Goal: Task Accomplishment & Management: Complete application form

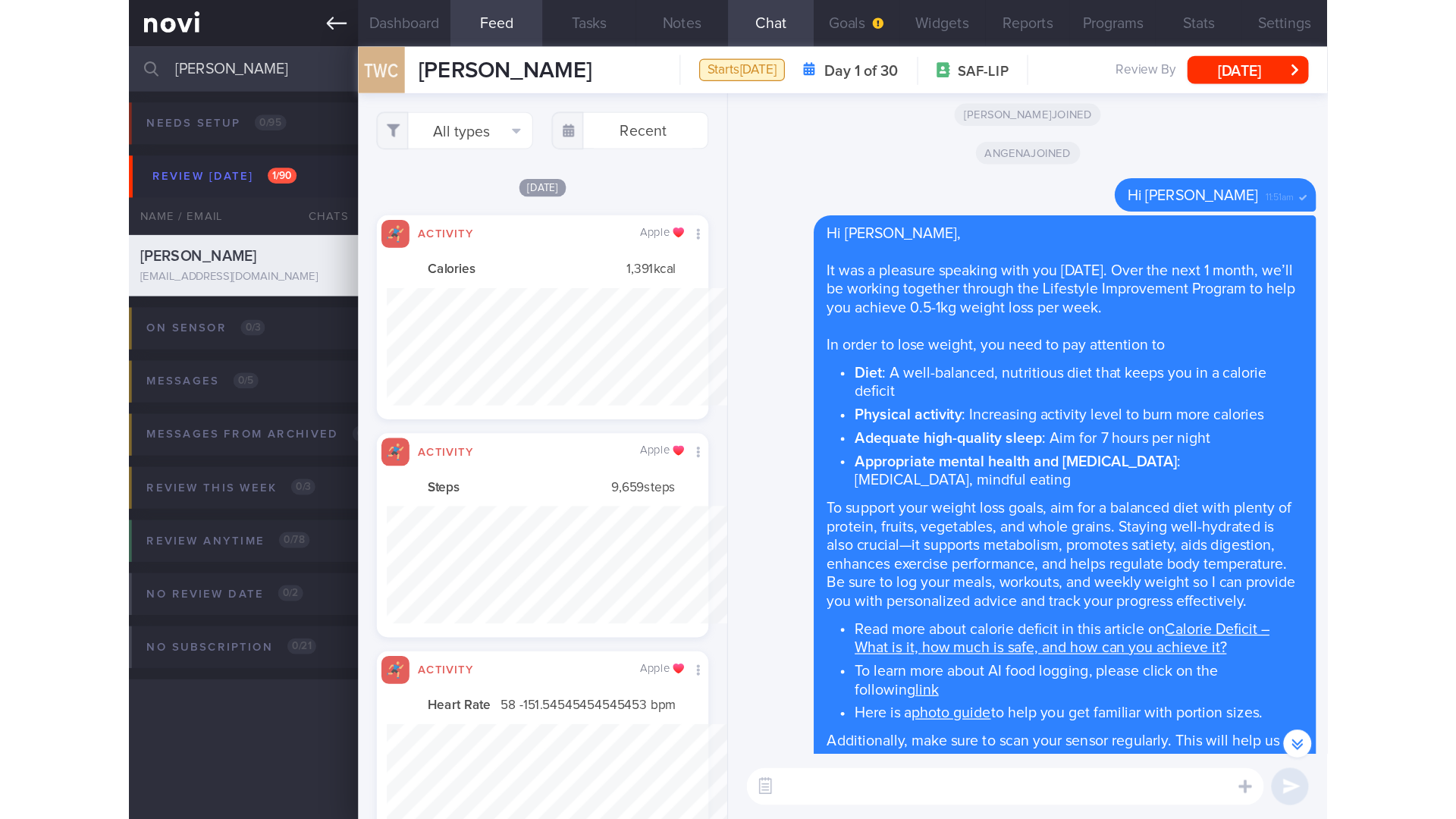
scroll to position [758181, 757841]
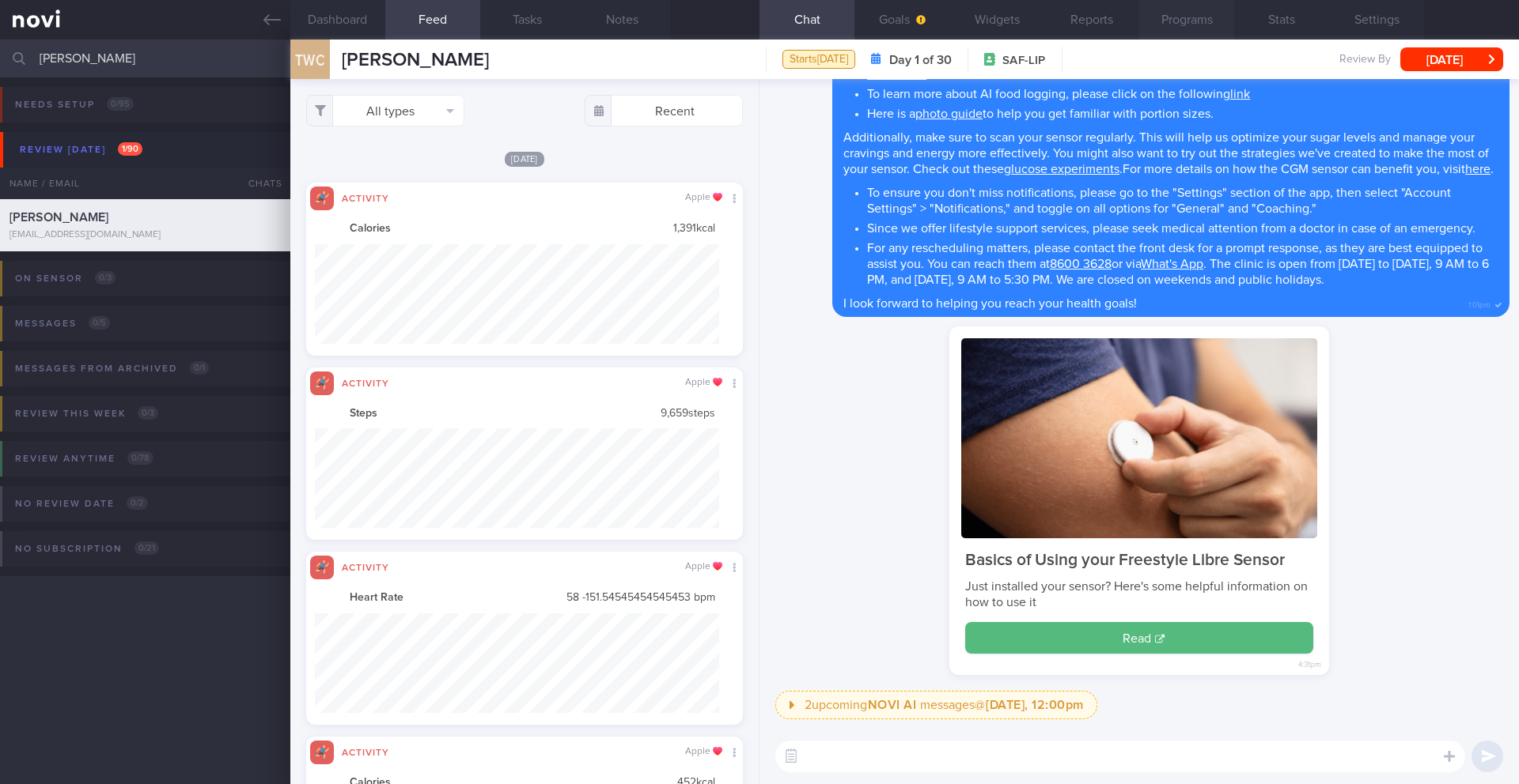
click at [1016, 17] on button "Programs" at bounding box center [1187, 19] width 95 height 39
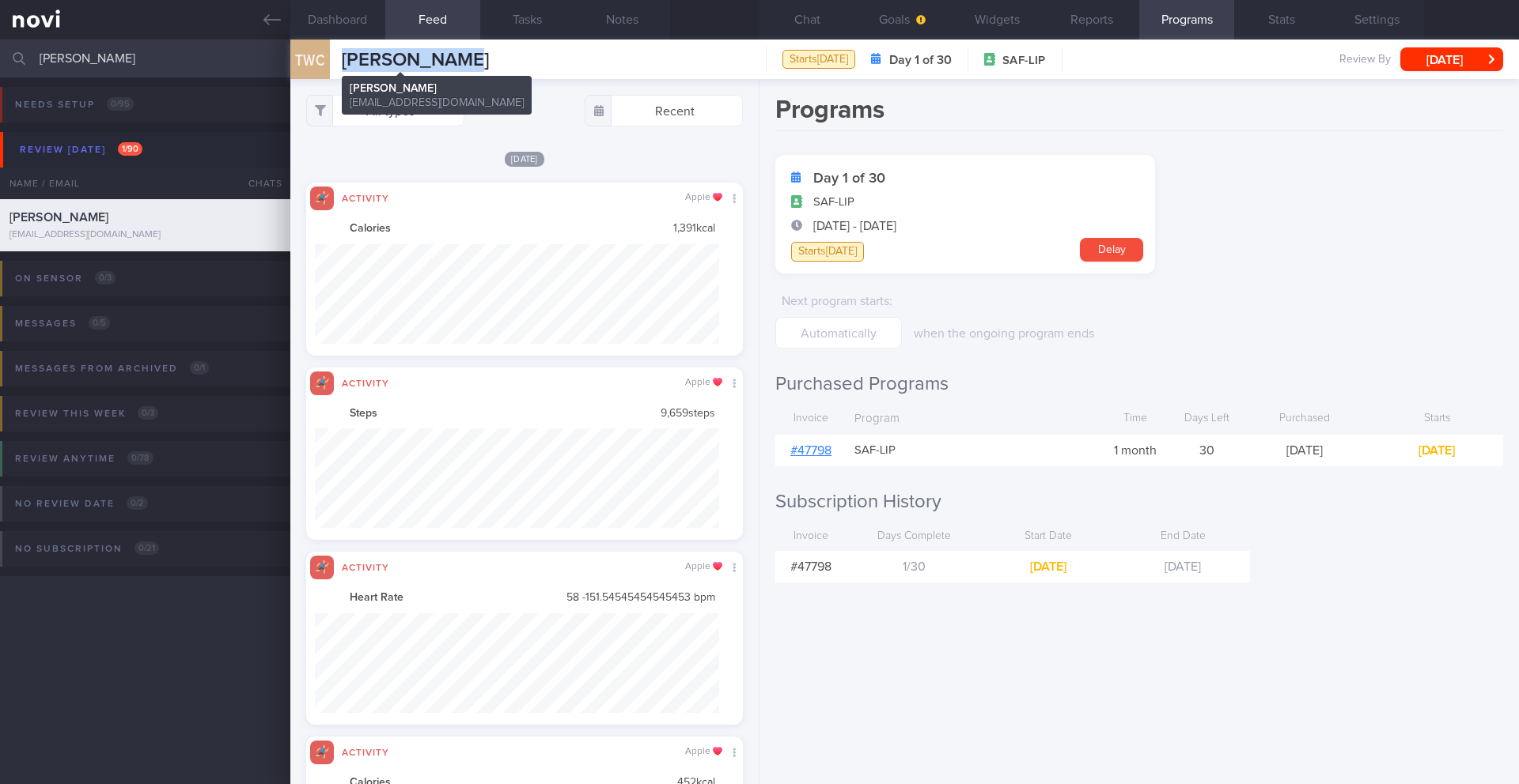
drag, startPoint x: 464, startPoint y: 66, endPoint x: 327, endPoint y: 59, distance: 137.2
click at [327, 59] on div "TWC Tan Wei [PERSON_NAME] [PERSON_NAME] [EMAIL_ADDRESS][DOMAIN_NAME] Starts [DA…" at bounding box center [904, 59] width 1229 height 39
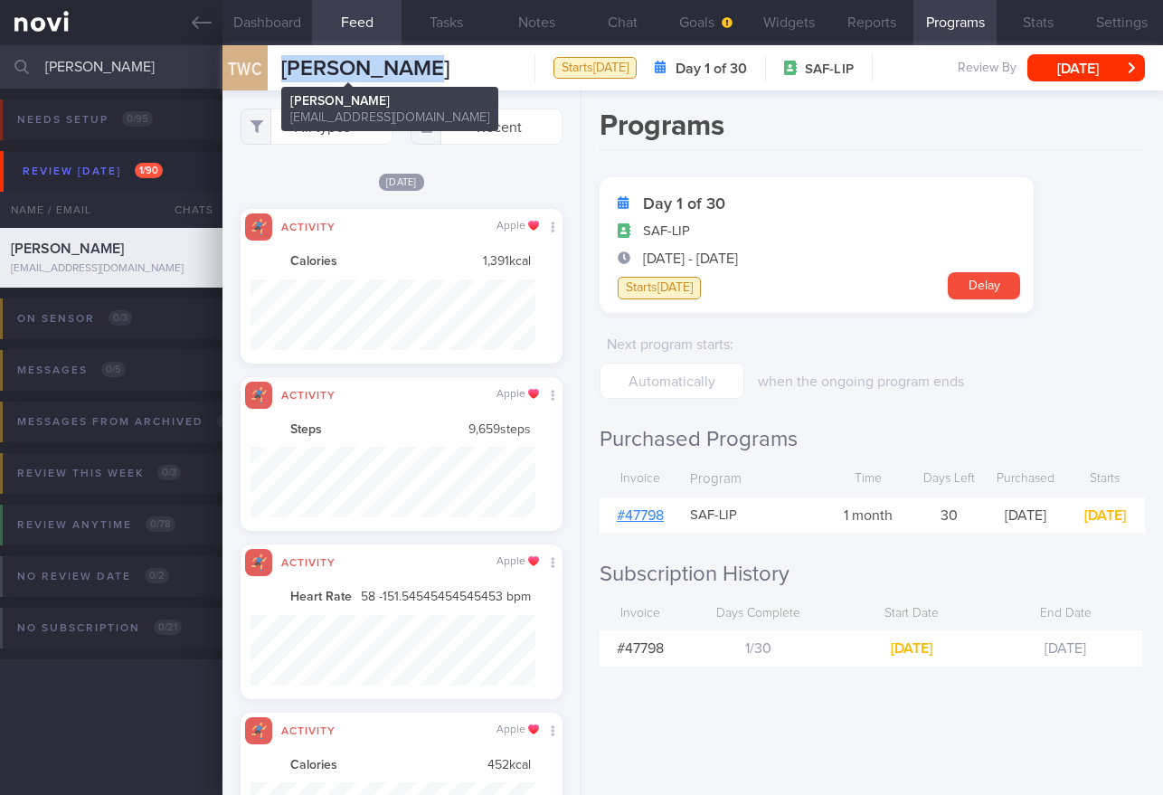
copy div "[PERSON_NAME]"
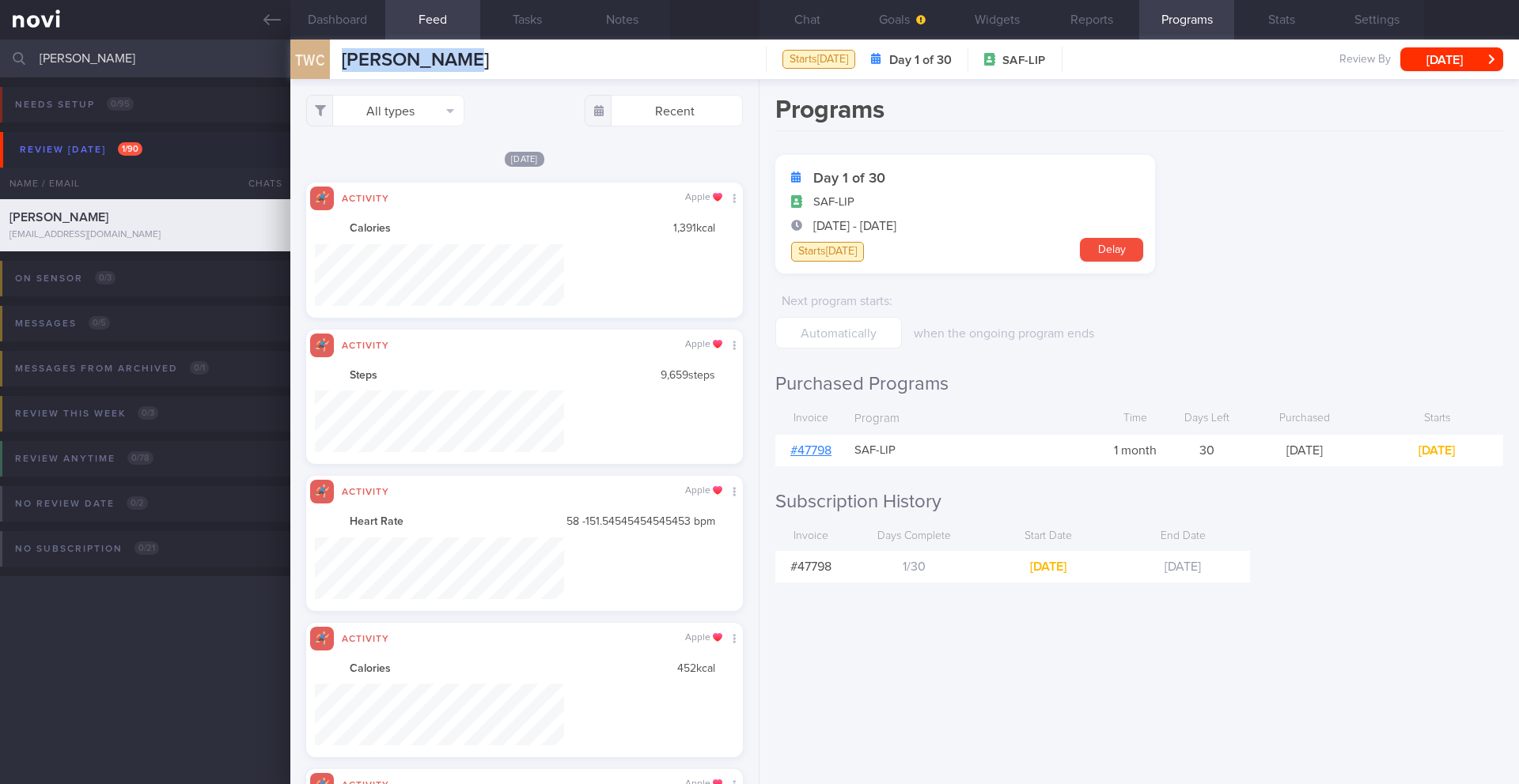
scroll to position [198, 397]
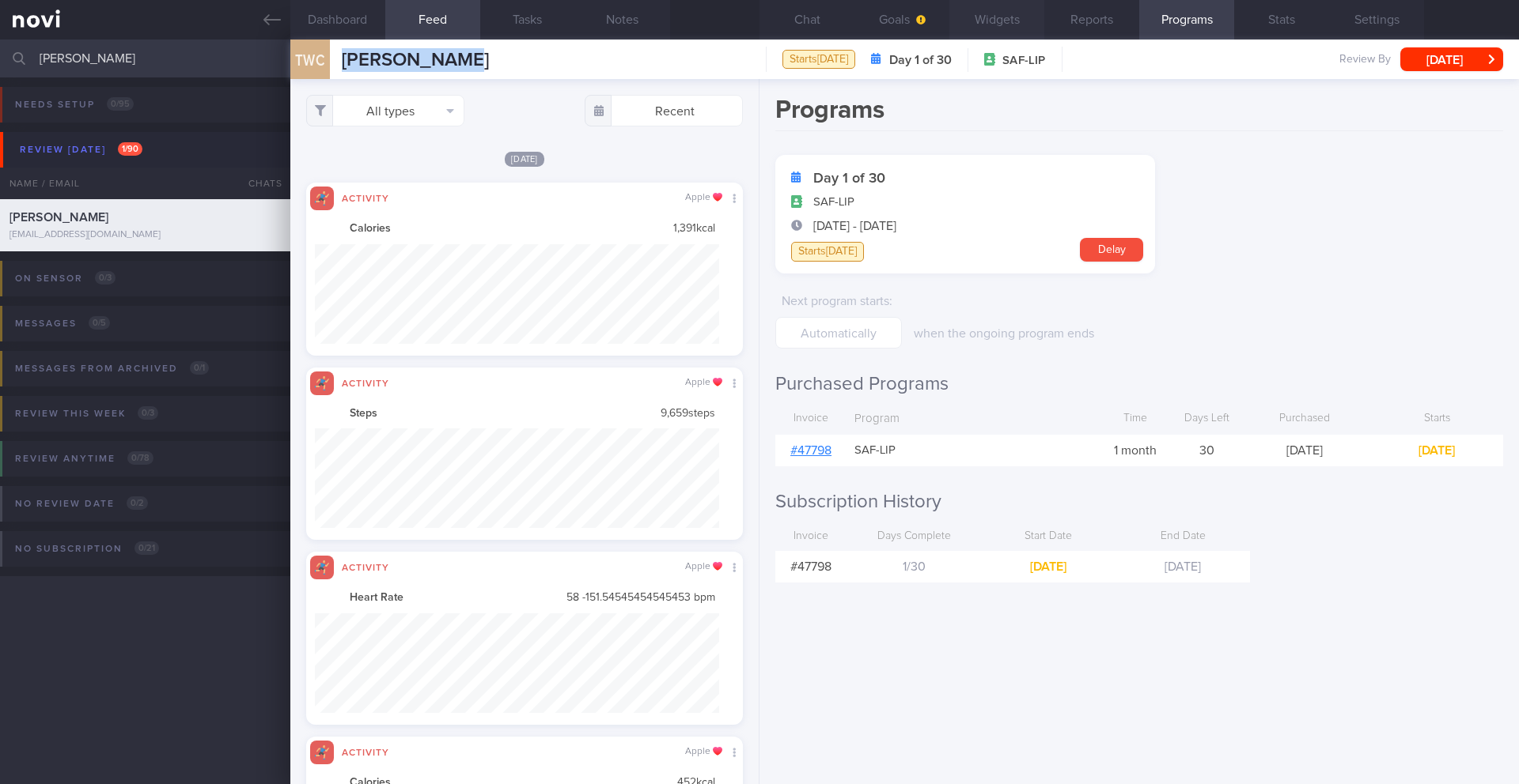
click at [979, 20] on button "Widgets" at bounding box center [996, 19] width 95 height 39
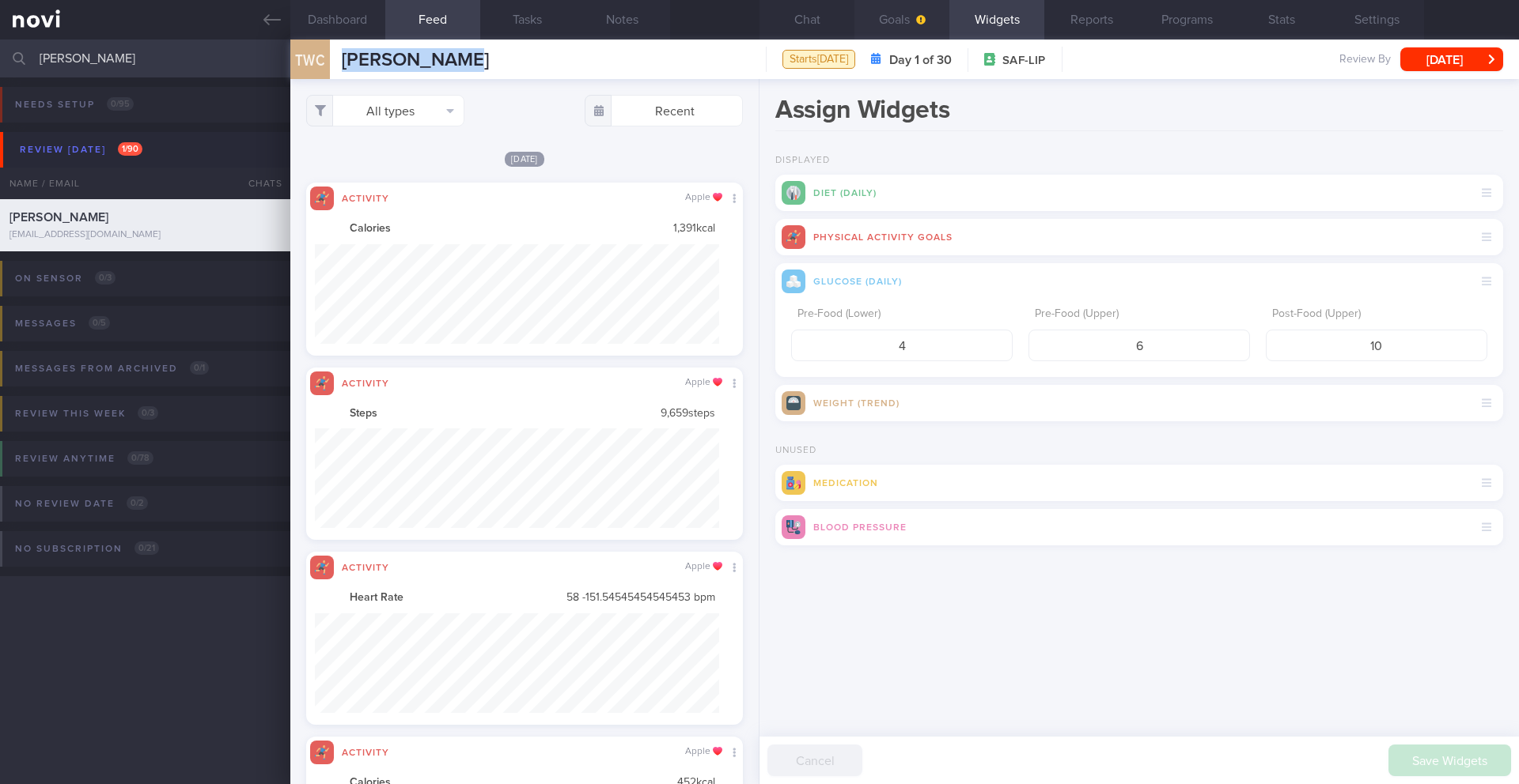
click at [909, 20] on button "Goals" at bounding box center [902, 19] width 95 height 39
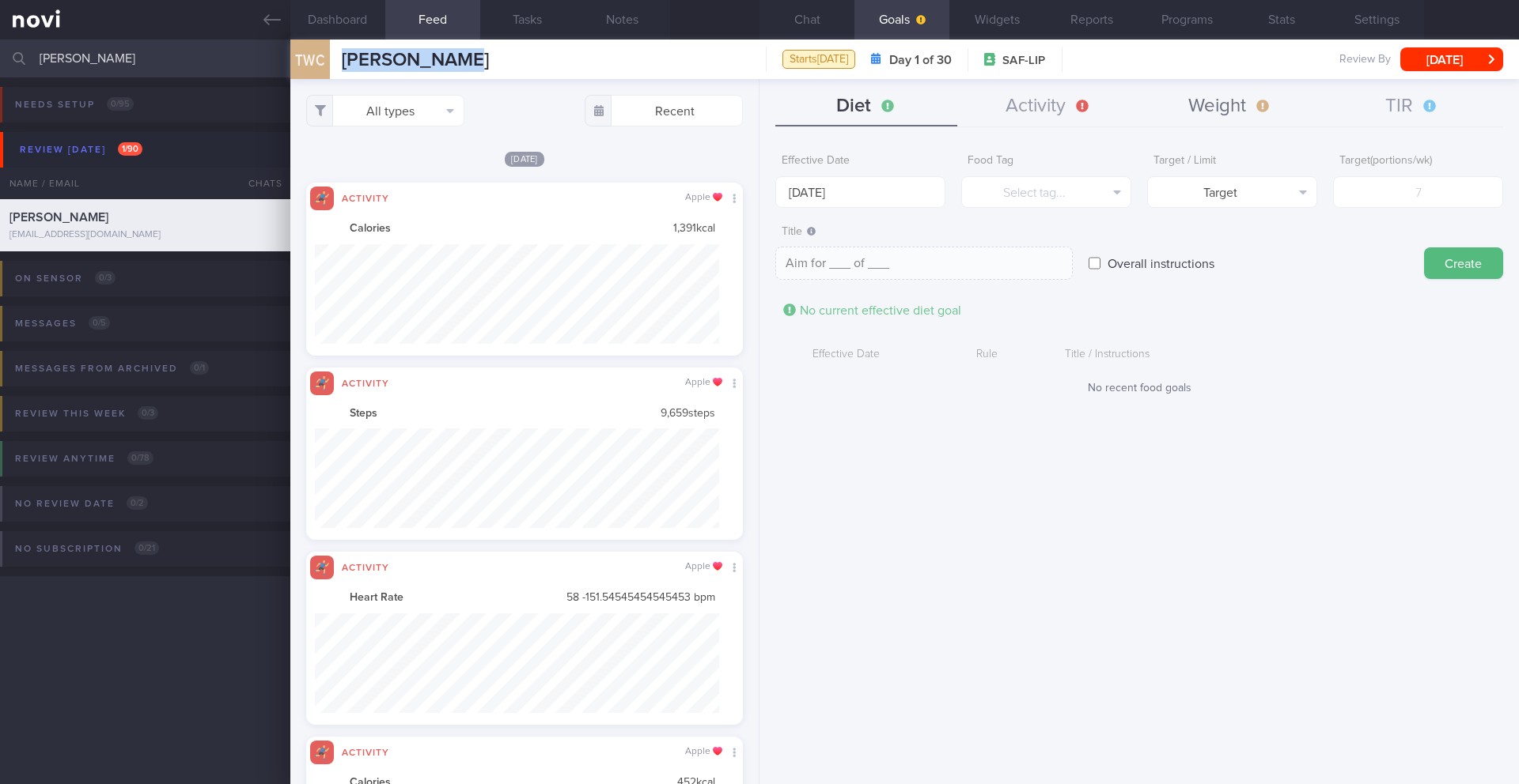
click at [1016, 114] on button "Weight" at bounding box center [1230, 107] width 182 height 39
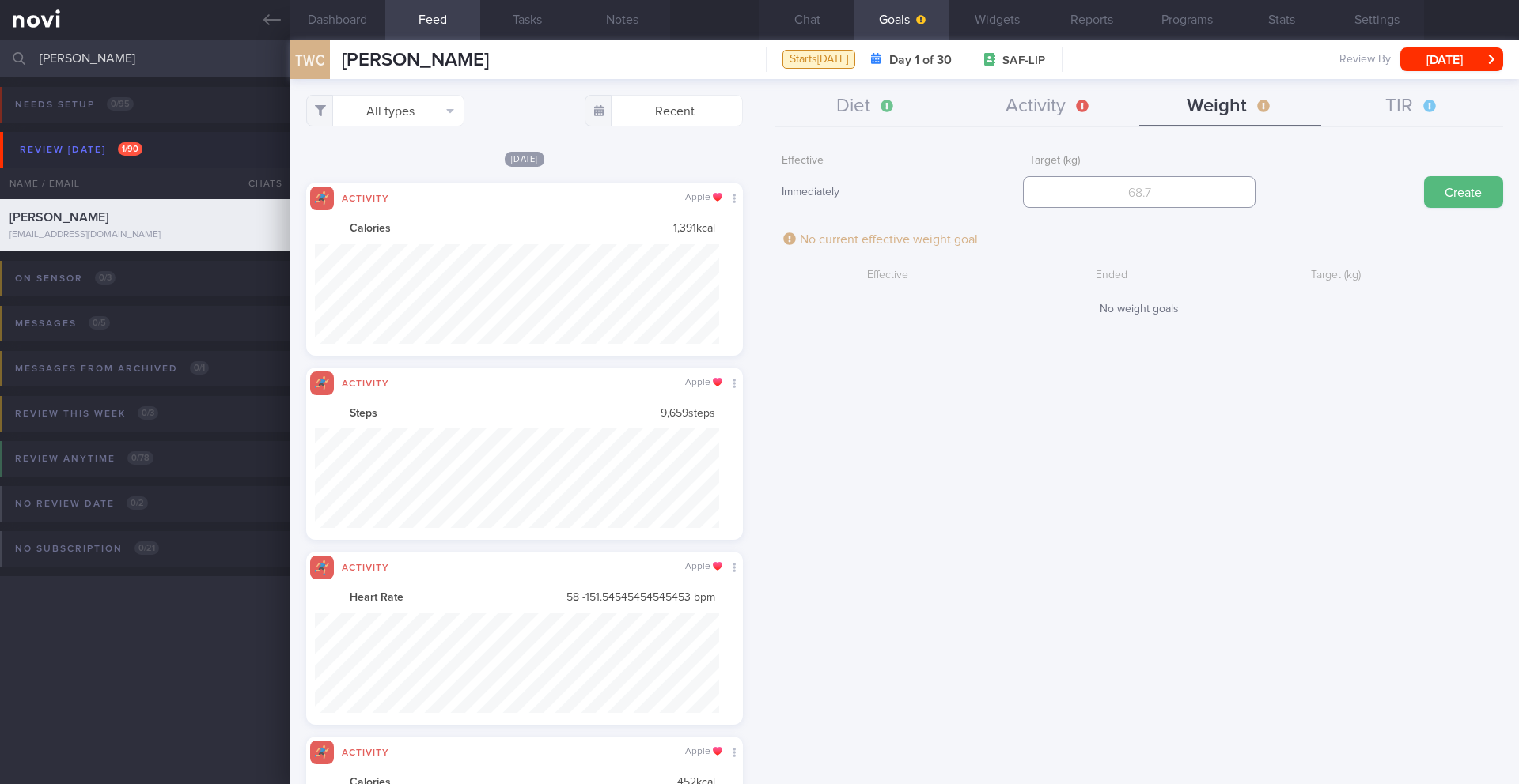
click at [1016, 205] on input "number" at bounding box center [1139, 192] width 232 height 31
type input "79"
click at [1016, 185] on button "Create" at bounding box center [1463, 192] width 79 height 31
click at [1016, 114] on button "TIR" at bounding box center [1412, 107] width 182 height 39
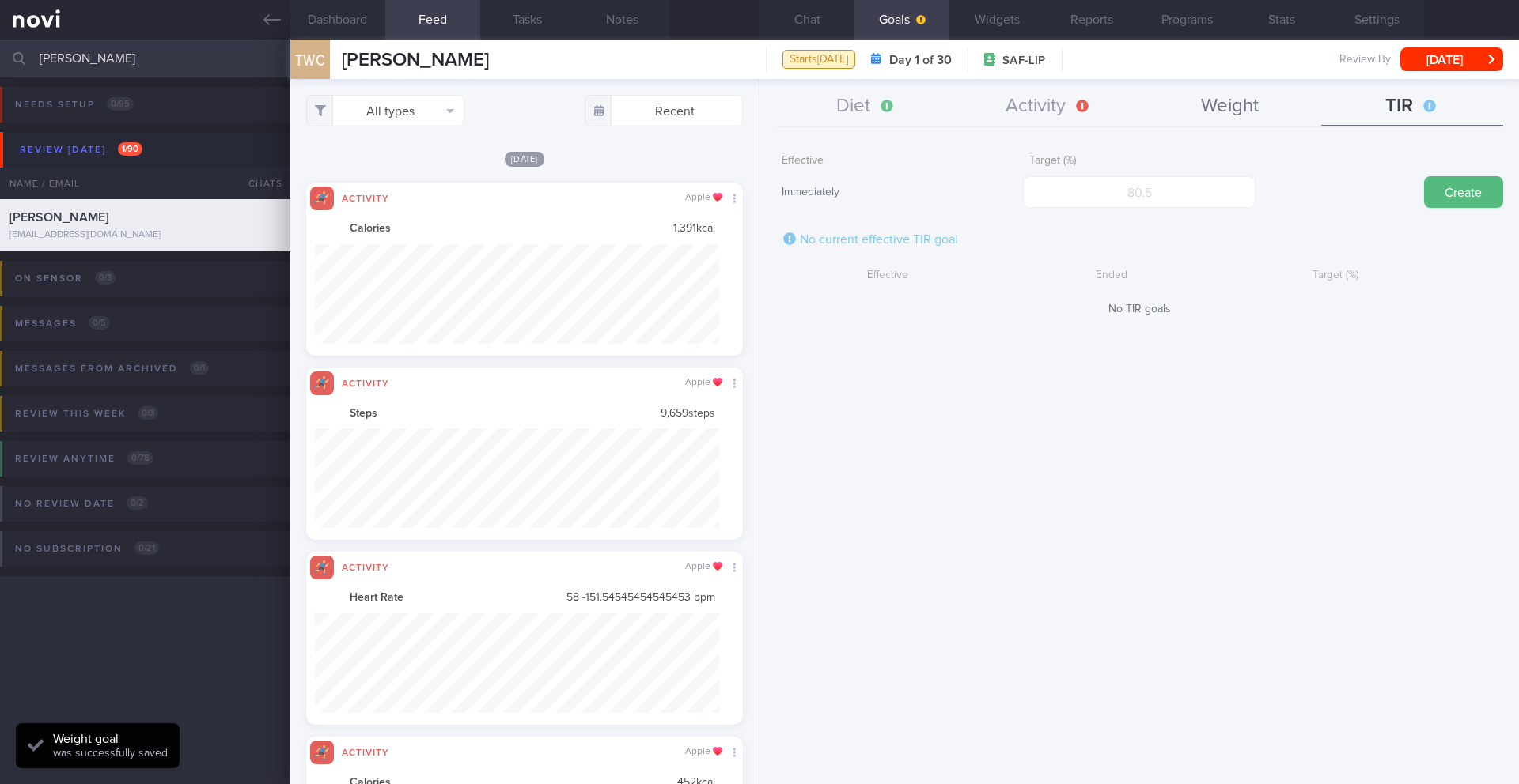
click at [1016, 110] on button "Weight" at bounding box center [1230, 107] width 182 height 39
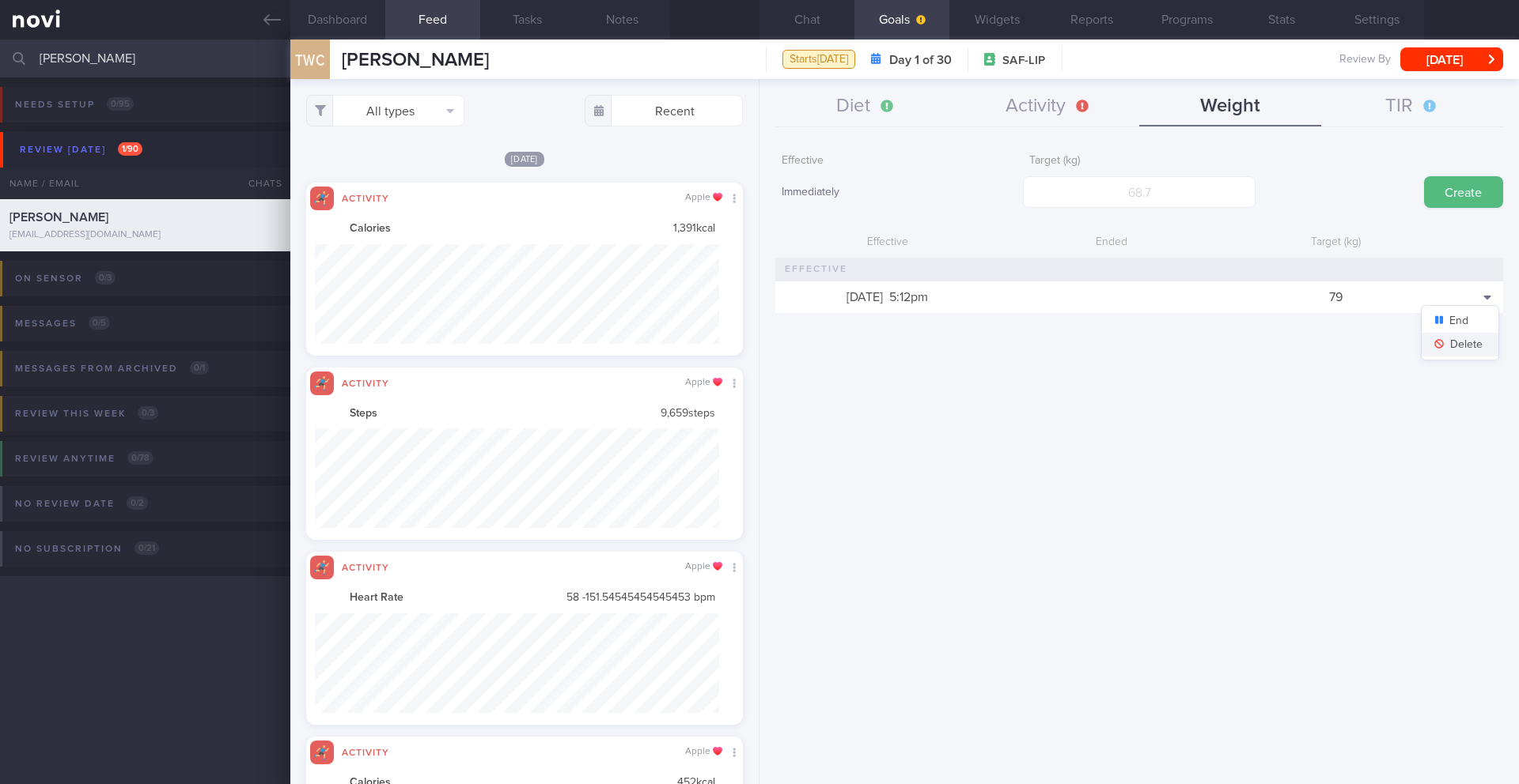
click at [1016, 341] on button "Delete" at bounding box center [1460, 344] width 77 height 24
drag, startPoint x: 169, startPoint y: 62, endPoint x: 45, endPoint y: 58, distance: 124.1
click at [45, 58] on input "[PERSON_NAME]" at bounding box center [759, 58] width 1519 height 38
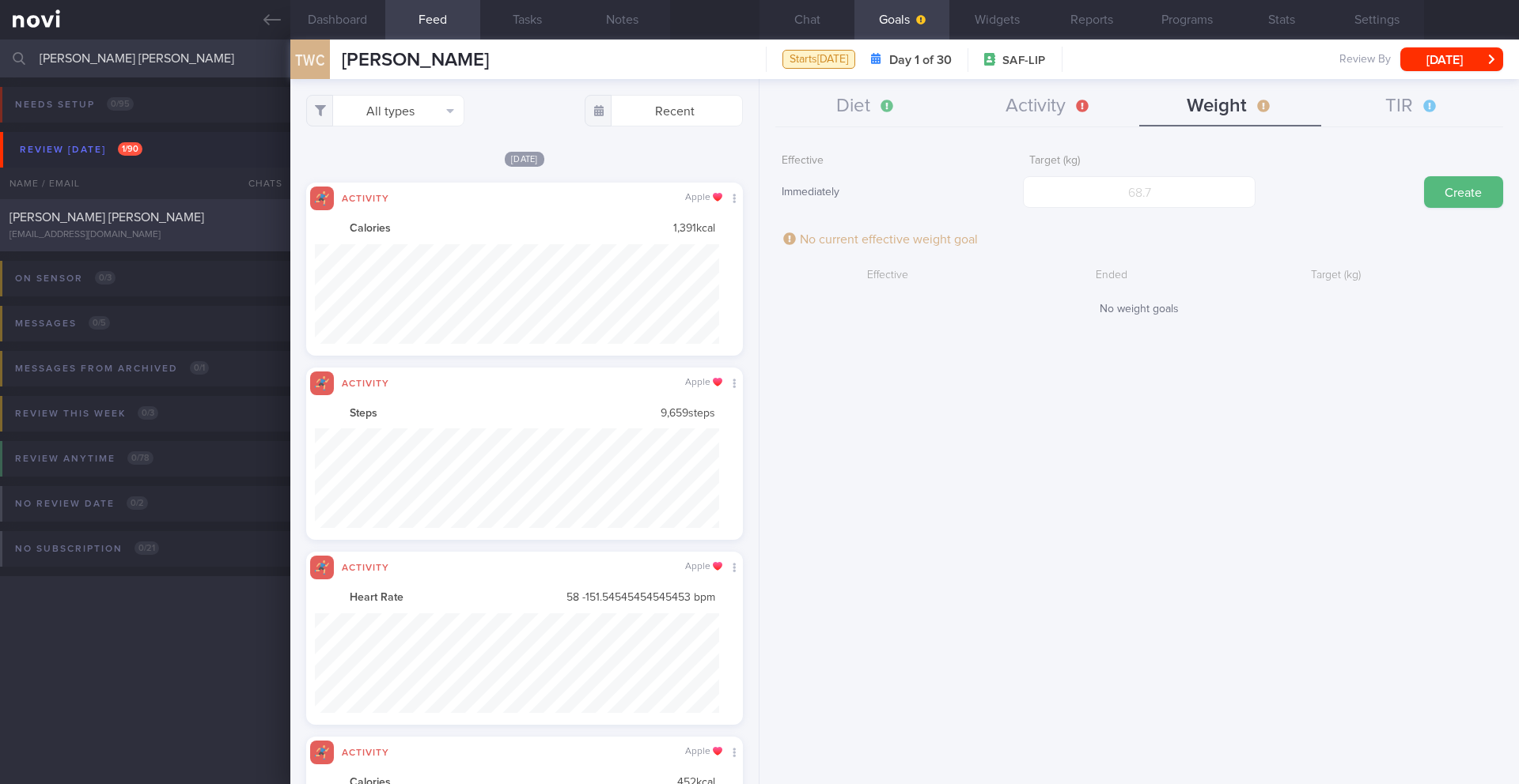
type input "[PERSON_NAME] [PERSON_NAME]"
click at [143, 219] on div "[PERSON_NAME] [PERSON_NAME]" at bounding box center [143, 218] width 268 height 16
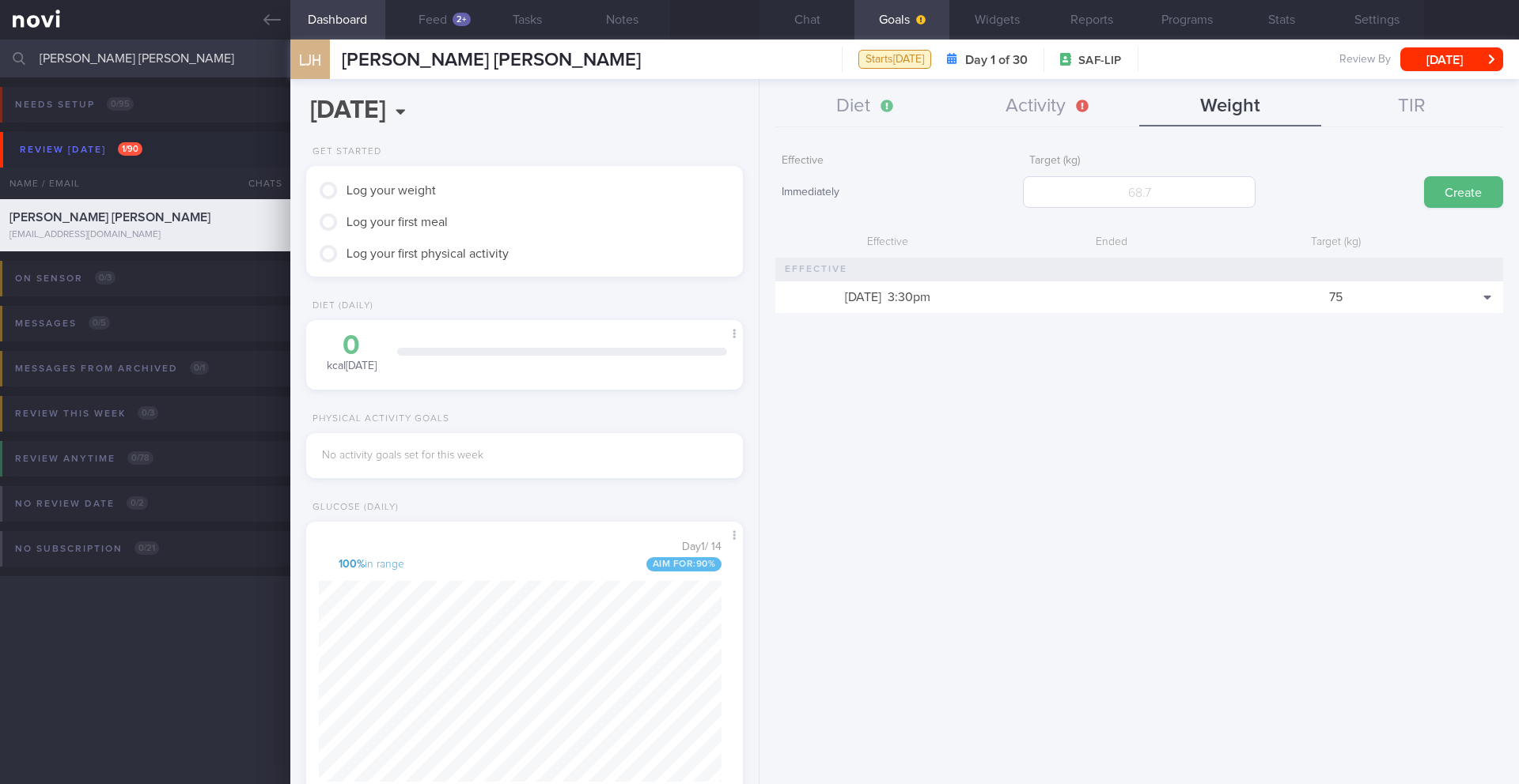
scroll to position [220, 397]
click at [1016, 190] on input "number" at bounding box center [1139, 192] width 232 height 31
click at [1016, 339] on button "Delete" at bounding box center [1460, 344] width 77 height 24
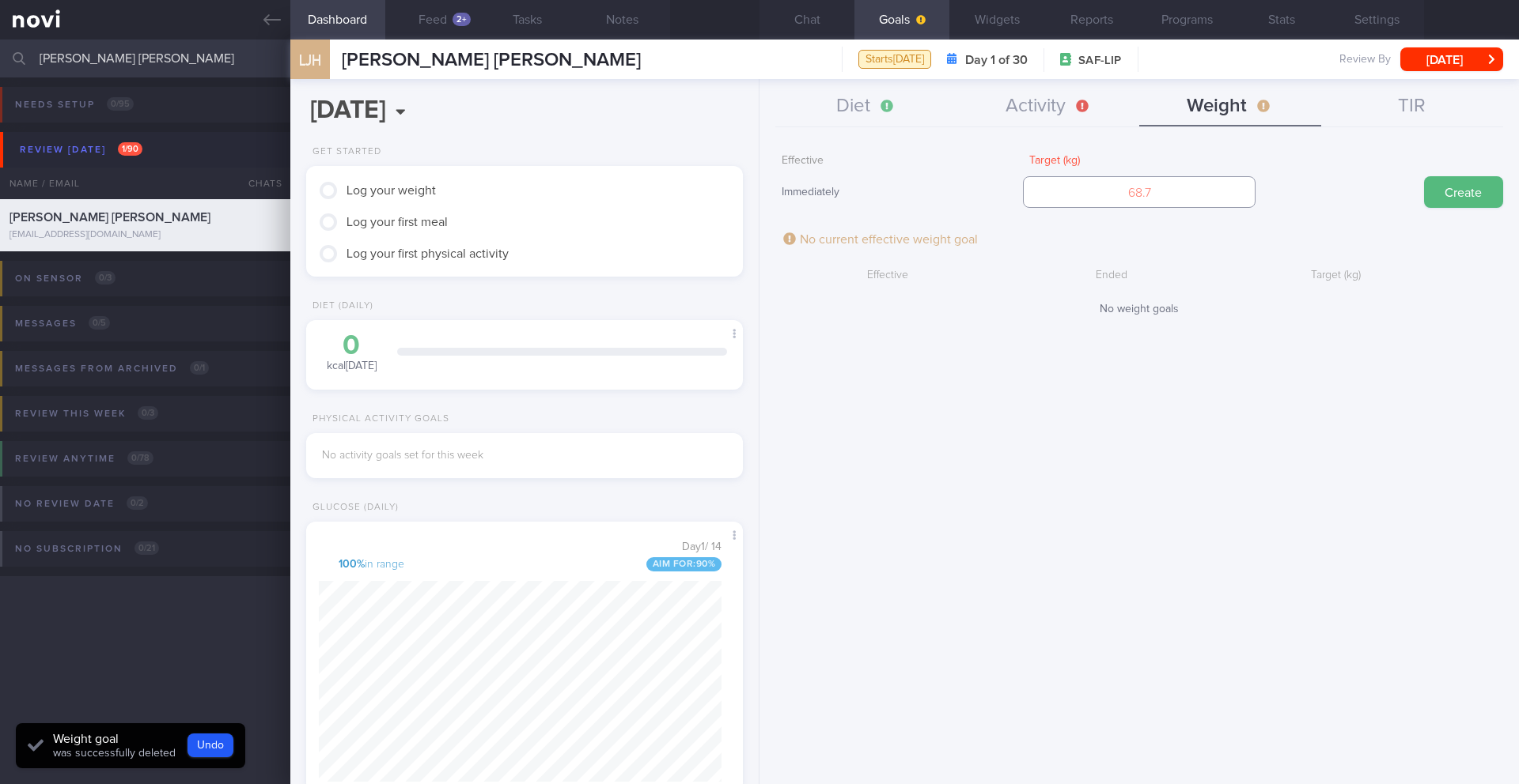
click at [1016, 195] on input "number" at bounding box center [1139, 192] width 232 height 31
type input "79"
click at [1016, 195] on button "Create" at bounding box center [1463, 192] width 79 height 31
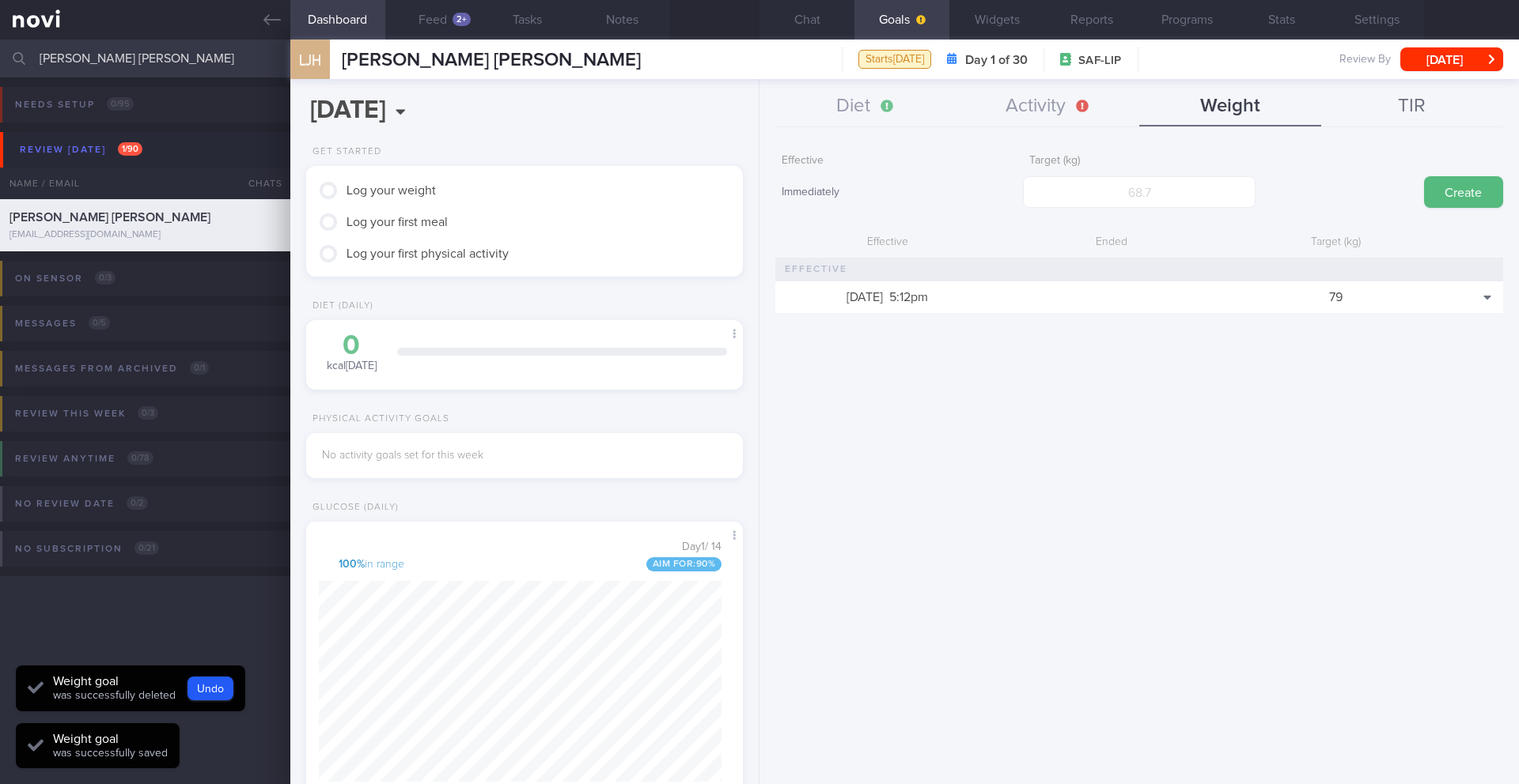
click at [1016, 109] on button "TIR" at bounding box center [1412, 107] width 182 height 39
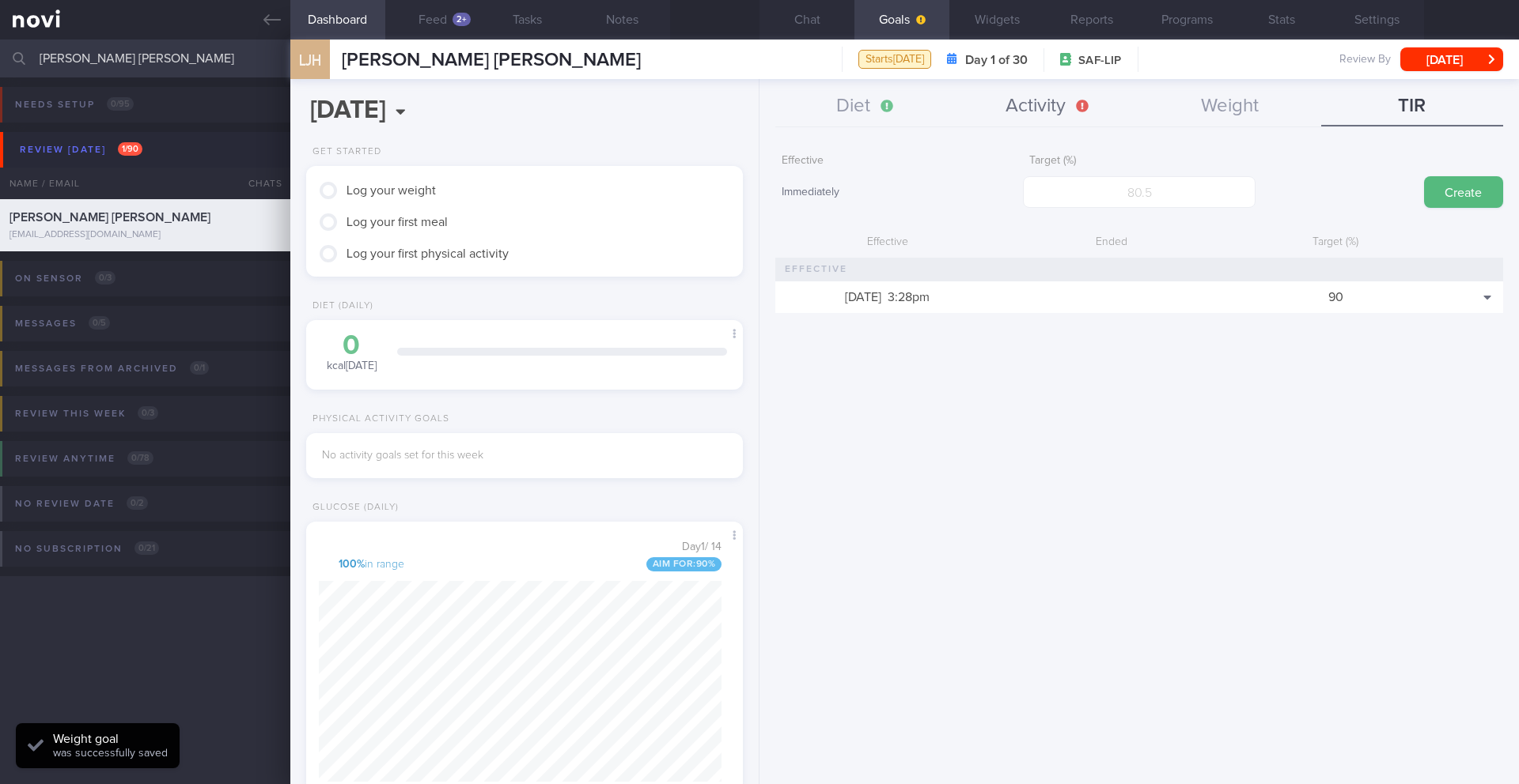
click at [1016, 121] on button "Activity" at bounding box center [1049, 107] width 182 height 39
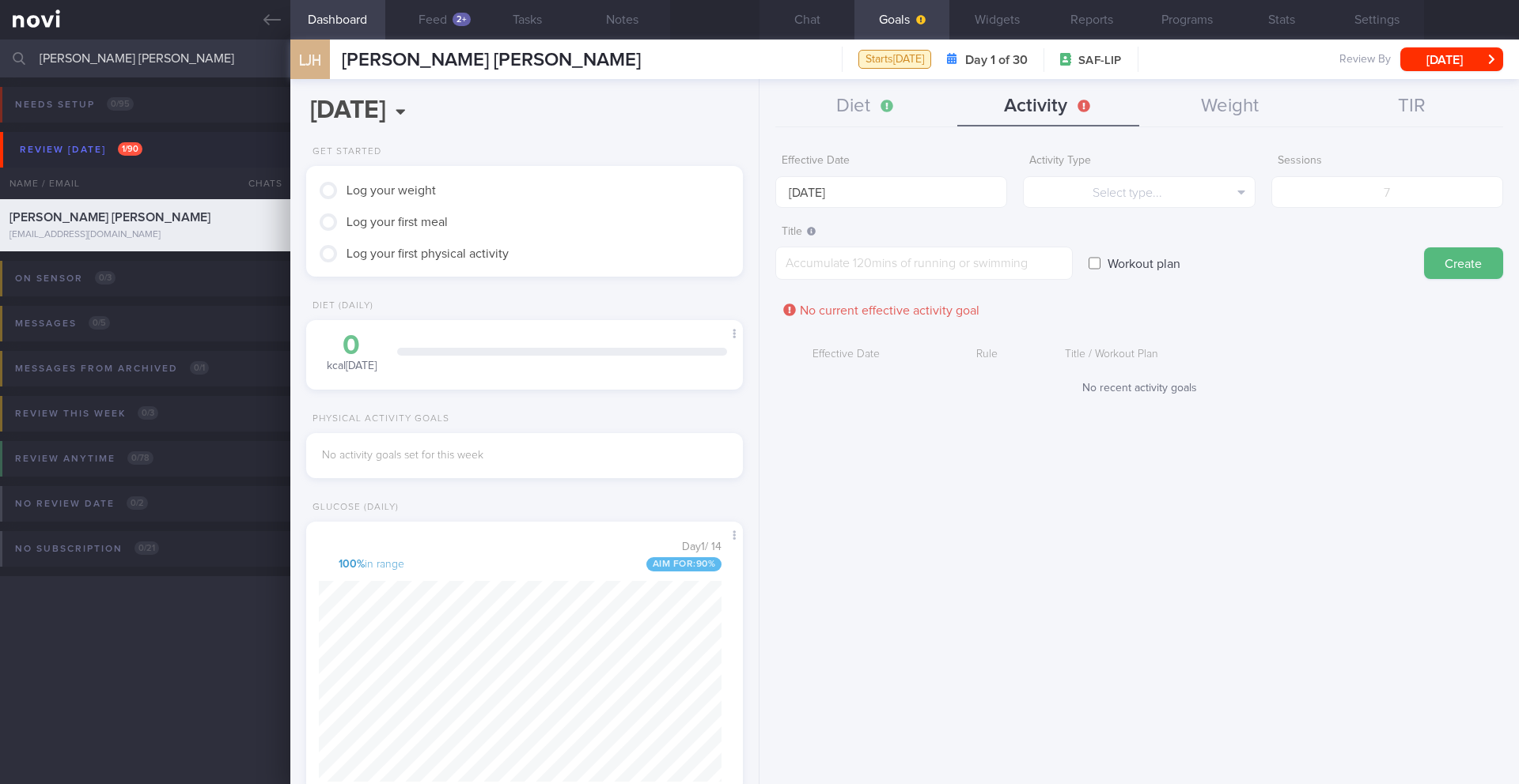
click at [1016, 270] on label "Workout plan" at bounding box center [1143, 263] width 88 height 31
click at [1016, 270] on input "Workout plan" at bounding box center [1095, 263] width 12 height 31
checkbox input "true"
click at [931, 192] on input "[DATE]" at bounding box center [890, 192] width 232 height 31
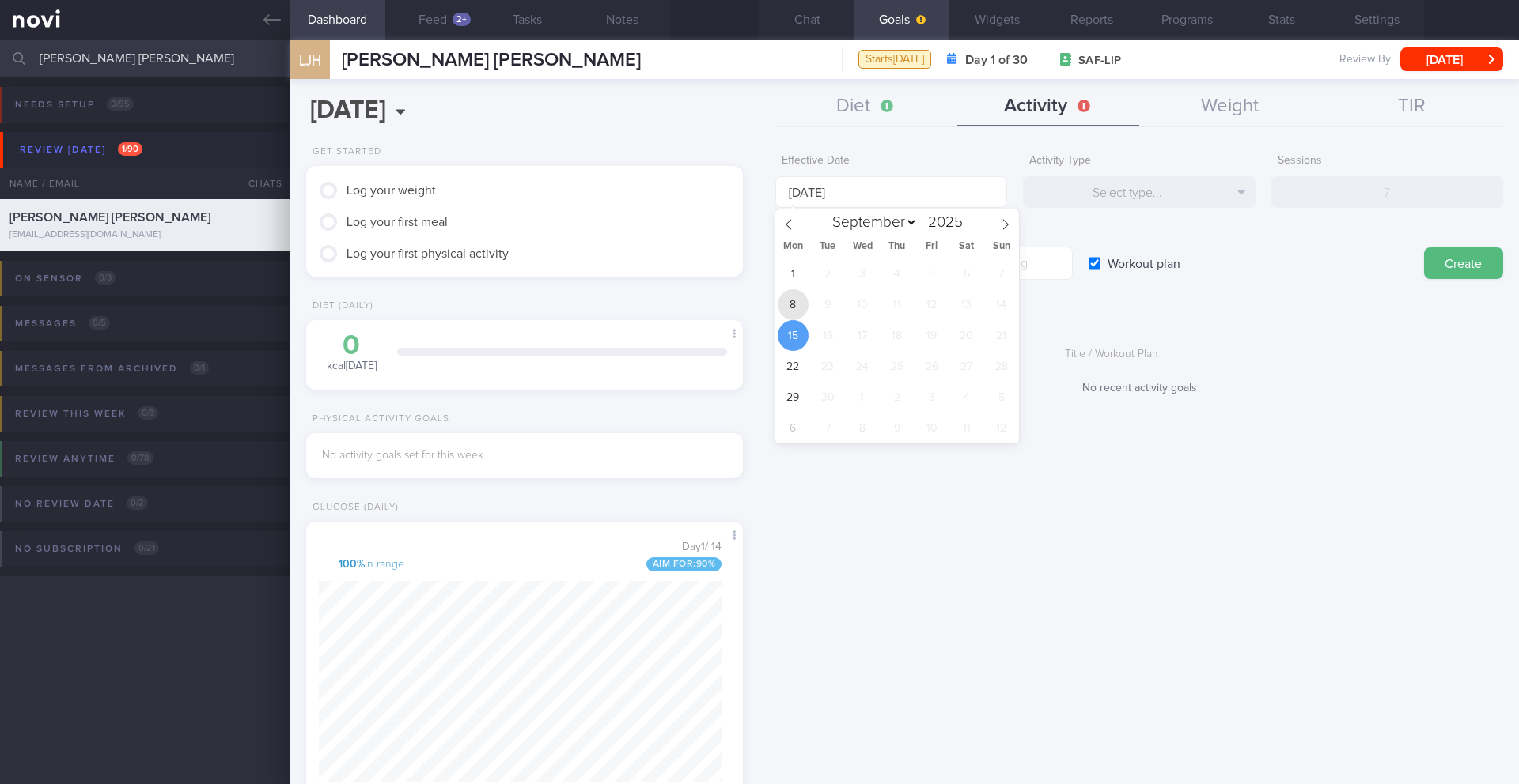
click at [801, 304] on span "8" at bounding box center [792, 304] width 31 height 31
type input "[DATE]"
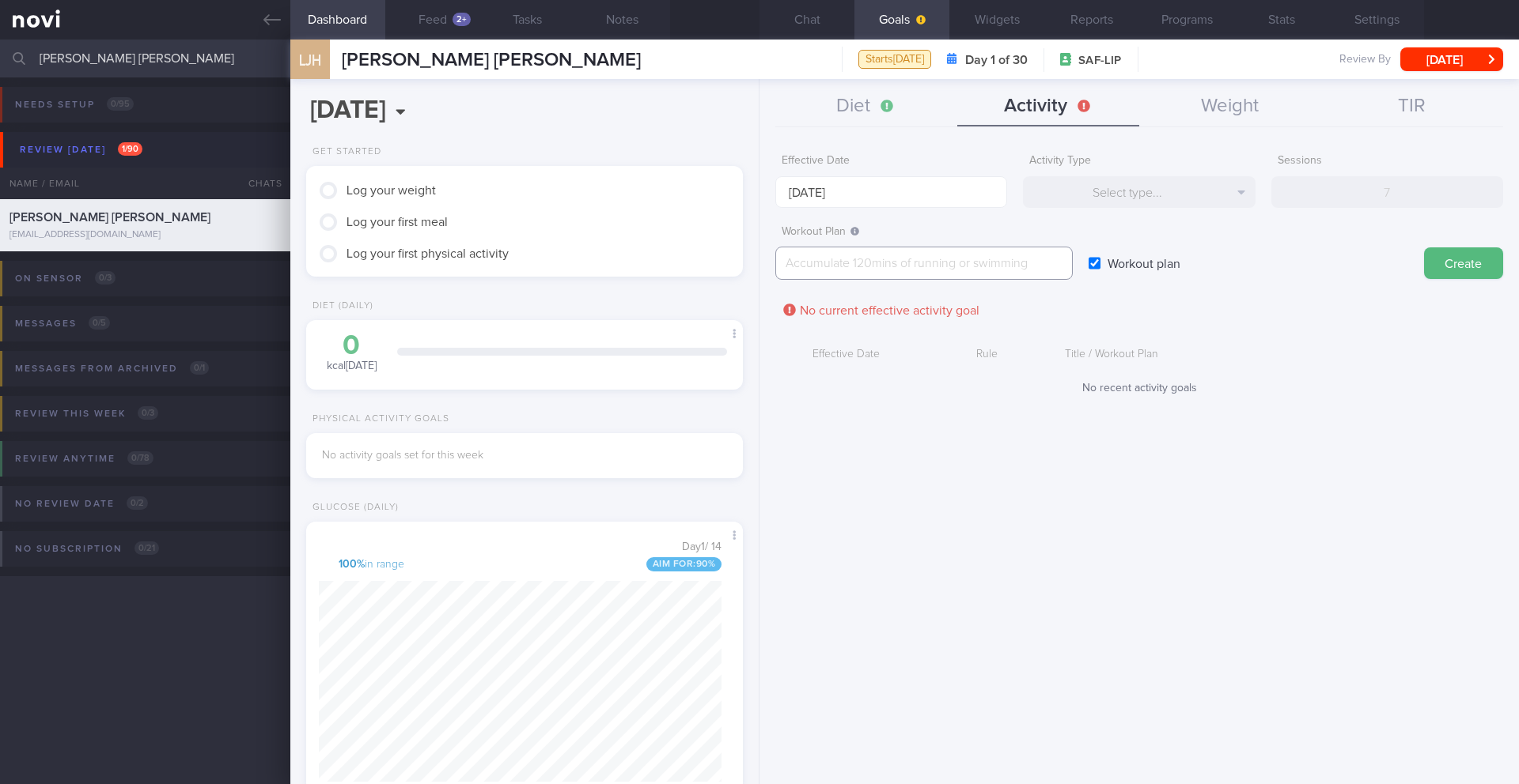
click at [877, 268] on textarea at bounding box center [923, 263] width 297 height 33
paste textarea "2.5L fluids (preferably water, unsweetened beverages, clear soups) per day"
type textarea "Aim for 2.5L fluids (preferably water, unsweetened beverages, clear soups) per …"
click at [1016, 269] on button "Create" at bounding box center [1463, 263] width 79 height 31
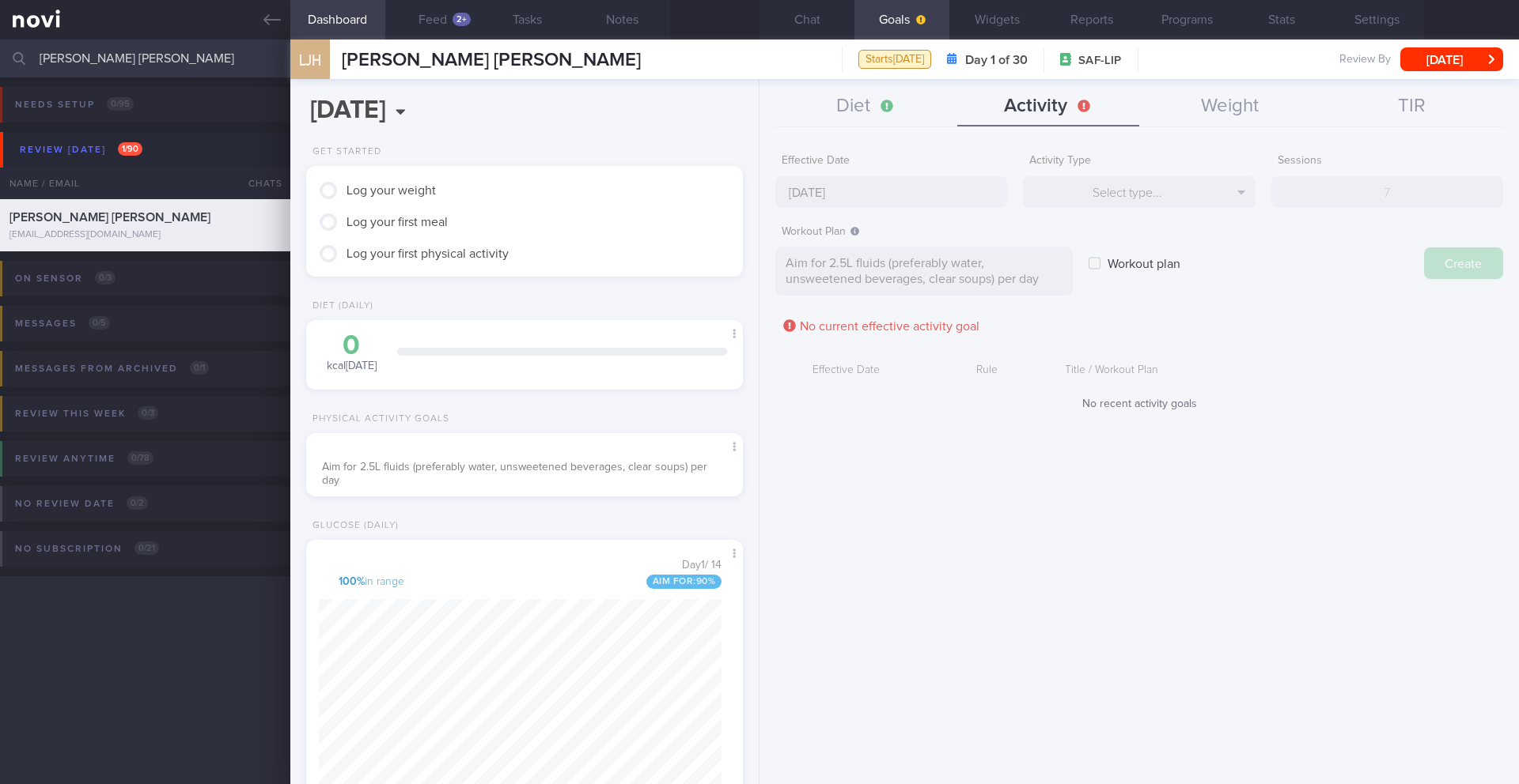
type input "[DATE]"
checkbox input "false"
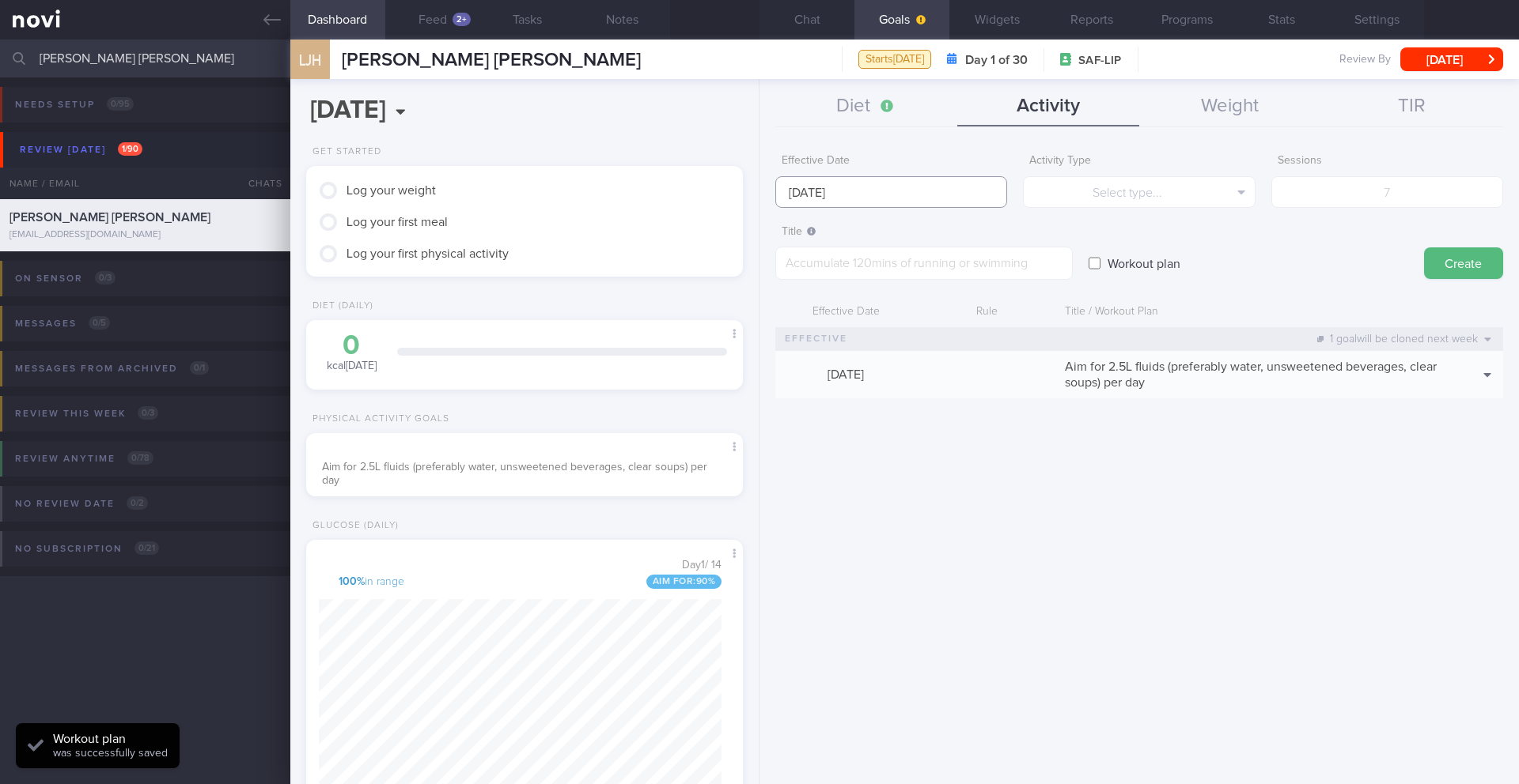
click at [825, 191] on input "[DATE]" at bounding box center [890, 192] width 232 height 31
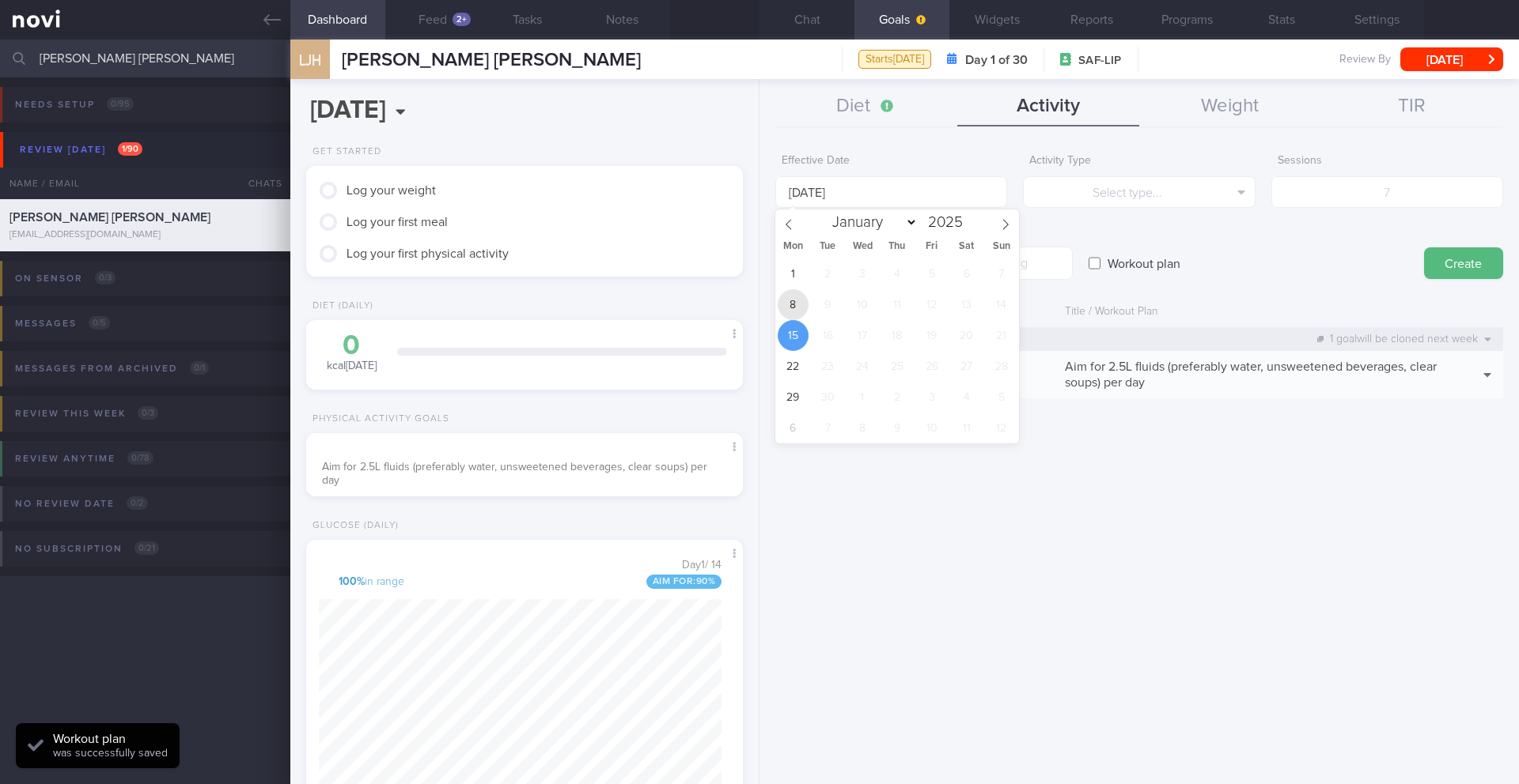
click at [785, 310] on span "8" at bounding box center [792, 304] width 31 height 31
type input "[DATE]"
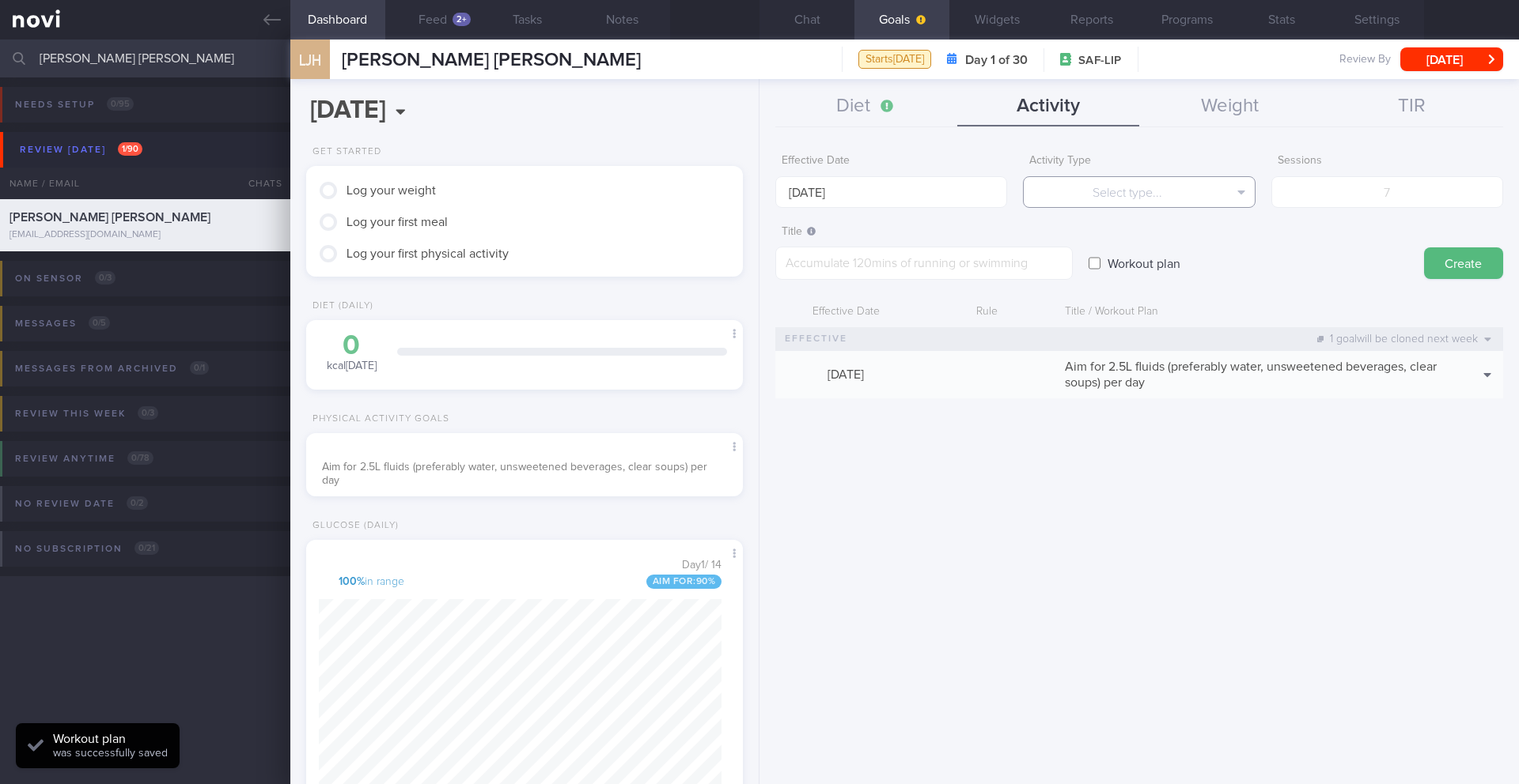
click at [1016, 186] on button "Select type..." at bounding box center [1139, 192] width 232 height 31
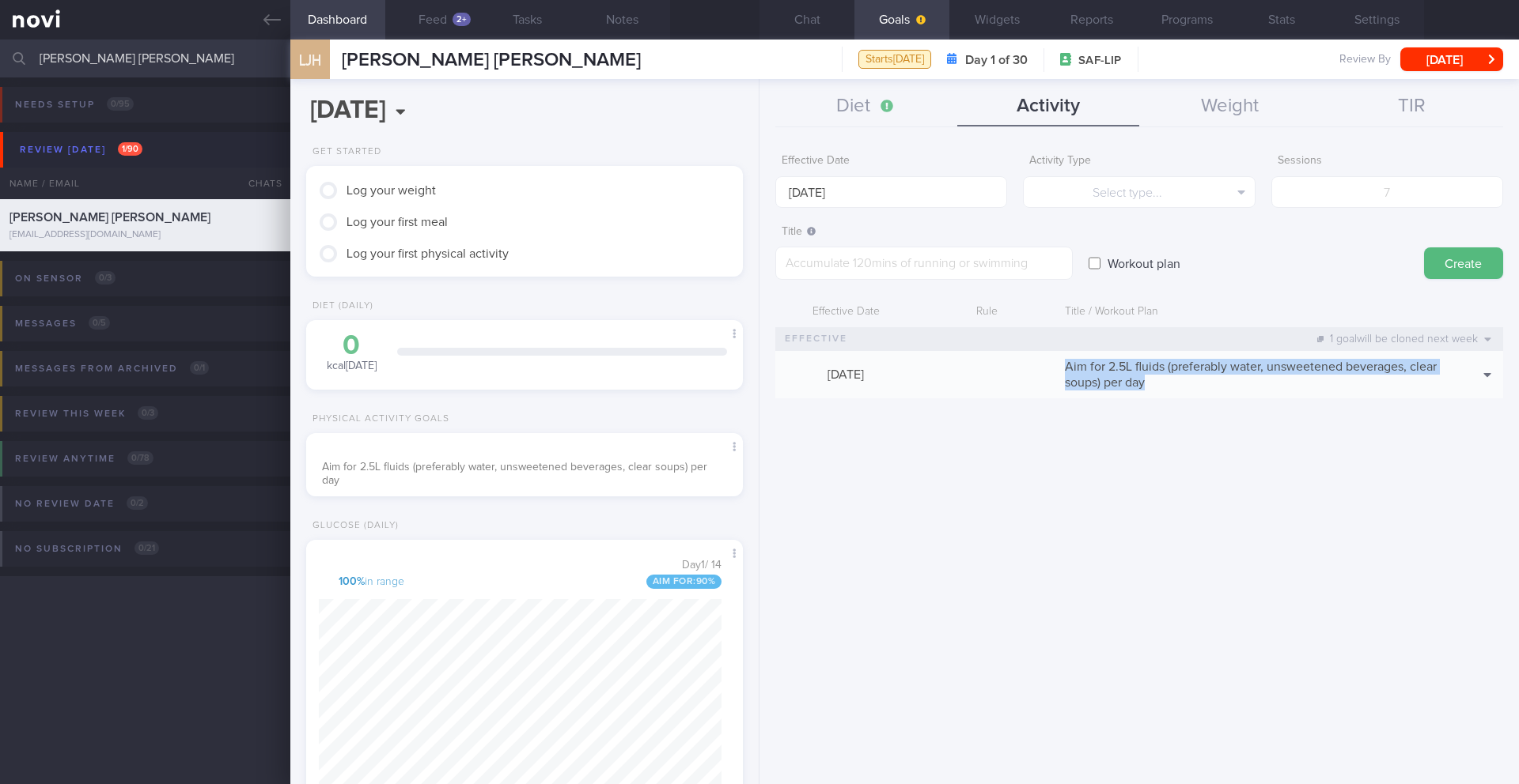
drag, startPoint x: 1156, startPoint y: 383, endPoint x: 1062, endPoint y: 367, distance: 95.4
click at [1016, 367] on div "Aim for 2.5L fluids (preferably water, unsweetened beverages, clear soups) per …" at bounding box center [1251, 375] width 391 height 47
copy span "Aim for 2.5L fluids (preferably water, unsweetened beverages, clear soups) per …"
click at [1016, 418] on button "Delete" at bounding box center [1460, 421] width 77 height 24
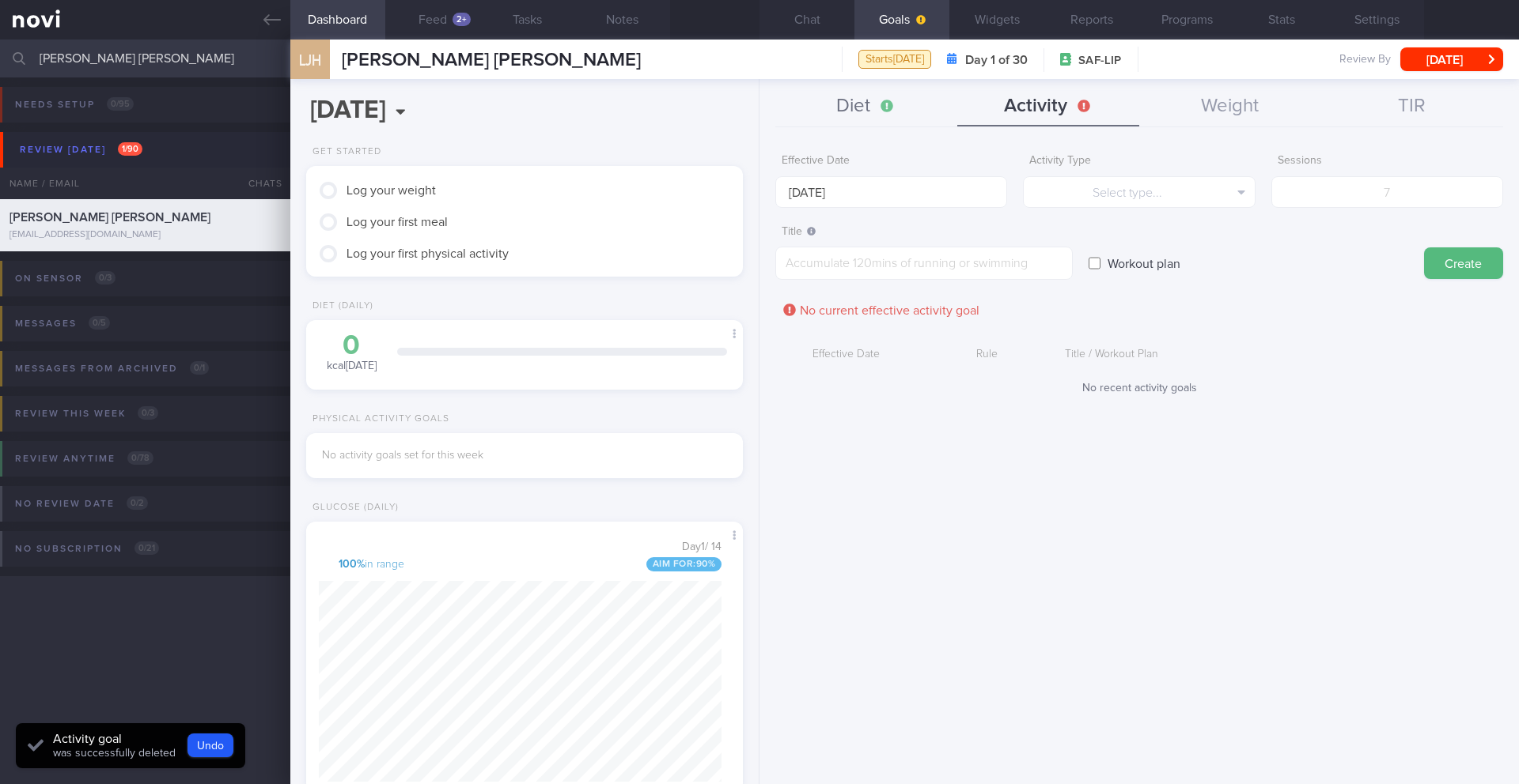
click at [848, 118] on button "Diet" at bounding box center [866, 107] width 182 height 39
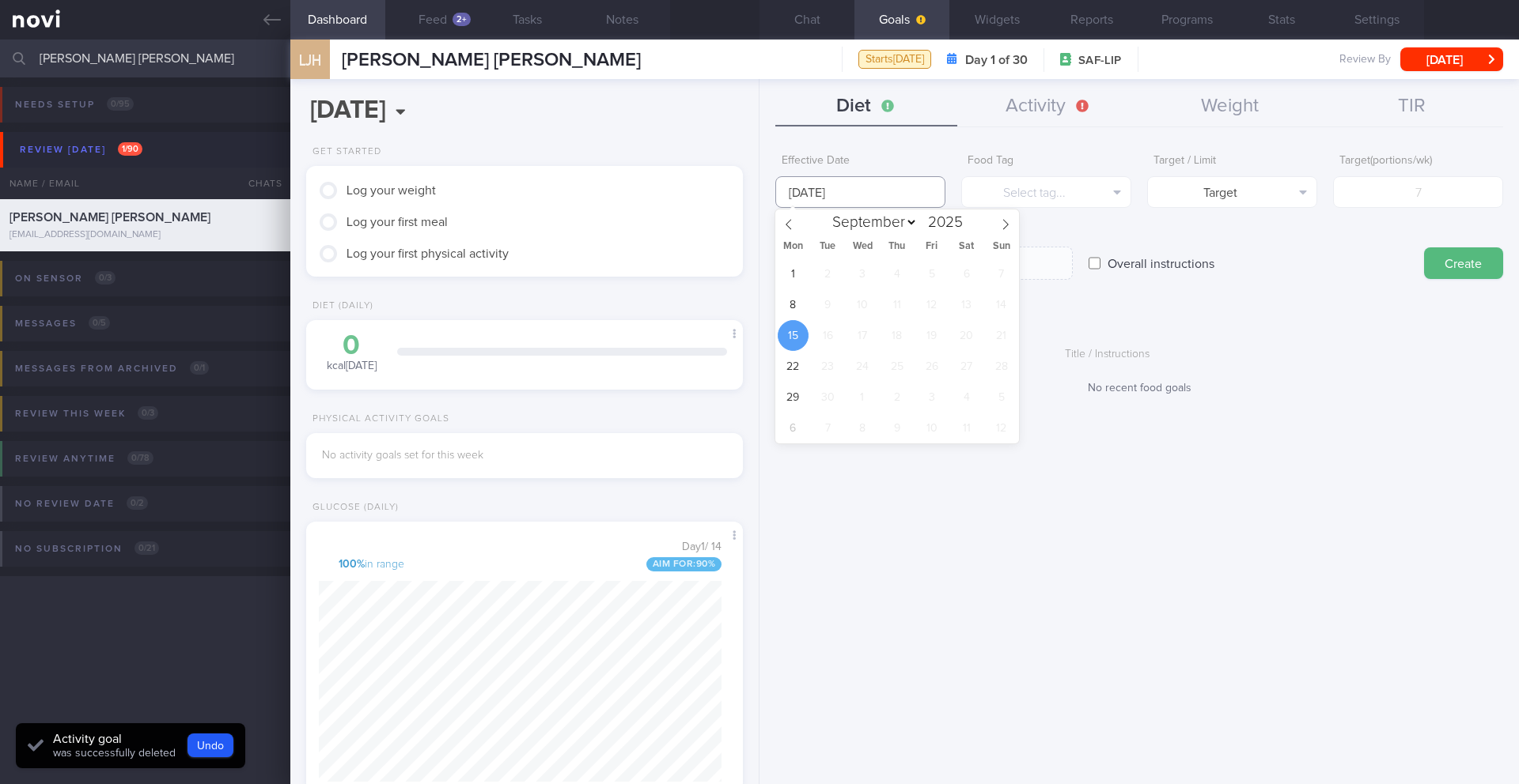
click at [813, 196] on input "[DATE]" at bounding box center [860, 192] width 170 height 31
click at [797, 306] on span "8" at bounding box center [792, 304] width 31 height 31
type input "[DATE]"
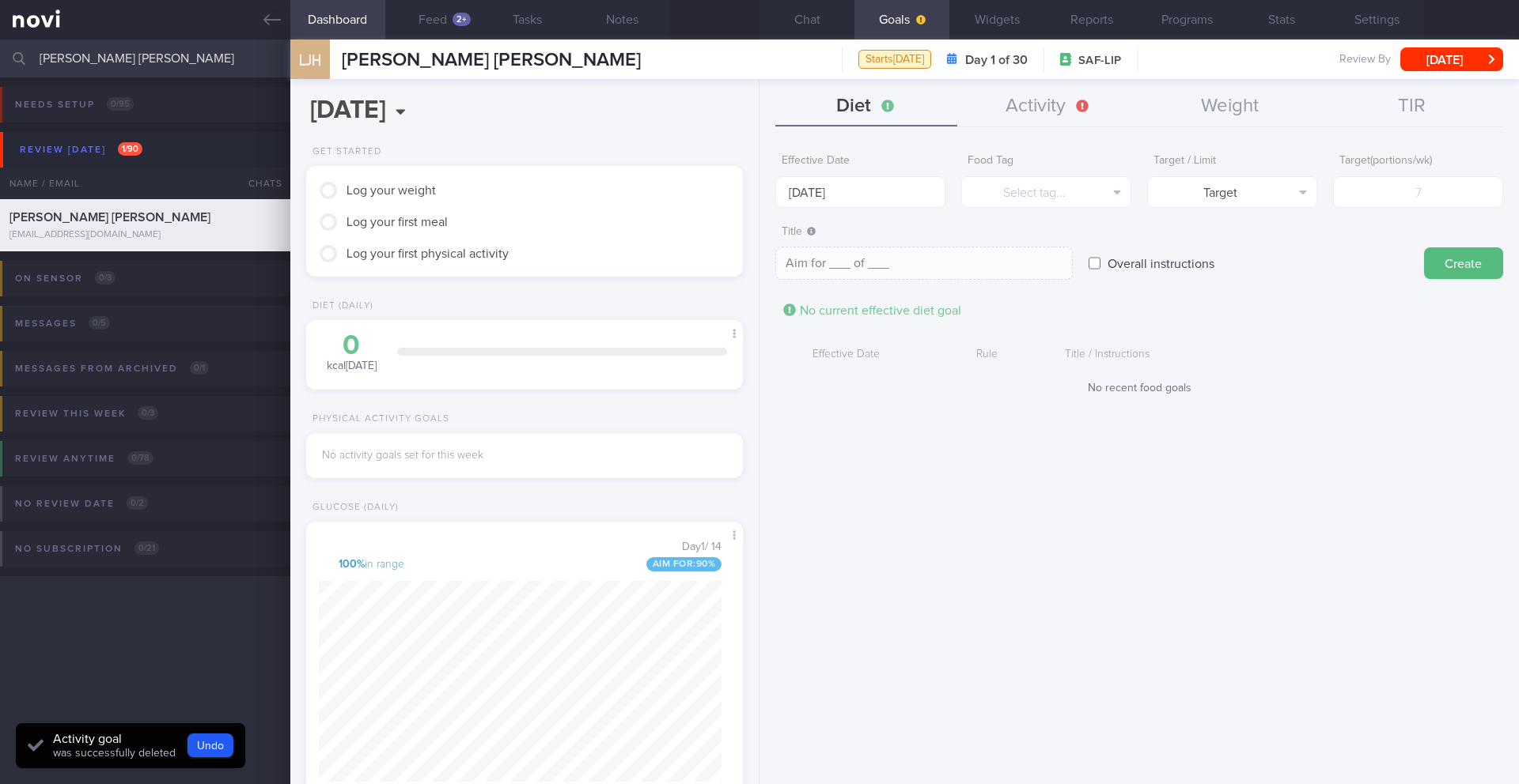
click at [1016, 266] on label "Overall instructions" at bounding box center [1160, 263] width 122 height 31
click at [1016, 266] on input "Overall instructions" at bounding box center [1095, 263] width 12 height 31
checkbox input "true"
click at [964, 260] on textarea at bounding box center [923, 263] width 297 height 33
paste textarea "Aim for 2.5L fluids (preferably water, unsweetened beverages, clear soups) per …"
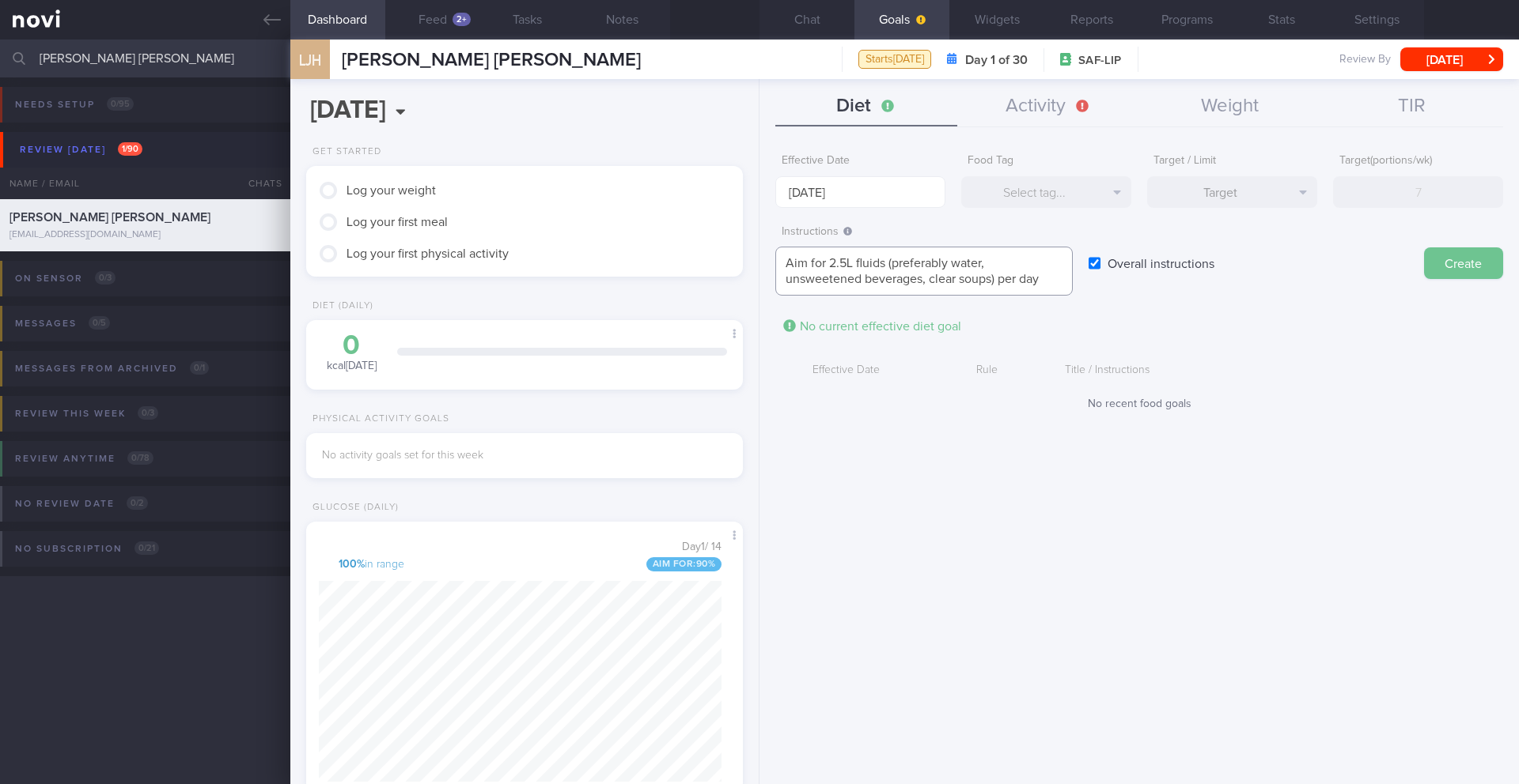
type textarea "Aim for 2.5L fluids (preferably water, unsweetened beverages, clear soups) per …"
click at [1016, 262] on button "Create" at bounding box center [1463, 263] width 79 height 31
type input "[DATE]"
type textarea "Aim for ___ of ___"
checkbox input "false"
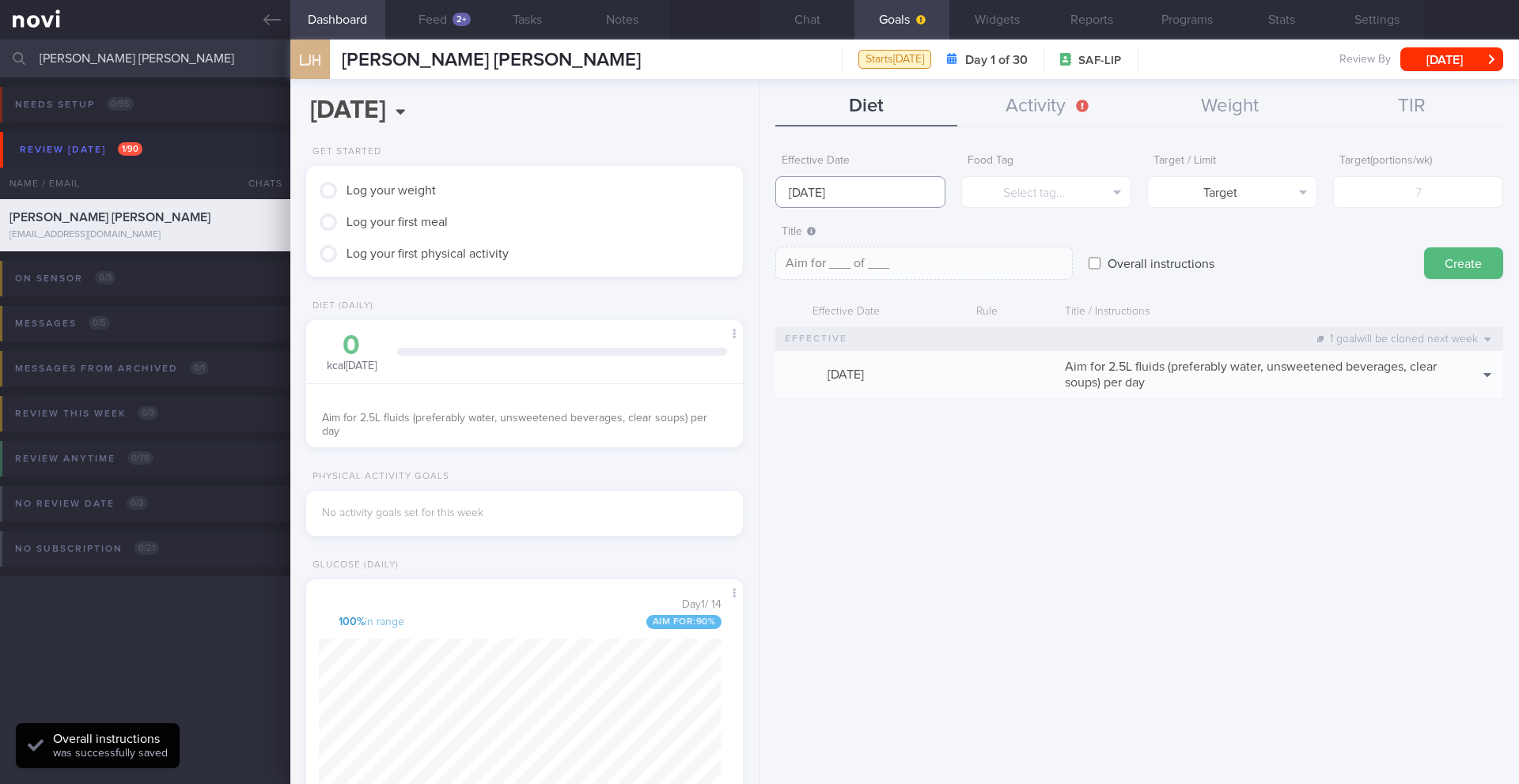
click at [848, 189] on input "[DATE]" at bounding box center [860, 192] width 170 height 31
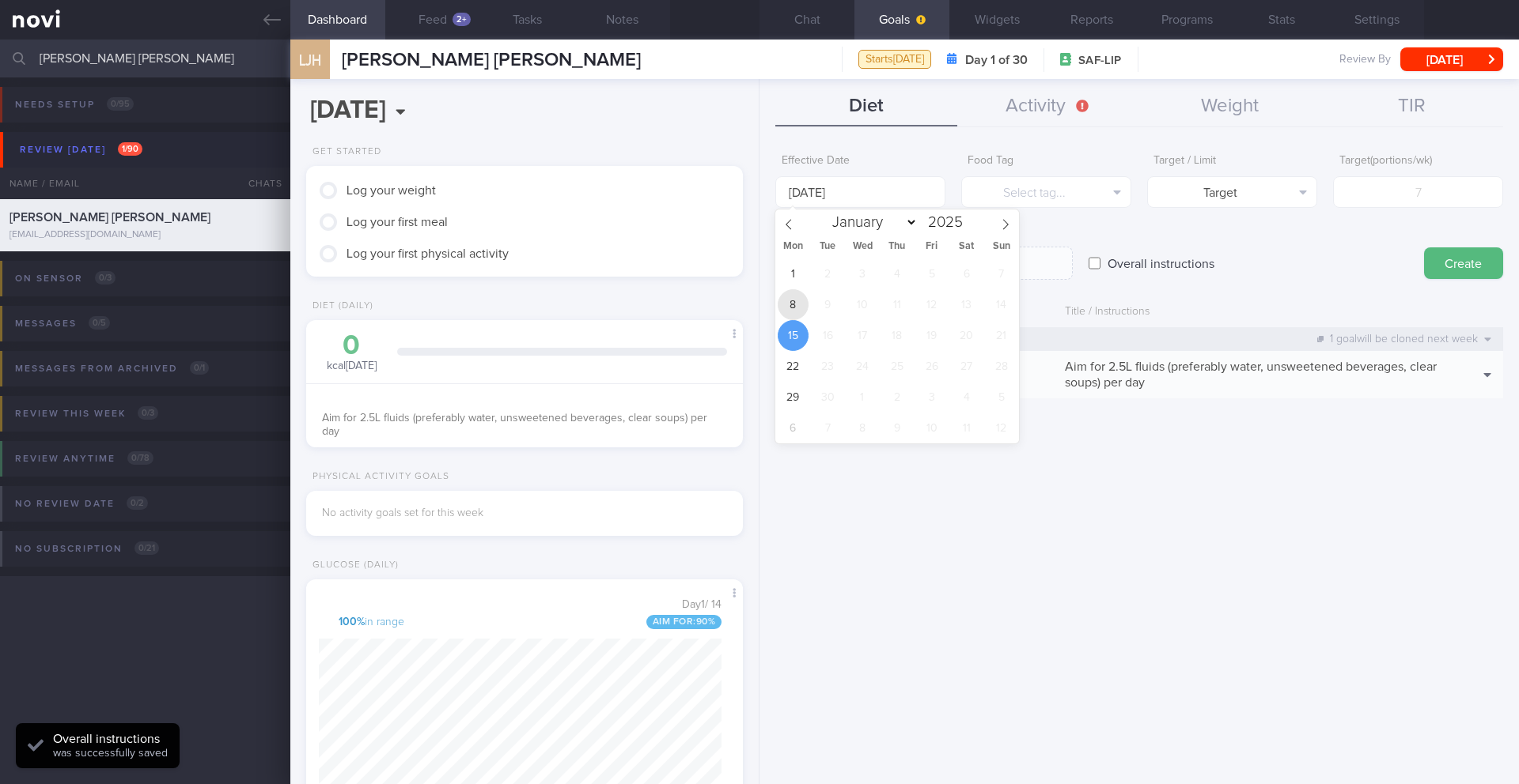
click at [790, 304] on span "8" at bounding box center [792, 304] width 31 height 31
type input "[DATE]"
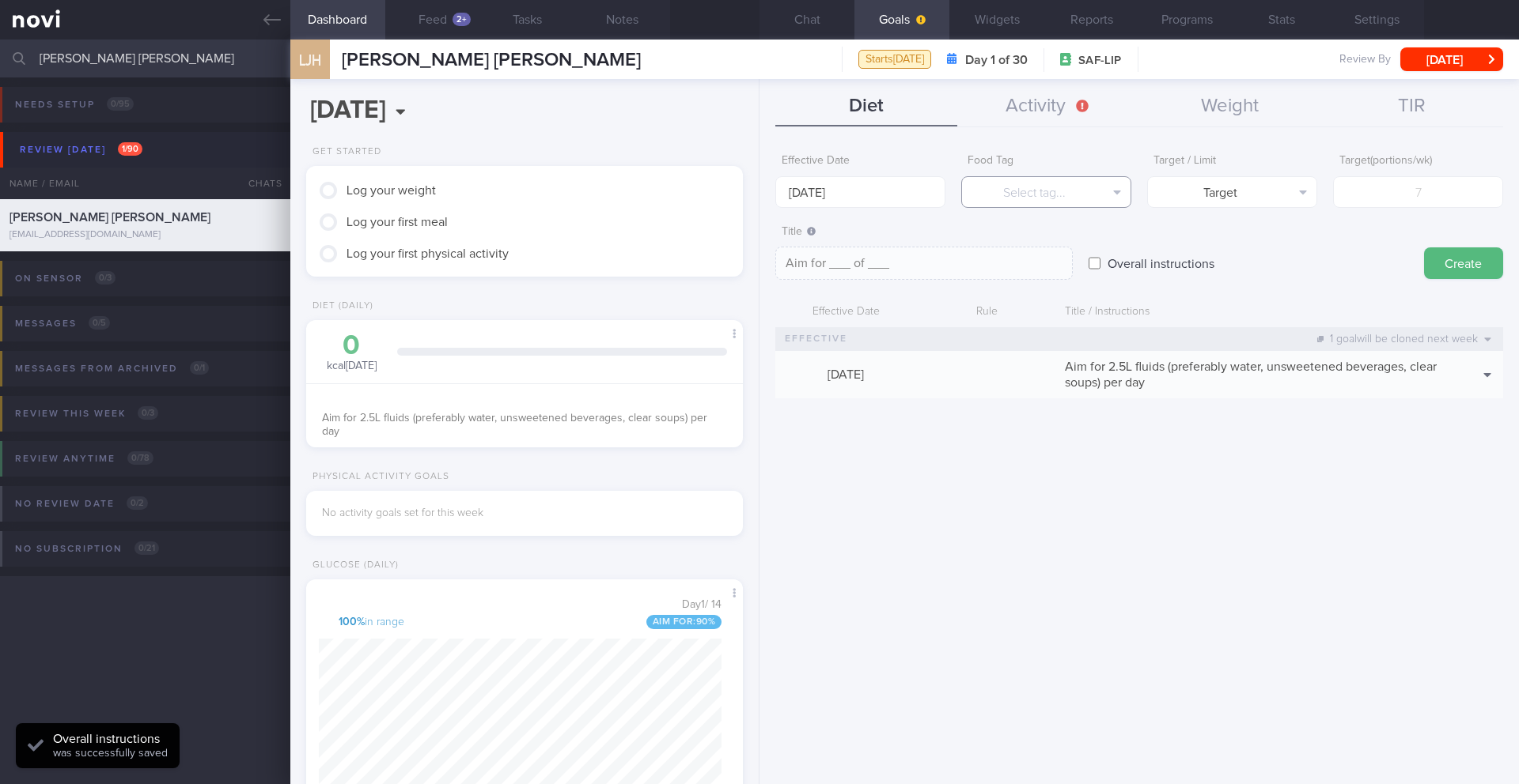
click at [1016, 188] on button "Select tag..." at bounding box center [1046, 192] width 170 height 31
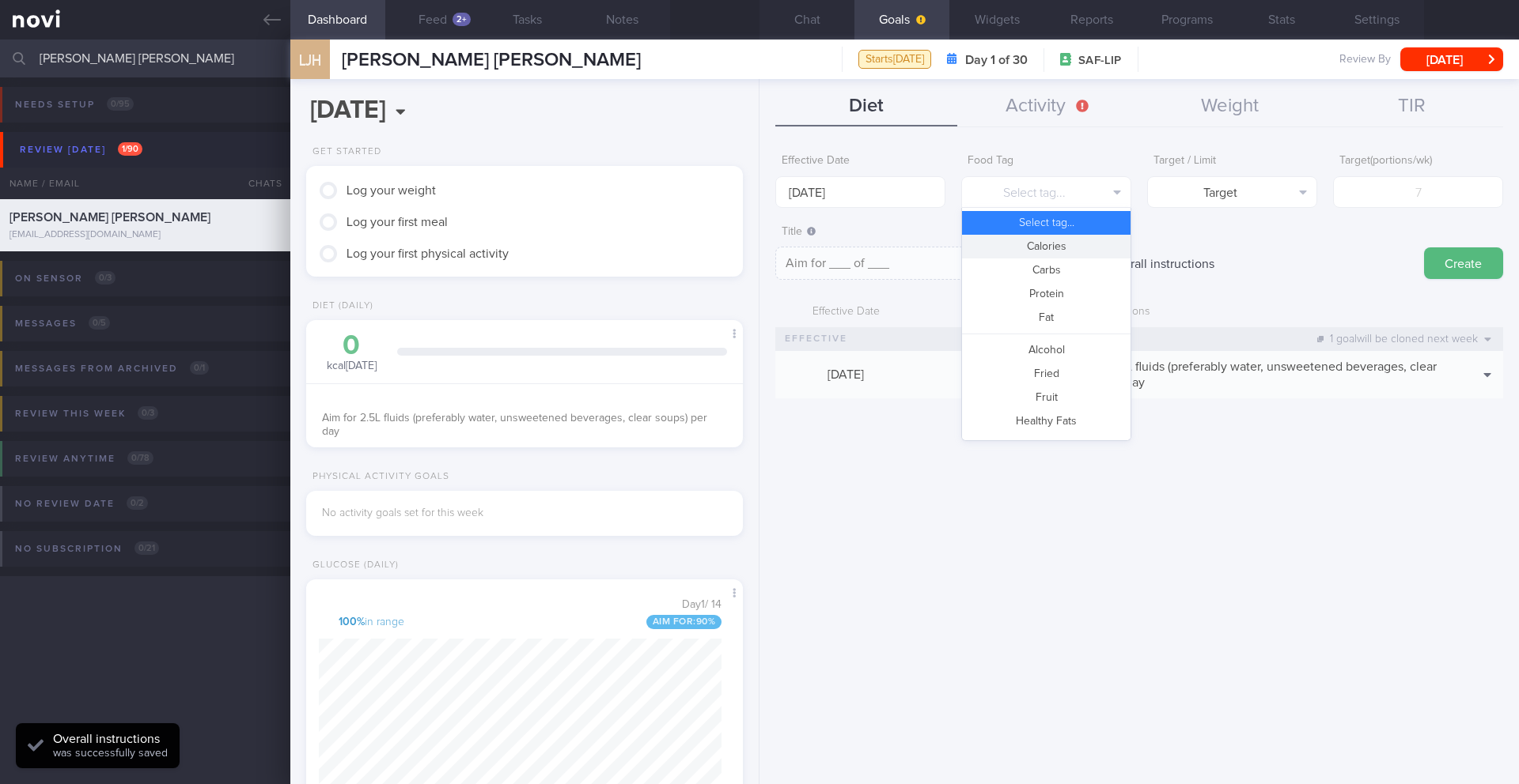
click at [1016, 246] on button "Calories" at bounding box center [1046, 246] width 169 height 24
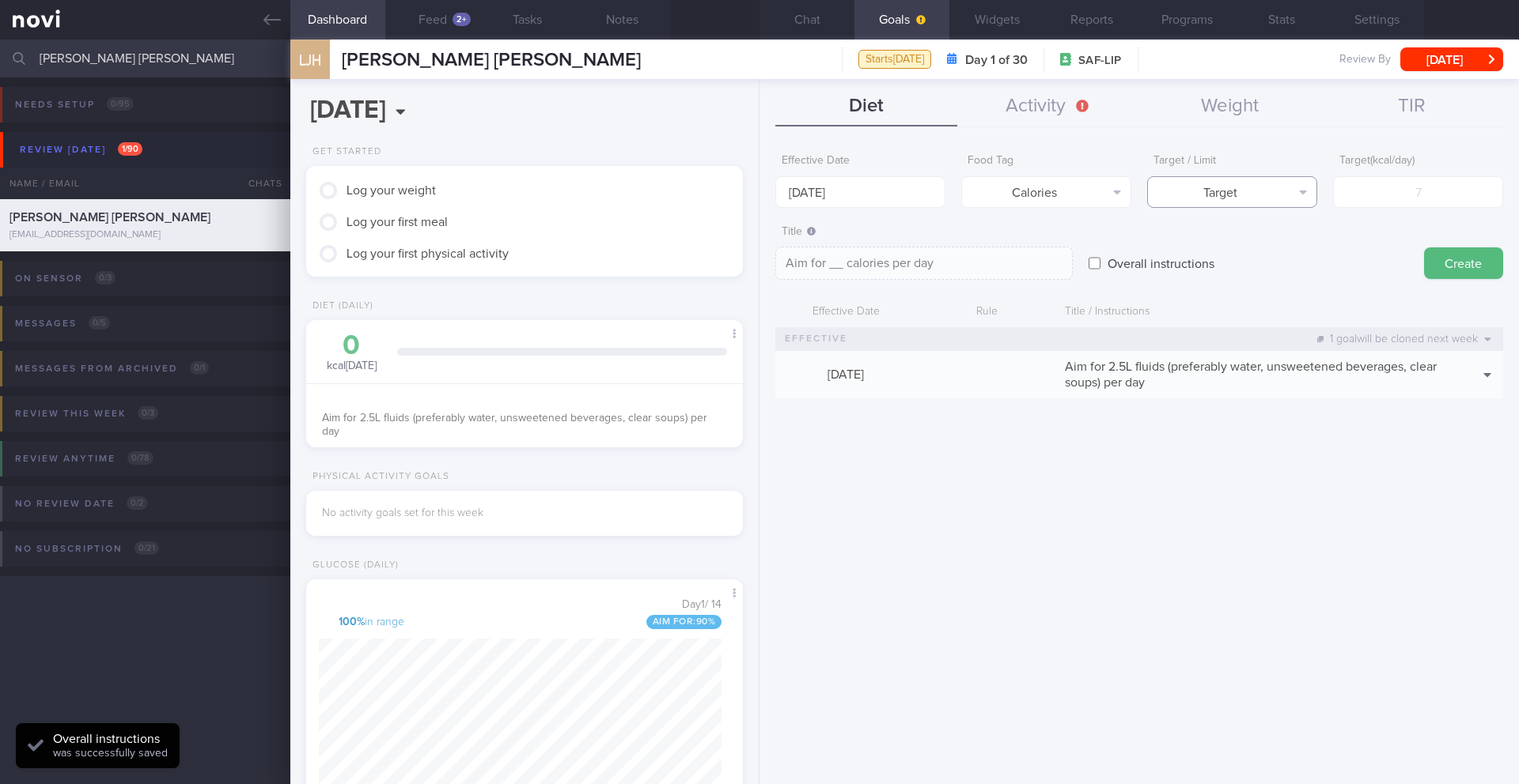
click at [1016, 185] on button "Target" at bounding box center [1232, 192] width 170 height 31
click at [1016, 250] on button "Limit" at bounding box center [1232, 246] width 169 height 24
type textarea "Keep to __ calories per day"
click at [1016, 213] on form "Effective Date [DATE] Food Tag Calories Select tag... Calories Carbs Protein Fa…" at bounding box center [1139, 280] width 728 height 268
click at [1016, 196] on input "number" at bounding box center [1418, 192] width 170 height 31
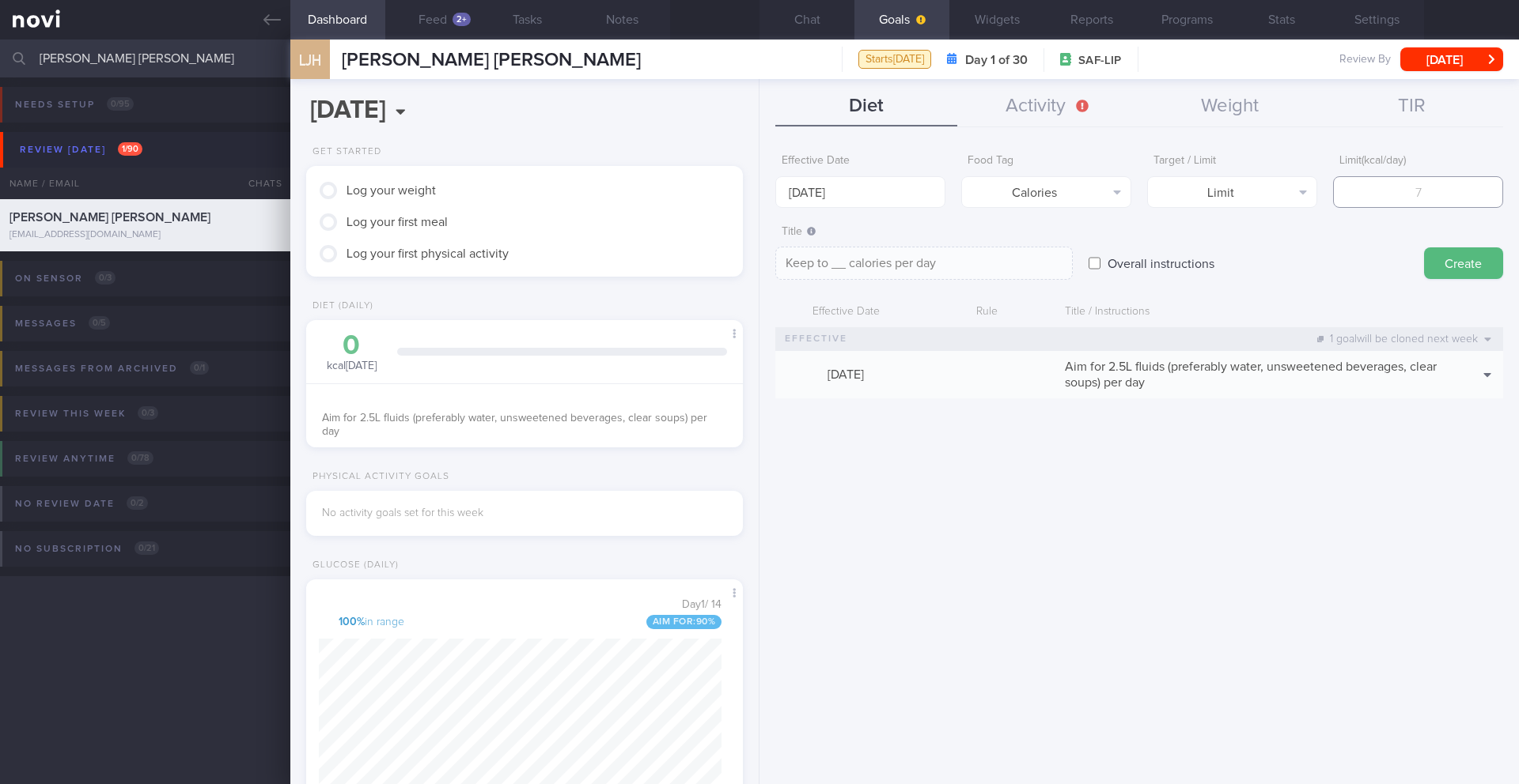
type input "1"
type textarea "Keep to 1 calories per day"
type input "18"
type textarea "Keep to 18 calories per day"
type input "180"
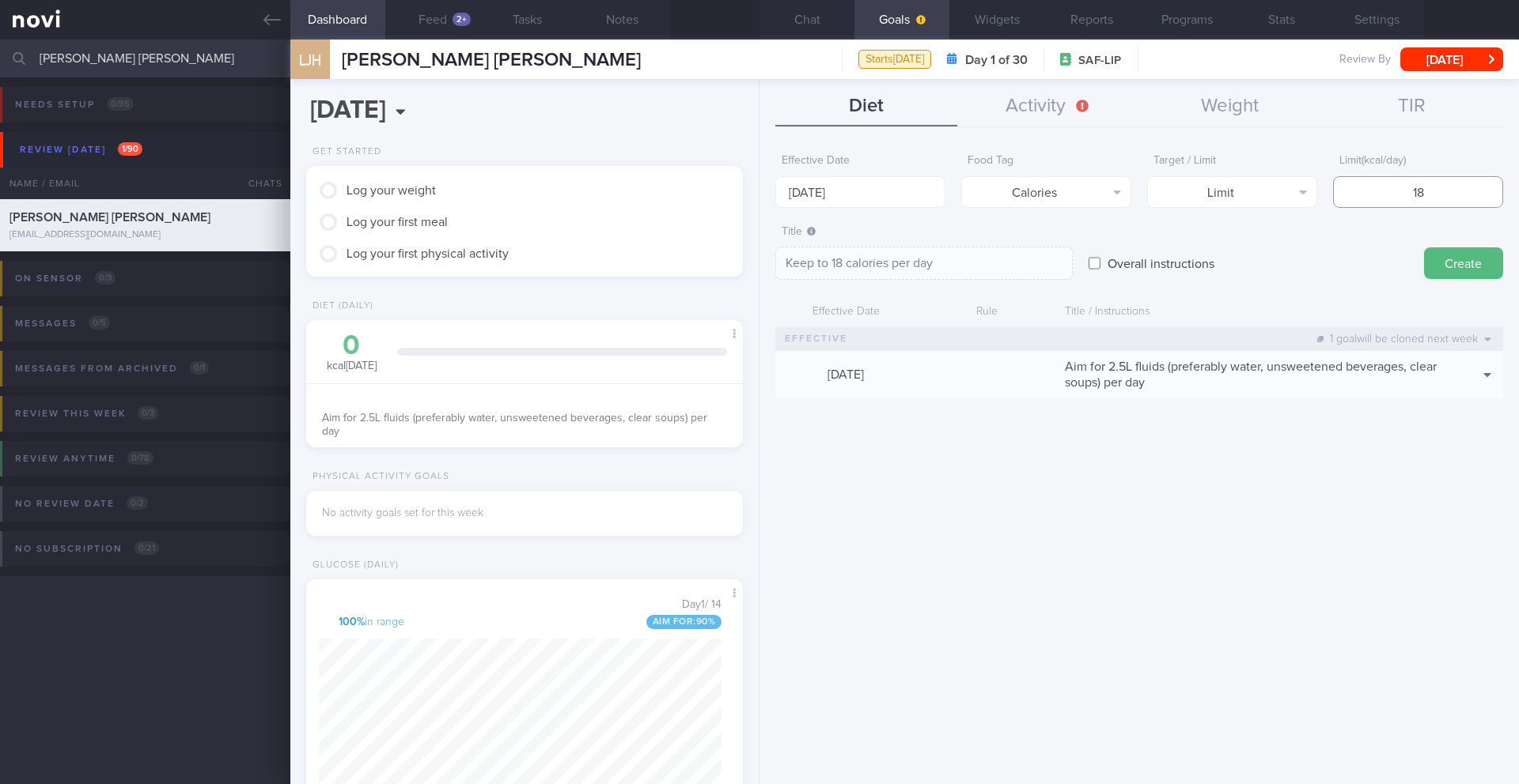
type textarea "Keep to 180 calories per day"
type input "1800"
type textarea "Keep to 1800 calories per day"
drag, startPoint x: 1393, startPoint y: 195, endPoint x: 1469, endPoint y: 191, distance: 76.1
click at [1016, 193] on input "1800" at bounding box center [1418, 192] width 170 height 31
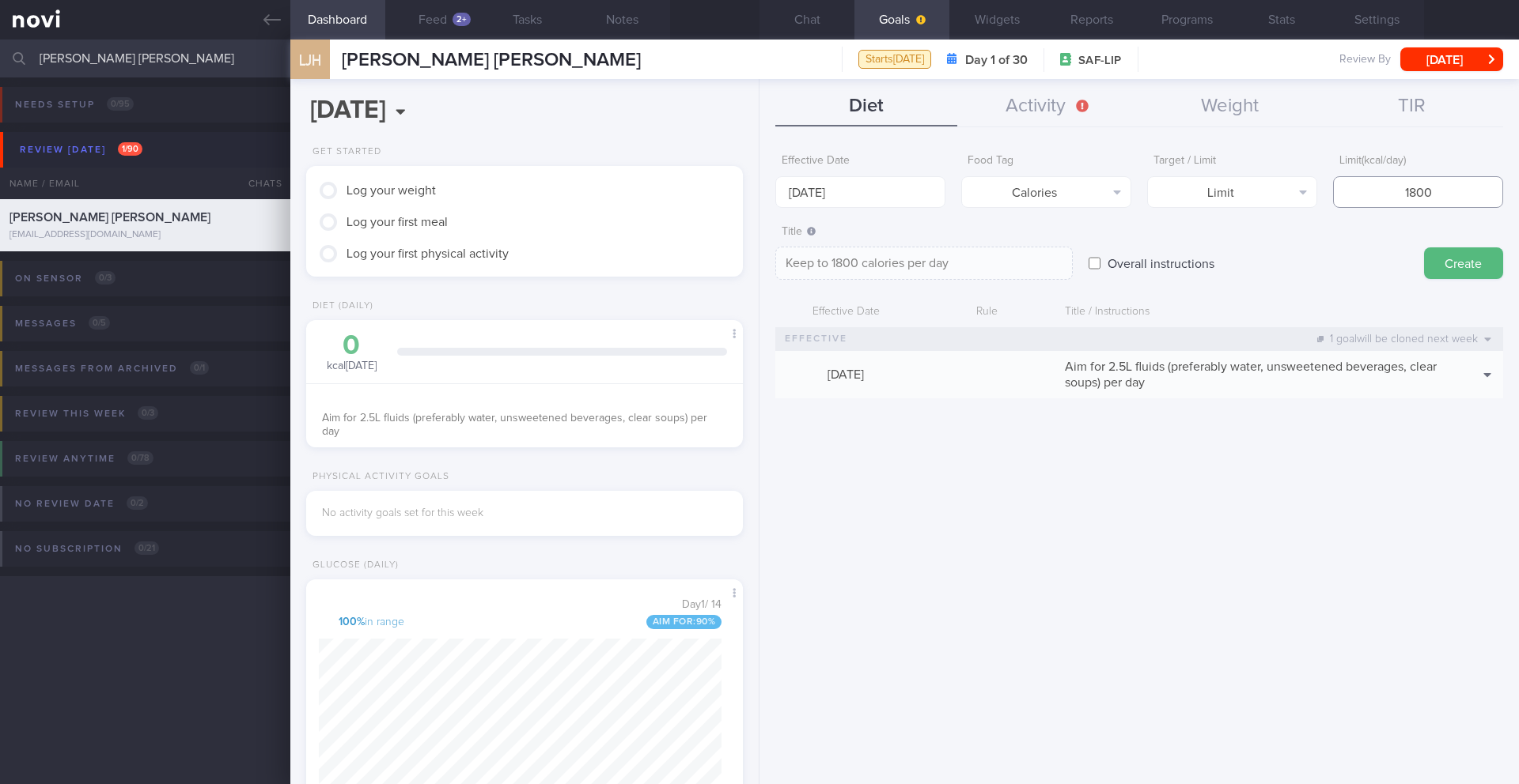
type input "2"
type textarea "Keep to 2 calories per day"
type input "20"
type textarea "Keep to 20 calories per day"
type input "200"
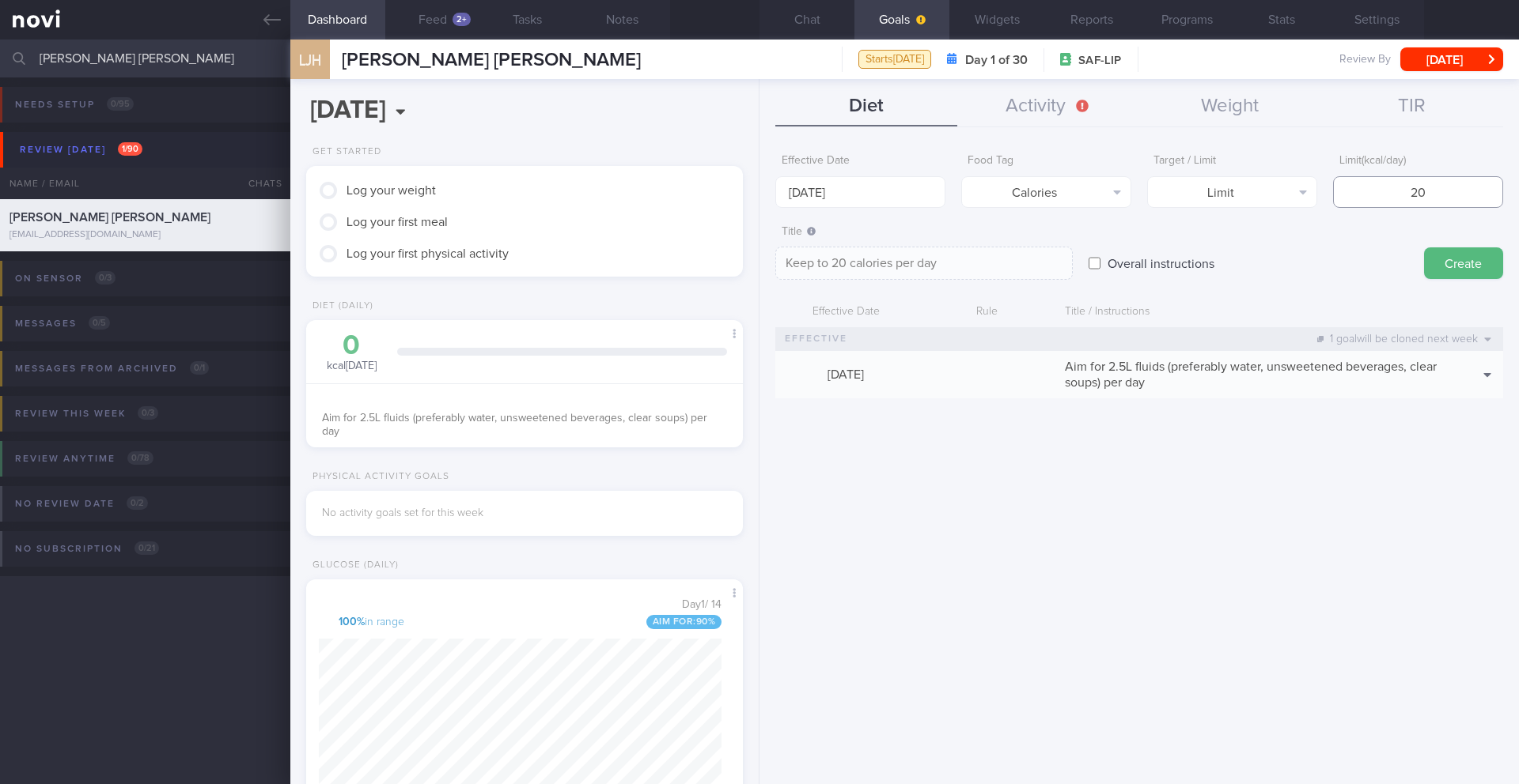
type textarea "Keep to 200 calories per day"
type input "2000"
type textarea "Keep to 2000 calories per day"
type input "2000"
click at [1016, 268] on button "Create" at bounding box center [1463, 263] width 79 height 31
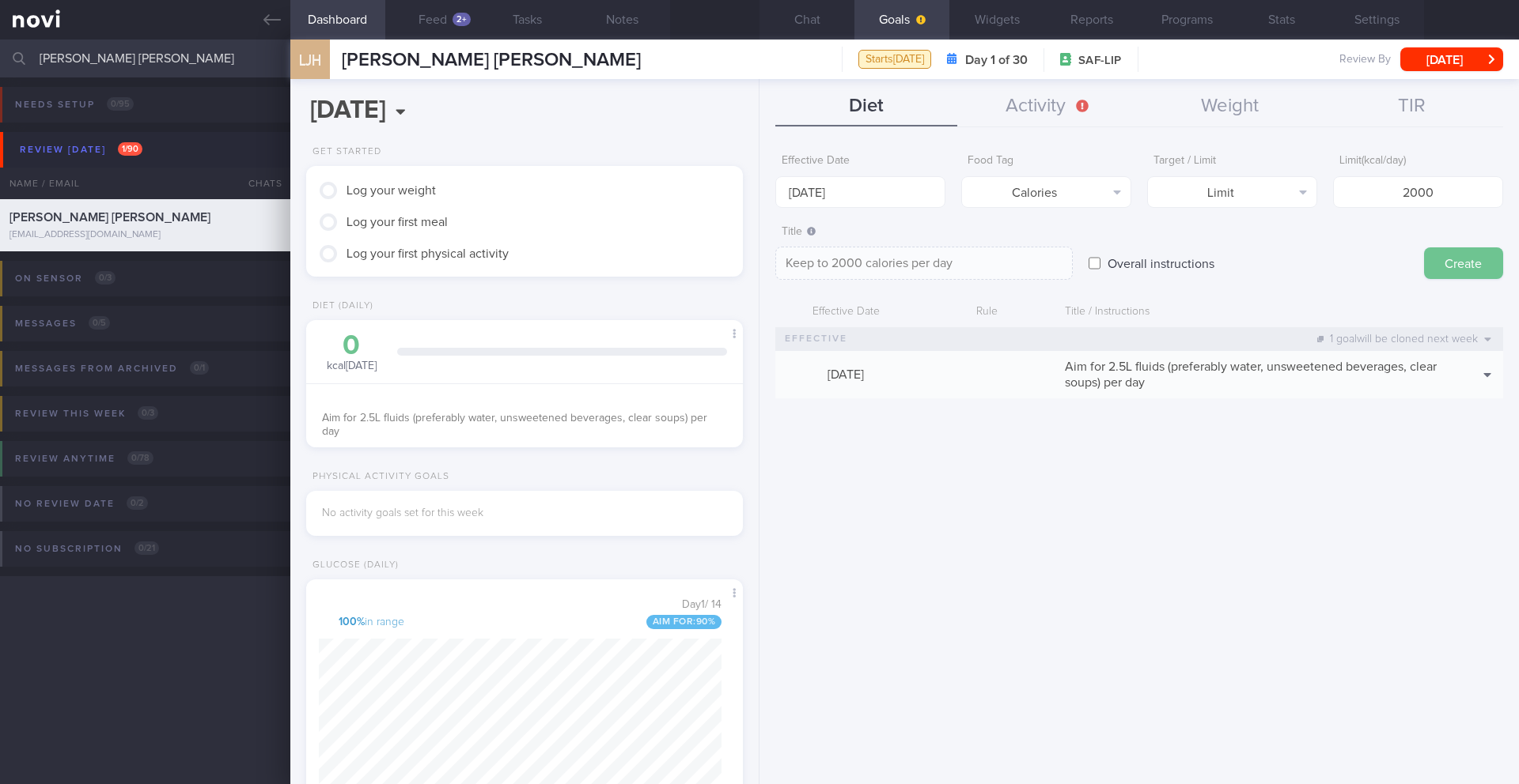
type input "[DATE]"
type textarea "Aim for ___ of ___"
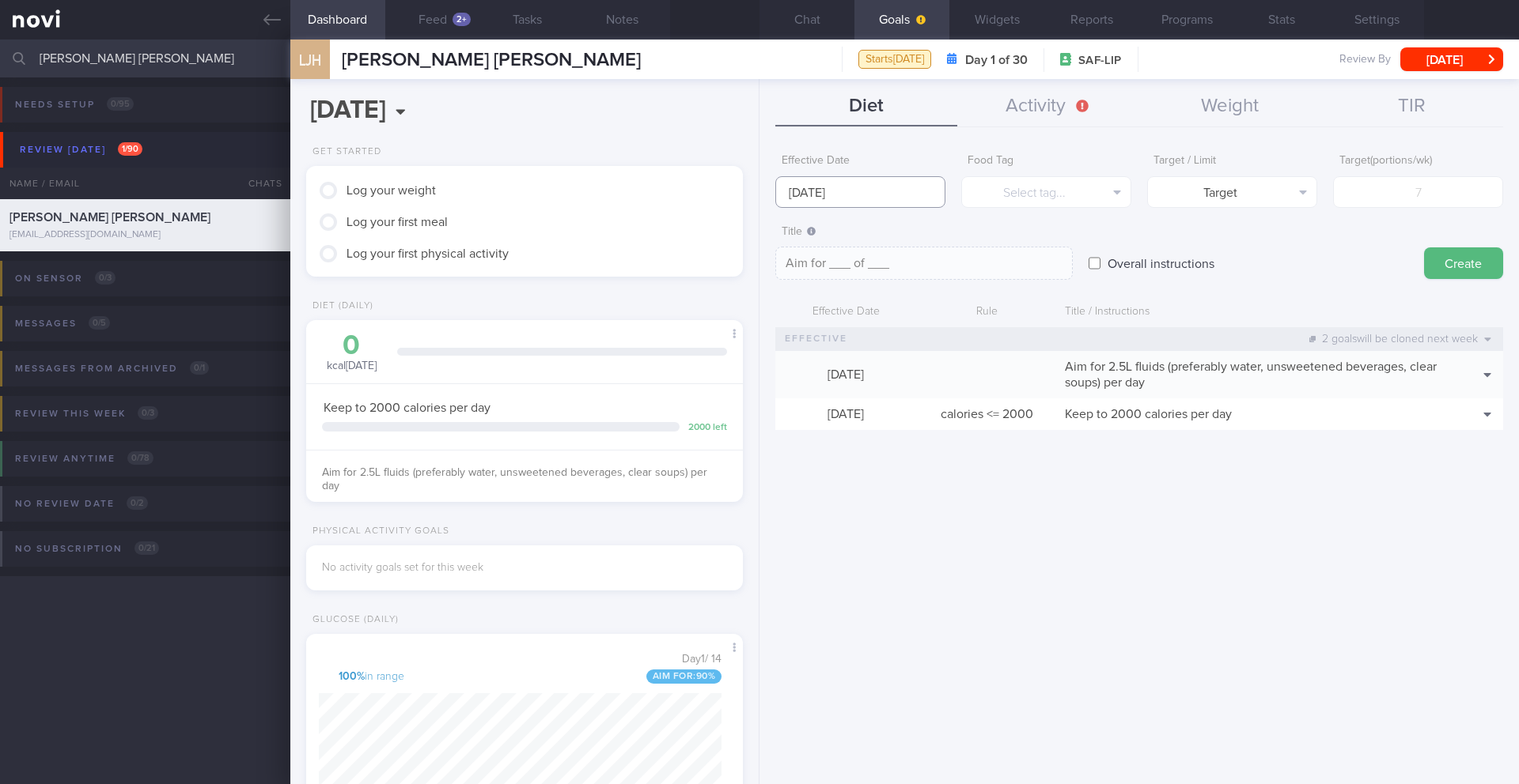
click at [817, 186] on input "[DATE]" at bounding box center [860, 192] width 170 height 31
click at [1016, 265] on label "Overall instructions" at bounding box center [1160, 263] width 122 height 31
click at [1016, 265] on input "Overall instructions" at bounding box center [1095, 263] width 12 height 31
checkbox input "true"
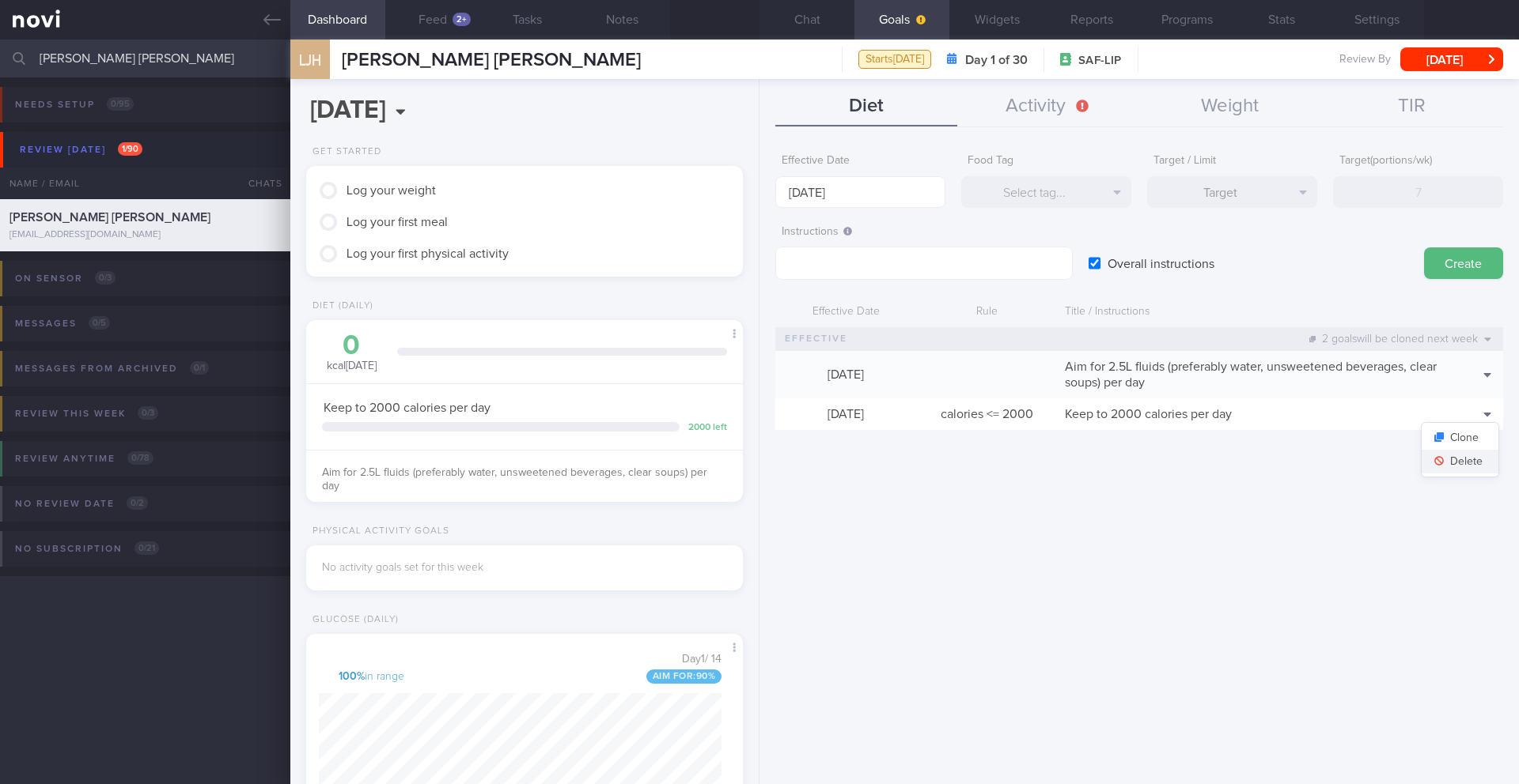
click at [1016, 462] on button "Delete" at bounding box center [1460, 461] width 77 height 24
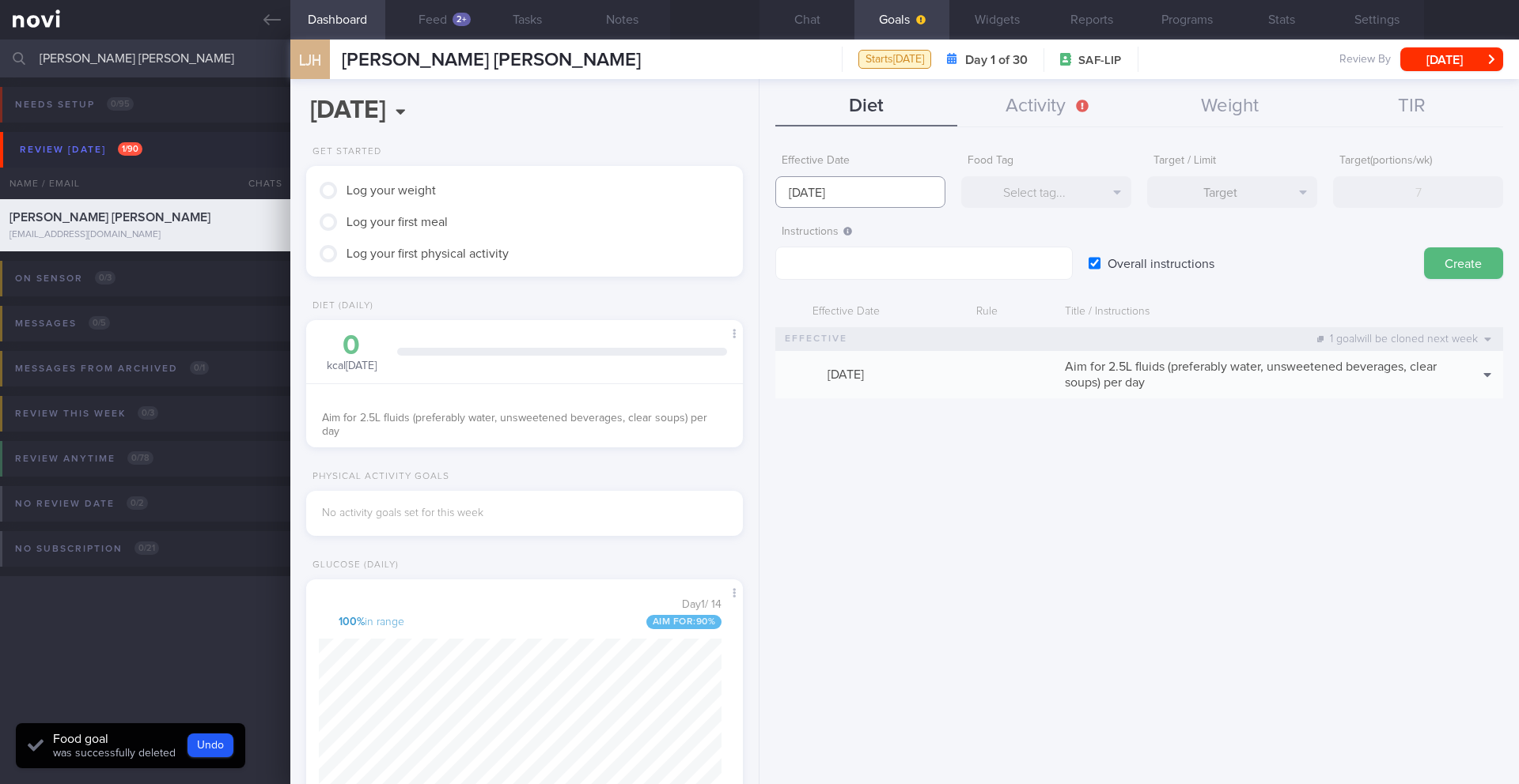
click at [853, 189] on input "[DATE]" at bounding box center [860, 192] width 170 height 31
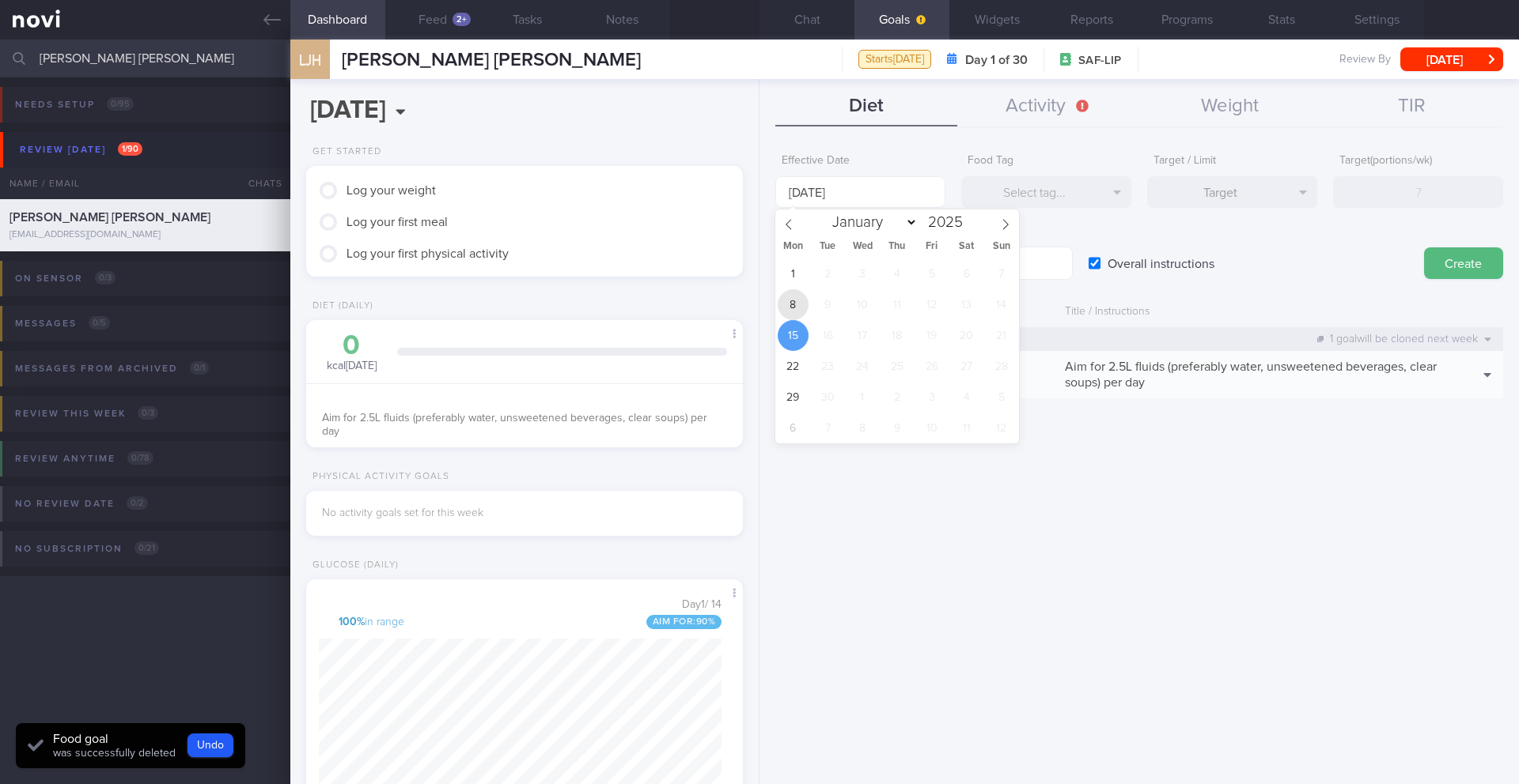
click at [800, 309] on span "8" at bounding box center [792, 304] width 31 height 31
type input "[DATE]"
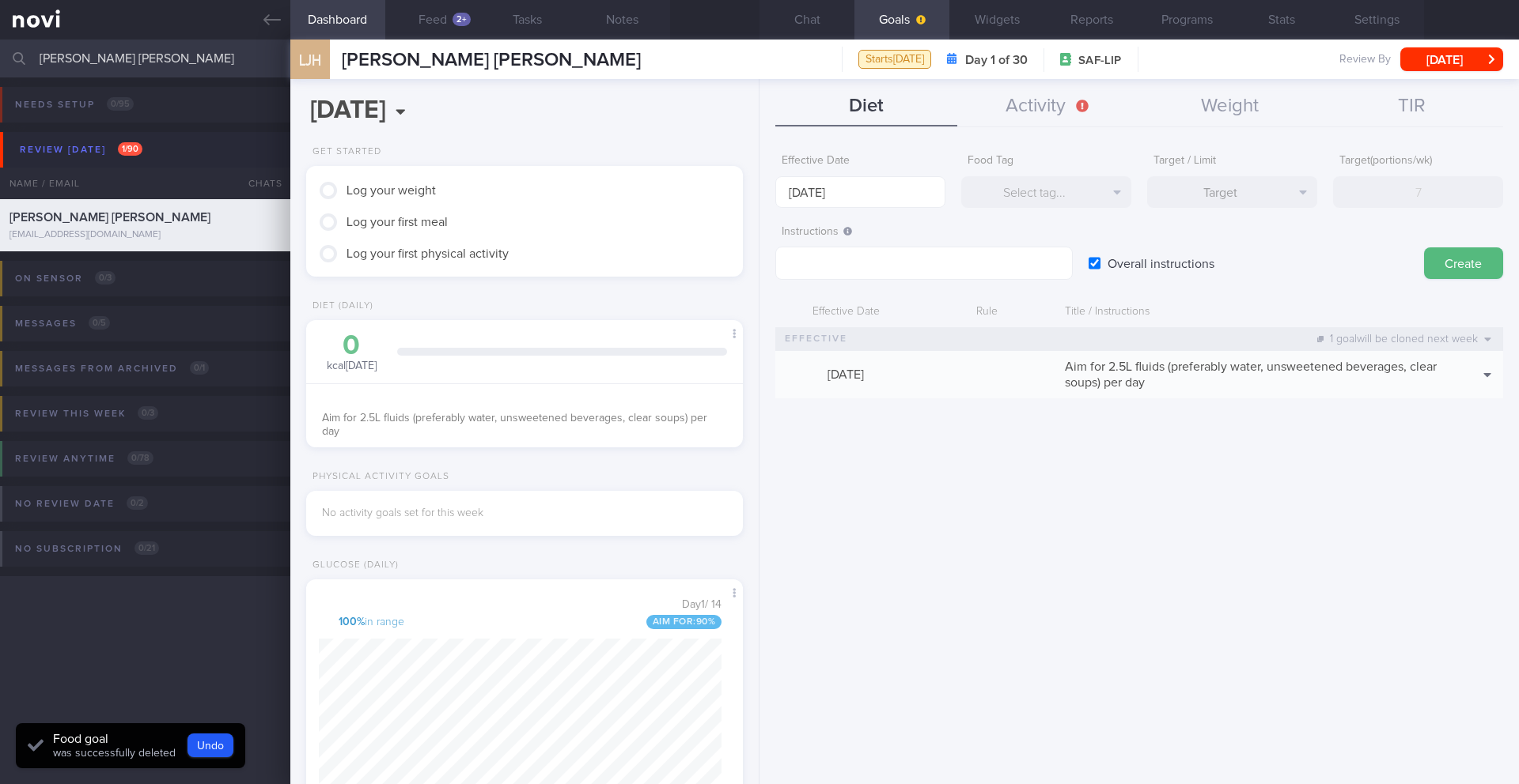
click at [1016, 196] on div "Select tag... Select tag... Calories Carbs Protein Fat Alcohol Fried Fruit Heal…" at bounding box center [1046, 192] width 170 height 31
click at [1016, 262] on label "Overall instructions" at bounding box center [1160, 263] width 122 height 31
click at [1016, 262] on input "Overall instructions" at bounding box center [1095, 263] width 12 height 31
checkbox input "false"
click at [1016, 202] on button "Select tag..." at bounding box center [1046, 192] width 170 height 31
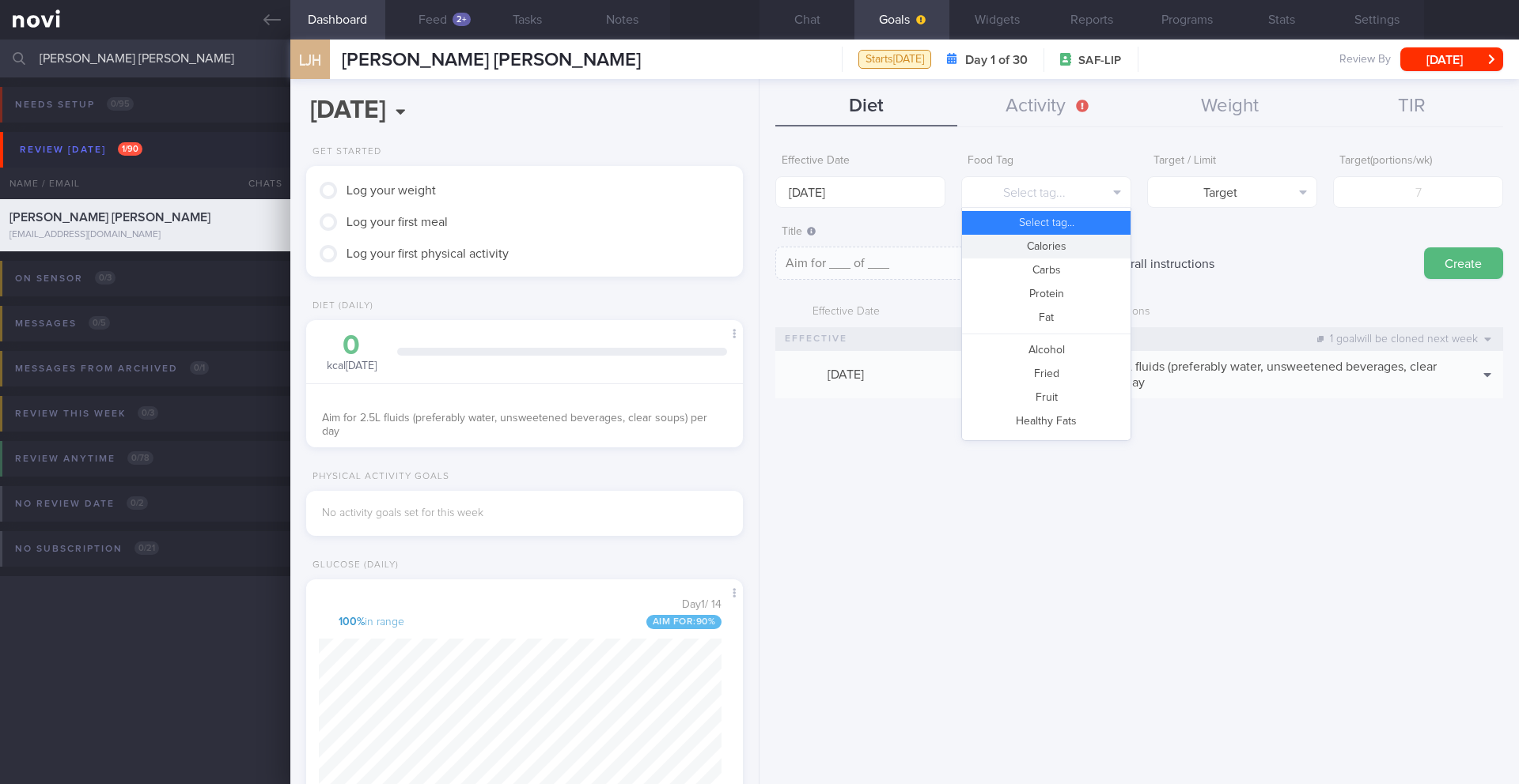
click at [1016, 245] on button "Calories" at bounding box center [1046, 246] width 169 height 24
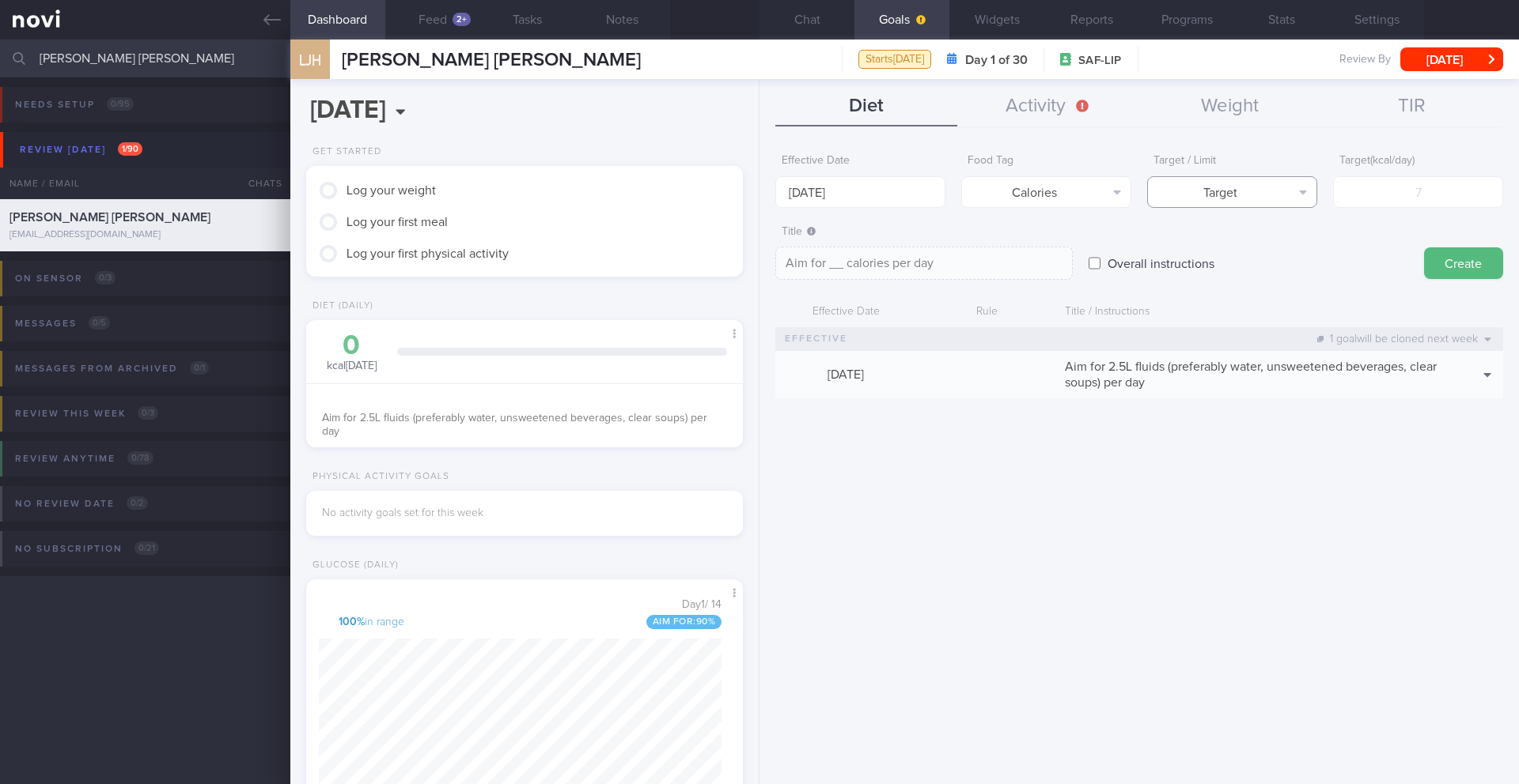
click at [1016, 201] on button "Target" at bounding box center [1232, 192] width 170 height 31
click at [1016, 241] on button "Limit" at bounding box center [1232, 246] width 169 height 24
type textarea "Keep to __ calories per day"
click at [1016, 187] on input "number" at bounding box center [1418, 192] width 170 height 31
type input "2"
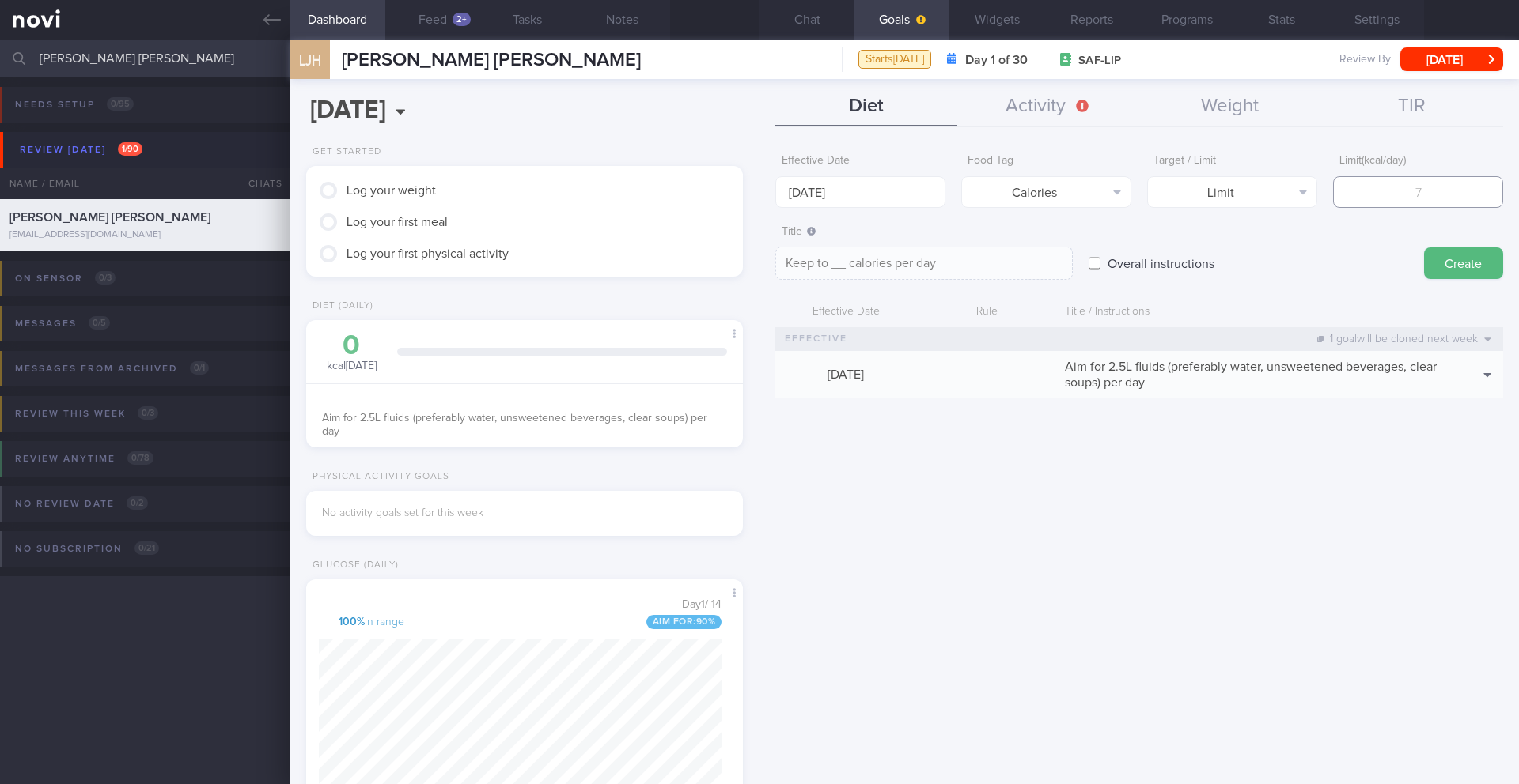
type textarea "Keep to 2 calories per day"
type input "20"
type textarea "Keep to 20 calories per day"
type input "200"
type textarea "Keep to 200 calories per day"
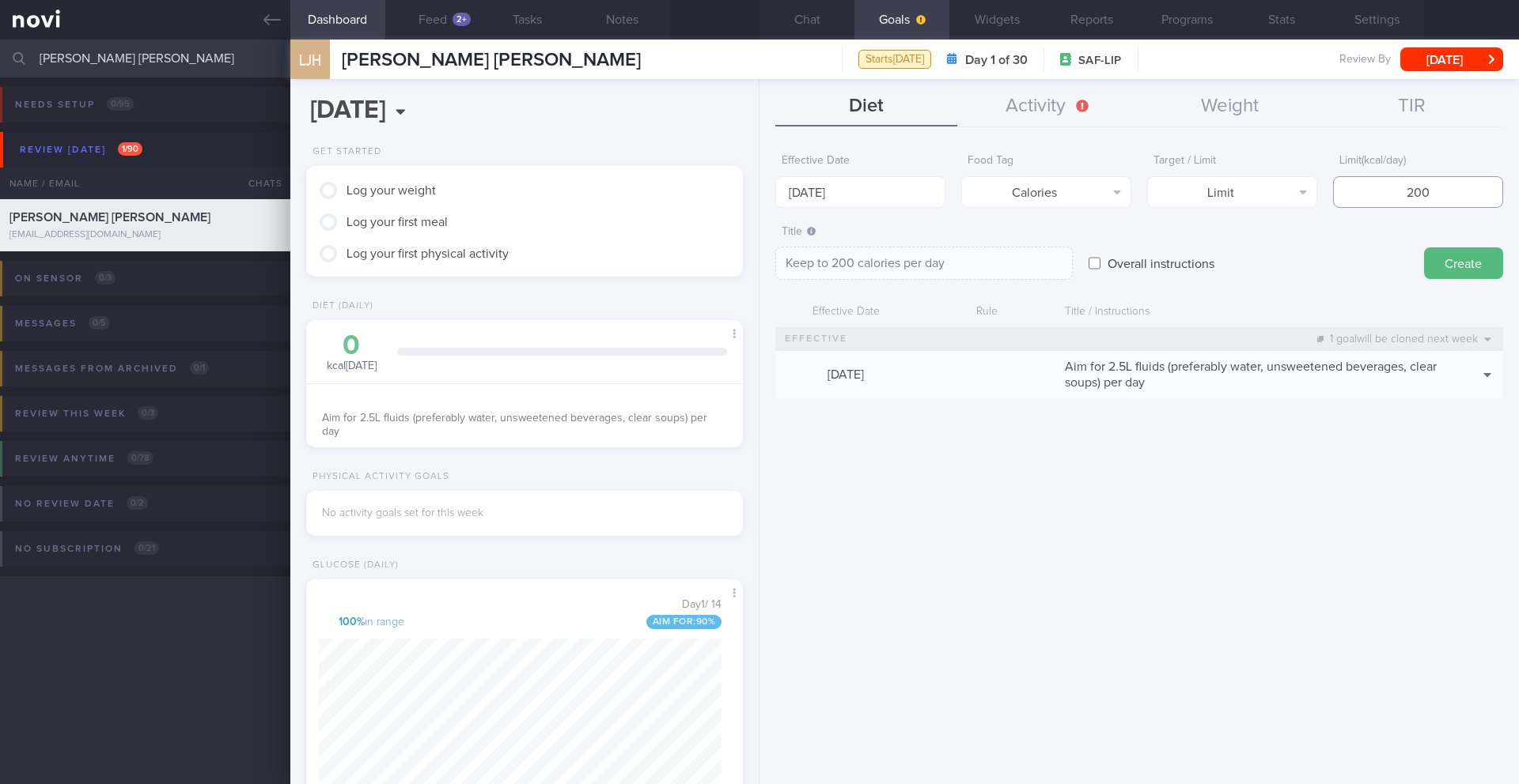
type input "2000"
type textarea "Keep to 2000 calories per day"
type input "2000"
click at [834, 264] on textarea "Keep to 2000 calories per day" at bounding box center [923, 263] width 297 height 33
type textarea "Keep to [DATE]-[DATE] calories per day"
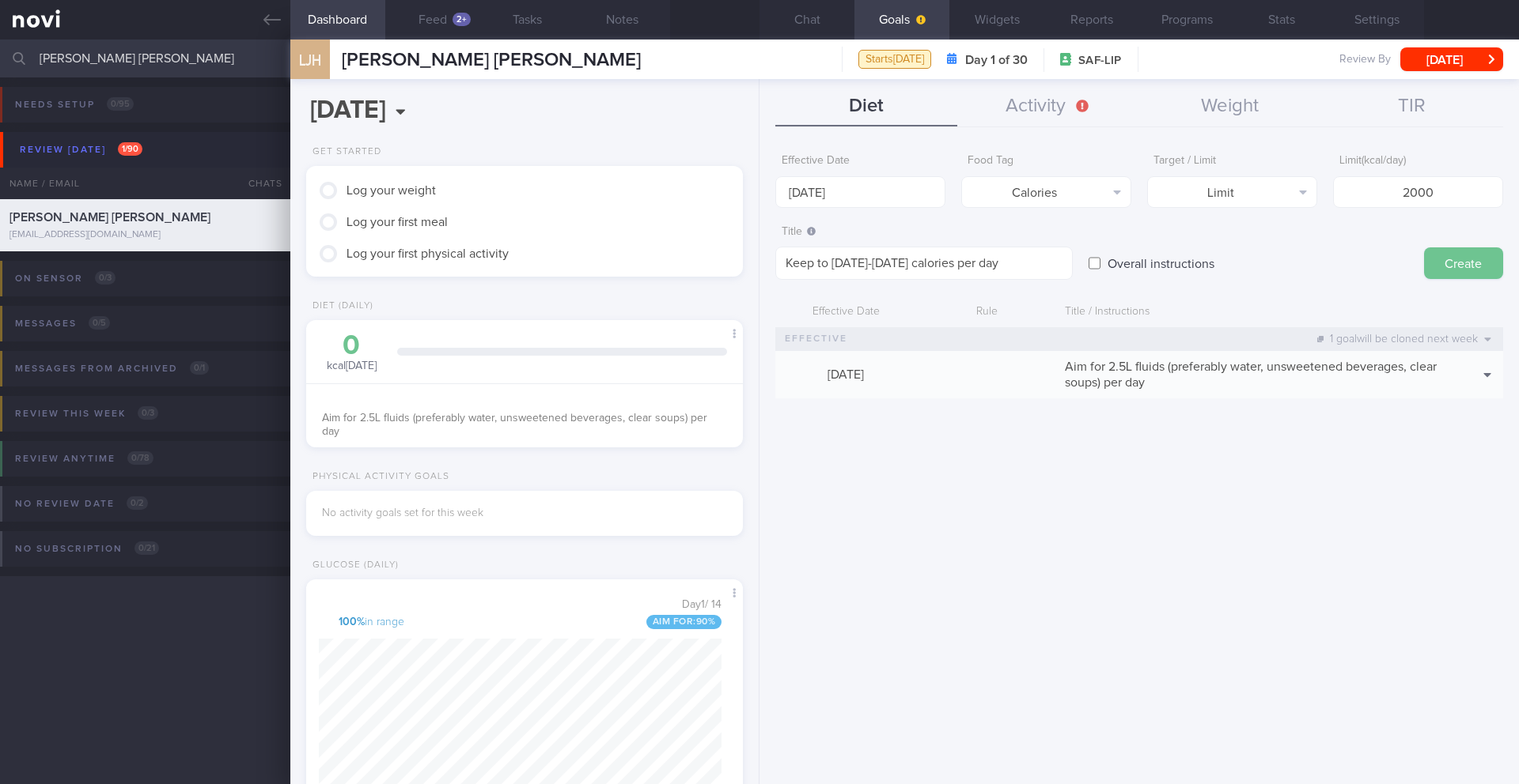
click at [1016, 261] on button "Create" at bounding box center [1463, 263] width 79 height 31
type input "[DATE]"
type textarea "Aim for ___ of ___"
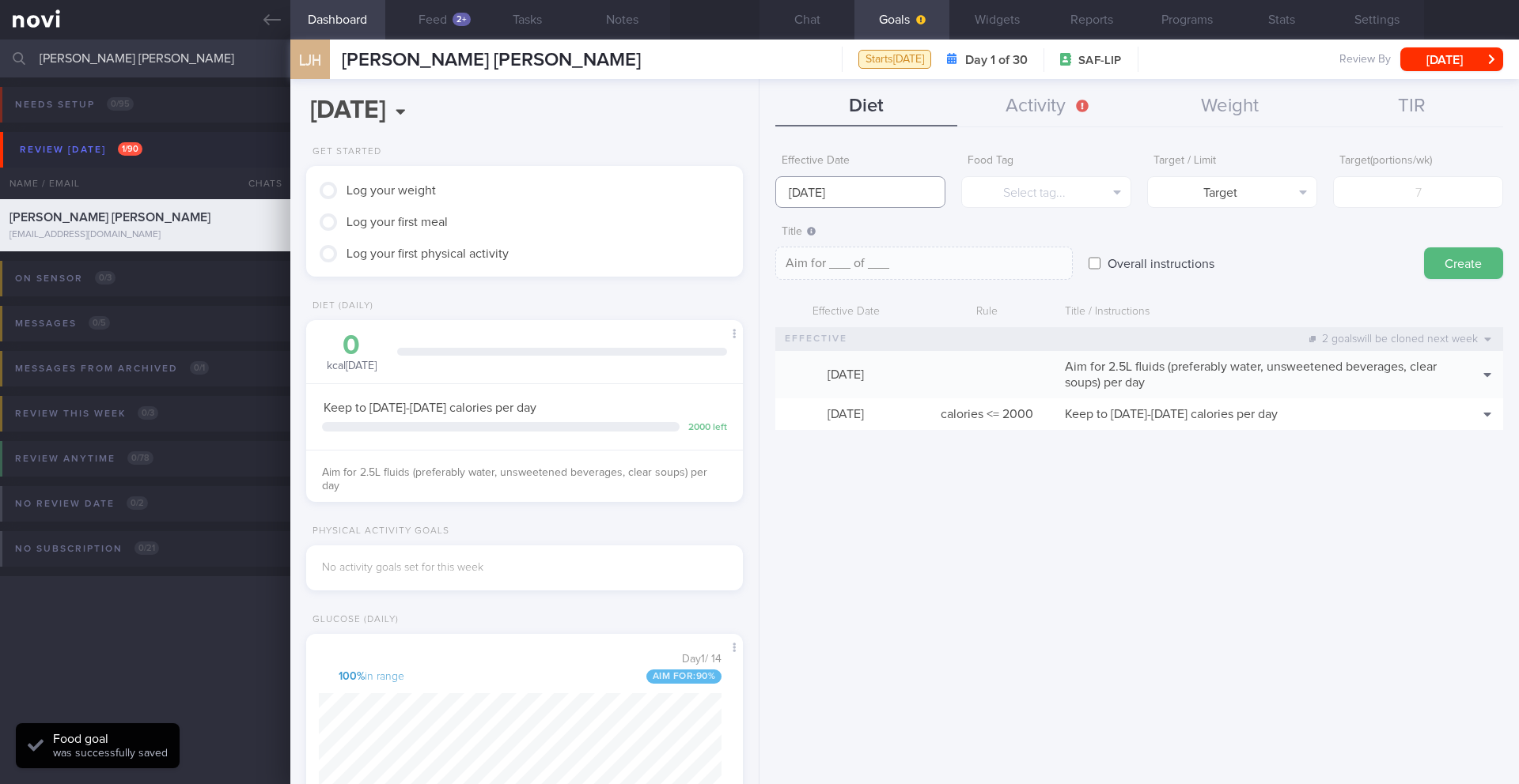
click at [835, 202] on body "You are offline! Some functionality will be unavailable Patients New Users Coac…" at bounding box center [759, 392] width 1519 height 784
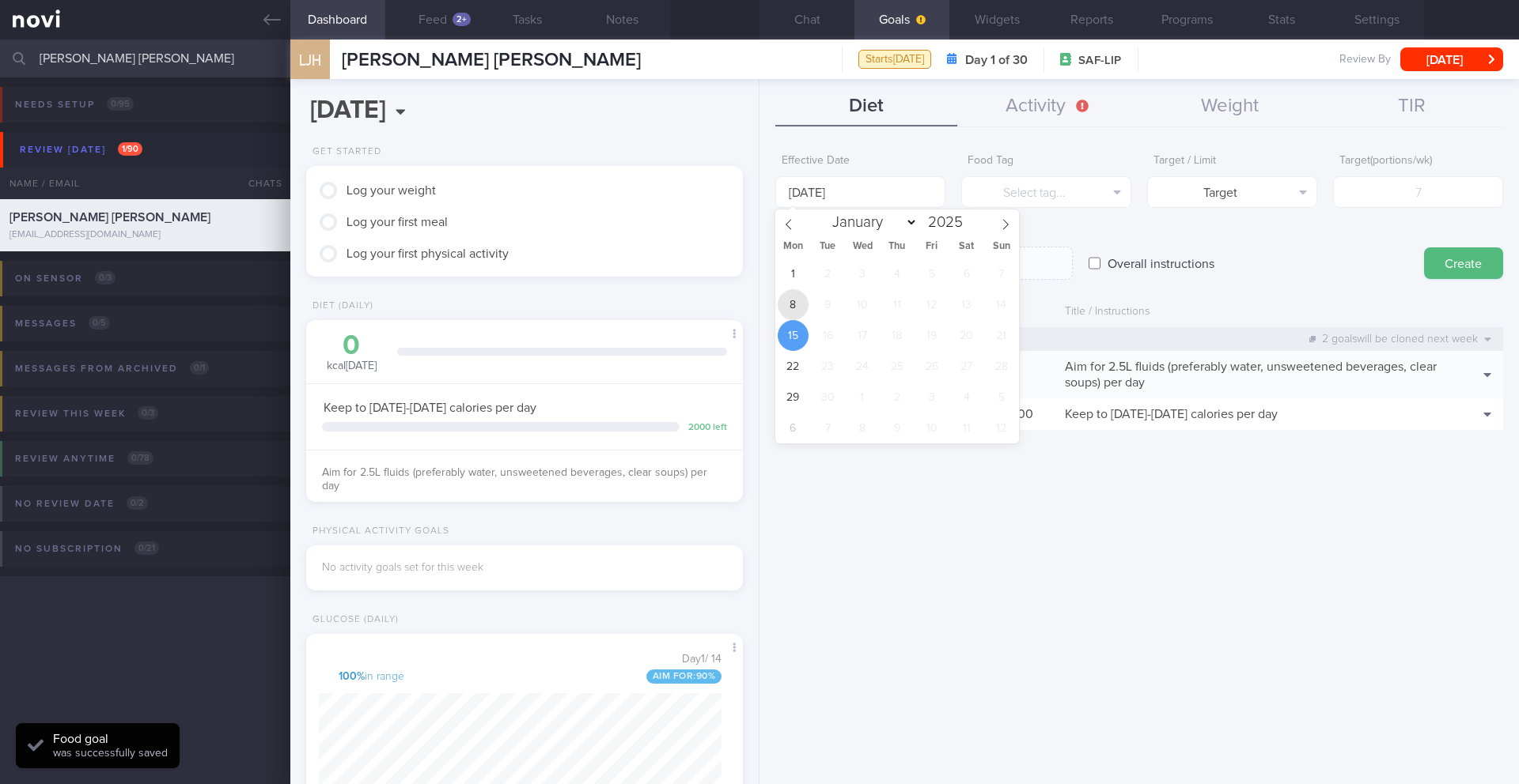
click at [794, 301] on span "8" at bounding box center [792, 304] width 31 height 31
type input "[DATE]"
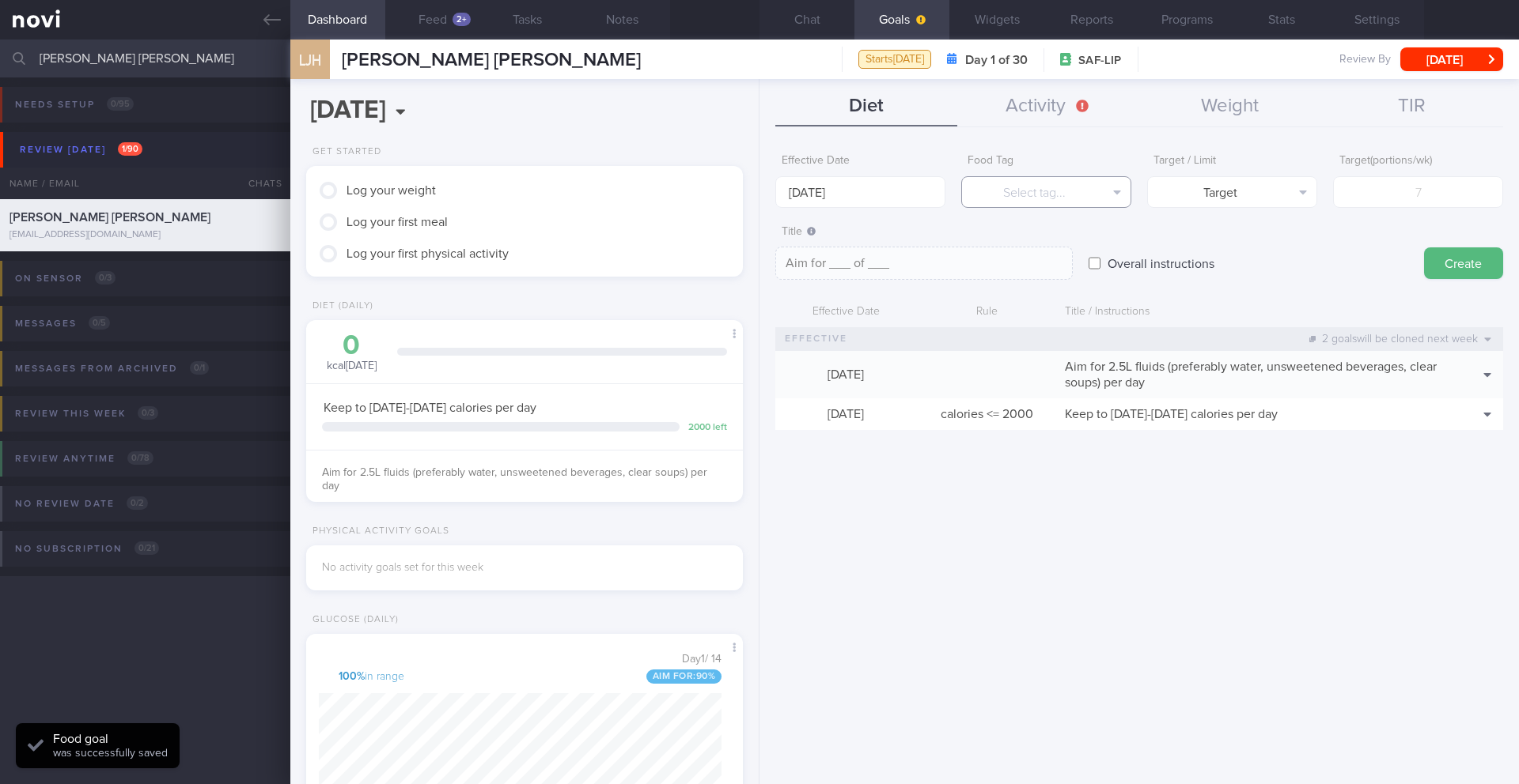
click at [1007, 201] on button "Select tag..." at bounding box center [1046, 192] width 170 height 31
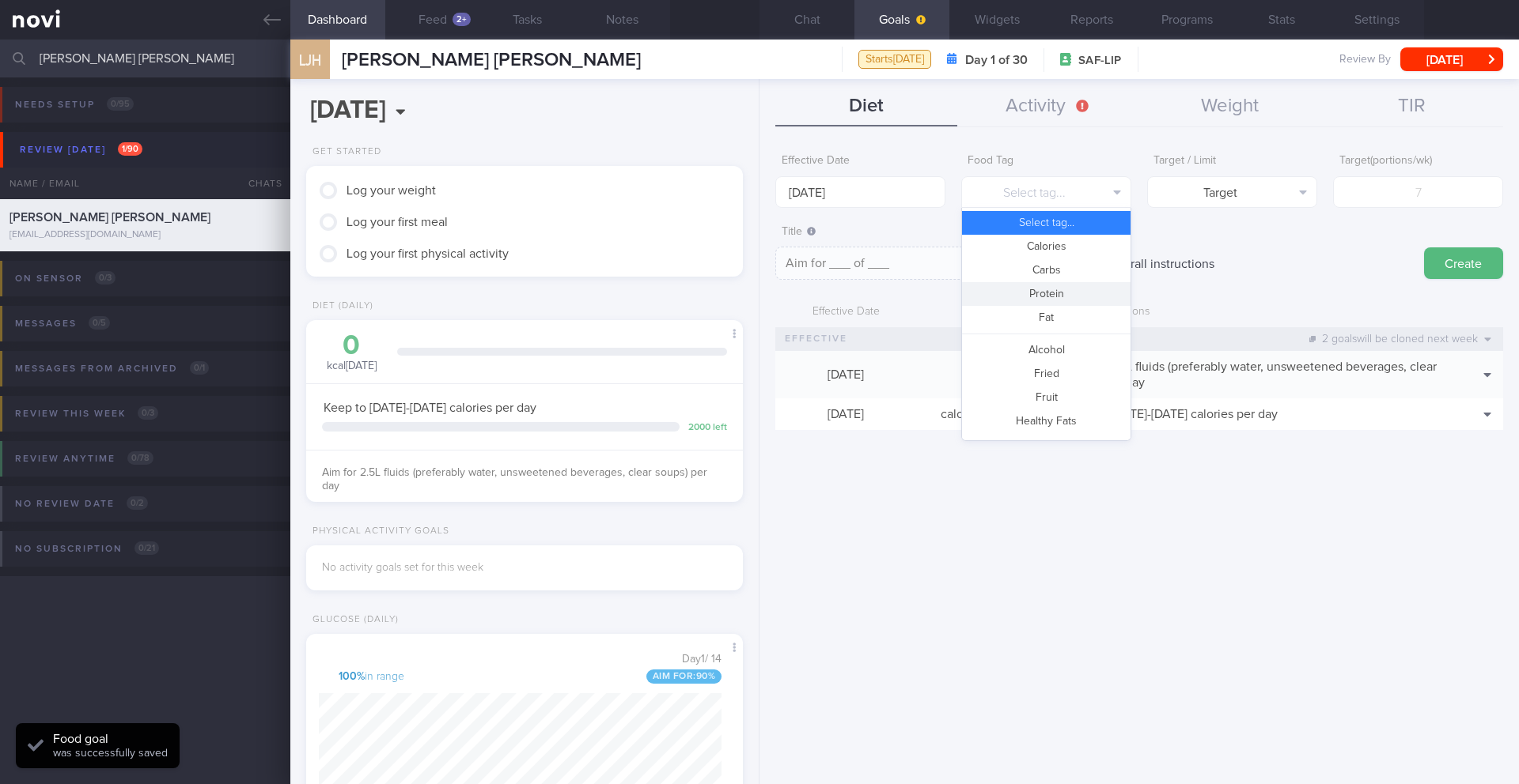
click at [1016, 295] on button "Protein" at bounding box center [1046, 294] width 169 height 24
type textarea "Aim for __g of protein per day"
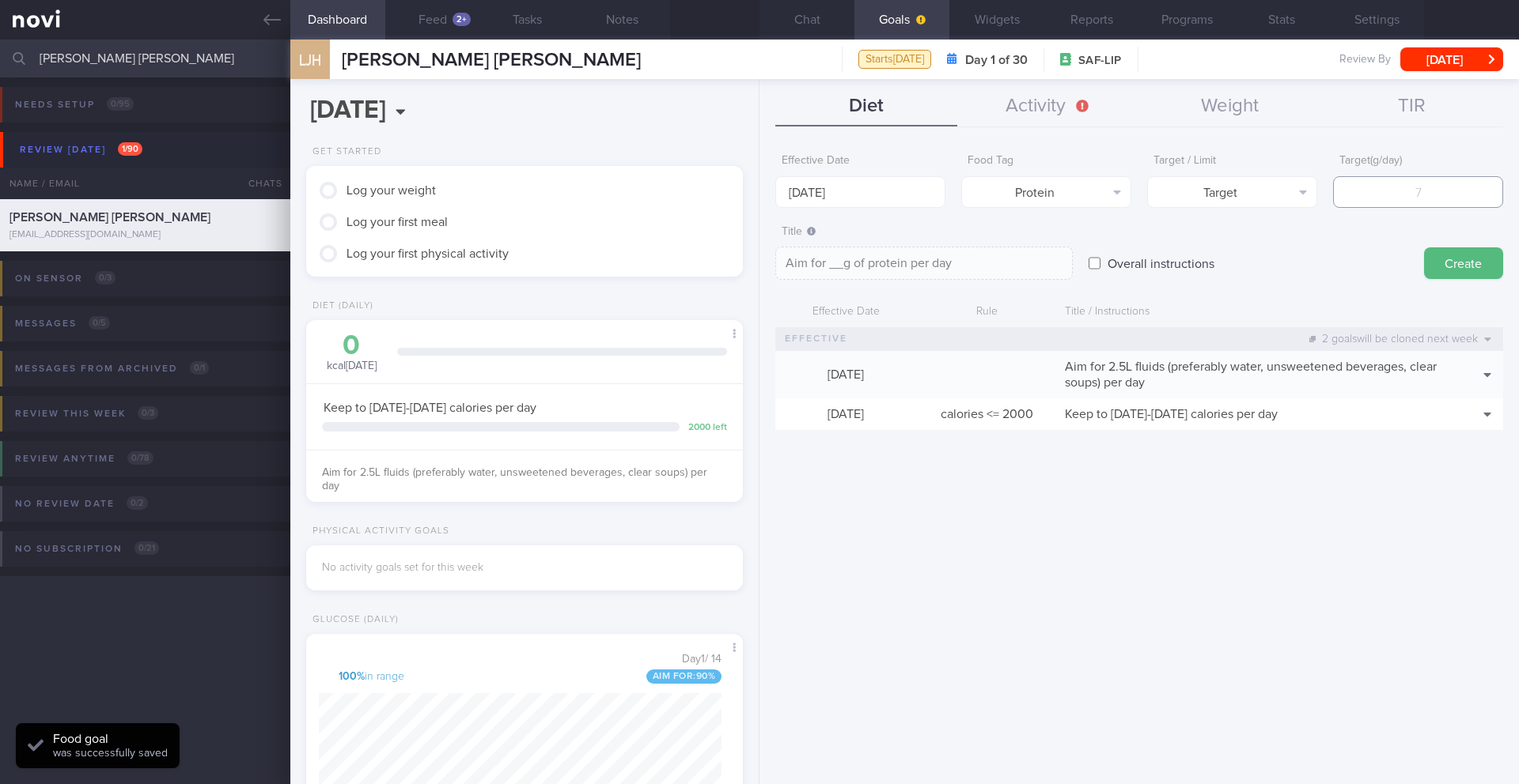
click at [1016, 196] on input "number" at bounding box center [1418, 192] width 170 height 31
type input "1"
type textarea "Aim for 1g of protein per day"
type input "10"
type textarea "Aim for 10g of protein per day"
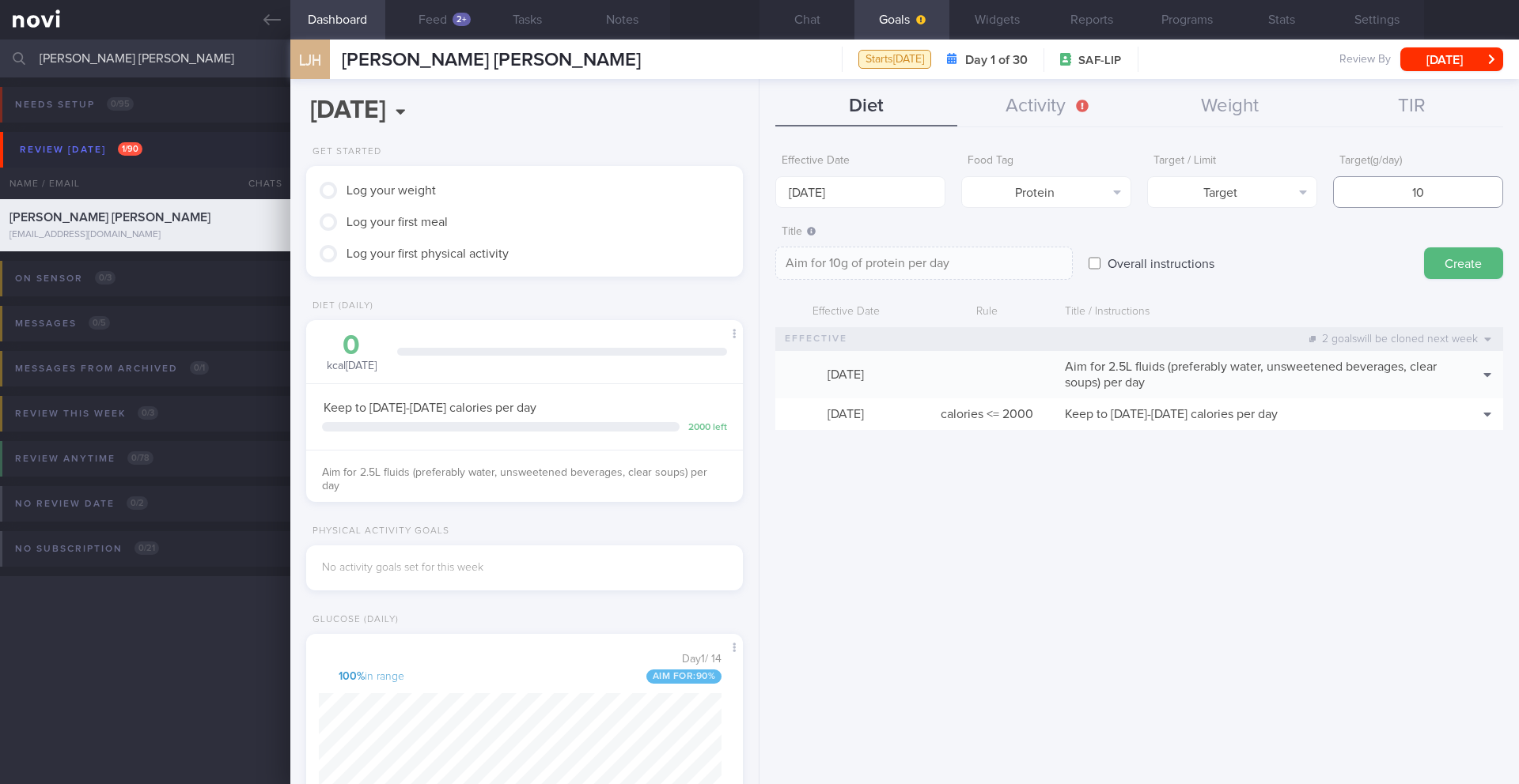
type input "100"
type textarea "Aim for 100g of protein per day"
type input "100"
click at [1016, 255] on button "Create" at bounding box center [1463, 263] width 79 height 31
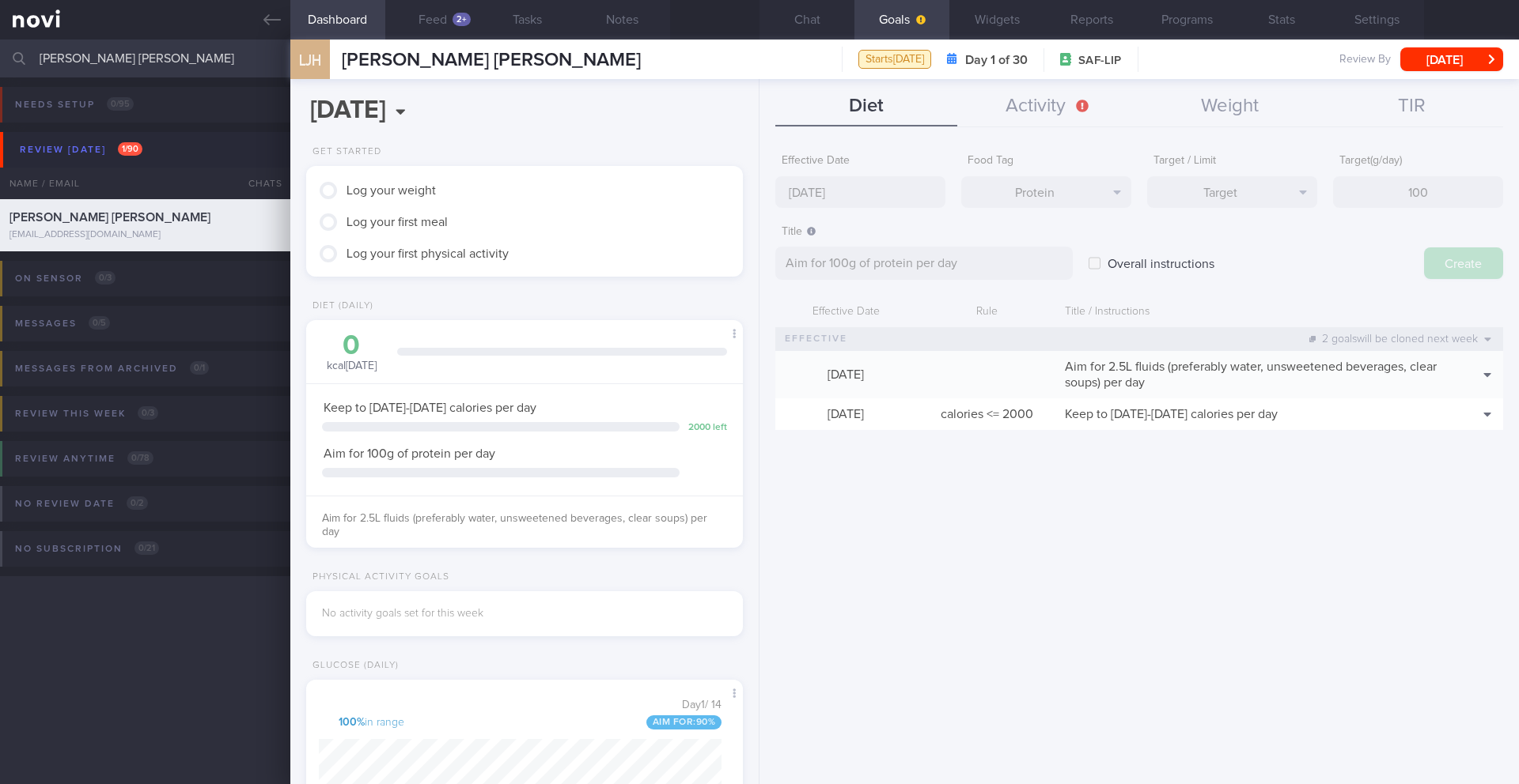
type input "[DATE]"
type textarea "Aim for ___ of ___"
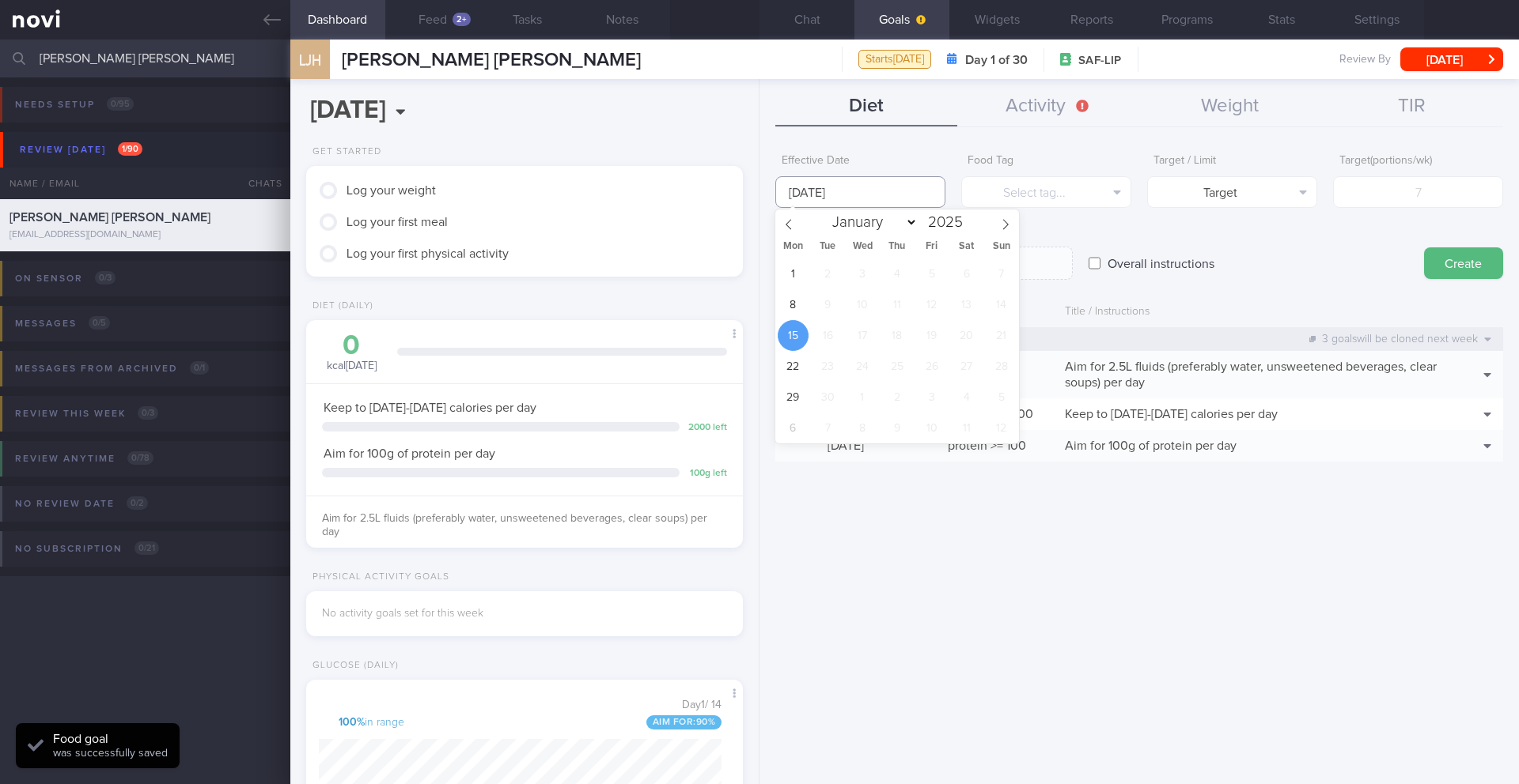
click at [840, 188] on input "[DATE]" at bounding box center [860, 192] width 170 height 31
click at [798, 301] on span "8" at bounding box center [792, 304] width 31 height 31
type input "[DATE]"
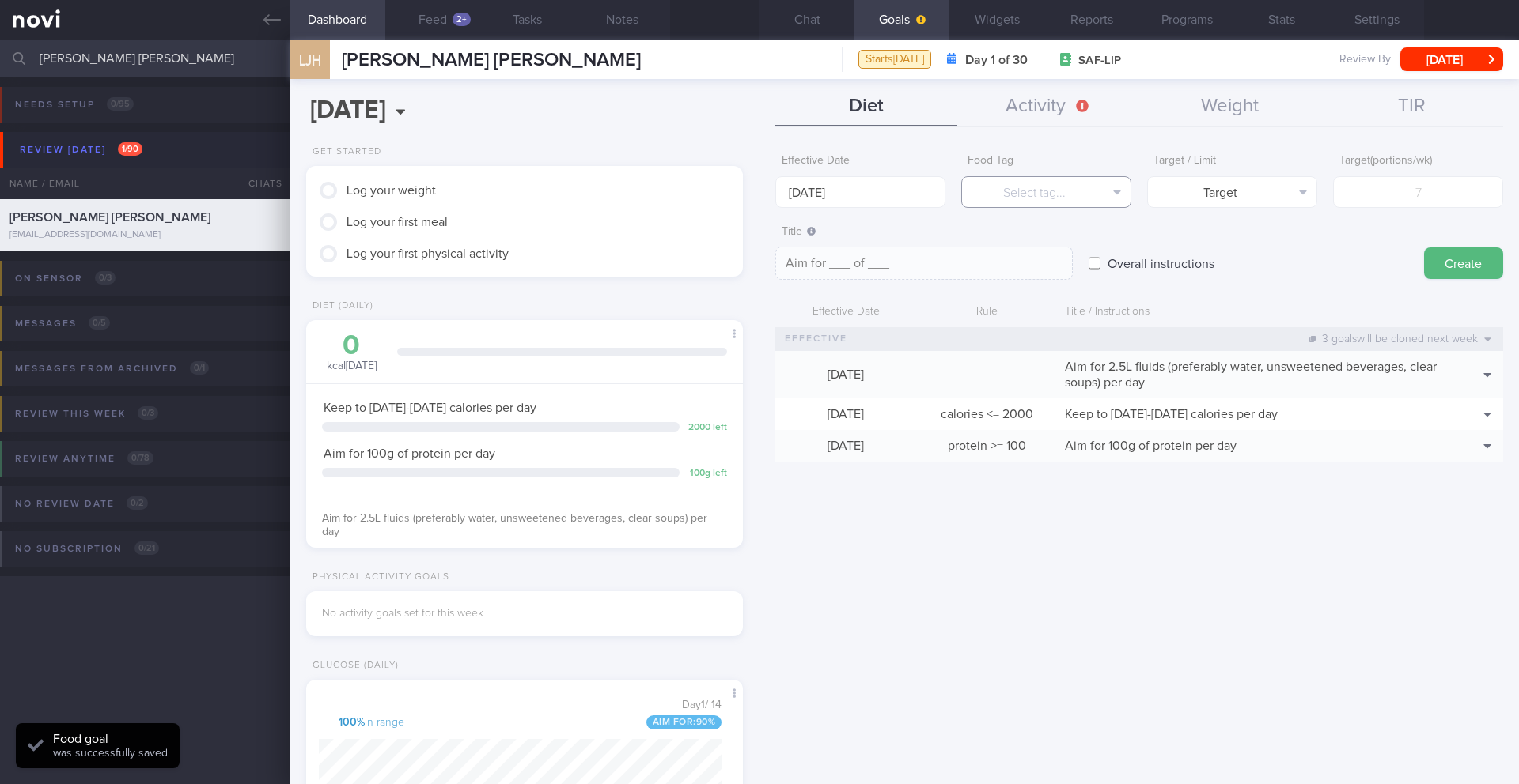
click at [1016, 197] on button "Select tag..." at bounding box center [1046, 192] width 170 height 31
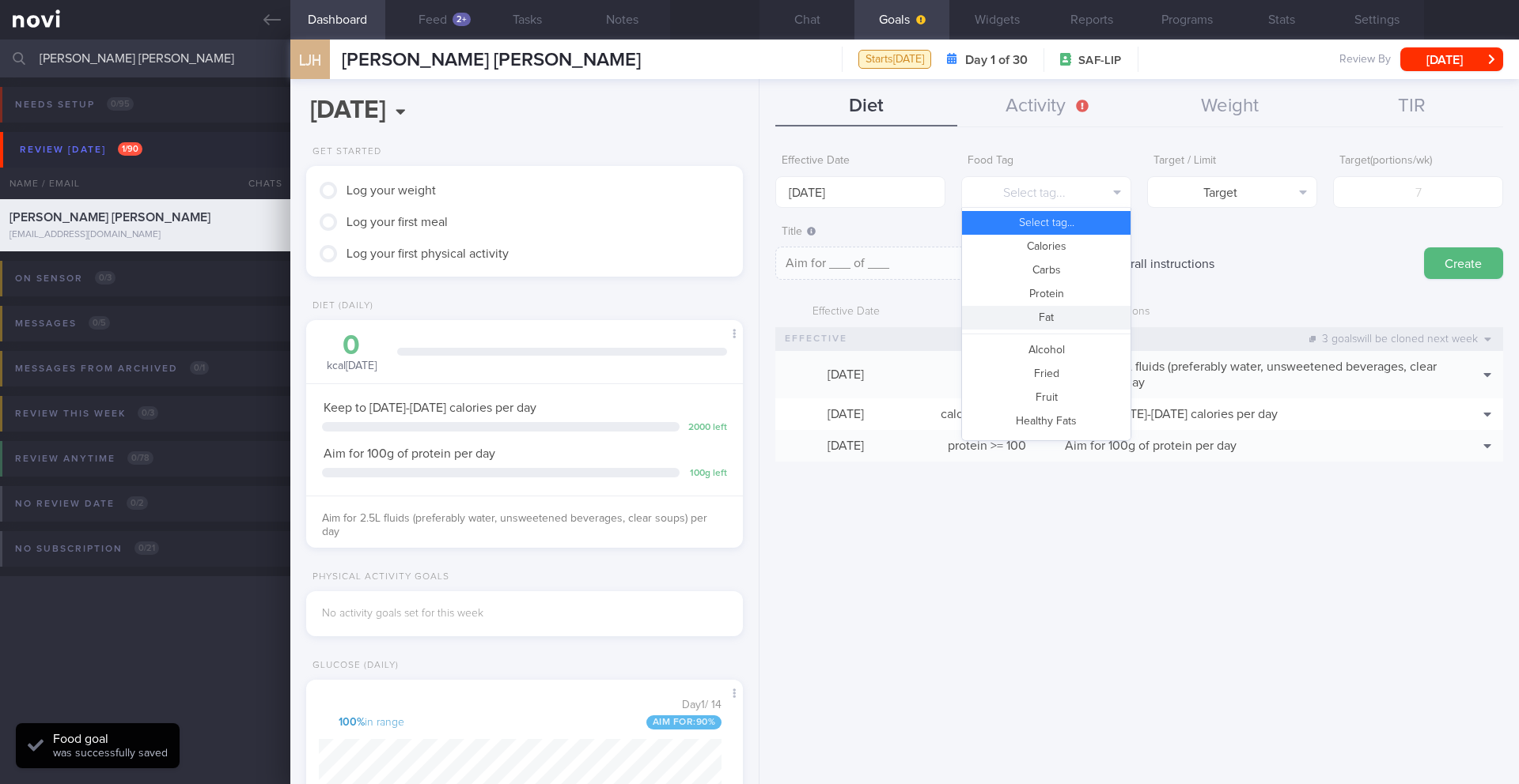
click at [1016, 315] on button "Fat" at bounding box center [1046, 317] width 169 height 24
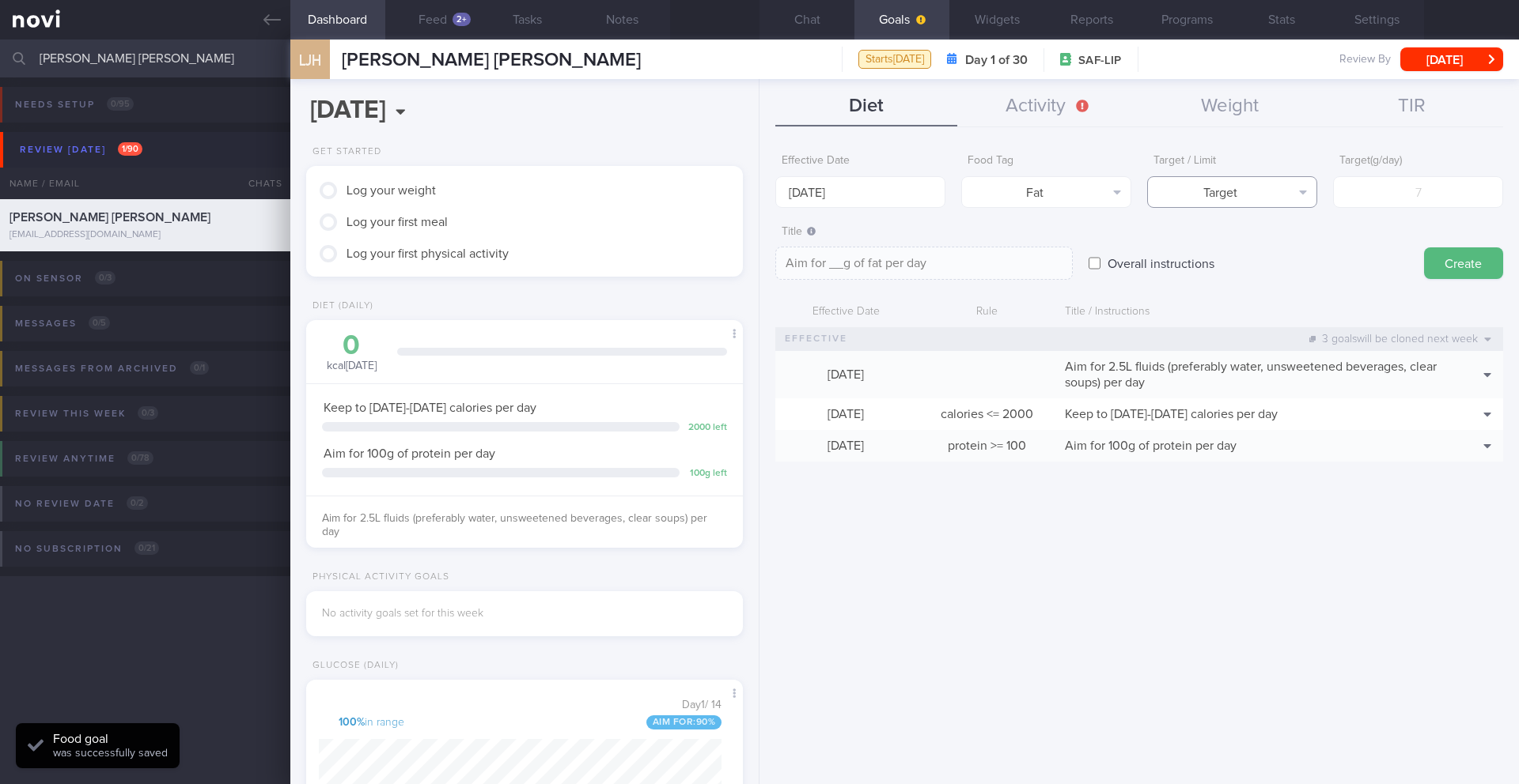
click at [1016, 192] on button "Target" at bounding box center [1232, 192] width 170 height 31
click at [1016, 242] on button "Limit" at bounding box center [1232, 246] width 169 height 24
type textarea "Keep to __g of fat per day"
click at [1016, 207] on form "Effective Date [DATE] Food Tag Fat Select tag... Calories Carbs Protein Fat Alc…" at bounding box center [1139, 311] width 728 height 331
click at [1016, 203] on input "number" at bounding box center [1418, 192] width 170 height 31
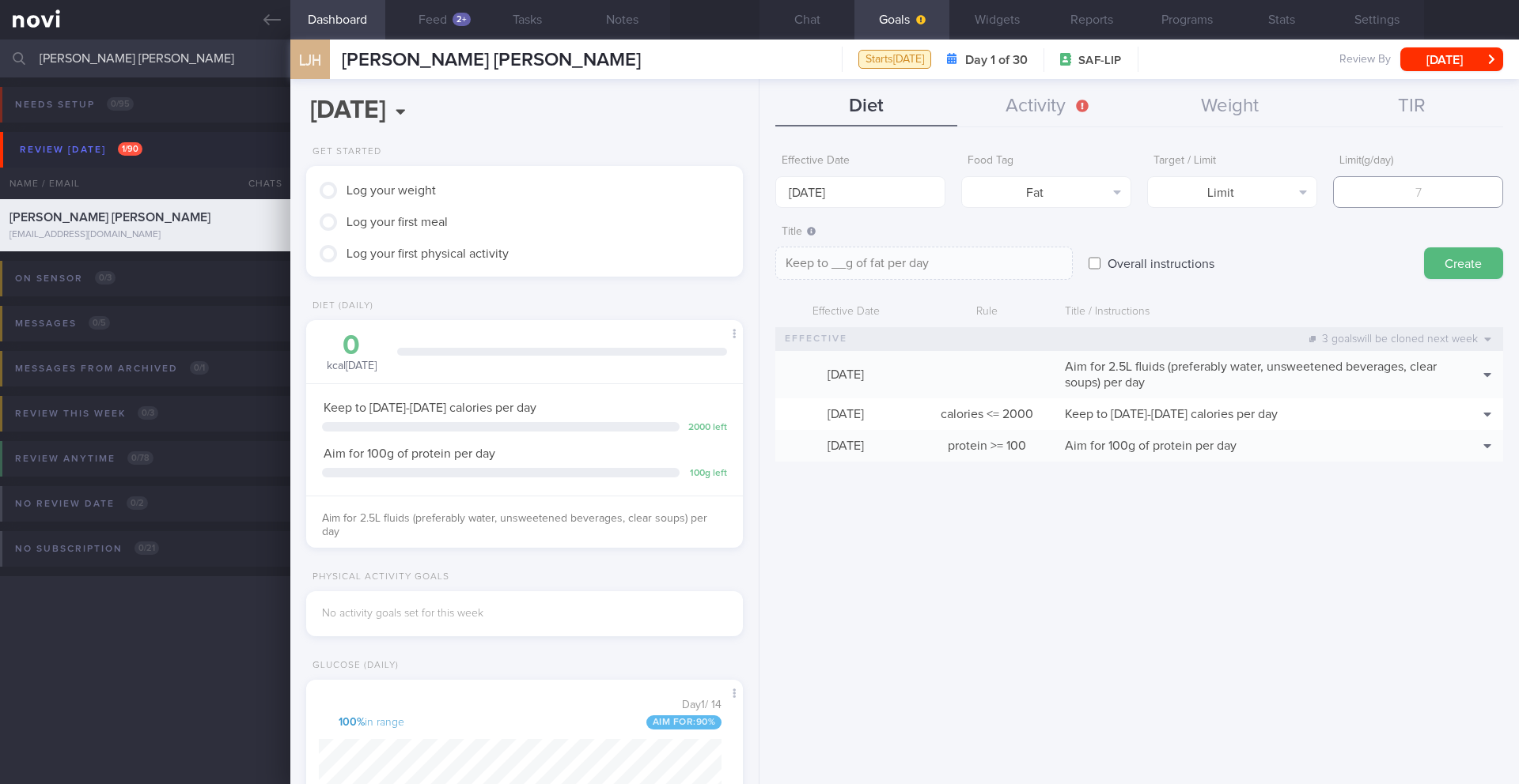
type input "5"
type textarea "Keep to 5g of fat per day"
type input "50"
type textarea "Keep to 50g of fat per day"
type input "5"
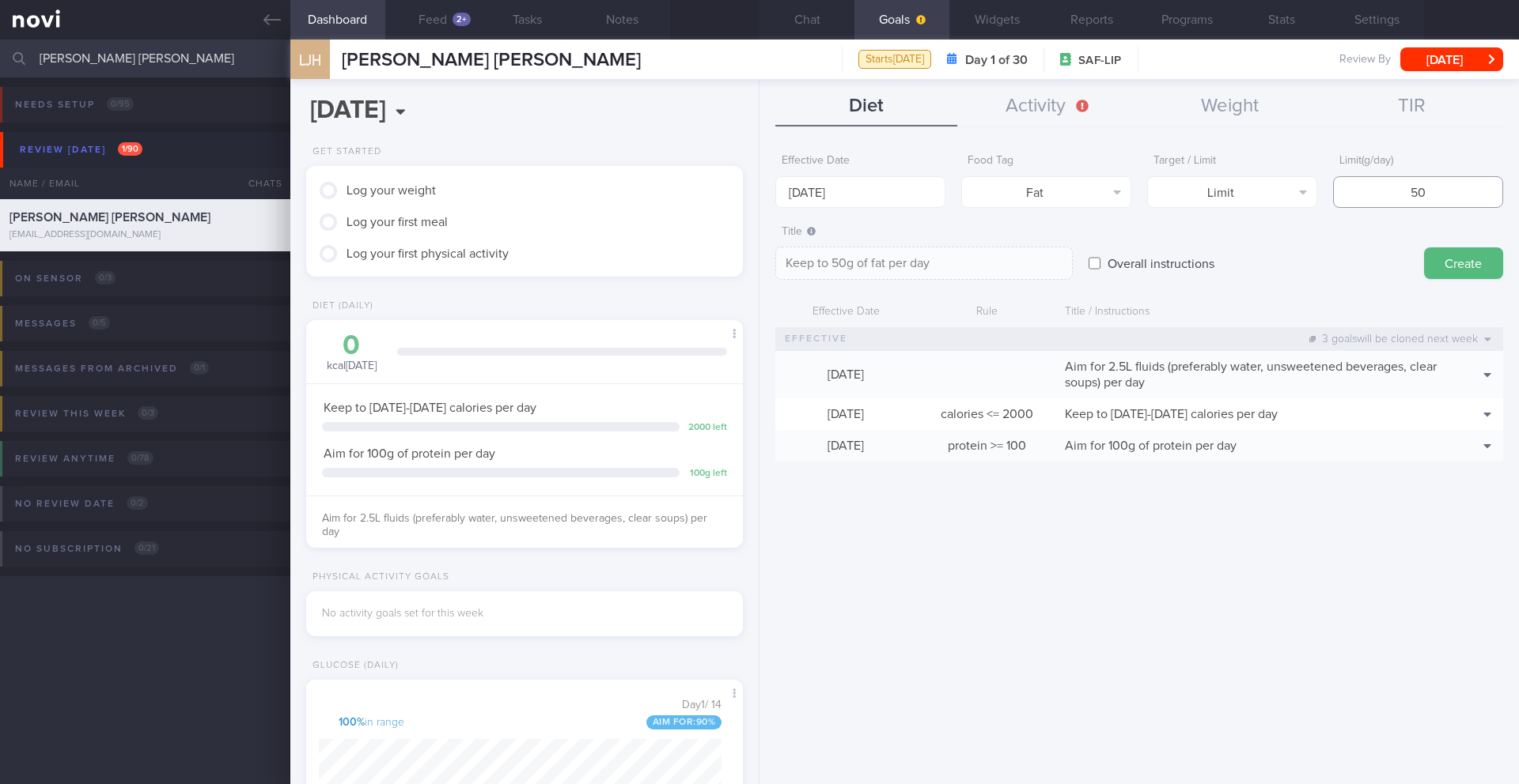
type textarea "Keep to 5g of fat per day"
type textarea "Keep to __g of fat per day"
type input "6"
type textarea "Keep to 6g of fat per day"
type input "60"
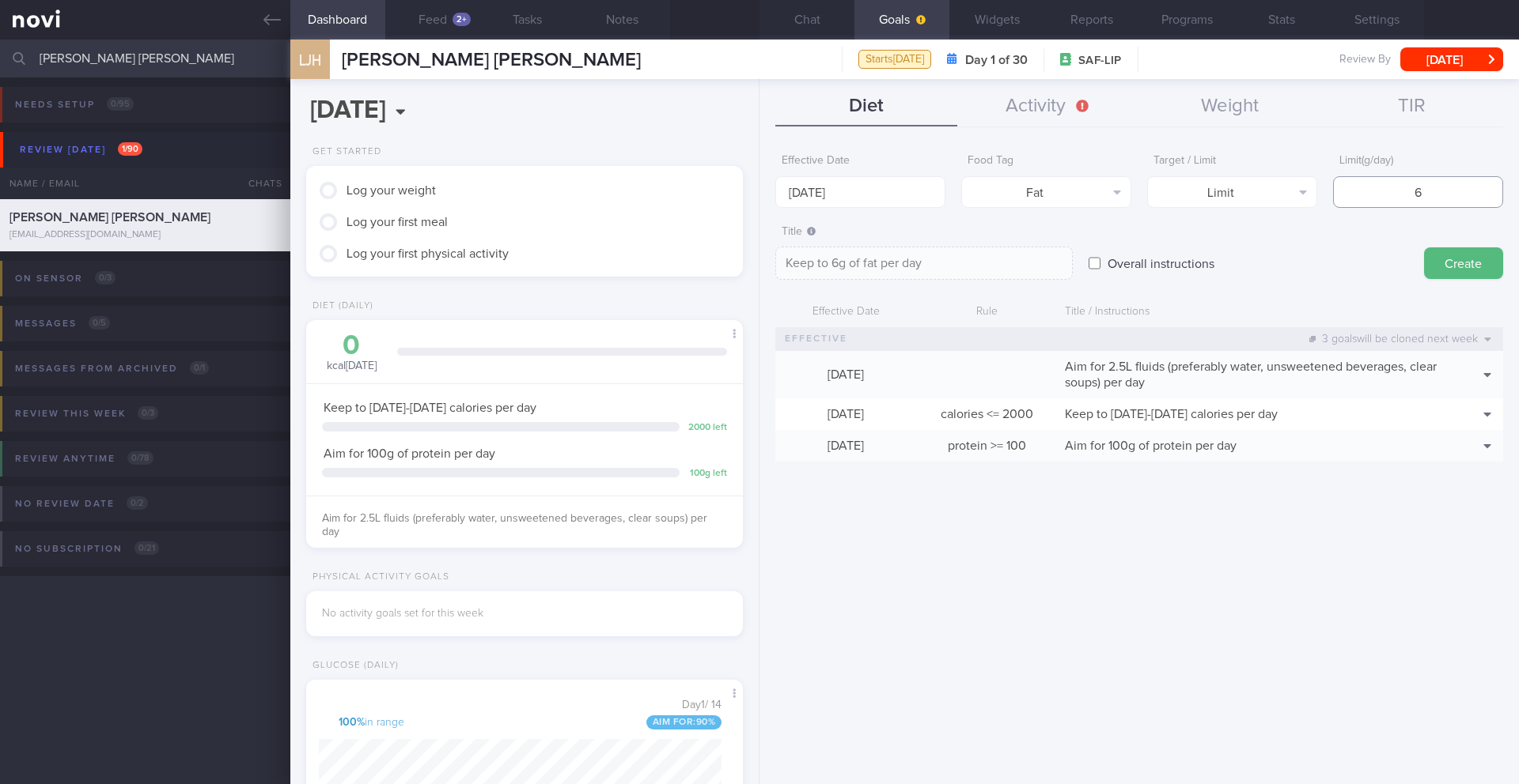
type textarea "Keep to 60g of fat per day"
type input "60"
click at [847, 263] on textarea "Keep to 60g of fat per day" at bounding box center [923, 263] width 297 height 33
type textarea "Keep to 60-67g of fat per day"
click at [1016, 191] on input "60" at bounding box center [1418, 192] width 170 height 31
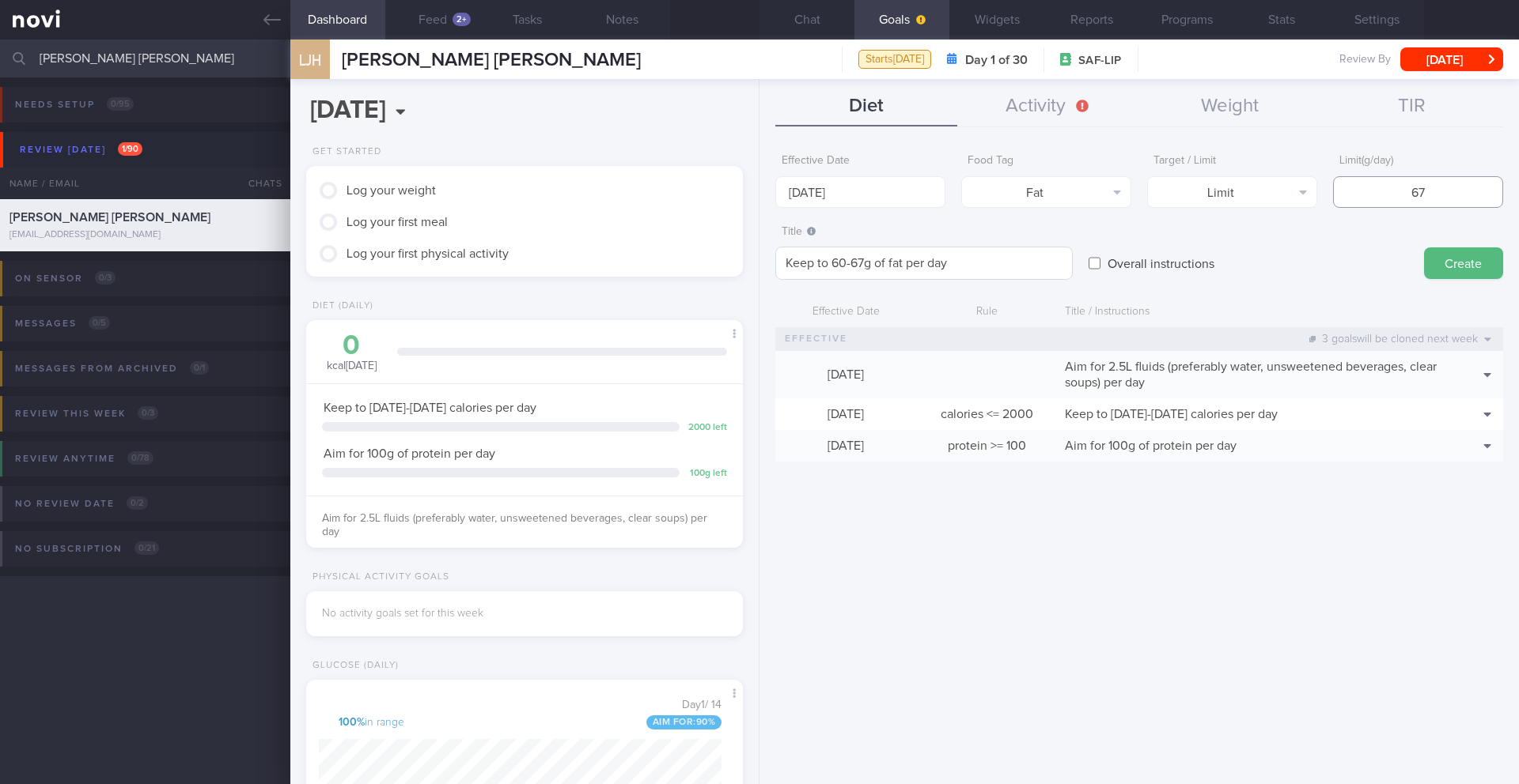
type input "67"
click at [986, 257] on textarea "Keep to 60-67g of fat per day" at bounding box center [923, 263] width 297 height 33
type textarea "Keep to 60-67g of fat per day (30% calories)"
click at [1016, 261] on button "Create" at bounding box center [1463, 263] width 79 height 31
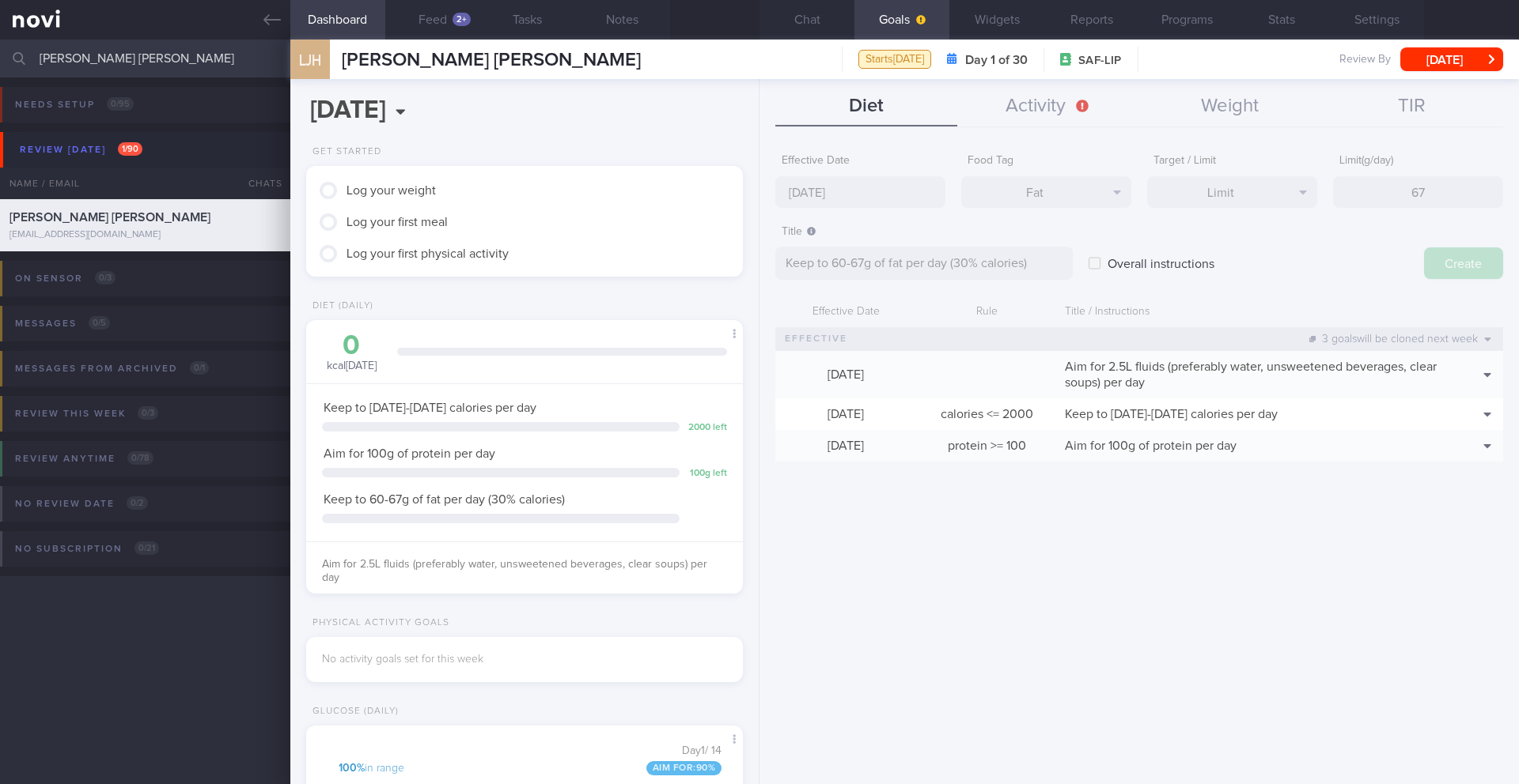
type input "[DATE]"
type textarea "Aim for ___ of ___"
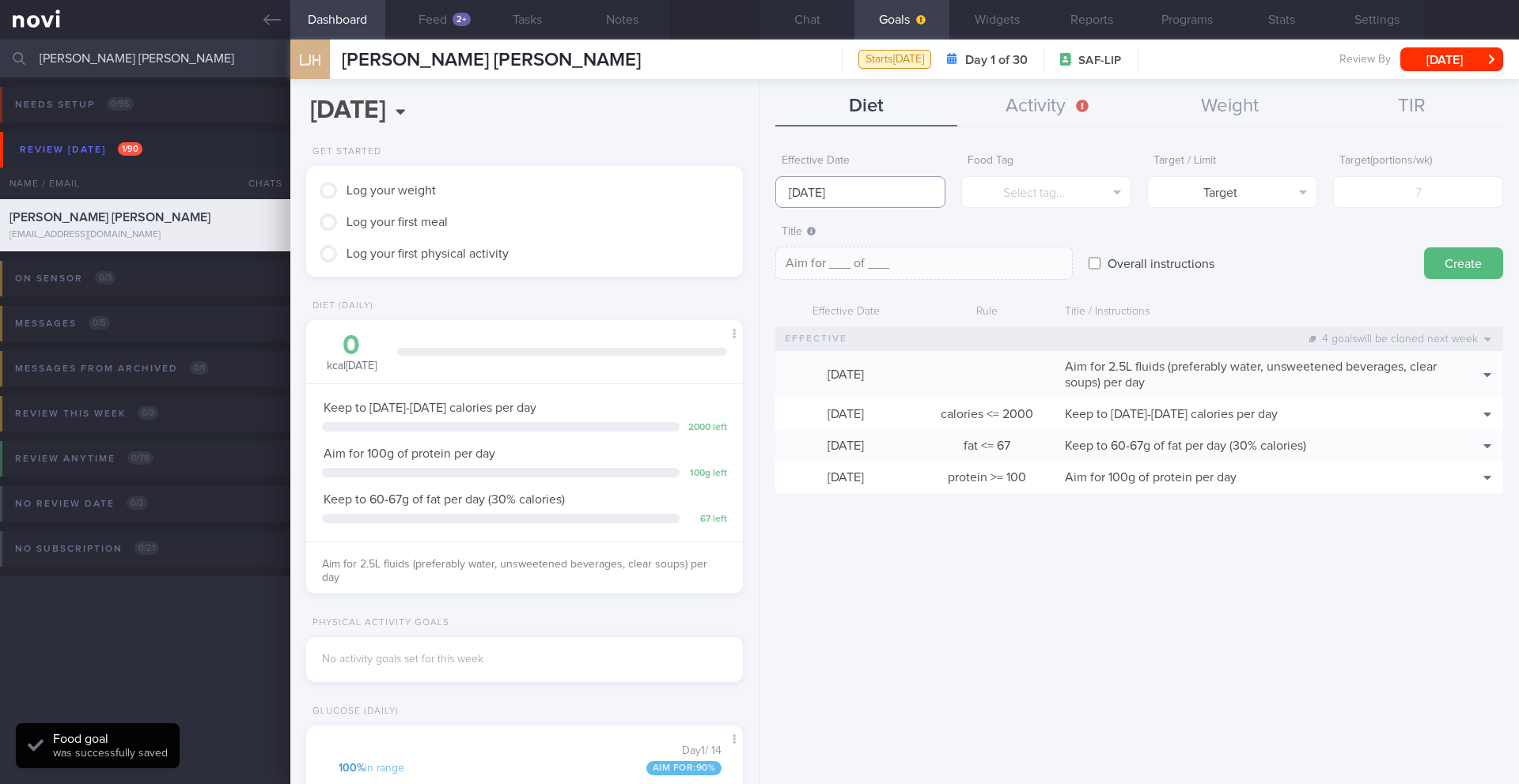
click at [826, 205] on body "You are offline! Some functionality will be unavailable Patients New Users Coac…" at bounding box center [759, 392] width 1519 height 784
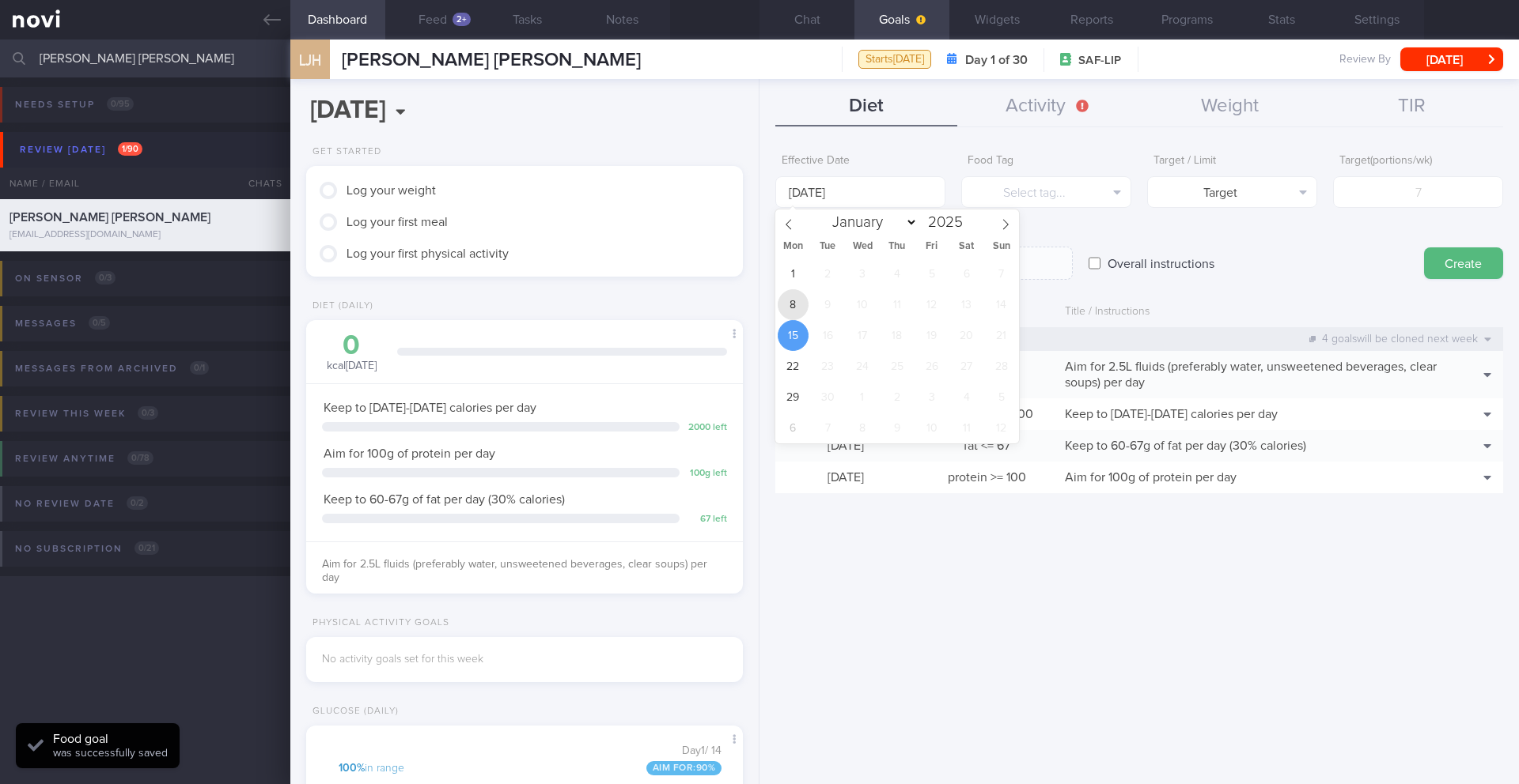
click at [784, 317] on div "1 2 3 4 5 6 7 8 9 10 11 12 13 14 15 16 17 18 19 20 21 22 23 24 25 26 27 28 29 3…" at bounding box center [896, 351] width 244 height 185
click at [777, 306] on span "8" at bounding box center [792, 304] width 31 height 31
type input "[DATE]"
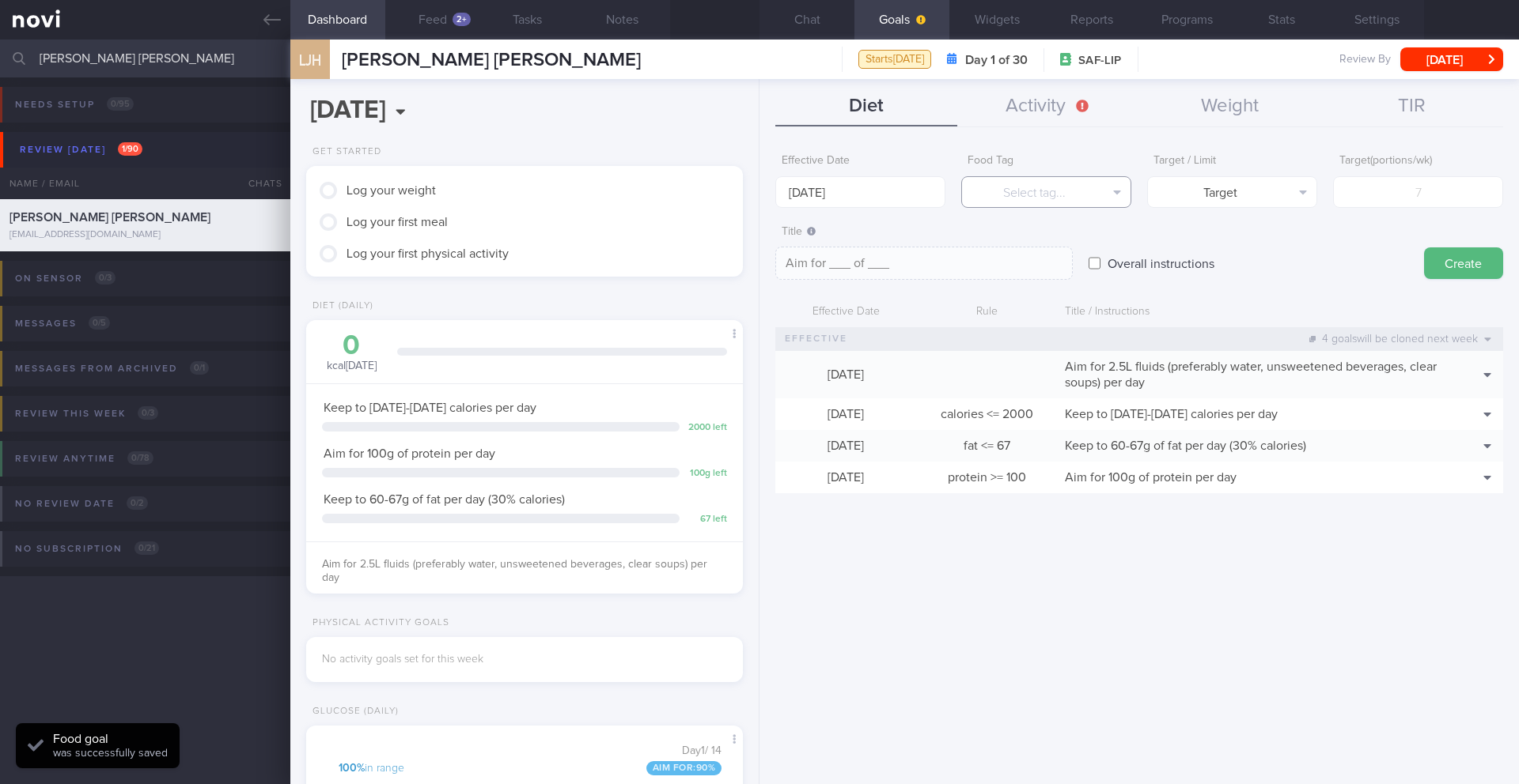
click at [1016, 194] on button "Select tag..." at bounding box center [1046, 192] width 170 height 31
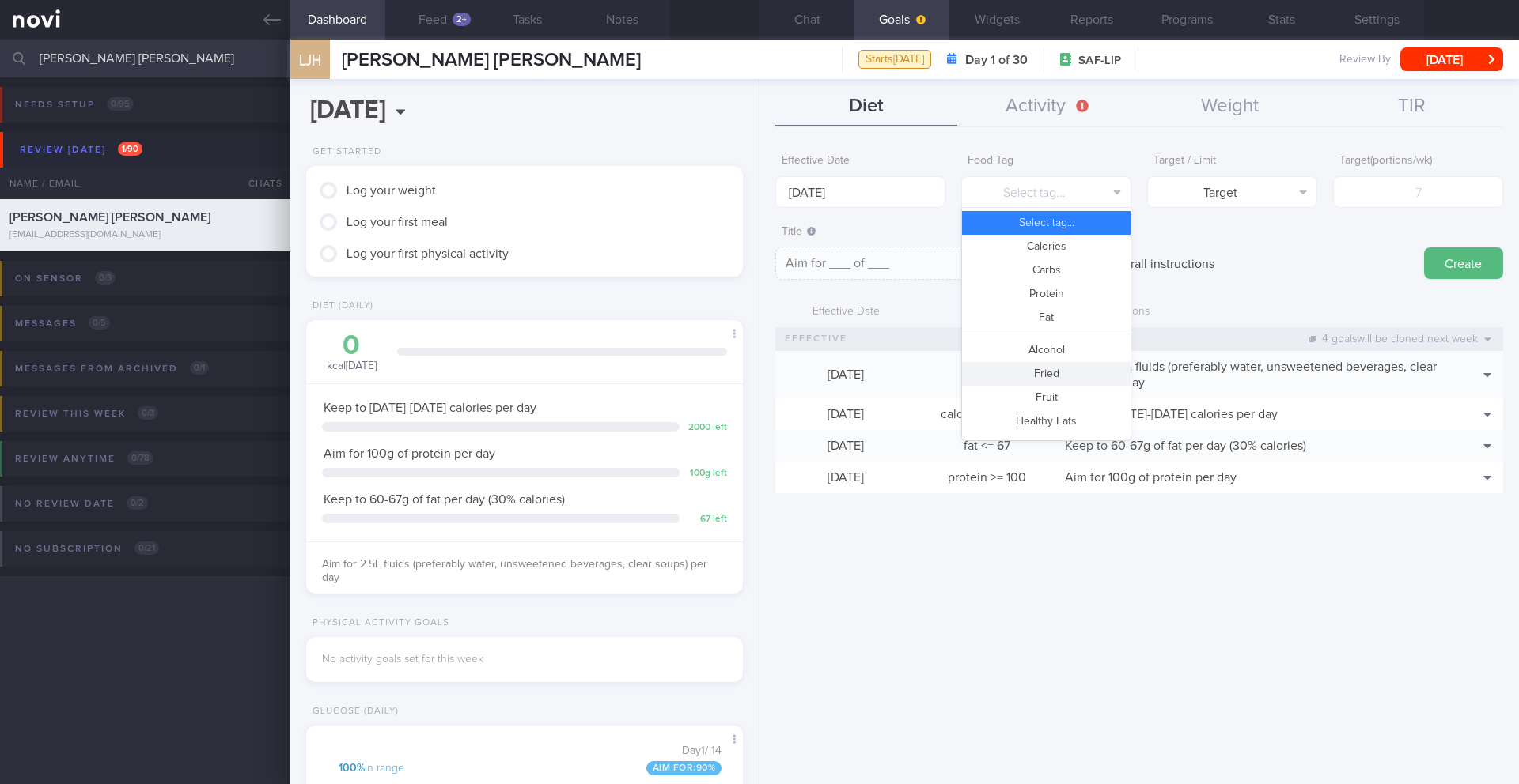
click at [1016, 377] on button "Fried" at bounding box center [1046, 373] width 169 height 24
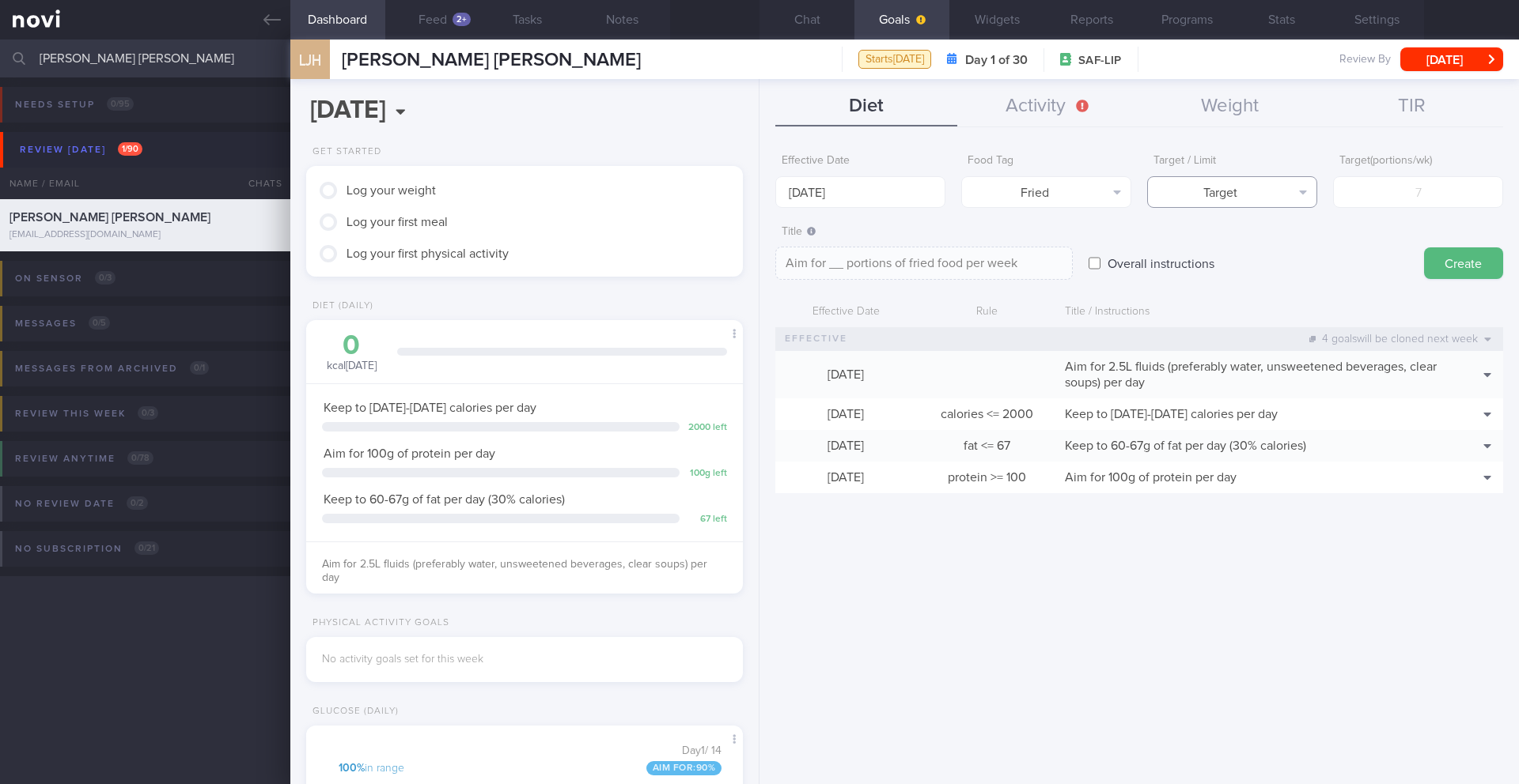
click at [1016, 187] on button "Target" at bounding box center [1232, 192] width 170 height 31
click at [1016, 245] on button "Limit" at bounding box center [1232, 246] width 169 height 24
type textarea "Keep to __ portions of fried food per week"
click at [1016, 201] on input "number" at bounding box center [1418, 192] width 170 height 31
type input "2"
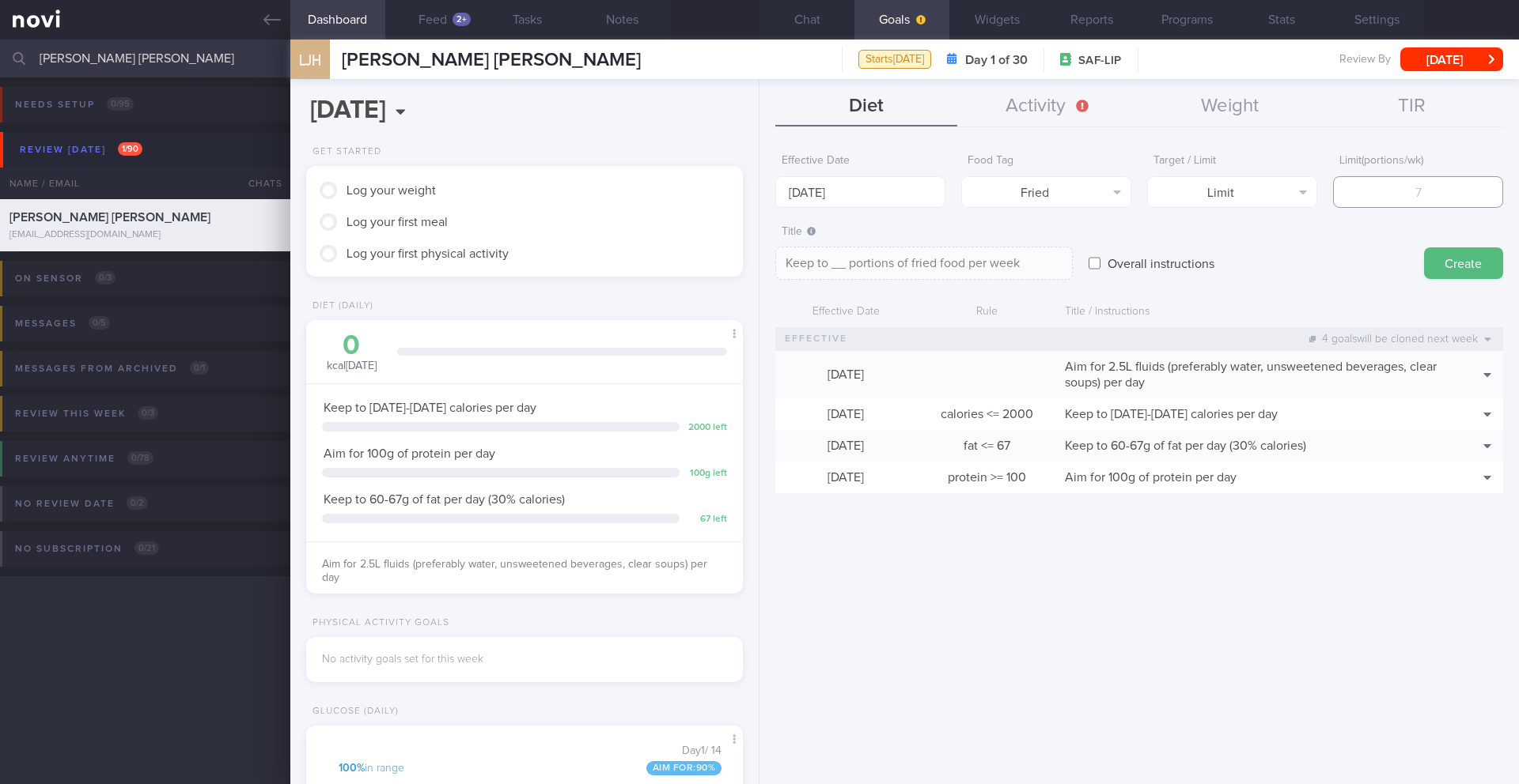
type textarea "Keep to 2 portions of fried food per week"
type input "2"
click at [1016, 277] on button "Create" at bounding box center [1463, 263] width 79 height 31
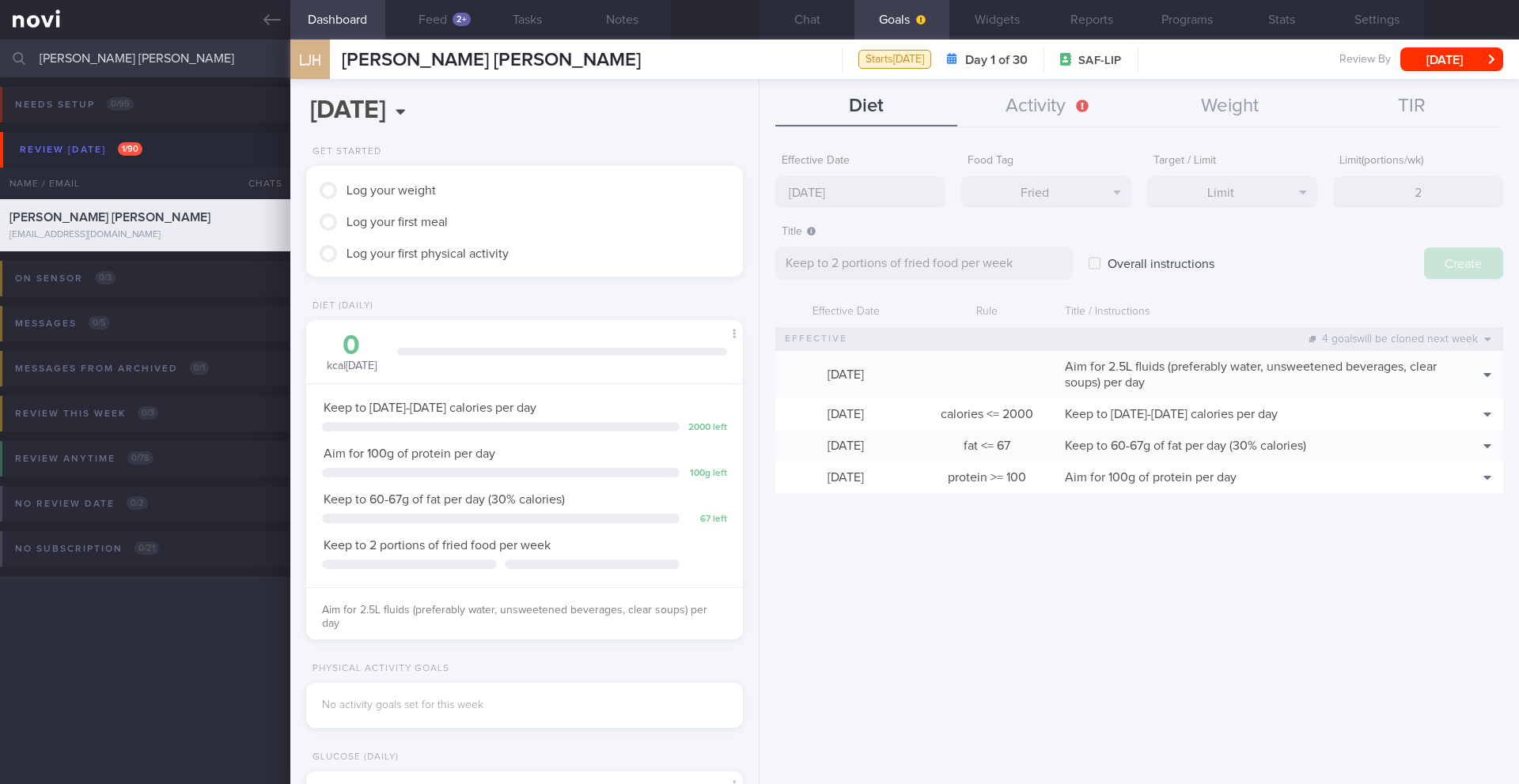
type input "[DATE]"
type textarea "Aim for ___ of ___"
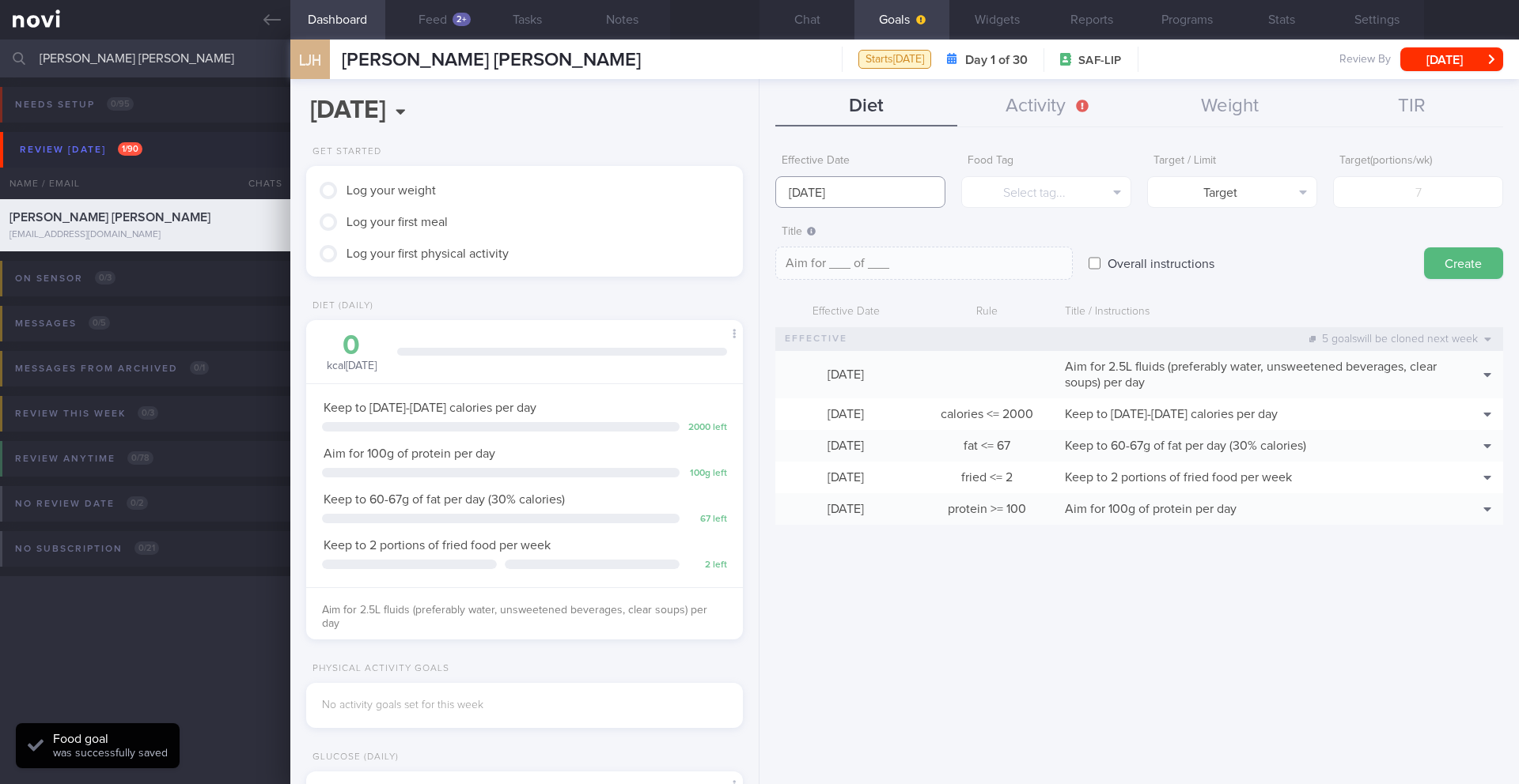
click at [792, 191] on input "[DATE]" at bounding box center [860, 192] width 170 height 31
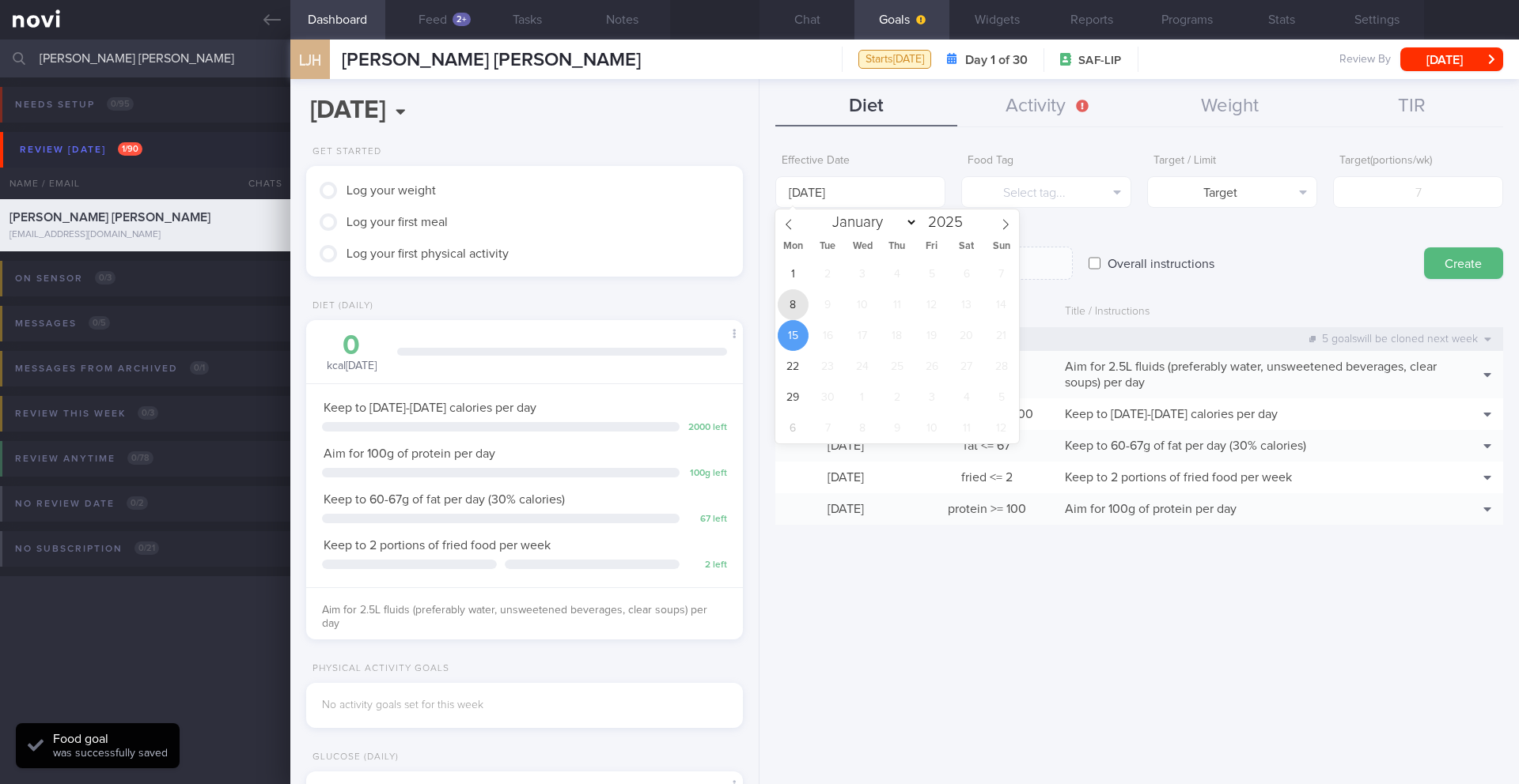
click at [800, 310] on span "8" at bounding box center [792, 304] width 31 height 31
type input "[DATE]"
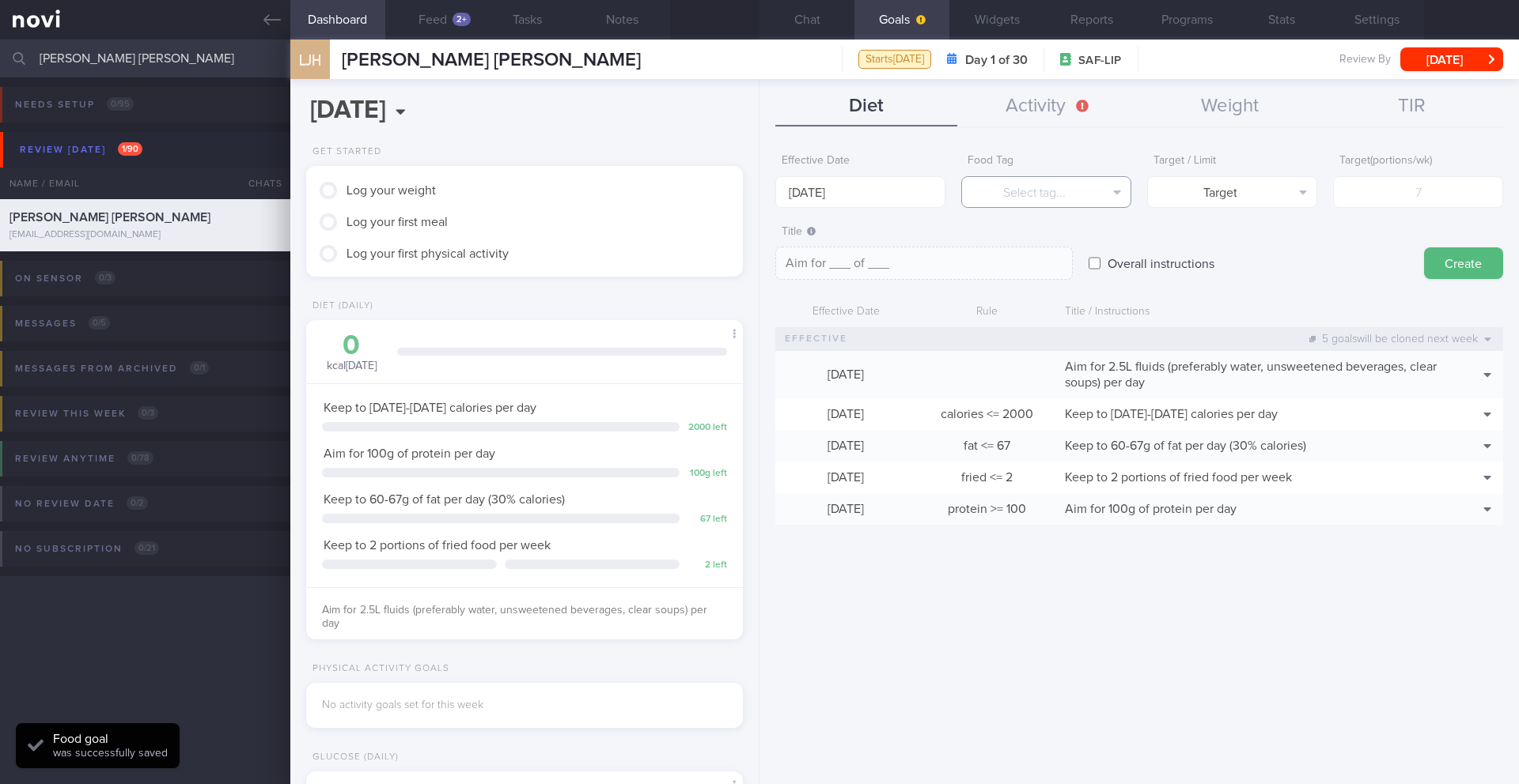
click at [1016, 190] on button "Select tag..." at bounding box center [1046, 192] width 170 height 31
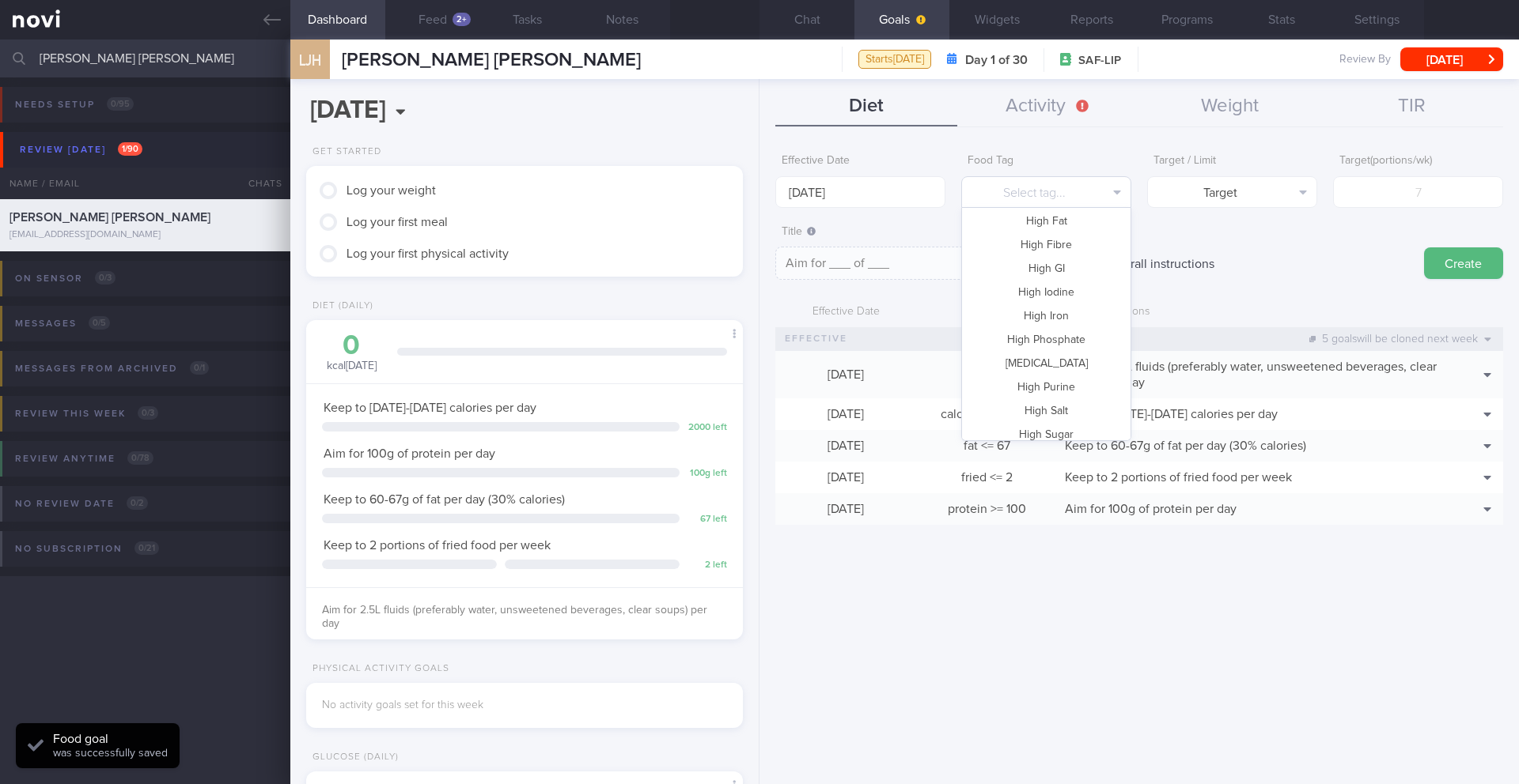
scroll to position [470, 0]
click at [1016, 384] on button "Vegetable" at bounding box center [1046, 378] width 169 height 24
type textarea "Aim for __ portions of vegetables per week"
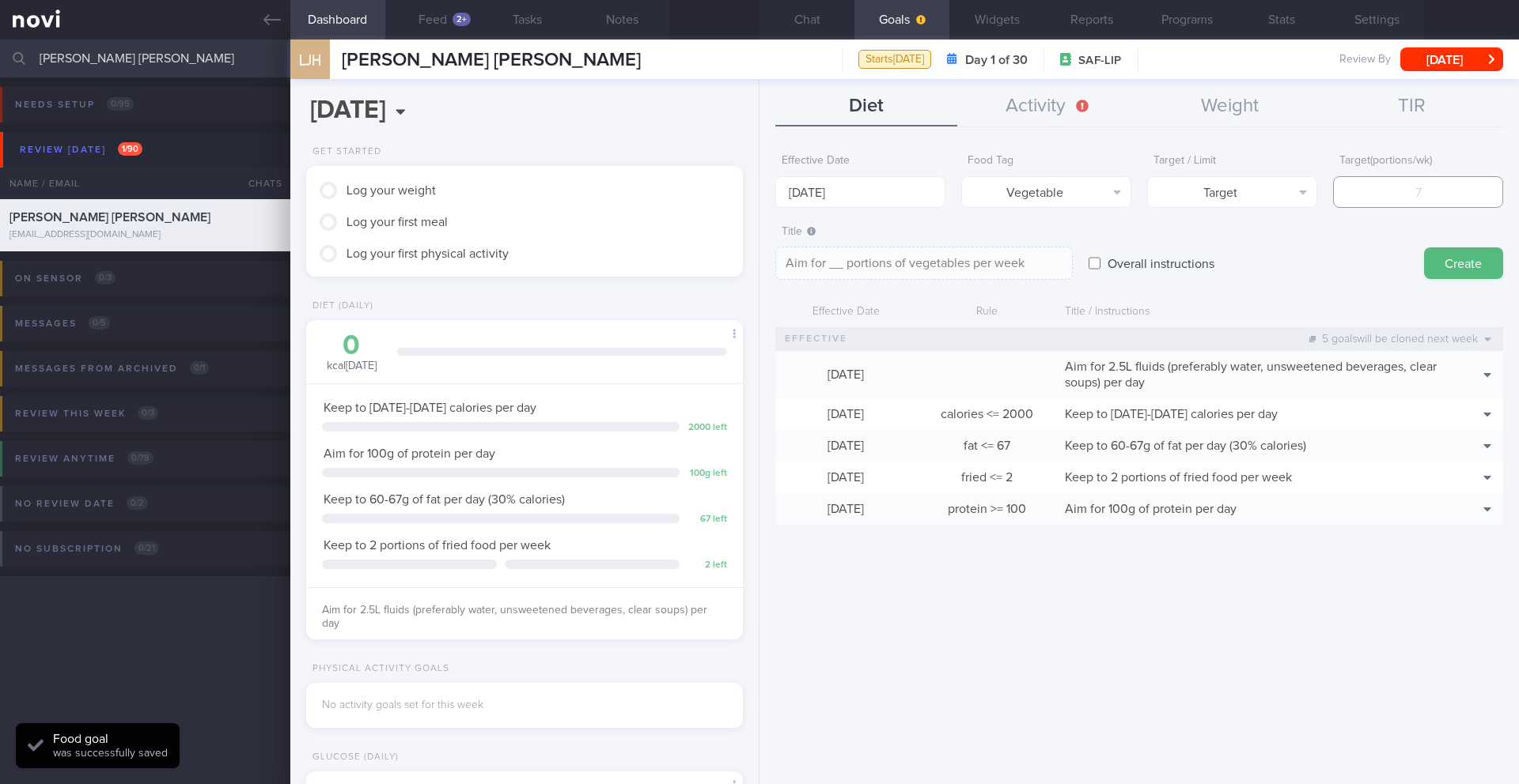
click at [1016, 191] on input "number" at bounding box center [1418, 192] width 170 height 31
type input "1"
type textarea "Aim for 1 portions of vegetables per week"
type input "14"
type textarea "Aim for 14 portions of vegetables per week"
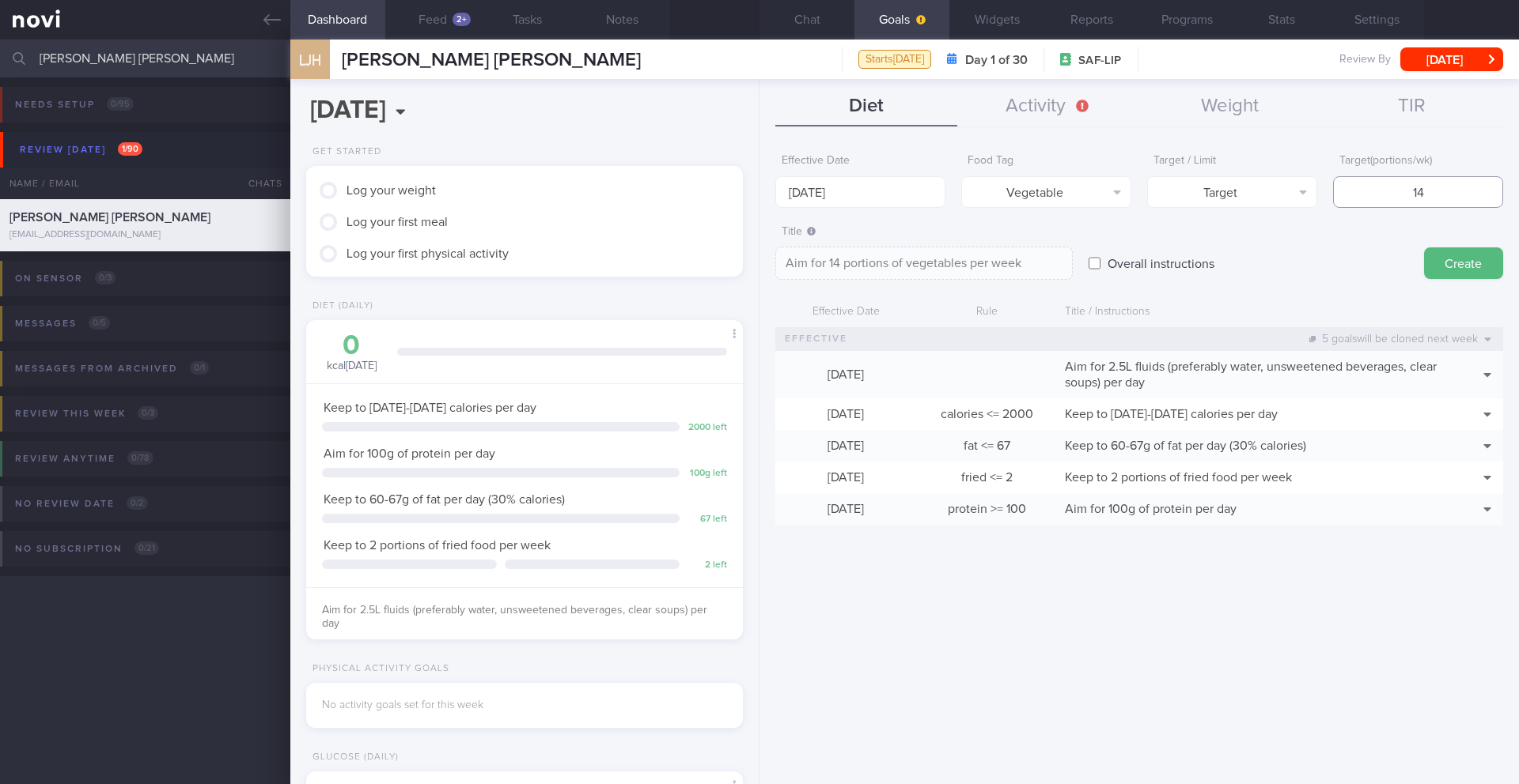
type input "14"
click at [1016, 264] on textarea "Aim for 14 portions of vegetables per week" at bounding box center [923, 263] width 297 height 33
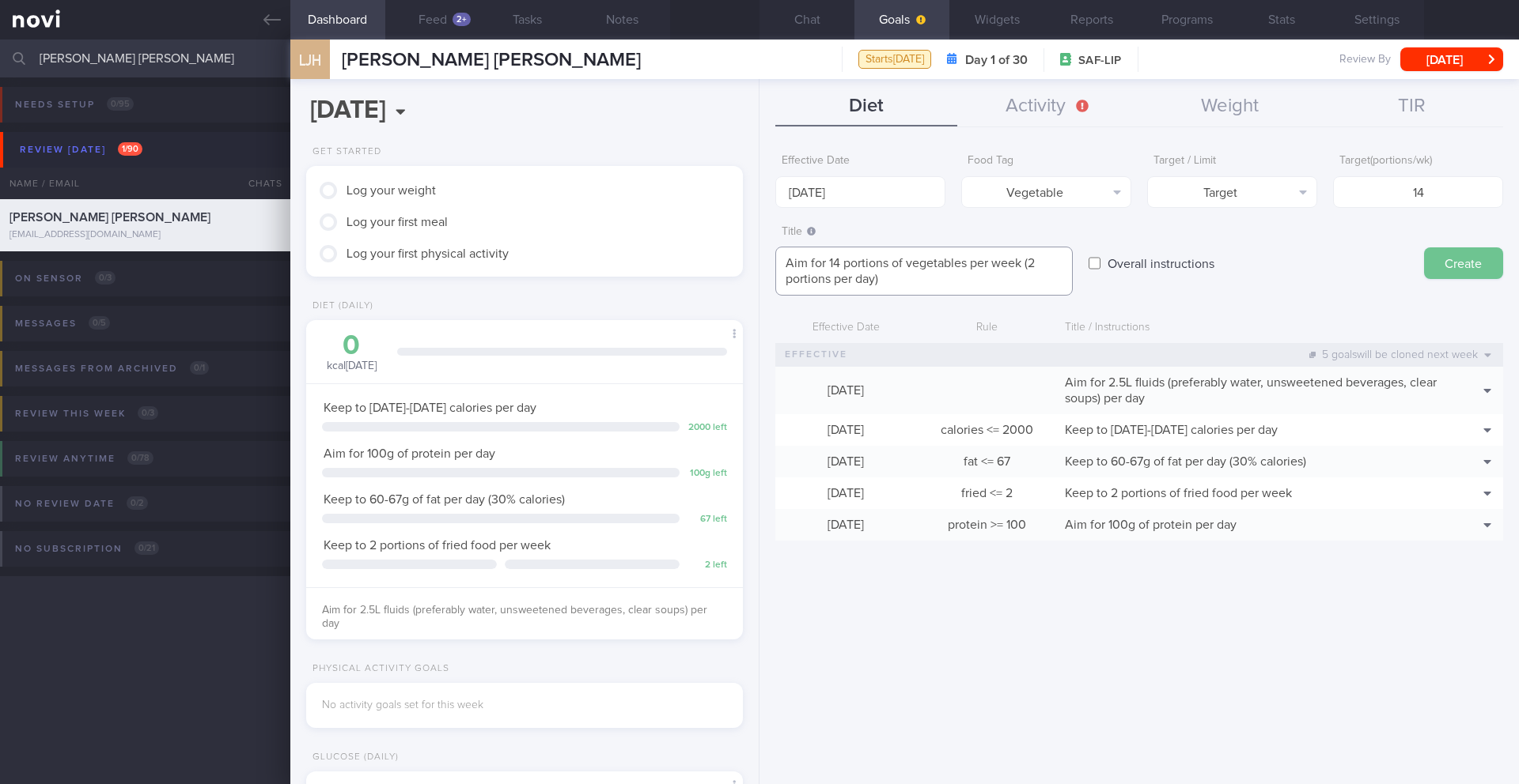
type textarea "Aim for 14 portions of vegetables per week (2 portions per day)"
click at [1016, 272] on button "Create" at bounding box center [1463, 263] width 79 height 31
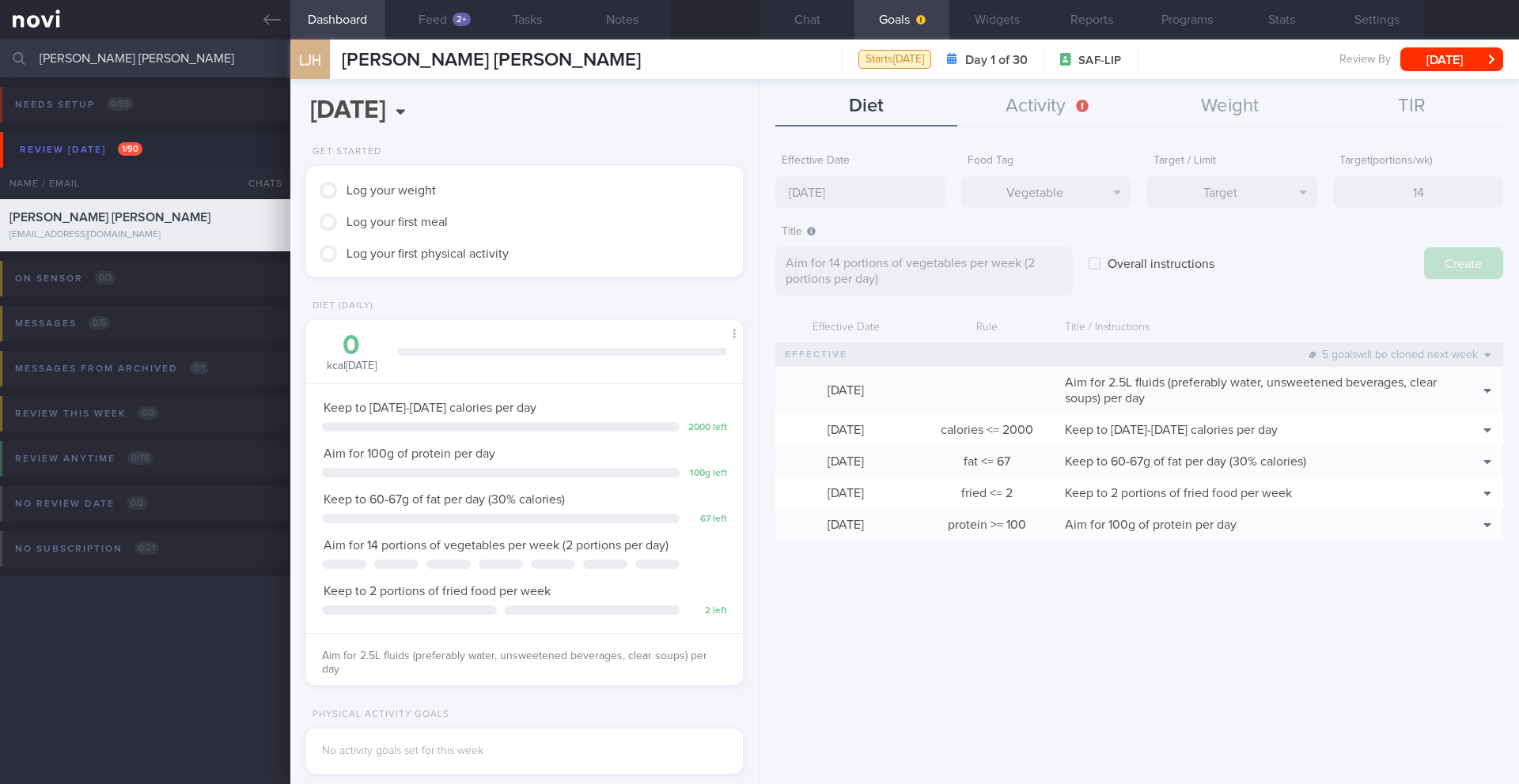
type input "[DATE]"
type textarea "Aim for ___ of ___"
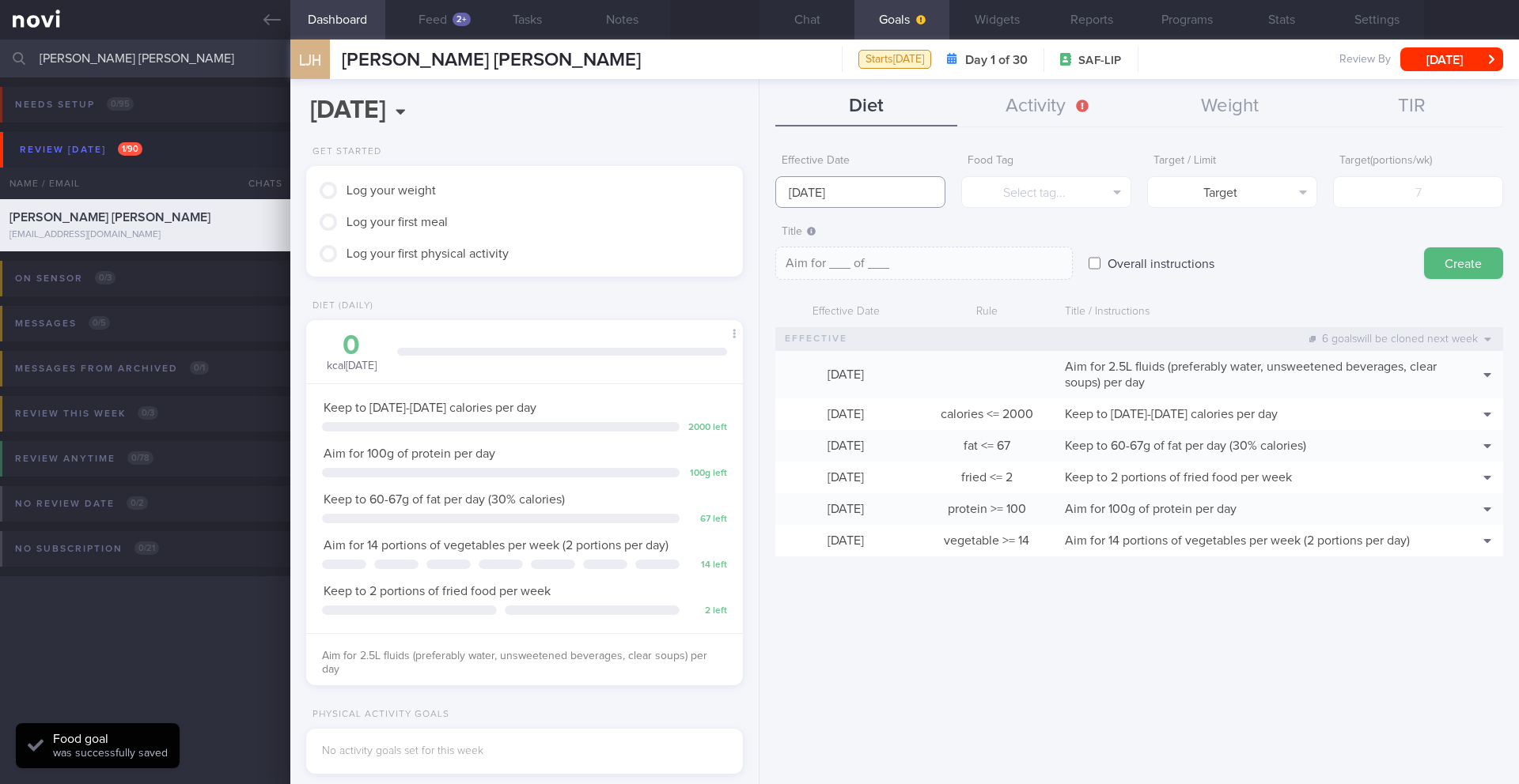
click at [822, 189] on input "[DATE]" at bounding box center [860, 192] width 170 height 31
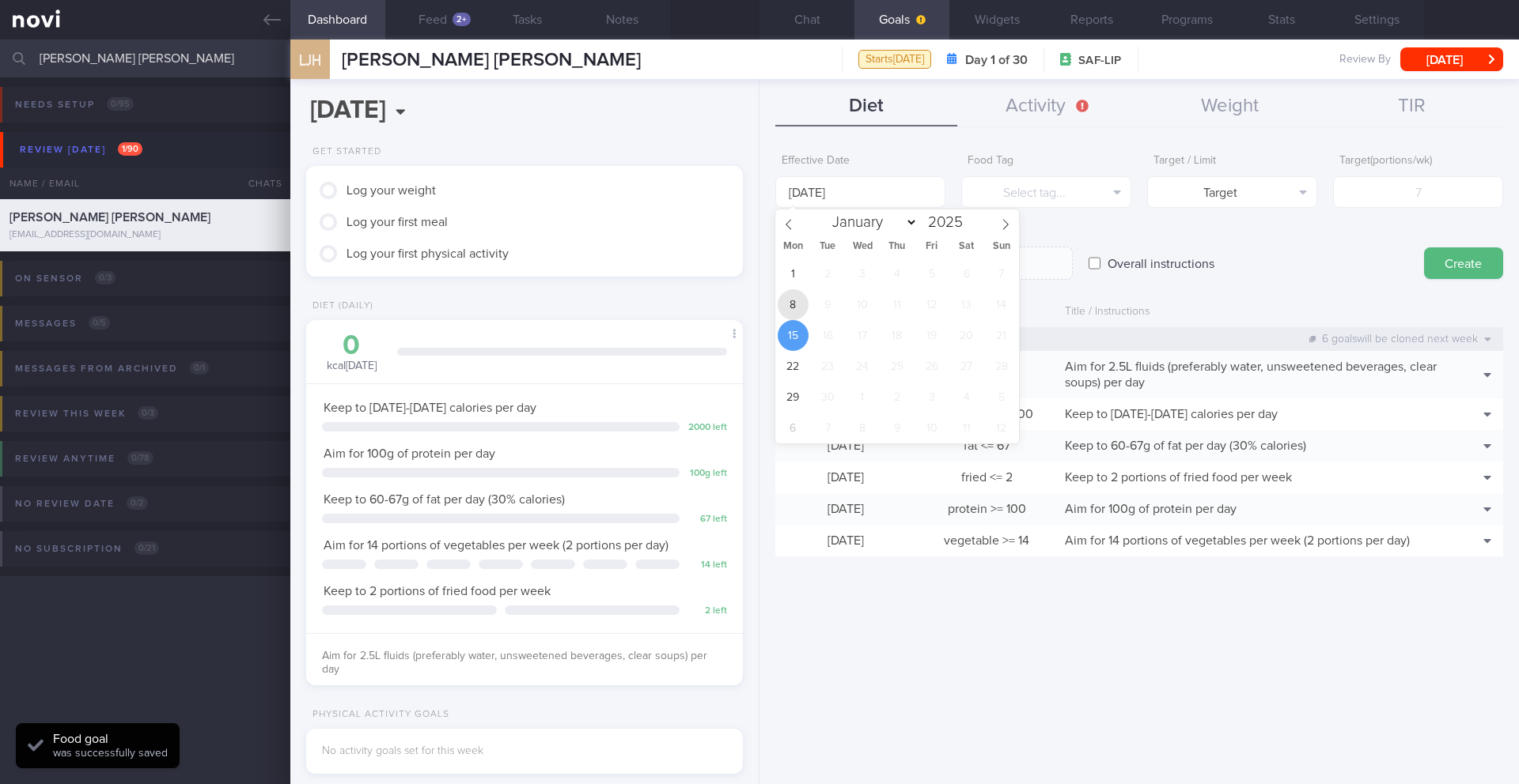
click at [796, 315] on span "8" at bounding box center [792, 304] width 31 height 31
type input "[DATE]"
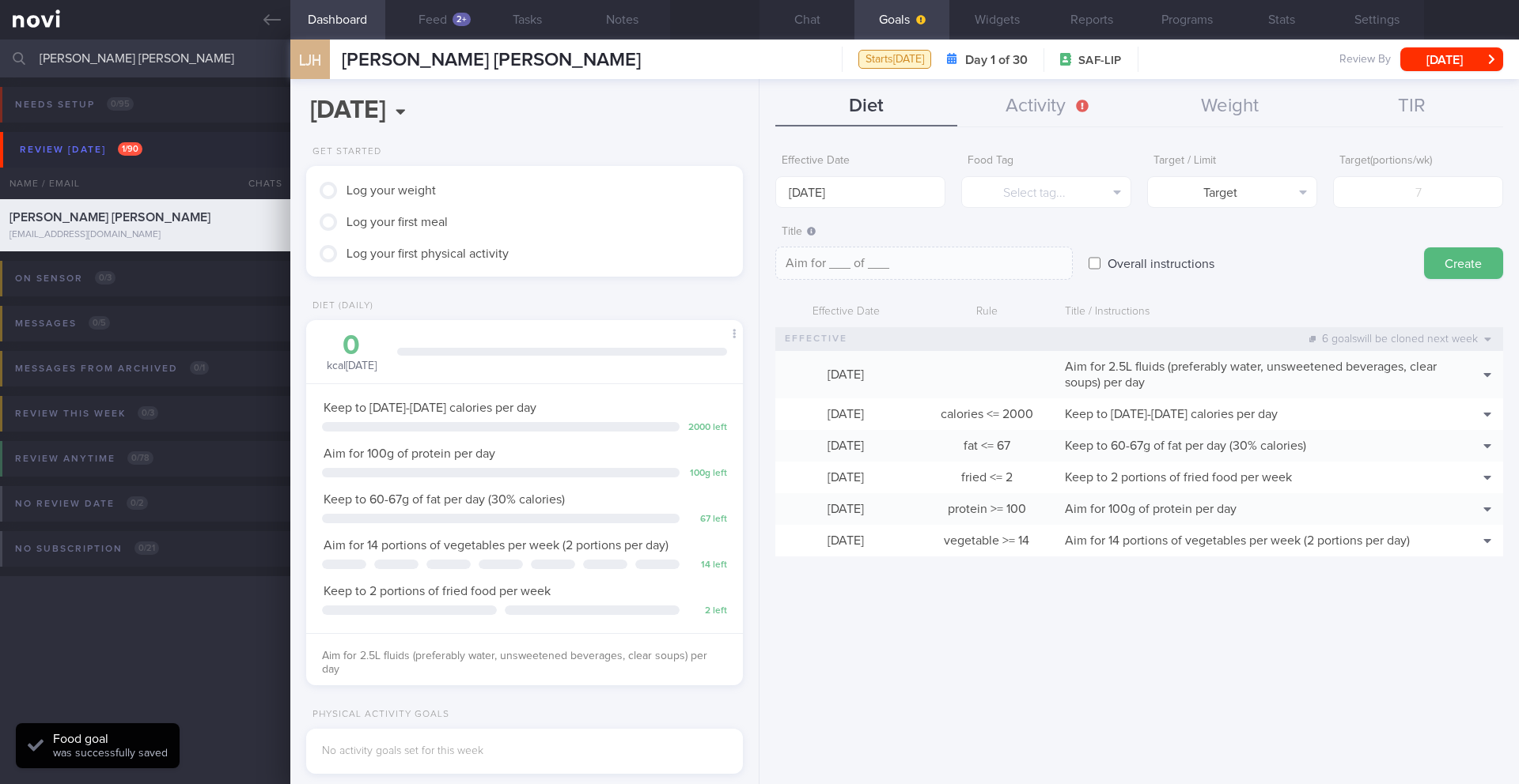
click at [1004, 208] on form "Effective Date [DATE] Food Tag Select tag... Select tag... Calories Carbs Prote…" at bounding box center [1139, 359] width 728 height 427
click at [1016, 188] on button "Select tag..." at bounding box center [1046, 192] width 170 height 31
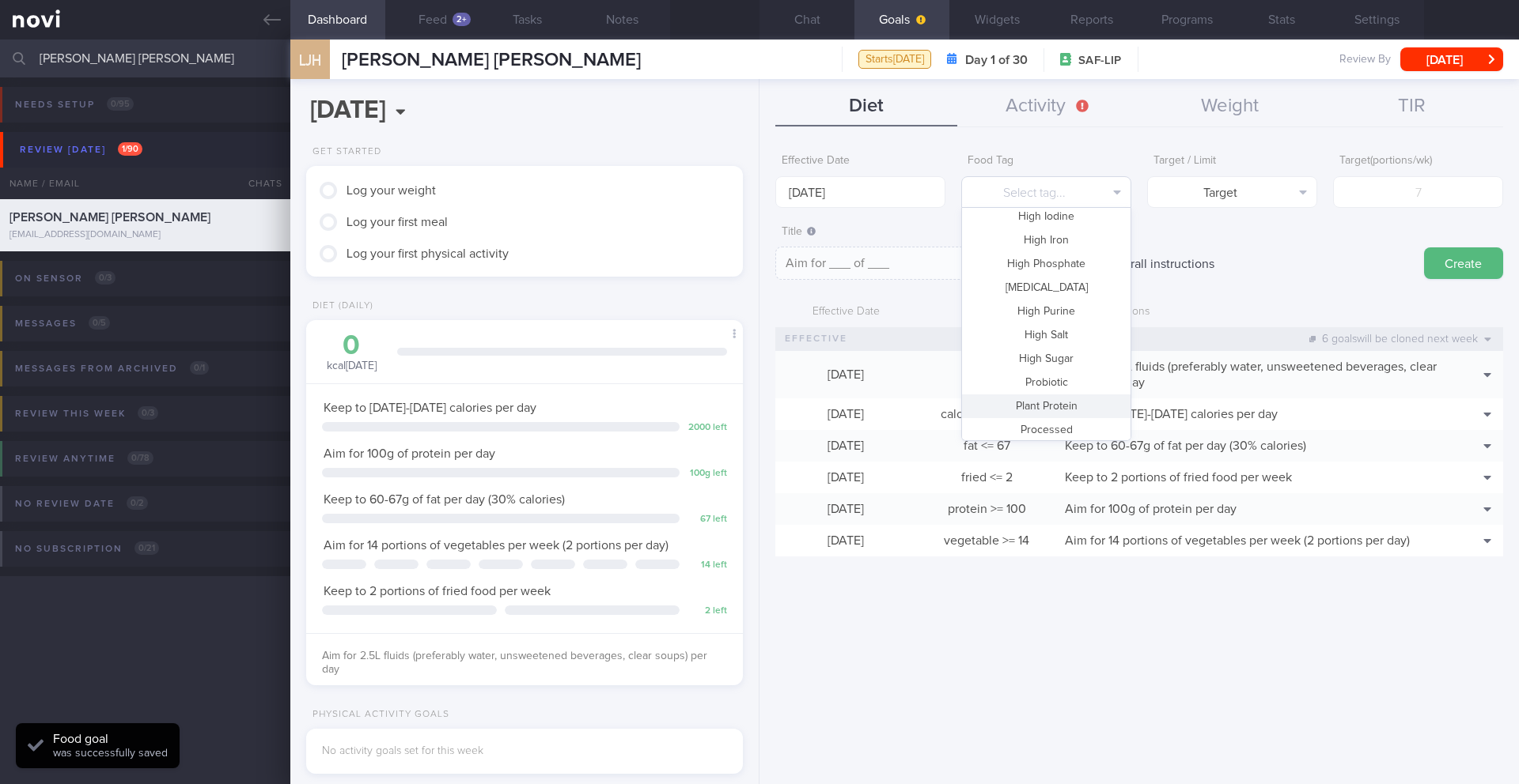
scroll to position [155, 0]
click at [1016, 243] on button "Fruit" at bounding box center [1046, 242] width 169 height 24
type textarea "Aim for __ portions of fruits per week"
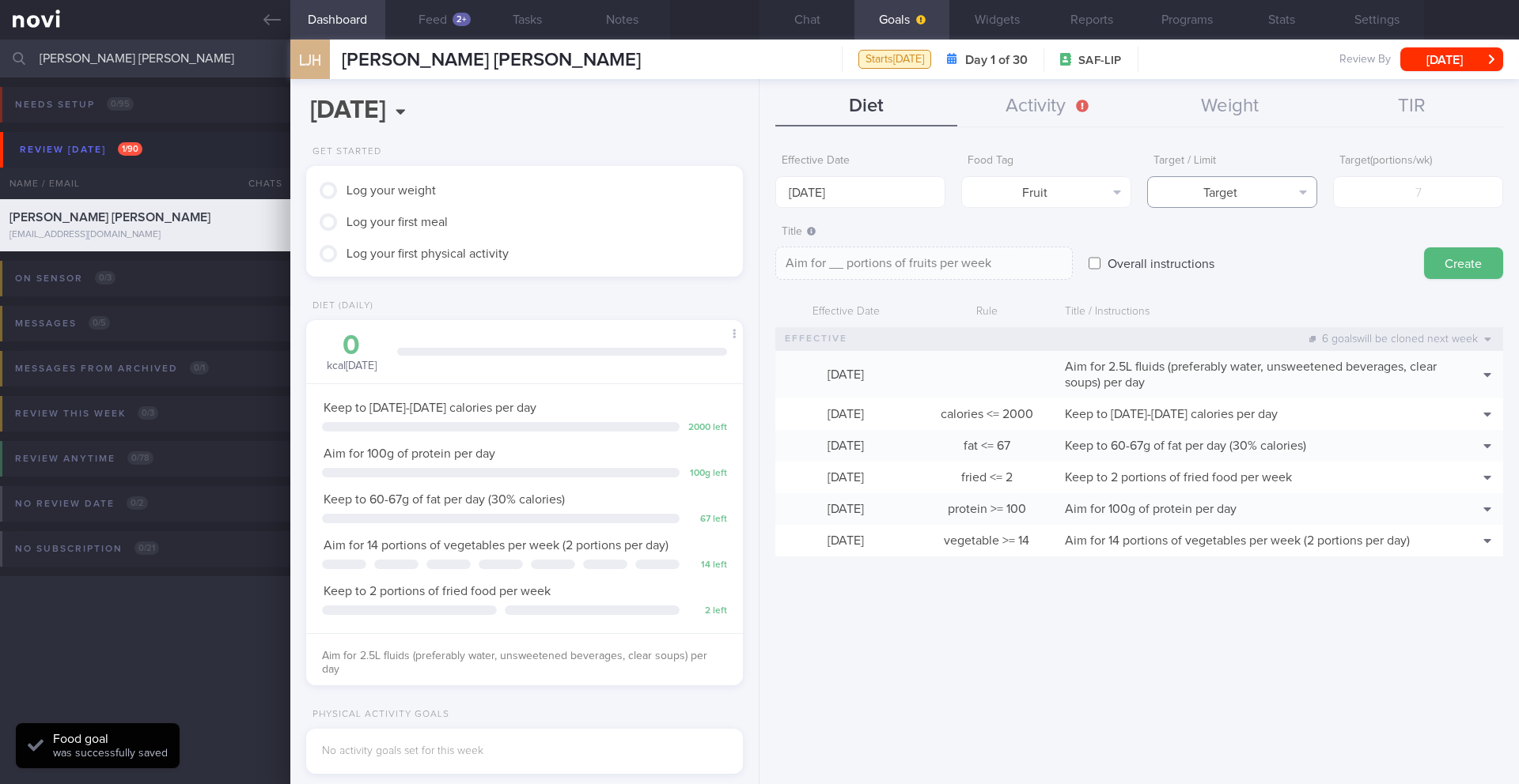
click at [1016, 195] on button "Target" at bounding box center [1232, 192] width 170 height 31
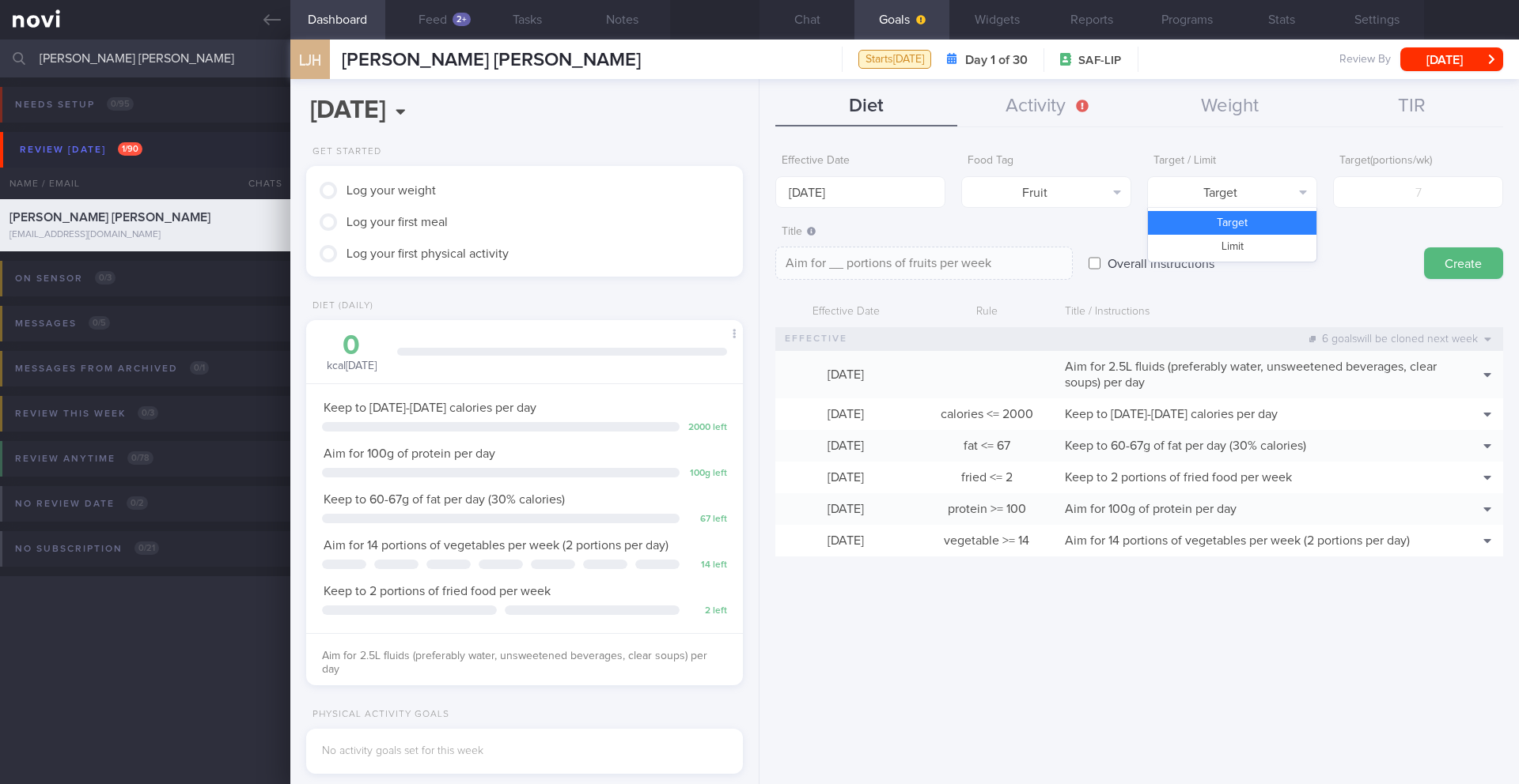
click at [1016, 214] on button "Target" at bounding box center [1232, 223] width 169 height 24
click at [1016, 190] on input "number" at bounding box center [1418, 192] width 170 height 31
type input "1"
type textarea "Aim for 1 portions of fruits per week"
type input "14"
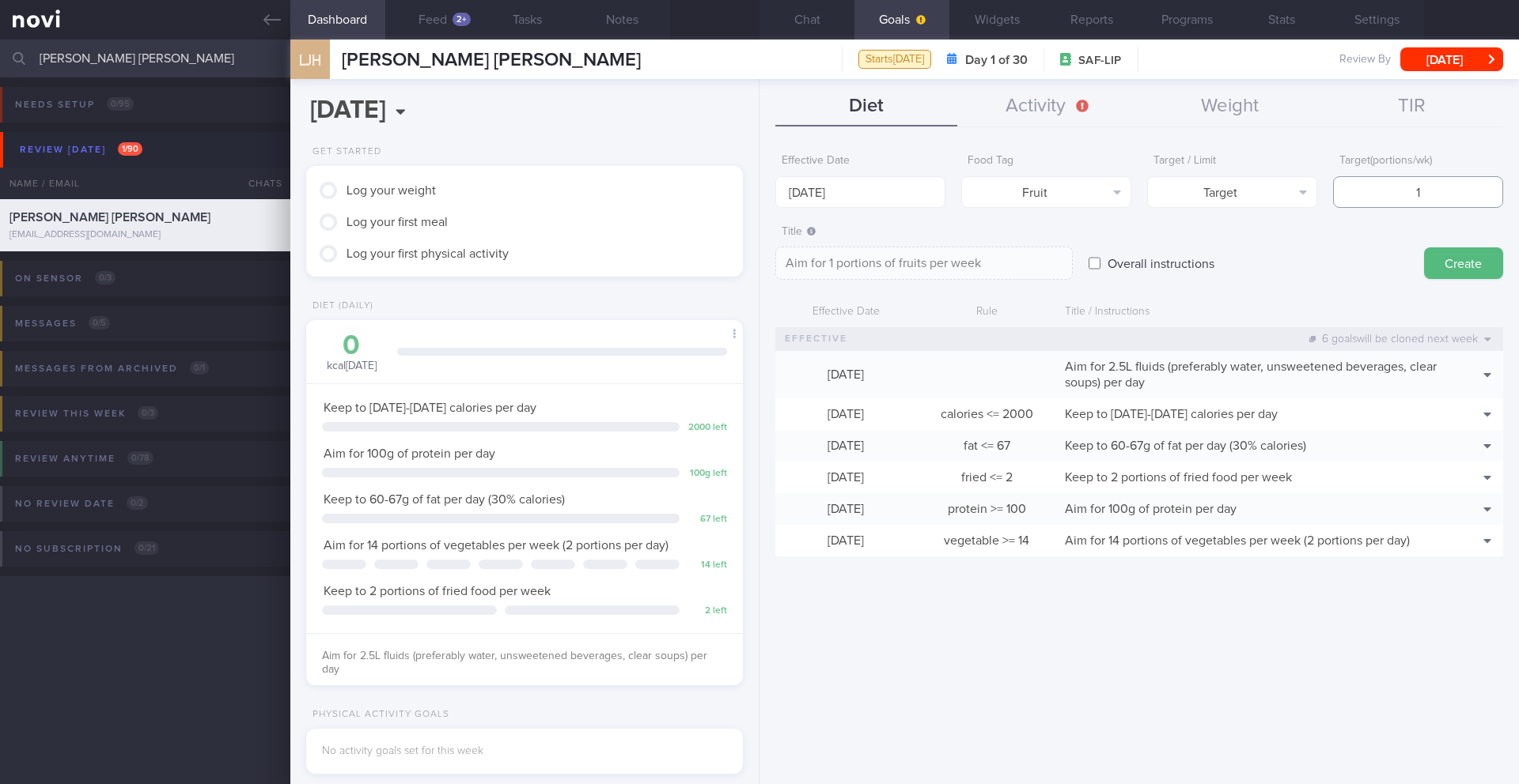
type textarea "Aim for 14 portions of fruits per week"
type input "14"
click at [1016, 260] on textarea "Aim for 14 portions of fruits per week" at bounding box center [923, 263] width 297 height 33
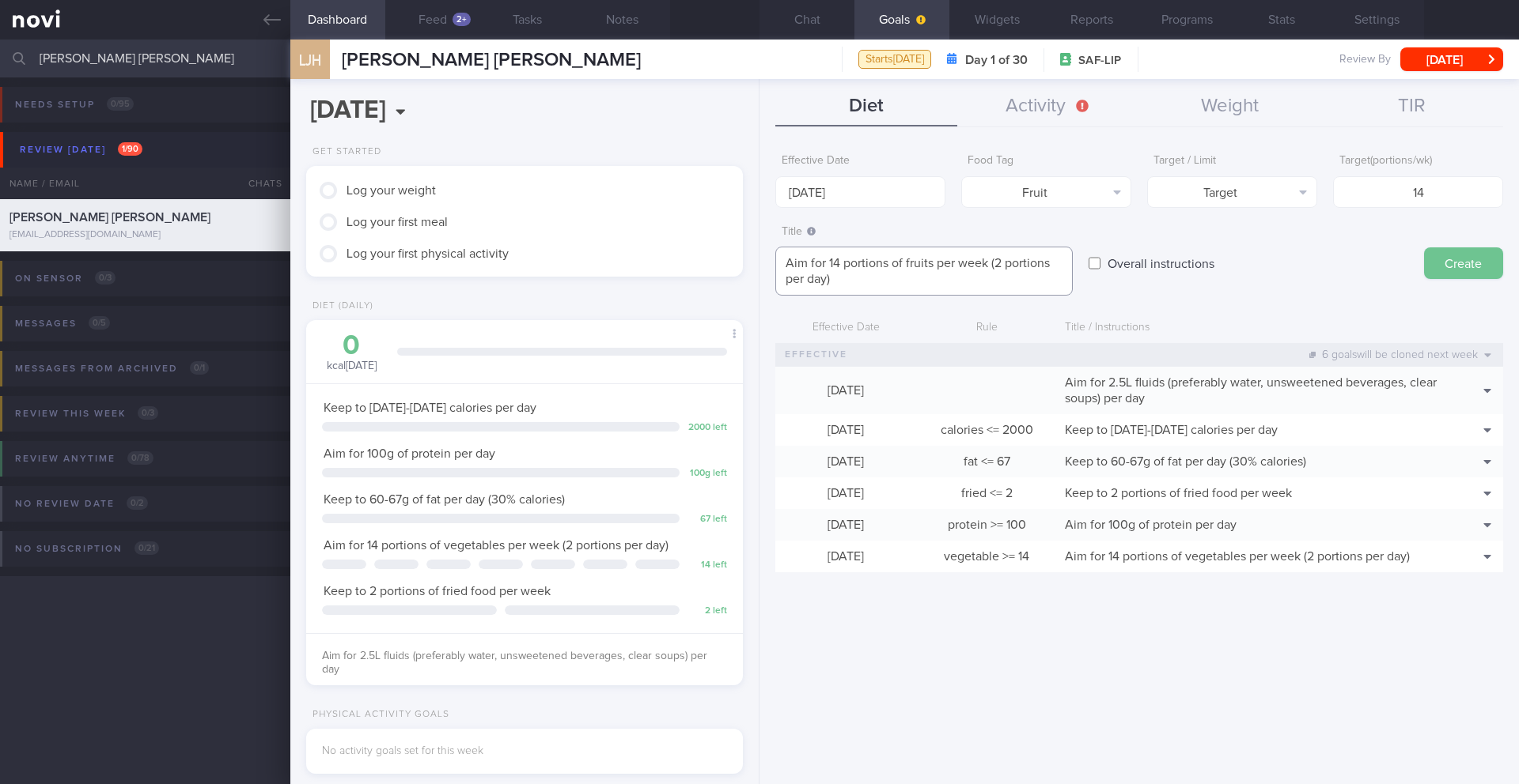
type textarea "Aim for 14 portions of fruits per week (2 portions per day)"
click at [1016, 269] on button "Create" at bounding box center [1463, 263] width 79 height 31
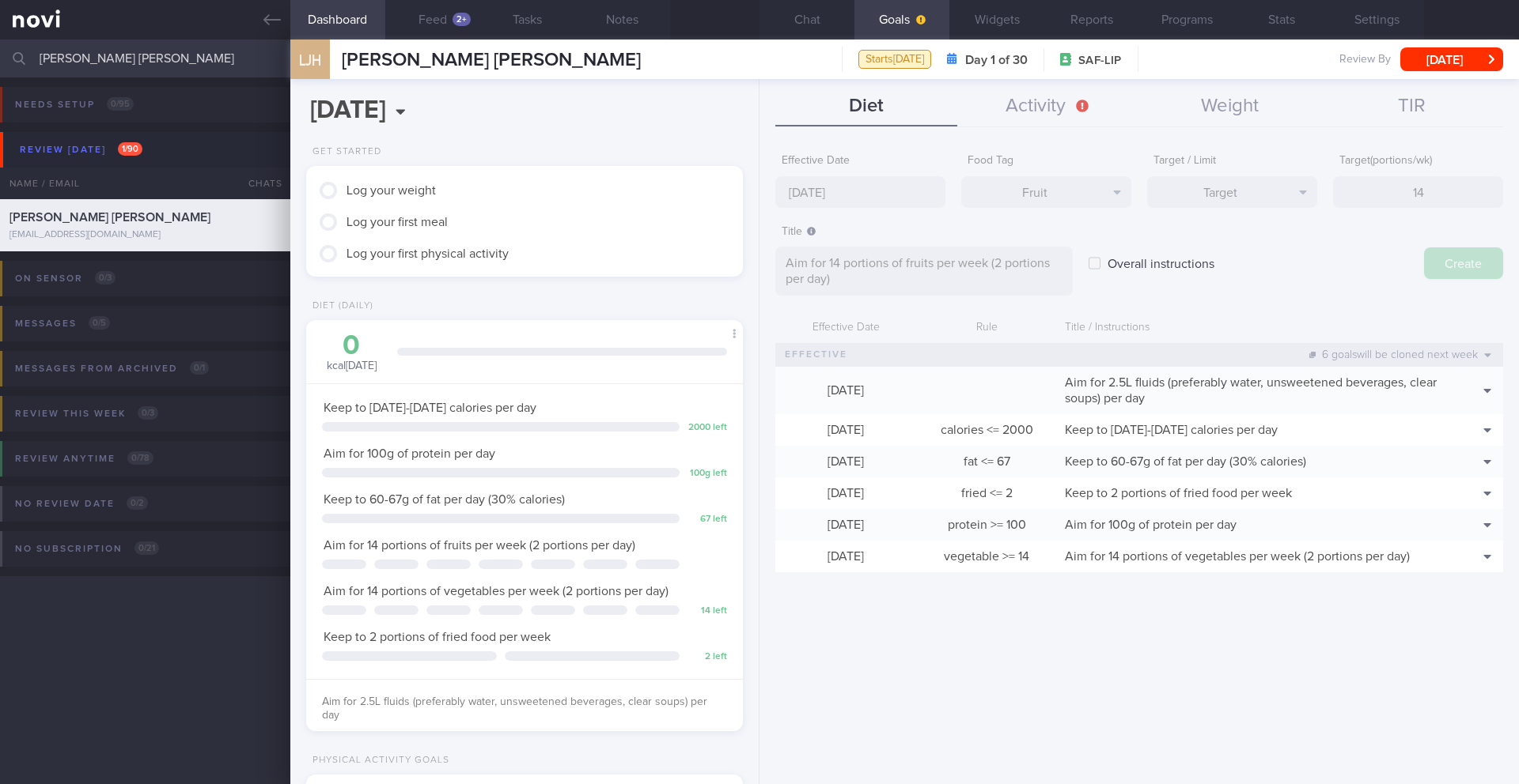
type input "[DATE]"
type textarea "Aim for ___ of ___"
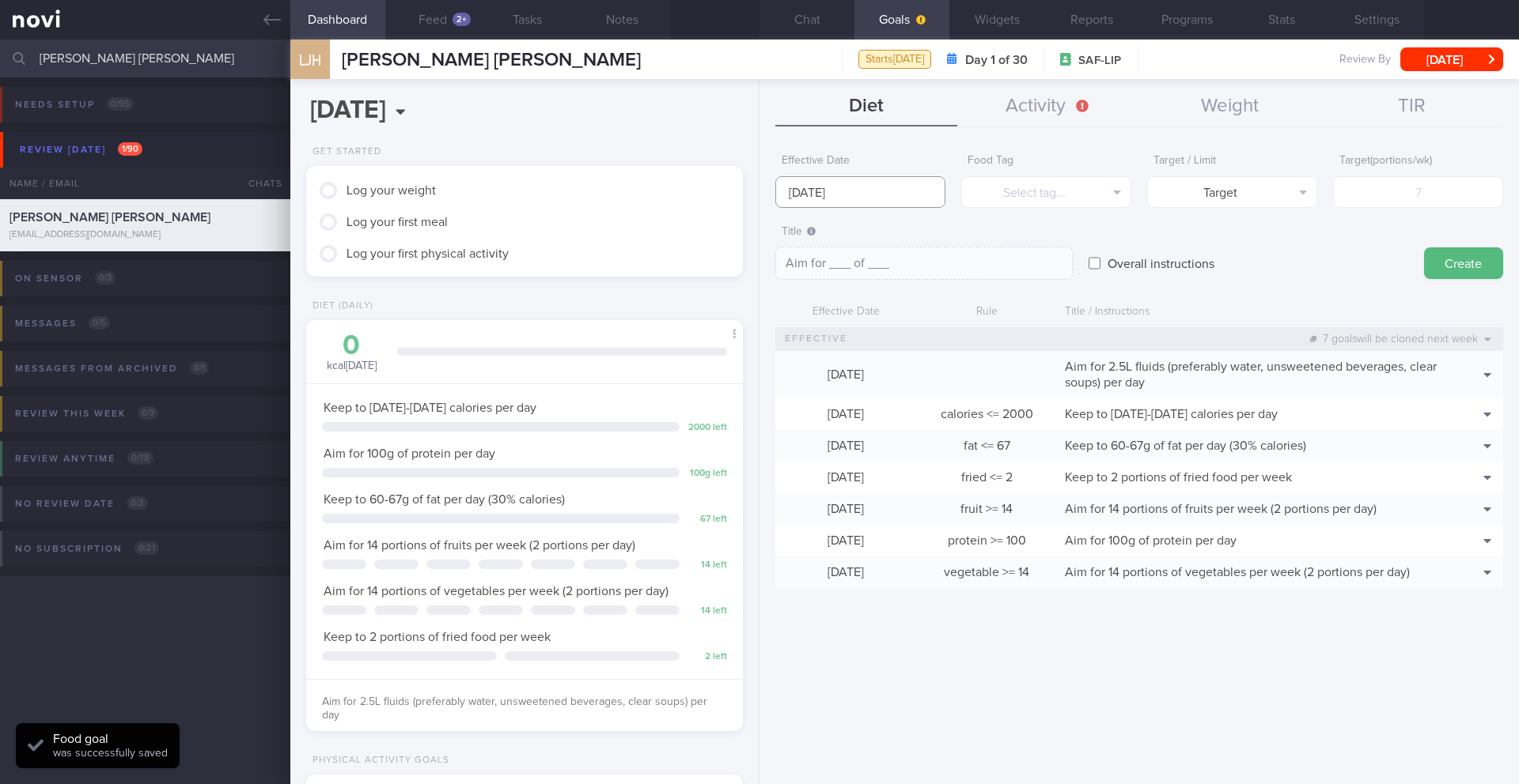
click at [810, 193] on input "[DATE]" at bounding box center [860, 192] width 170 height 31
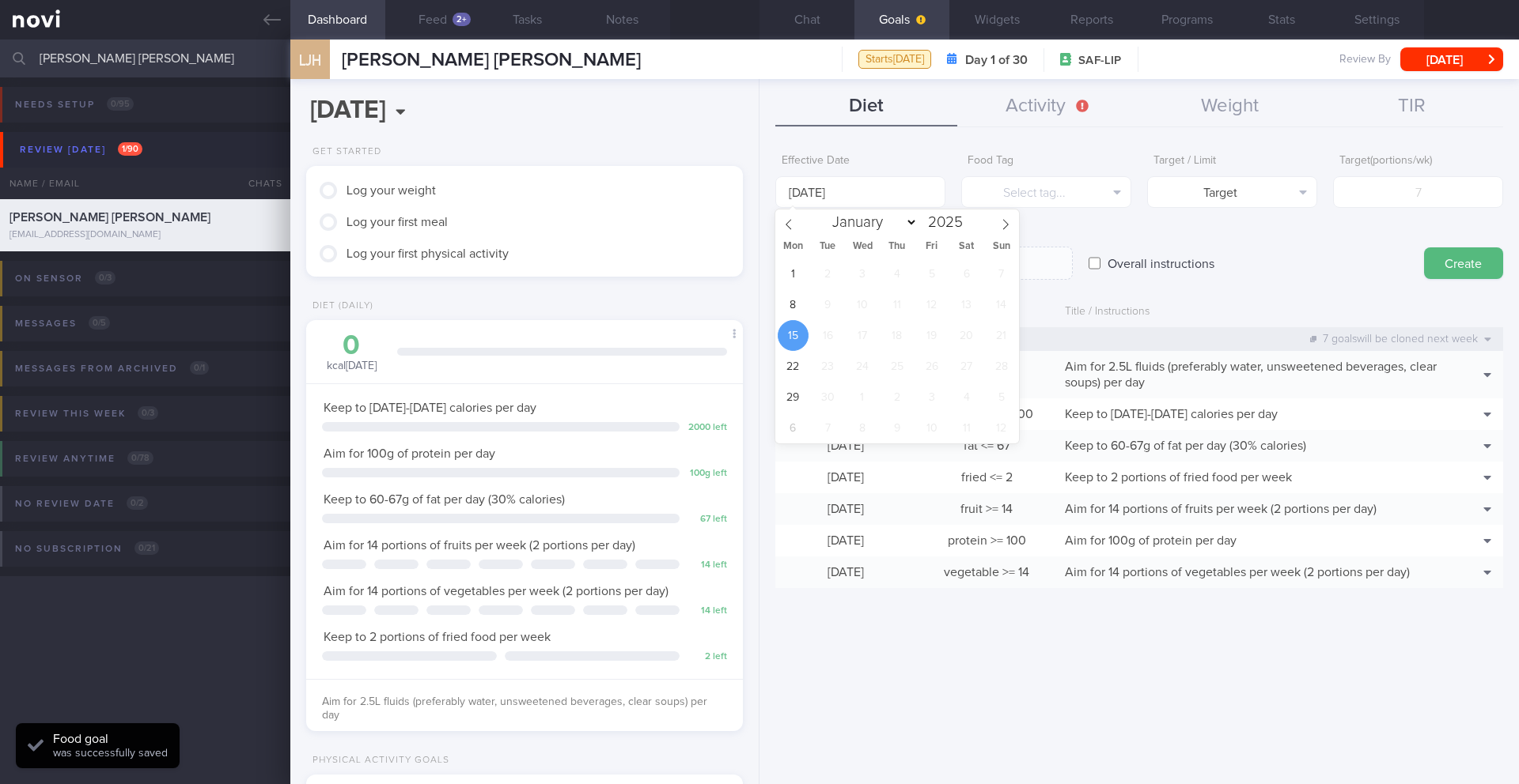
click at [792, 320] on span "15" at bounding box center [792, 335] width 31 height 31
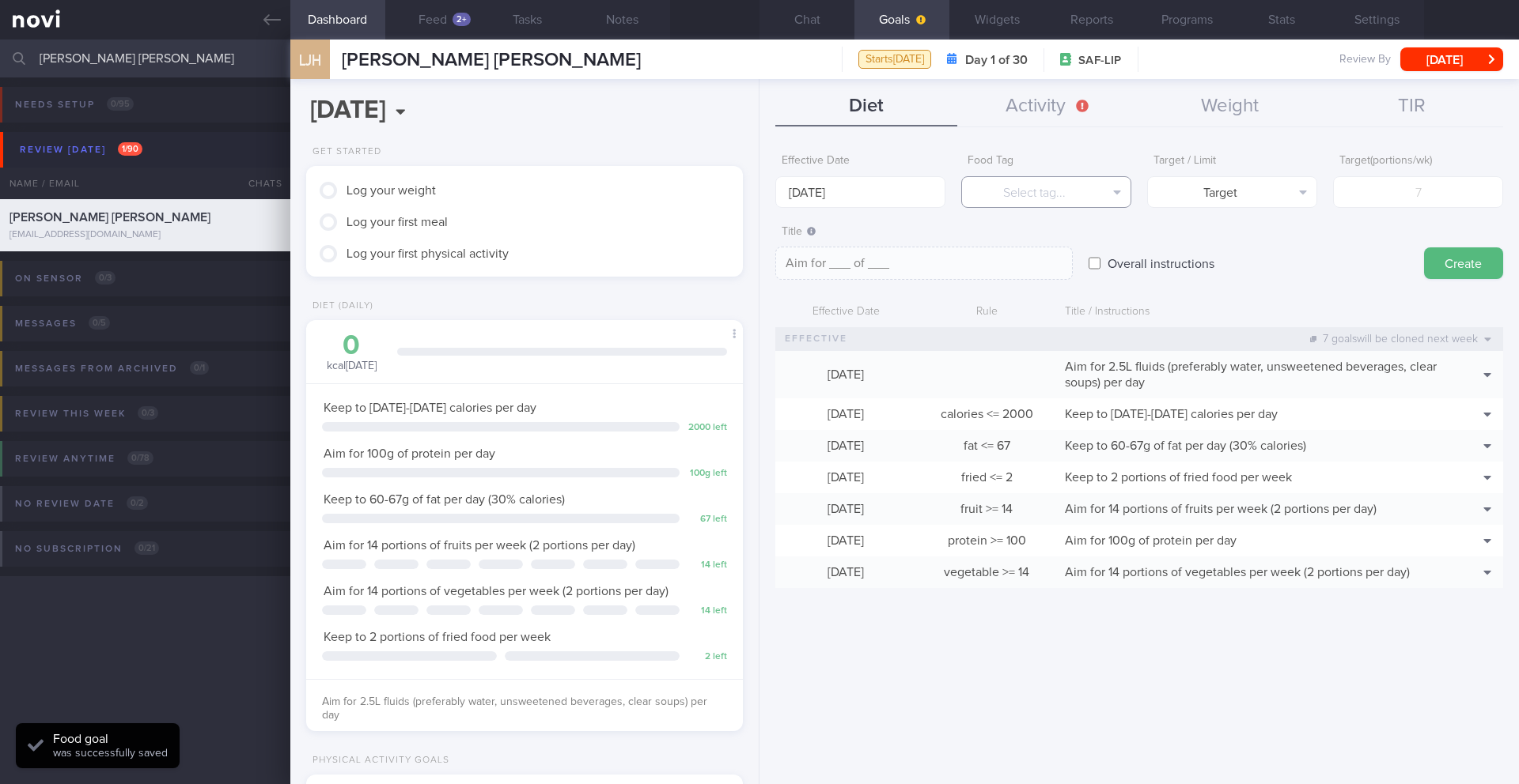
click at [1007, 192] on button "Select tag..." at bounding box center [1046, 192] width 170 height 31
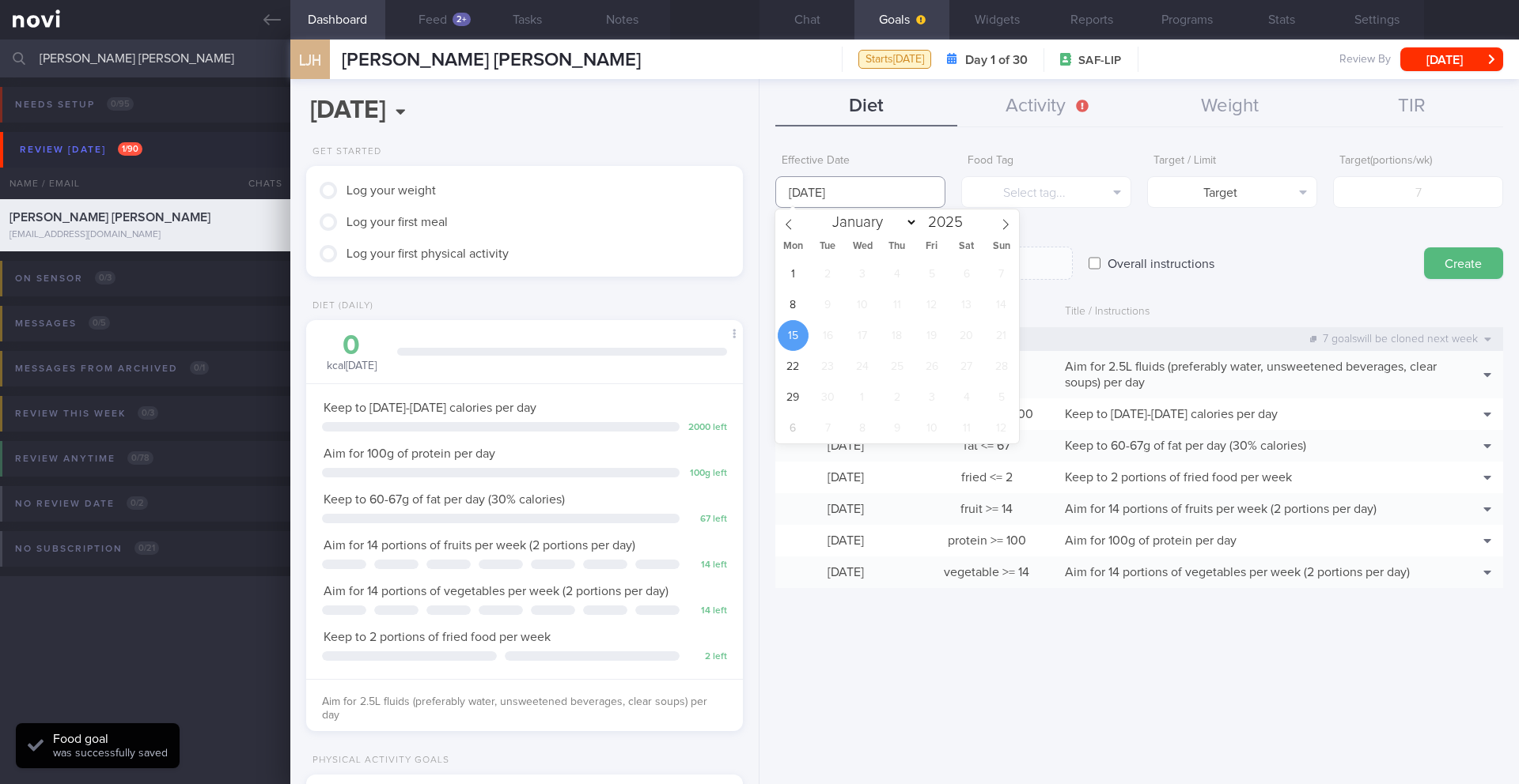
click at [862, 200] on body "You are offline! Some functionality will be unavailable Patients New Users Coac…" at bounding box center [759, 392] width 1519 height 784
click at [791, 304] on span "8" at bounding box center [792, 304] width 31 height 31
type input "[DATE]"
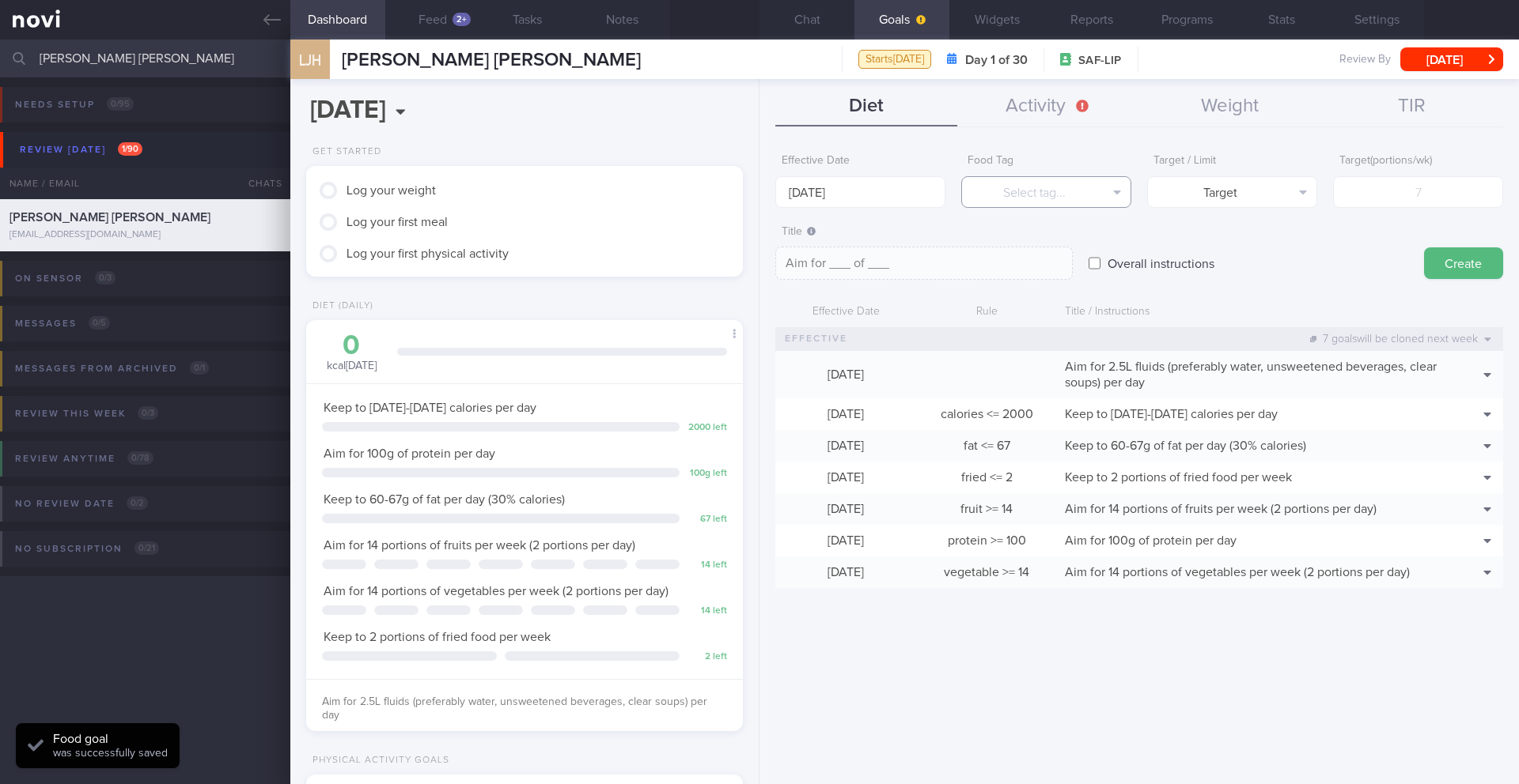
click at [1016, 179] on button "Select tag..." at bounding box center [1046, 192] width 170 height 31
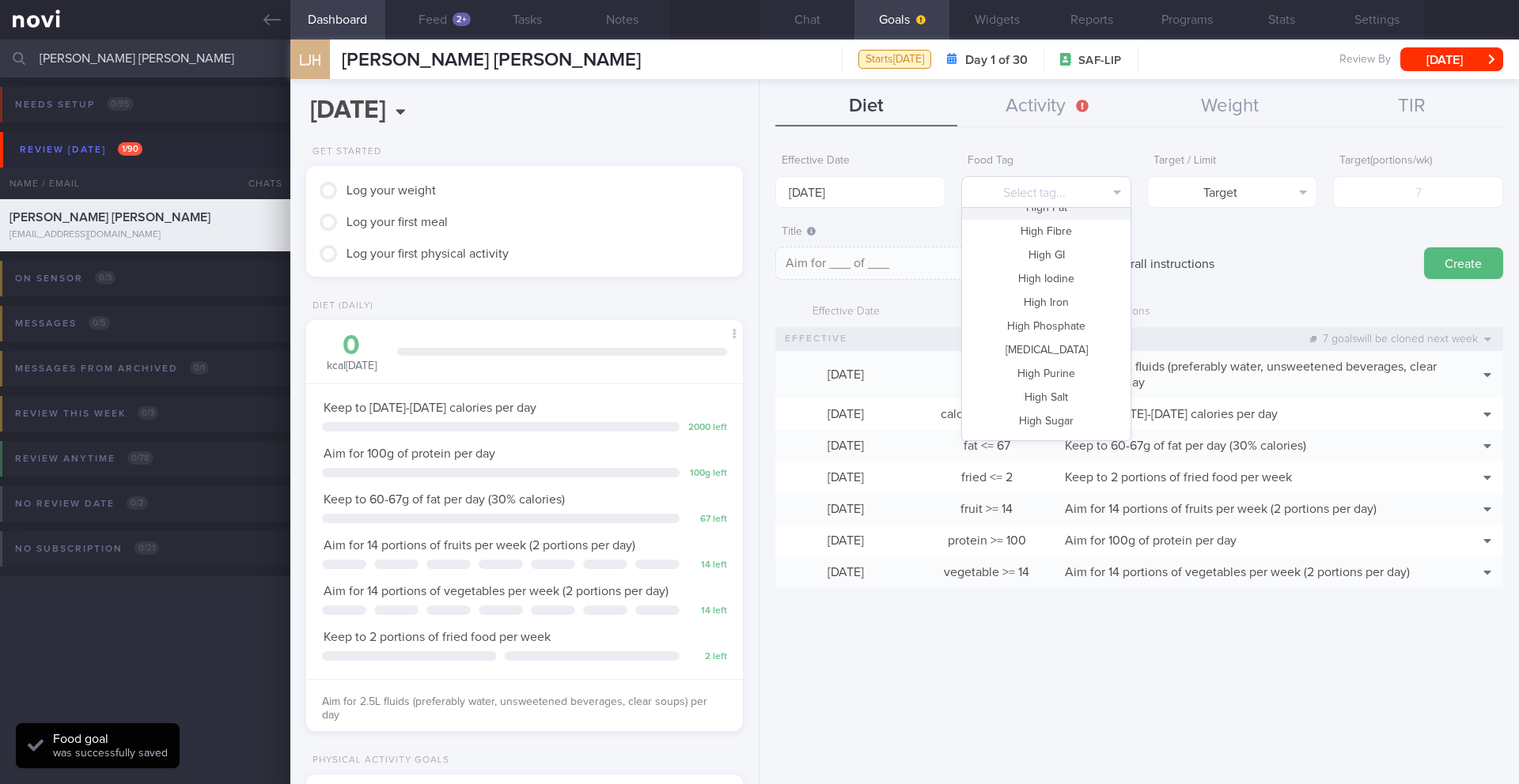
scroll to position [470, 0]
click at [1016, 426] on button "Whole Grain" at bounding box center [1046, 425] width 169 height 24
type textarea "Aim for __ portions of whole grains per week"
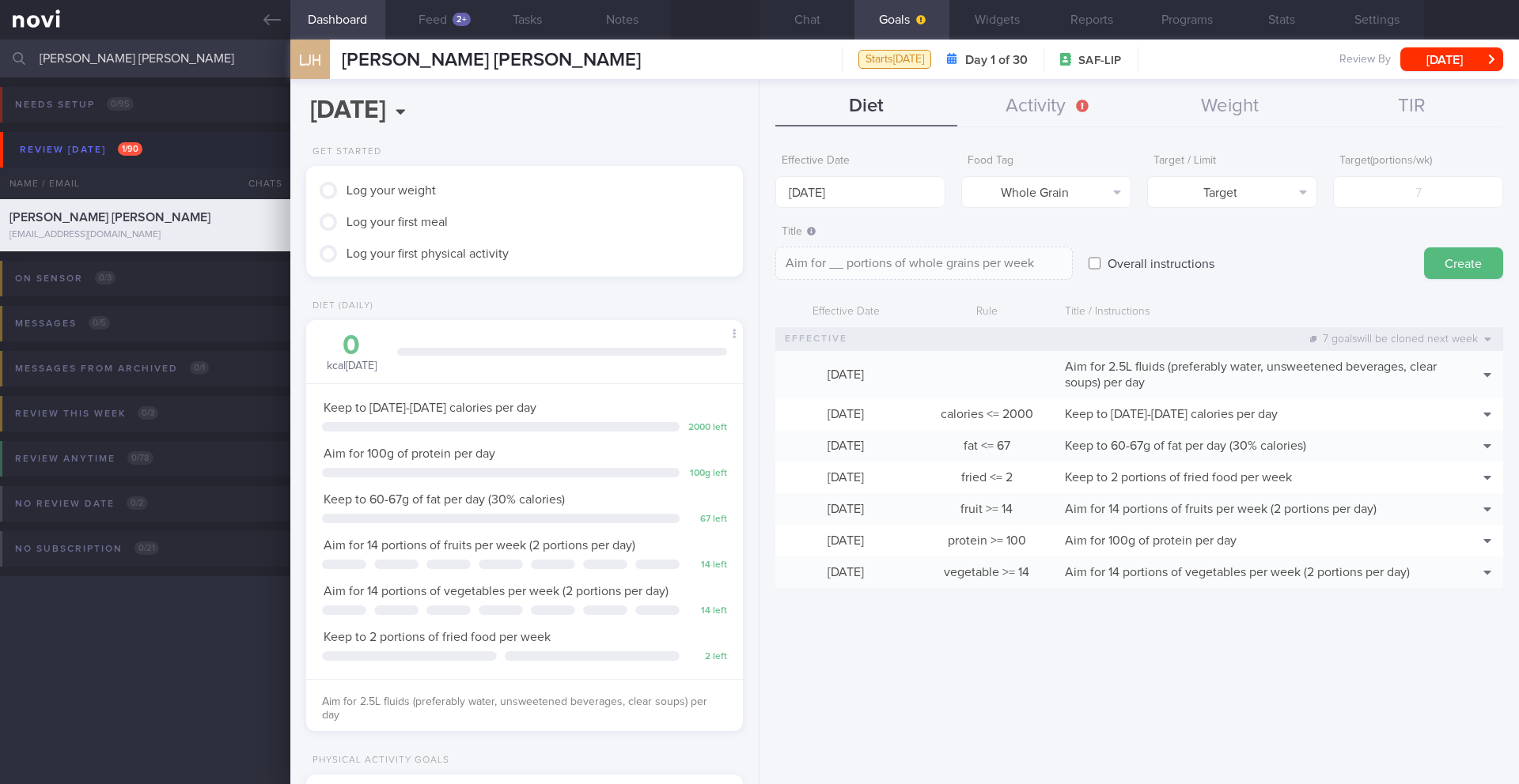
click at [1016, 156] on label "Target ( portions/wk )" at bounding box center [1418, 161] width 157 height 14
click at [1016, 203] on input "number" at bounding box center [1418, 192] width 170 height 31
type input "1"
type textarea "Aim for 1 portions of whole grains per week"
type input "14"
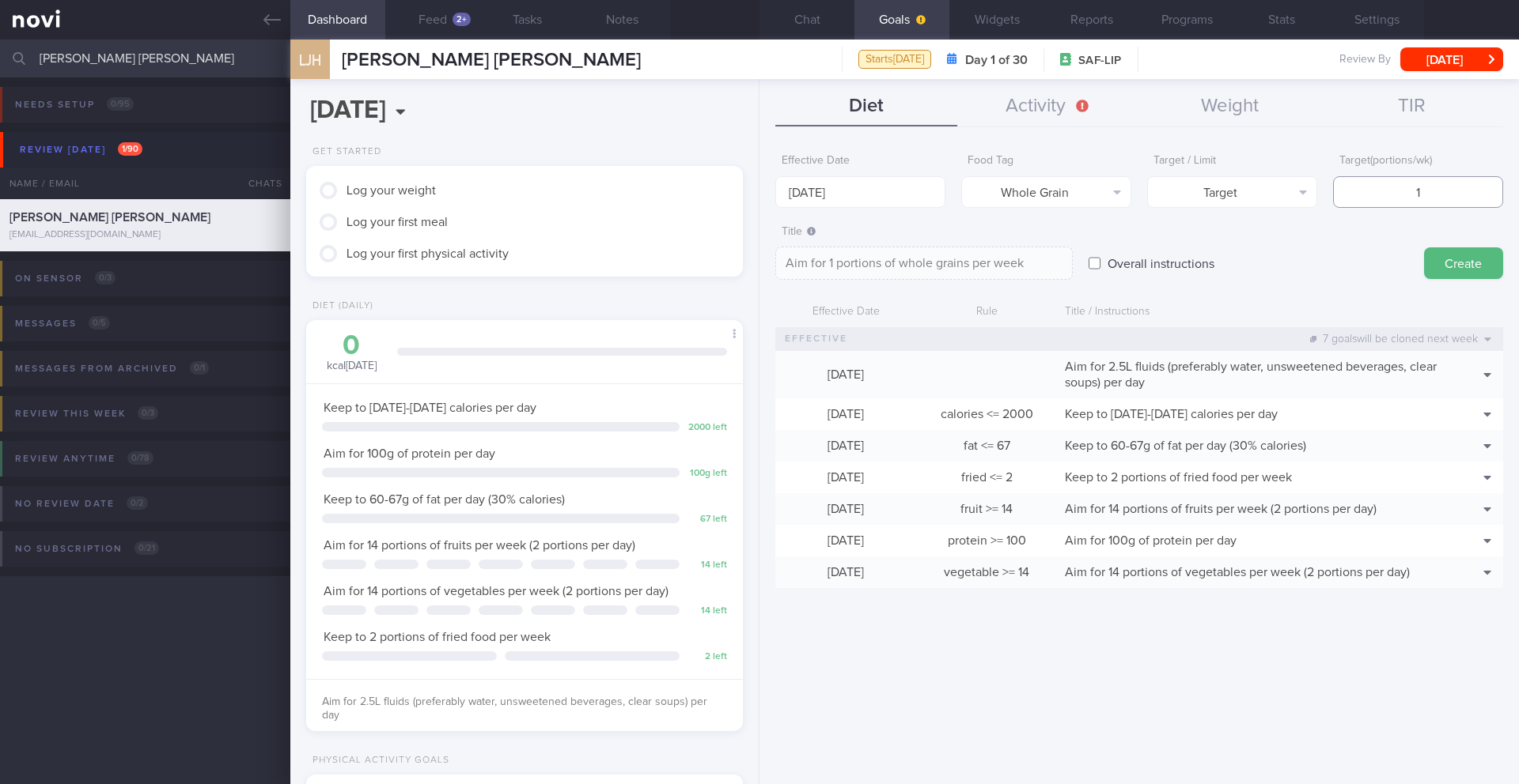
type textarea "Aim for 14 portions of whole grains per week"
type input "14"
click at [1016, 262] on textarea "Aim for 14 portions of whole grains per week" at bounding box center [923, 263] width 297 height 33
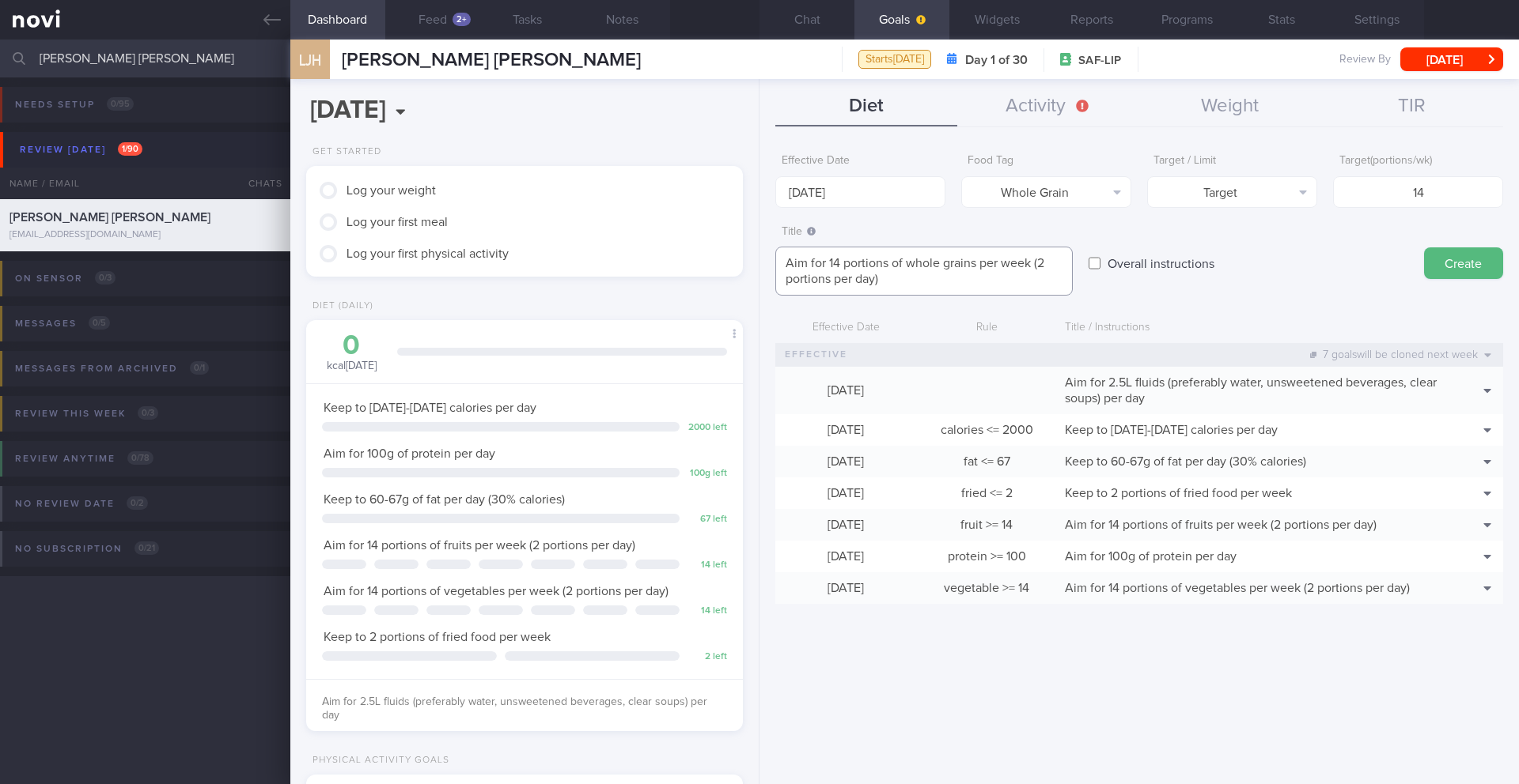
type textarea "Aim for 14 portions of whole grains per week (2 portions per day)"
drag, startPoint x: 1389, startPoint y: 209, endPoint x: 1446, endPoint y: 193, distance: 59.2
click at [1016, 193] on form "Effective Date [DATE] Food Tag Whole Grain Select tag... Calories Carbs Protein…" at bounding box center [1139, 383] width 728 height 474
drag, startPoint x: 1410, startPoint y: 190, endPoint x: 1425, endPoint y: 192, distance: 15.1
click at [1016, 192] on input "14" at bounding box center [1418, 192] width 170 height 31
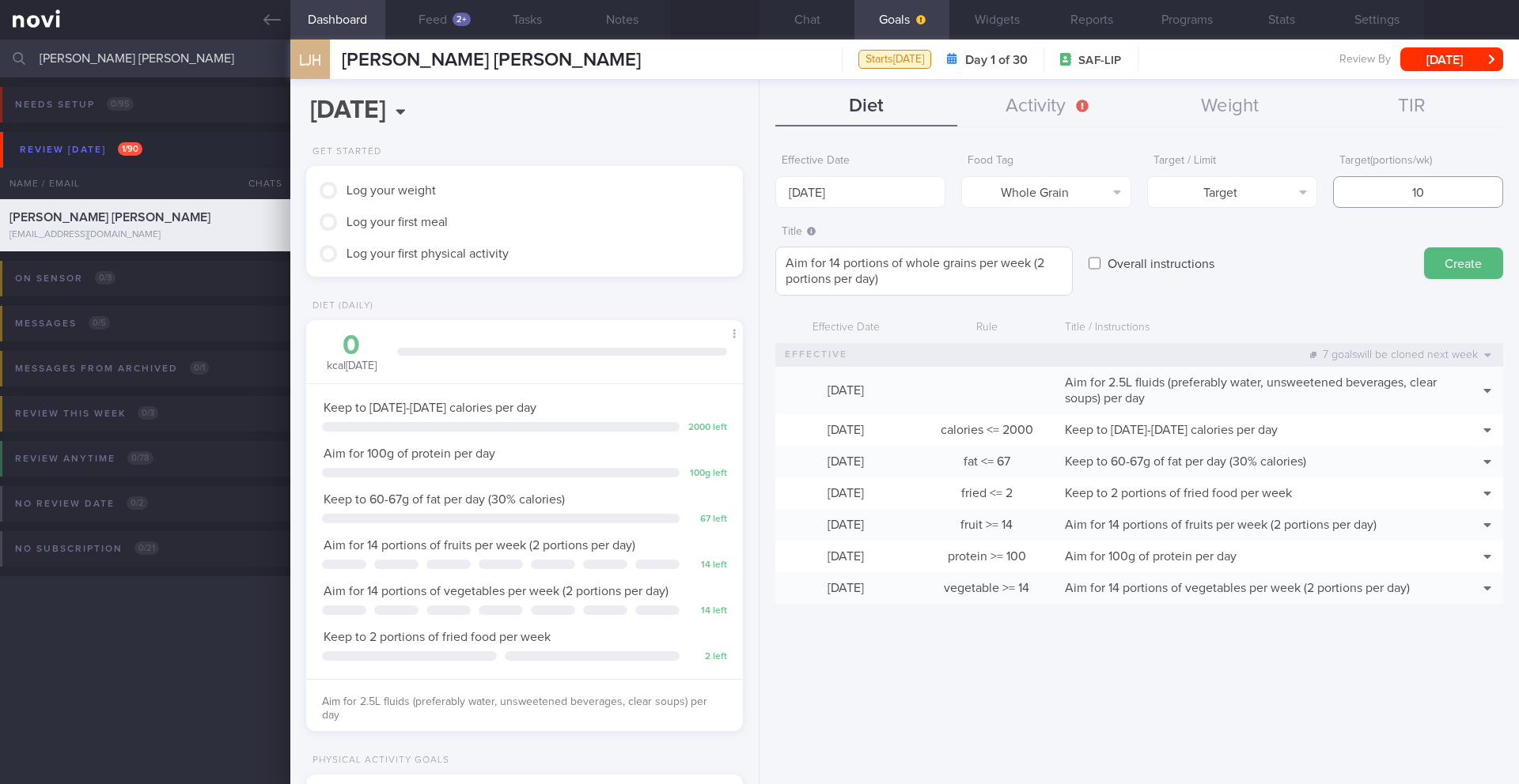
type input "10"
click at [837, 260] on textarea "Aim for 14 portions of whole grains per week (2 portions per day)" at bounding box center [923, 271] width 297 height 49
click at [1016, 267] on textarea "Aim for 10 portions of whole grains per week (2 portions per day)" at bounding box center [923, 271] width 297 height 49
type textarea "Aim for 10 portions of whole grains per week (1-2 portions per day)"
click at [1016, 265] on button "Create" at bounding box center [1463, 263] width 79 height 31
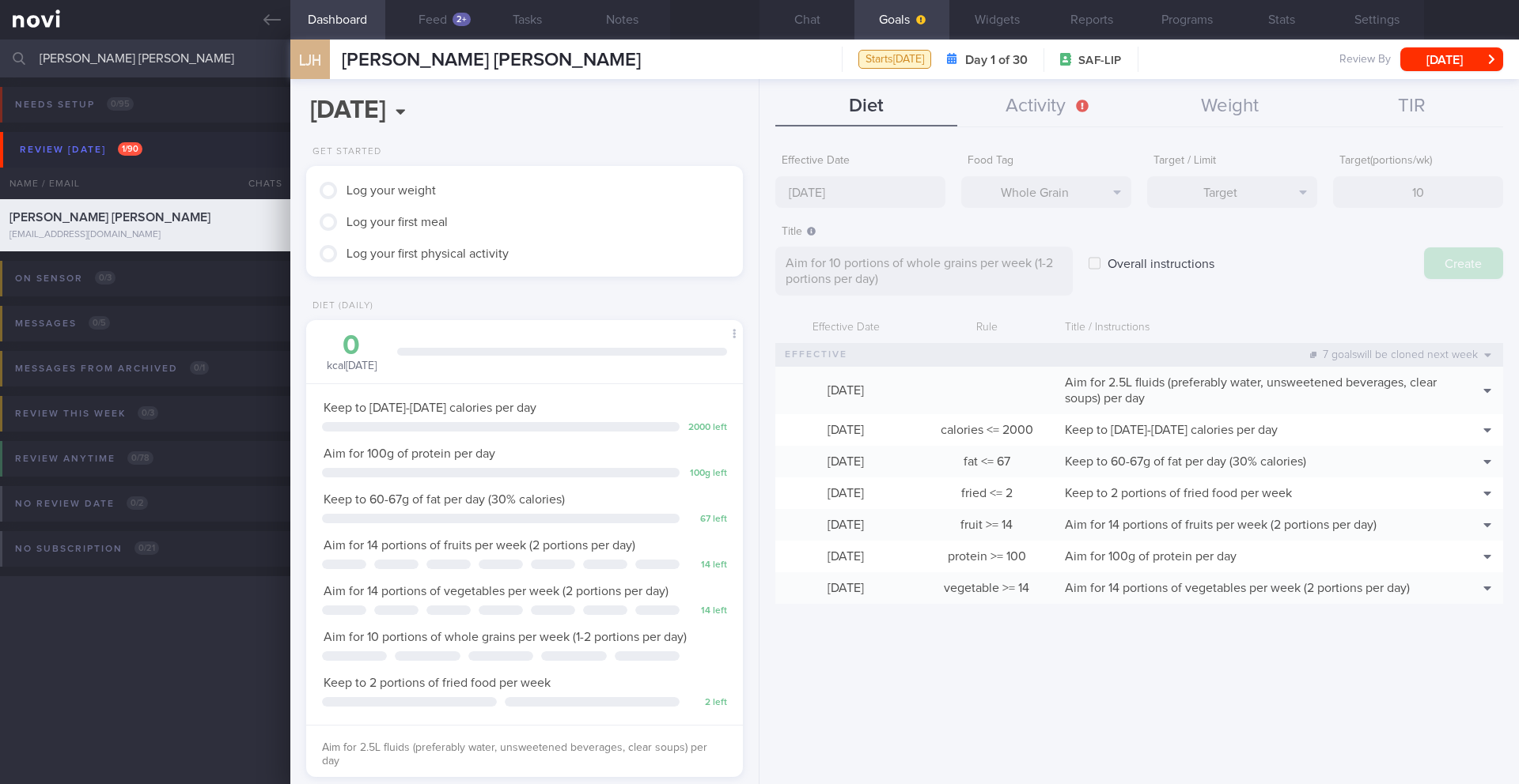
type input "[DATE]"
type textarea "Aim for ___ of ___"
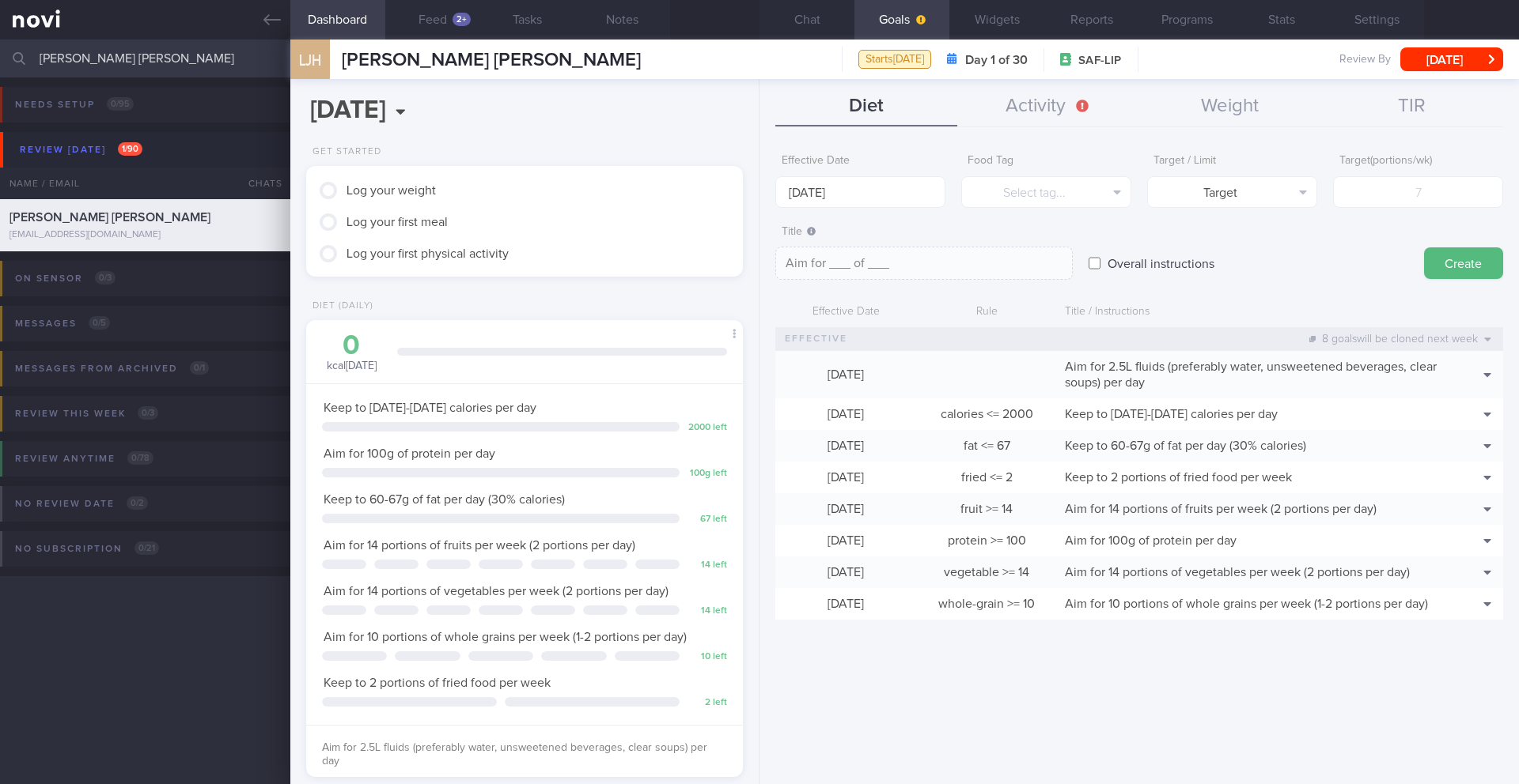
click at [826, 219] on div "Title Formatting: *Bold* - List items 1. Ordered items [click here]([URL][DOMAI…" at bounding box center [923, 249] width 297 height 63
click at [826, 200] on input "[DATE]" at bounding box center [860, 192] width 170 height 31
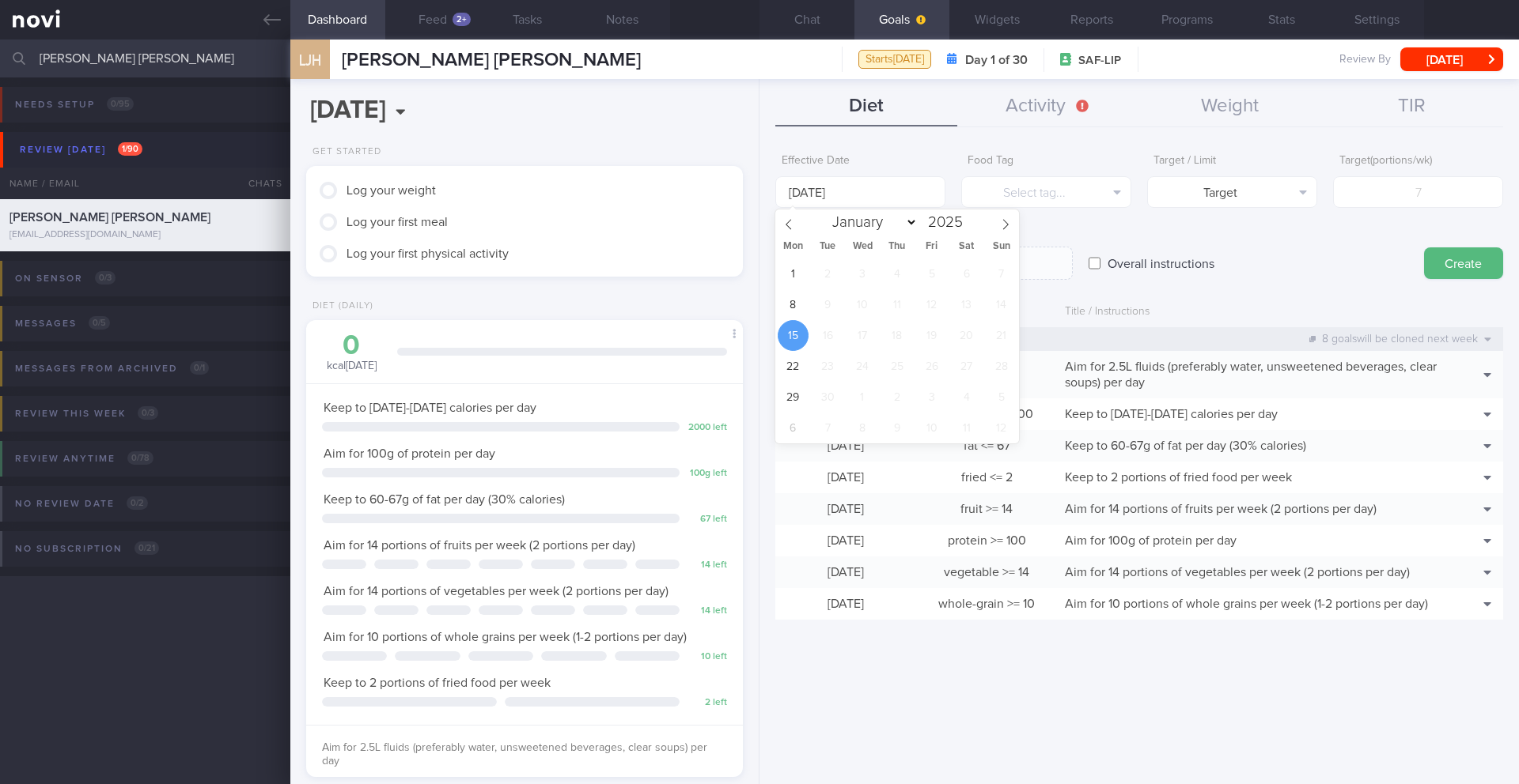
click at [791, 320] on span "15" at bounding box center [792, 335] width 31 height 31
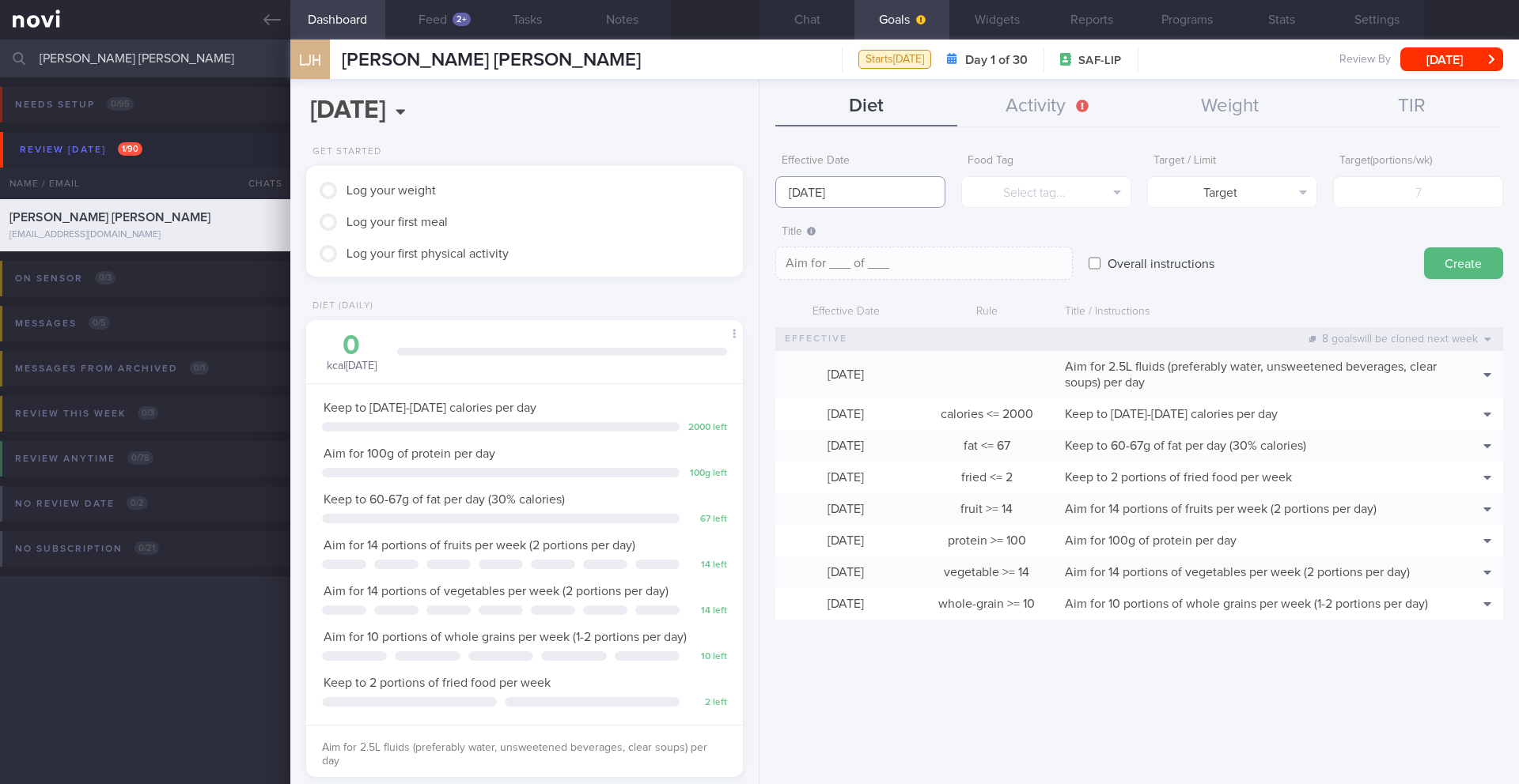
click at [894, 203] on input "[DATE]" at bounding box center [860, 192] width 170 height 31
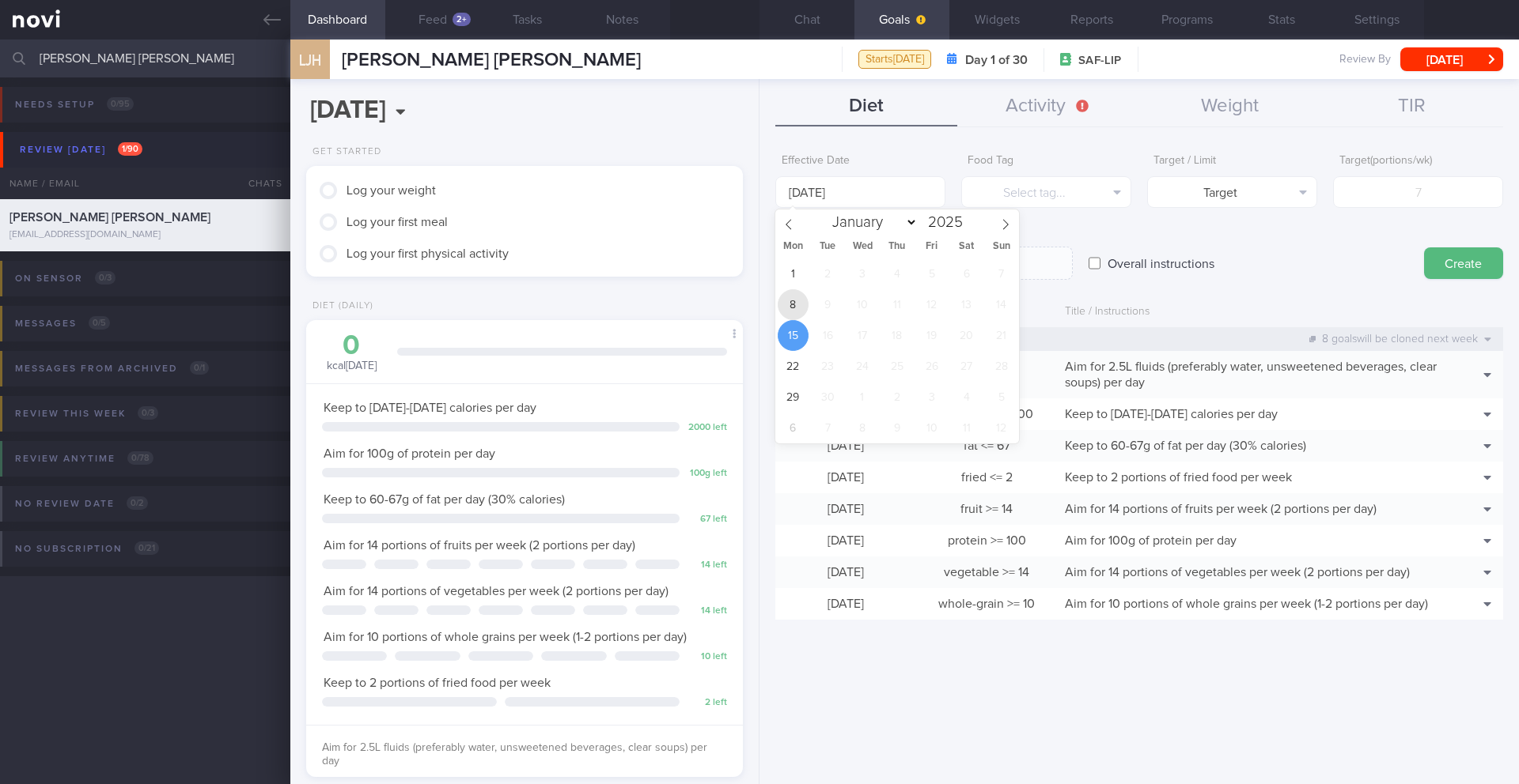
click at [784, 315] on span "8" at bounding box center [792, 304] width 31 height 31
type input "[DATE]"
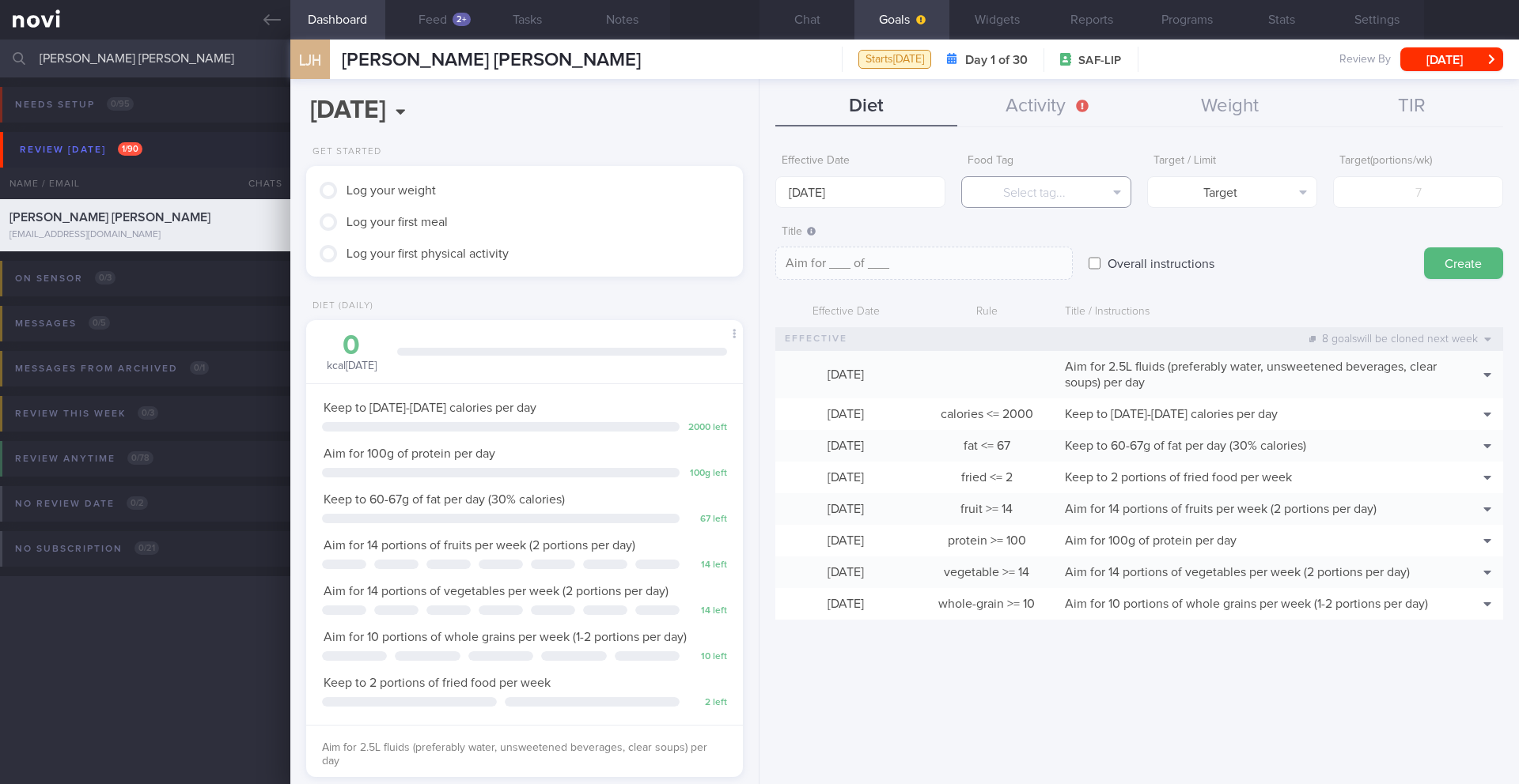
click at [1016, 191] on button "Select tag..." at bounding box center [1046, 192] width 170 height 31
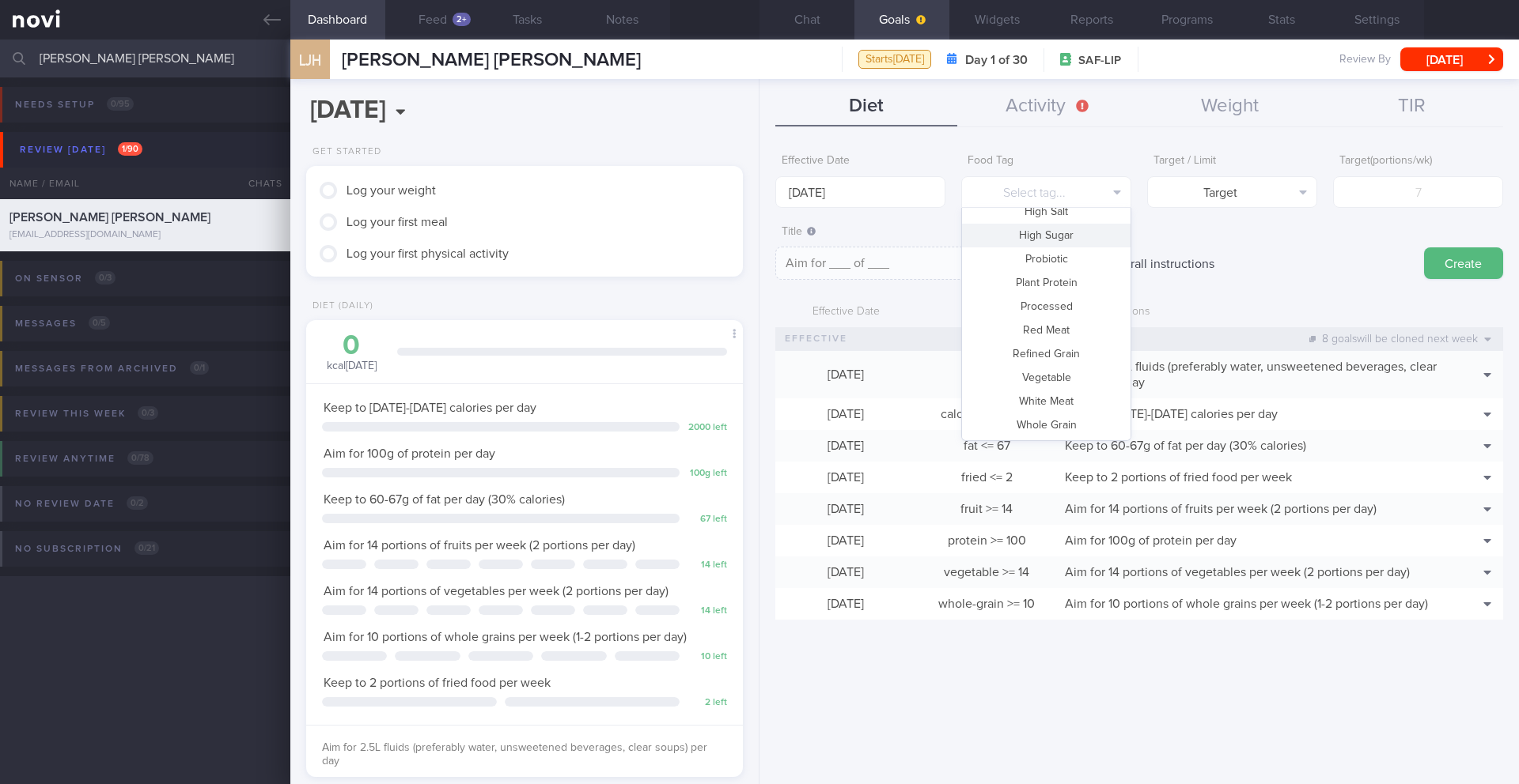
click at [1016, 232] on button "High Sugar" at bounding box center [1046, 235] width 169 height 24
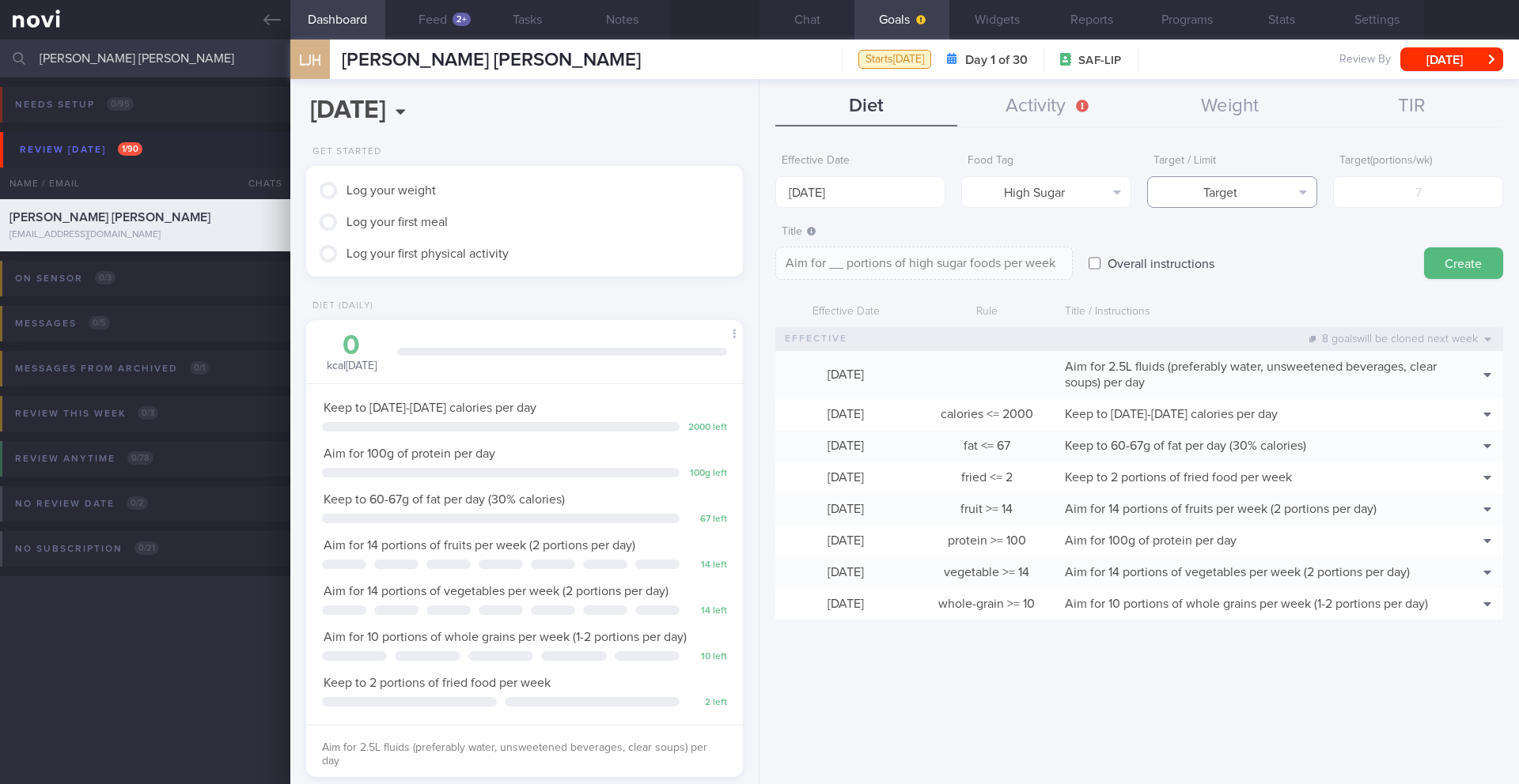
click at [1016, 205] on button "Target" at bounding box center [1232, 192] width 170 height 31
click at [1016, 249] on button "Limit" at bounding box center [1232, 246] width 169 height 24
type textarea "Keep to __ portions of high sugar foods per week"
click at [1016, 185] on input "number" at bounding box center [1418, 192] width 170 height 31
type input "2"
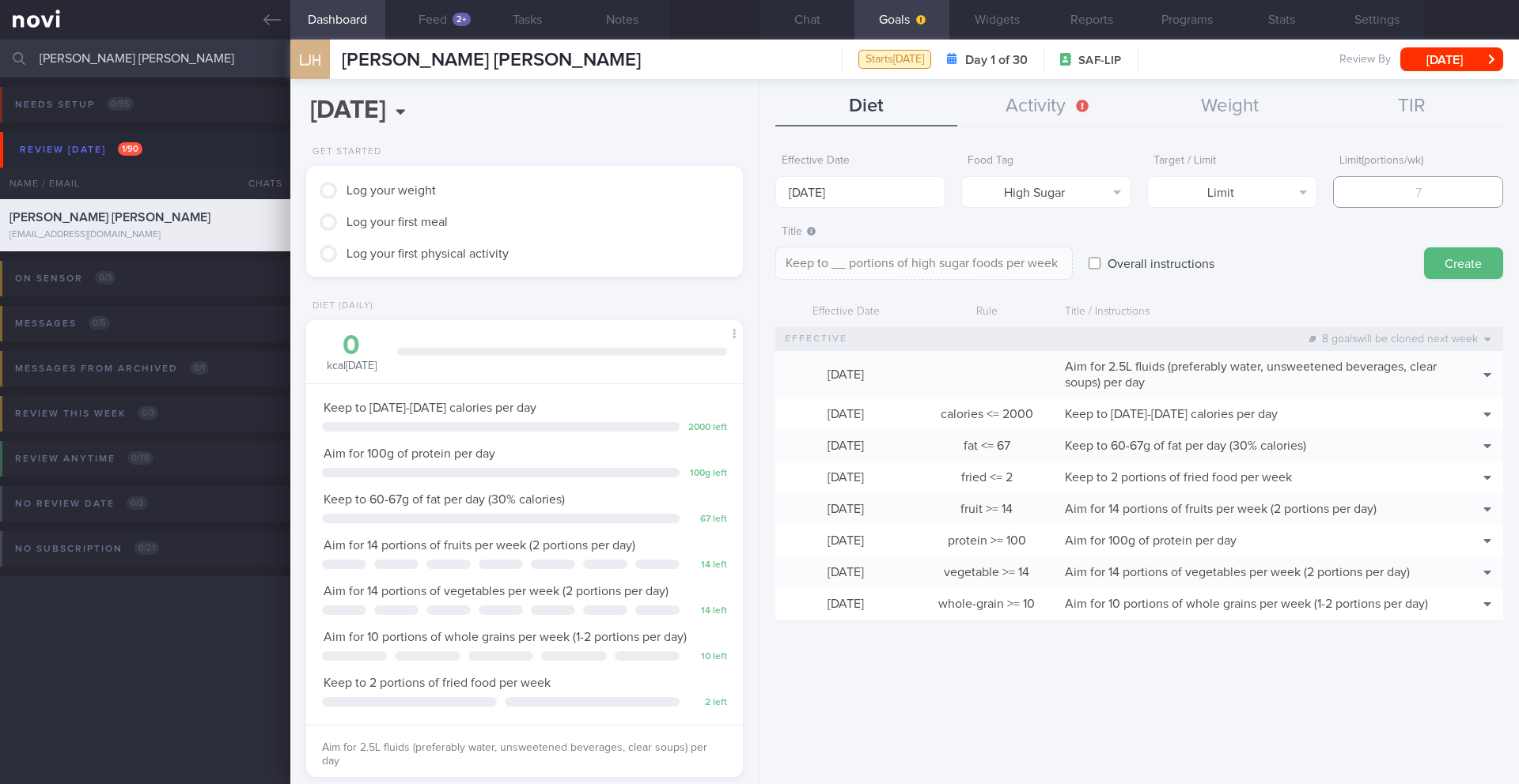
type textarea "Keep to 2 portions of high sugar foods per week"
type input "2"
click at [1016, 271] on button "Create" at bounding box center [1463, 263] width 79 height 31
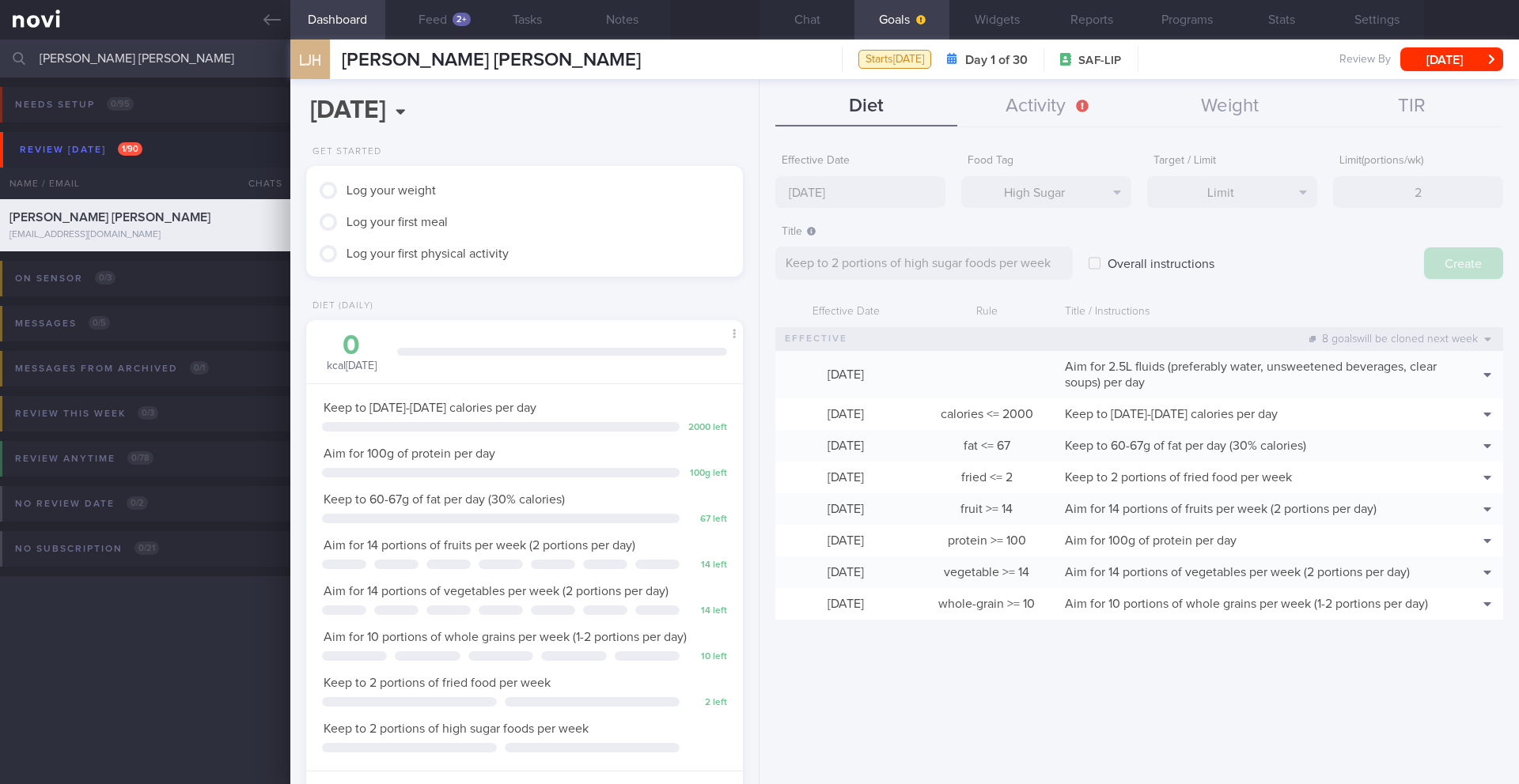
type input "[DATE]"
type textarea "Aim for ___ of ___"
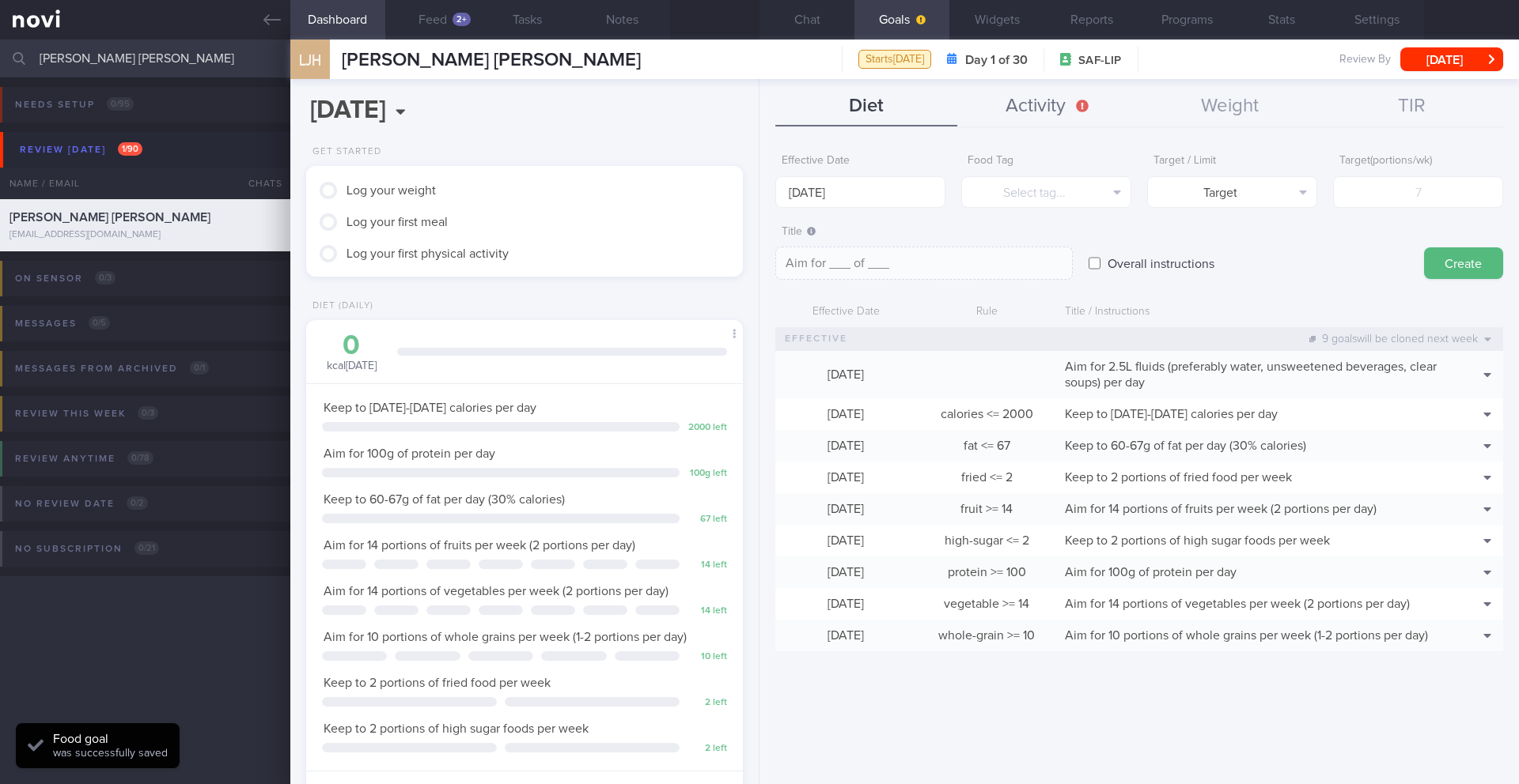
click at [1016, 109] on button "Activity" at bounding box center [1049, 107] width 182 height 39
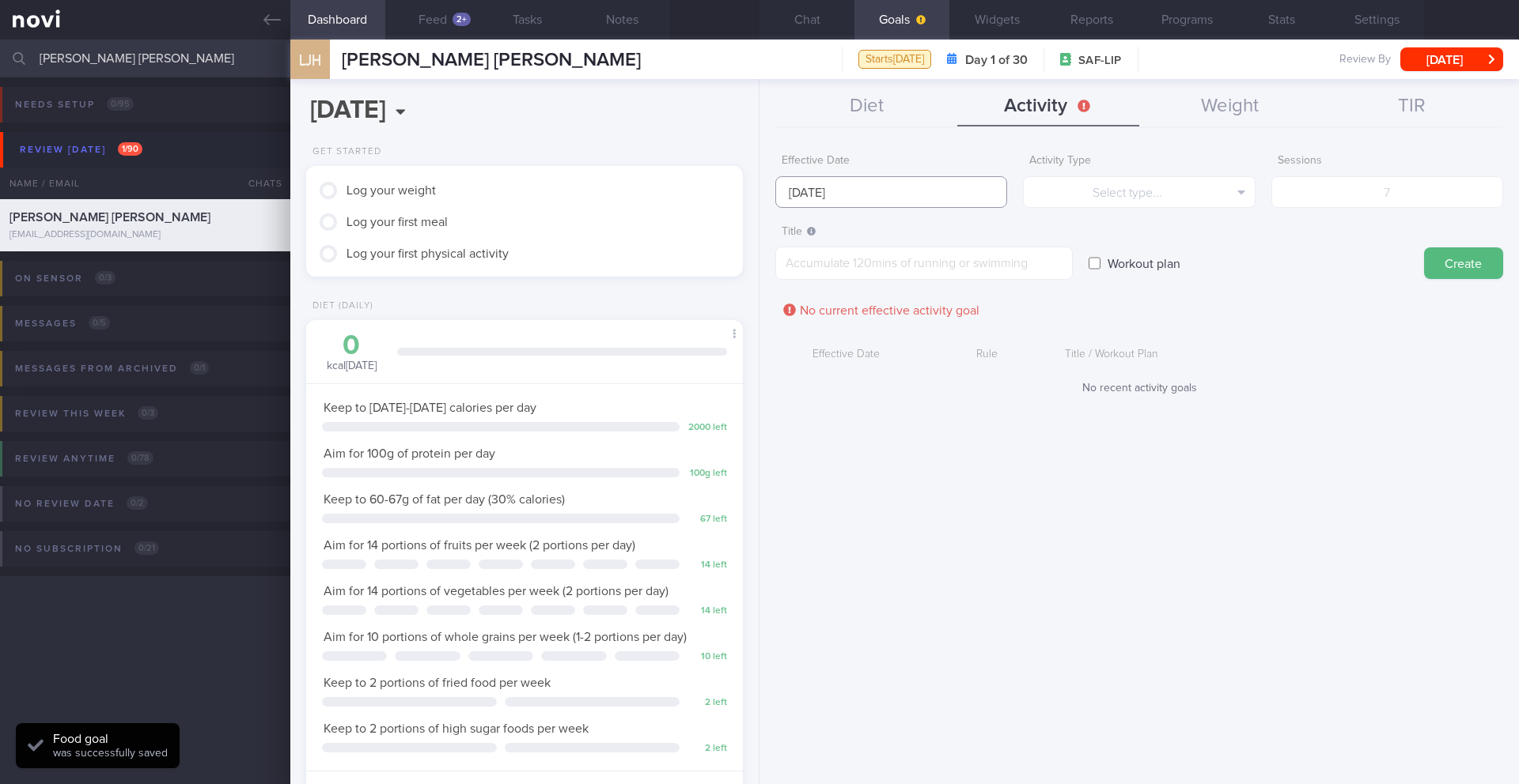
click at [810, 194] on input "[DATE]" at bounding box center [890, 192] width 232 height 31
click at [1016, 178] on button "Select type..." at bounding box center [1139, 192] width 232 height 31
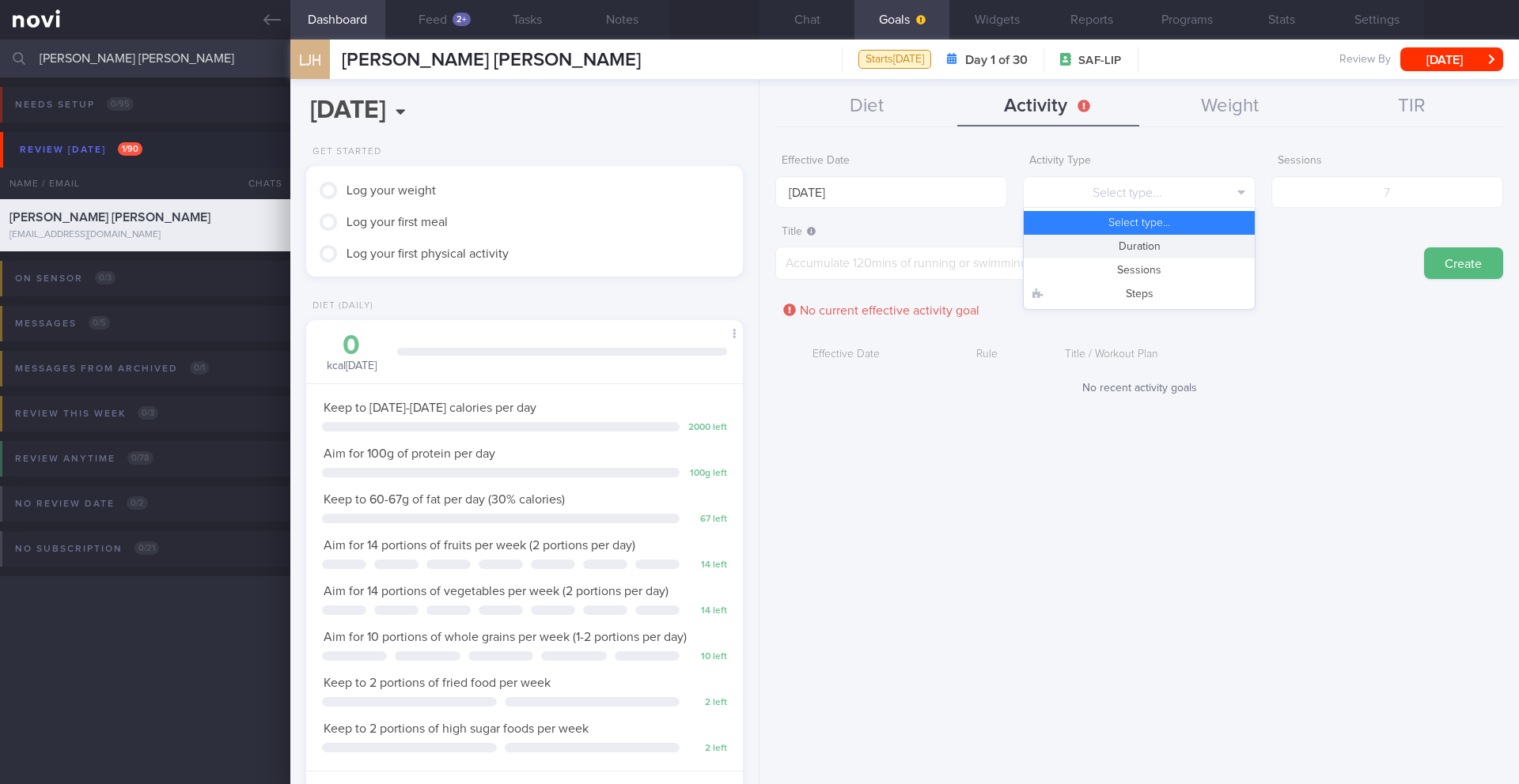
click at [1016, 245] on button "Duration" at bounding box center [1139, 246] width 230 height 24
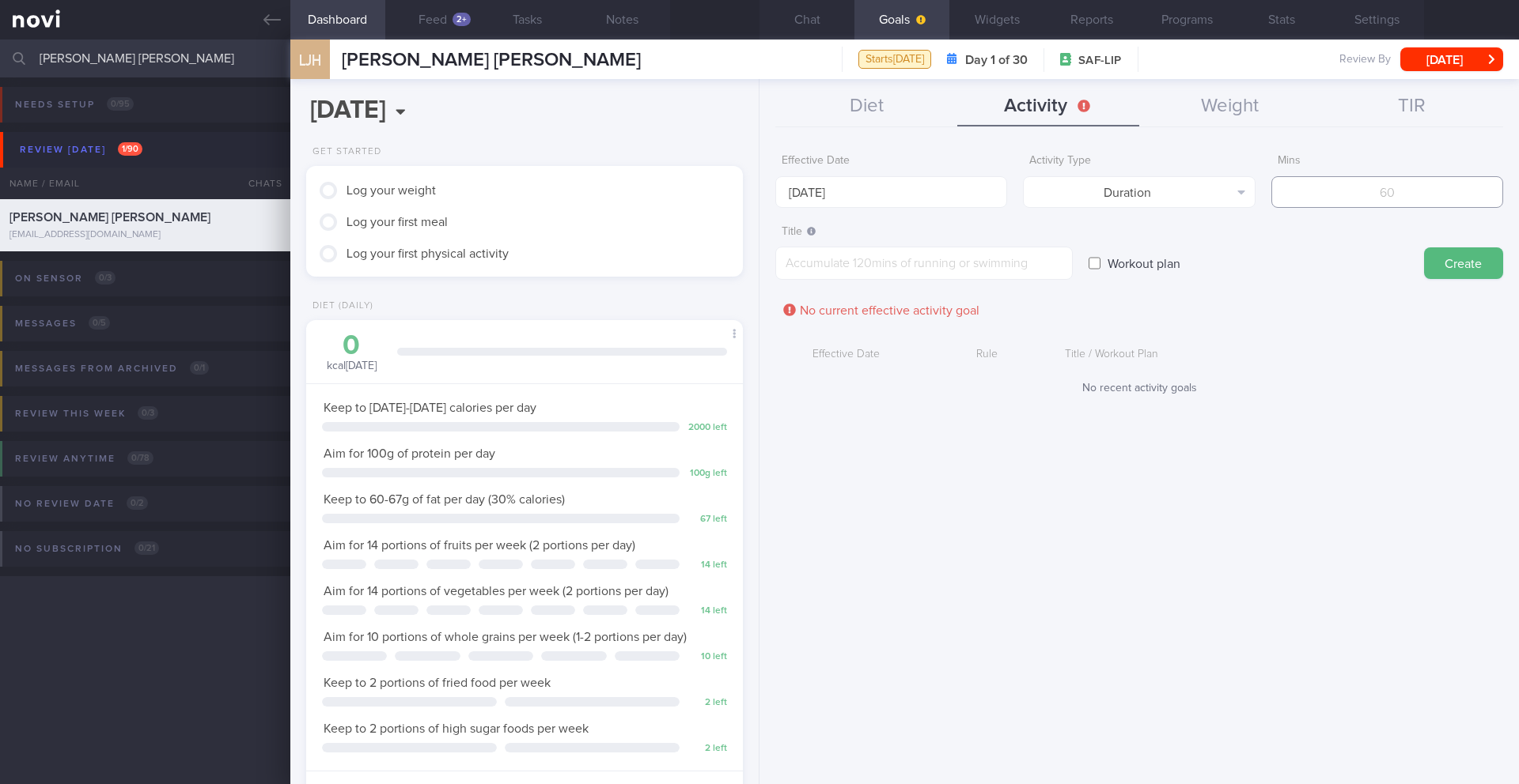
click at [1016, 201] on input "number" at bounding box center [1387, 192] width 232 height 31
type input "300"
click at [830, 258] on textarea at bounding box center [923, 263] width 297 height 33
paste textarea "Target at least 300 minutes of moderate-intensity workouts per week"
type textarea "Target at least 300 minutes of moderate-intensity workouts per week"
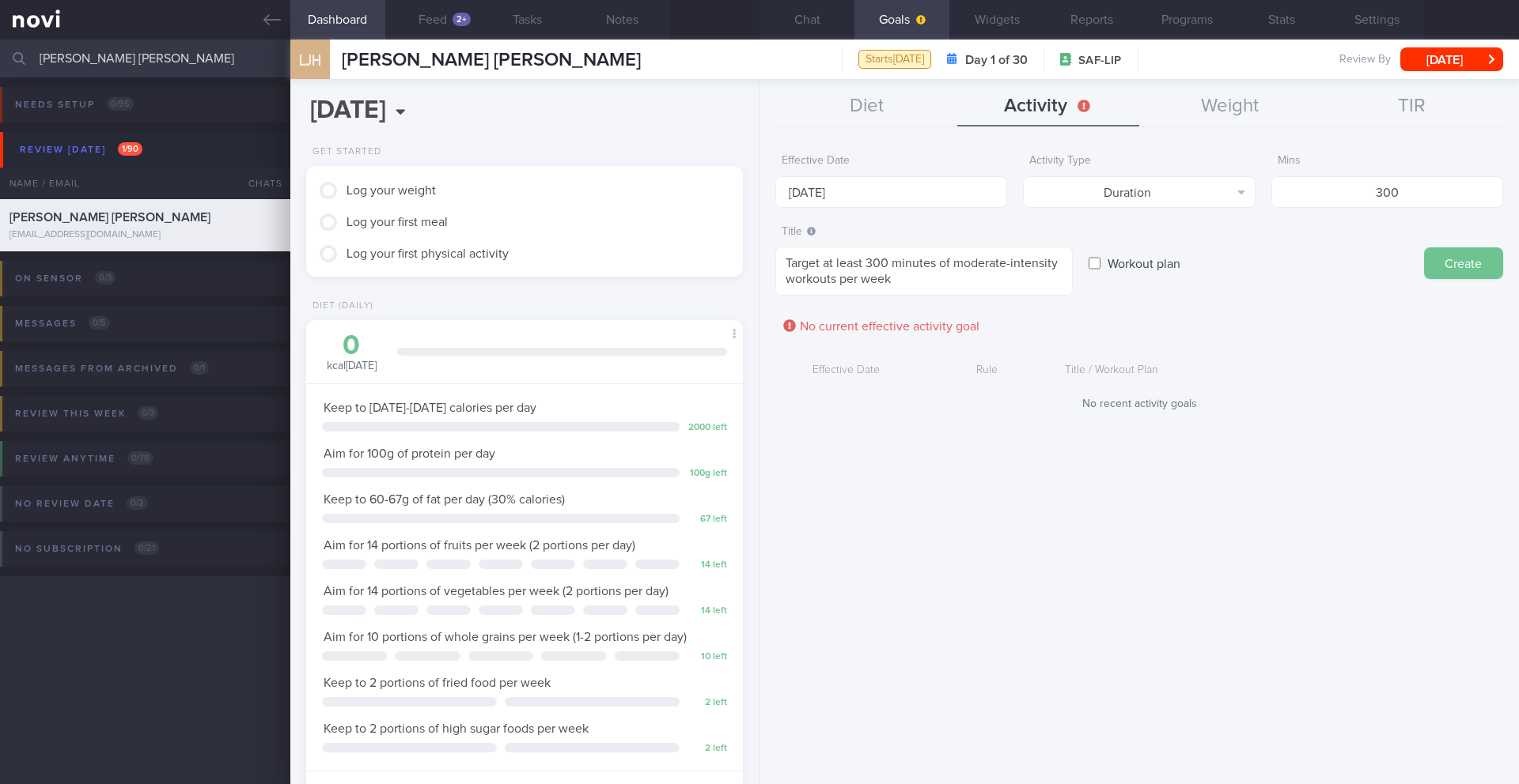
click at [1016, 274] on button "Create" at bounding box center [1463, 263] width 79 height 31
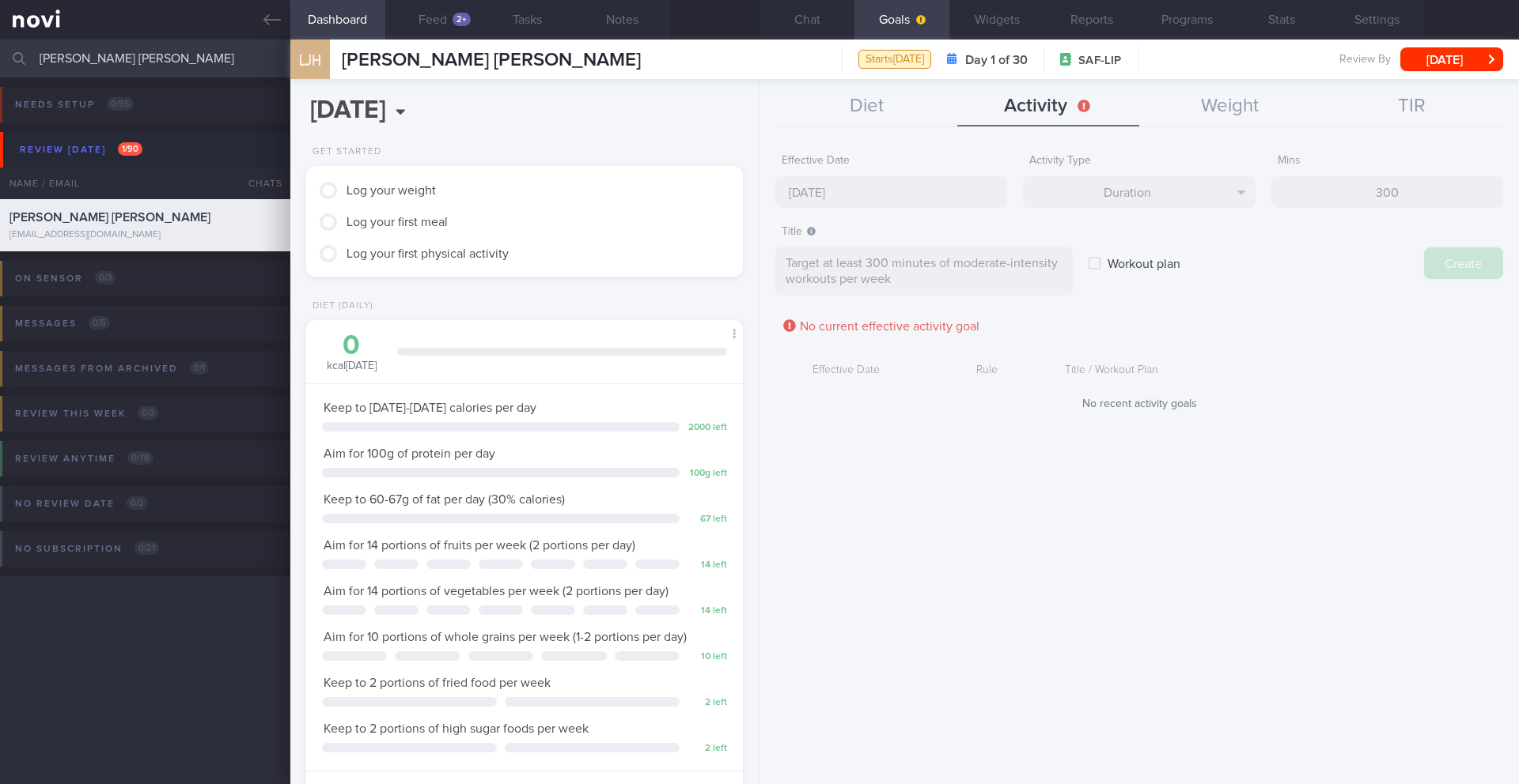
type input "[DATE]"
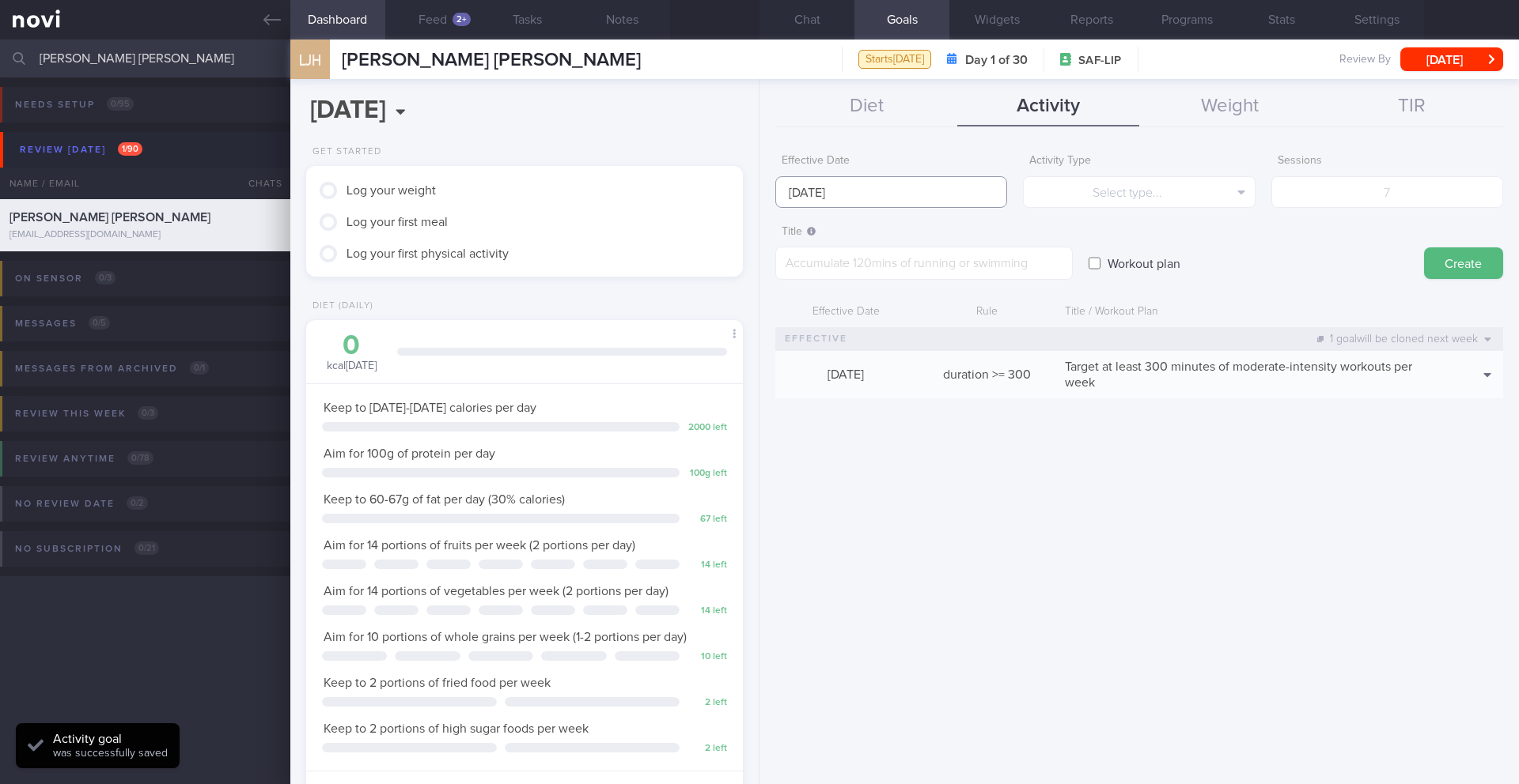
click at [854, 186] on input "[DATE]" at bounding box center [890, 192] width 232 height 31
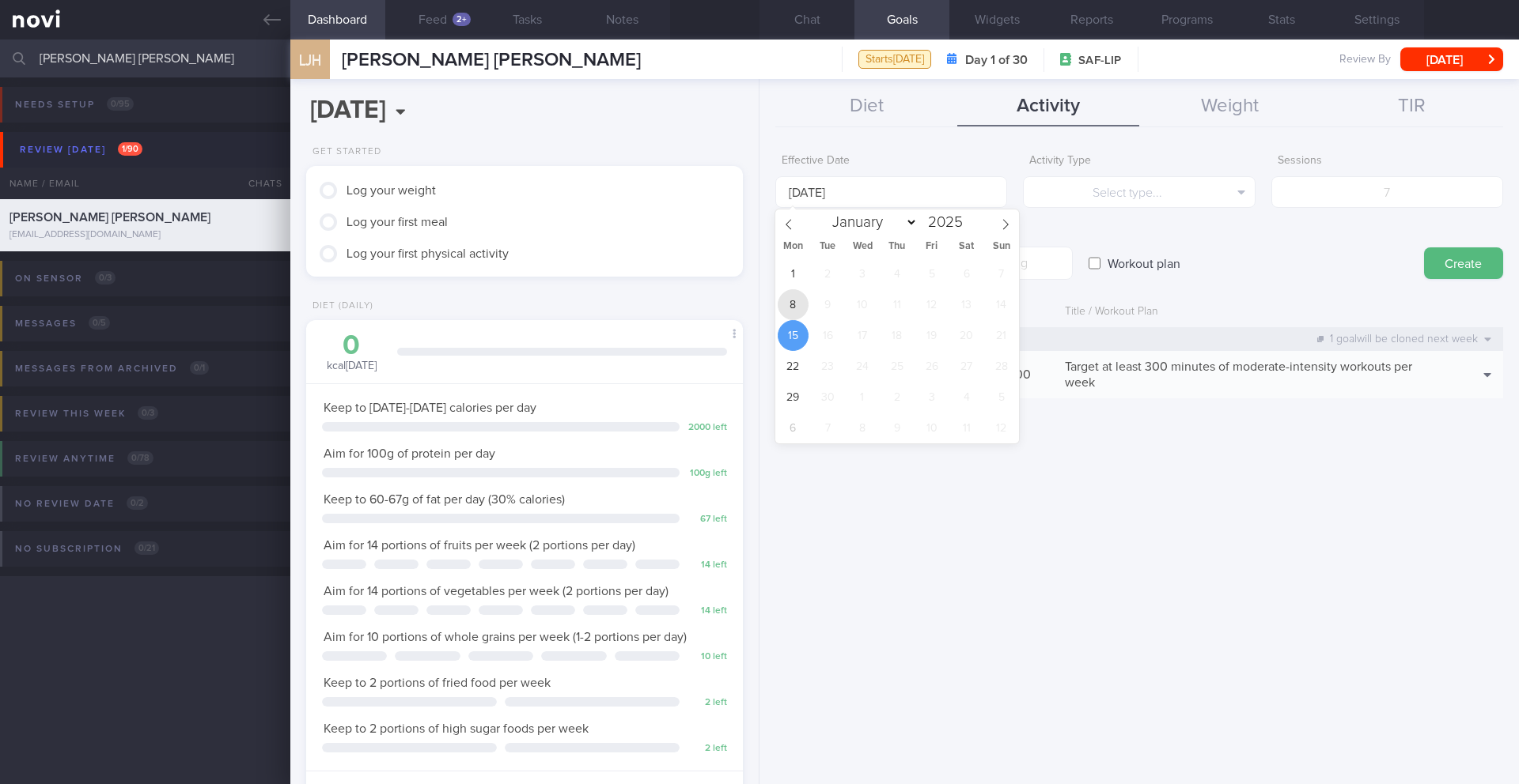
click at [783, 308] on span "8" at bounding box center [792, 304] width 31 height 31
type input "[DATE]"
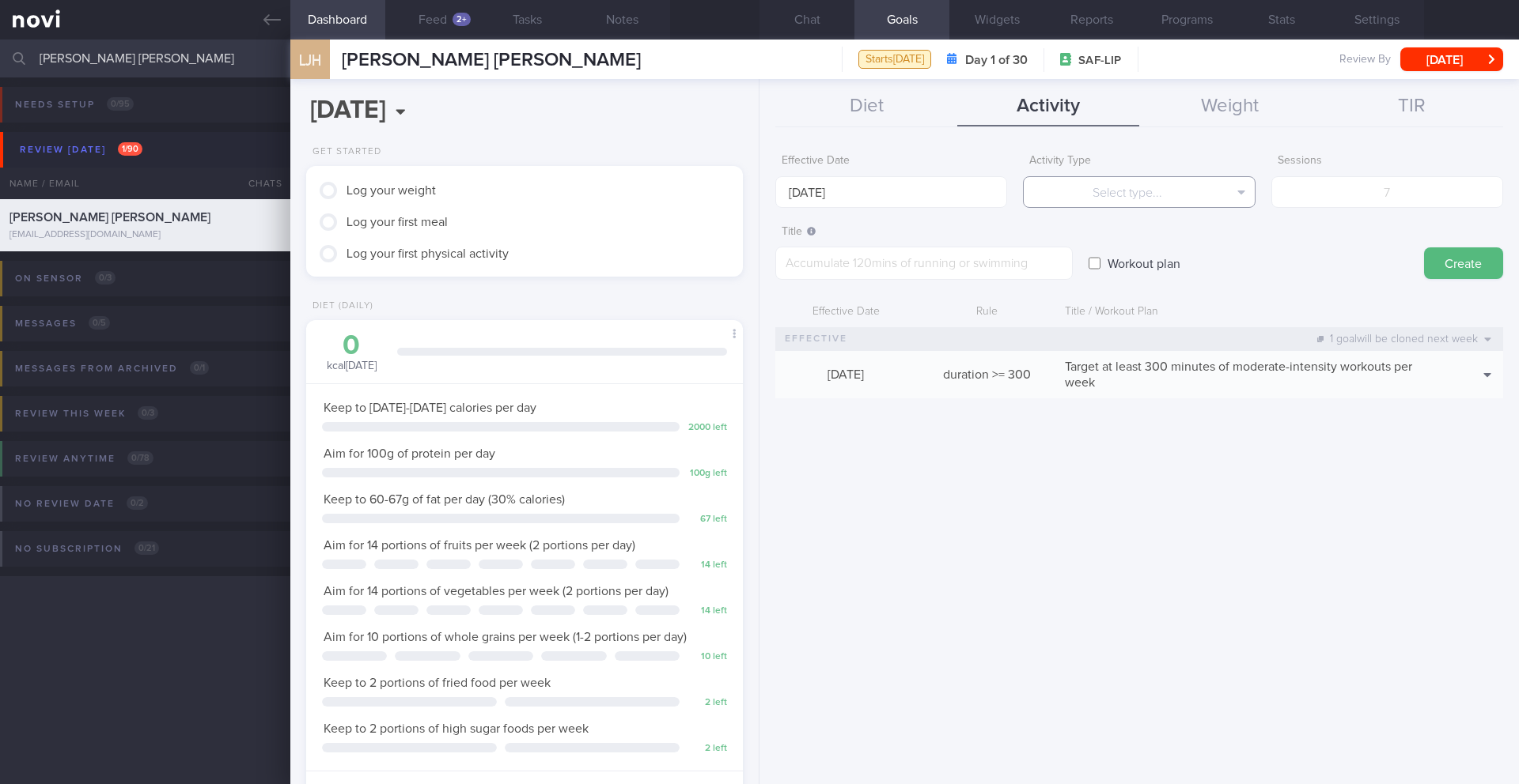
click at [1016, 191] on button "Select type..." at bounding box center [1139, 192] width 232 height 31
click at [1016, 261] on button "Sessions" at bounding box center [1139, 270] width 230 height 24
click at [1016, 190] on input "number" at bounding box center [1387, 192] width 232 height 31
type input "6"
click at [863, 269] on textarea at bounding box center [923, 263] width 297 height 33
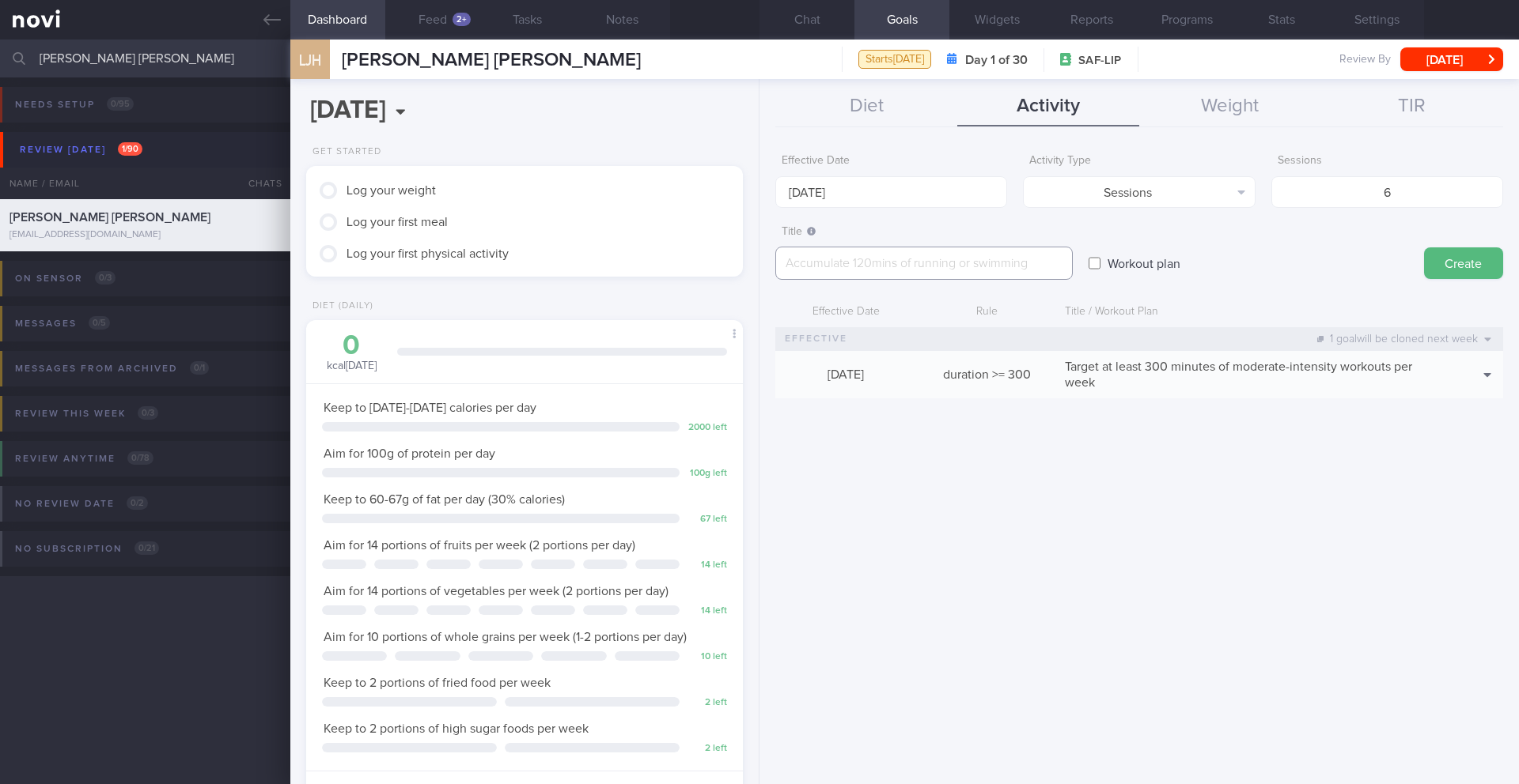
paste textarea "Workout at least 6x per week (on top of steps) 3 workouts (30-45 min, 136bpm) t…"
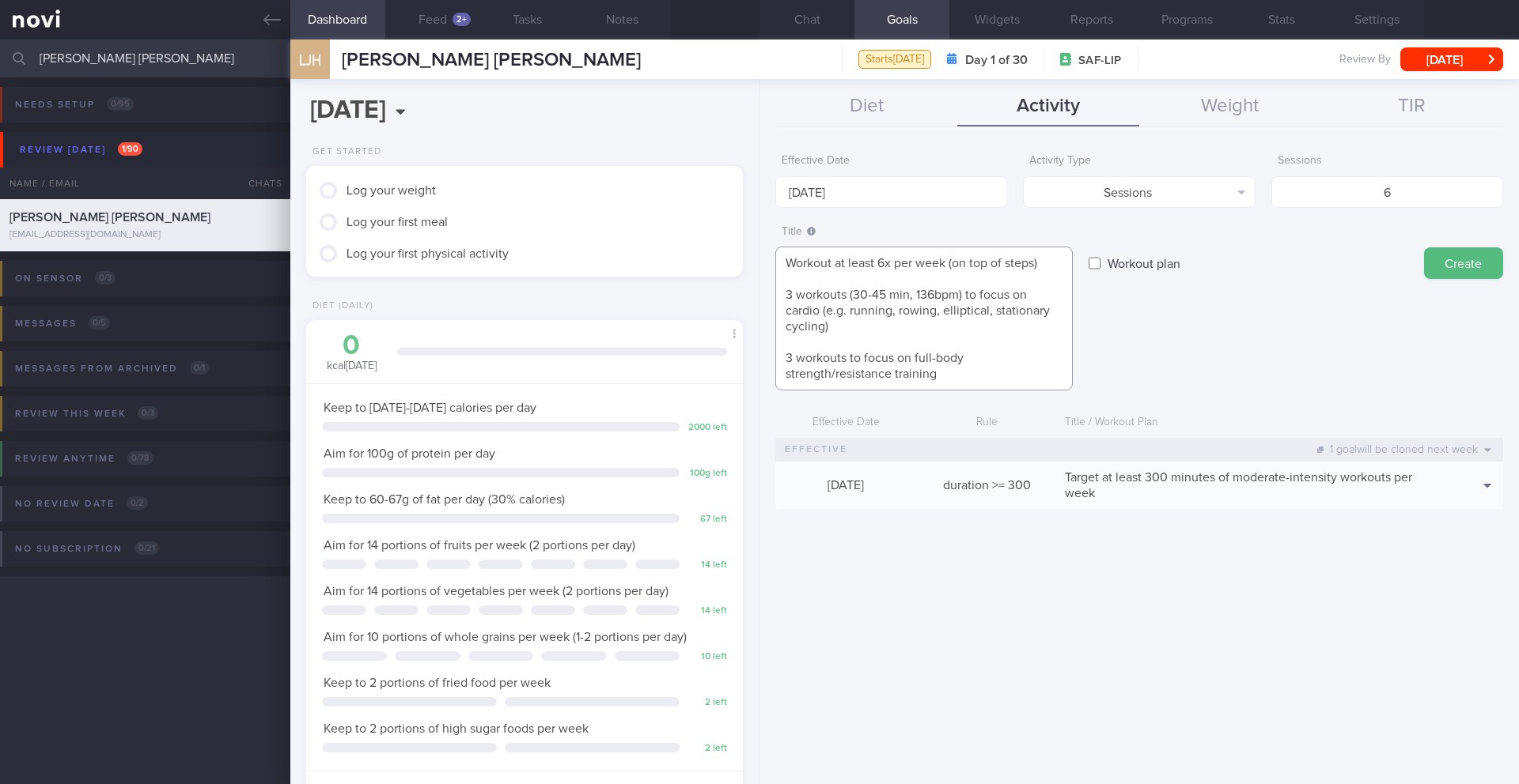
drag, startPoint x: 952, startPoint y: 267, endPoint x: 1056, endPoint y: 262, distance: 104.1
click at [1016, 262] on textarea "Workout at least 6x per week (on top of steps) 3 workouts (30-45 min, 136bpm) t…" at bounding box center [923, 318] width 297 height 144
click at [783, 291] on textarea "Workout at least 6x per week 3 workouts (30-45 min, 136bpm) to focus on cardio …" at bounding box center [923, 318] width 297 height 144
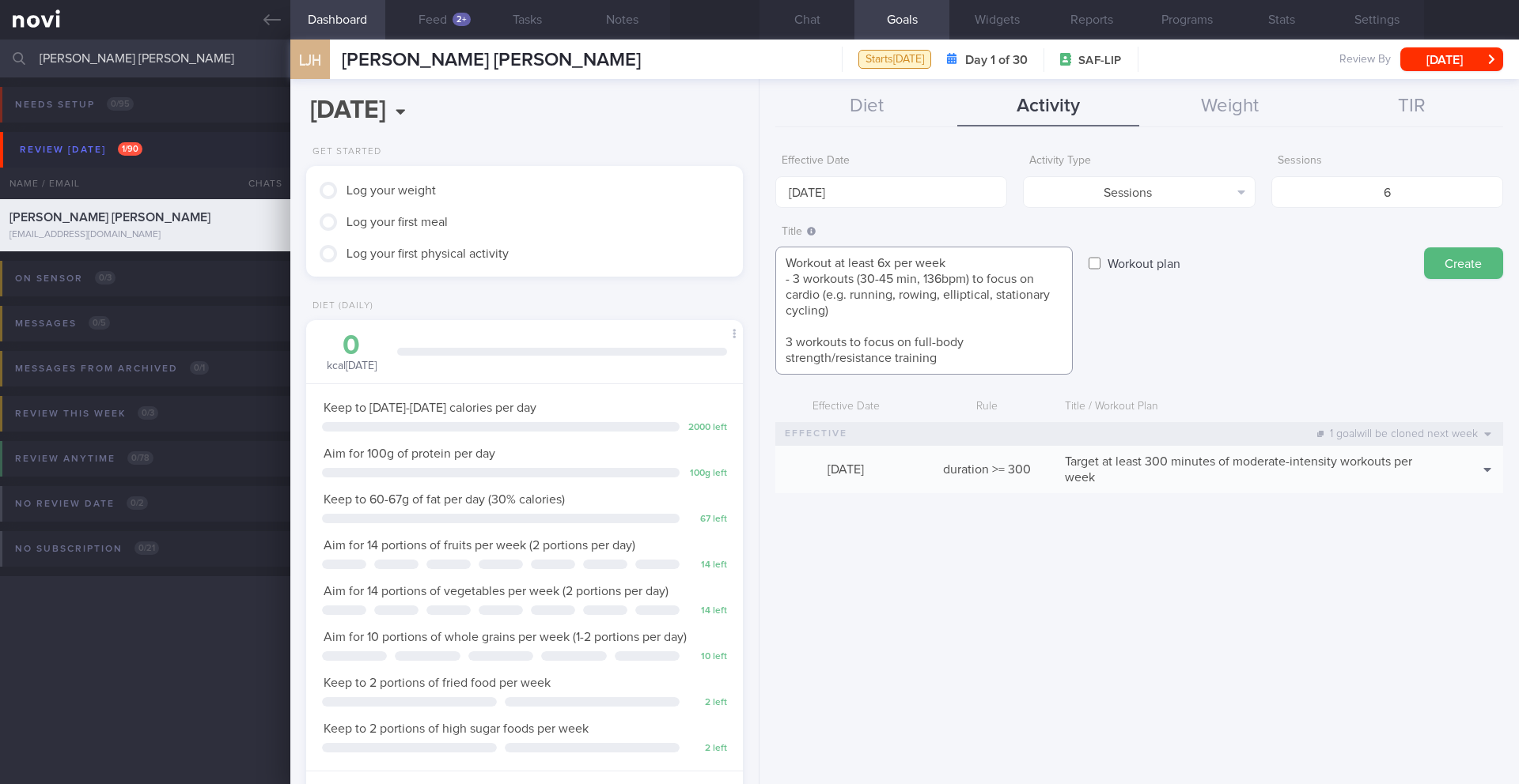
click at [783, 345] on textarea "Workout at least 6x per week - 3 workouts (30-45 min, 136bpm) to focus on cardi…" at bounding box center [923, 310] width 297 height 128
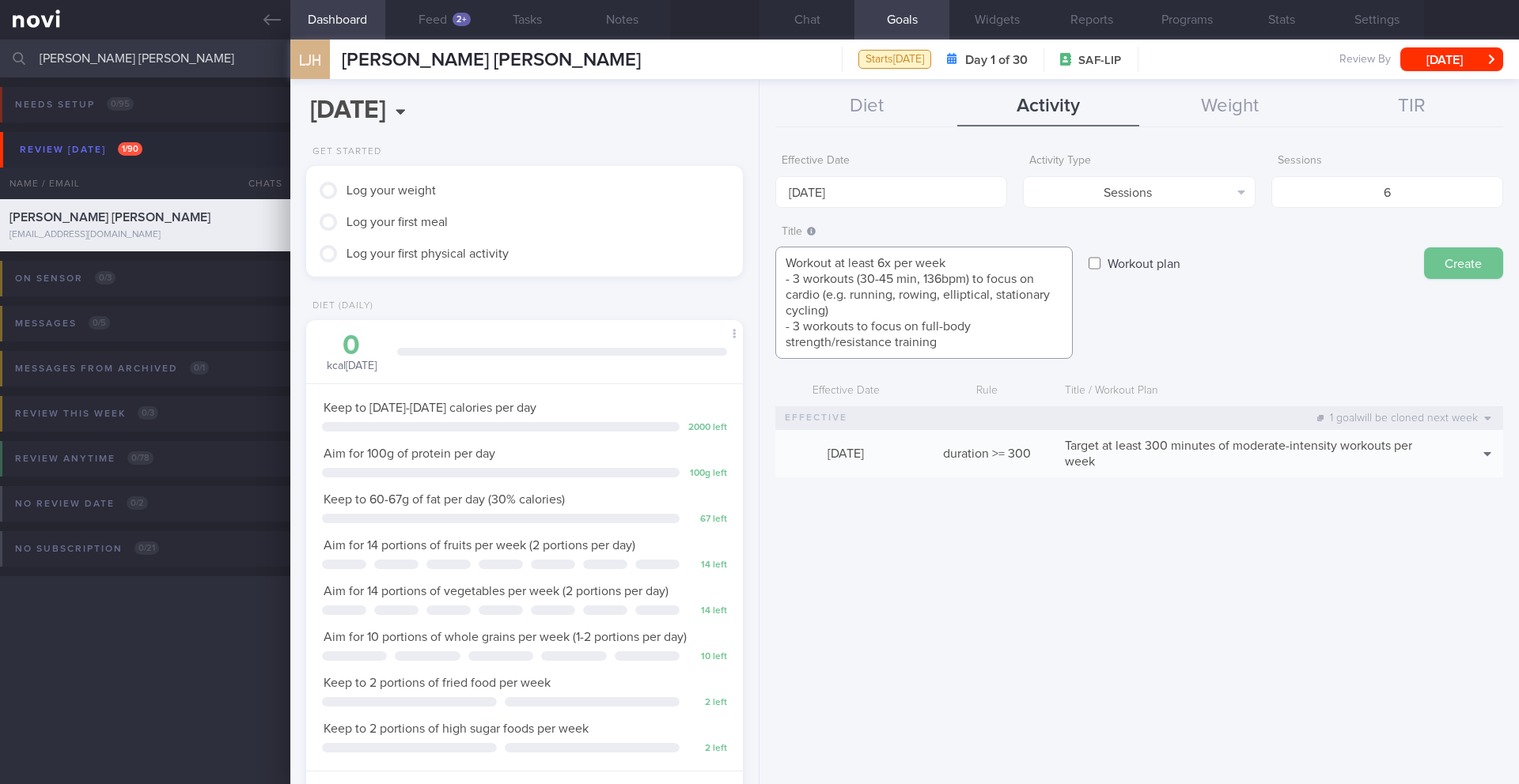
type textarea "Workout at least 6x per week - 3 workouts (30-45 min, 136bpm) to focus on cardi…"
click at [1016, 261] on button "Create" at bounding box center [1463, 263] width 79 height 31
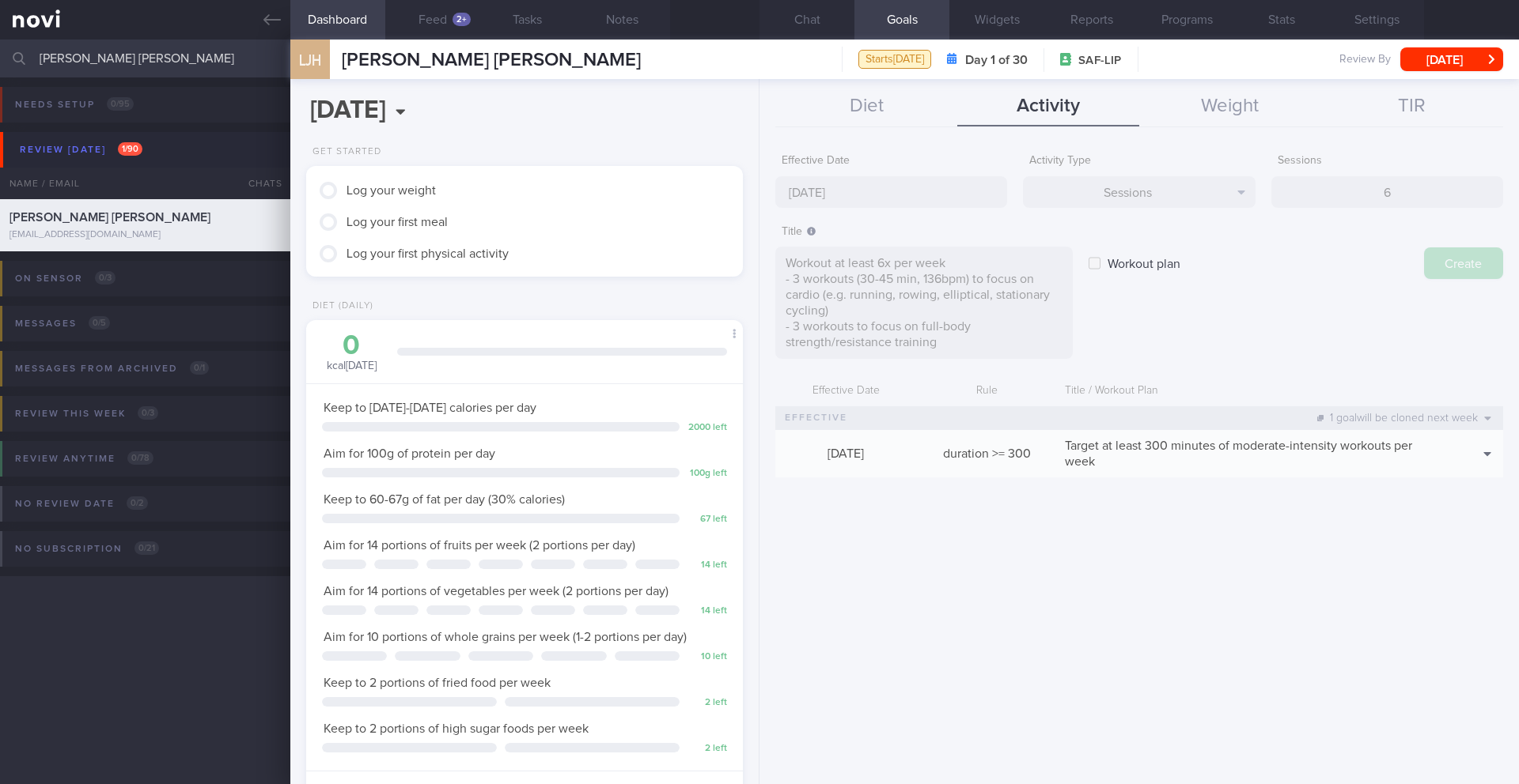
type input "[DATE]"
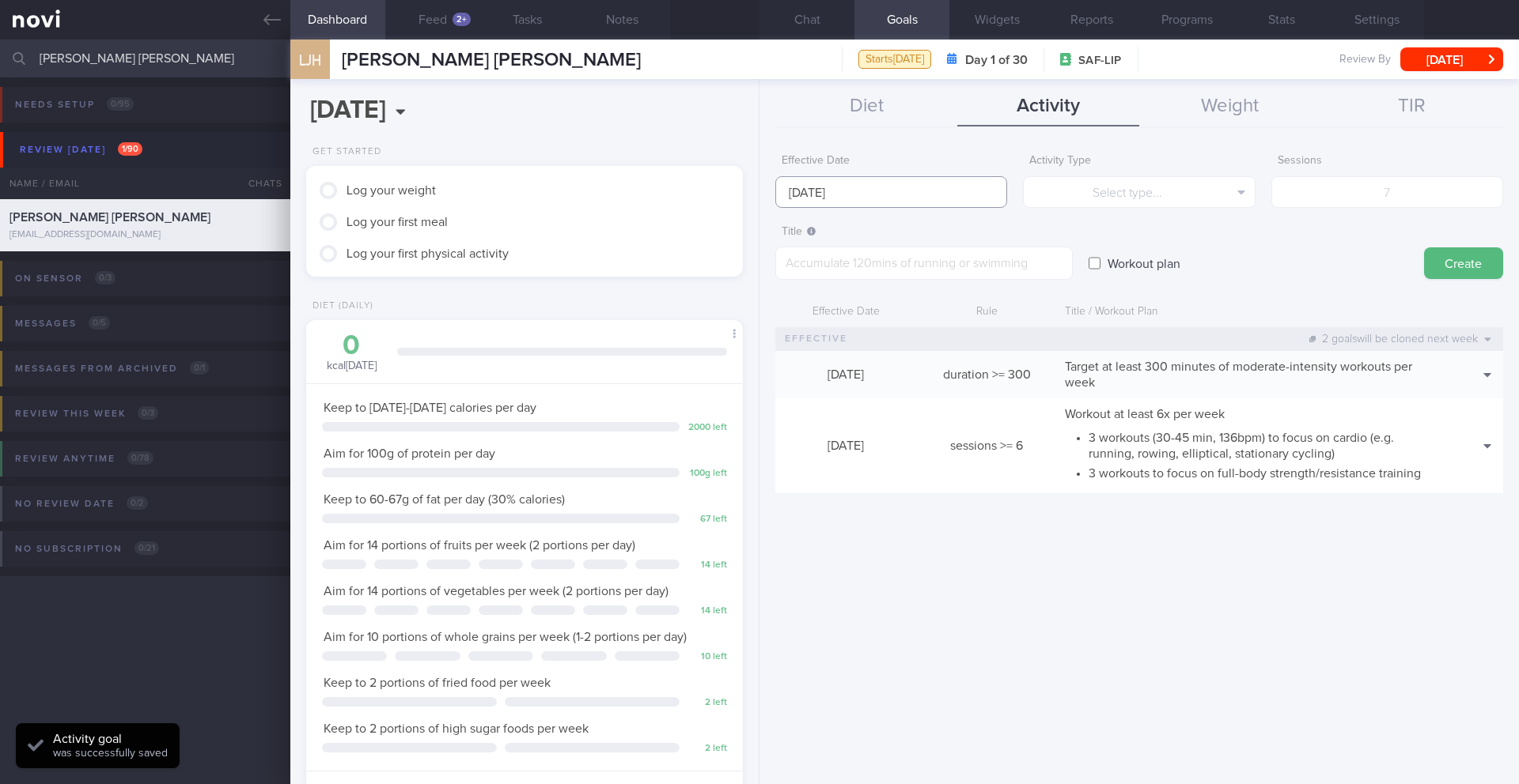
click at [867, 194] on input "[DATE]" at bounding box center [890, 192] width 232 height 31
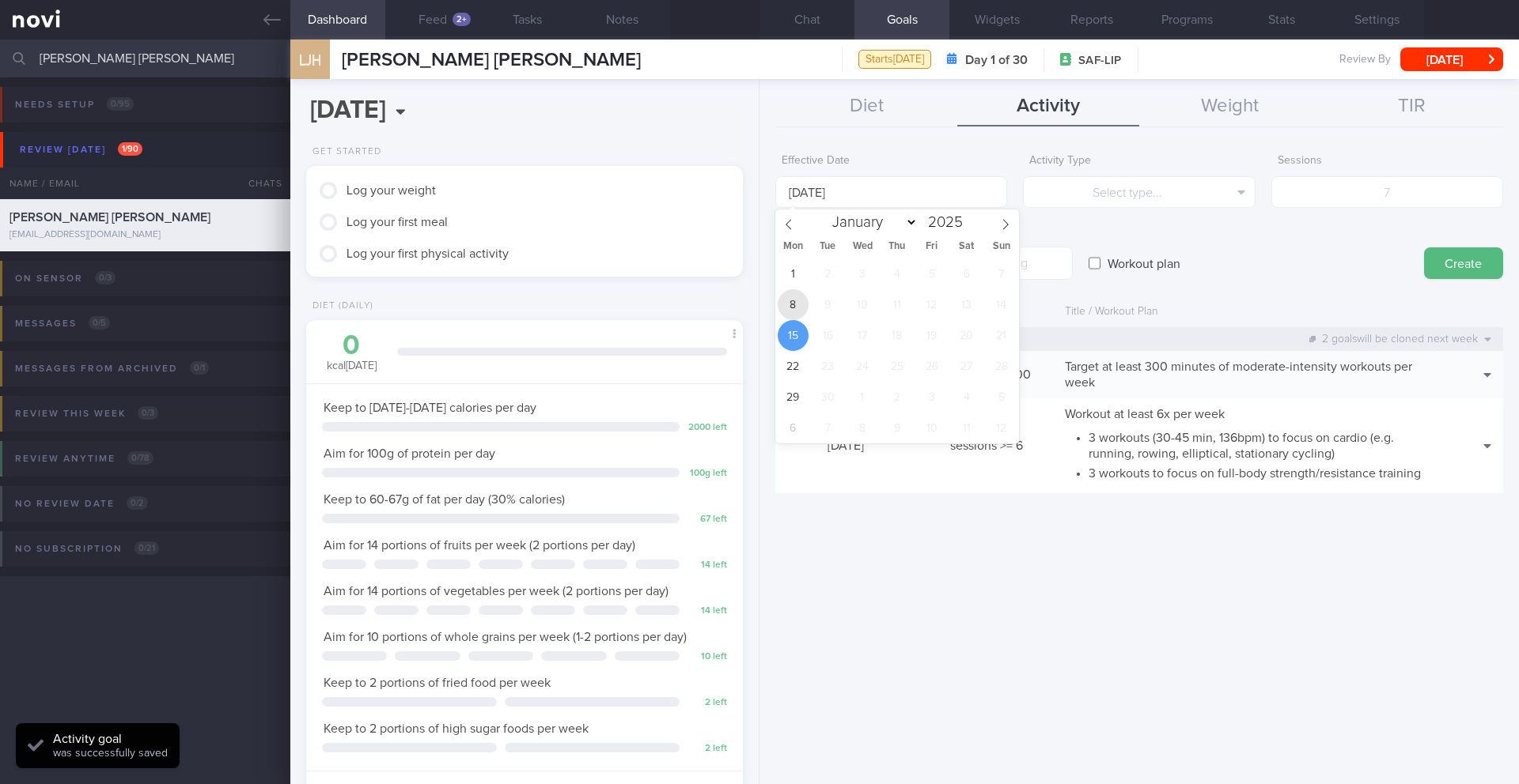
click at [784, 307] on span "8" at bounding box center [792, 304] width 31 height 31
type input "[DATE]"
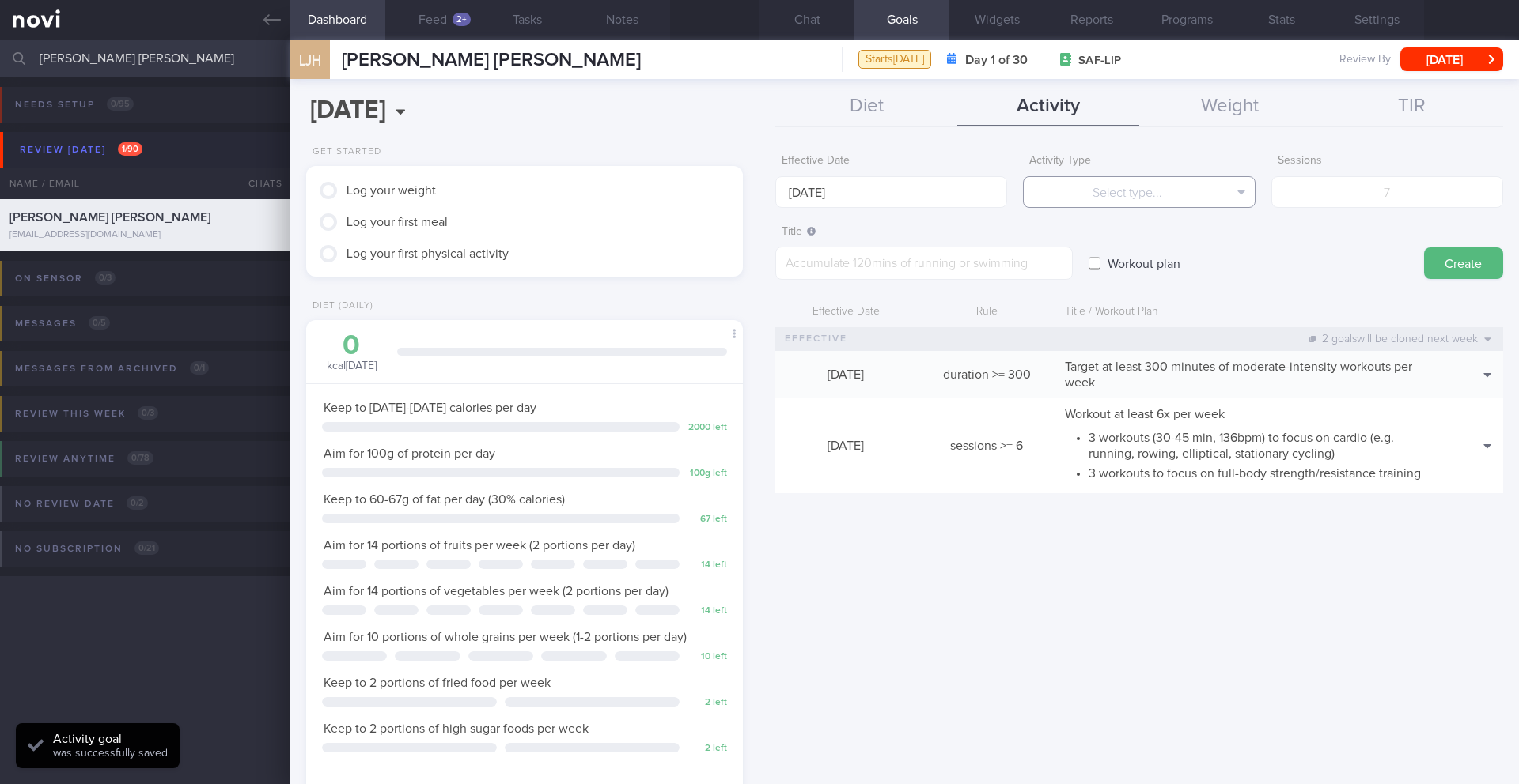
click at [1016, 195] on button "Select type..." at bounding box center [1139, 192] width 232 height 31
click at [1016, 288] on button "Steps" at bounding box center [1139, 294] width 230 height 24
click at [1016, 213] on form "Effective Date [DATE] Activity Type Steps Select type... Duration Sessions Step…" at bounding box center [1139, 327] width 728 height 363
click at [1016, 198] on input "number" at bounding box center [1387, 192] width 232 height 31
type input "70000"
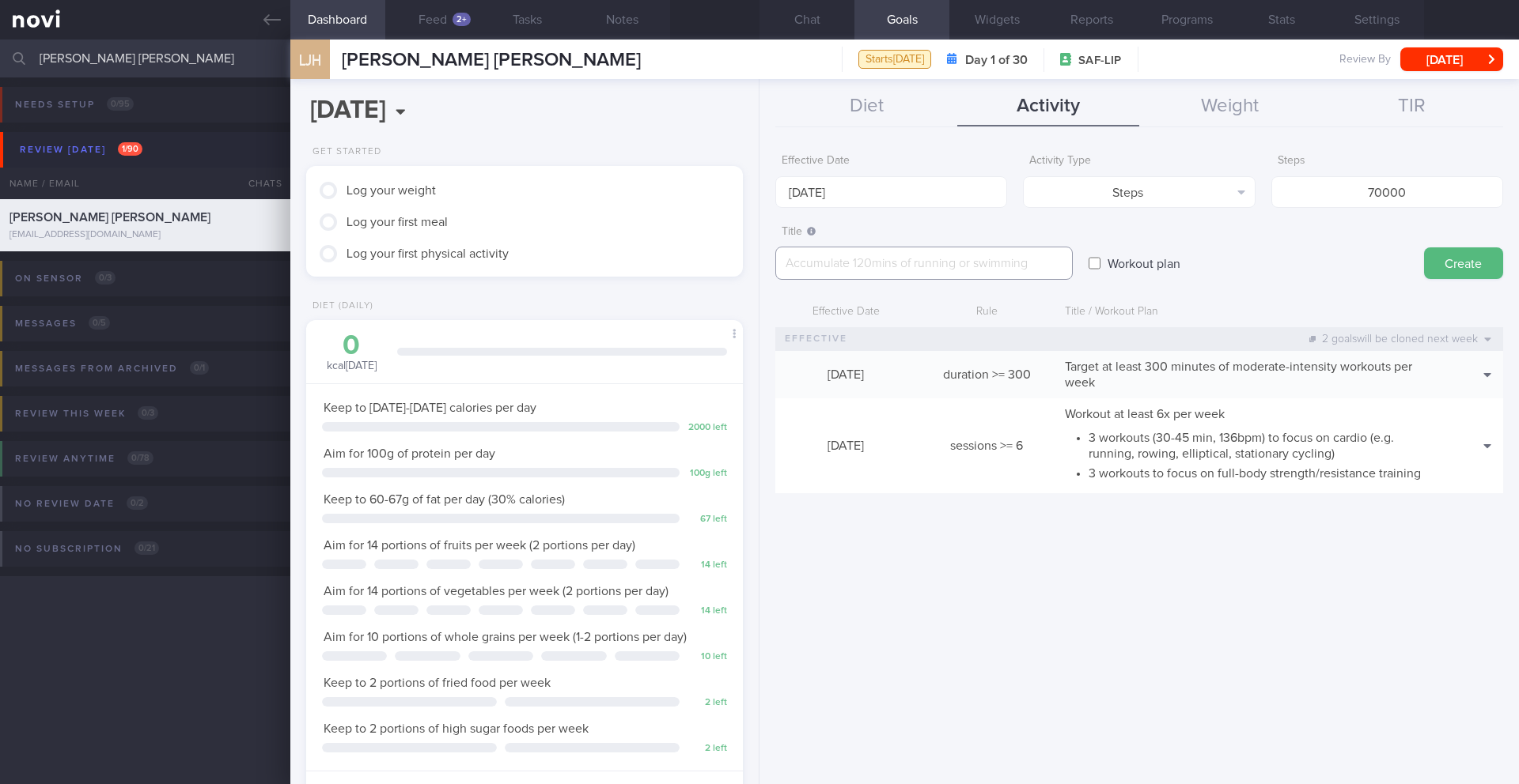
click at [979, 269] on textarea at bounding box center [923, 263] width 297 height 33
paste textarea "Aim for a minimum of 10,000 steps per day"
click at [908, 262] on textarea "Aim for a minimum of 10,000 steps per day" at bounding box center [923, 263] width 297 height 33
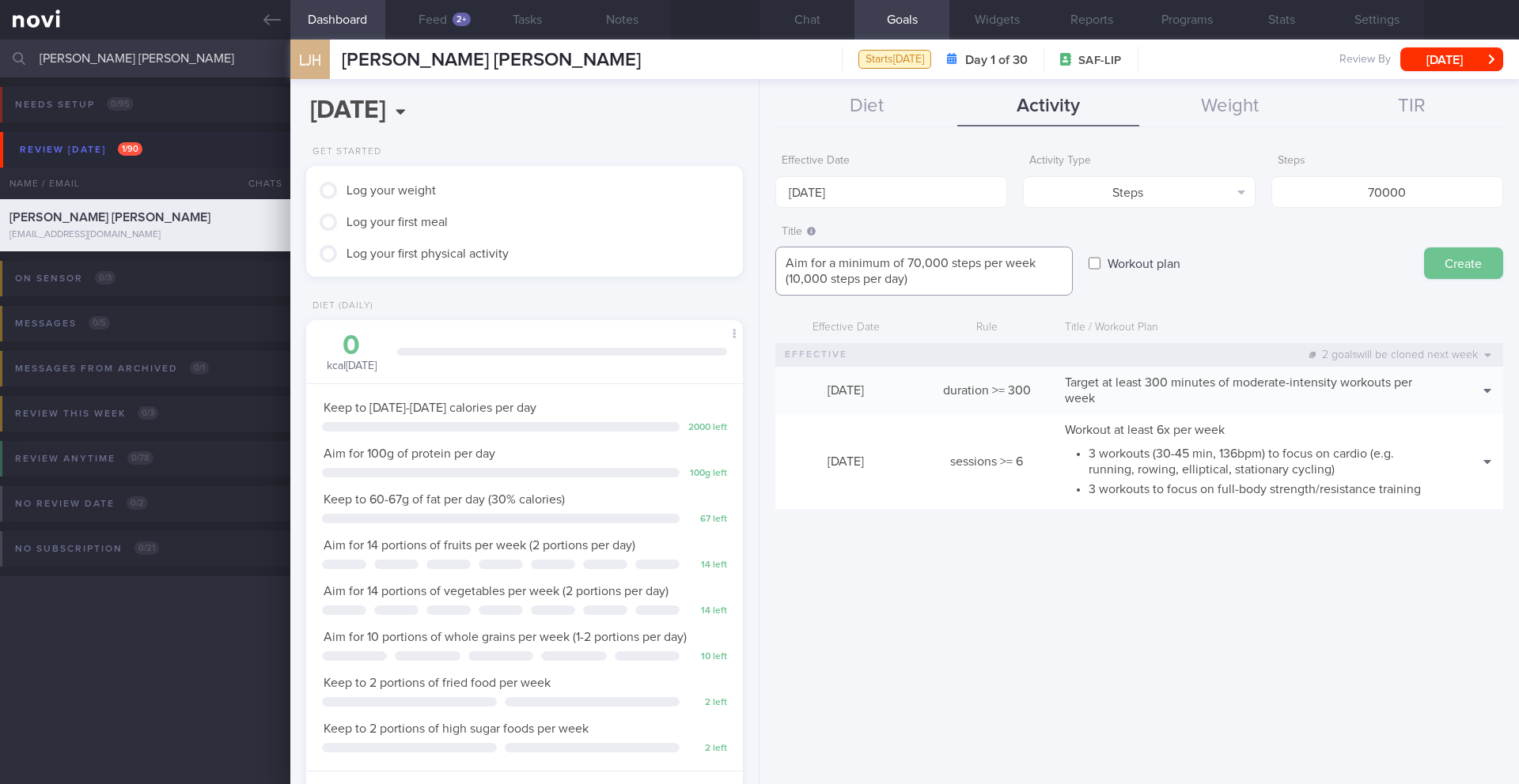
type textarea "Aim for a minimum of 70,000 steps per week (10,000 steps per day)"
click at [1016, 269] on button "Create" at bounding box center [1463, 263] width 79 height 31
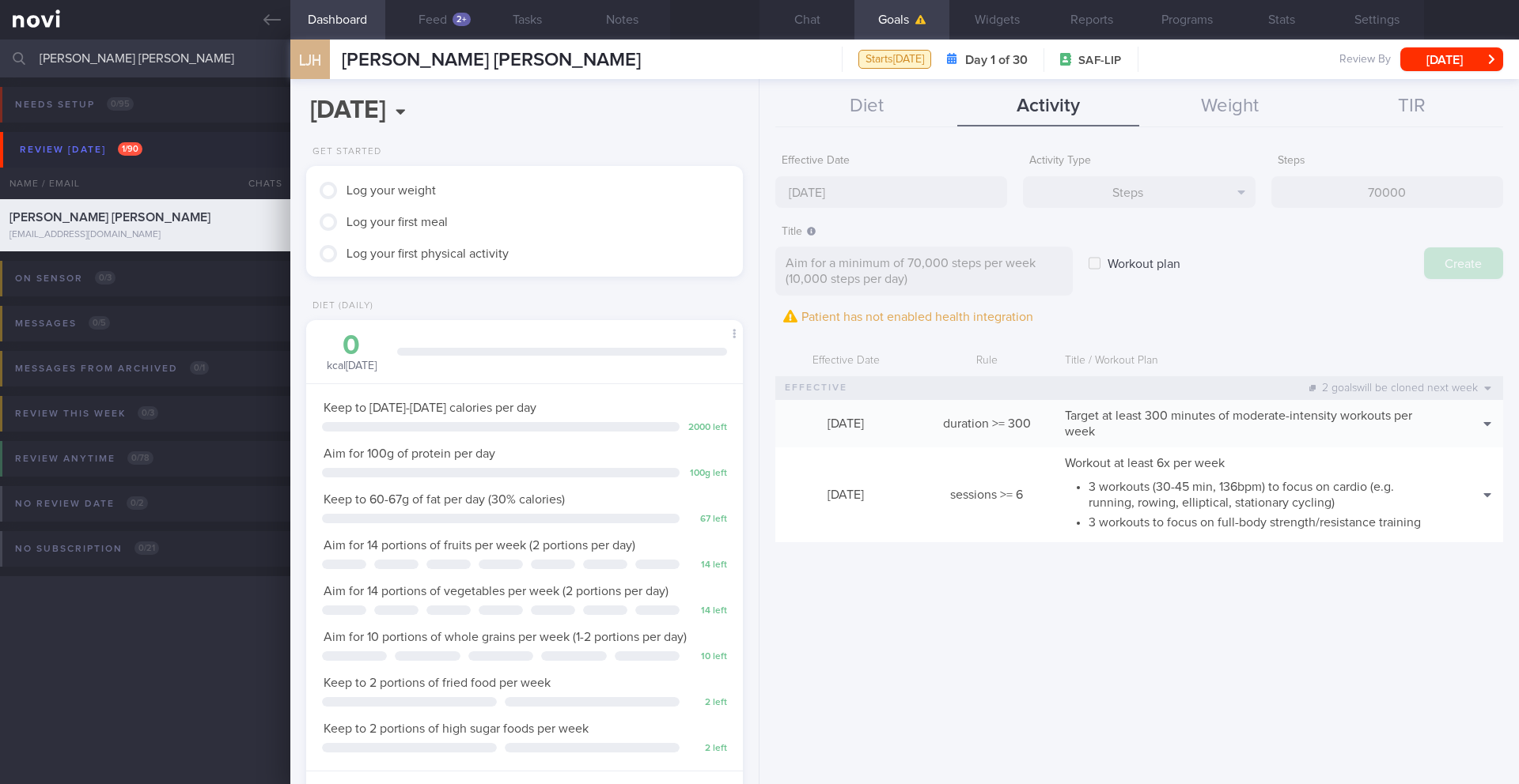
type input "[DATE]"
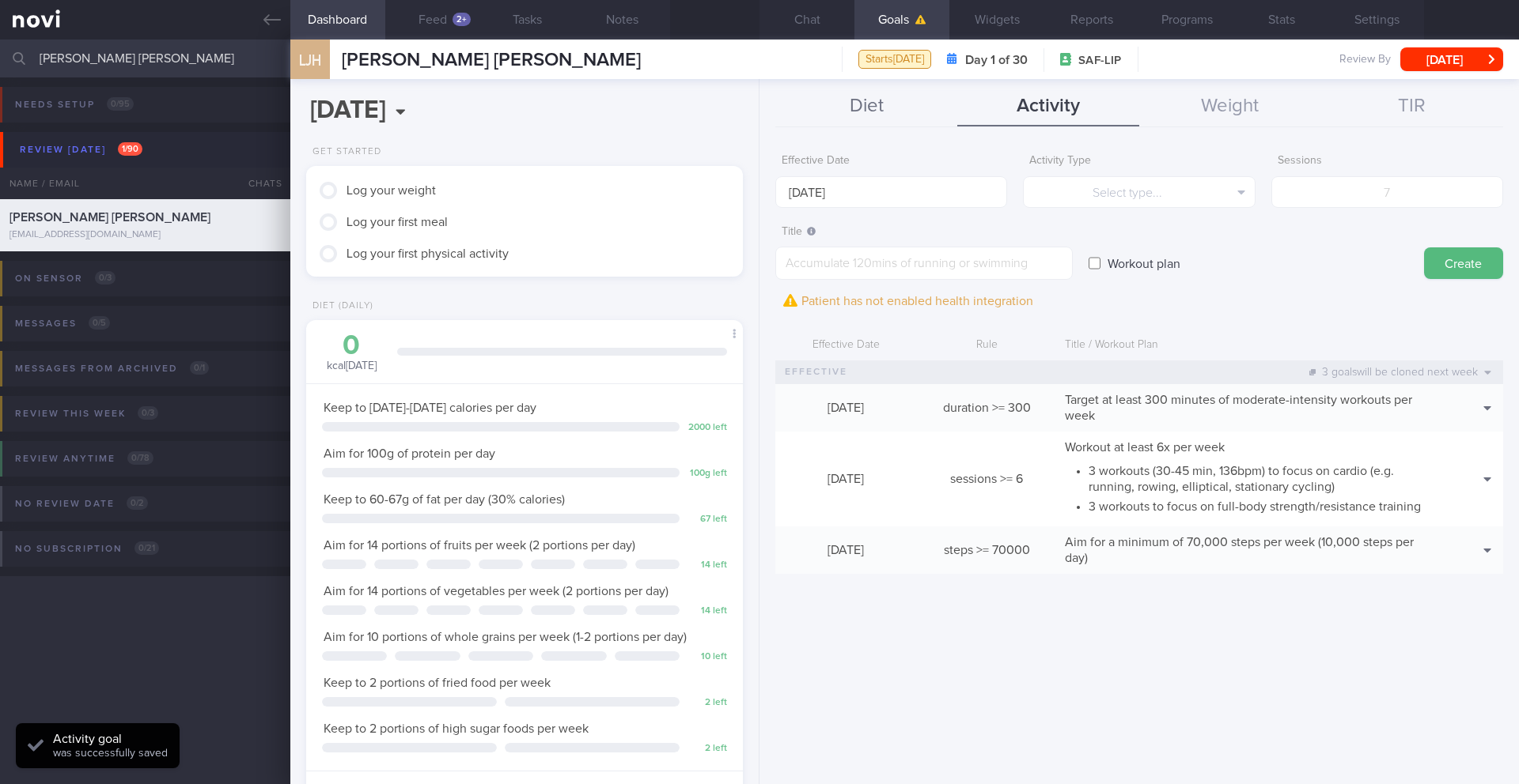
click at [854, 112] on button "Diet" at bounding box center [866, 107] width 182 height 39
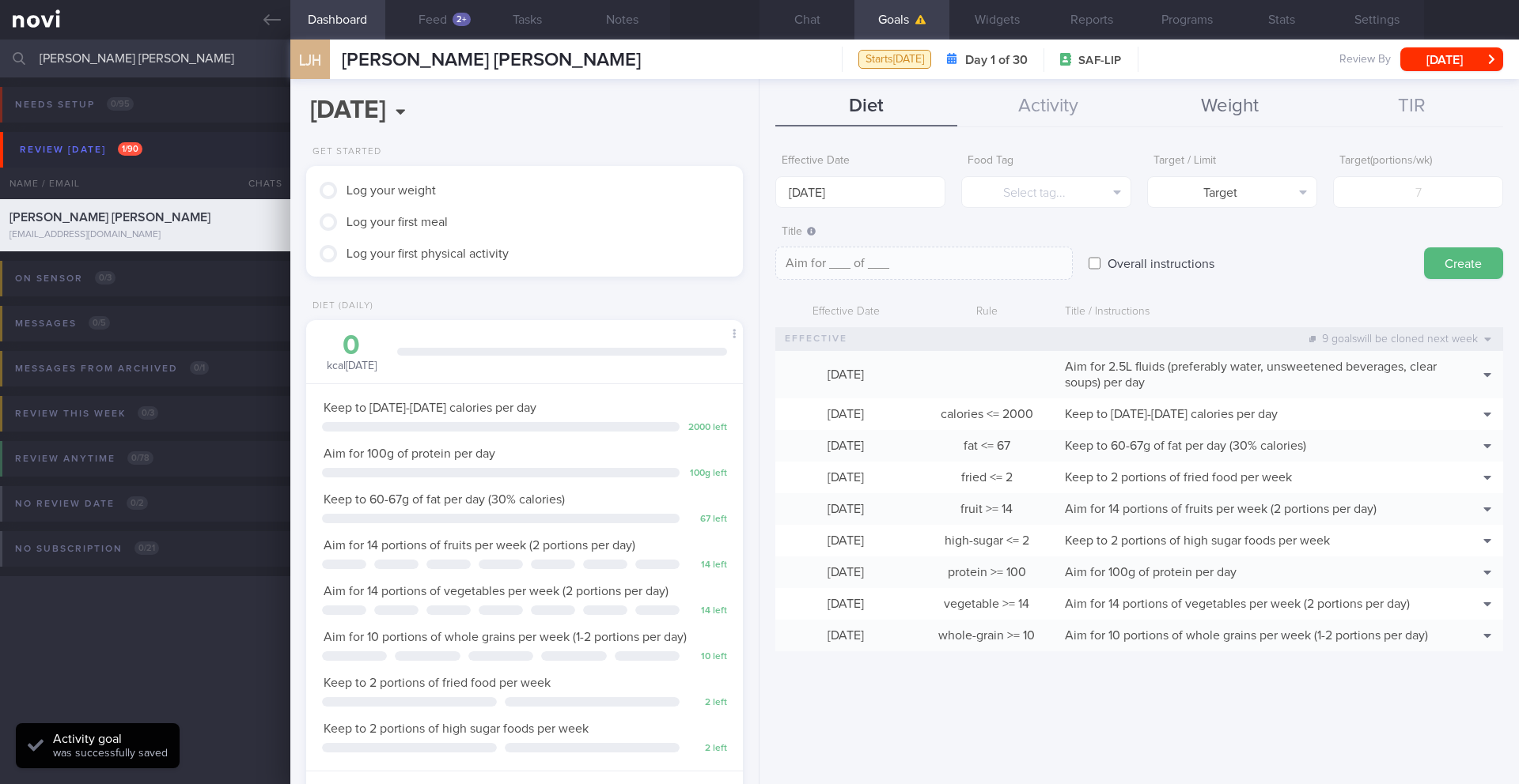
click at [1016, 112] on button "Weight" at bounding box center [1230, 107] width 182 height 39
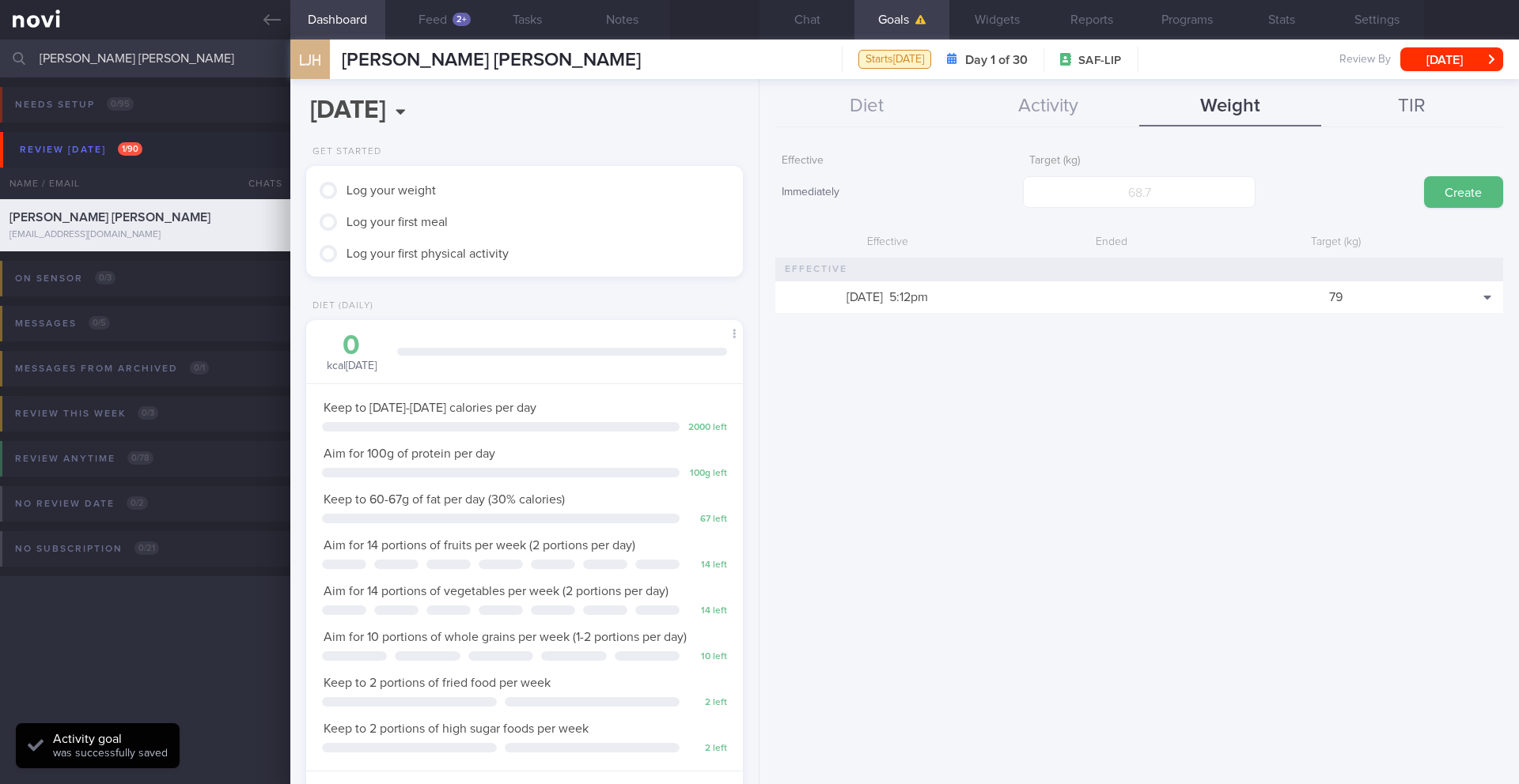
click at [1016, 106] on button "TIR" at bounding box center [1412, 107] width 182 height 39
click at [1016, 103] on button "Activity" at bounding box center [1049, 107] width 182 height 39
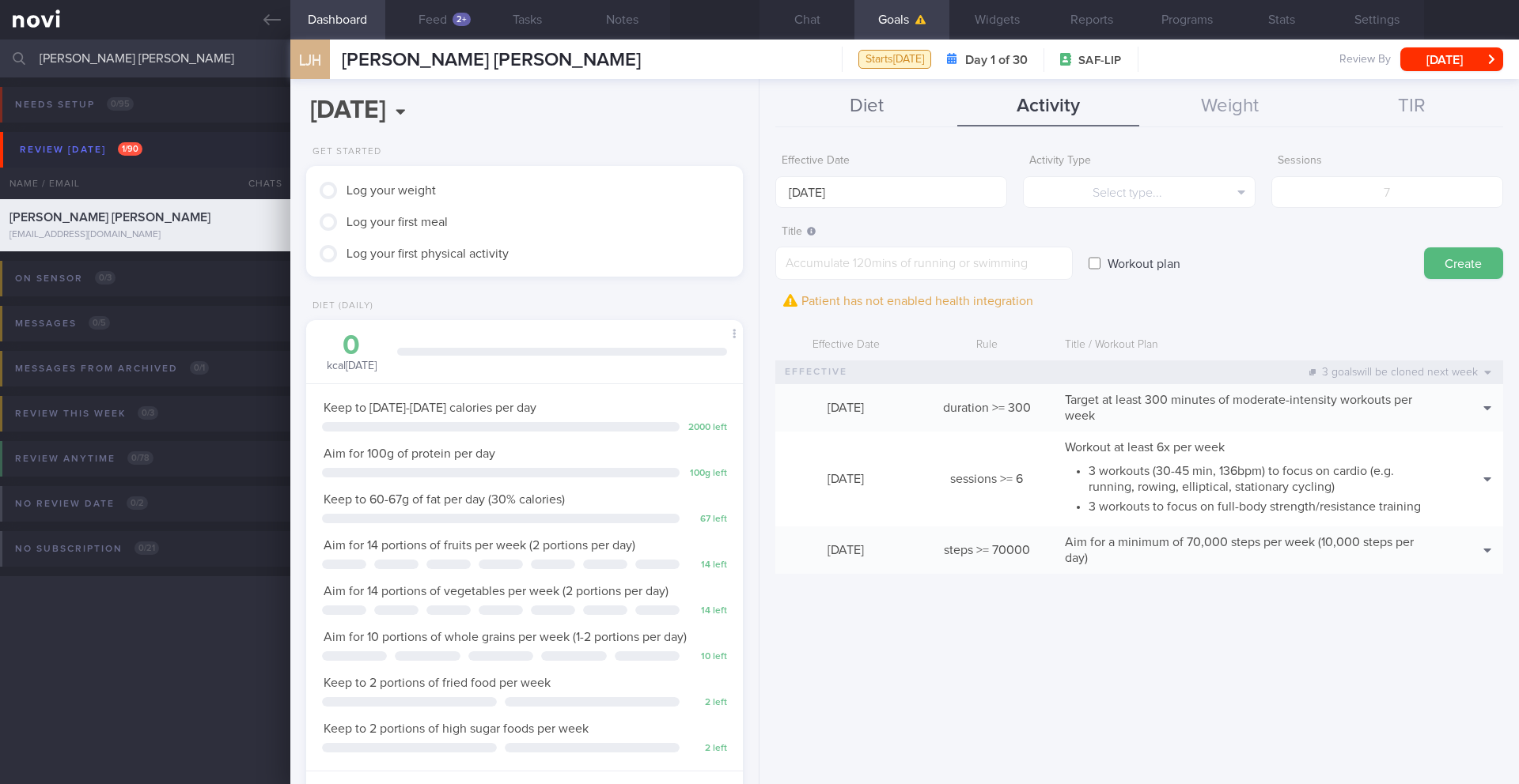
click at [899, 105] on button "Diet" at bounding box center [866, 107] width 182 height 39
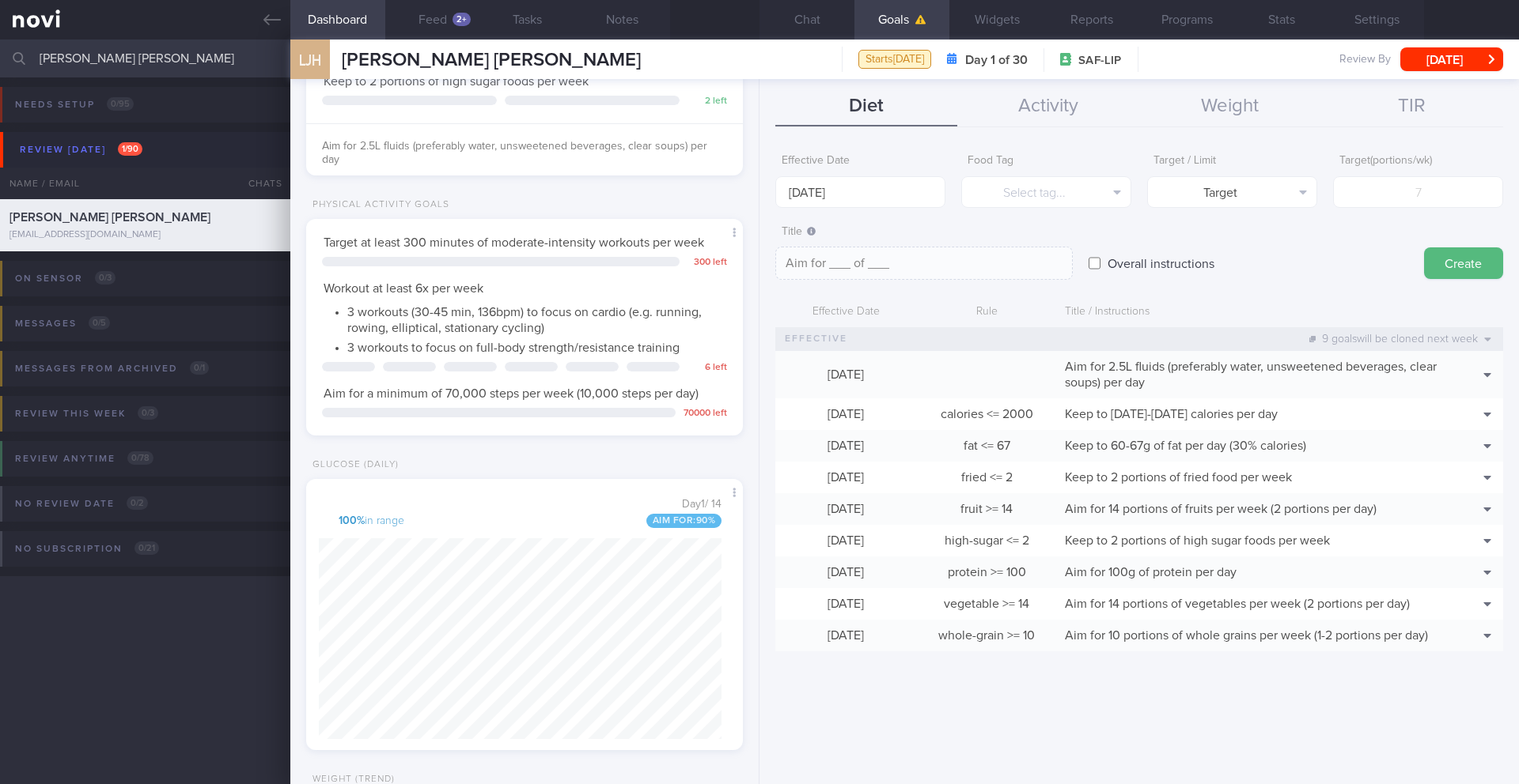
scroll to position [657, 0]
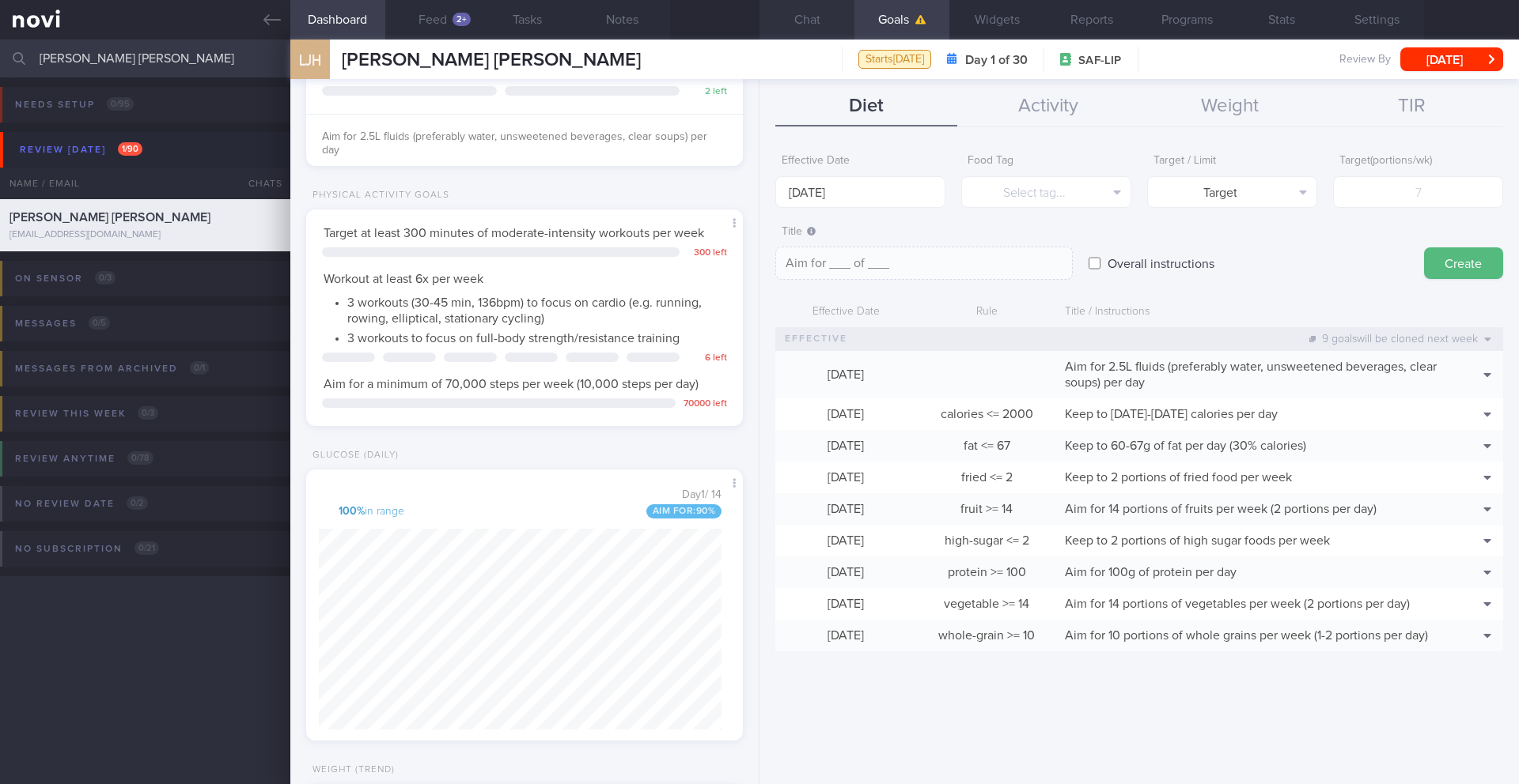
click at [820, 21] on button "Chat" at bounding box center [806, 19] width 95 height 39
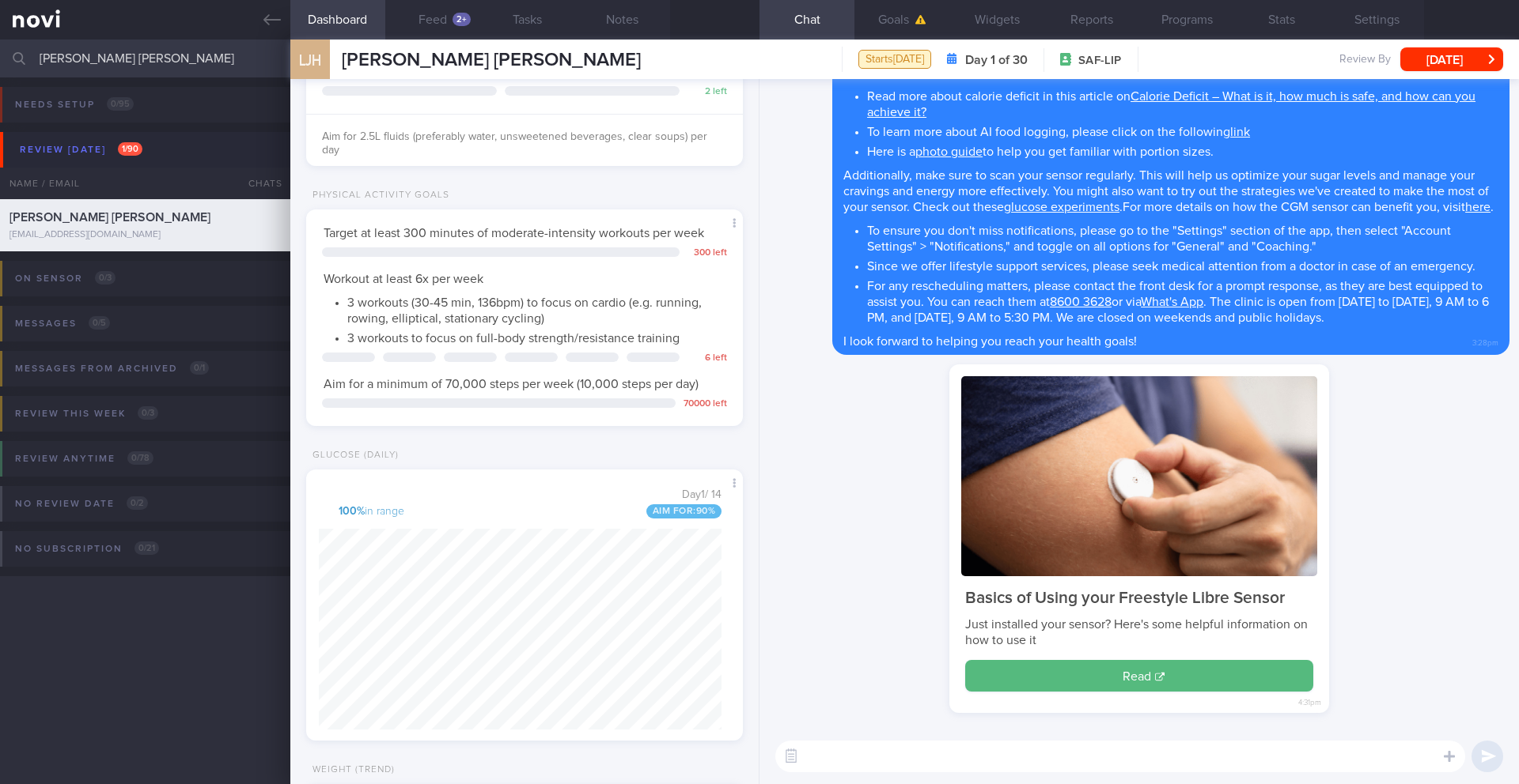
click at [988, 694] on textarea at bounding box center [1119, 757] width 690 height 31
paste textarea "Here are your Goals: - Short-term Target: ____kg (5% weight loss), decrease in …"
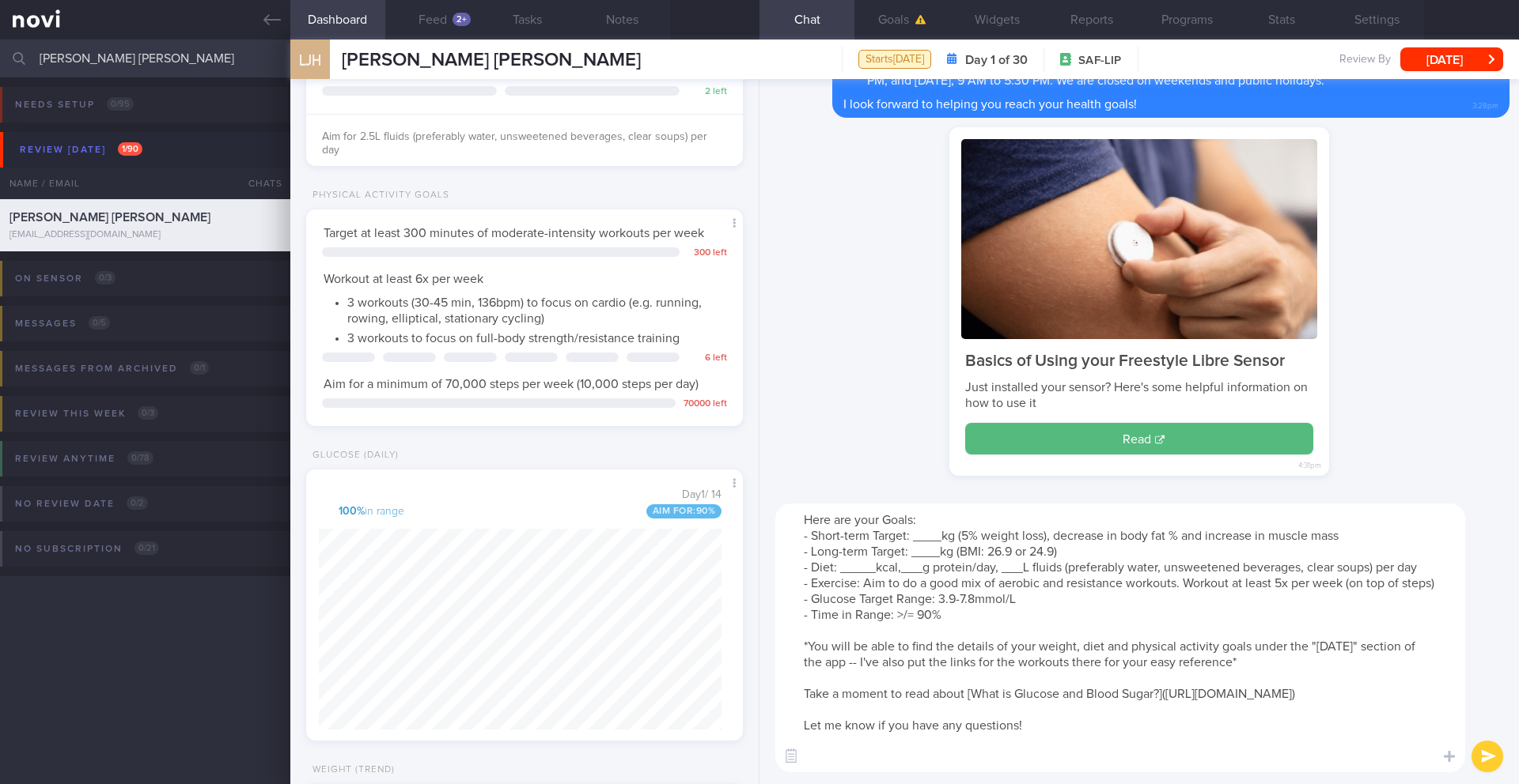
drag, startPoint x: 1049, startPoint y: 534, endPoint x: 914, endPoint y: 538, distance: 135.1
click at [914, 538] on textarea "Here are your Goals: - Short-term Target: ____kg (5% weight loss), decrease in …" at bounding box center [1119, 638] width 690 height 269
paste textarea "79kg (BMI 26"
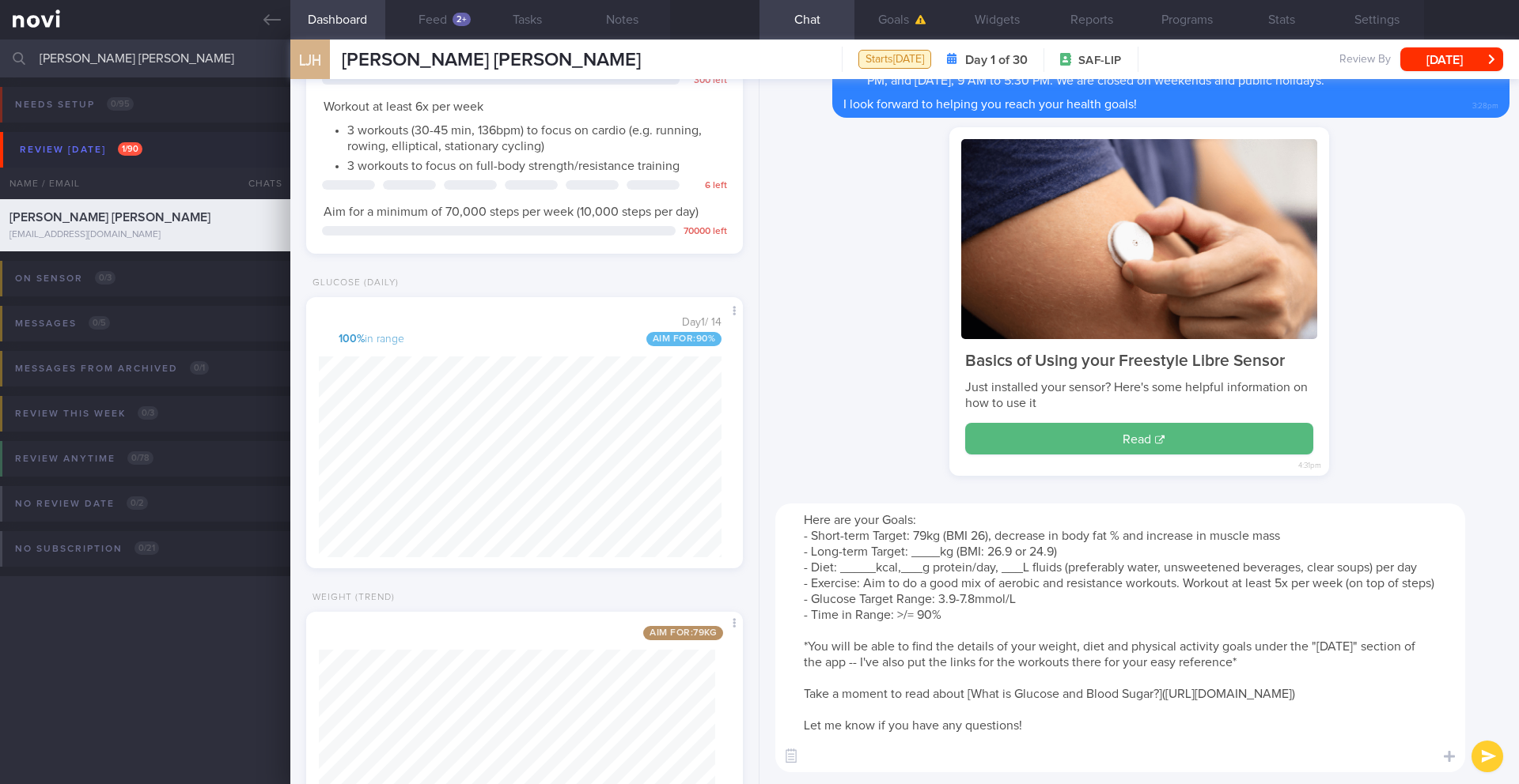
scroll to position [943, 0]
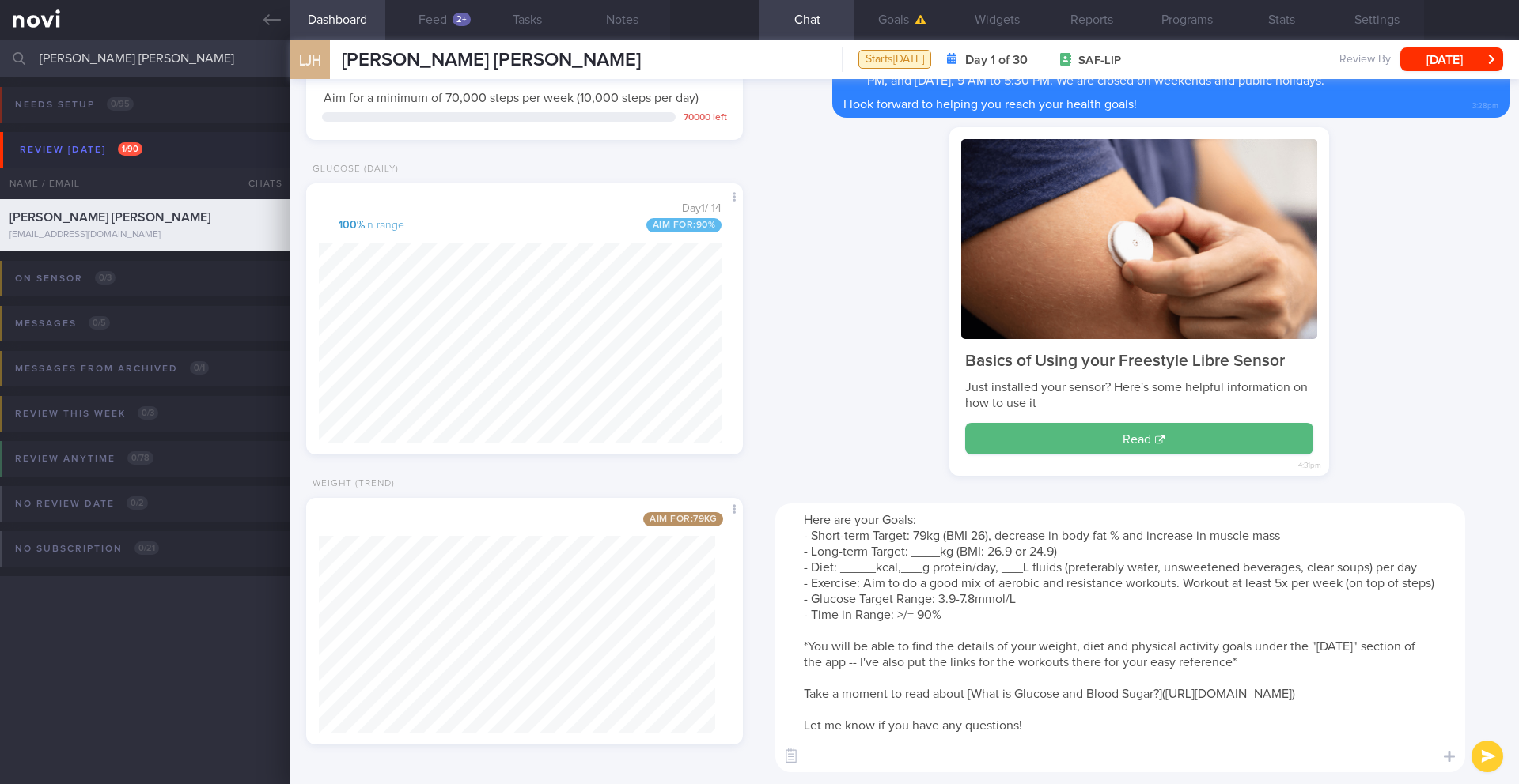
click at [1016, 551] on textarea "Here are your Goals: - Short-term Target: 79kg (BMI 26), decrease in body fat %…" at bounding box center [1119, 638] width 690 height 269
click at [986, 534] on textarea "Here are your Goals: - Short-term Target: 79kg (BMI 26), decrease in body fat %…" at bounding box center [1119, 638] width 690 height 269
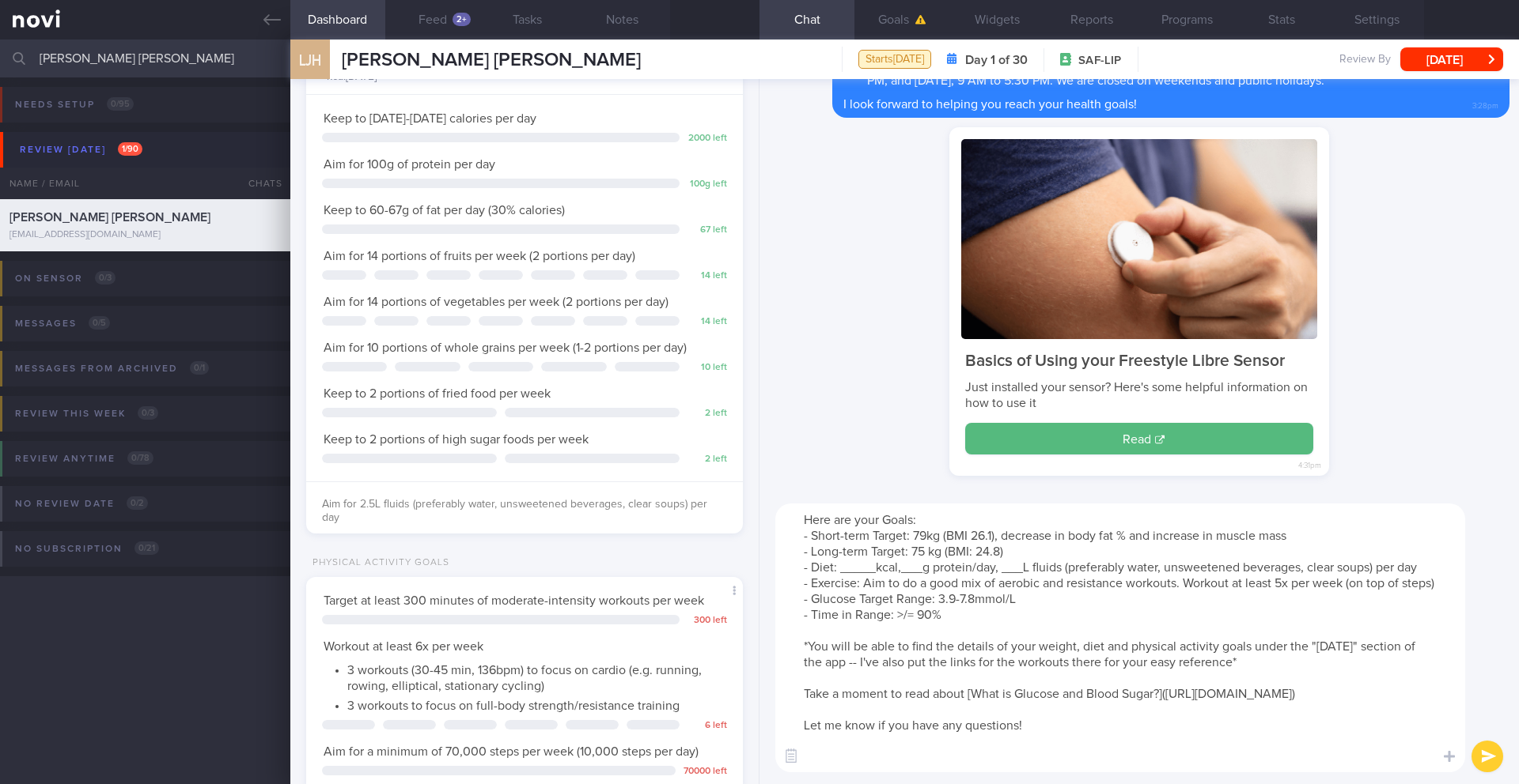
scroll to position [0, 0]
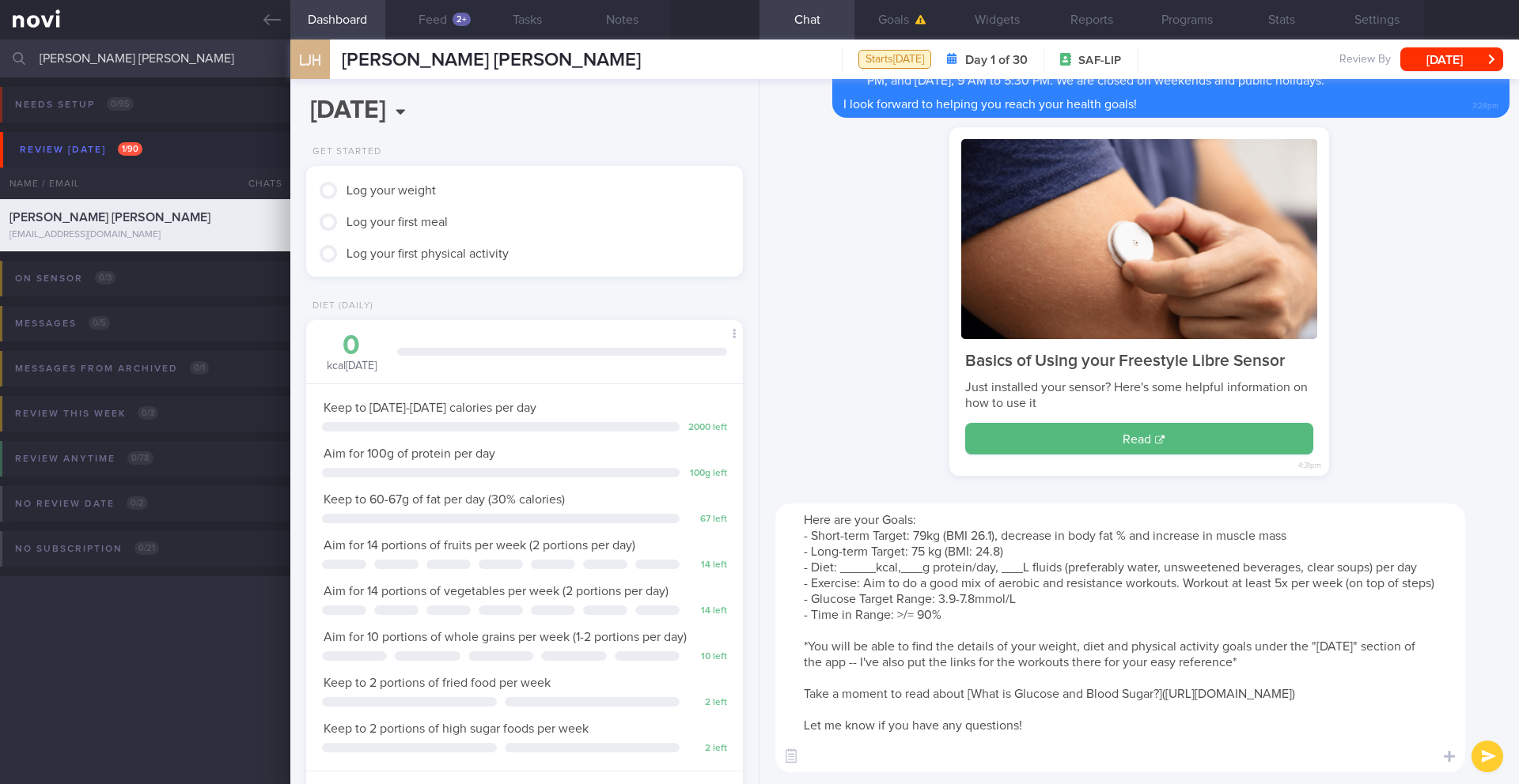
drag, startPoint x: 874, startPoint y: 568, endPoint x: 839, endPoint y: 570, distance: 35.1
click at [839, 570] on textarea "Here are your Goals: - Short-term Target: 79kg (BMI 26.1), decrease in body fat…" at bounding box center [1119, 638] width 690 height 269
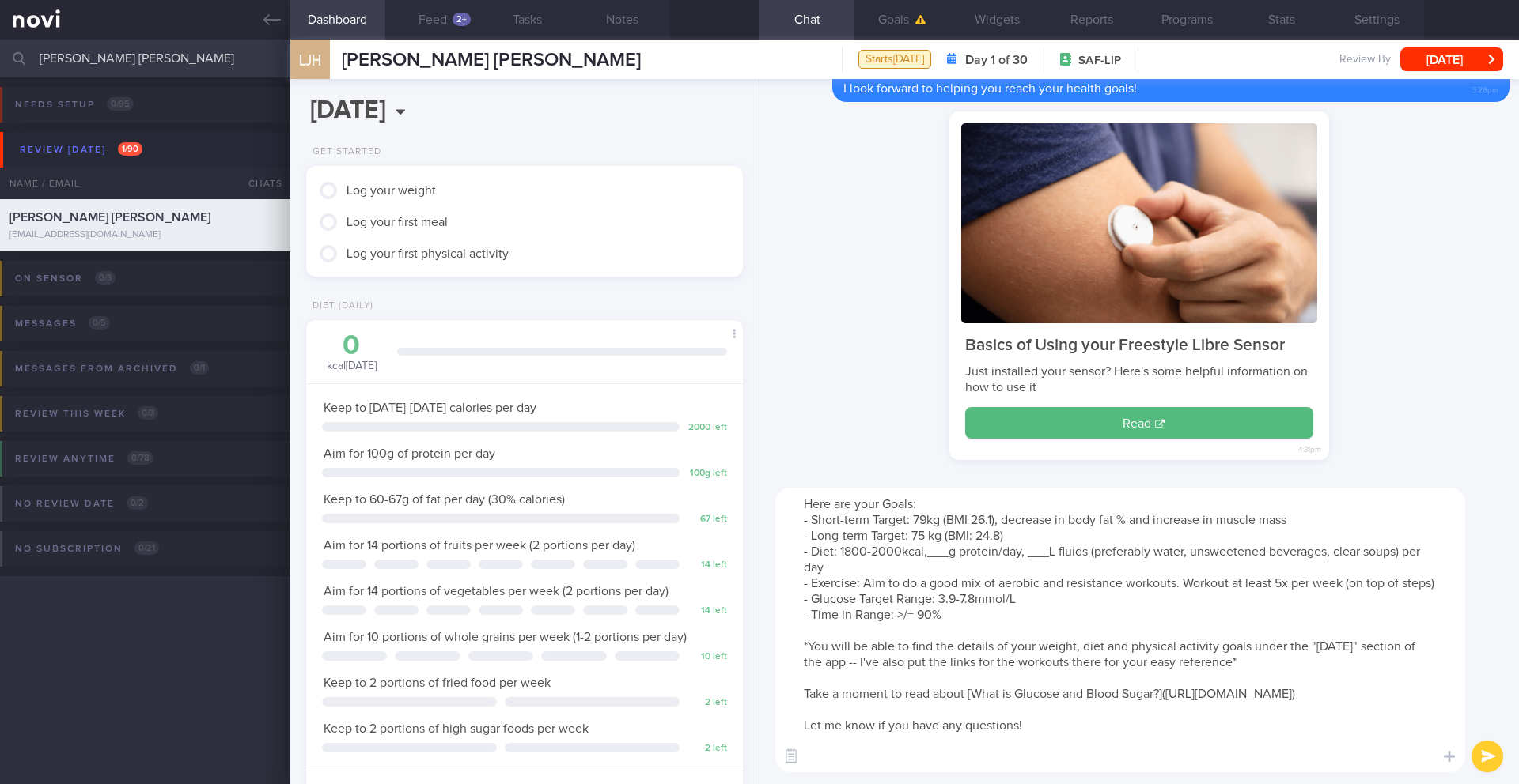
click at [951, 556] on textarea "Here are your Goals: - Short-term Target: 79kg (BMI 26.1), decrease in body fat…" at bounding box center [1119, 630] width 690 height 285
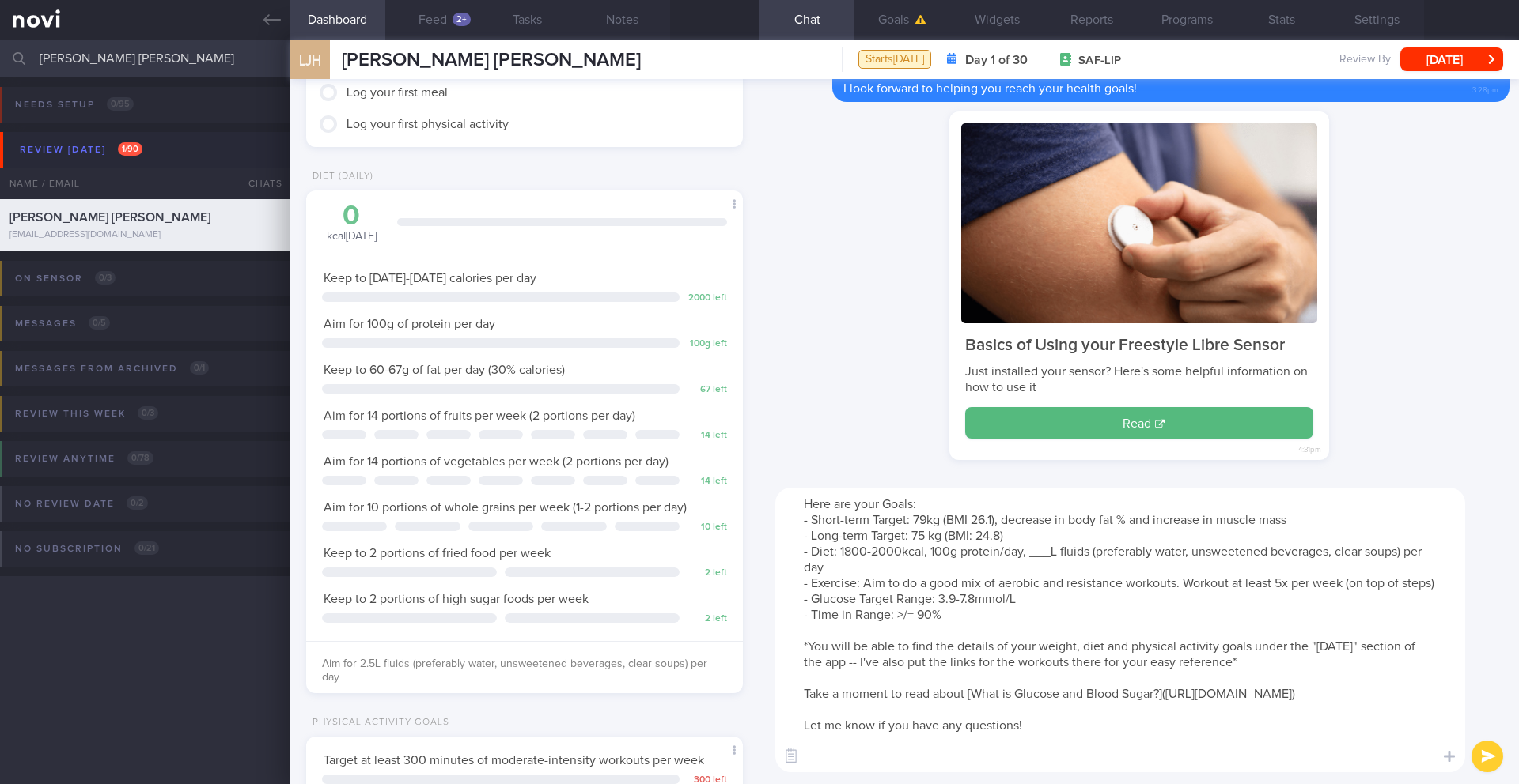
scroll to position [138, 0]
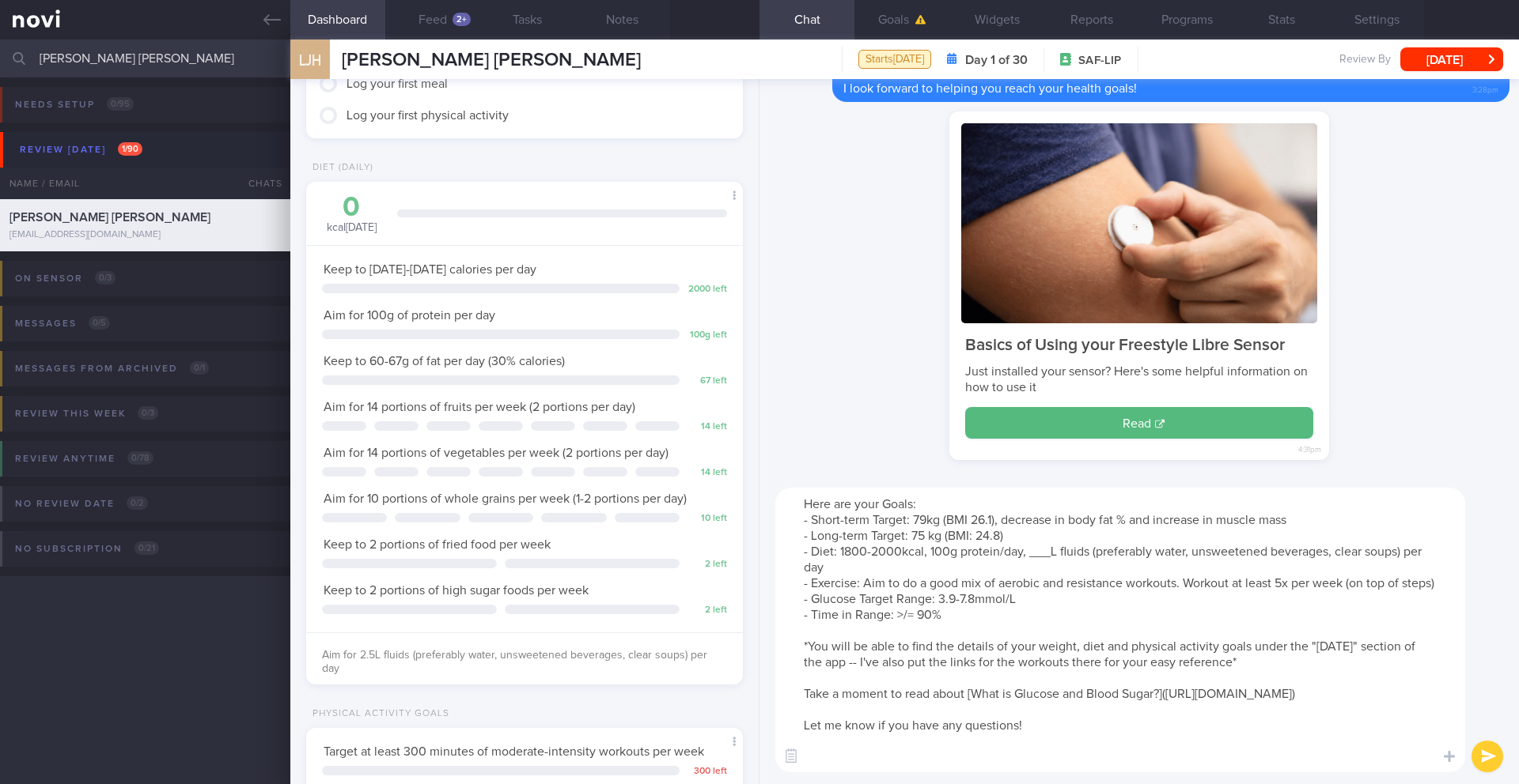
click at [1016, 549] on textarea "Here are your Goals: - Short-term Target: 79kg (BMI 26.1), decrease in body fat…" at bounding box center [1119, 630] width 690 height 285
click at [1016, 586] on textarea "Here are your Goals: - Short-term Target: 79kg (BMI 26.1), decrease in body fat…" at bounding box center [1119, 630] width 690 height 285
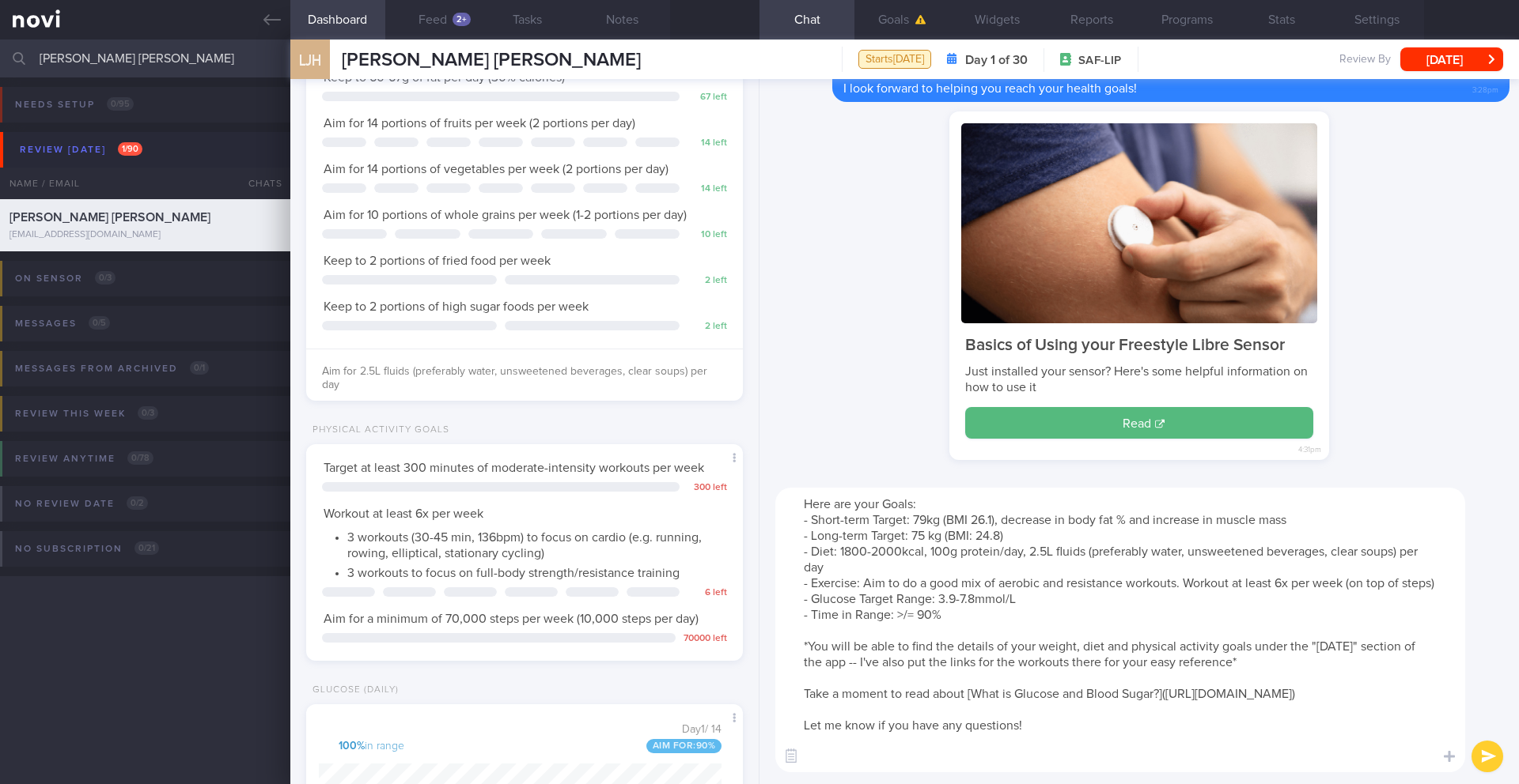
scroll to position [427, 0]
click at [975, 616] on textarea "Here are your Goals: - Short-term Target: 79kg (BMI 26.1), decrease in body fat…" at bounding box center [1119, 630] width 690 height 285
drag, startPoint x: 1232, startPoint y: 683, endPoint x: 857, endPoint y: 682, distance: 375.0
click at [857, 682] on textarea "Here are your Goals: - Short-term Target: 79kg (BMI 26.1), decrease in body fat…" at bounding box center [1119, 630] width 690 height 285
type textarea "Here are your Goals: - Short-term Target: 79kg (BMI 26.1), decrease in body fat…"
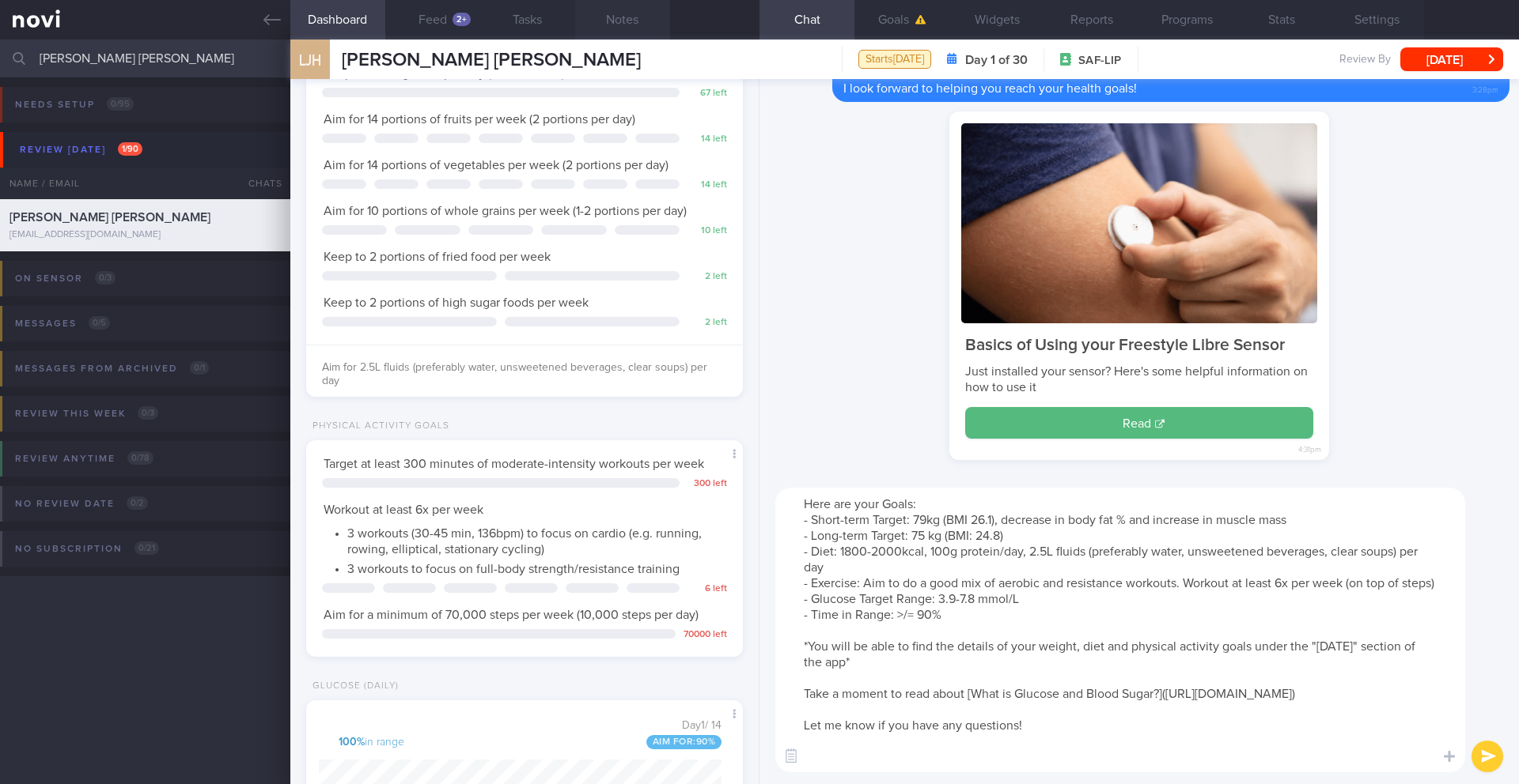
click at [634, 17] on button "Notes" at bounding box center [623, 19] width 95 height 39
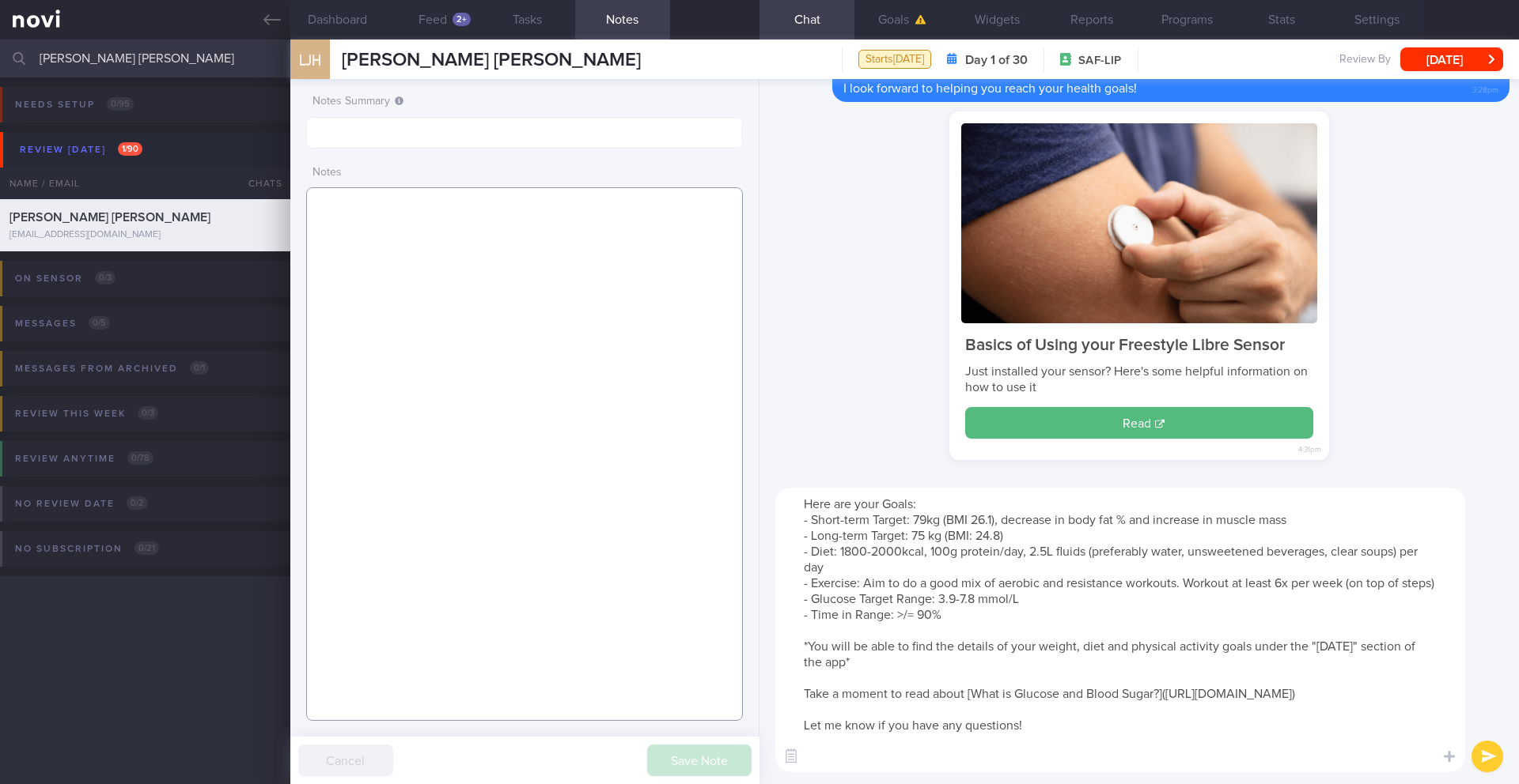
click at [668, 245] on textarea at bounding box center [524, 454] width 436 height 534
paste textarea "[How Monitoring Your Glucose Can Help You Stay Energized]([URL][DOMAIN_NAME])"
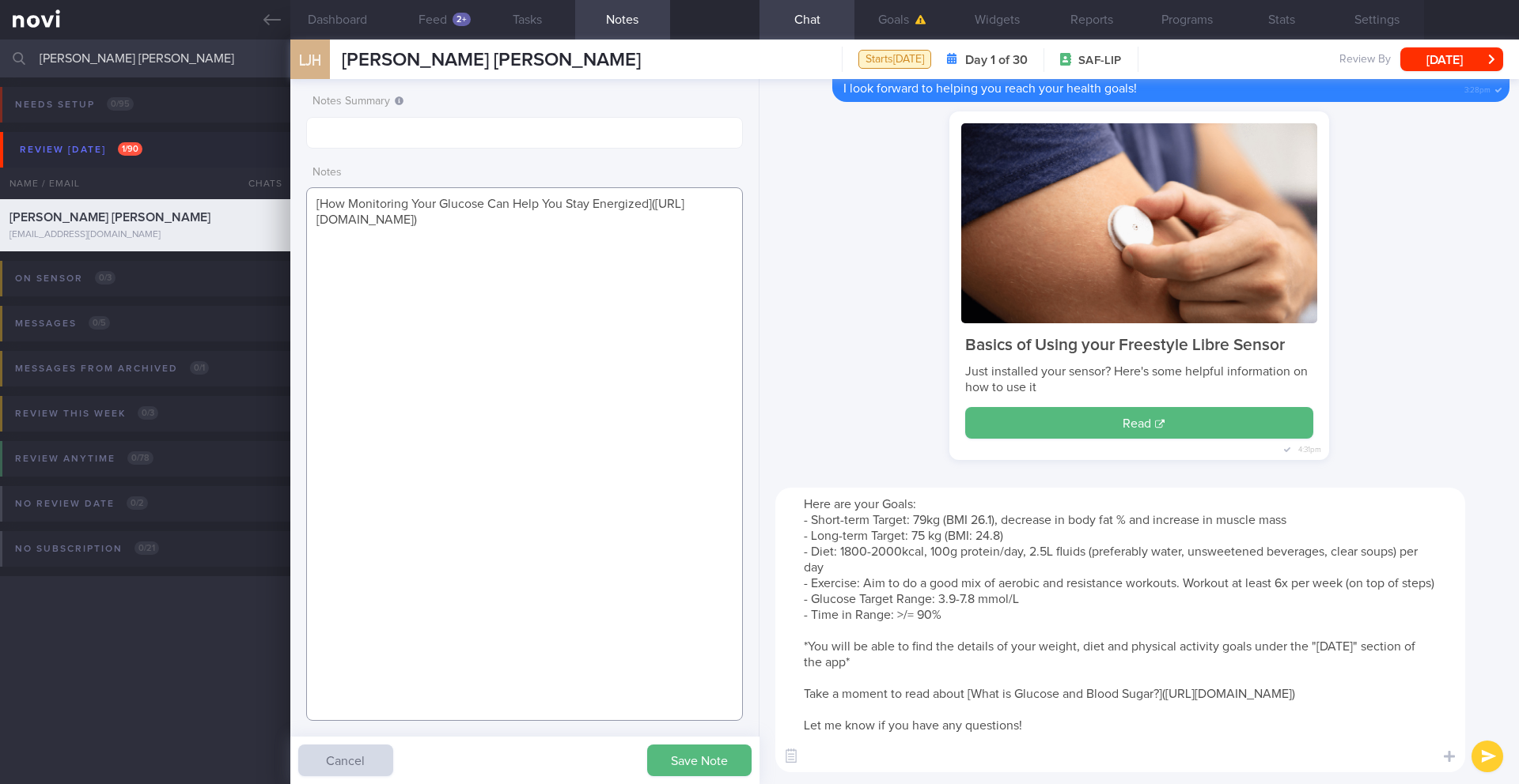
click at [518, 339] on textarea "[How Monitoring Your Glucose Can Help You Stay Energized]([URL][DOMAIN_NAME])" at bounding box center [524, 454] width 436 height 534
paste textarea "SUPPORT NEEDED: CHALLENGE: Wt Targets: - Pmhx: - Meds: - Social hx: - Diet: - E…"
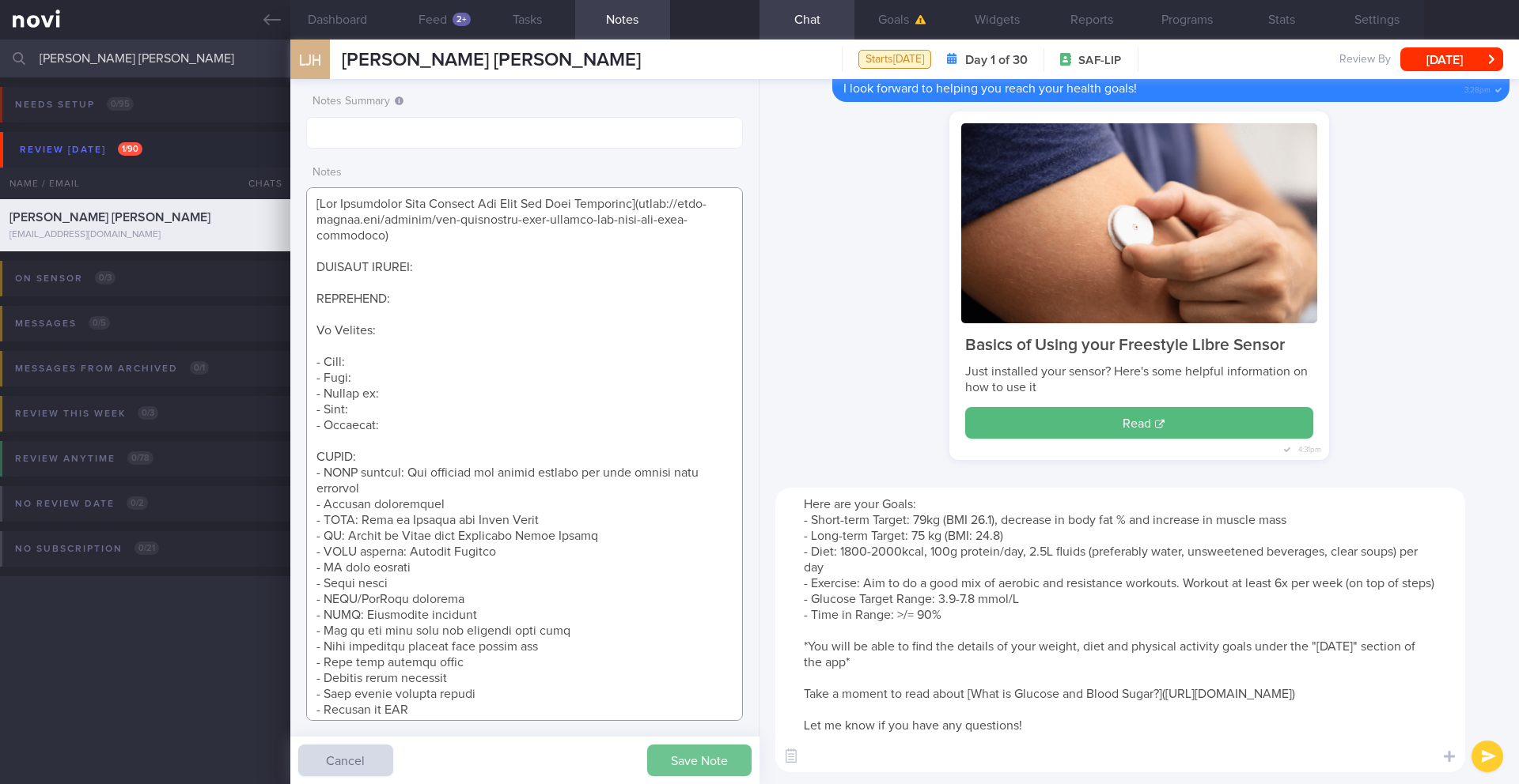
type textarea "[How Monitoring Your Glucose Can Help You Stay Energized]([URL][DOMAIN_NAME]) S…"
click at [671, 694] on button "Save Note" at bounding box center [699, 760] width 104 height 31
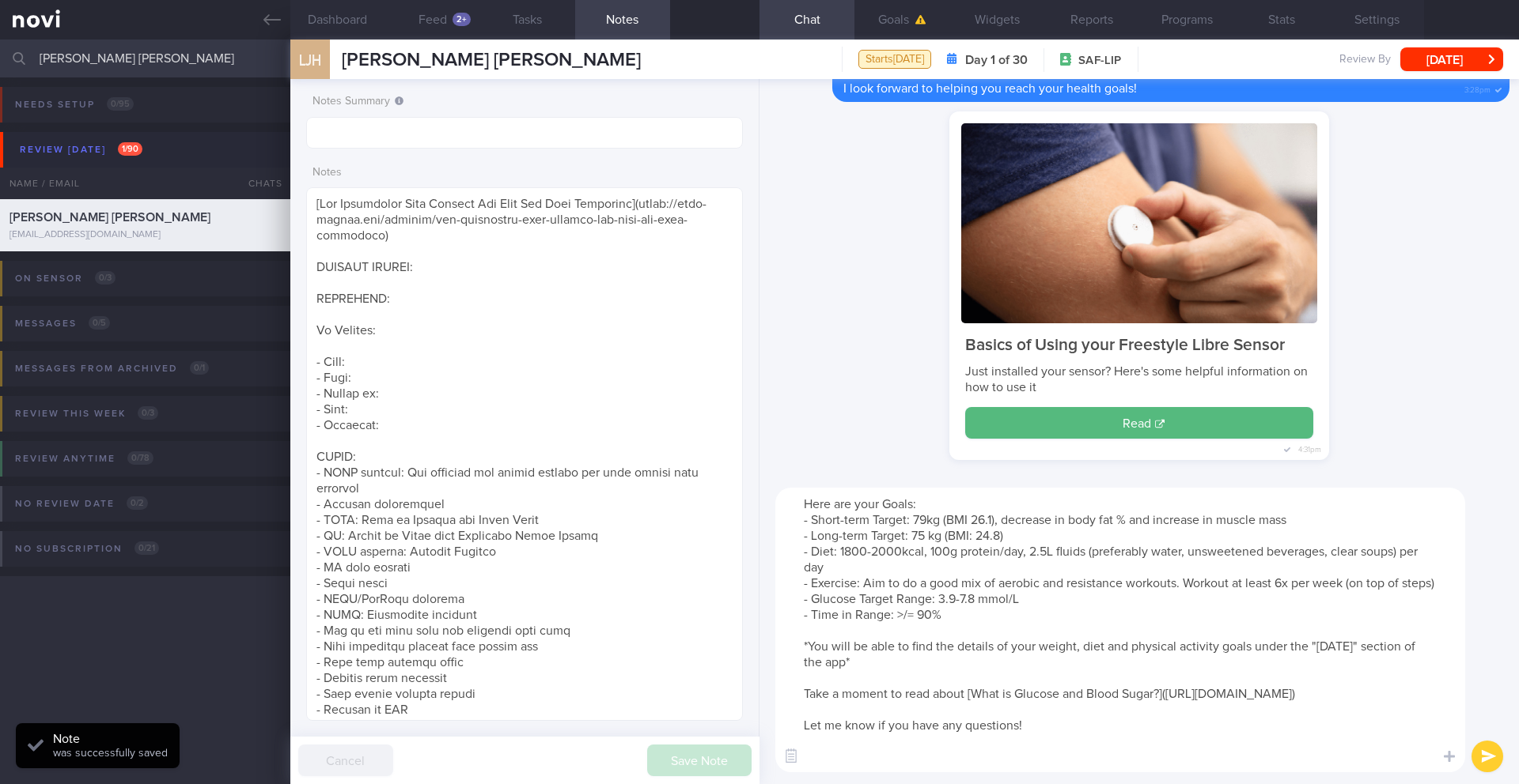
click at [1016, 694] on button "submit" at bounding box center [1487, 757] width 31 height 31
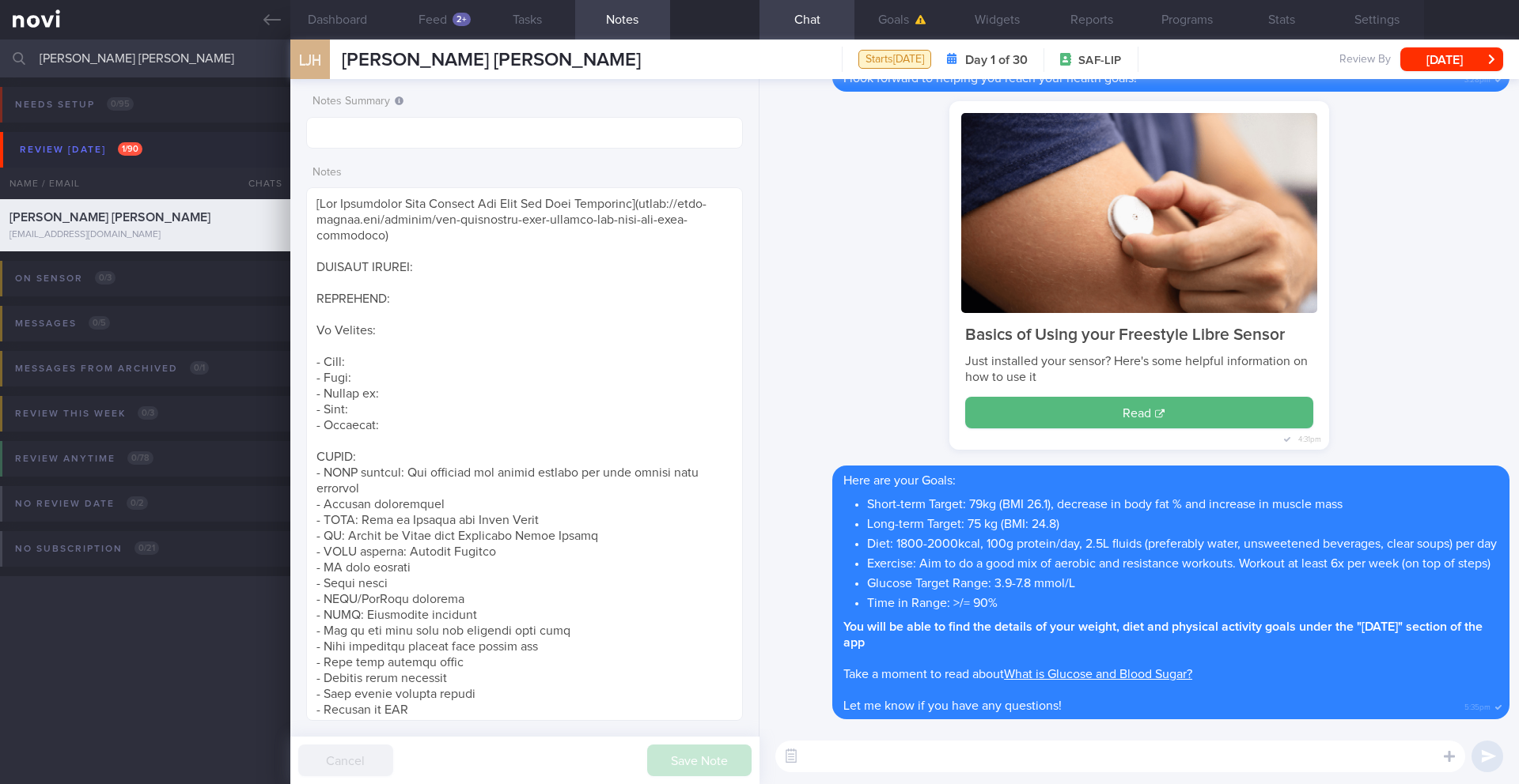
click at [1016, 38] on div "Chat Goals Widgets Reports Programs Stats Settings" at bounding box center [1139, 19] width 759 height 39
click at [1016, 62] on button "[DATE]" at bounding box center [1452, 59] width 103 height 24
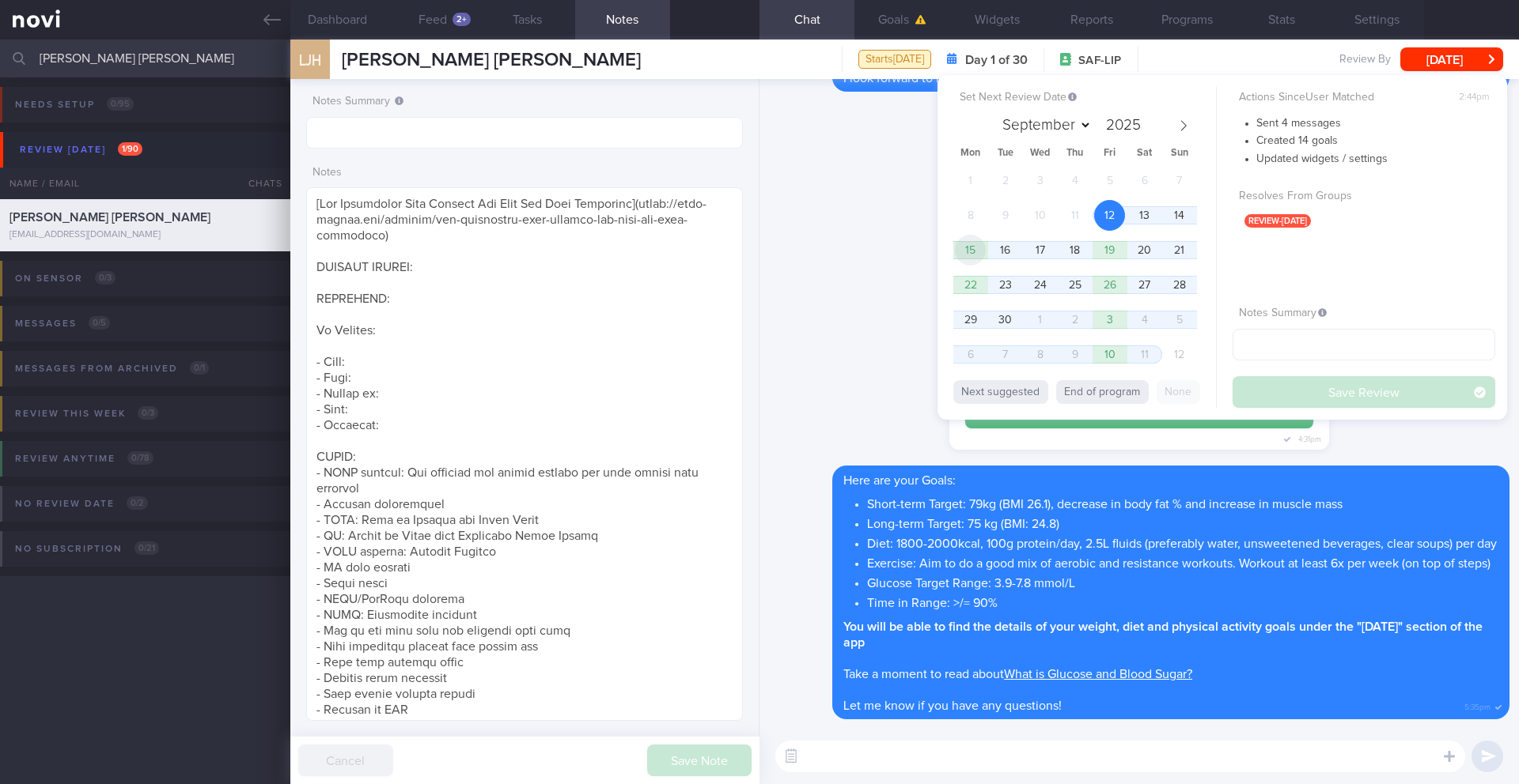
click at [965, 246] on span "15" at bounding box center [970, 250] width 31 height 31
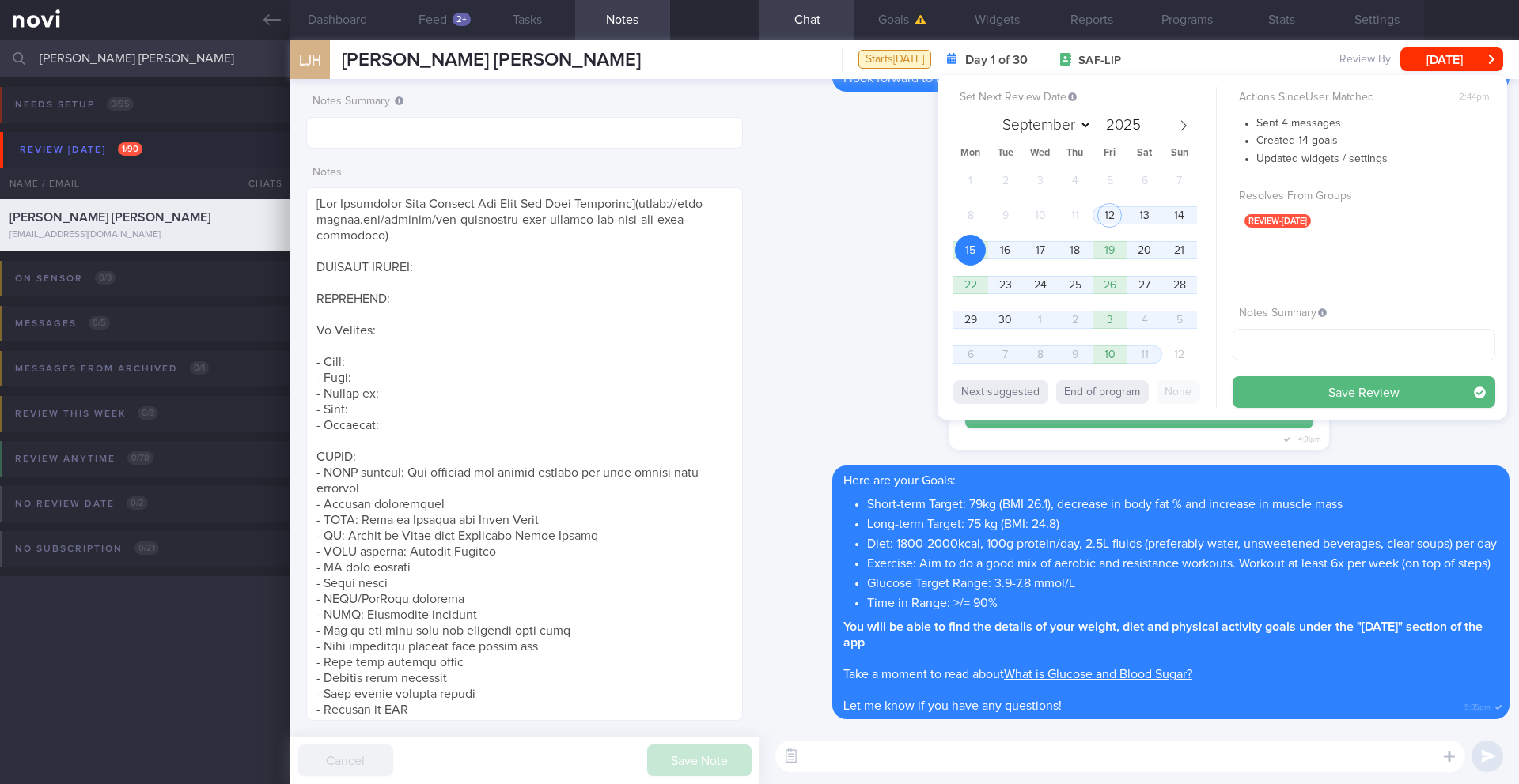
click at [1016, 360] on div "Actions Since User Matched 2:44pm Sent 4 messages Created 14 goals Updated widg…" at bounding box center [1363, 247] width 262 height 321
click at [1016, 355] on input "text" at bounding box center [1363, 344] width 262 height 31
type input "15/9 SAF LIP"
click at [1016, 395] on button "Save Review" at bounding box center [1363, 392] width 262 height 31
type input "15/9 SAF LIP"
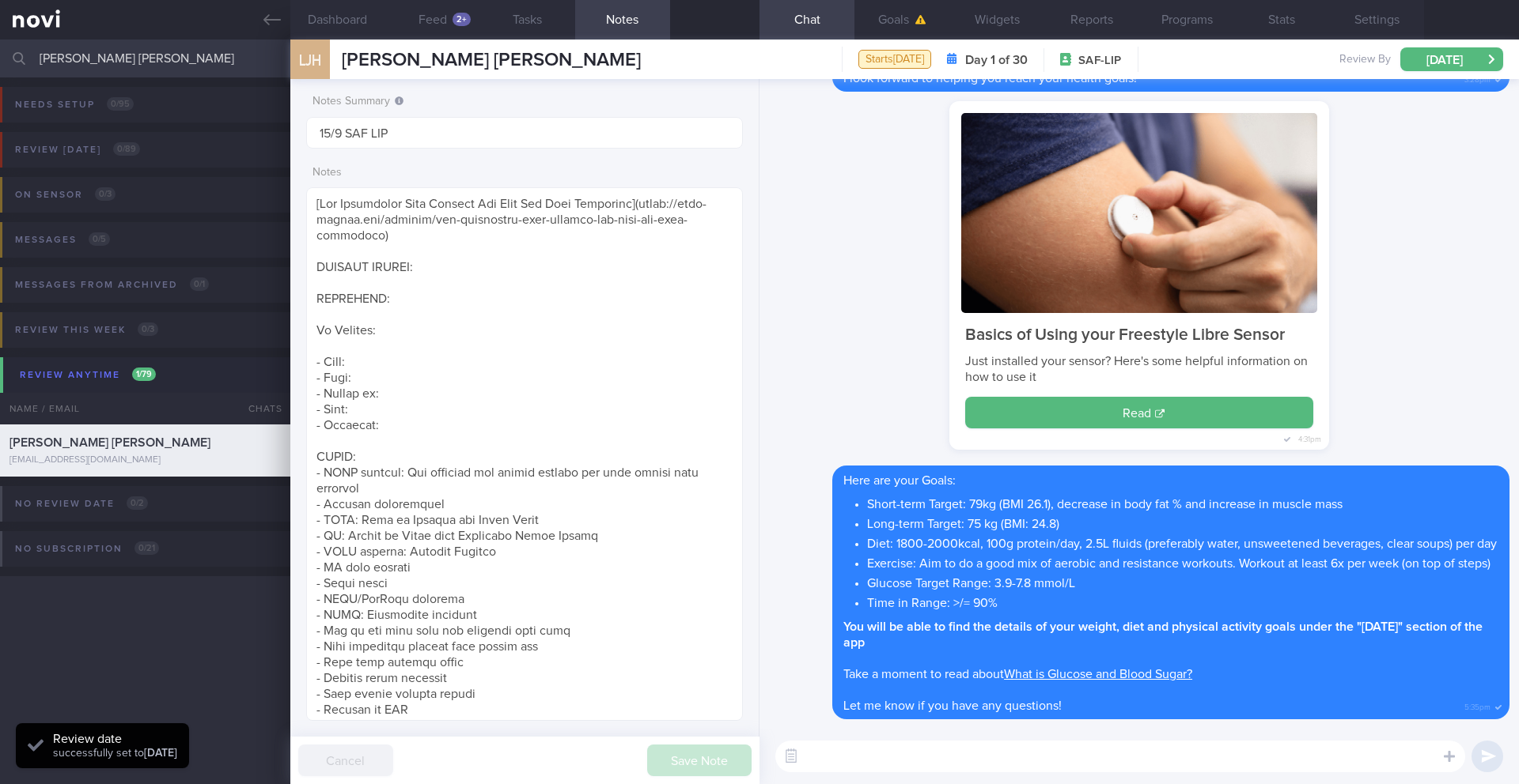
scroll to position [243, 403]
click at [1016, 17] on button "Programs" at bounding box center [1187, 19] width 95 height 39
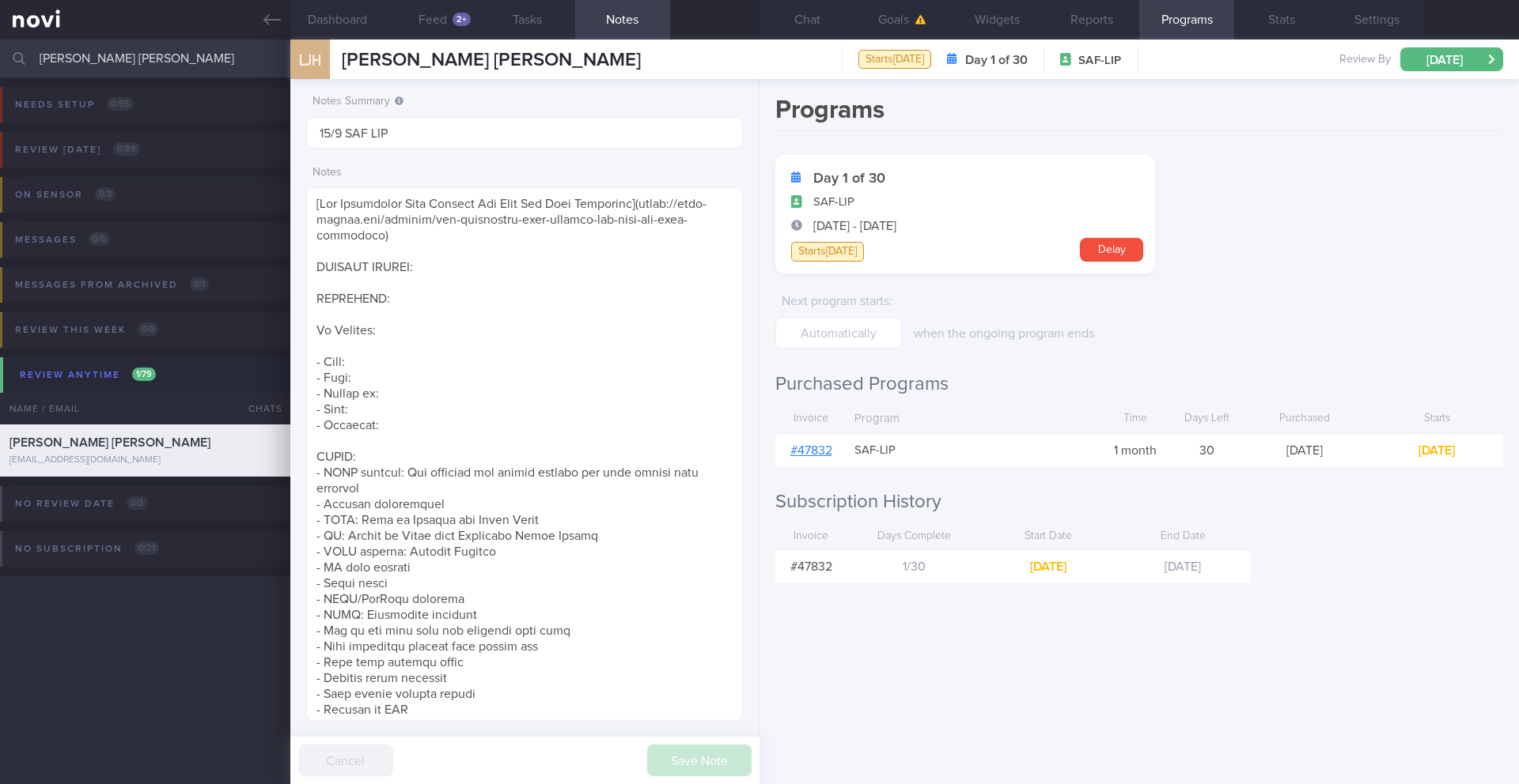
drag, startPoint x: 137, startPoint y: 54, endPoint x: 45, endPoint y: 59, distance: 92.1
click at [45, 59] on input "[PERSON_NAME] [PERSON_NAME]" at bounding box center [759, 58] width 1519 height 38
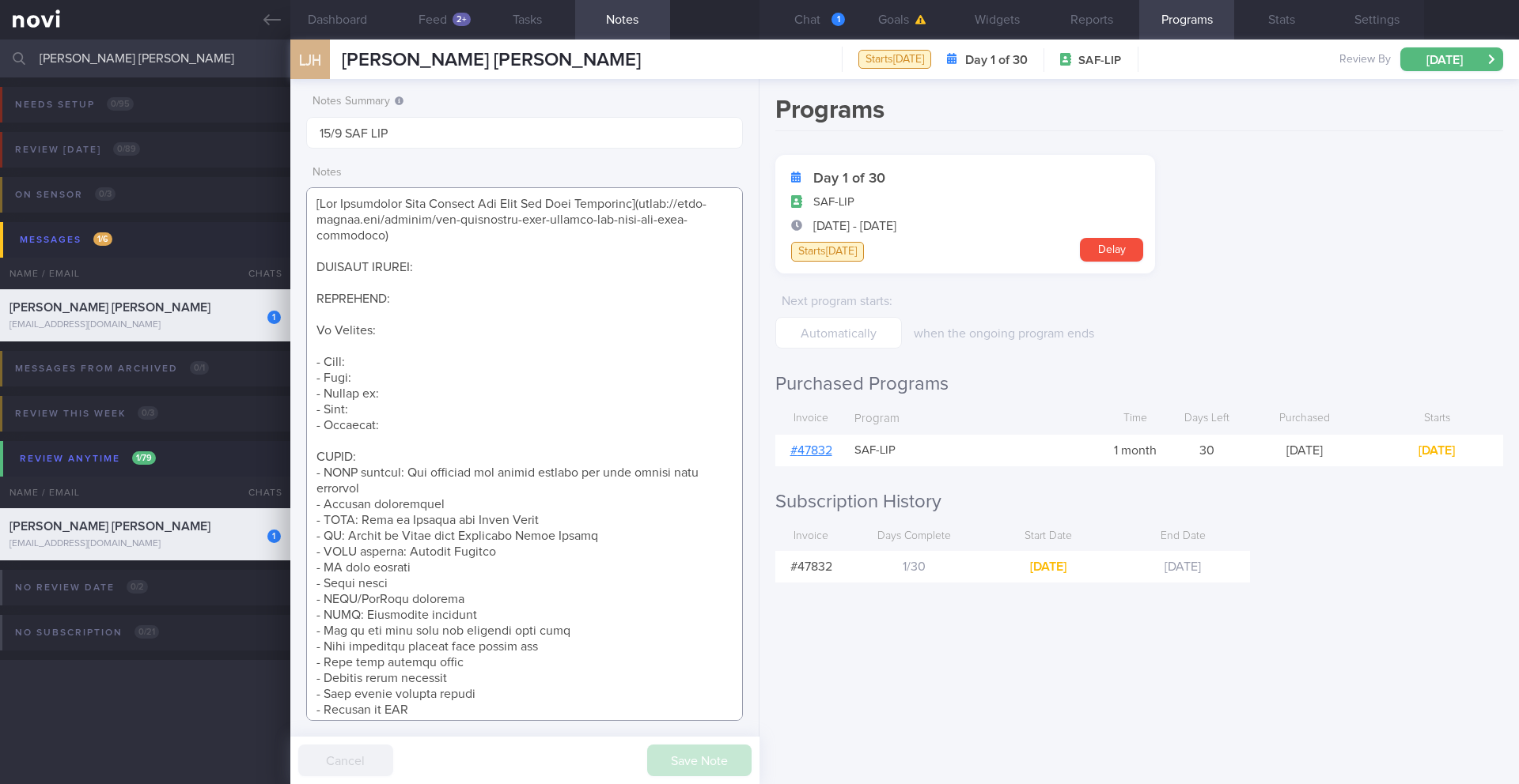
click at [549, 339] on textarea at bounding box center [524, 454] width 436 height 534
click at [841, 21] on div "1" at bounding box center [838, 18] width 13 height 13
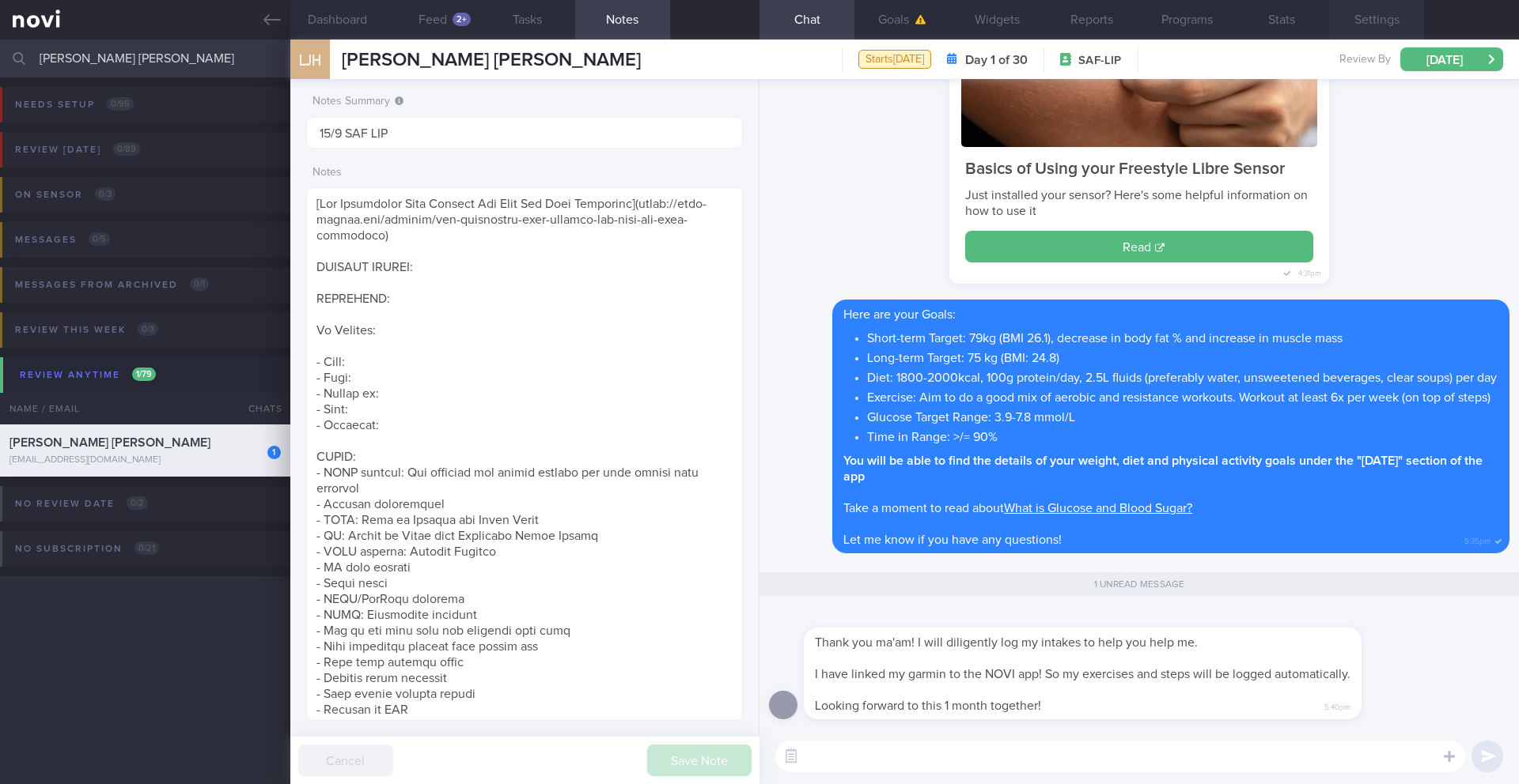
click at [1016, 28] on button "Settings" at bounding box center [1376, 19] width 95 height 39
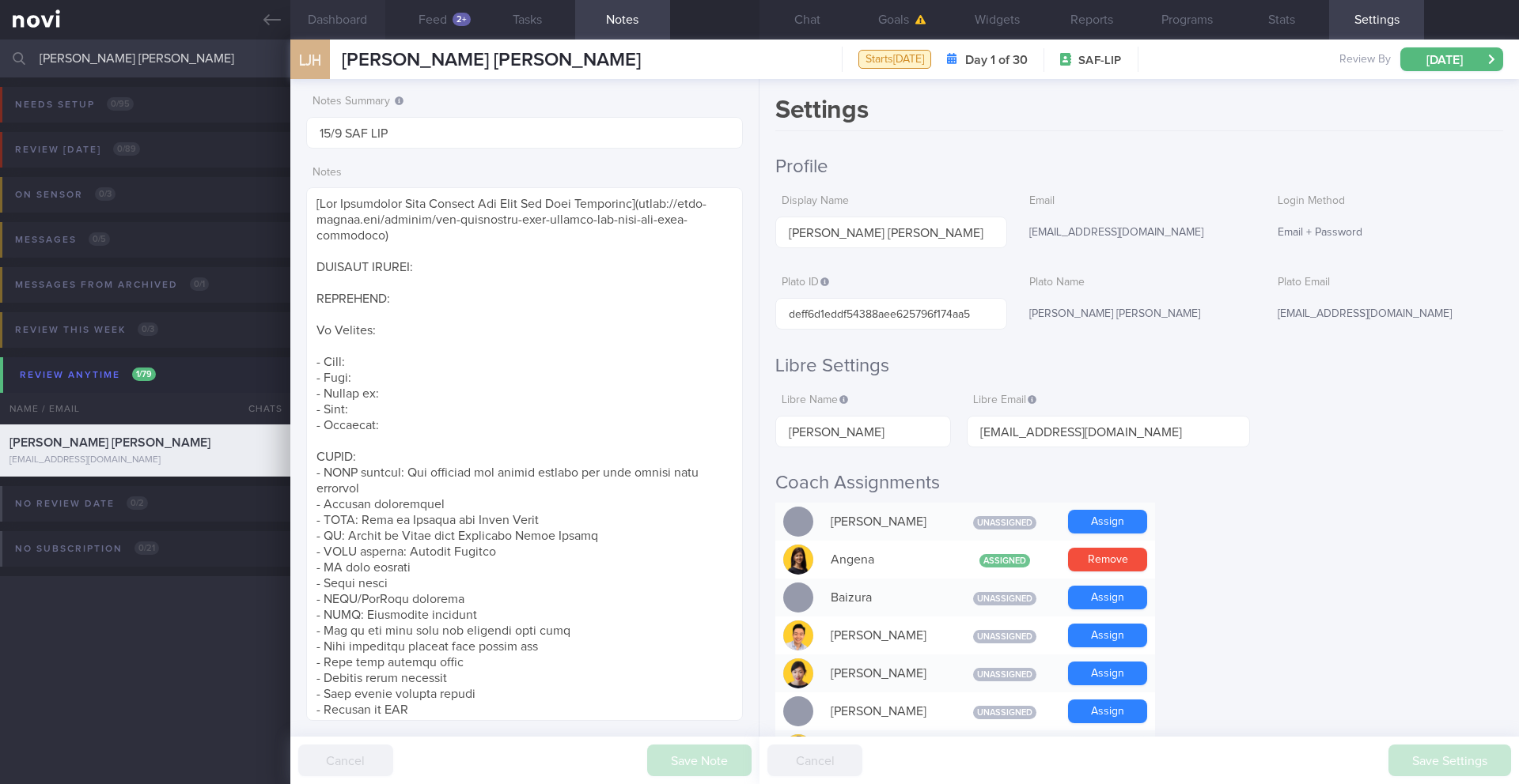
click at [353, 24] on button "Dashboard" at bounding box center [338, 19] width 95 height 39
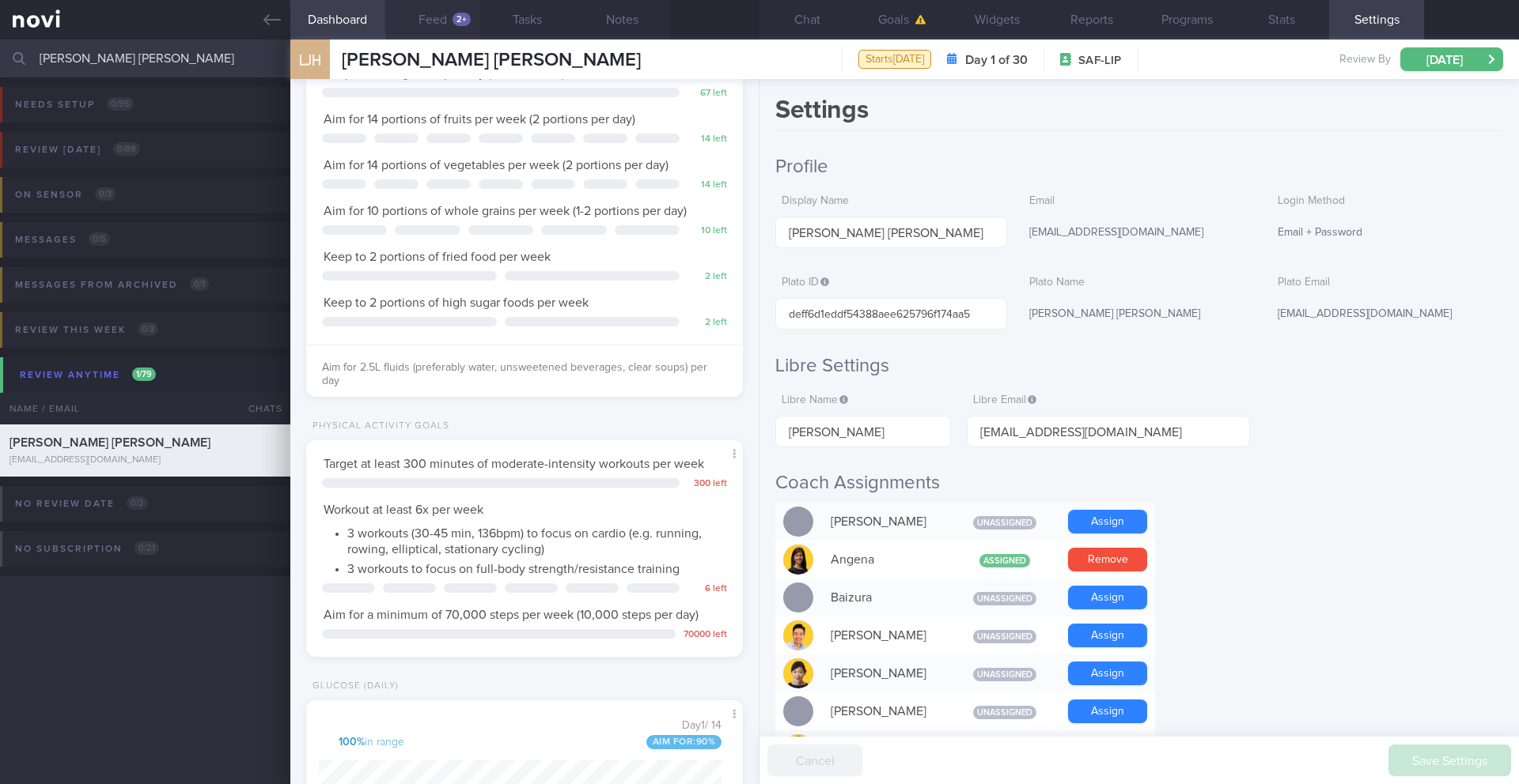
click at [449, 24] on button "Feed 2+" at bounding box center [433, 19] width 95 height 39
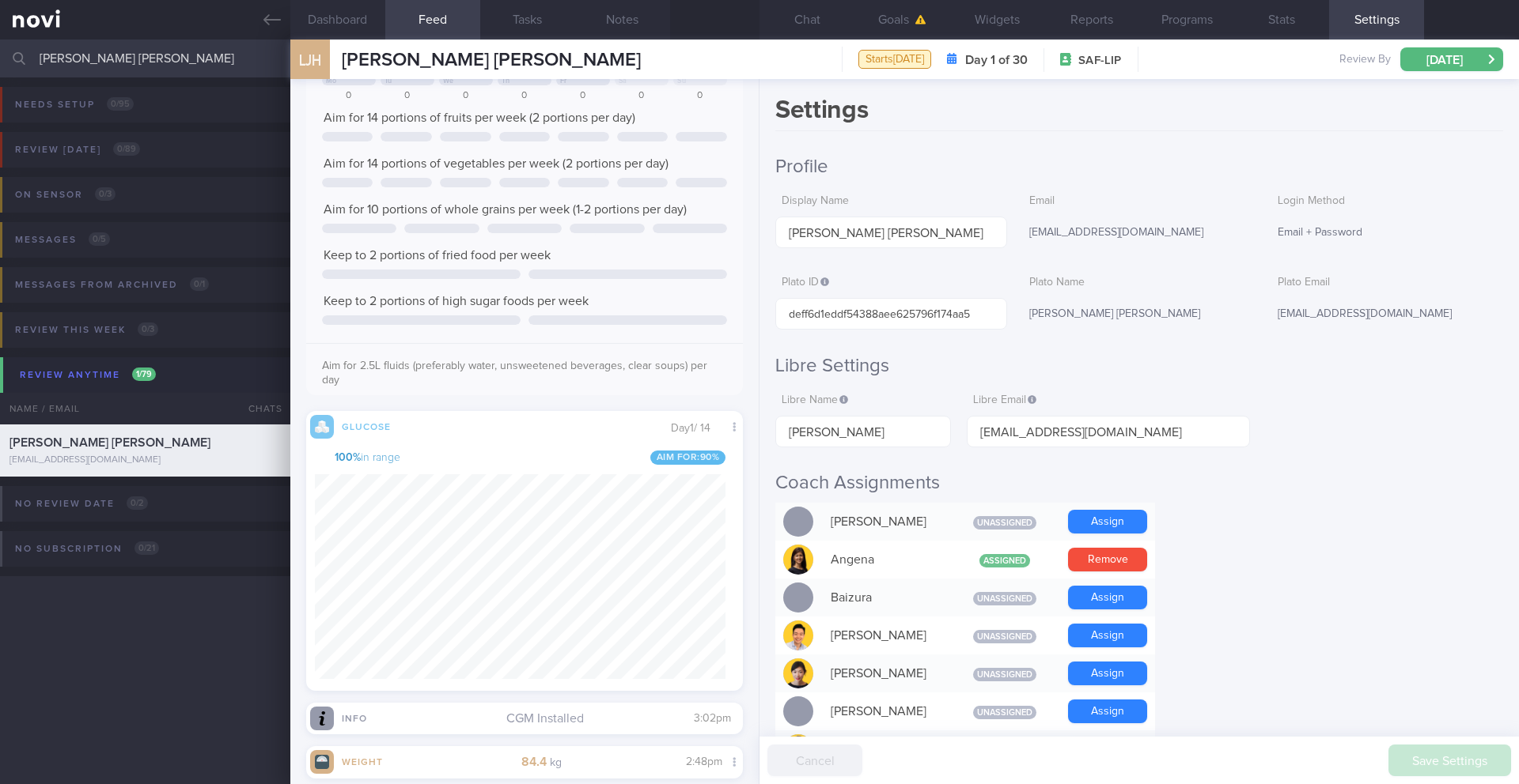
scroll to position [279, 0]
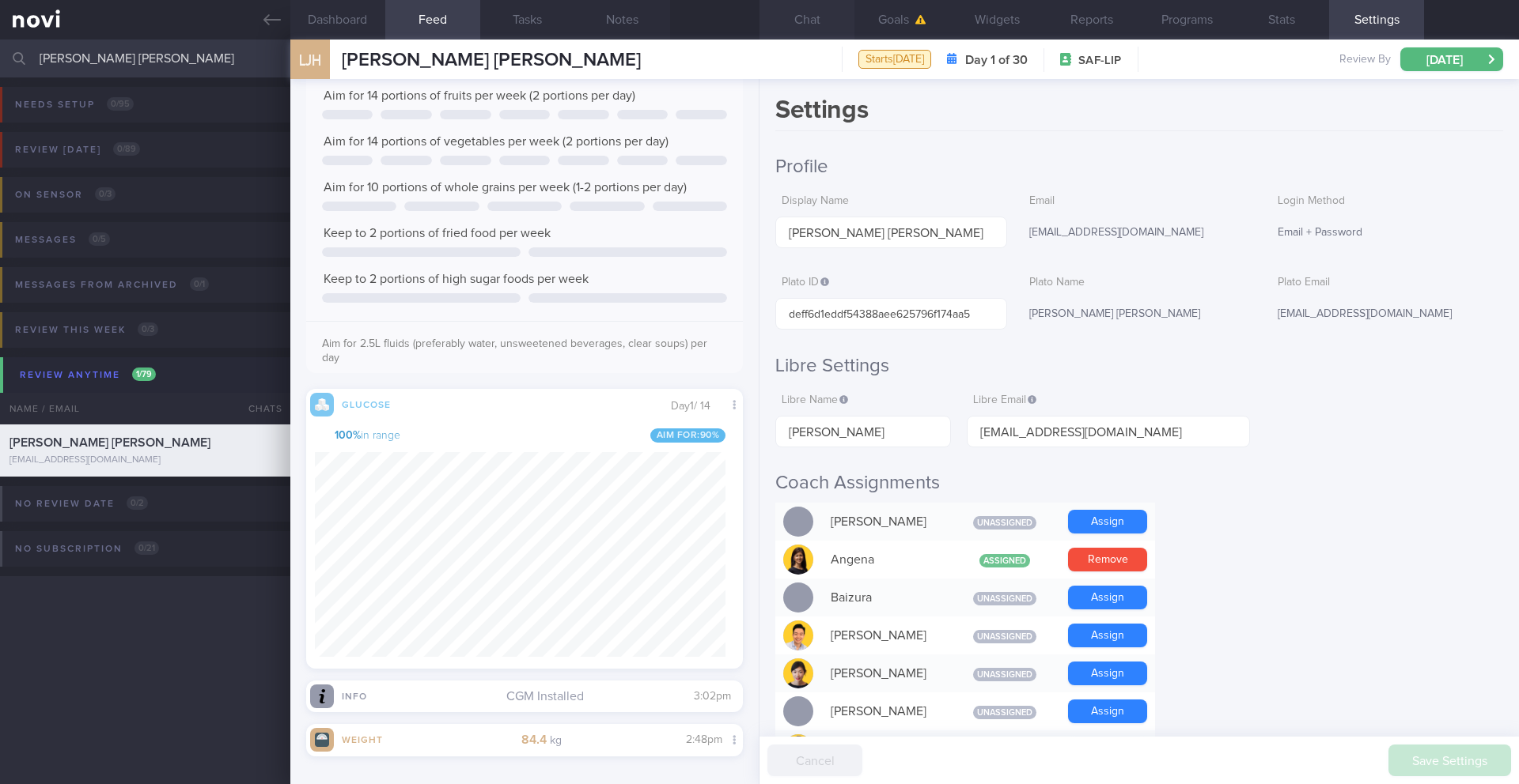
click at [820, 20] on button "Chat" at bounding box center [806, 19] width 95 height 39
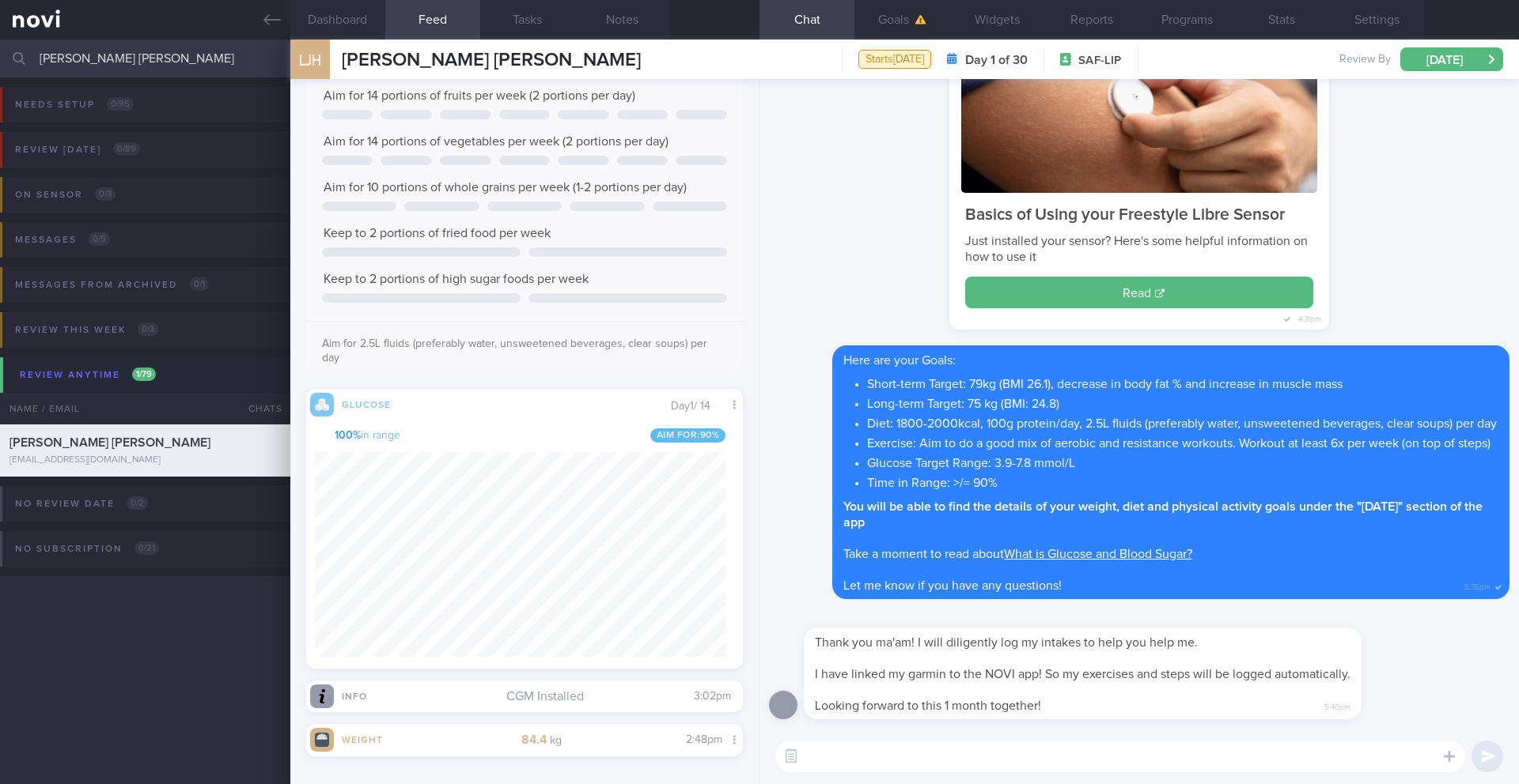
click at [881, 694] on textarea at bounding box center [1119, 757] width 690 height 31
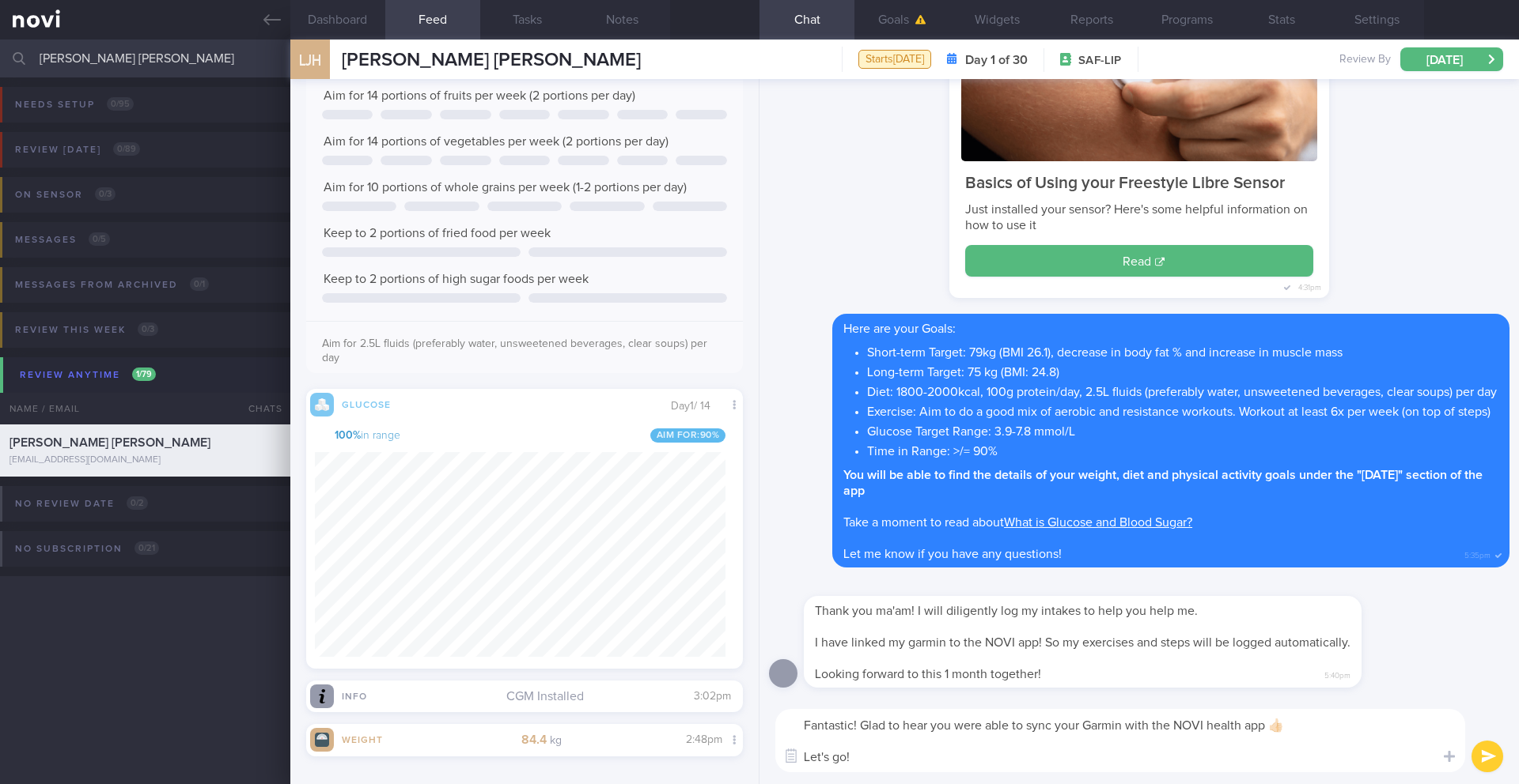
drag, startPoint x: 860, startPoint y: 727, endPoint x: 790, endPoint y: 721, distance: 70.3
click at [790, 694] on textarea "Fantastic! Glad to hear you were able to sync your Garmin with the NOVI health …" at bounding box center [1119, 740] width 690 height 63
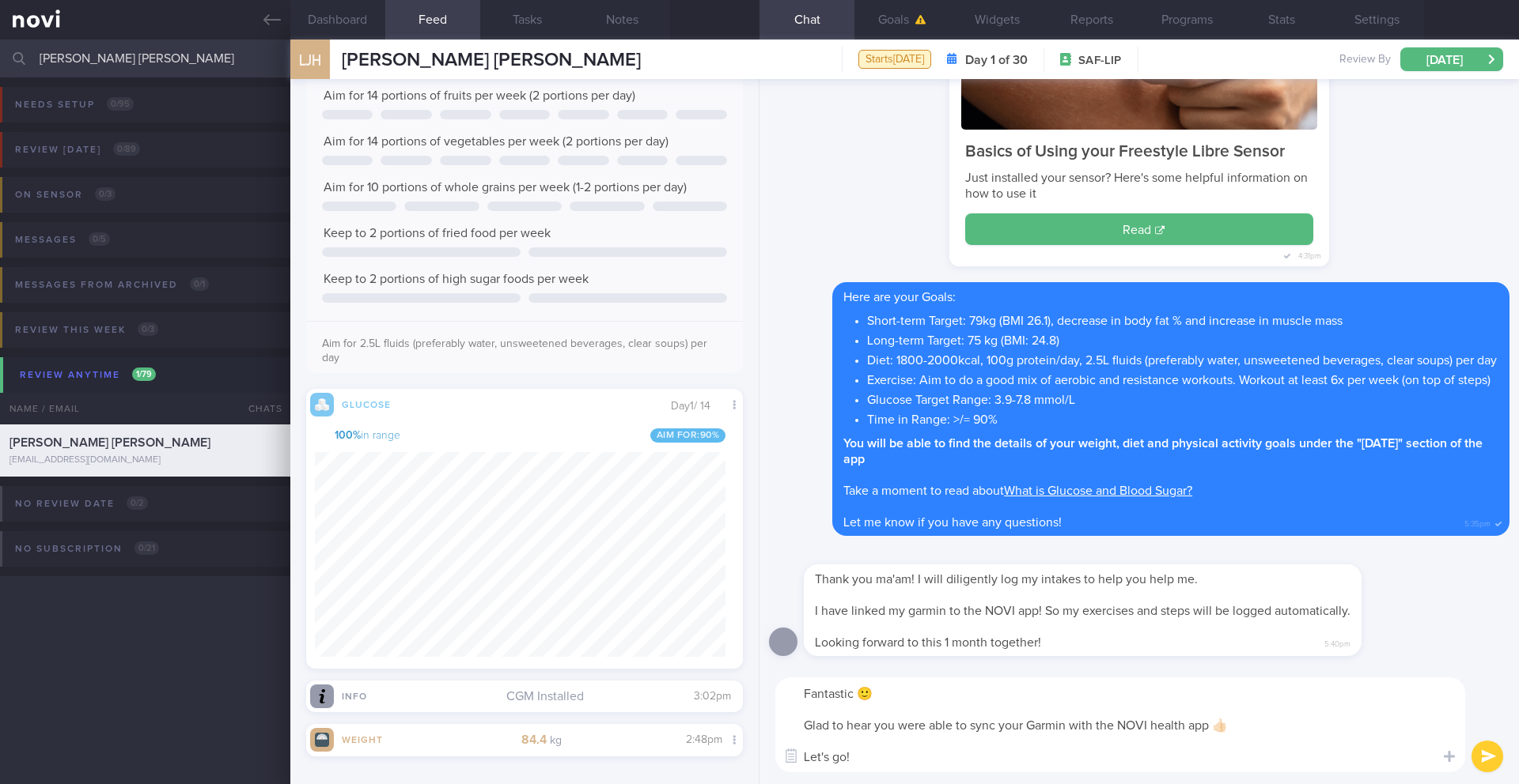
type textarea "Fantastic 🙂 Glad to hear you were able to sync your Garmin with the NOVI health…"
click at [1016, 694] on button "submit" at bounding box center [1487, 757] width 31 height 31
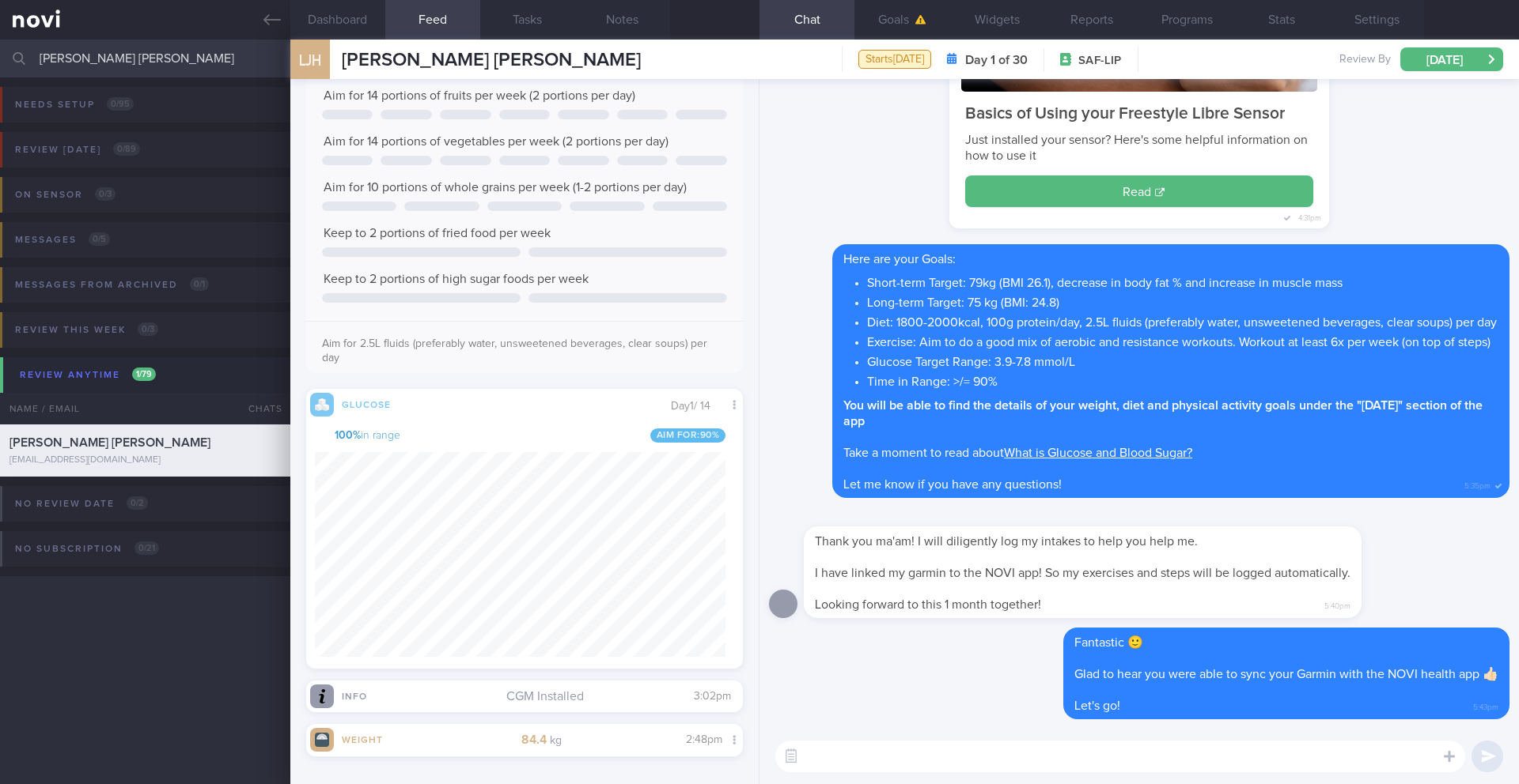
click at [93, 45] on input "[PERSON_NAME] [PERSON_NAME]" at bounding box center [759, 58] width 1519 height 38
click at [92, 52] on input "[PERSON_NAME] [PERSON_NAME]" at bounding box center [759, 58] width 1519 height 38
click at [91, 52] on input "[PERSON_NAME] [PERSON_NAME]" at bounding box center [759, 58] width 1519 height 38
click at [92, 52] on input "[PERSON_NAME] [PERSON_NAME]" at bounding box center [759, 58] width 1519 height 38
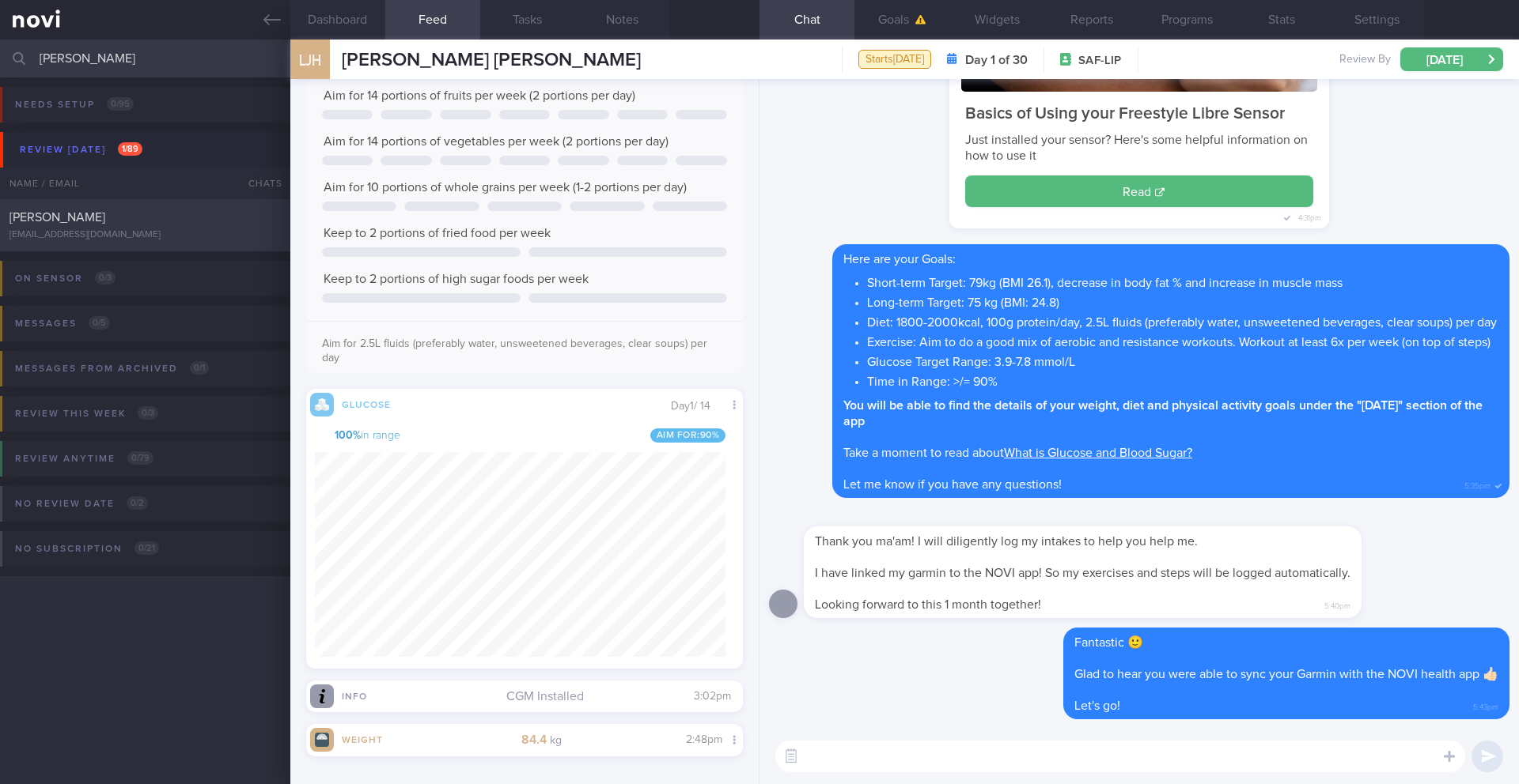
type input "[PERSON_NAME]"
click at [129, 214] on div "[PERSON_NAME]" at bounding box center [143, 218] width 268 height 16
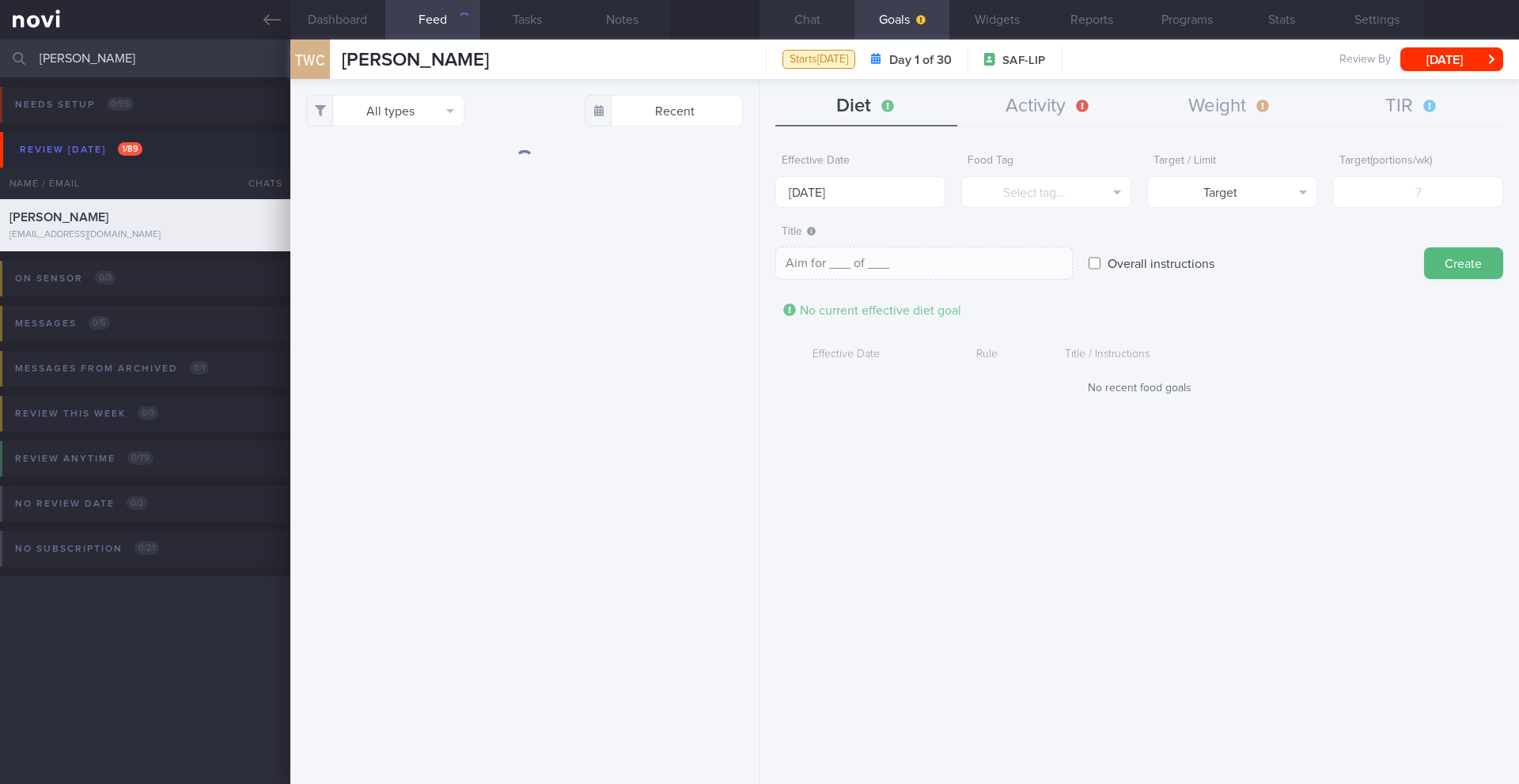
click at [813, 25] on button "Chat" at bounding box center [806, 19] width 95 height 39
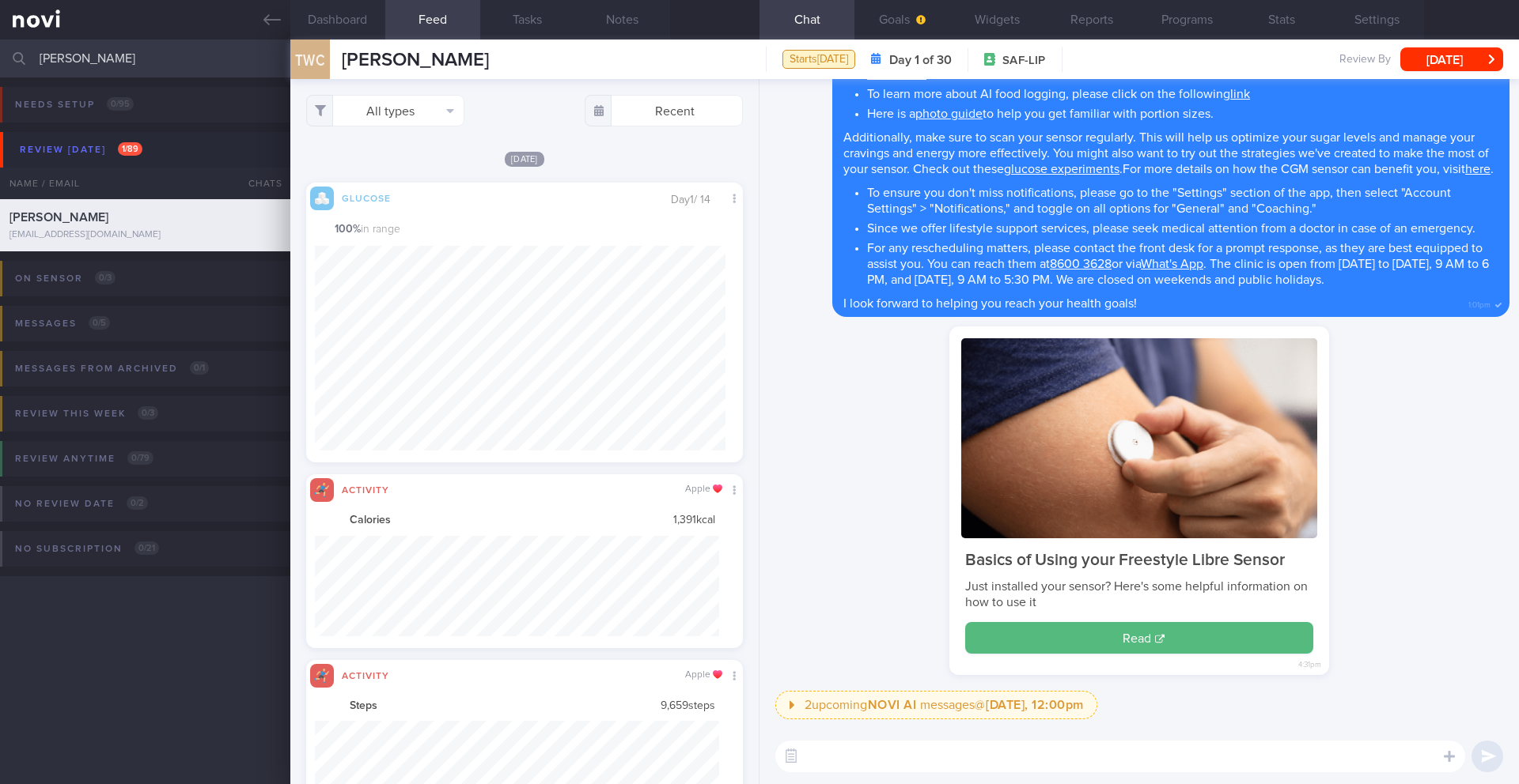
scroll to position [101, 405]
click at [612, 23] on button "Notes" at bounding box center [623, 19] width 95 height 39
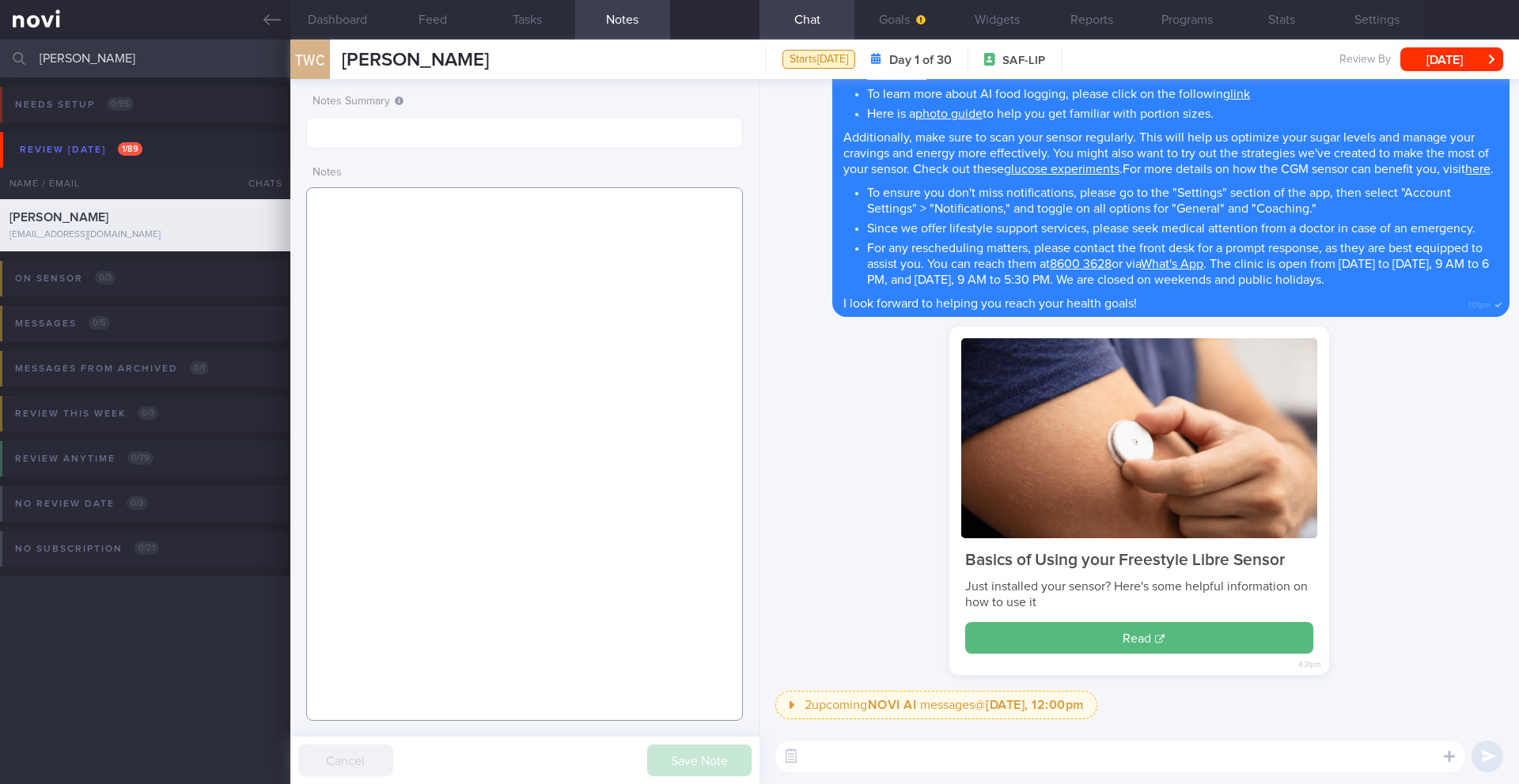
paste textarea "SUPPORT NEEDED: CHALLENGE: Wt Targets: - Pmhx: - Meds: - Social hx: - Diet: - E…"
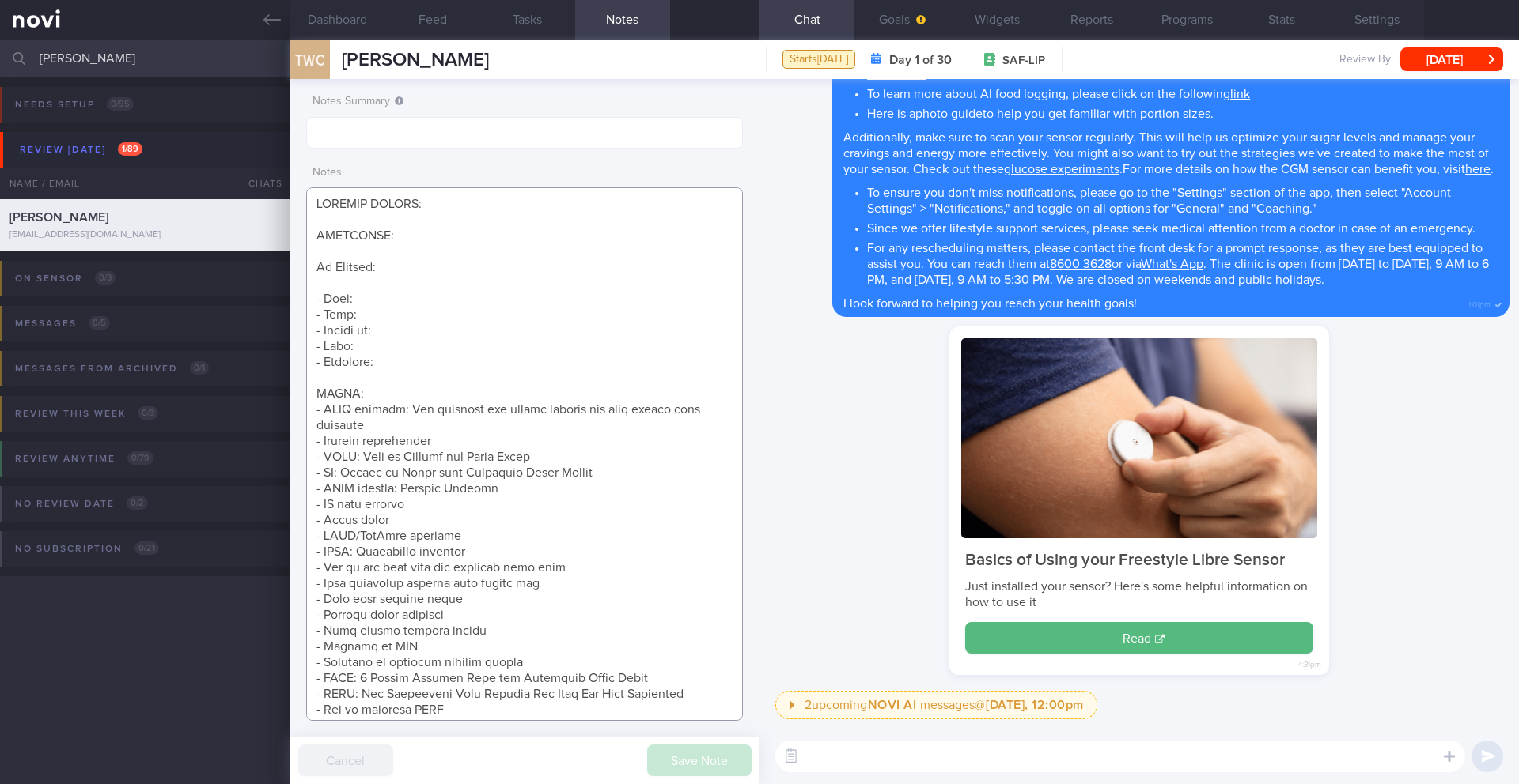
scroll to position [186, 0]
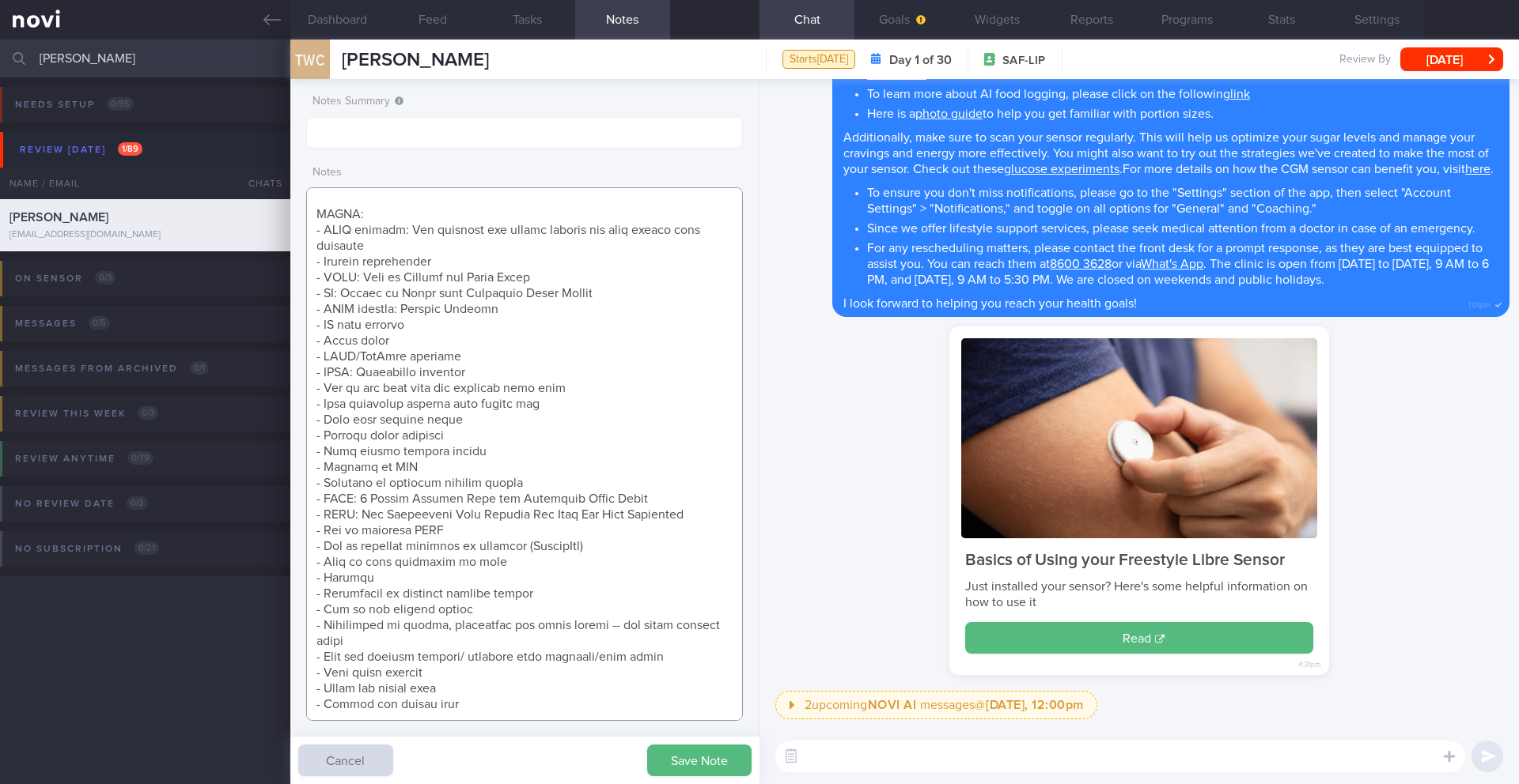
type textarea "SUPPORT NEEDED: CHALLENGE: Wt Targets: - Pmhx: - Meds: - Social hx: - Diet: - E…"
click at [680, 694] on div "Save Note Cancel" at bounding box center [525, 760] width 469 height 47
click at [683, 694] on button "Save Note" at bounding box center [699, 760] width 104 height 31
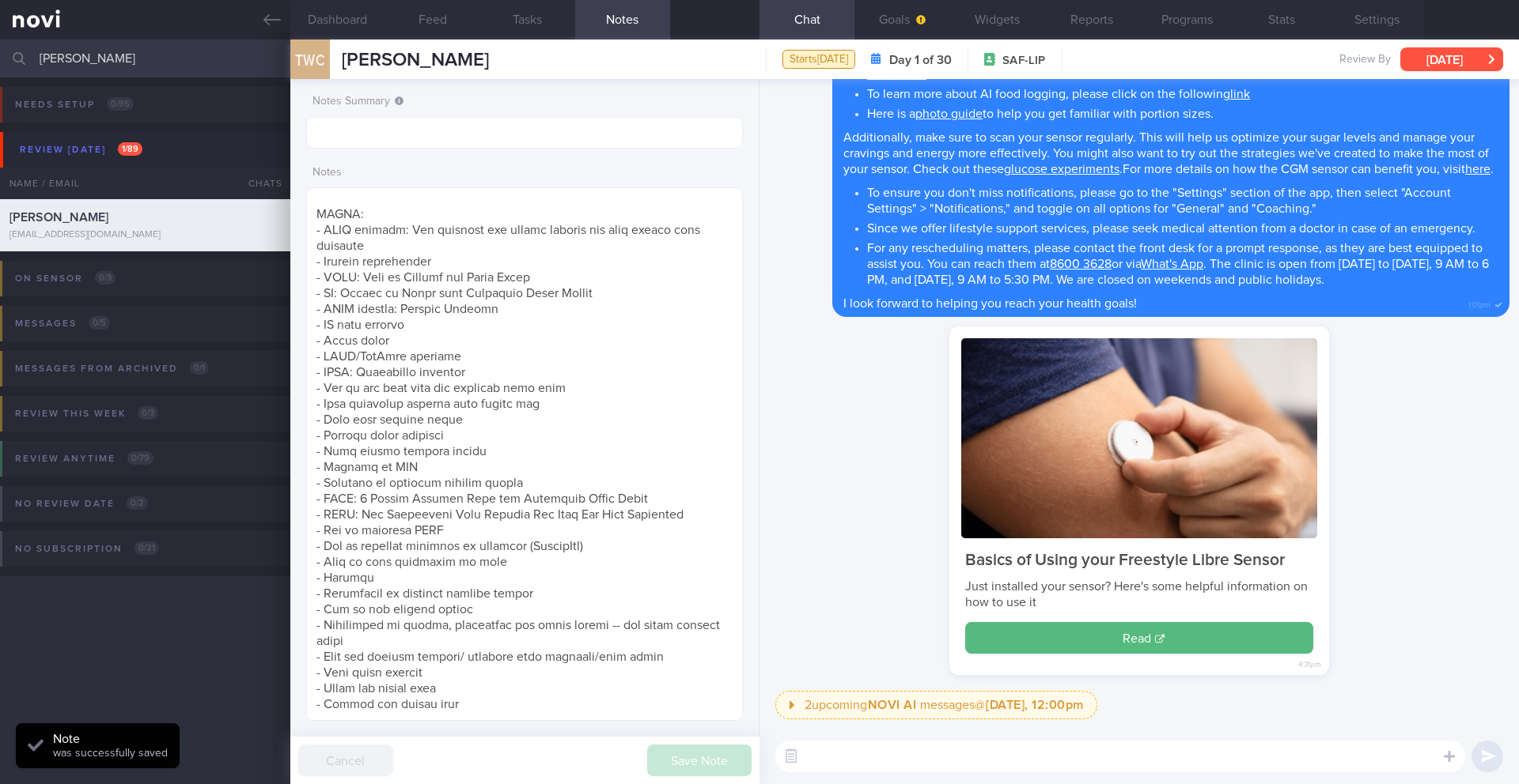
click at [1016, 65] on button "[DATE]" at bounding box center [1452, 59] width 103 height 24
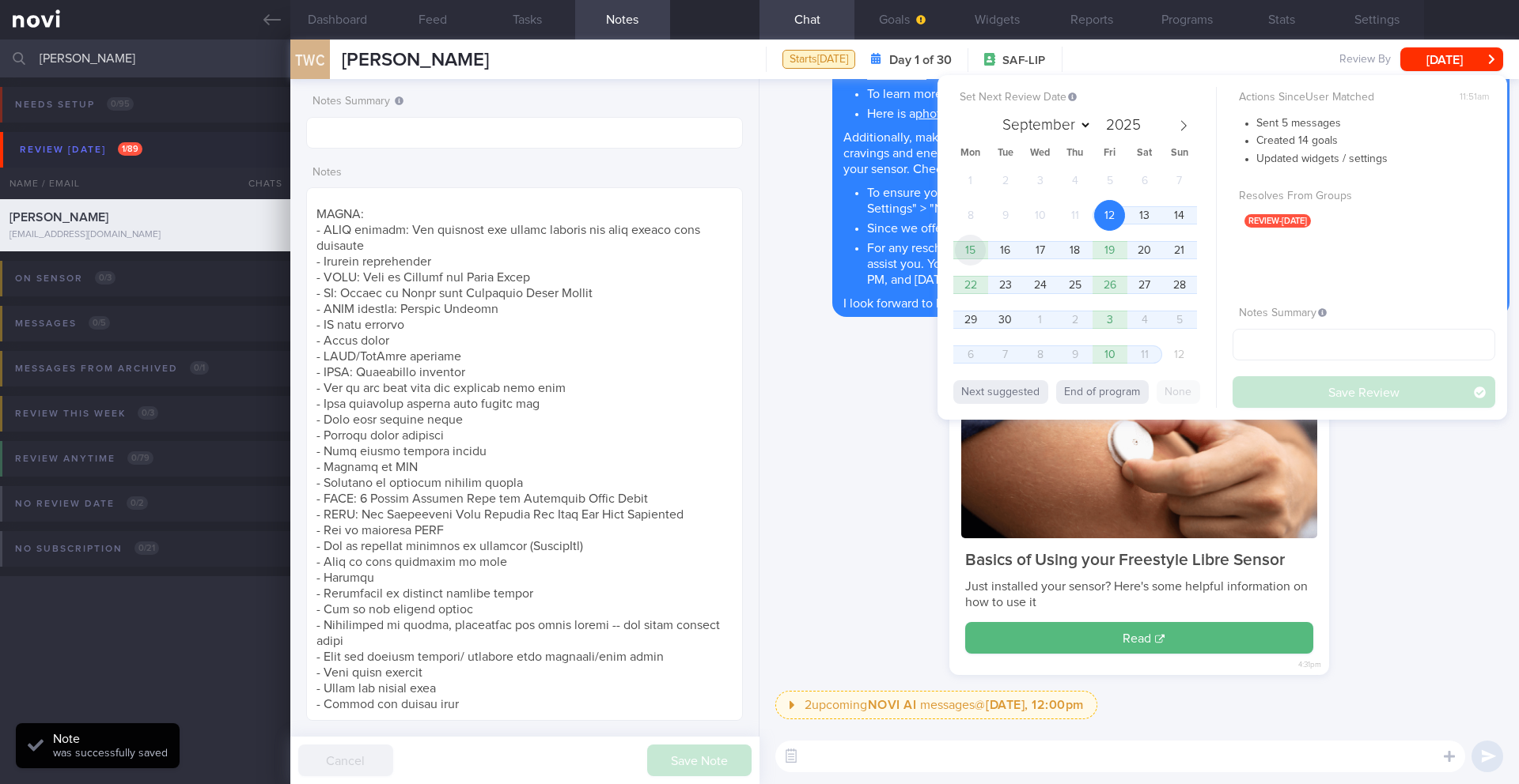
click at [968, 254] on span "15" at bounding box center [970, 250] width 31 height 31
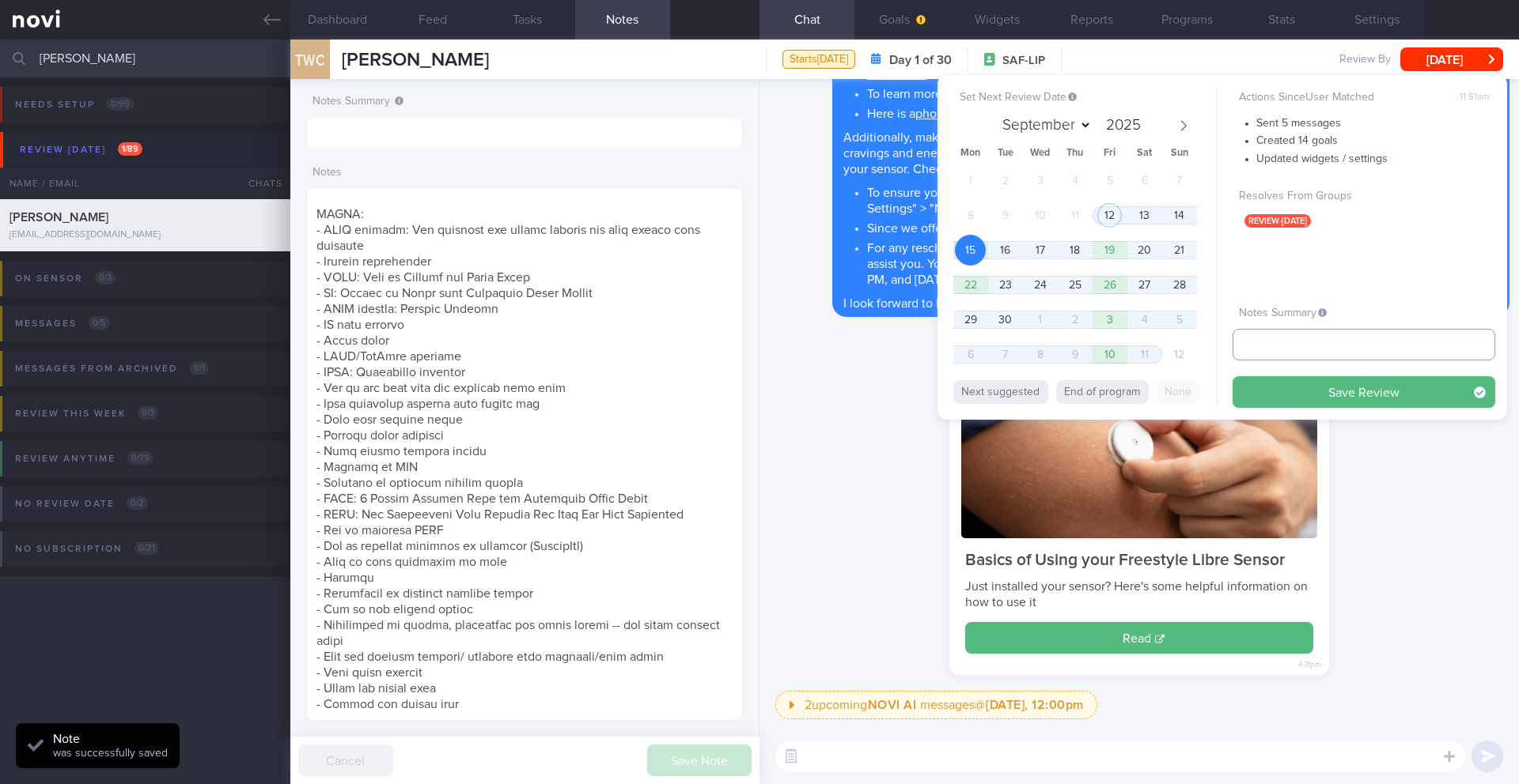
click at [1016, 344] on input "text" at bounding box center [1363, 344] width 262 height 31
type input "15/9 SAF LIP"
click at [1016, 396] on button "Save Review" at bounding box center [1363, 392] width 262 height 31
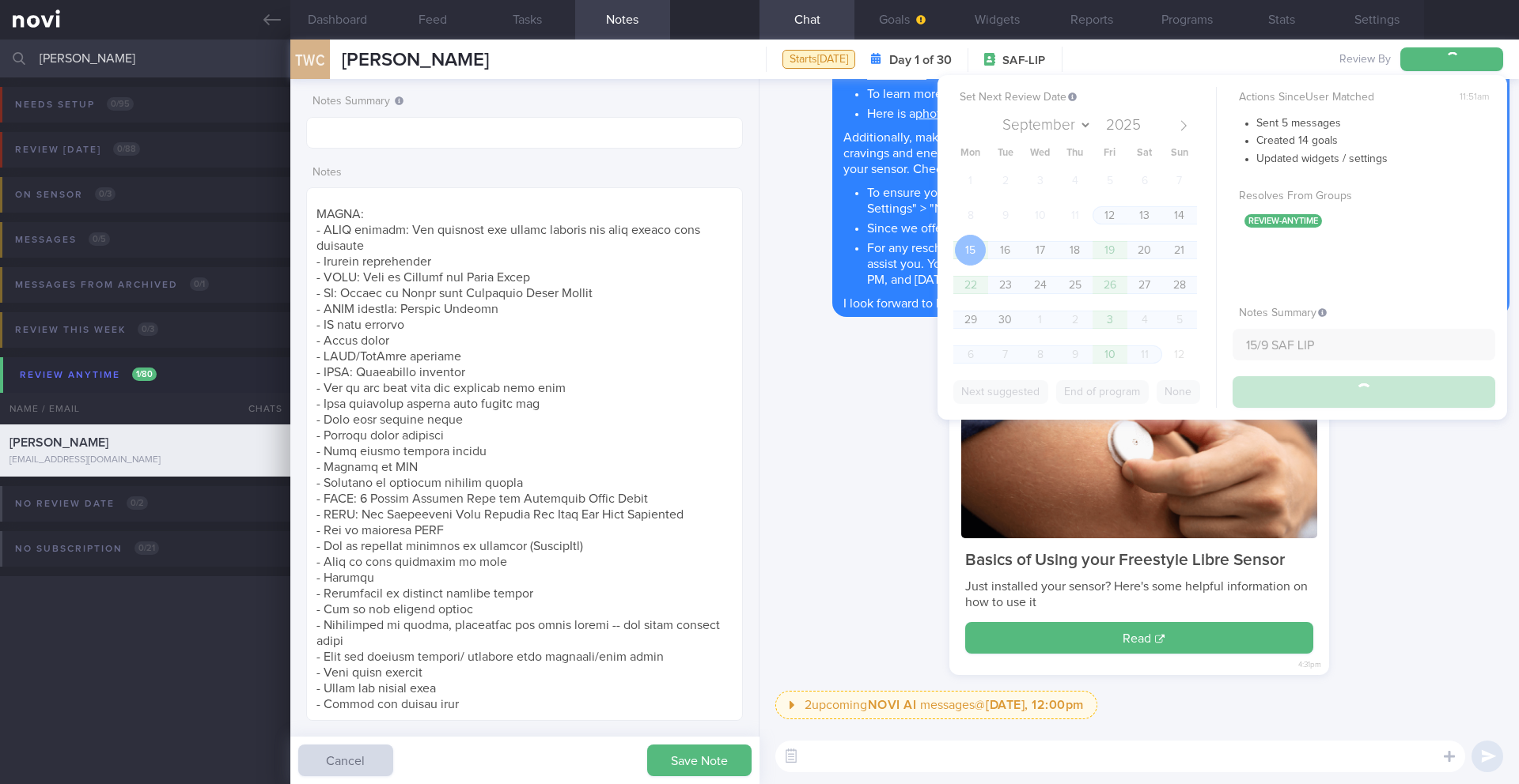
type input "15/9 SAF LIP"
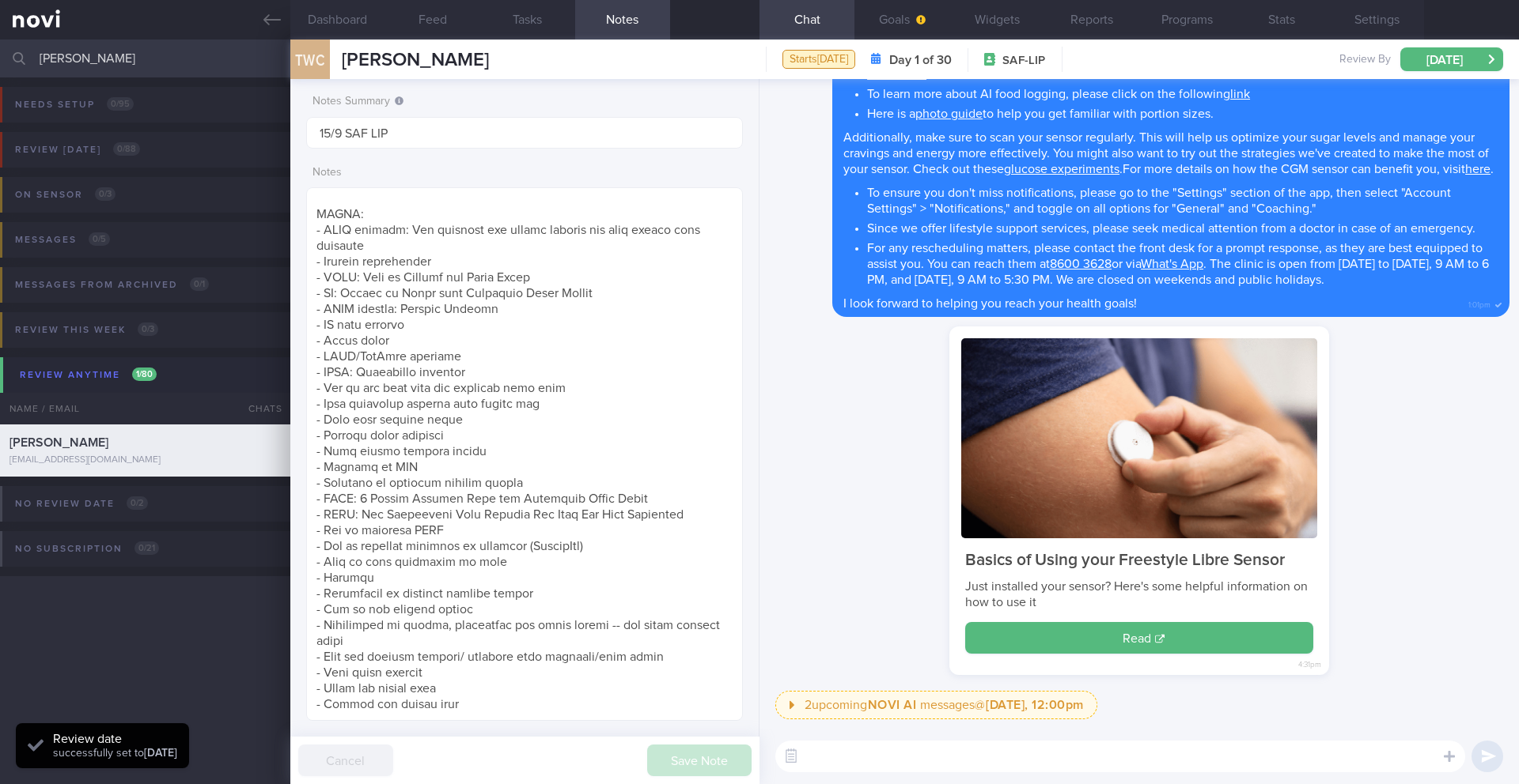
scroll to position [259, 411]
click at [1016, 17] on button "Programs" at bounding box center [1187, 19] width 95 height 39
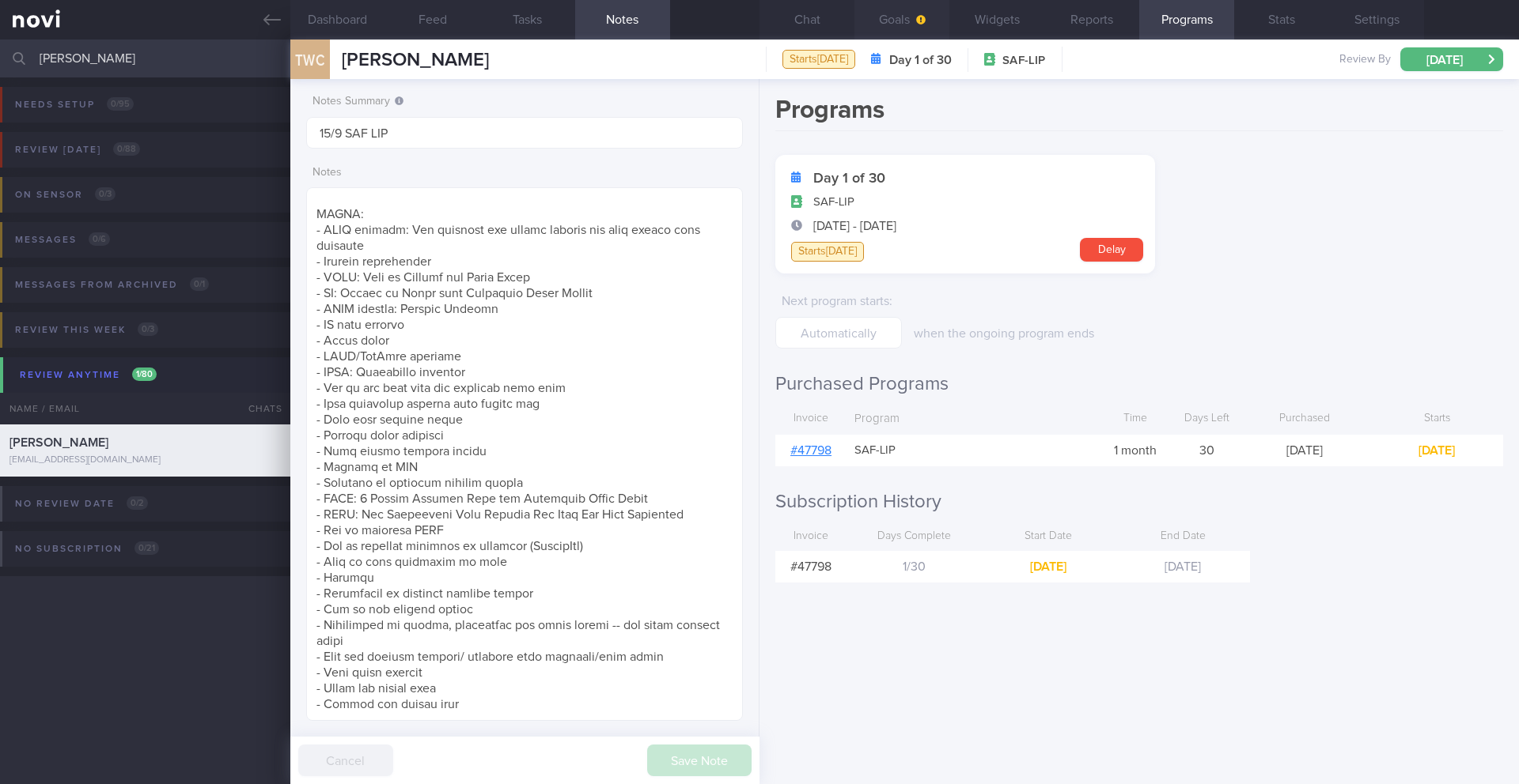
click at [890, 26] on button "Goals" at bounding box center [902, 19] width 95 height 39
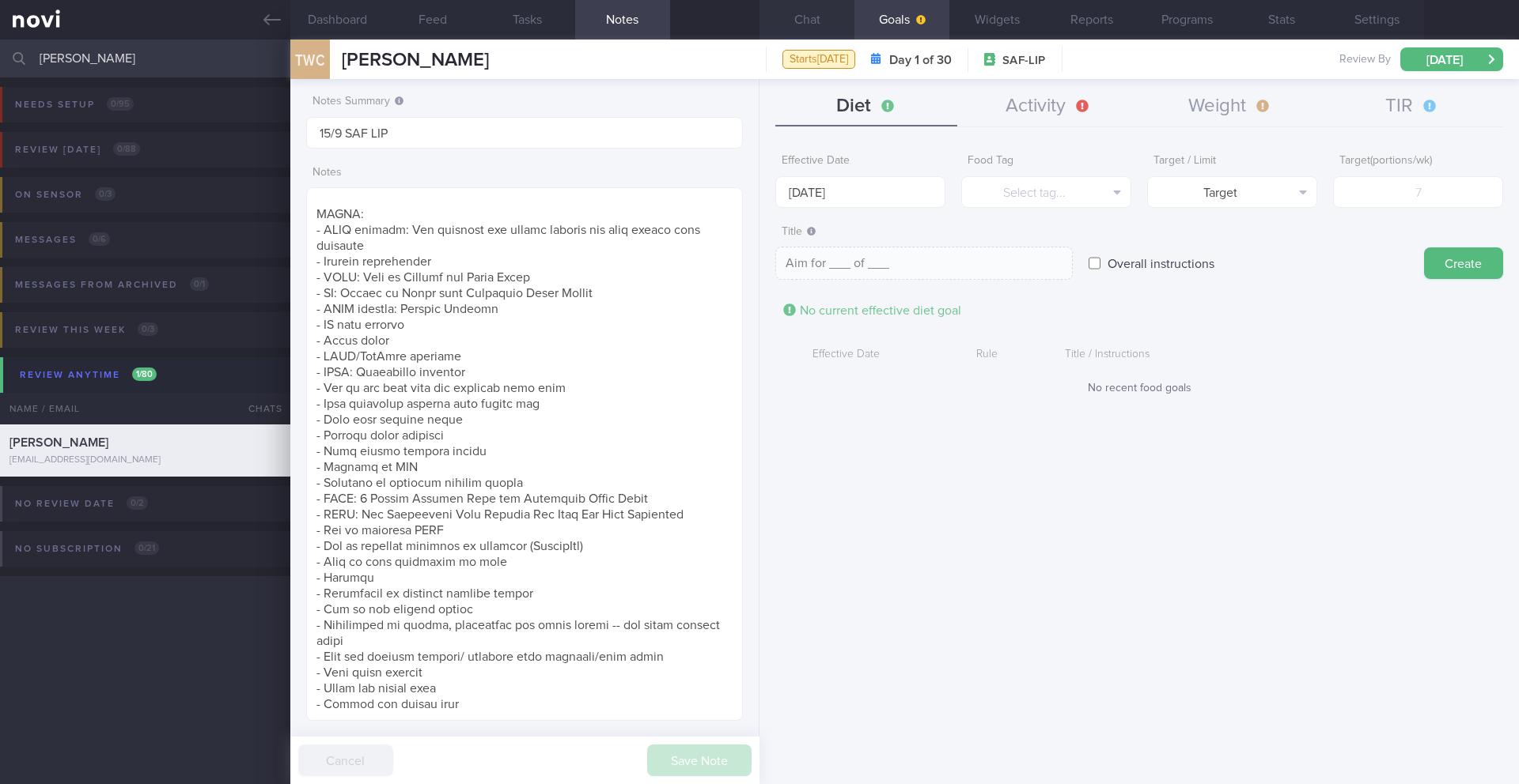
click at [826, 23] on button "Chat" at bounding box center [806, 19] width 95 height 39
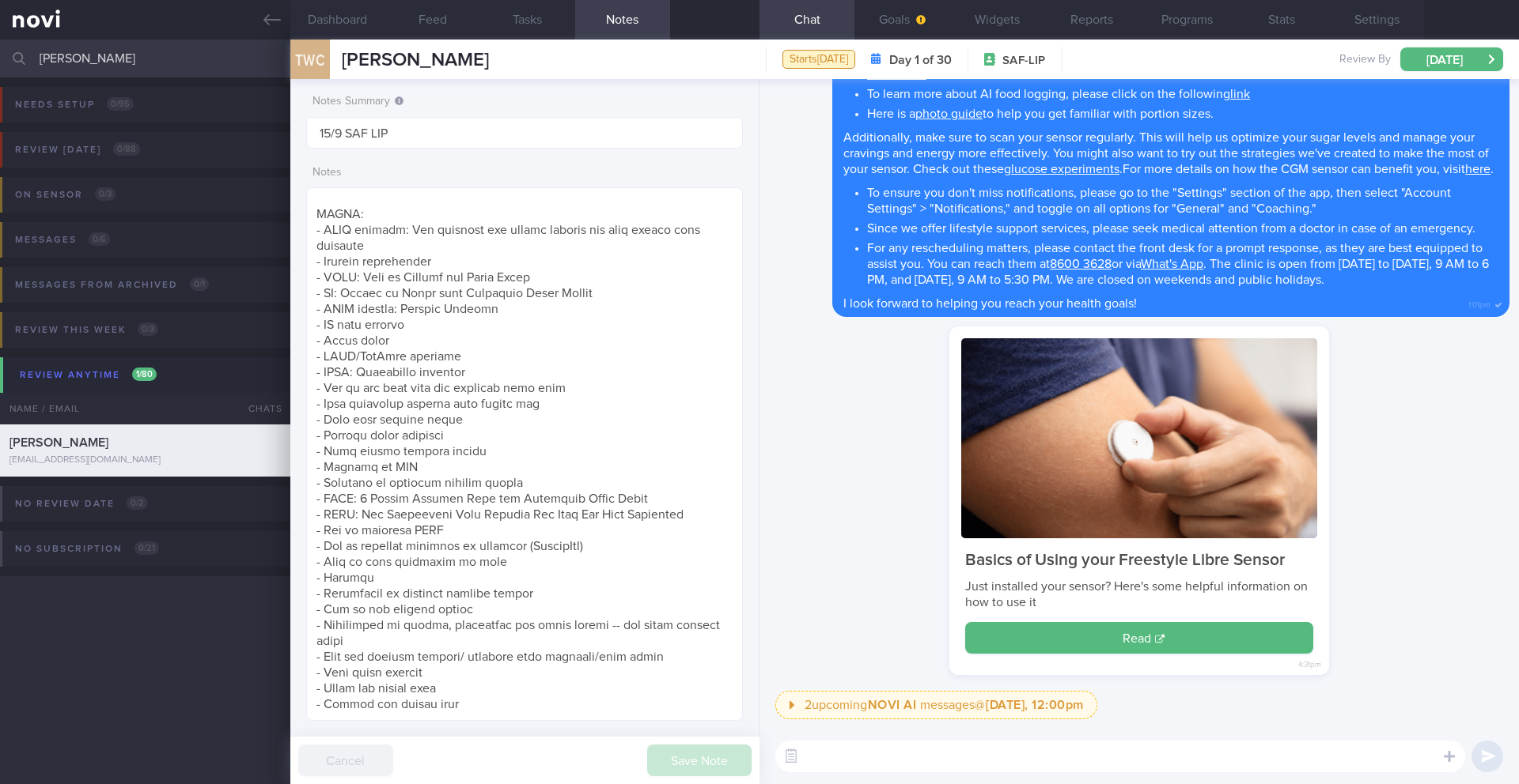
click at [863, 694] on textarea at bounding box center [1119, 757] width 690 height 31
paste textarea "Here are your Goals: - Short-term Target: ____kg (5% weight loss), decrease in …"
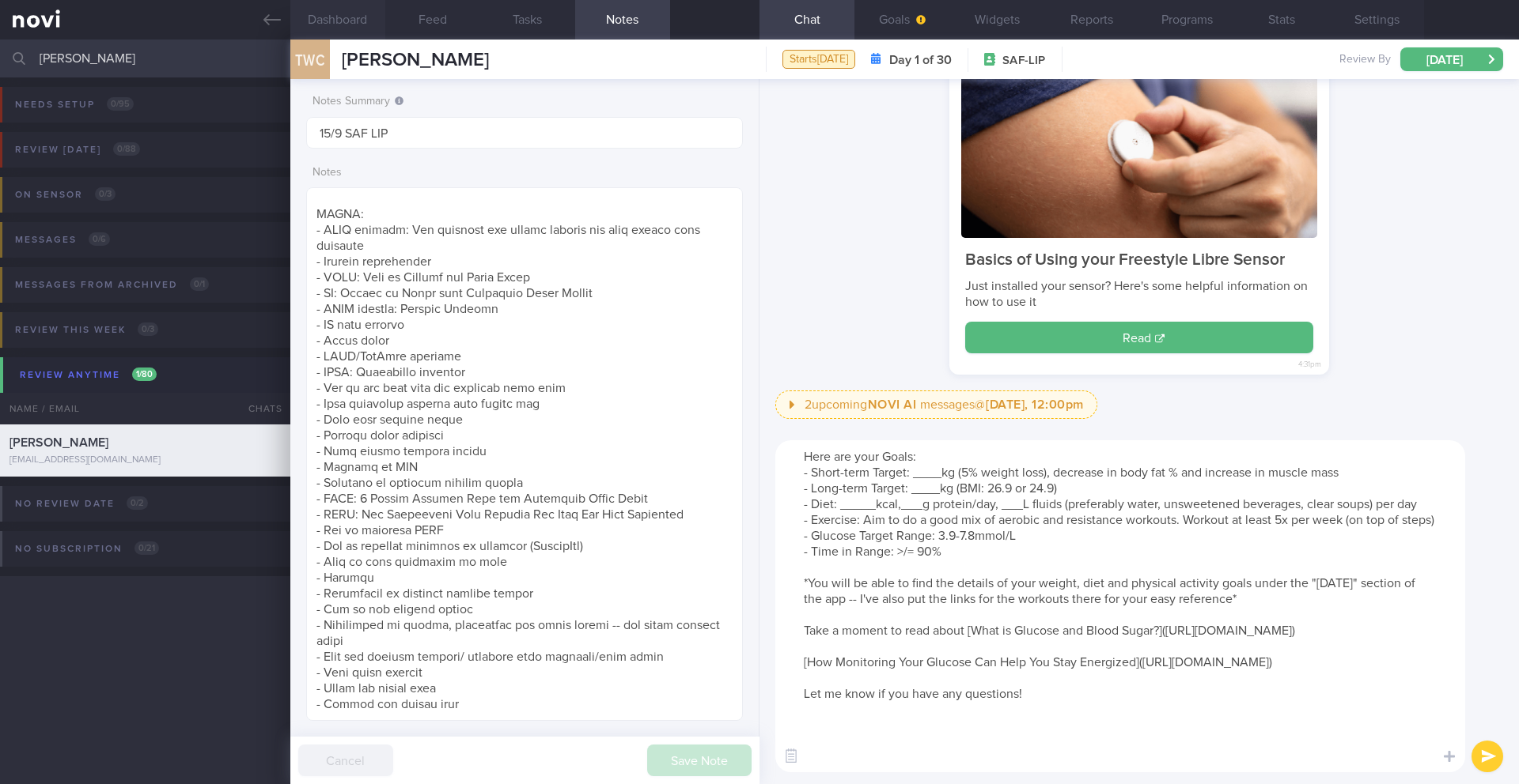
type textarea "Here are your Goals: - Short-term Target: ____kg (5% weight loss), decrease in …"
click at [328, 29] on button "Dashboard" at bounding box center [338, 19] width 95 height 39
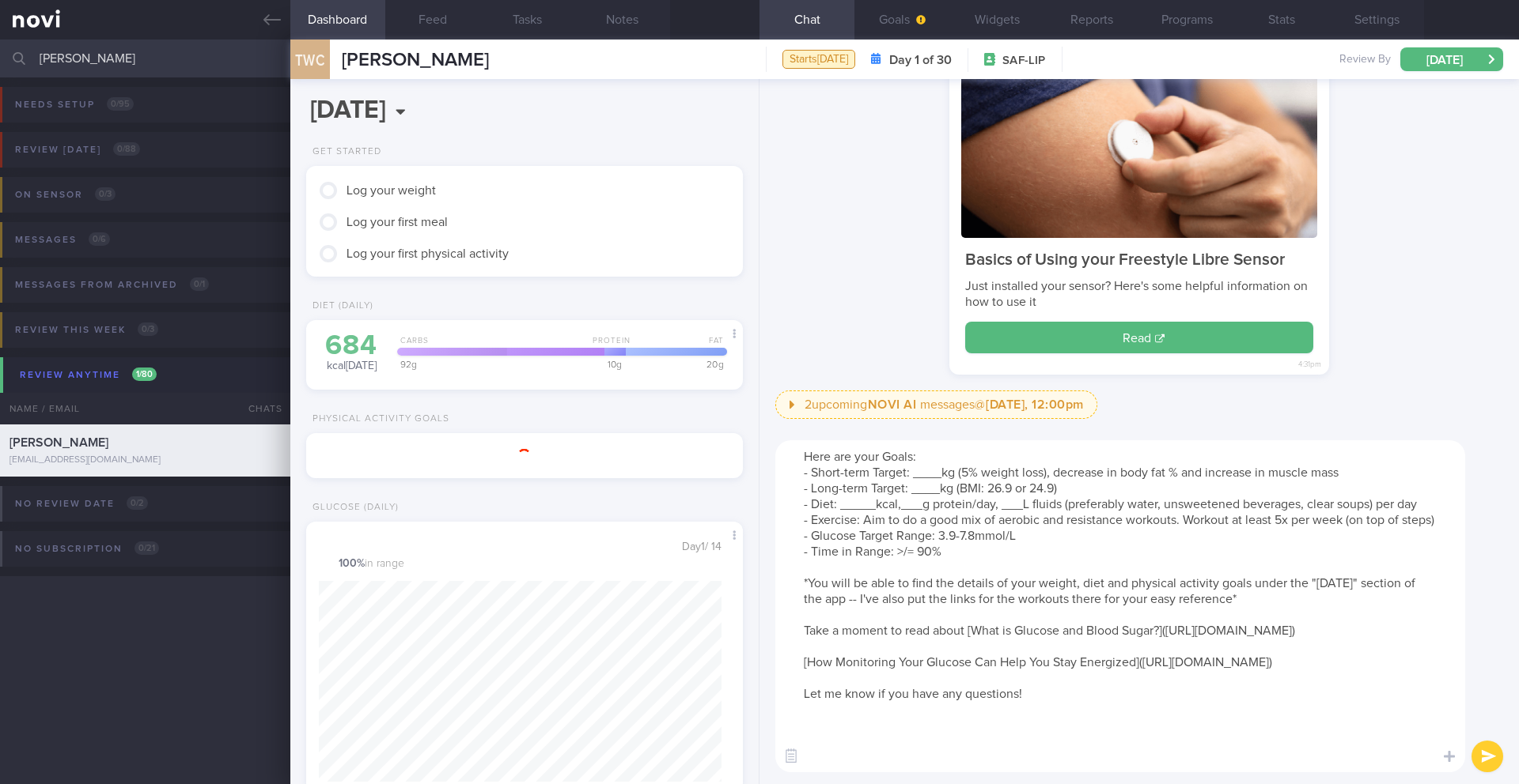
scroll to position [198, 397]
click at [890, 12] on button "Goals" at bounding box center [902, 19] width 95 height 39
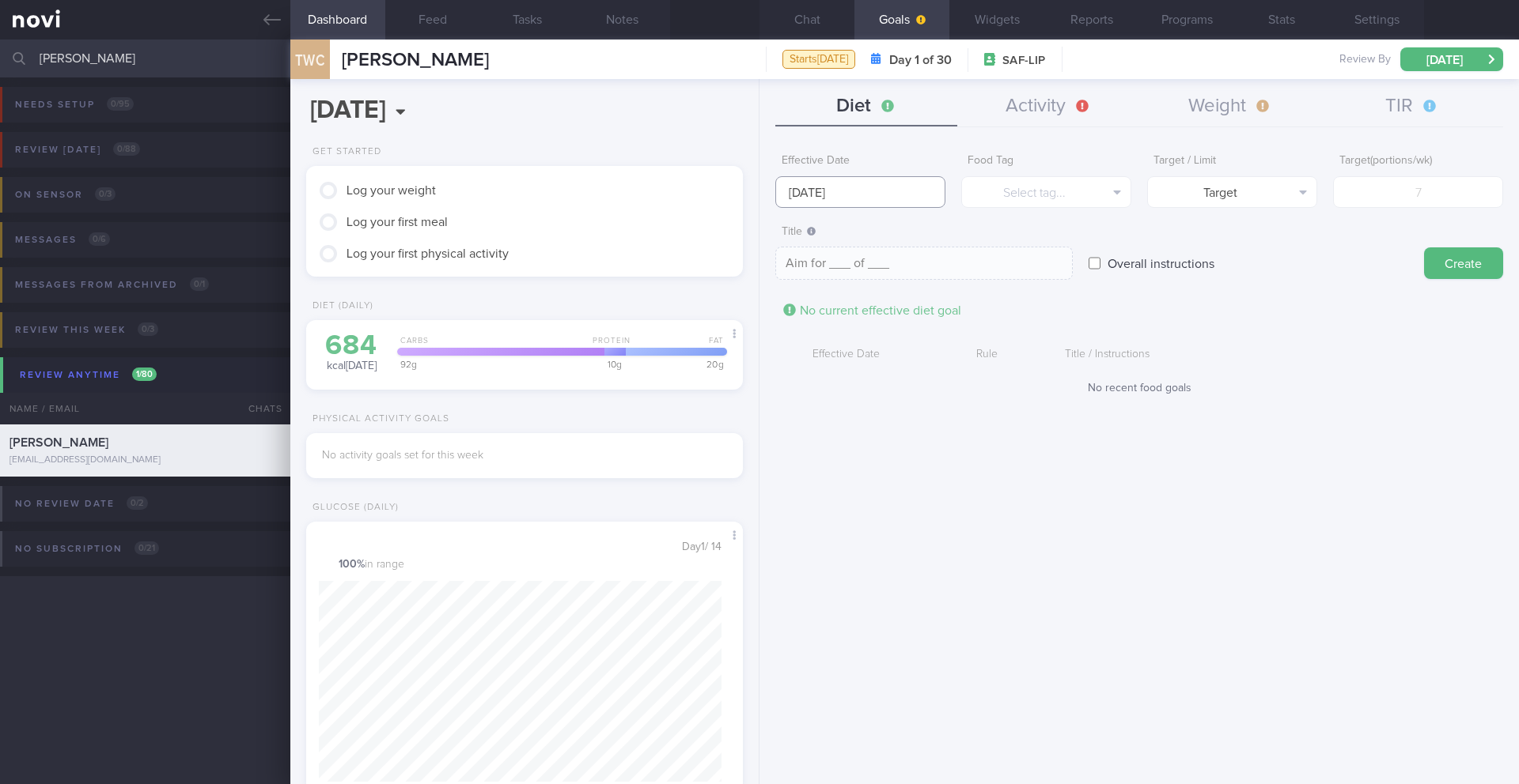
click at [792, 198] on input "[DATE]" at bounding box center [860, 192] width 170 height 31
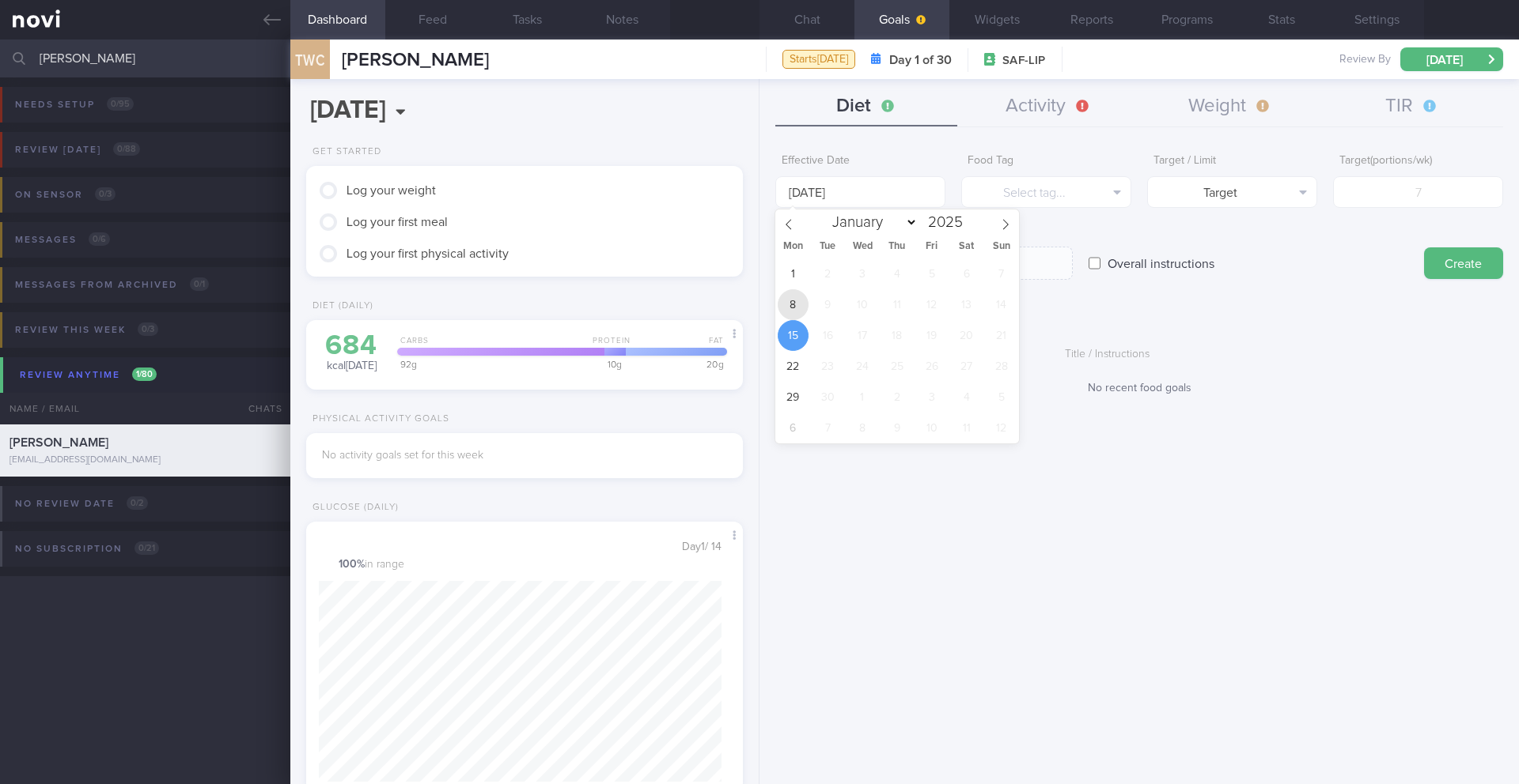
click at [798, 303] on span "8" at bounding box center [792, 304] width 31 height 31
type input "[DATE]"
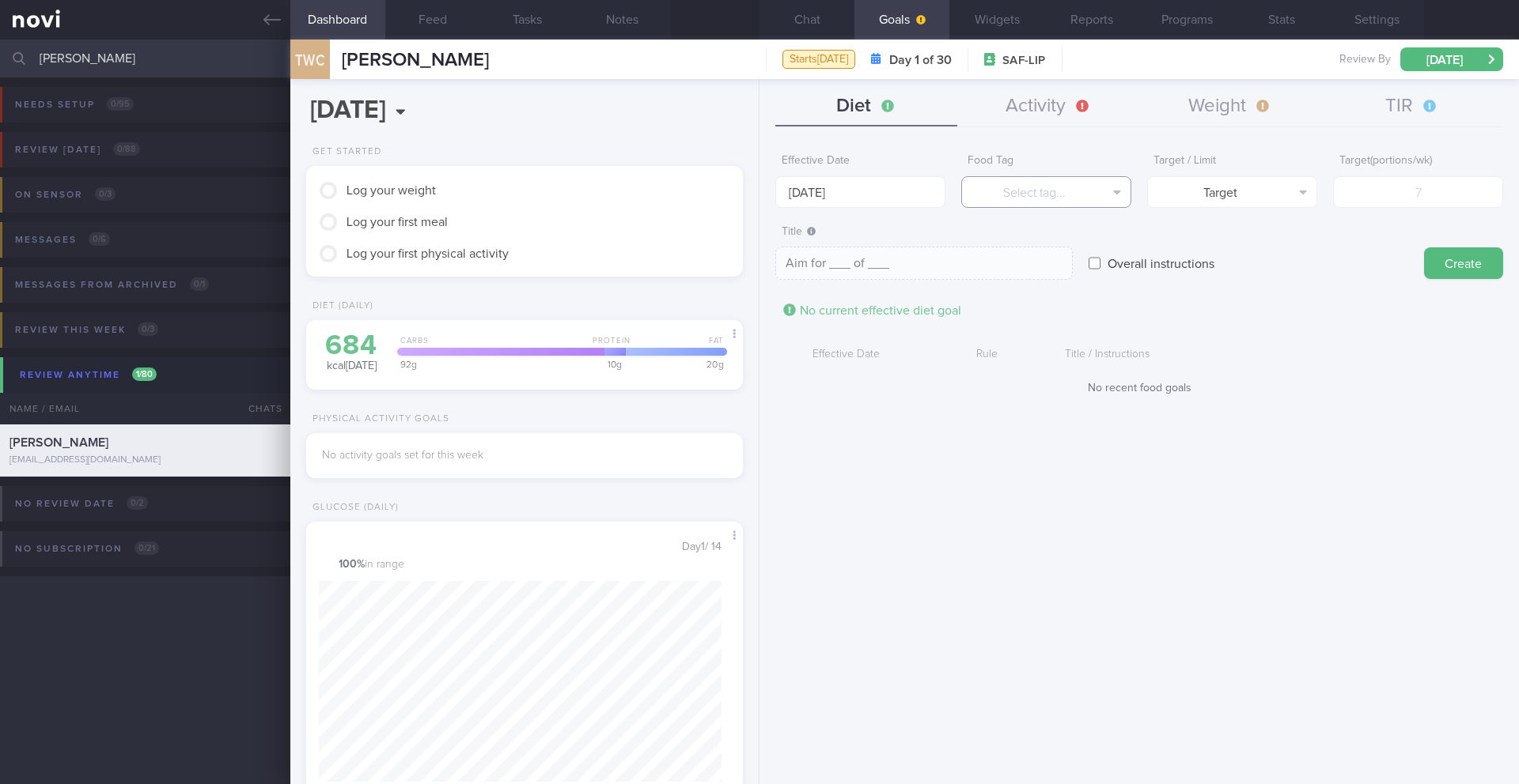
click at [1016, 196] on button "Select tag..." at bounding box center [1046, 192] width 170 height 31
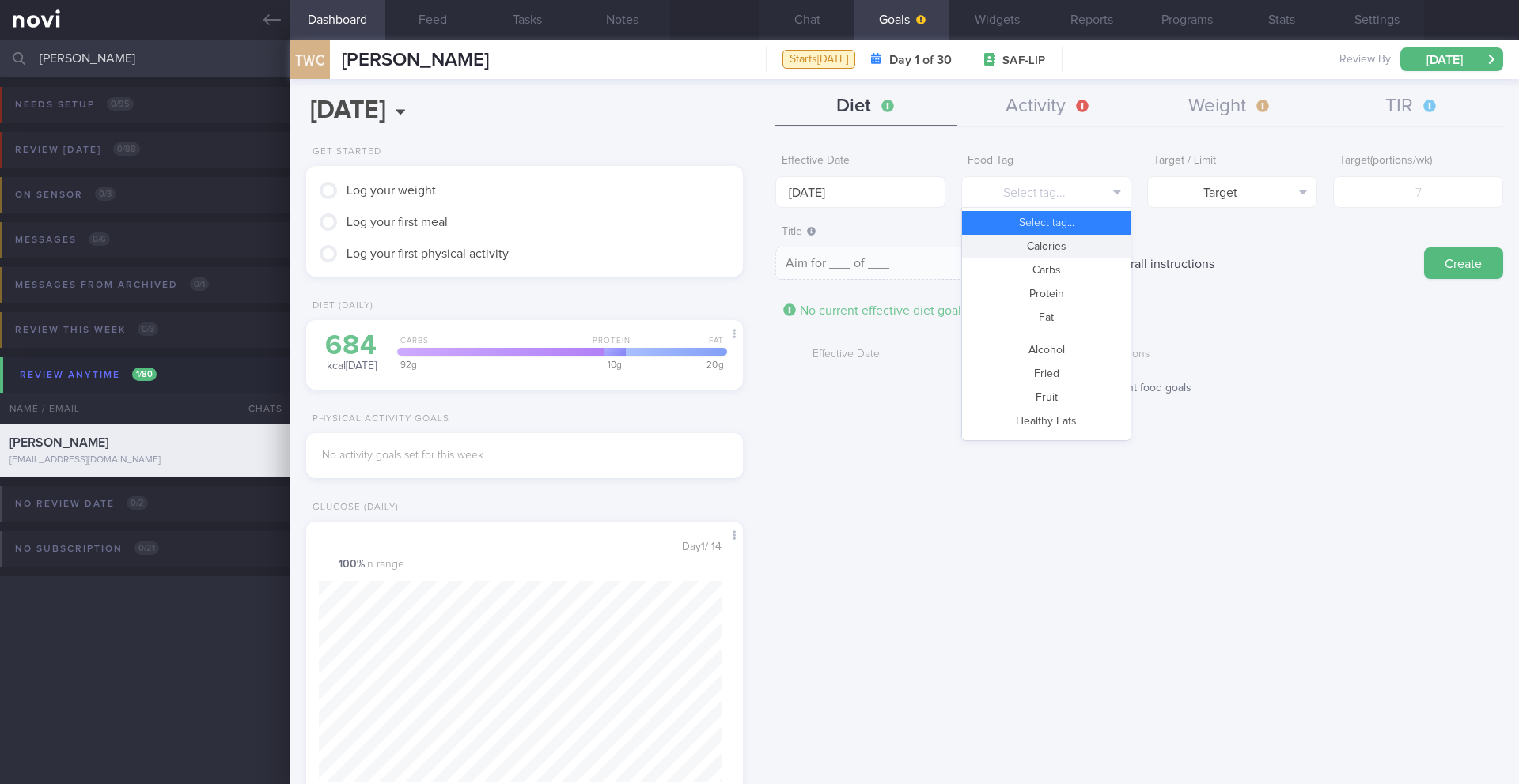
click at [1016, 247] on button "Calories" at bounding box center [1046, 246] width 169 height 24
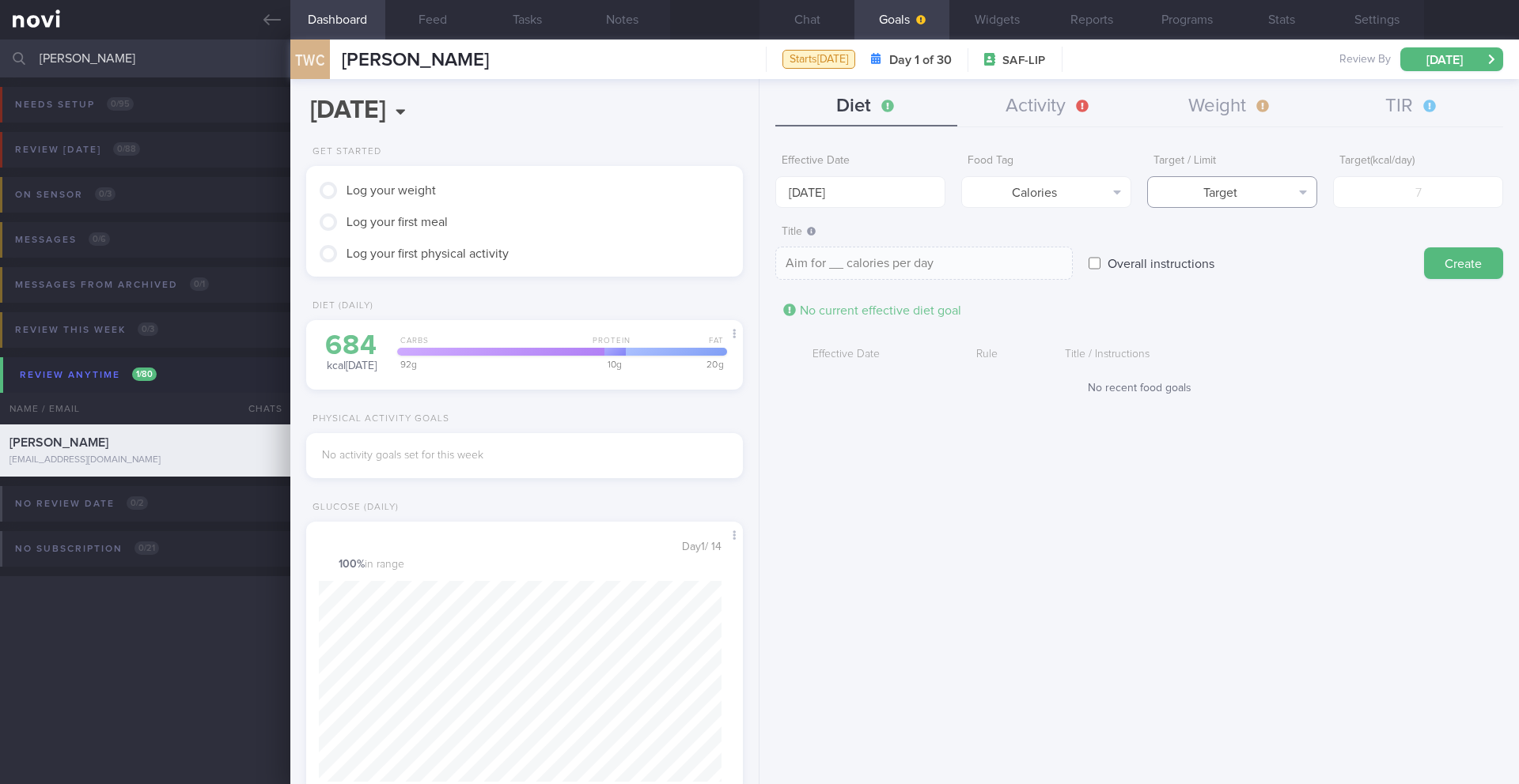
click at [1016, 196] on button "Target" at bounding box center [1232, 192] width 170 height 31
click at [1016, 244] on button "Limit" at bounding box center [1232, 246] width 169 height 24
type textarea "Keep to __ calories per day"
click at [1016, 186] on input "number" at bounding box center [1418, 192] width 170 height 31
type input "1"
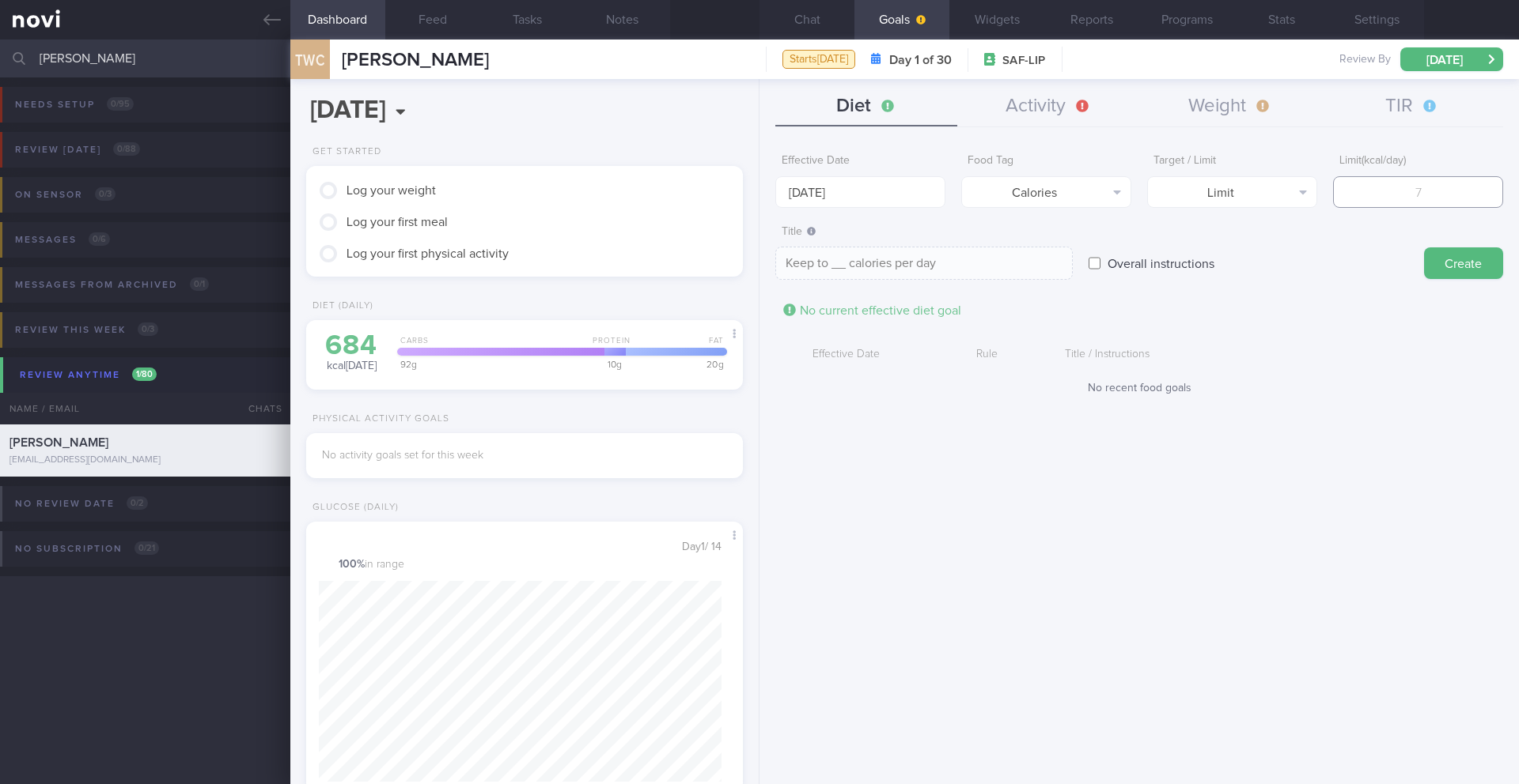
type textarea "Keep to 1 calories per day"
type input "18"
type textarea "Keep to 18 calories per day"
type input "180"
type textarea "Keep to 180 calories per day"
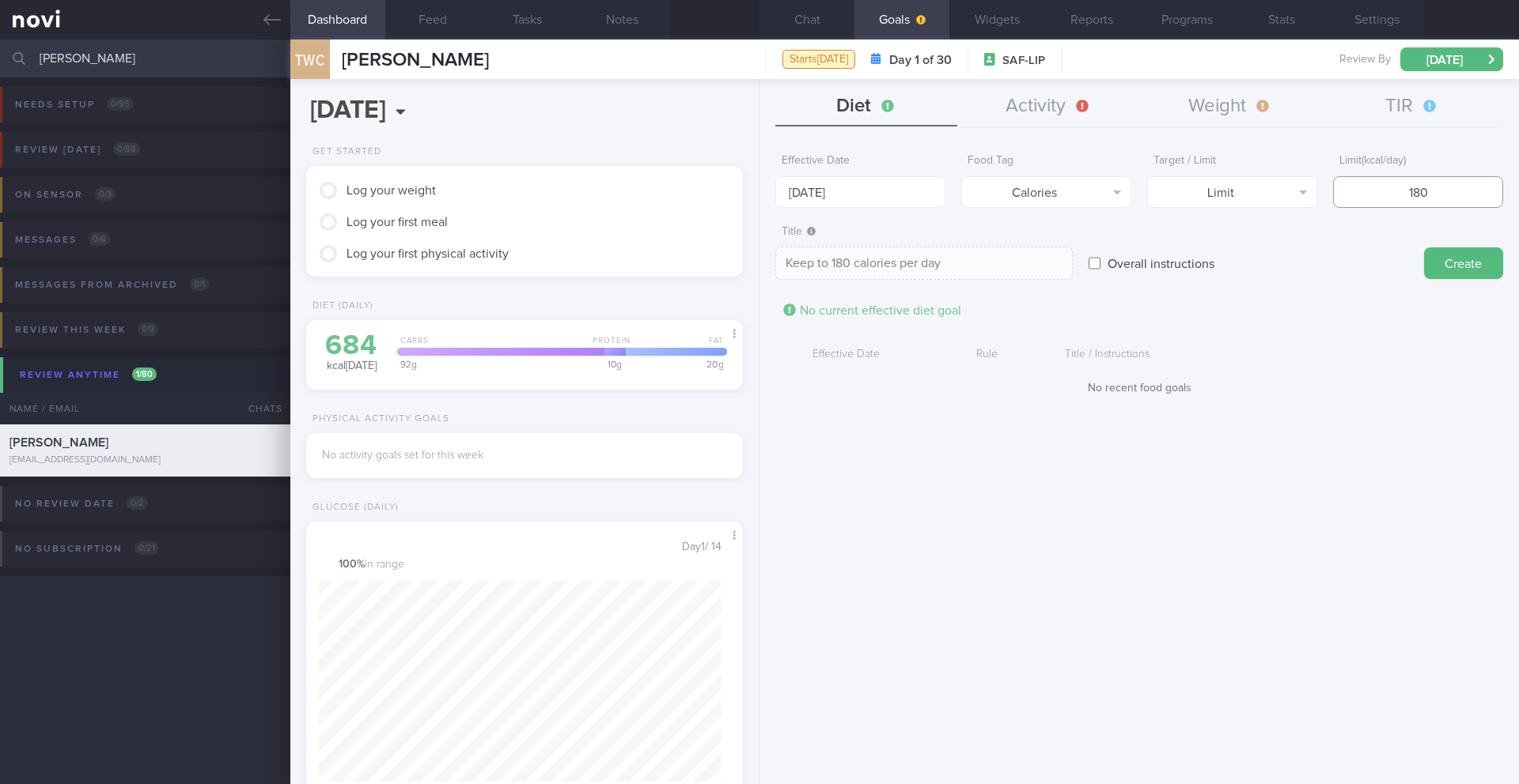
type input "1800"
type textarea "Keep to 1800 calories per day"
type input "1800"
click at [1016, 263] on button "Create" at bounding box center [1463, 263] width 79 height 31
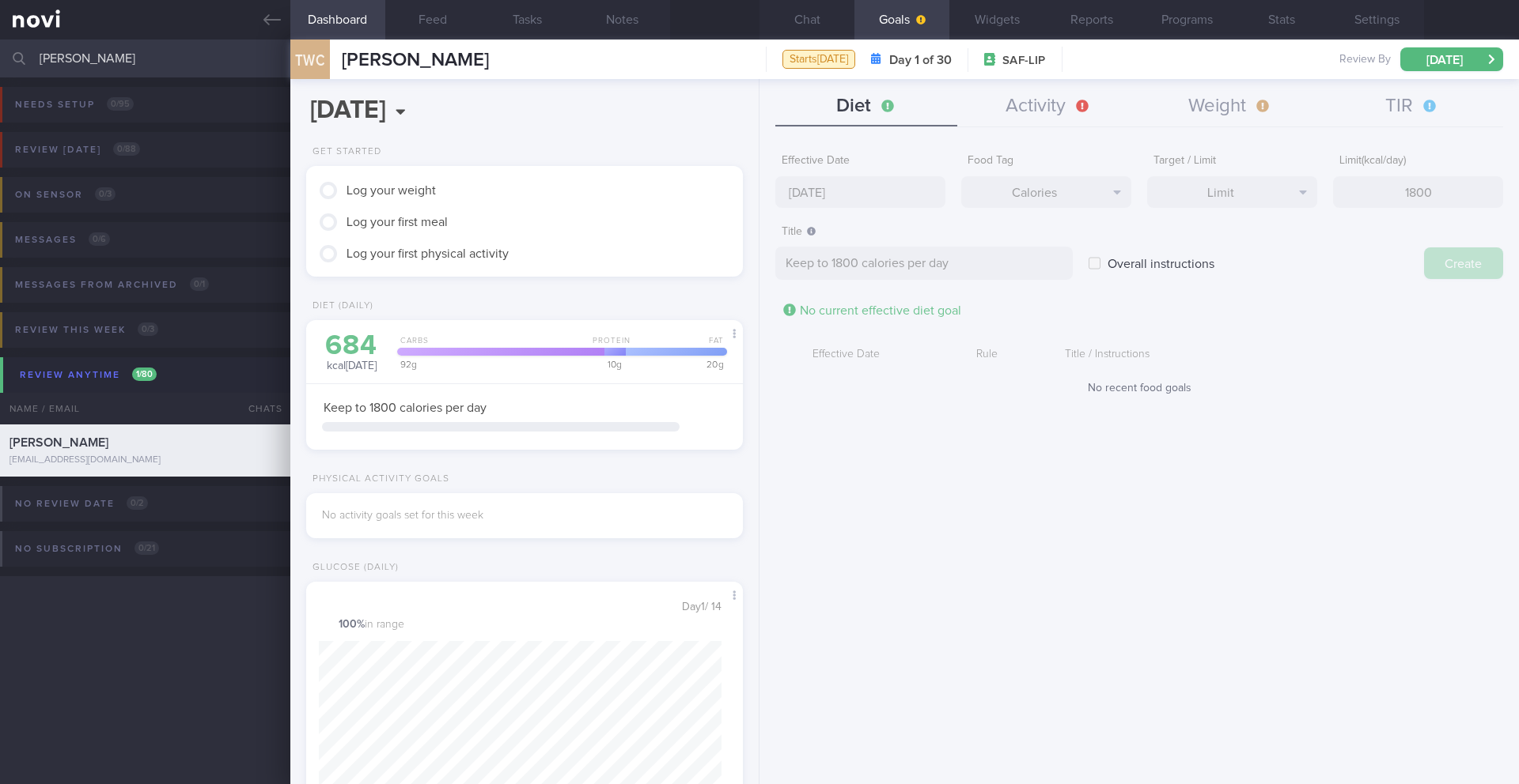
type input "[DATE]"
type textarea "Aim for ___ of ___"
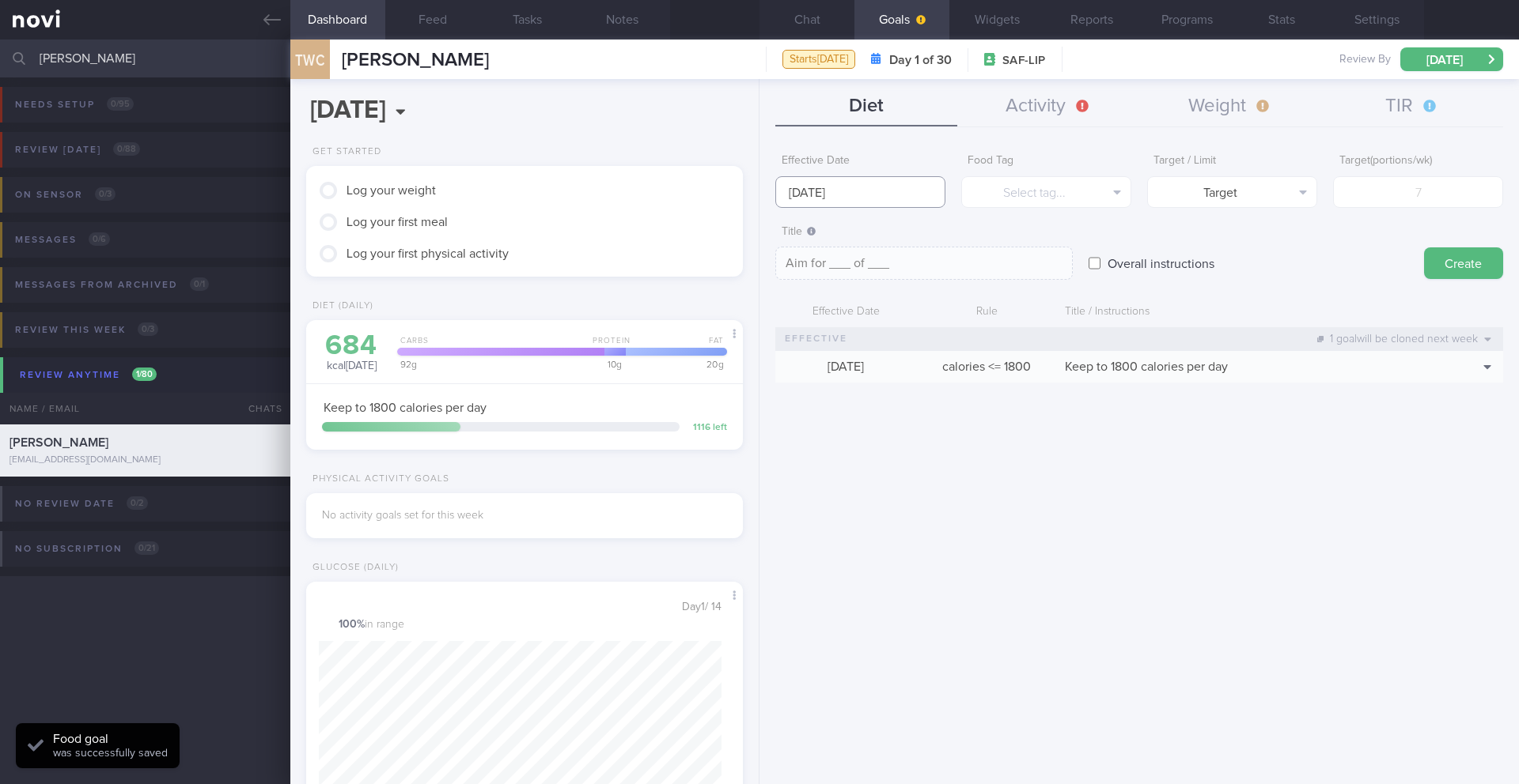
click at [804, 196] on input "[DATE]" at bounding box center [860, 192] width 170 height 31
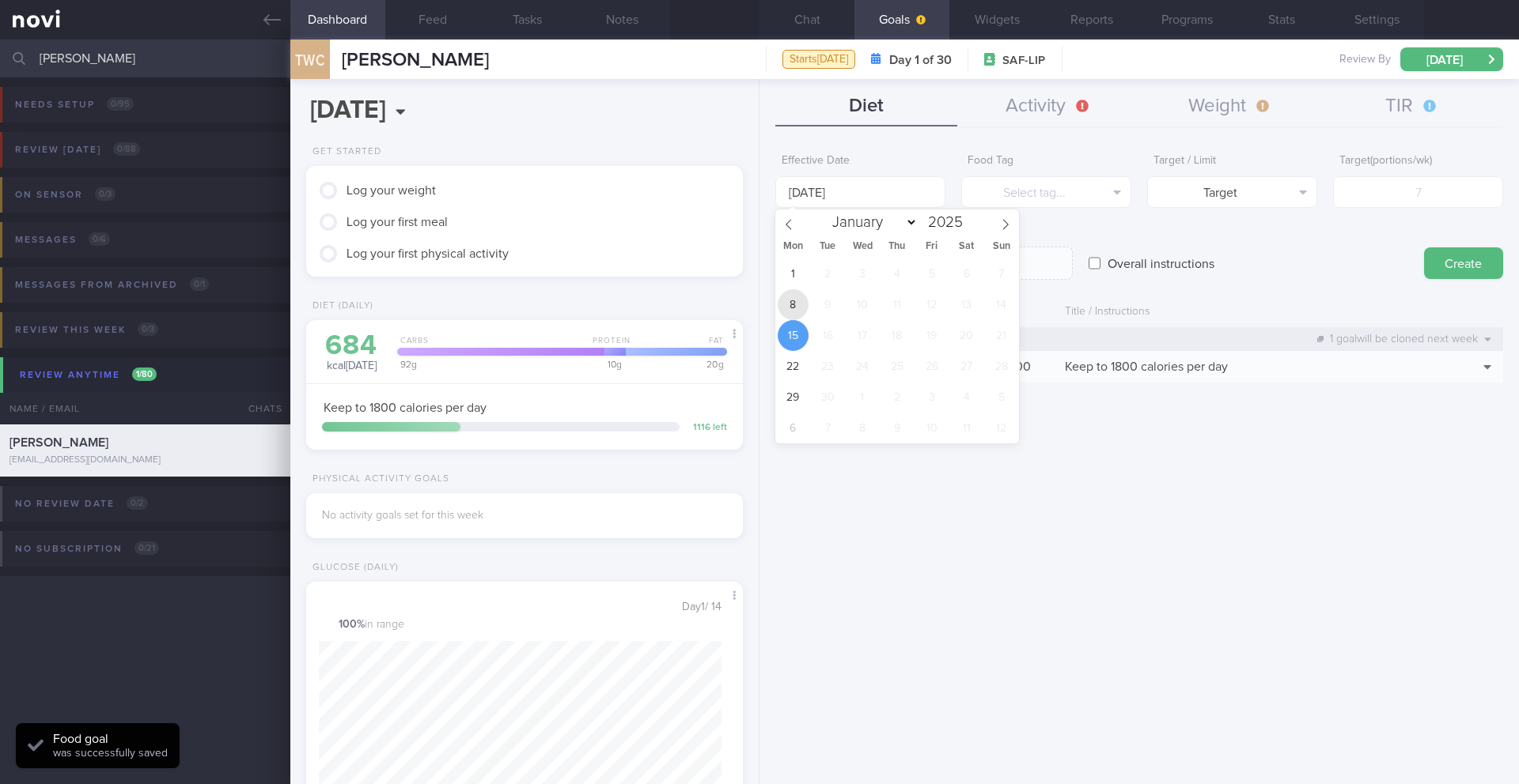
click at [795, 302] on span "8" at bounding box center [792, 304] width 31 height 31
type input "[DATE]"
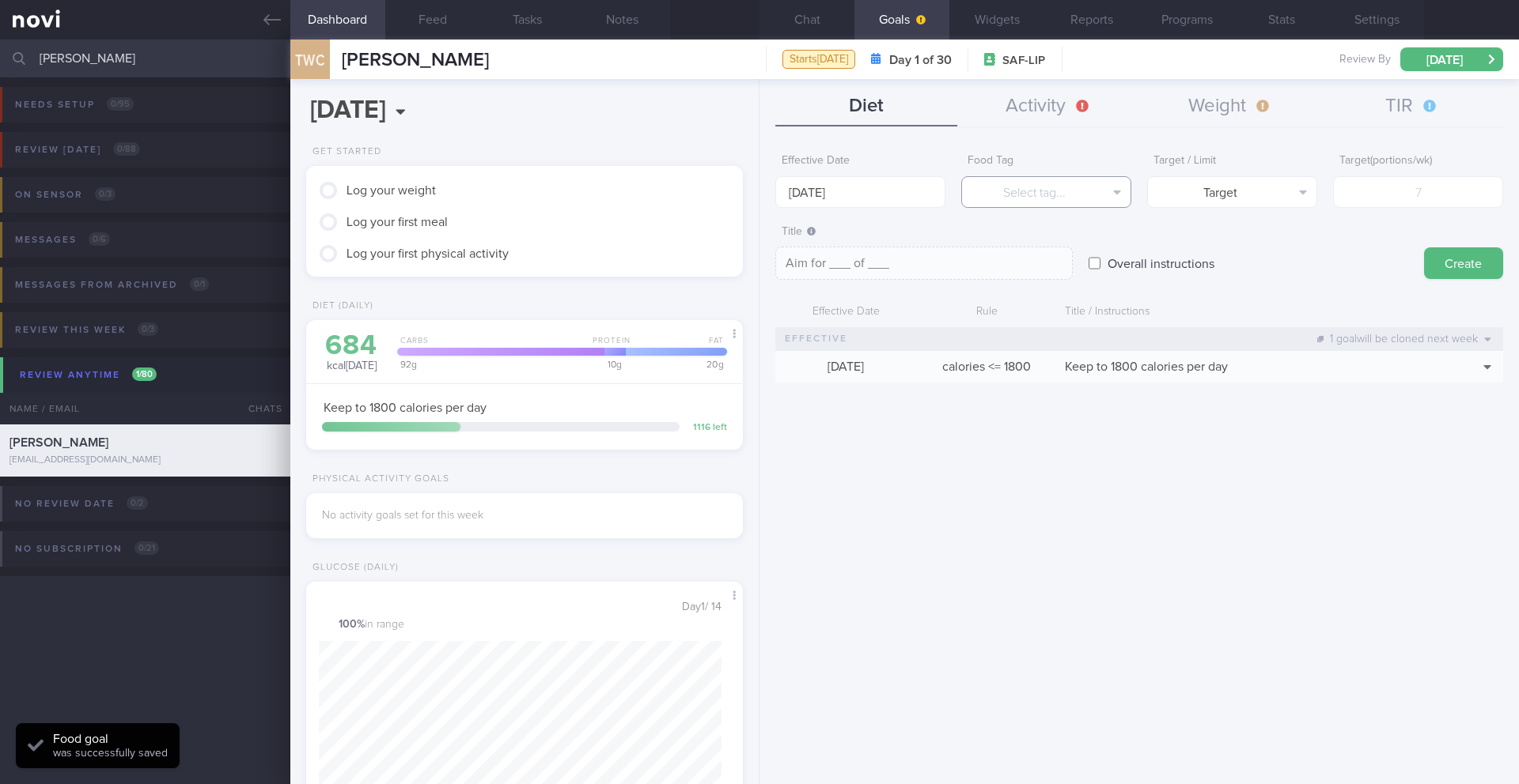
click at [1016, 200] on button "Select tag..." at bounding box center [1046, 192] width 170 height 31
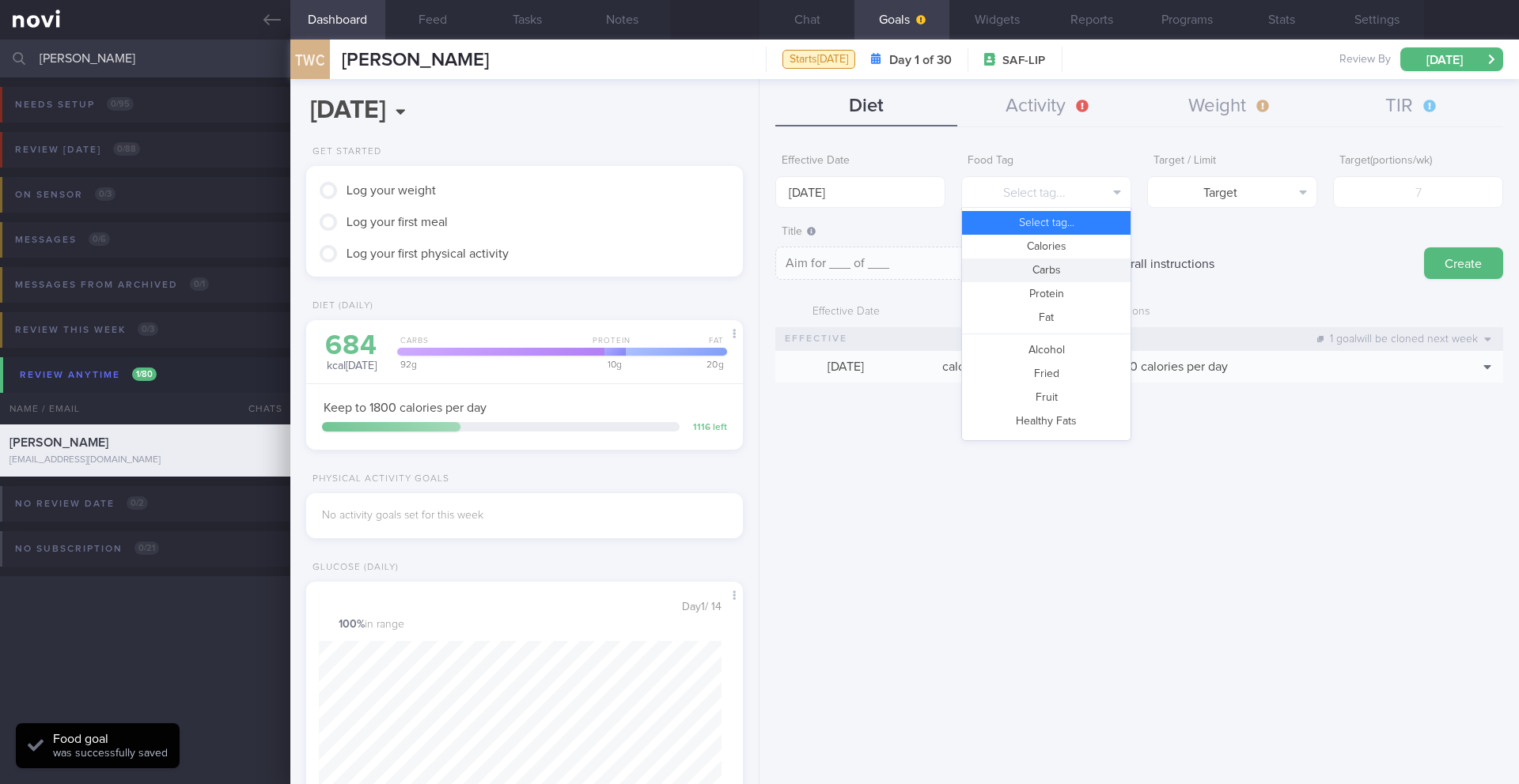
click at [1016, 290] on button "Protein" at bounding box center [1046, 294] width 169 height 24
type textarea "Aim for __g of protein per day"
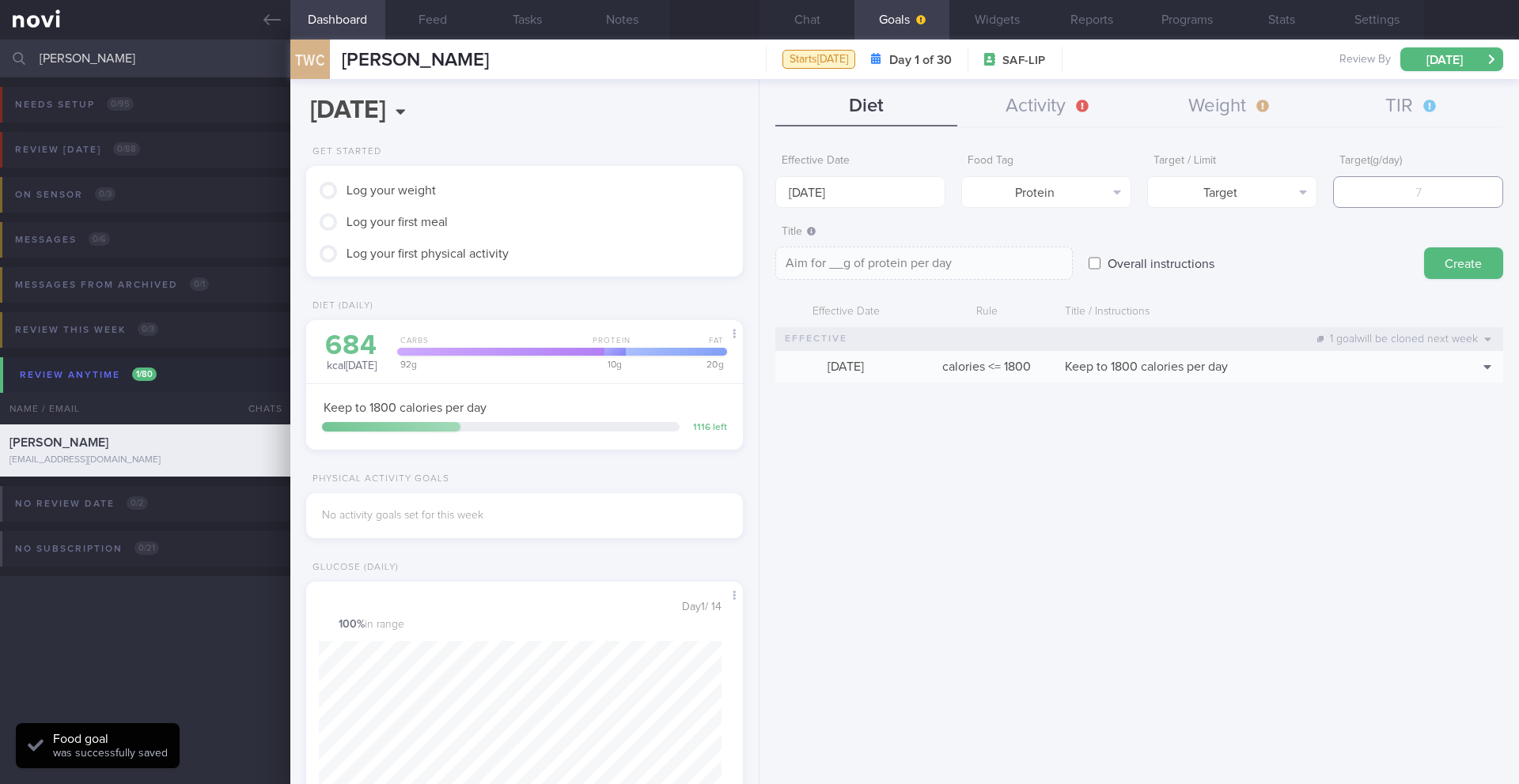
click at [1016, 194] on input "number" at bounding box center [1418, 192] width 170 height 31
type input "1"
type textarea "Aim for 1g of protein per day"
type input "10"
type textarea "Aim for 10g of protein per day"
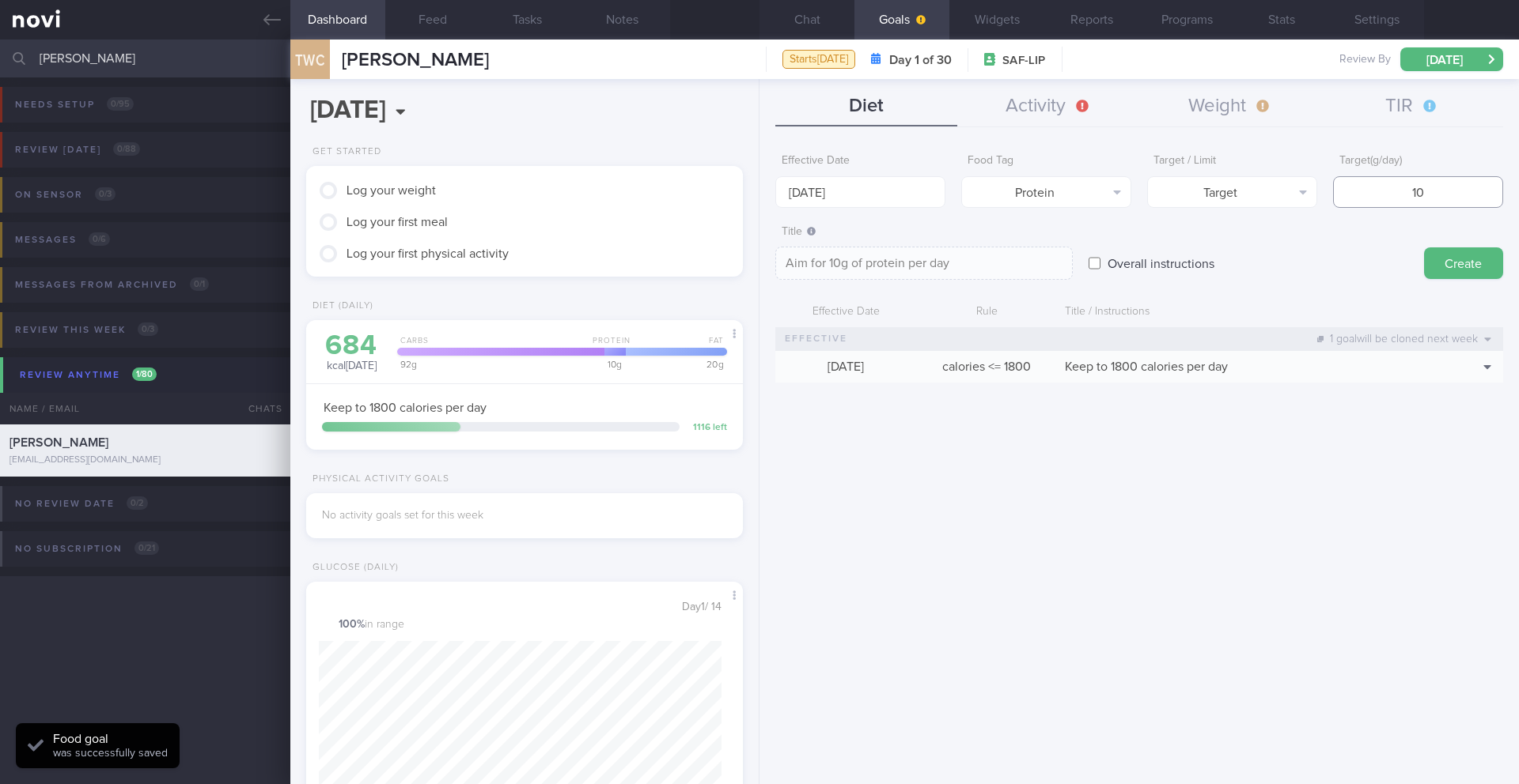
type input "100"
type textarea "Aim for 100g of protein per day"
type input "100"
click at [1016, 265] on button "Create" at bounding box center [1463, 263] width 79 height 31
type input "[DATE]"
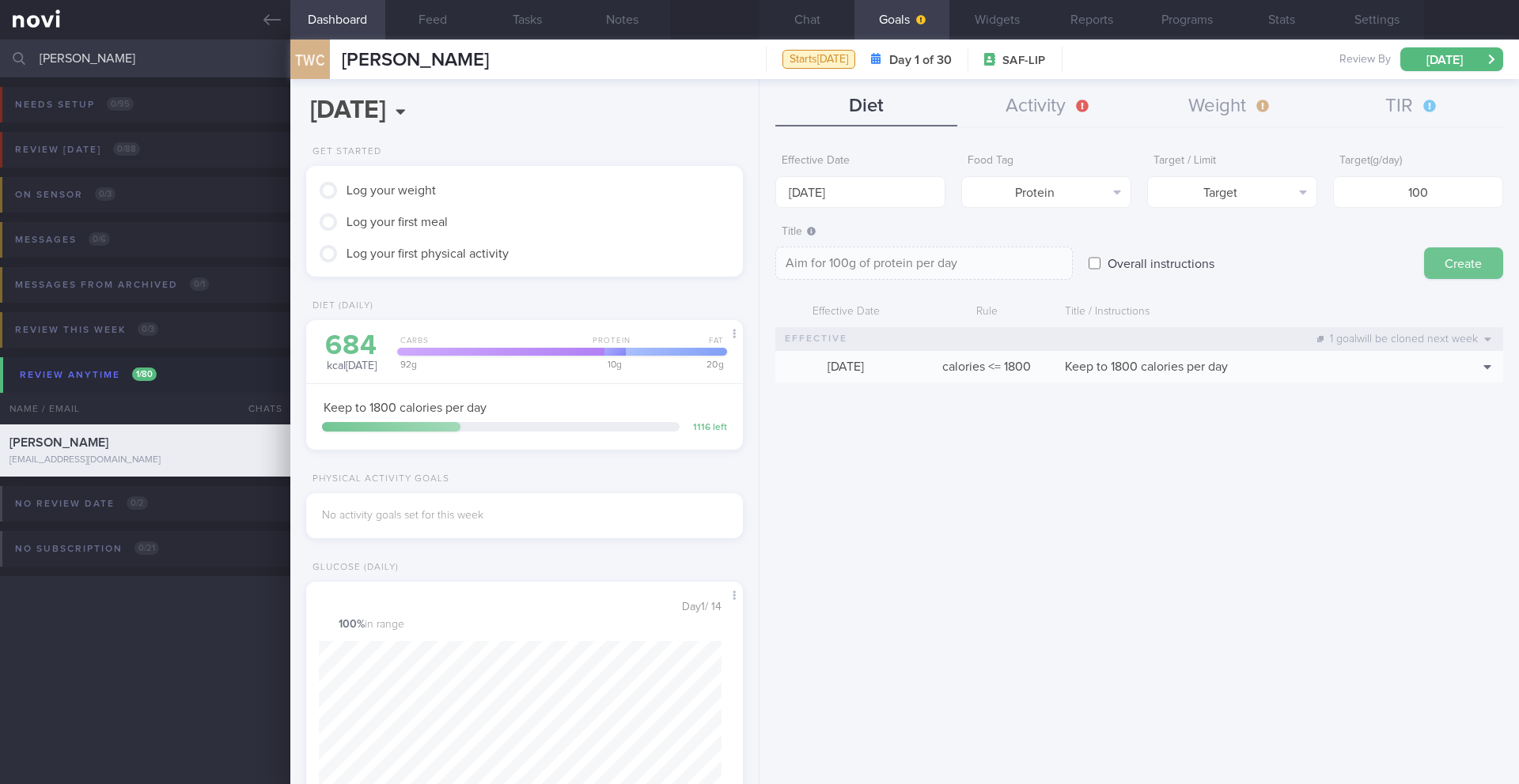
type textarea "Aim for ___ of ___"
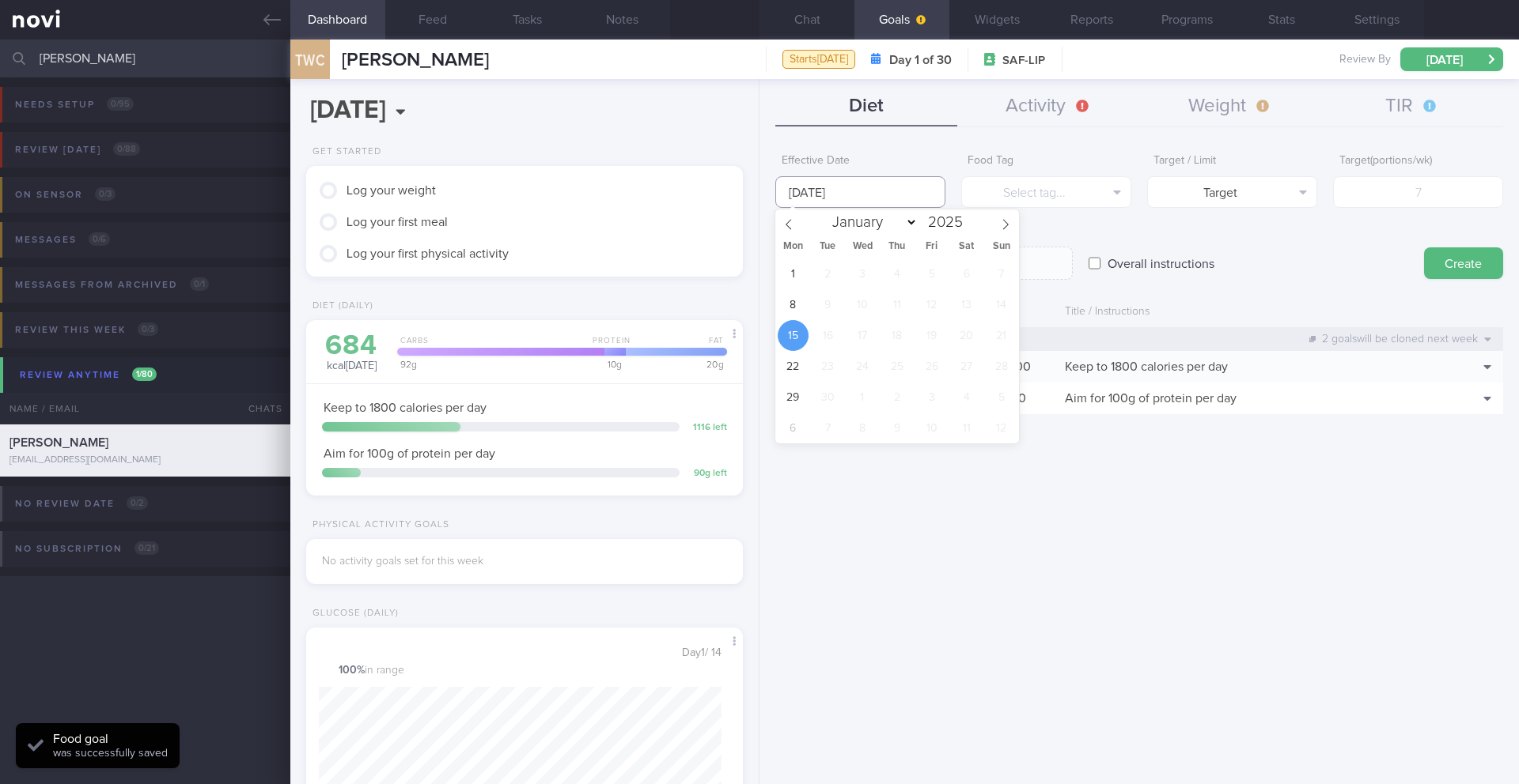
click at [820, 191] on input "[DATE]" at bounding box center [860, 192] width 170 height 31
click at [798, 303] on span "8" at bounding box center [792, 304] width 31 height 31
type input "[DATE]"
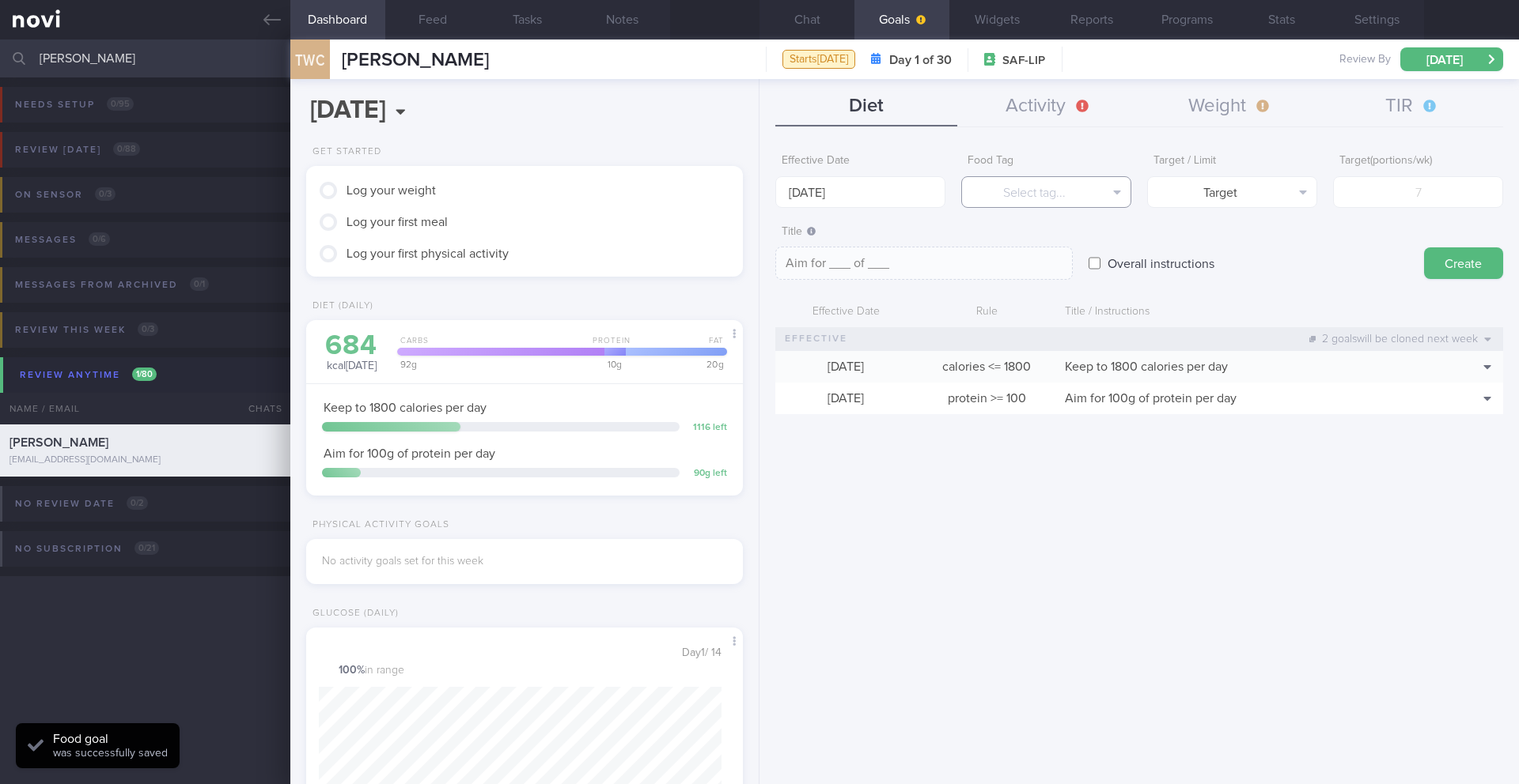
click at [1016, 194] on button "Select tag..." at bounding box center [1046, 192] width 170 height 31
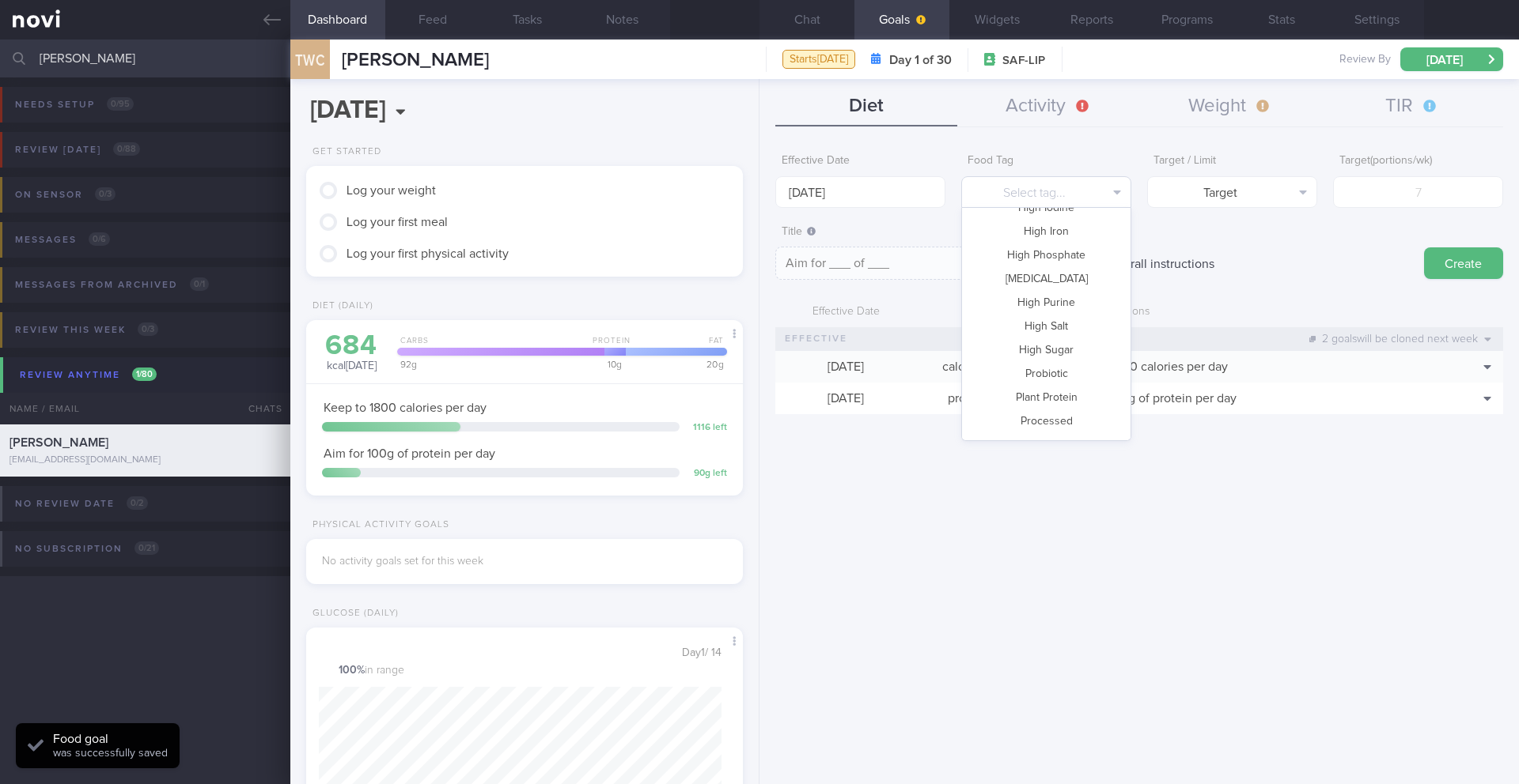
scroll to position [470, 0]
click at [1016, 382] on button "Vegetable" at bounding box center [1046, 378] width 169 height 24
type textarea "Aim for __ portions of vegetables per week"
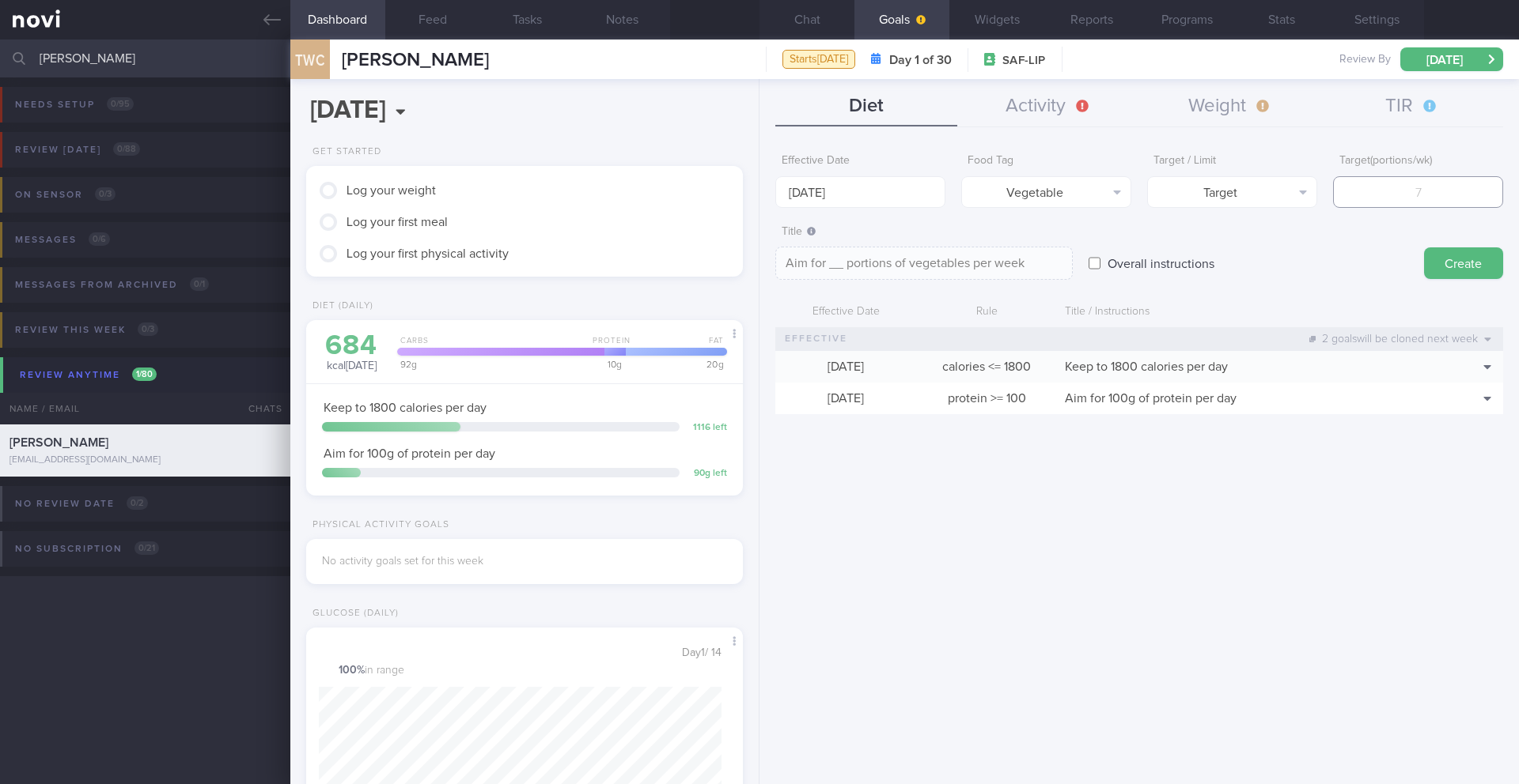
click at [1016, 205] on input "number" at bounding box center [1418, 192] width 170 height 31
type input "1"
click at [1016, 261] on textarea "Aim for 14 portions of vegetables per week" at bounding box center [923, 263] width 297 height 33
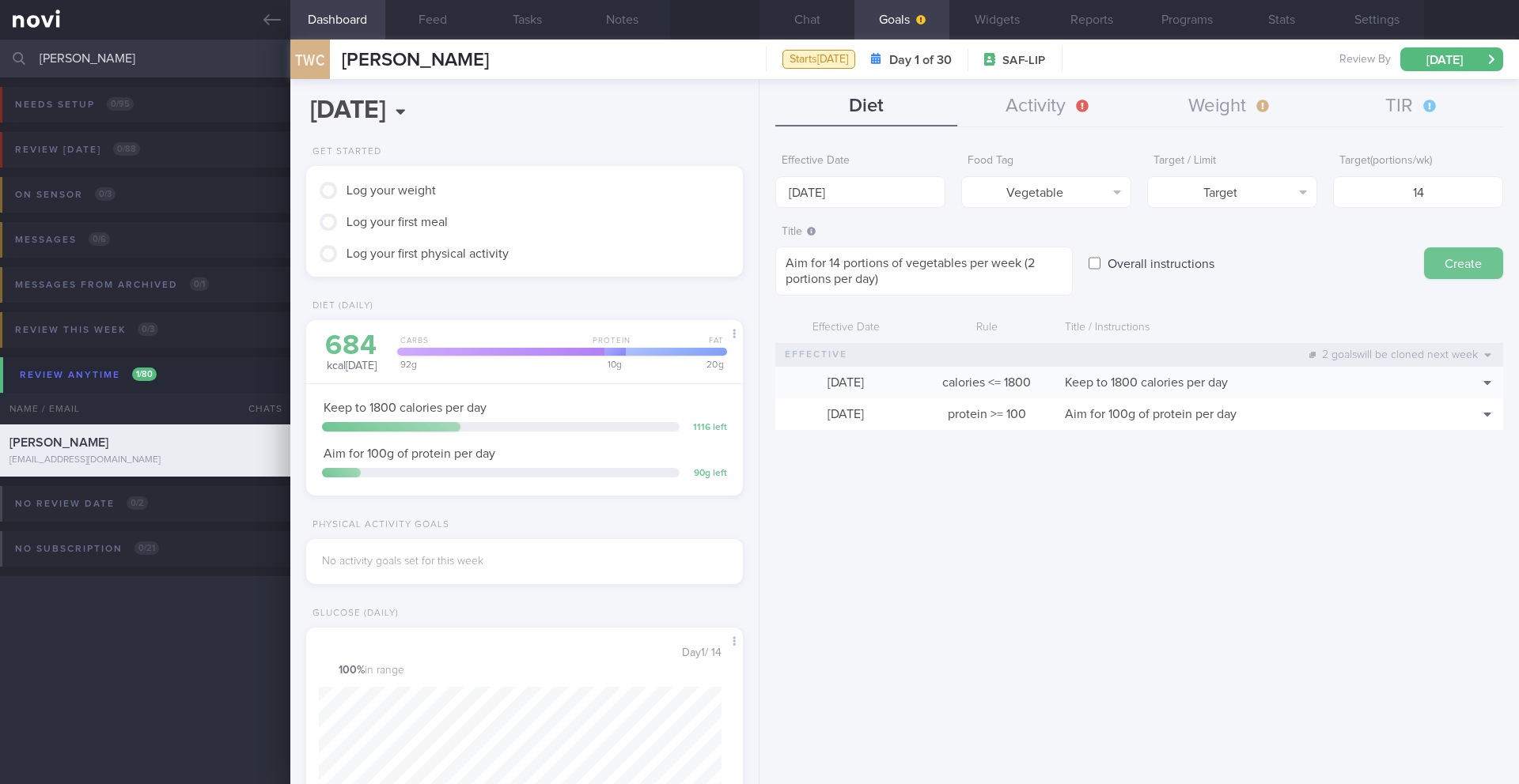
click at [1016, 261] on button "Create" at bounding box center [1463, 263] width 79 height 31
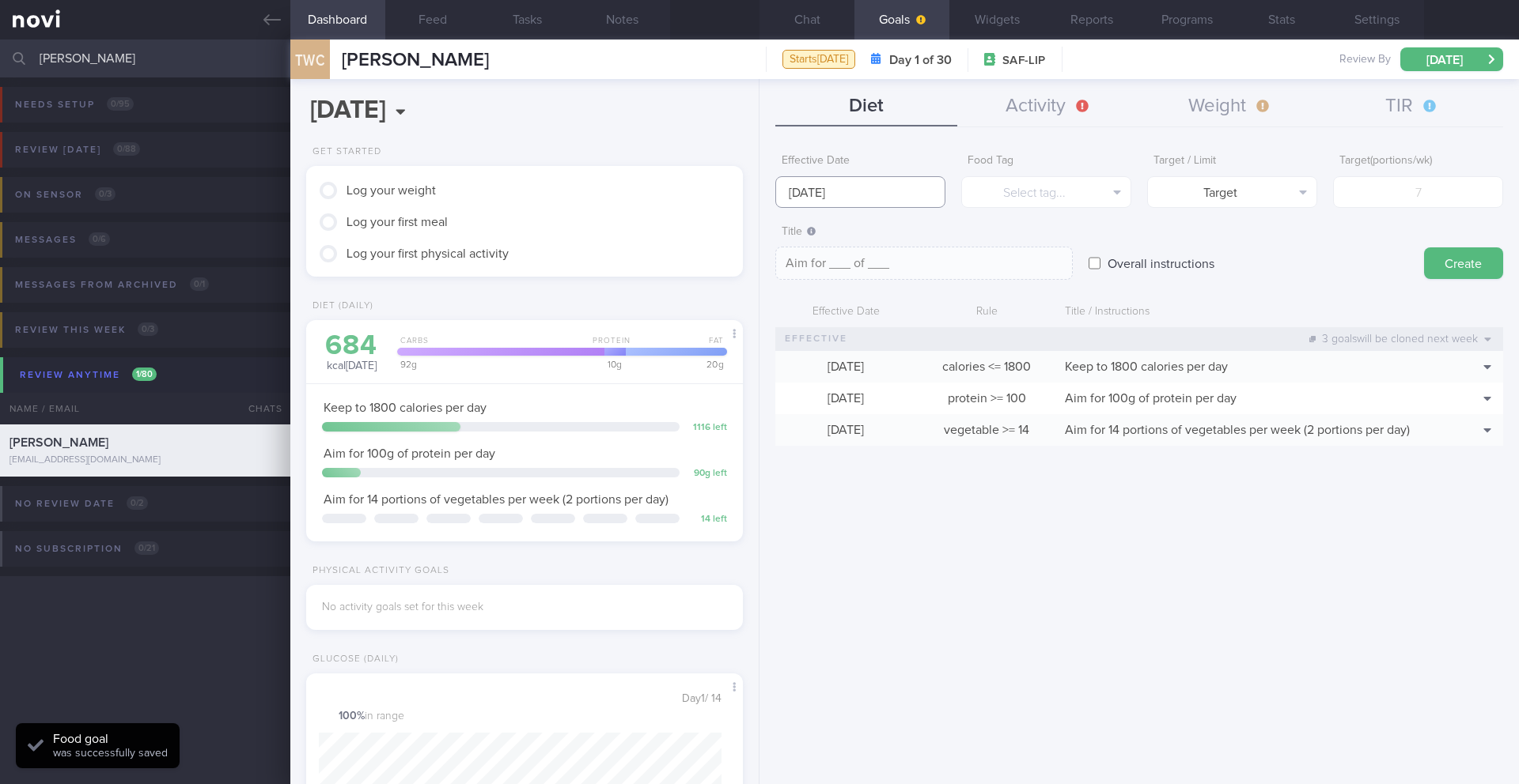
click at [858, 200] on body "You are offline! Some functionality will be unavailable Patients New Users Coac…" at bounding box center [759, 392] width 1519 height 784
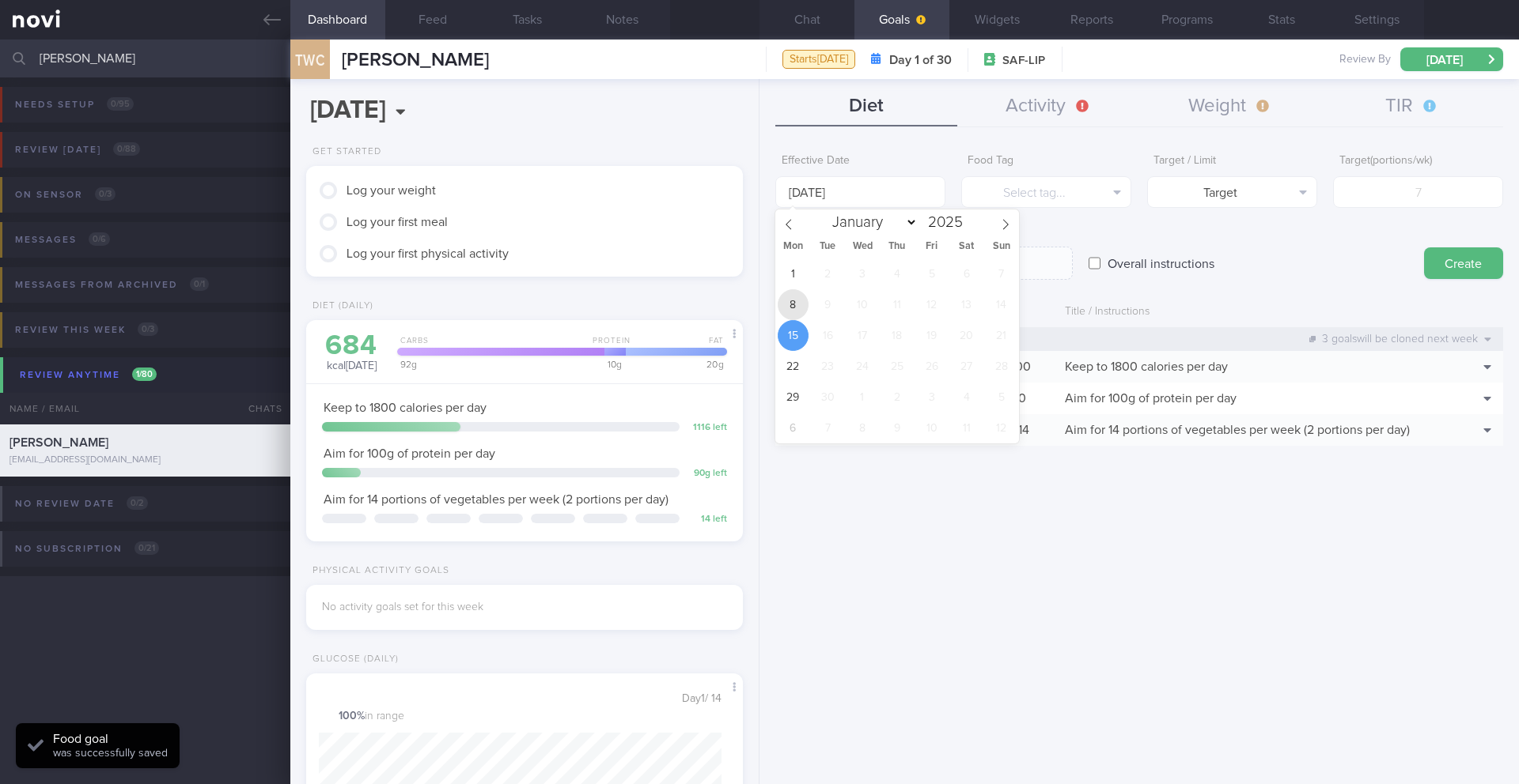
click at [797, 305] on span "8" at bounding box center [792, 304] width 31 height 31
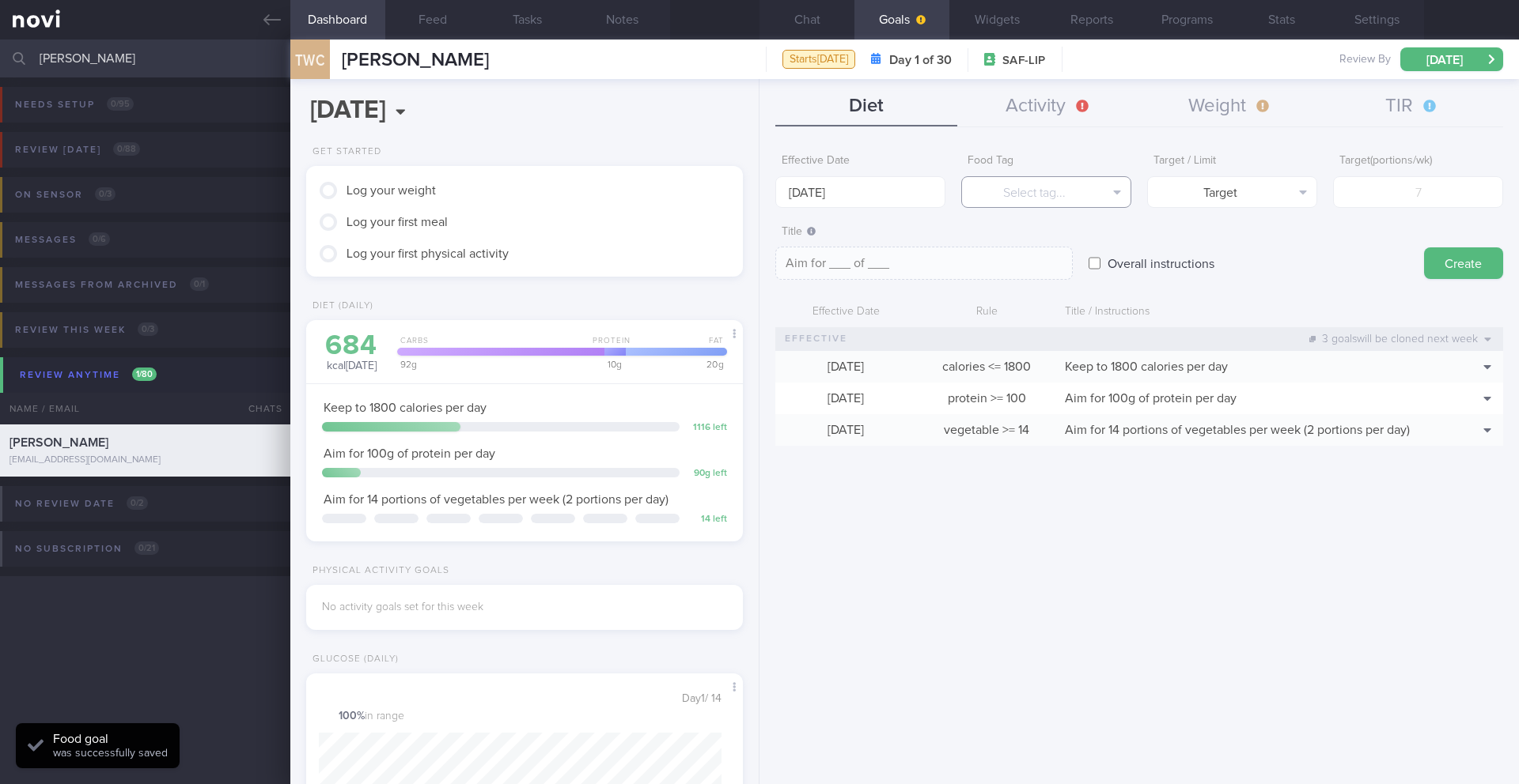
click at [1016, 199] on button "Select tag..." at bounding box center [1046, 192] width 170 height 31
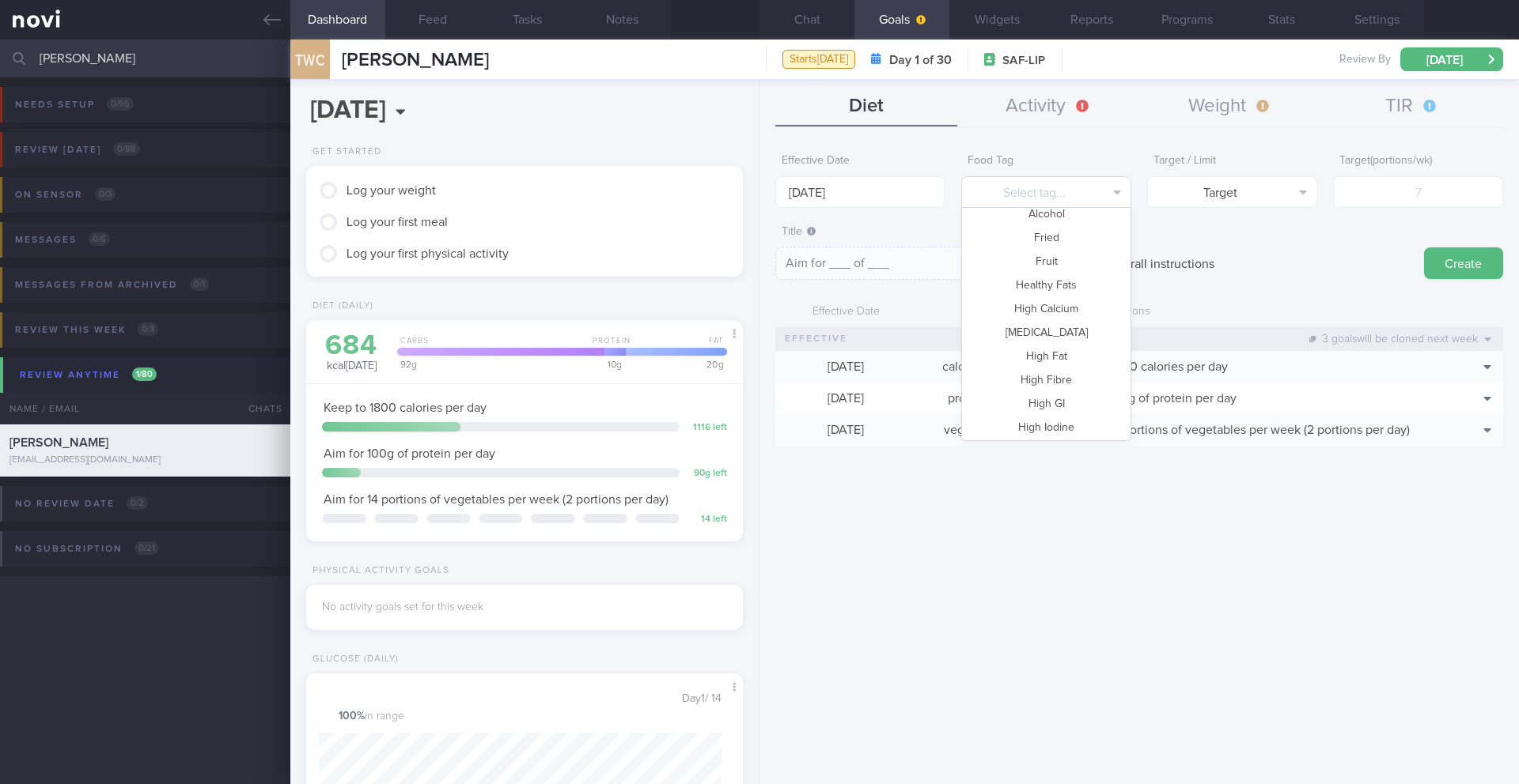
scroll to position [127, 0]
click at [1016, 279] on button "Fruit" at bounding box center [1046, 271] width 169 height 24
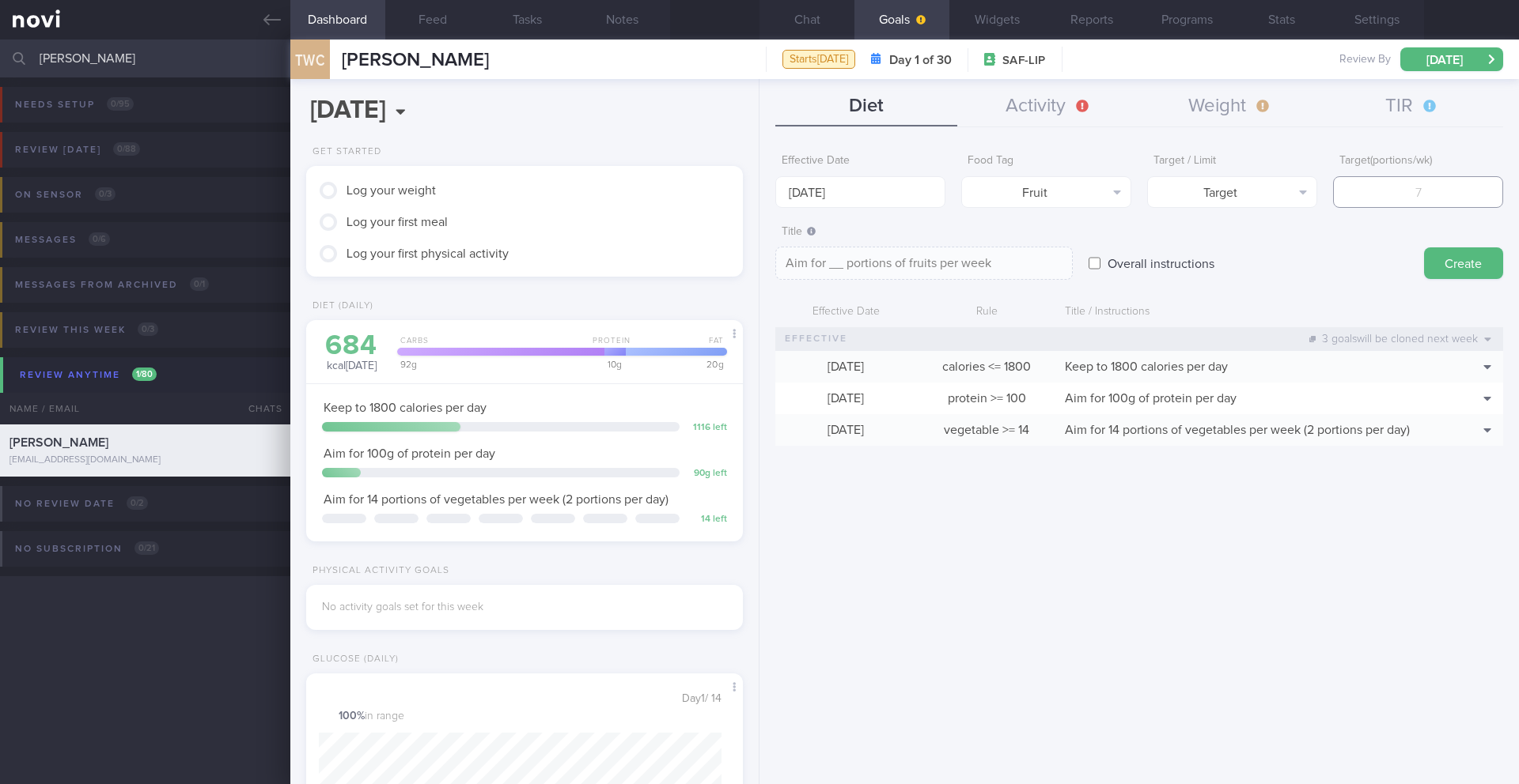
click at [1016, 186] on input "number" at bounding box center [1418, 192] width 170 height 31
click at [1016, 276] on textarea "Aim for 14 portions of fruits per week" at bounding box center [923, 263] width 297 height 33
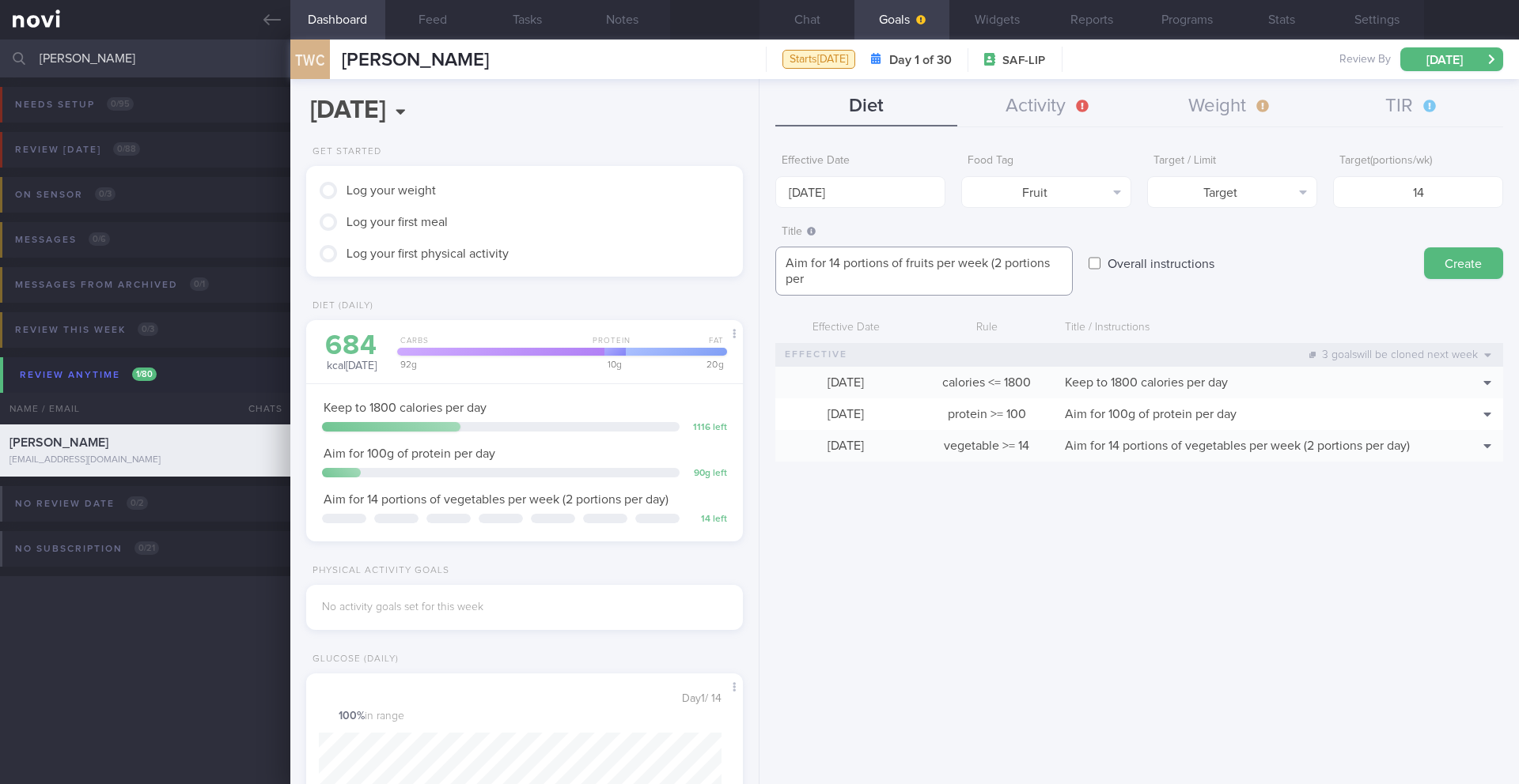
scroll to position [0, 0]
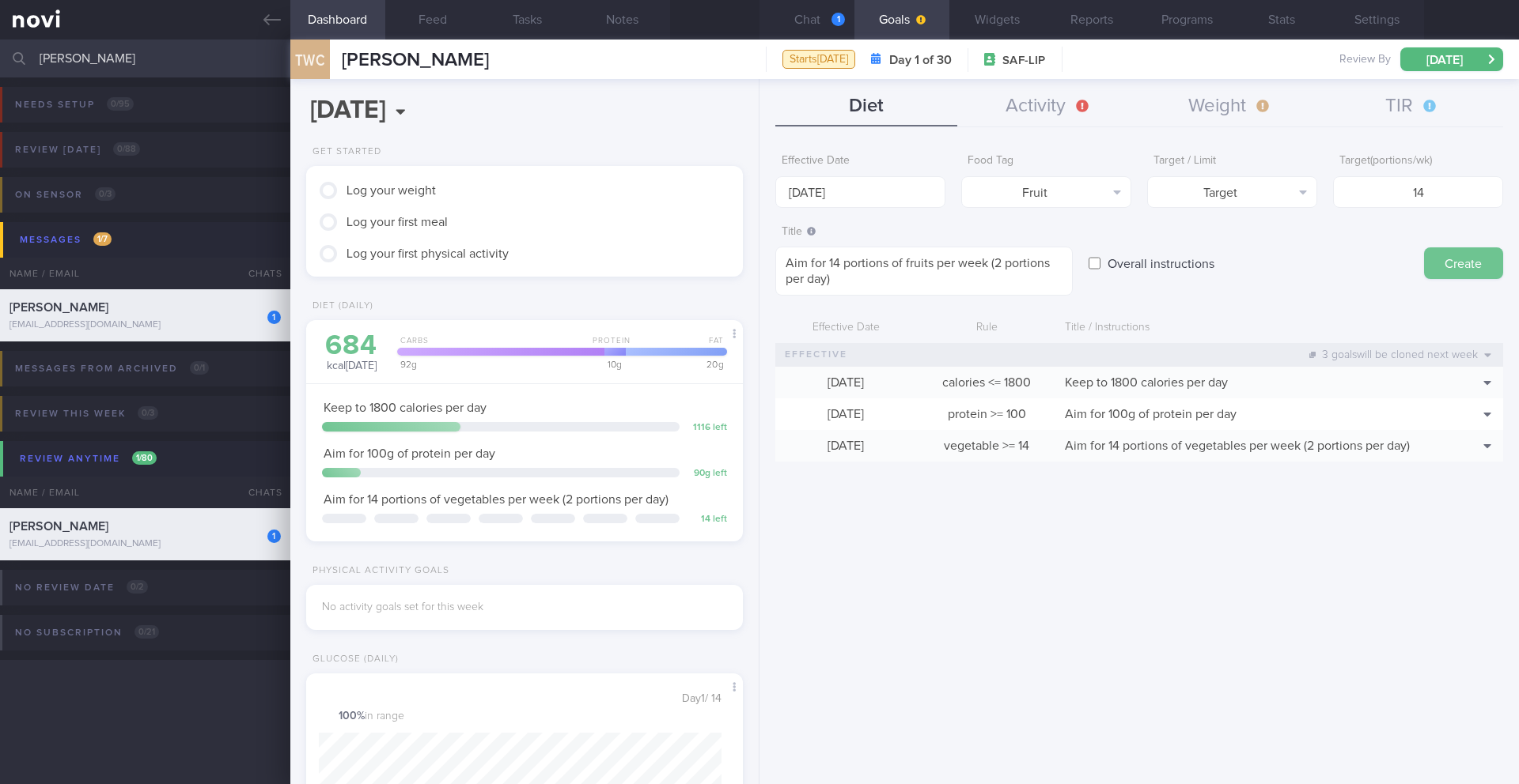
click at [1016, 261] on button "Create" at bounding box center [1463, 263] width 79 height 31
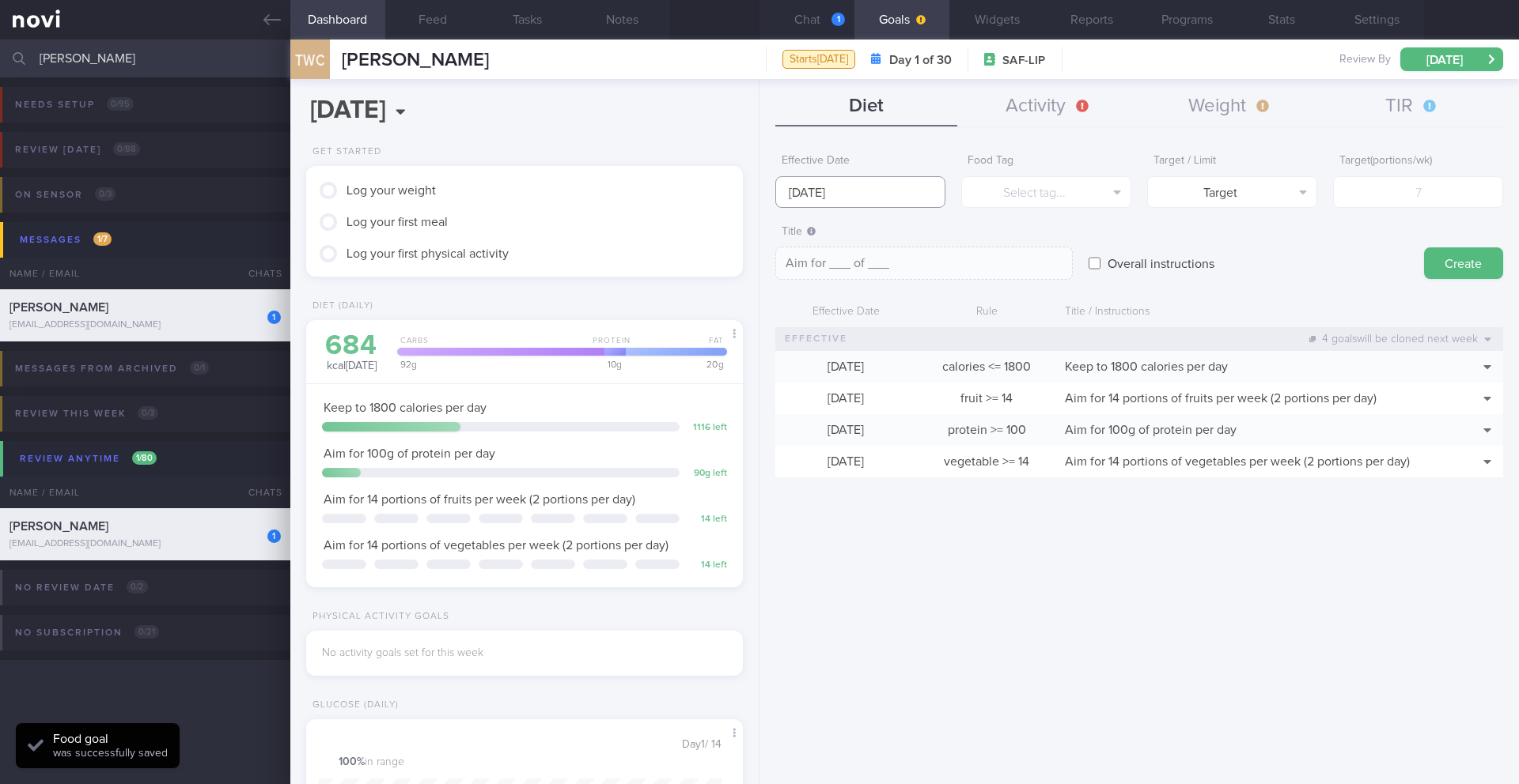
click at [832, 200] on input "[DATE]" at bounding box center [860, 192] width 170 height 31
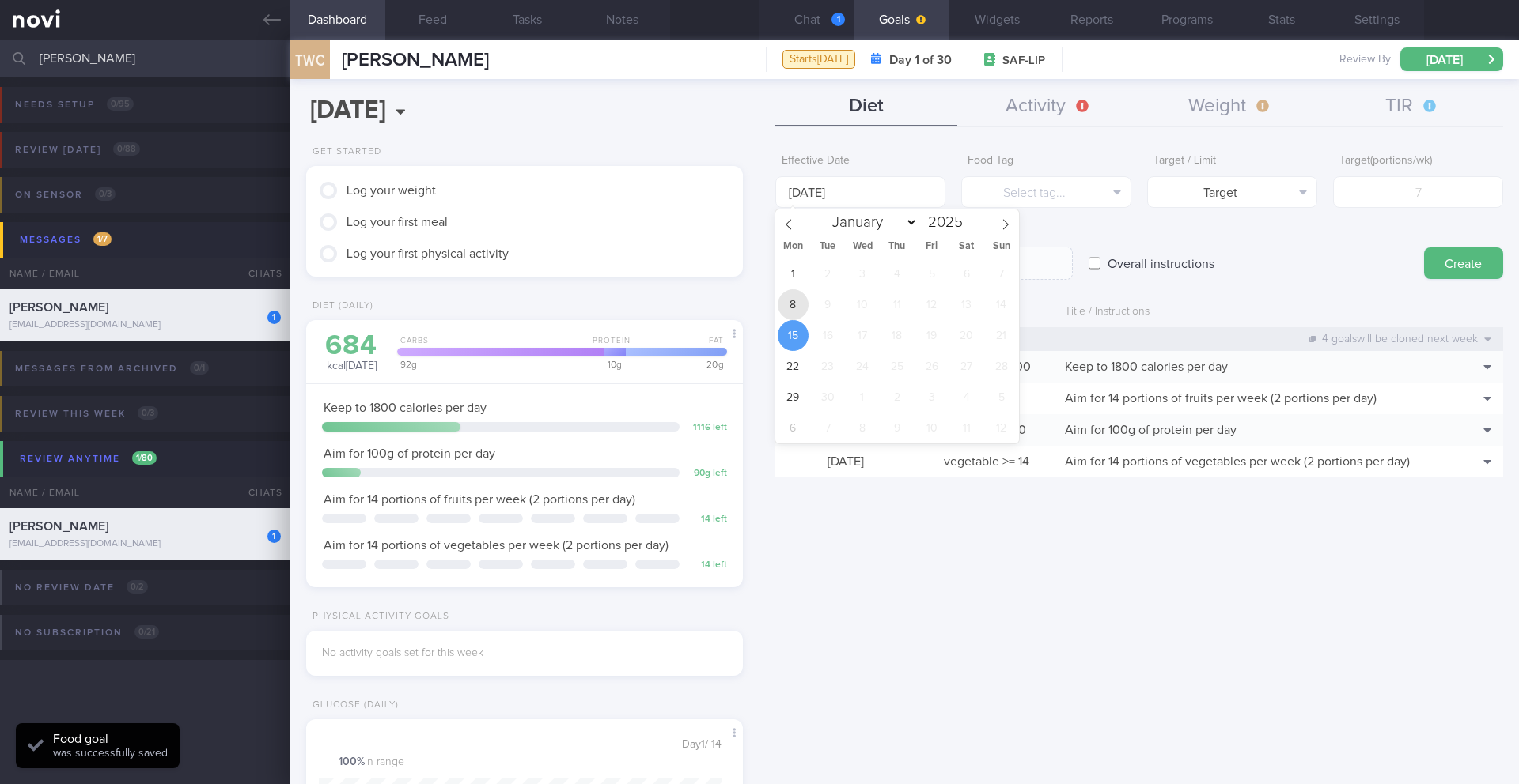
click at [794, 308] on span "8" at bounding box center [792, 304] width 31 height 31
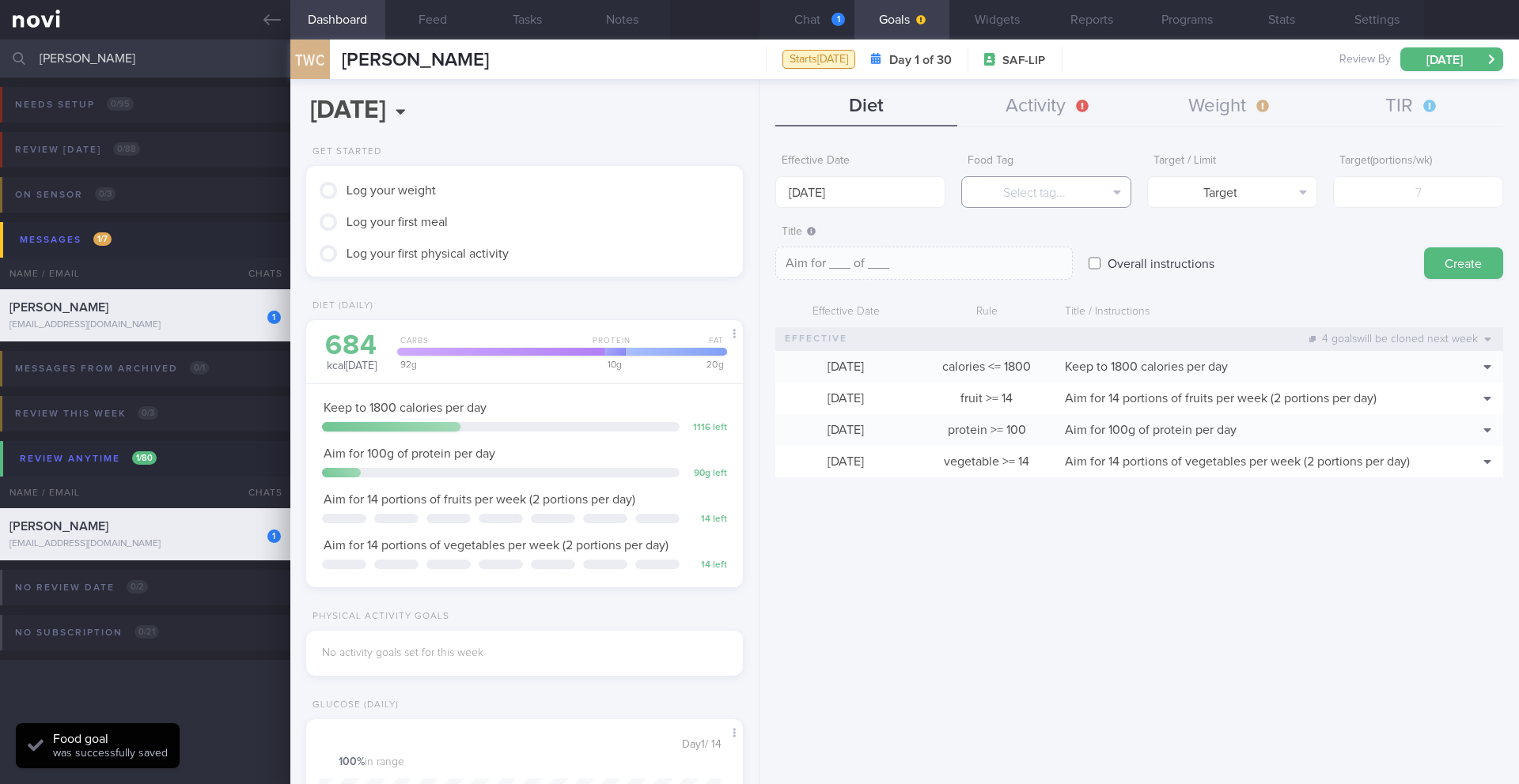
click at [1016, 205] on button "Select tag..." at bounding box center [1046, 192] width 170 height 31
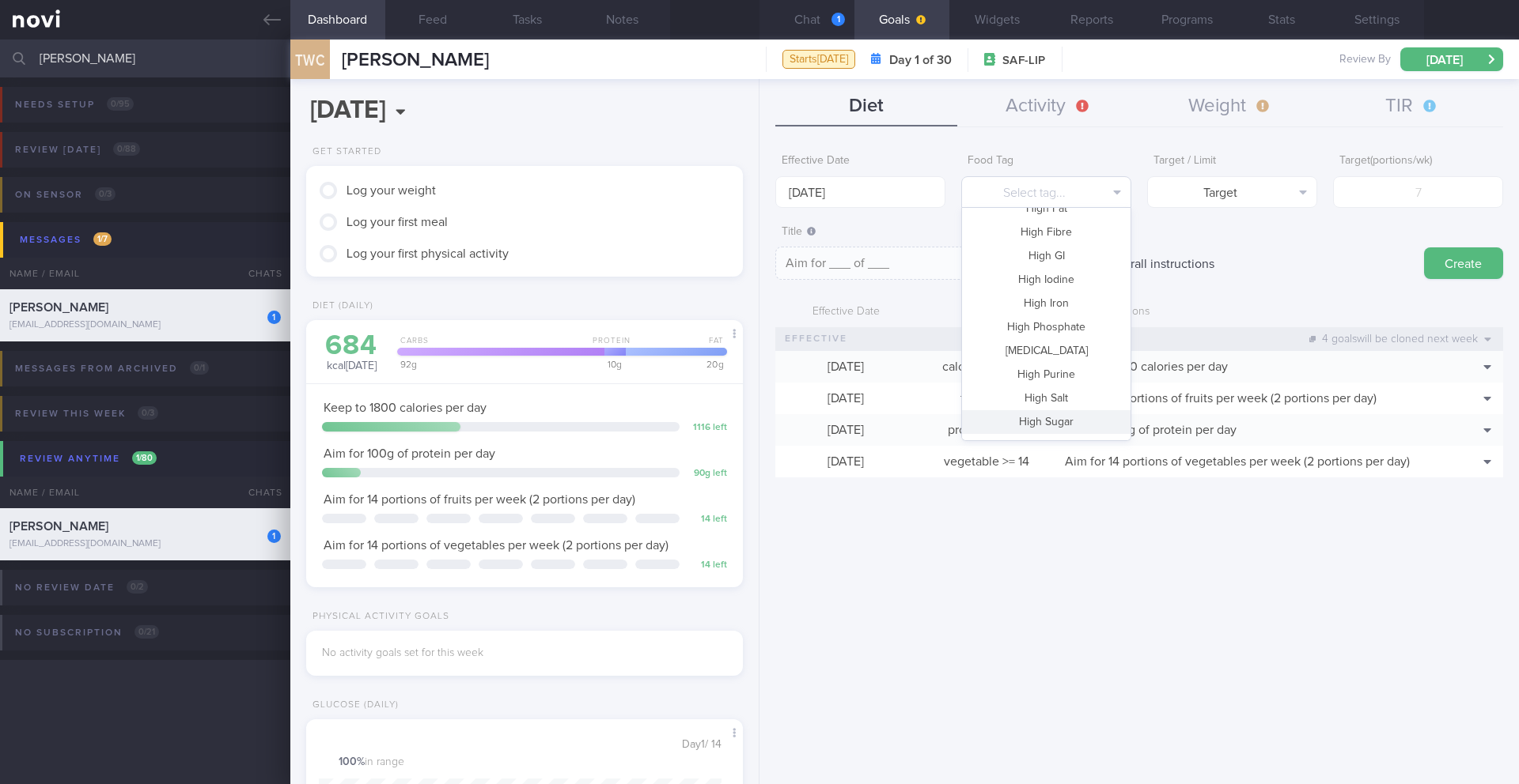
scroll to position [470, 0]
click at [1016, 420] on button "Whole Grain" at bounding box center [1046, 425] width 169 height 24
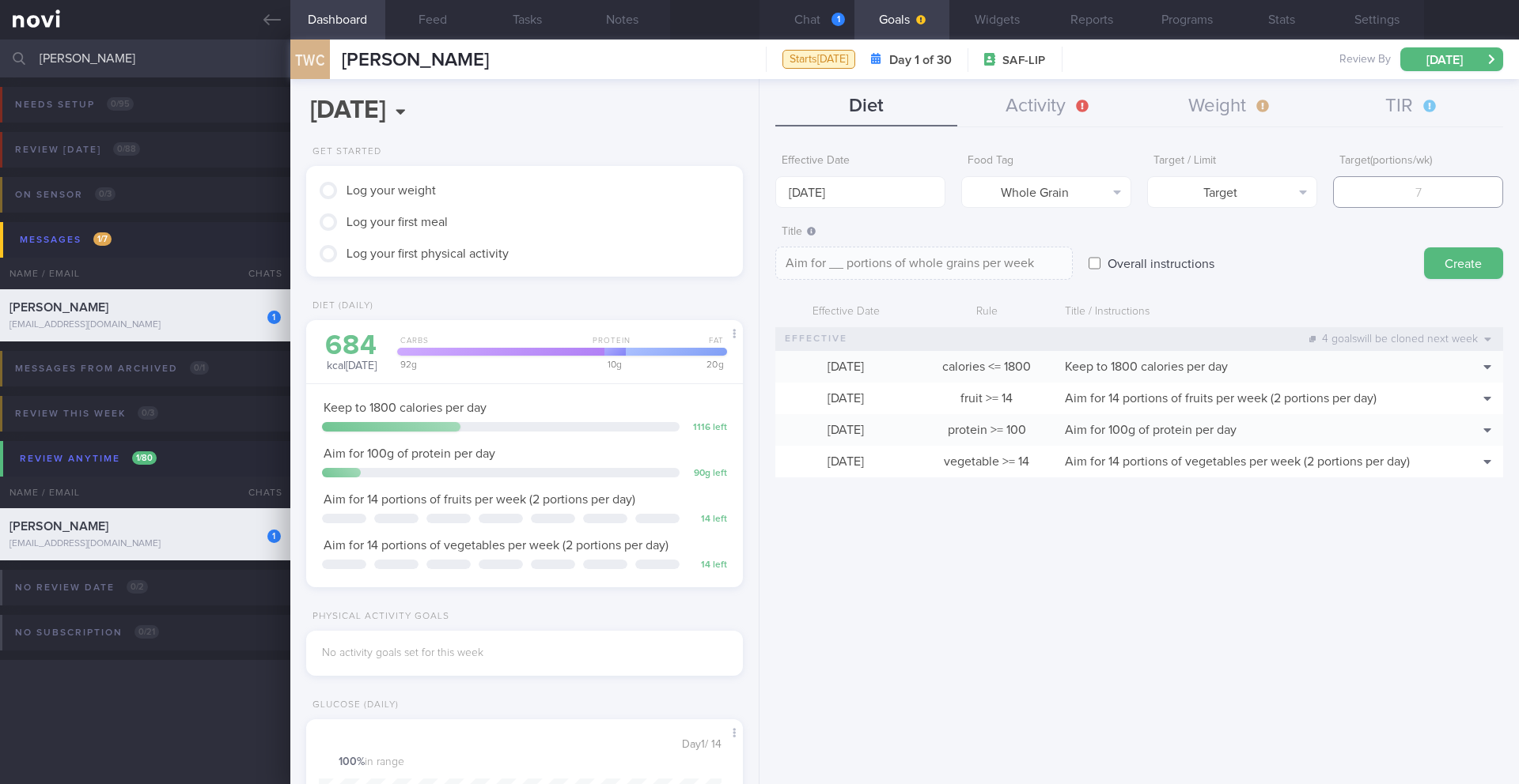
click at [1016, 200] on input "number" at bounding box center [1418, 192] width 170 height 31
click at [1016, 261] on textarea "Aim for 14 portions of whole grains per week" at bounding box center [923, 263] width 297 height 33
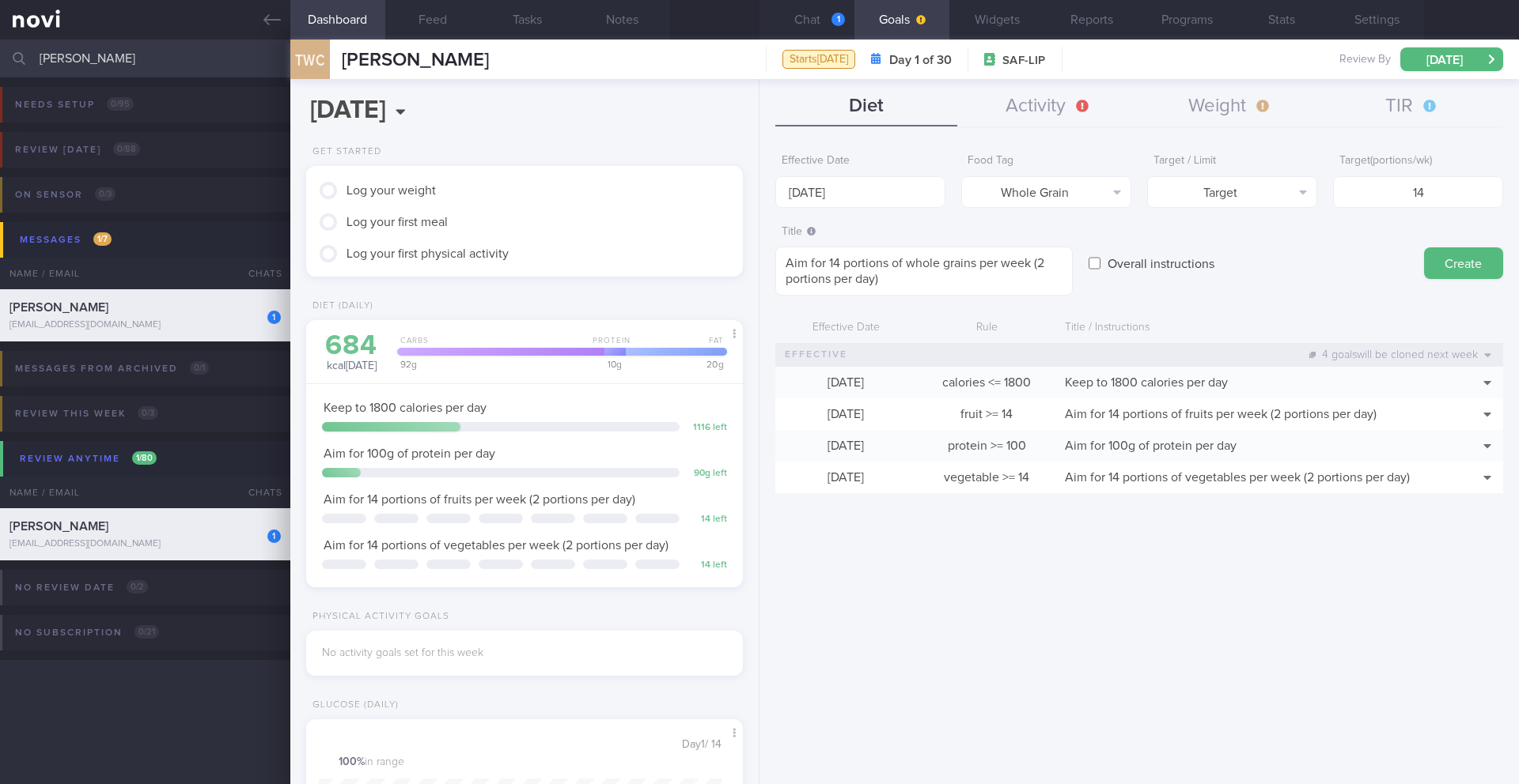
click at [1016, 266] on div "Title Formatting: *Bold* - List items 1. Ordered items [click here]([URL][DOMAI…" at bounding box center [1139, 257] width 728 height 79
click at [1016, 265] on button "Create" at bounding box center [1463, 263] width 79 height 31
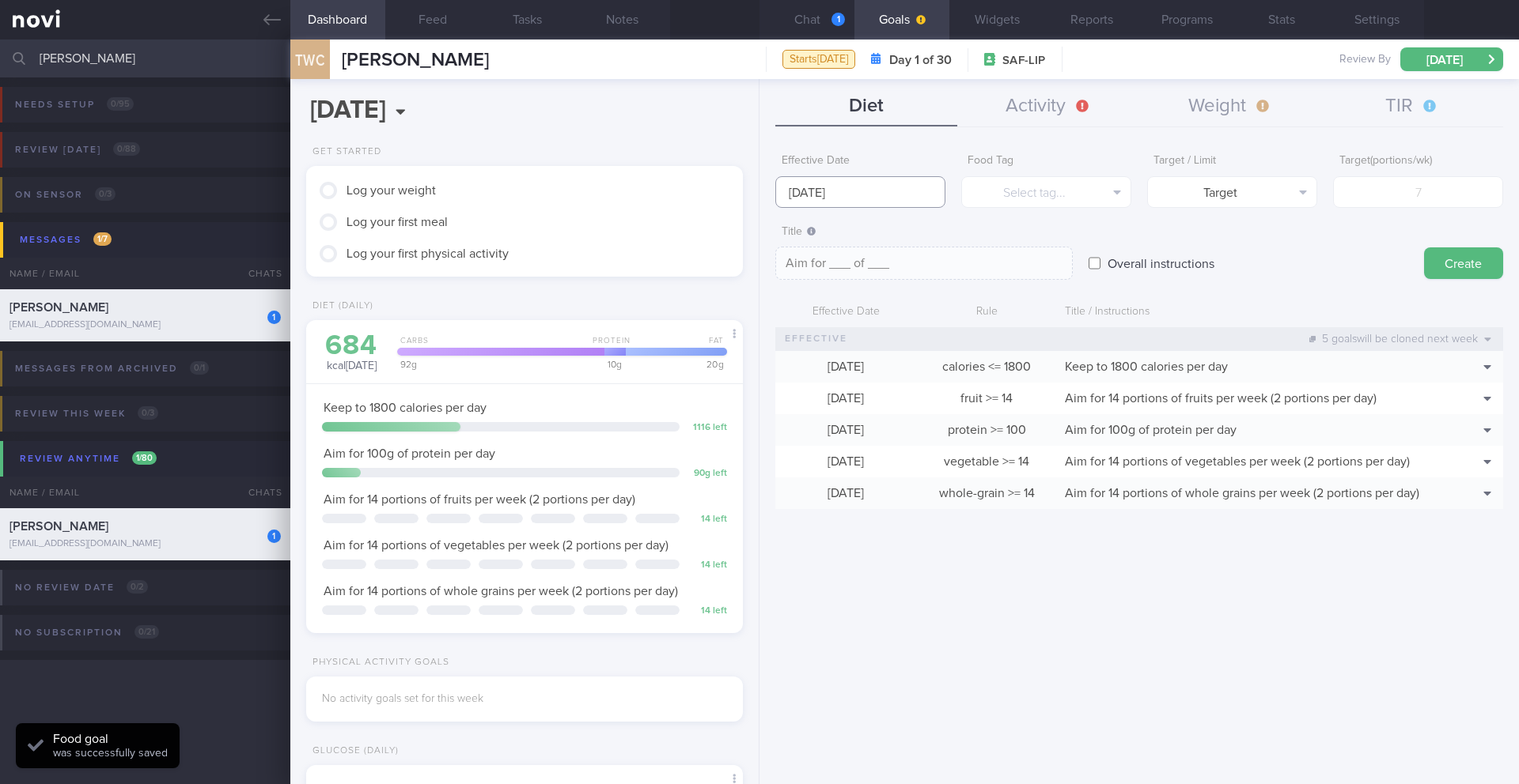
click at [854, 190] on input "[DATE]" at bounding box center [860, 192] width 170 height 31
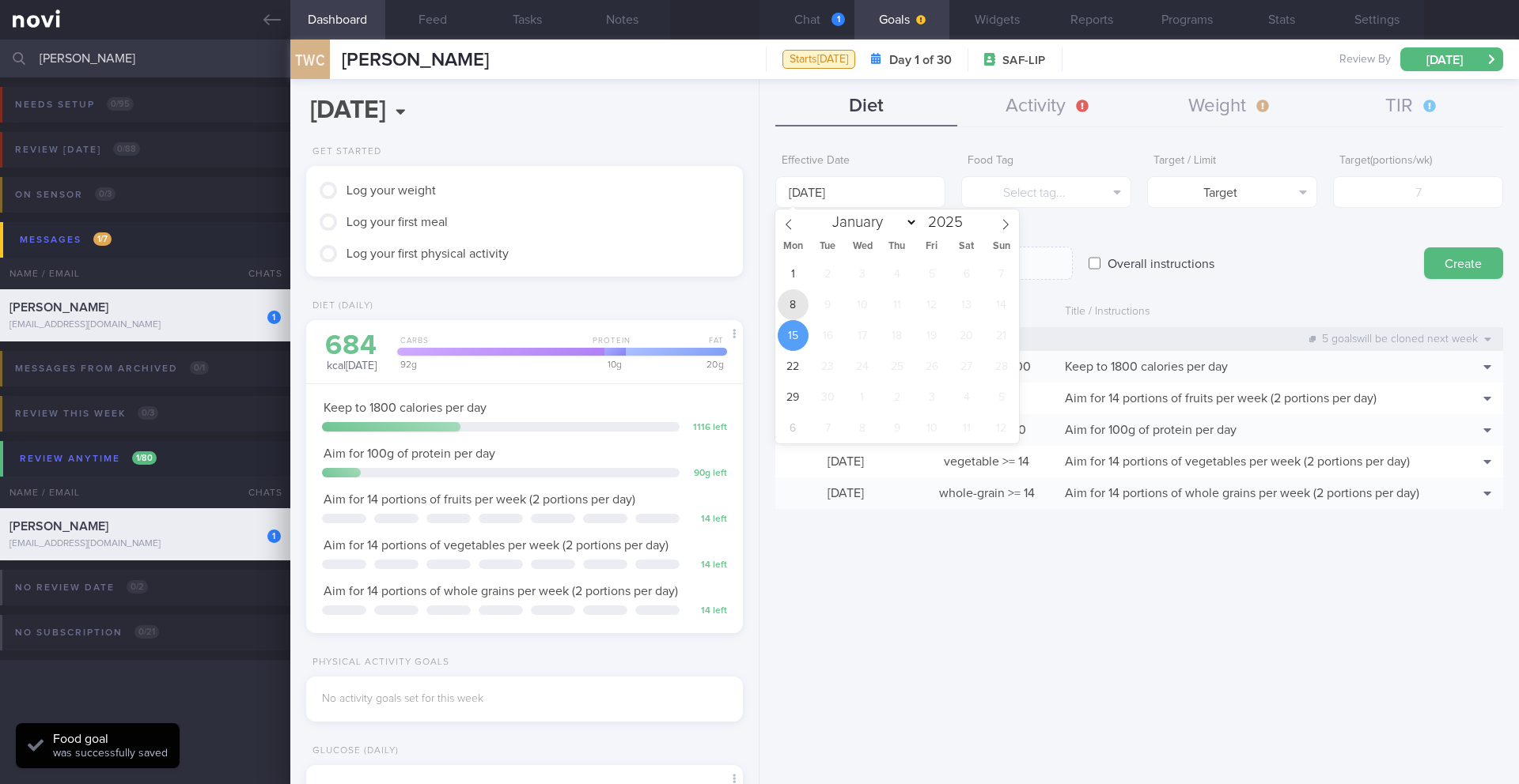
click at [791, 302] on span "8" at bounding box center [792, 304] width 31 height 31
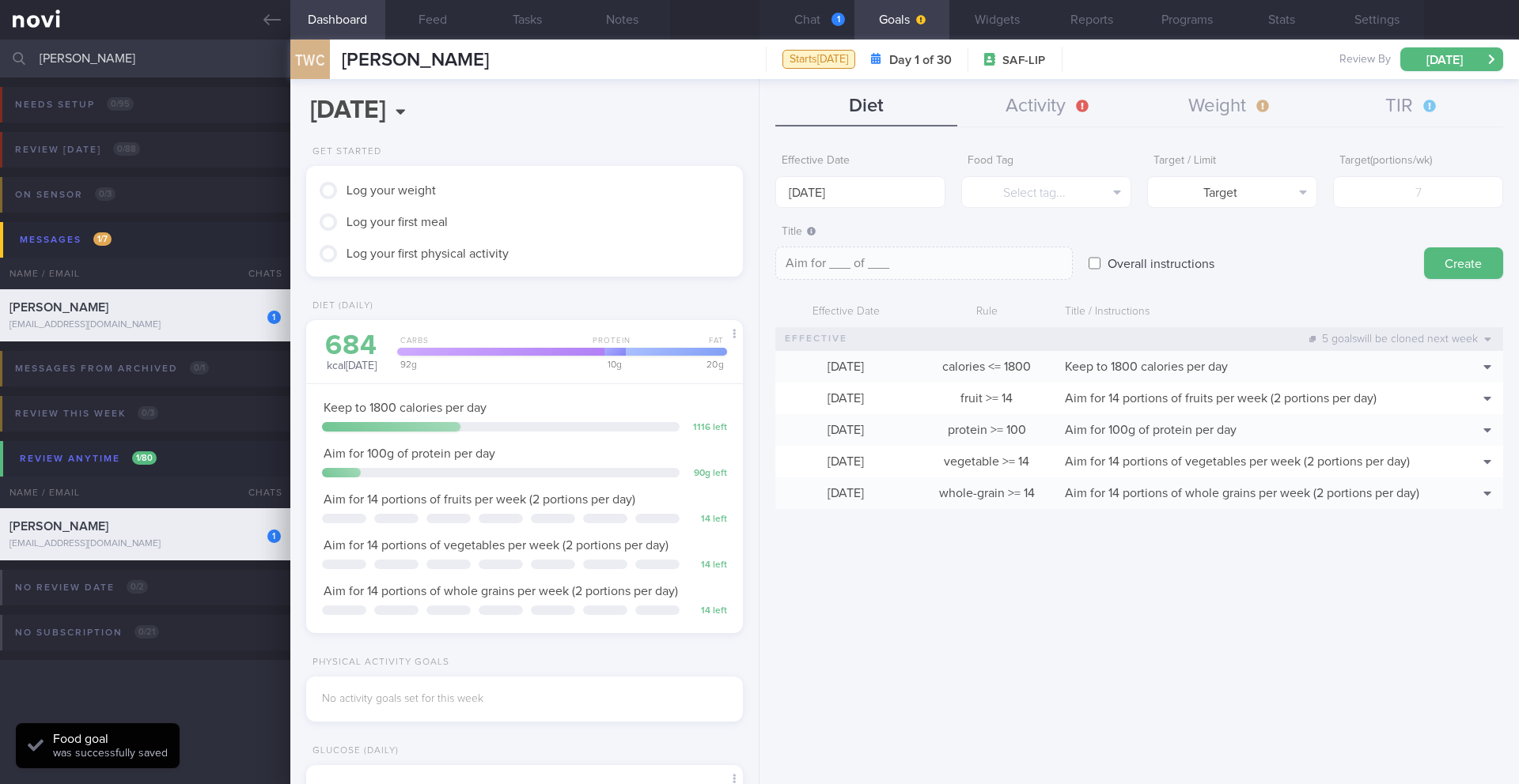
click at [1016, 268] on div "Title Formatting: *Bold* - List items 1. Ordered items [click here]([URL][DOMAI…" at bounding box center [1139, 249] width 728 height 63
click at [1016, 266] on input "Overall instructions" at bounding box center [1095, 263] width 12 height 31
click at [1015, 268] on textarea at bounding box center [923, 263] width 297 height 33
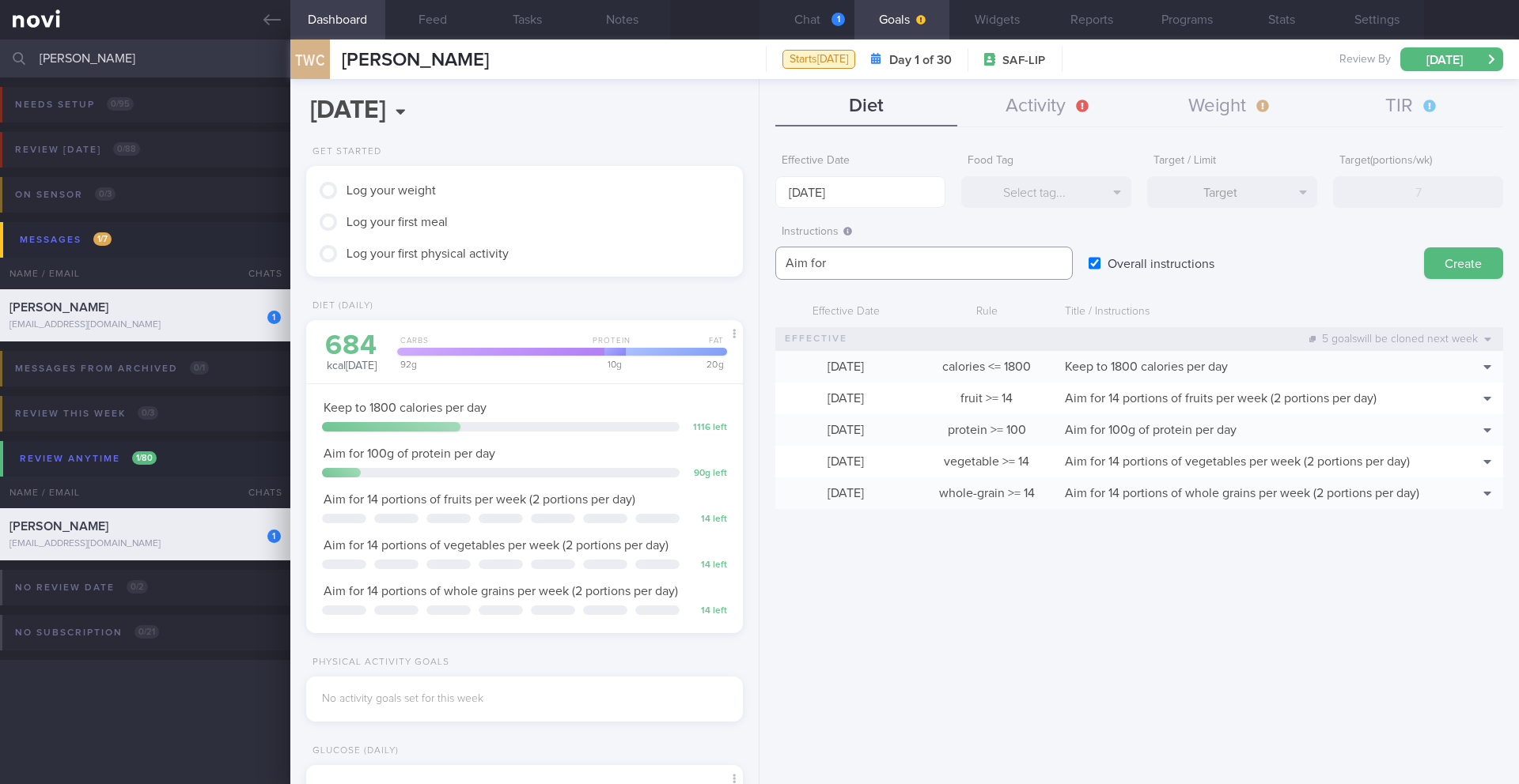
paste textarea "2.3L fluids (preferably water, unsweetened beverages, clear soups) per day"
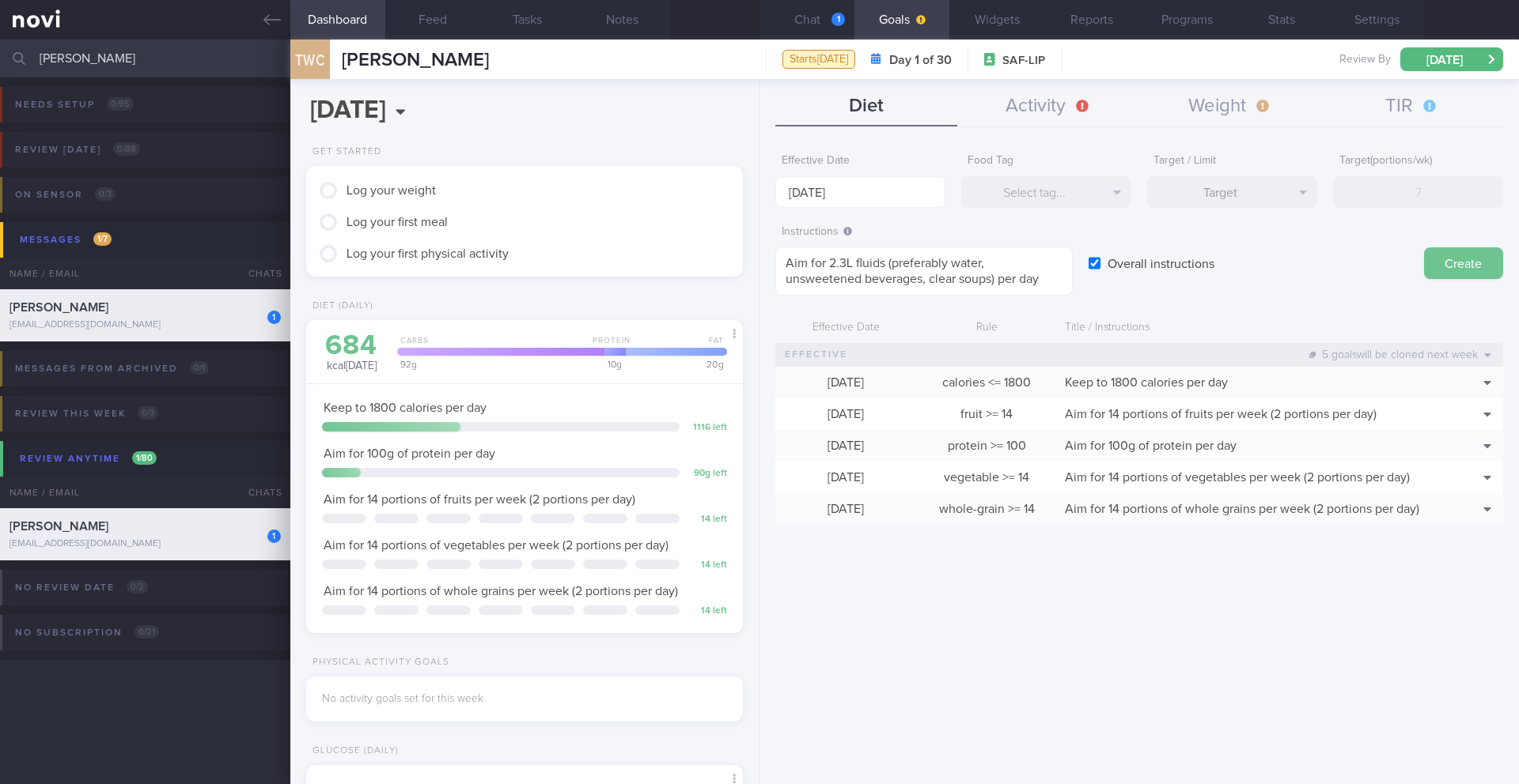
click at [1016, 253] on button "Create" at bounding box center [1463, 263] width 79 height 31
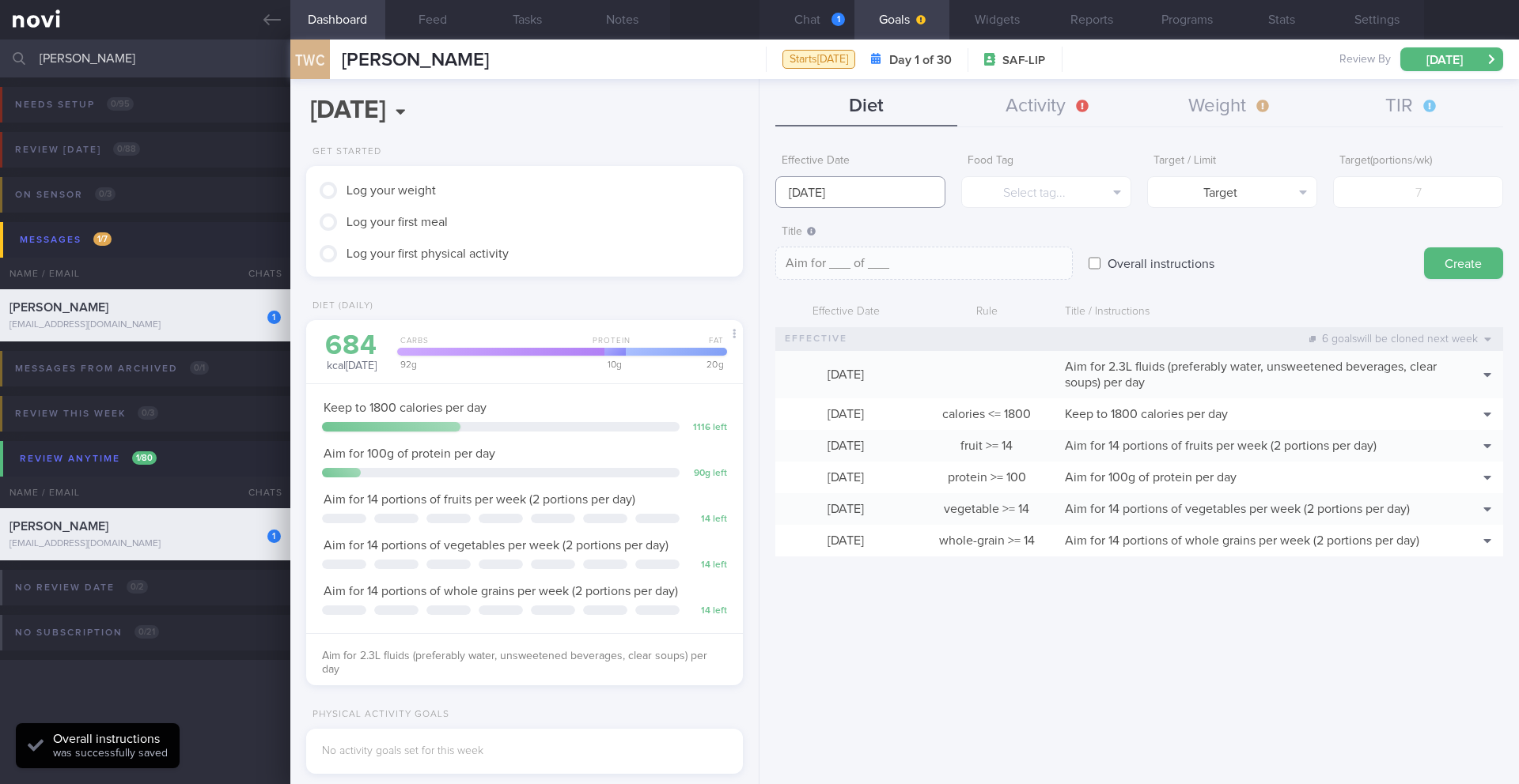
click at [887, 185] on input "[DATE]" at bounding box center [860, 192] width 170 height 31
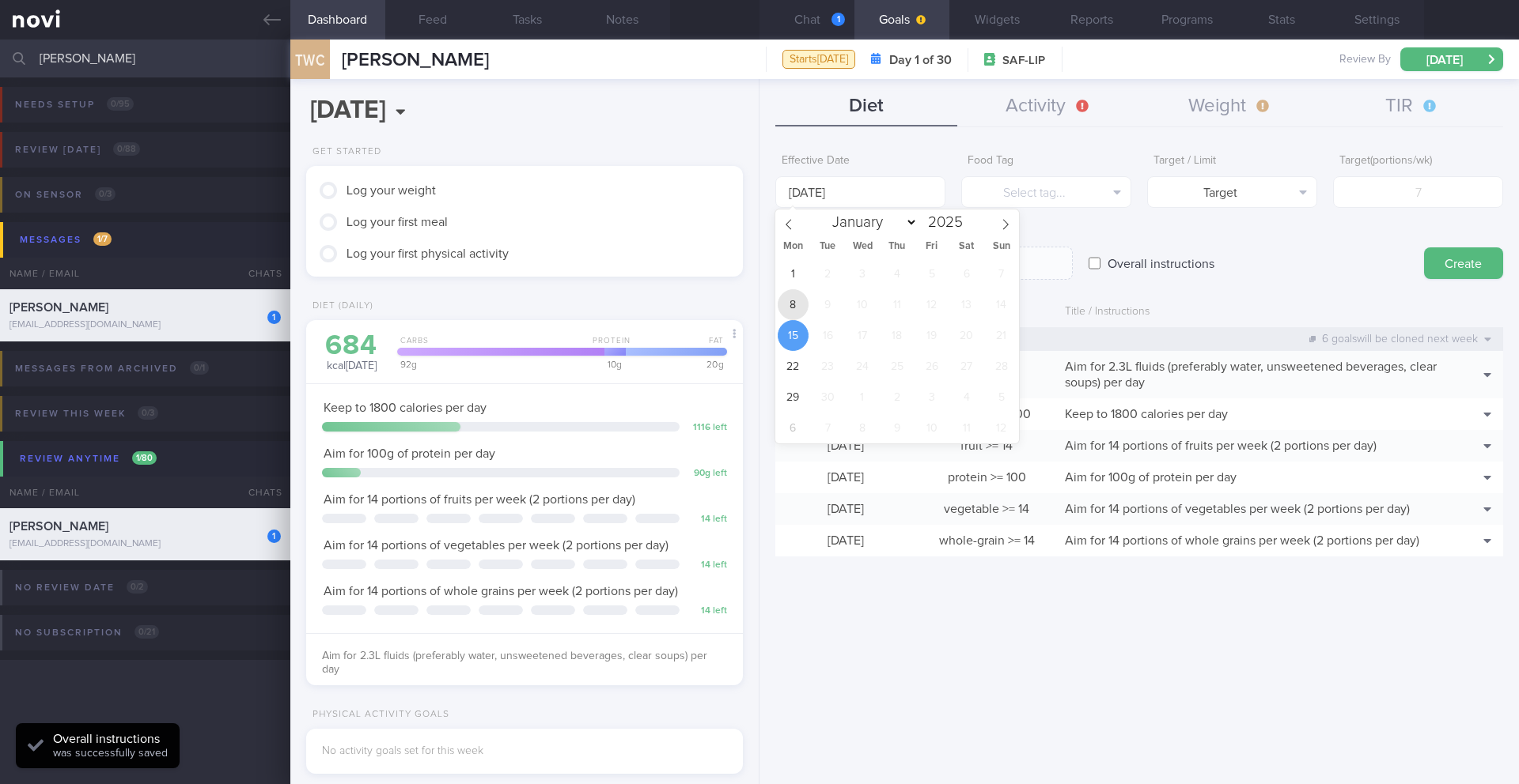
click at [781, 306] on span "8" at bounding box center [792, 304] width 31 height 31
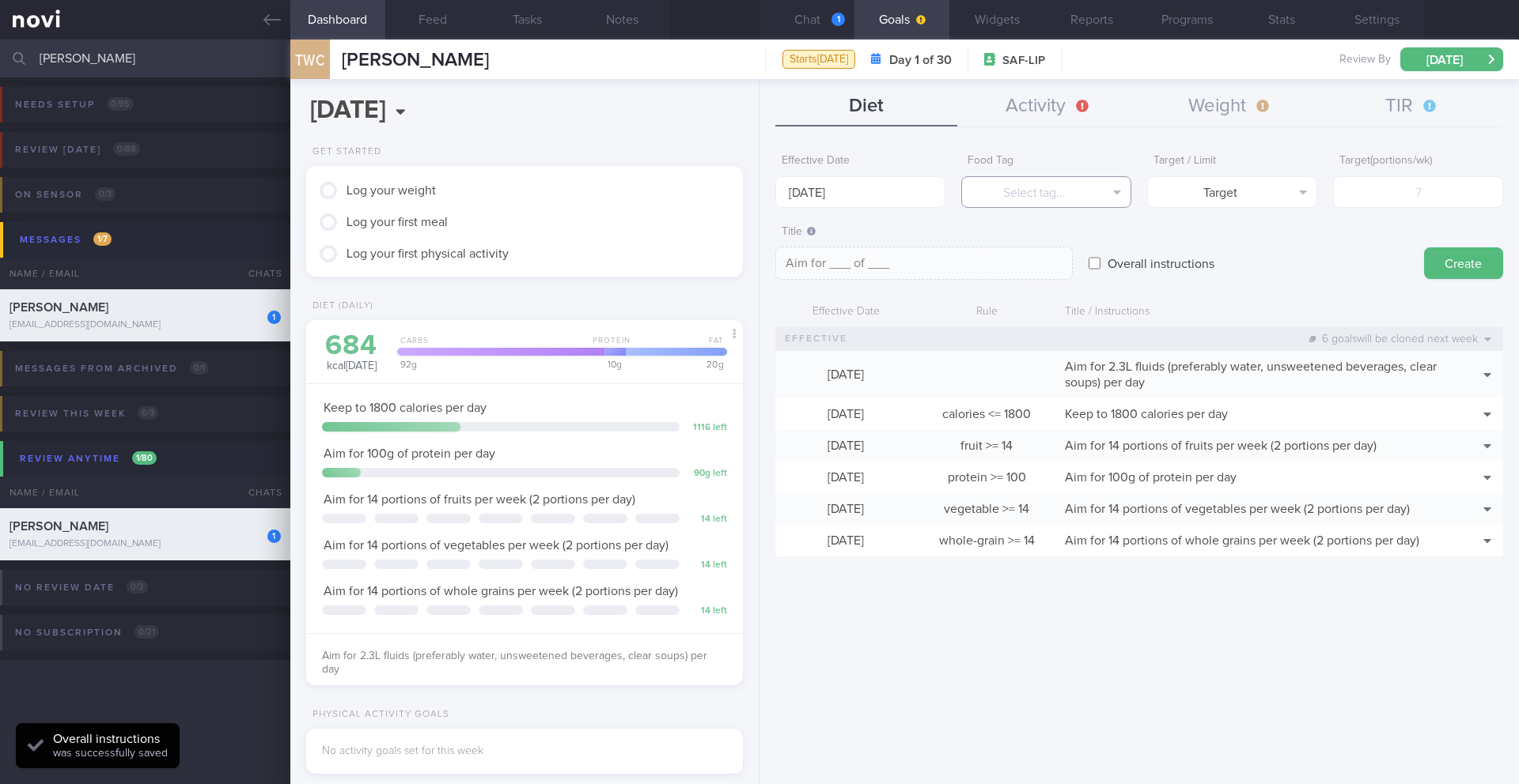
click at [1016, 195] on button "Select tag..." at bounding box center [1046, 192] width 170 height 31
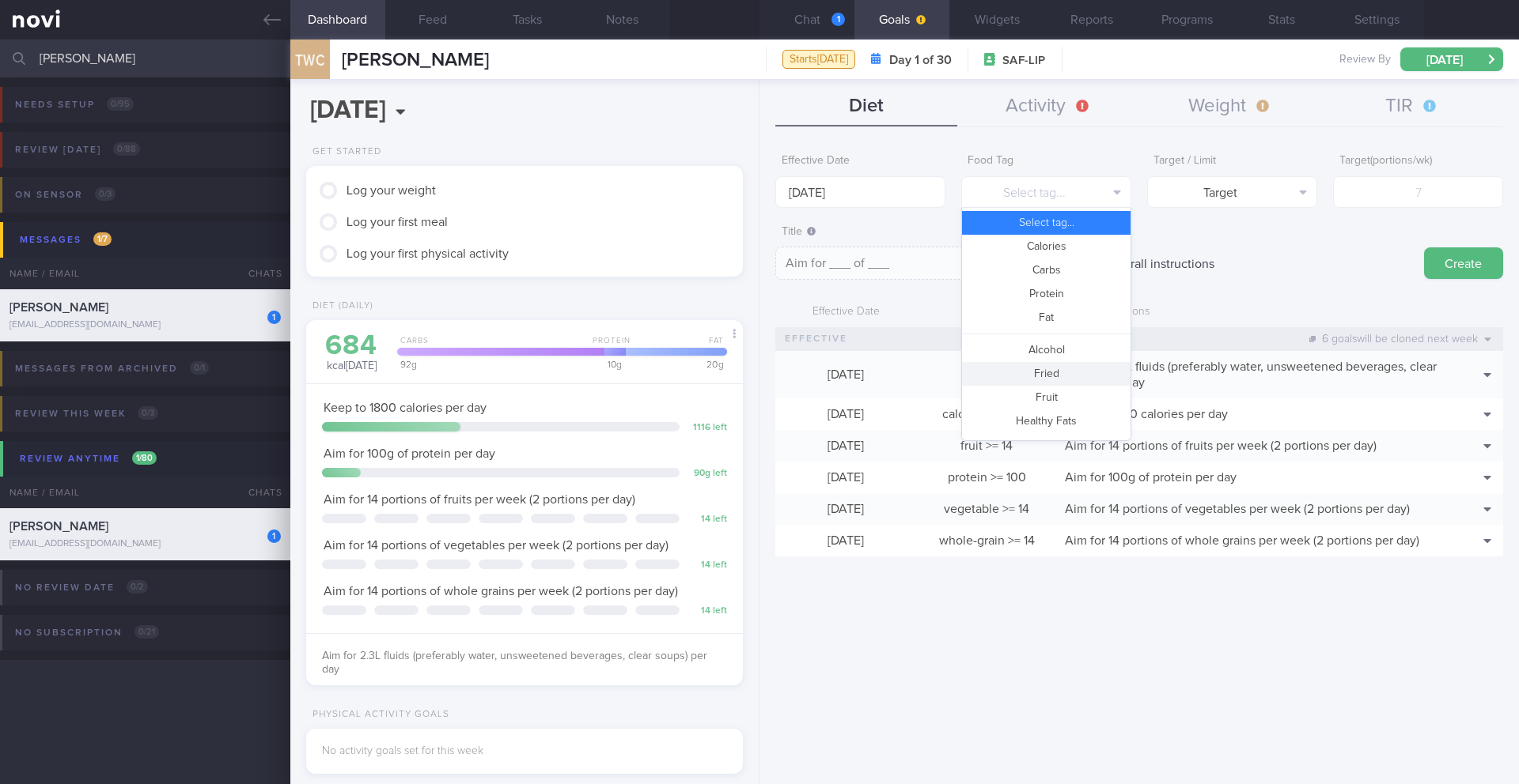
click at [1016, 379] on button "Fried" at bounding box center [1046, 373] width 169 height 24
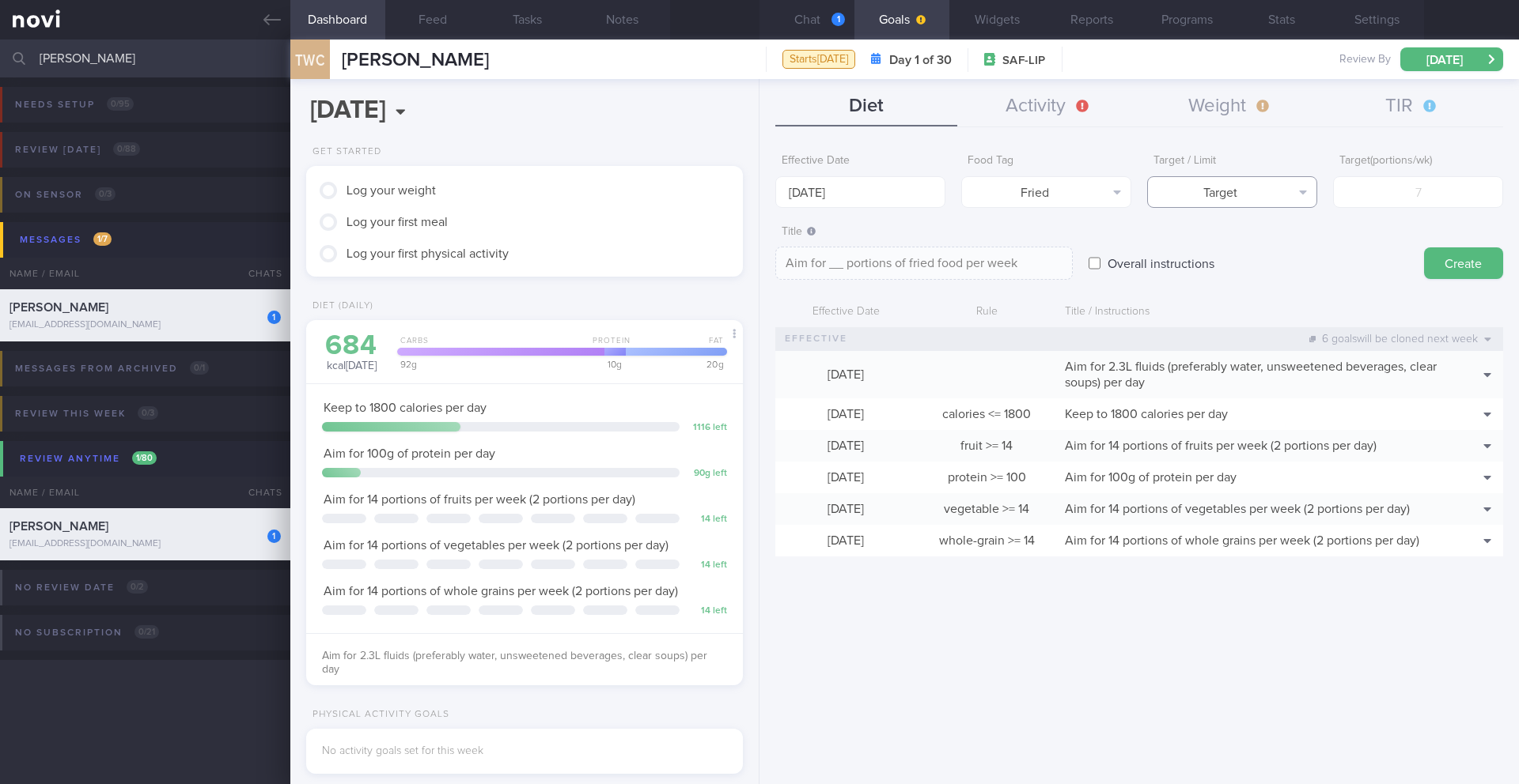
click at [1016, 196] on button "Target" at bounding box center [1232, 192] width 170 height 31
click at [1016, 250] on button "Limit" at bounding box center [1232, 246] width 169 height 24
click at [1016, 194] on input "number" at bounding box center [1418, 192] width 170 height 31
click at [1016, 258] on button "Create" at bounding box center [1463, 263] width 79 height 31
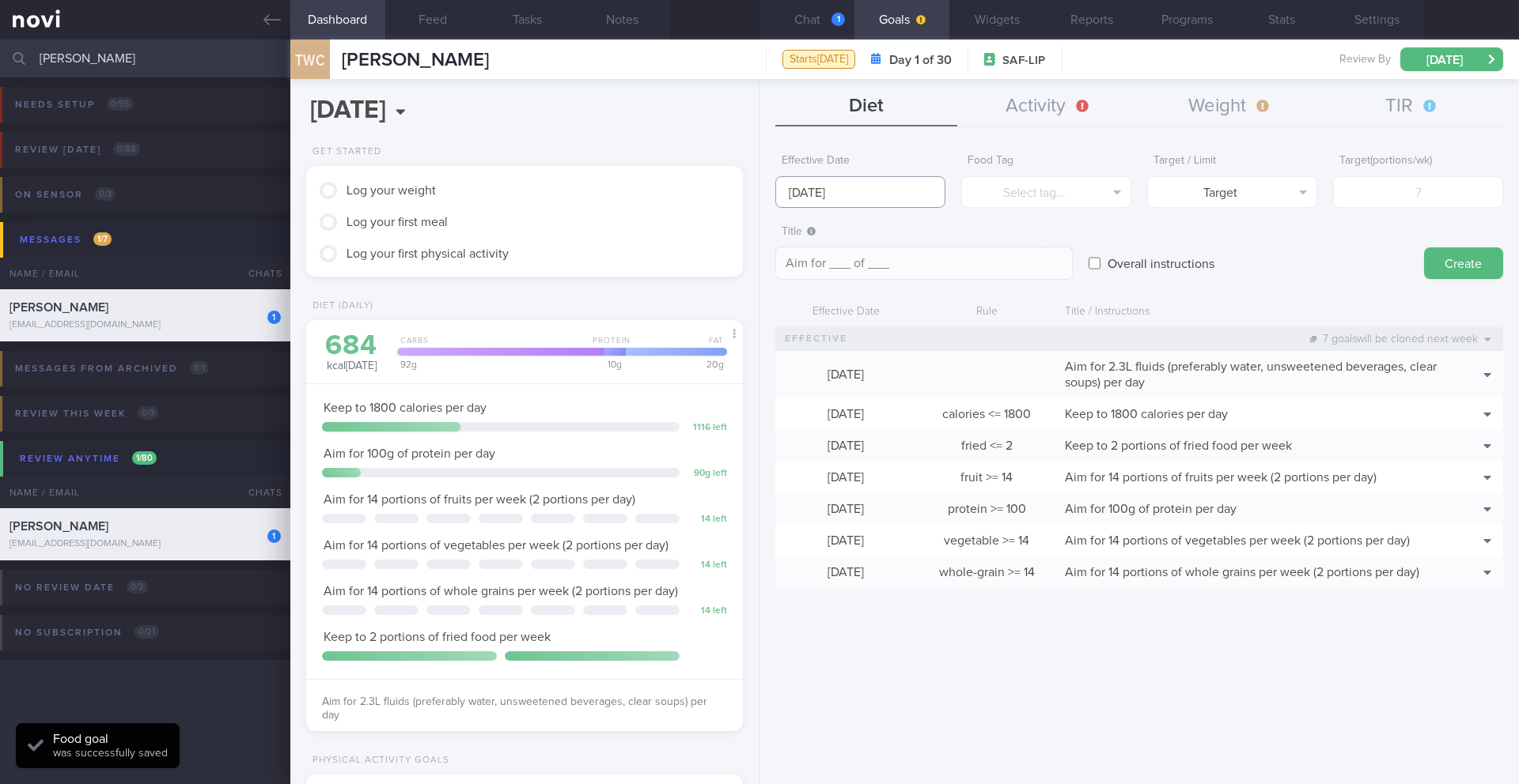
click at [808, 198] on input "[DATE]" at bounding box center [860, 192] width 170 height 31
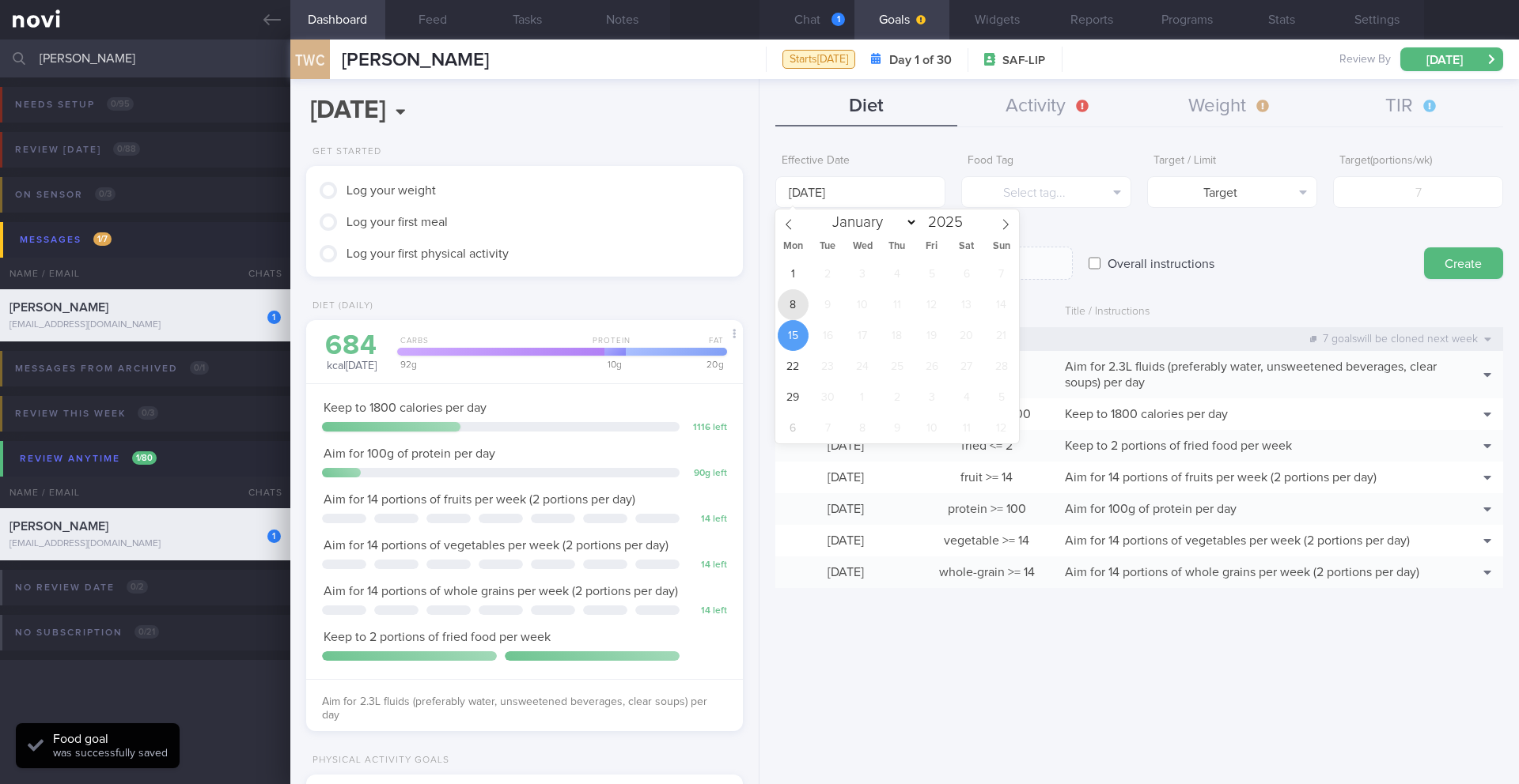
click at [797, 303] on span "8" at bounding box center [792, 304] width 31 height 31
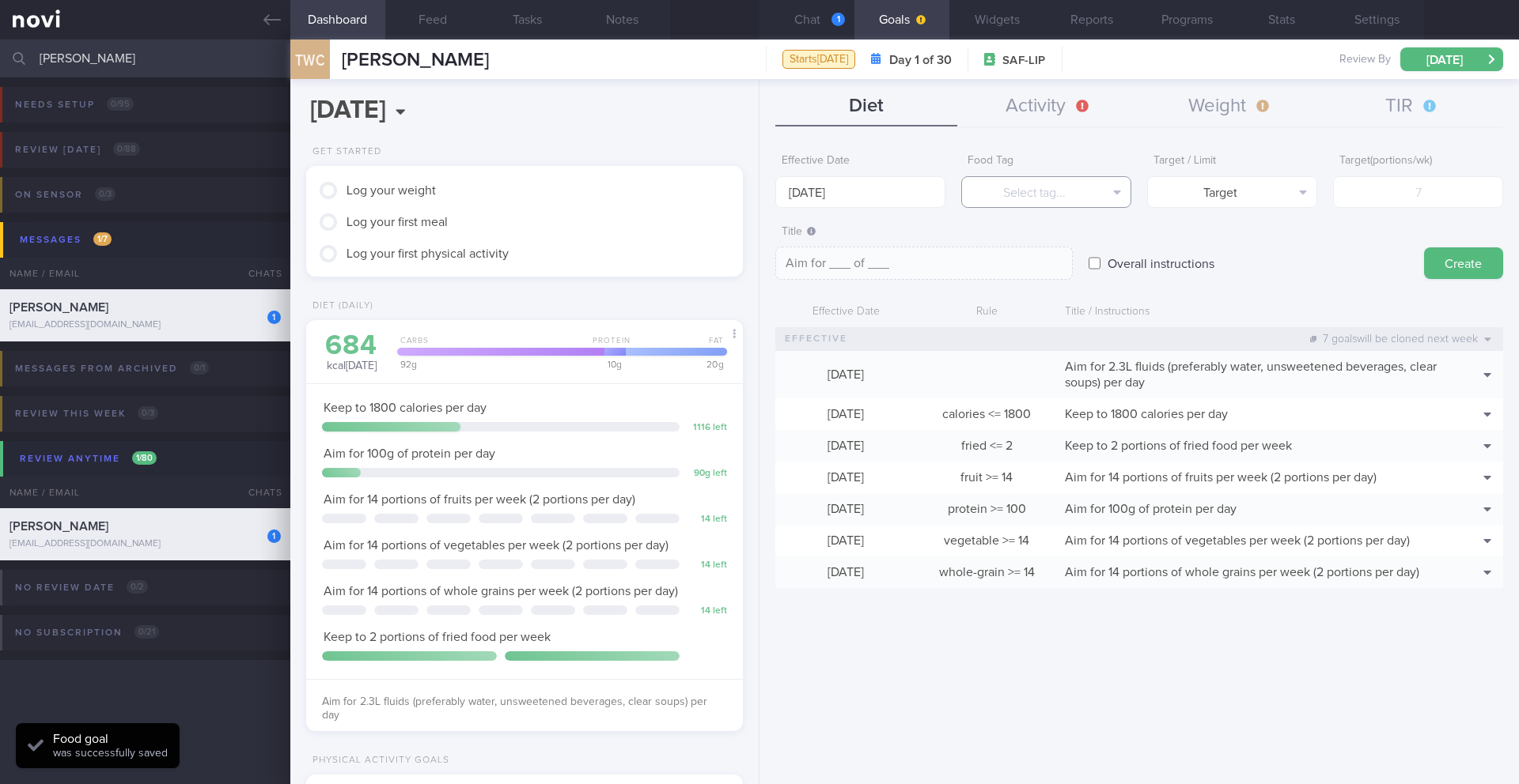
click at [1016, 183] on button "Select tag..." at bounding box center [1046, 192] width 170 height 31
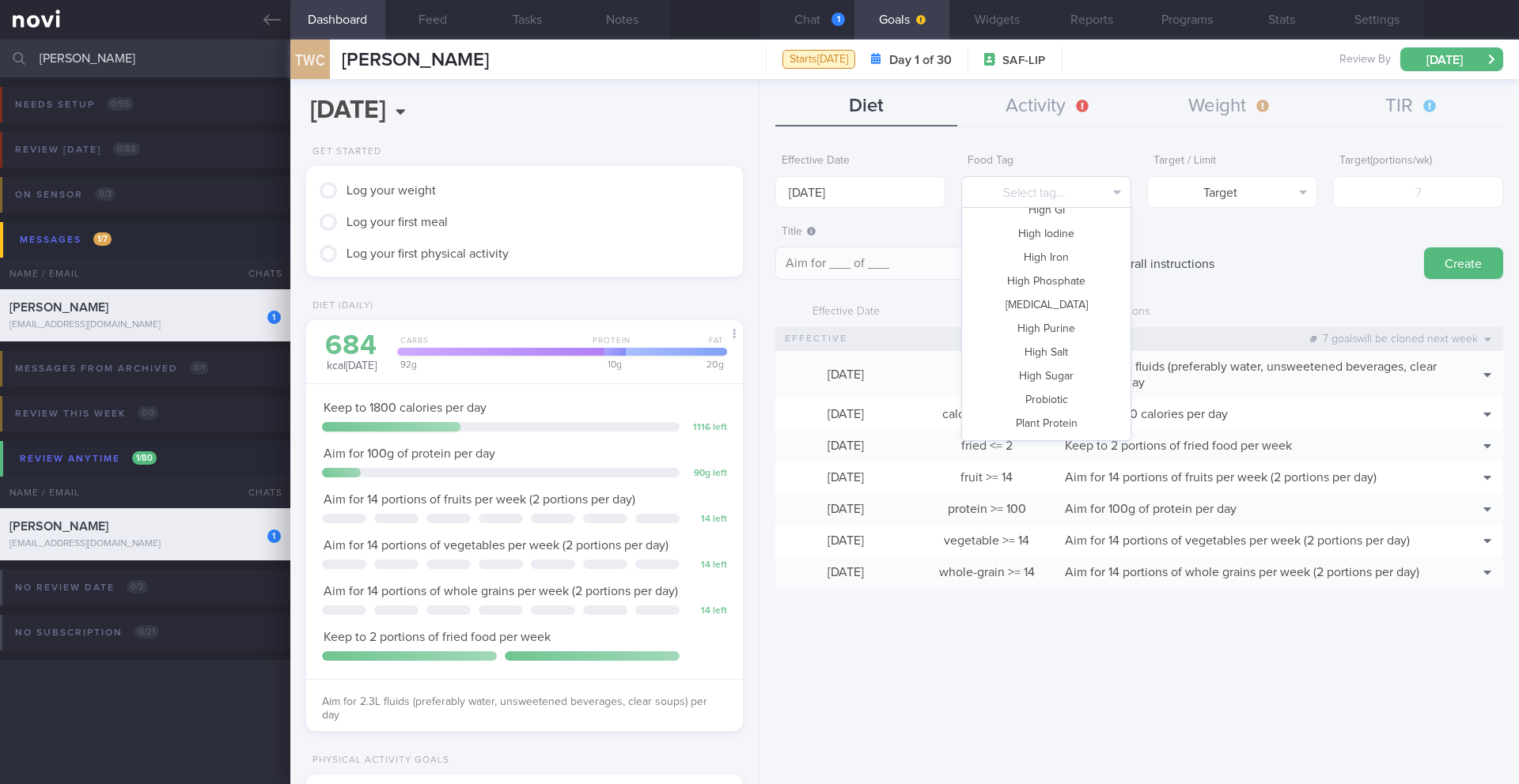
scroll to position [346, 0]
click at [1016, 355] on button "High Sugar" at bounding box center [1046, 359] width 169 height 24
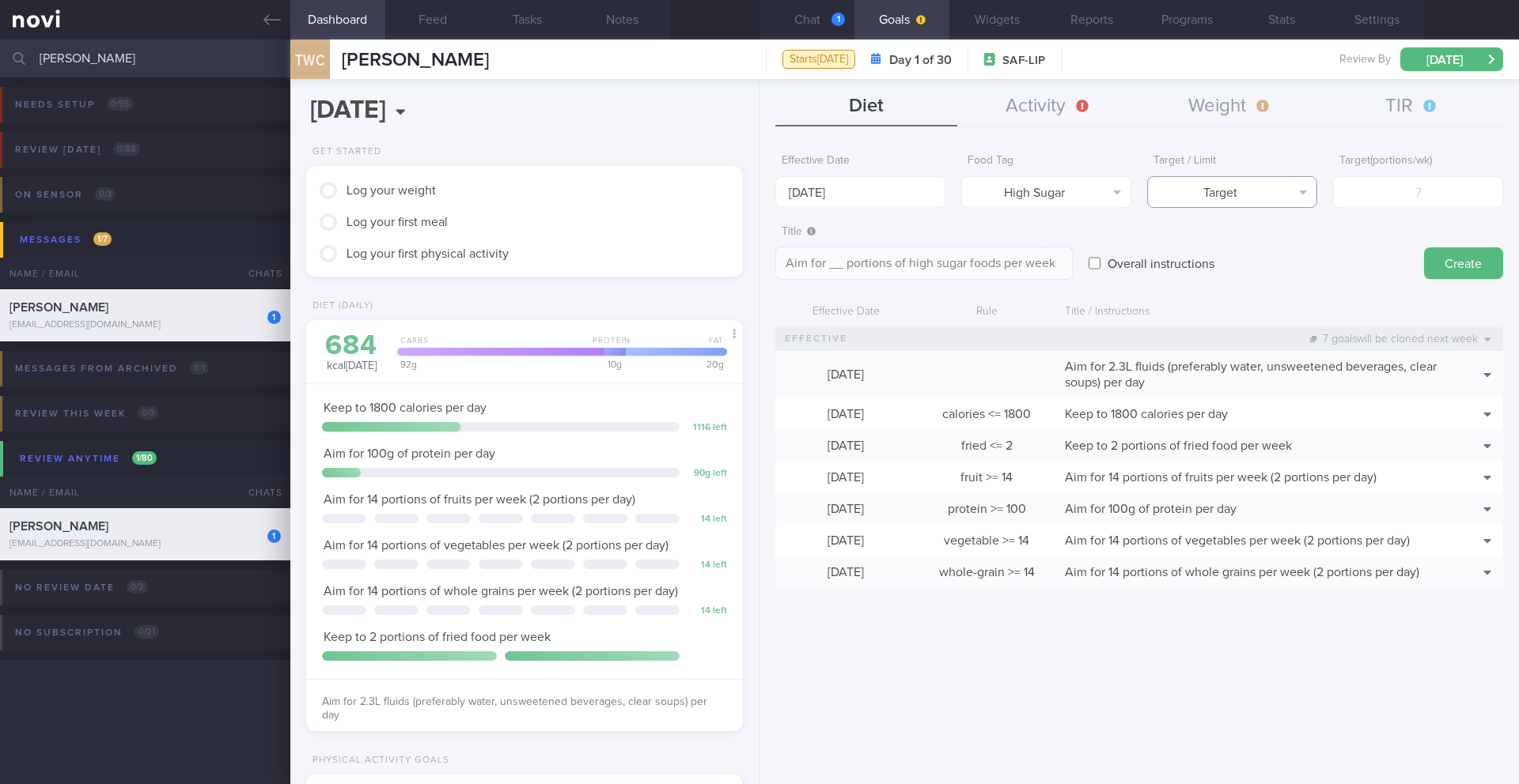
drag, startPoint x: 1221, startPoint y: 194, endPoint x: 1223, endPoint y: 208, distance: 14.1
click at [1016, 194] on button "Target" at bounding box center [1232, 192] width 170 height 31
click at [1016, 260] on div "Target Limit" at bounding box center [1232, 235] width 170 height 54
click at [1016, 251] on button "Limit" at bounding box center [1232, 246] width 169 height 24
click at [1016, 199] on input "number" at bounding box center [1418, 192] width 170 height 31
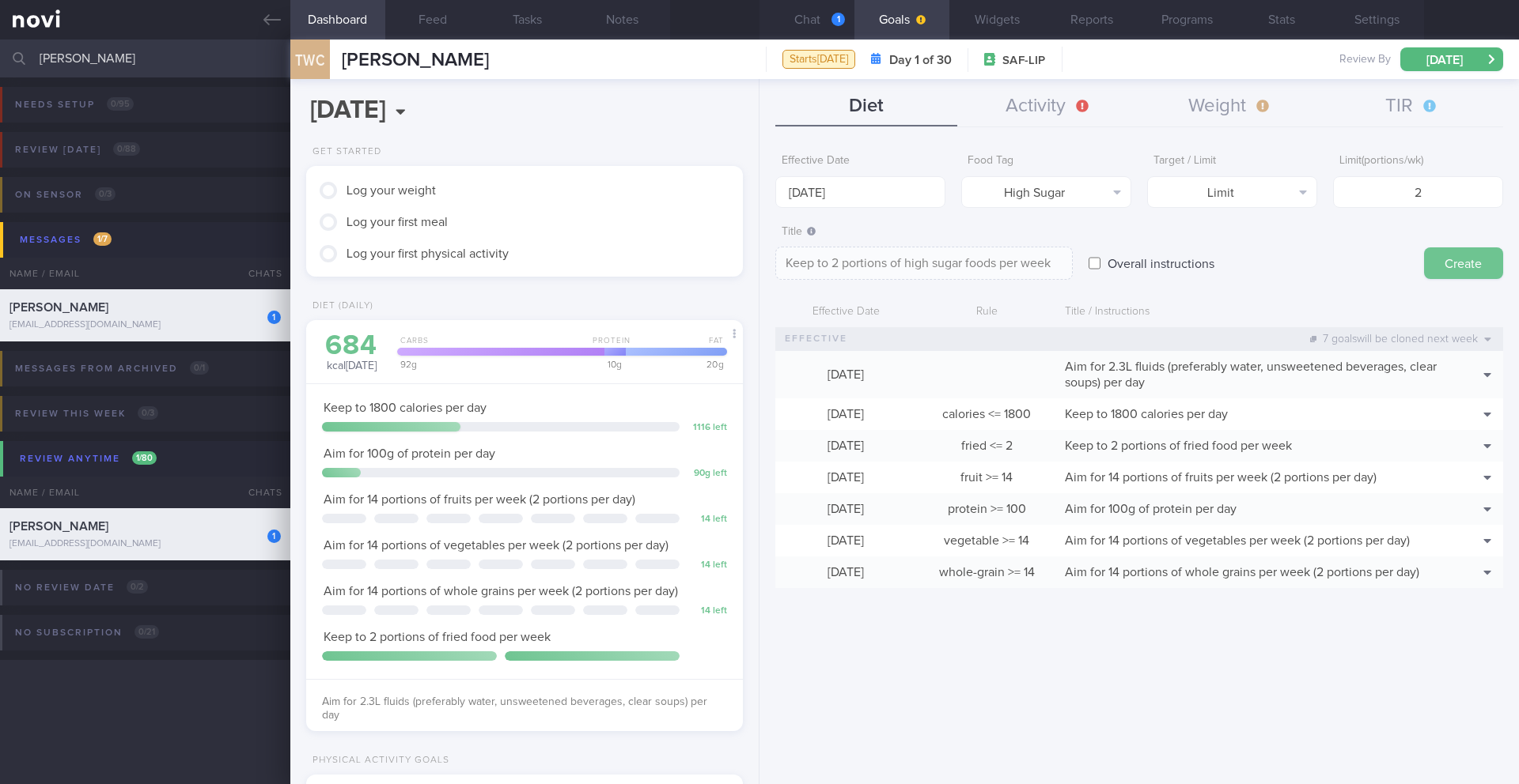
click at [1016, 264] on button "Create" at bounding box center [1463, 263] width 79 height 31
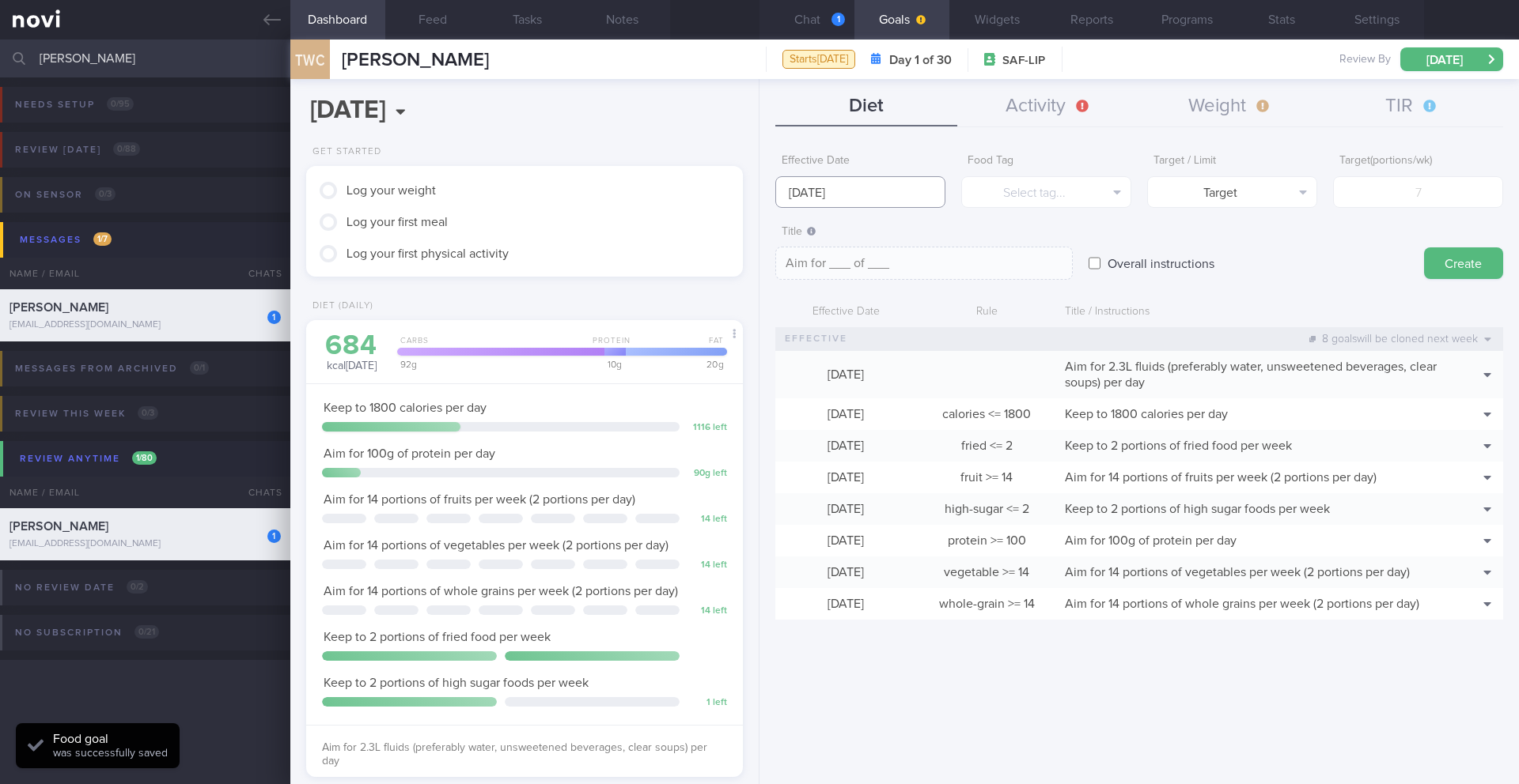
click at [852, 186] on input "[DATE]" at bounding box center [860, 192] width 170 height 31
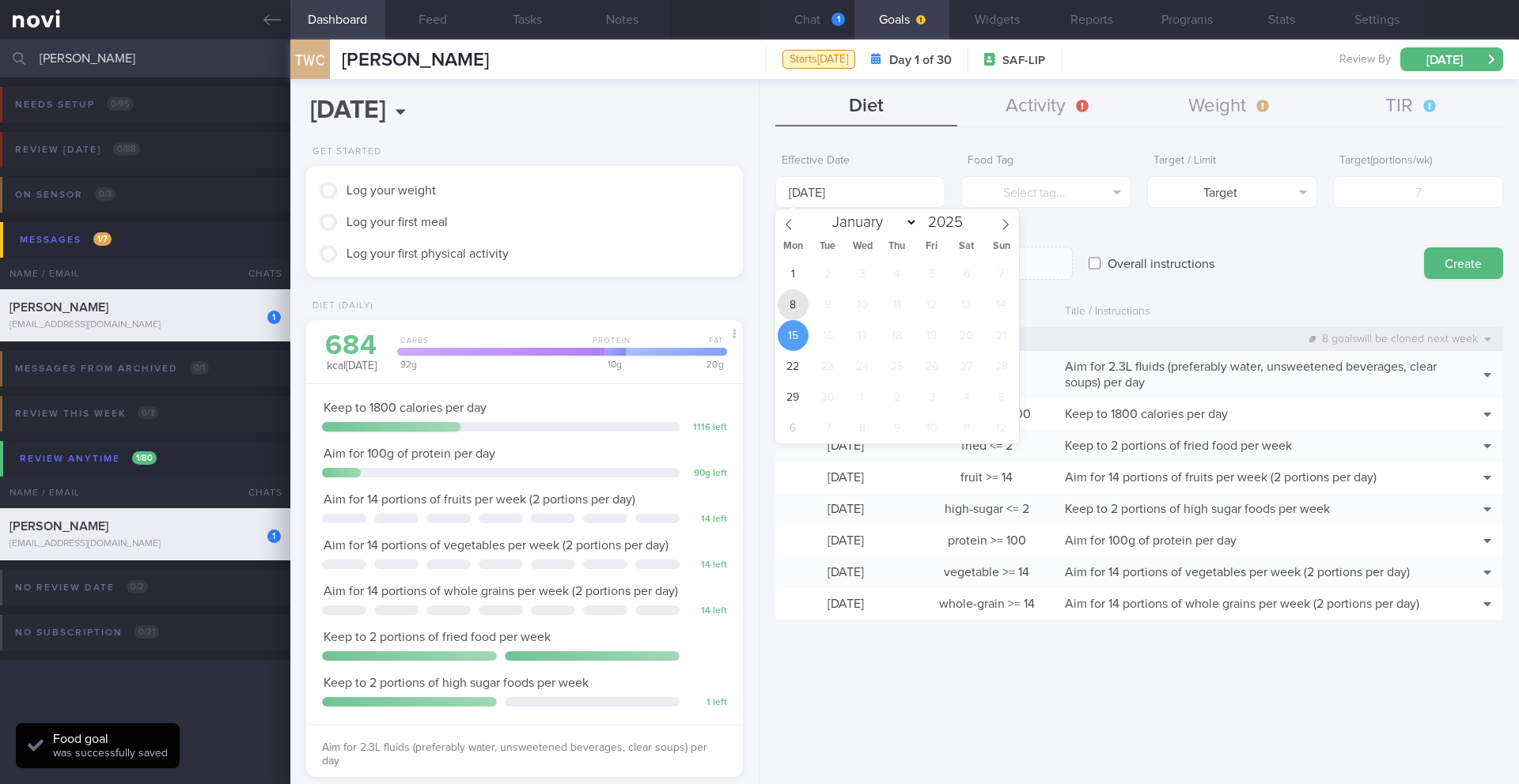
click at [789, 302] on span "8" at bounding box center [792, 304] width 31 height 31
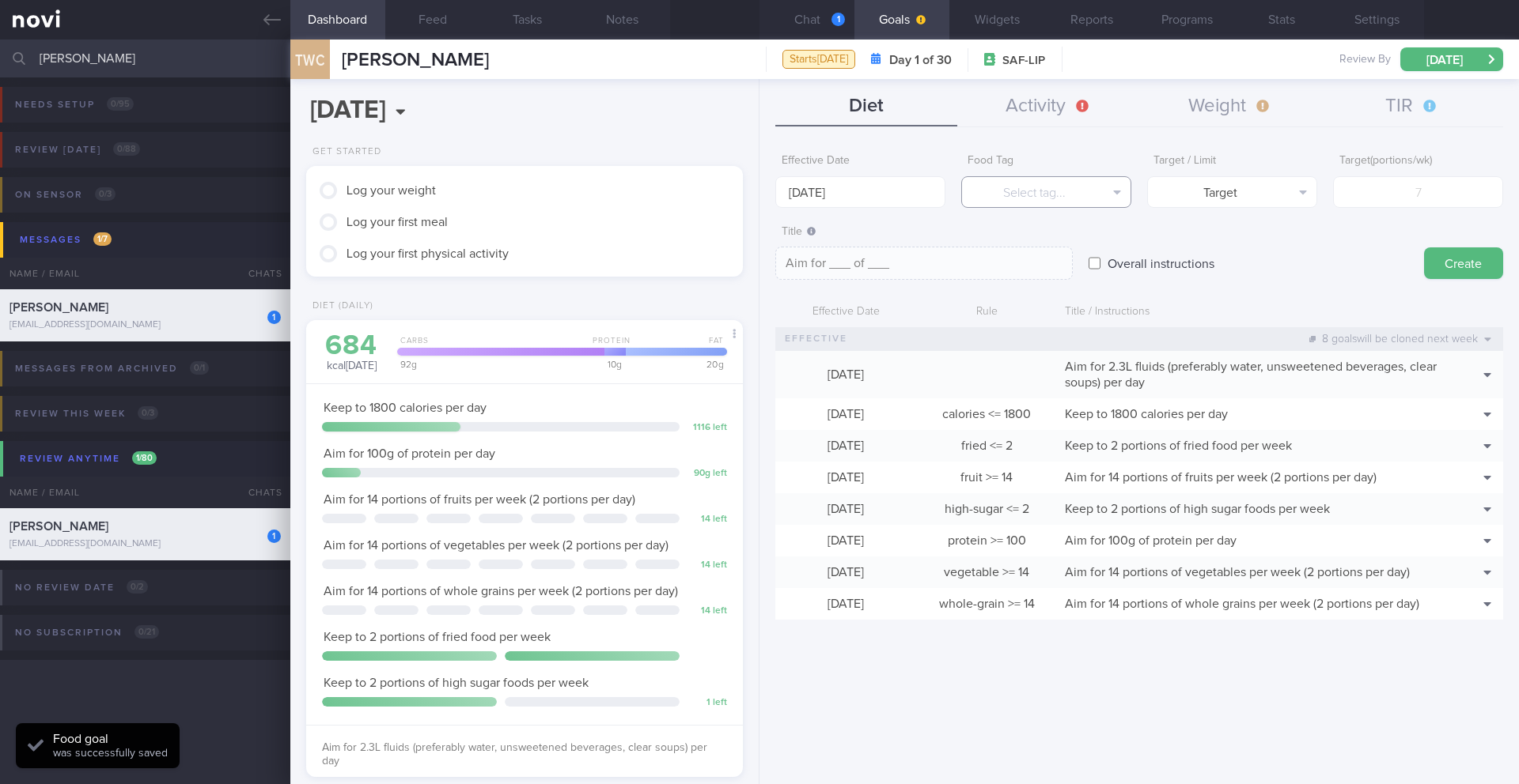
click at [1016, 188] on button "Select tag..." at bounding box center [1046, 192] width 170 height 31
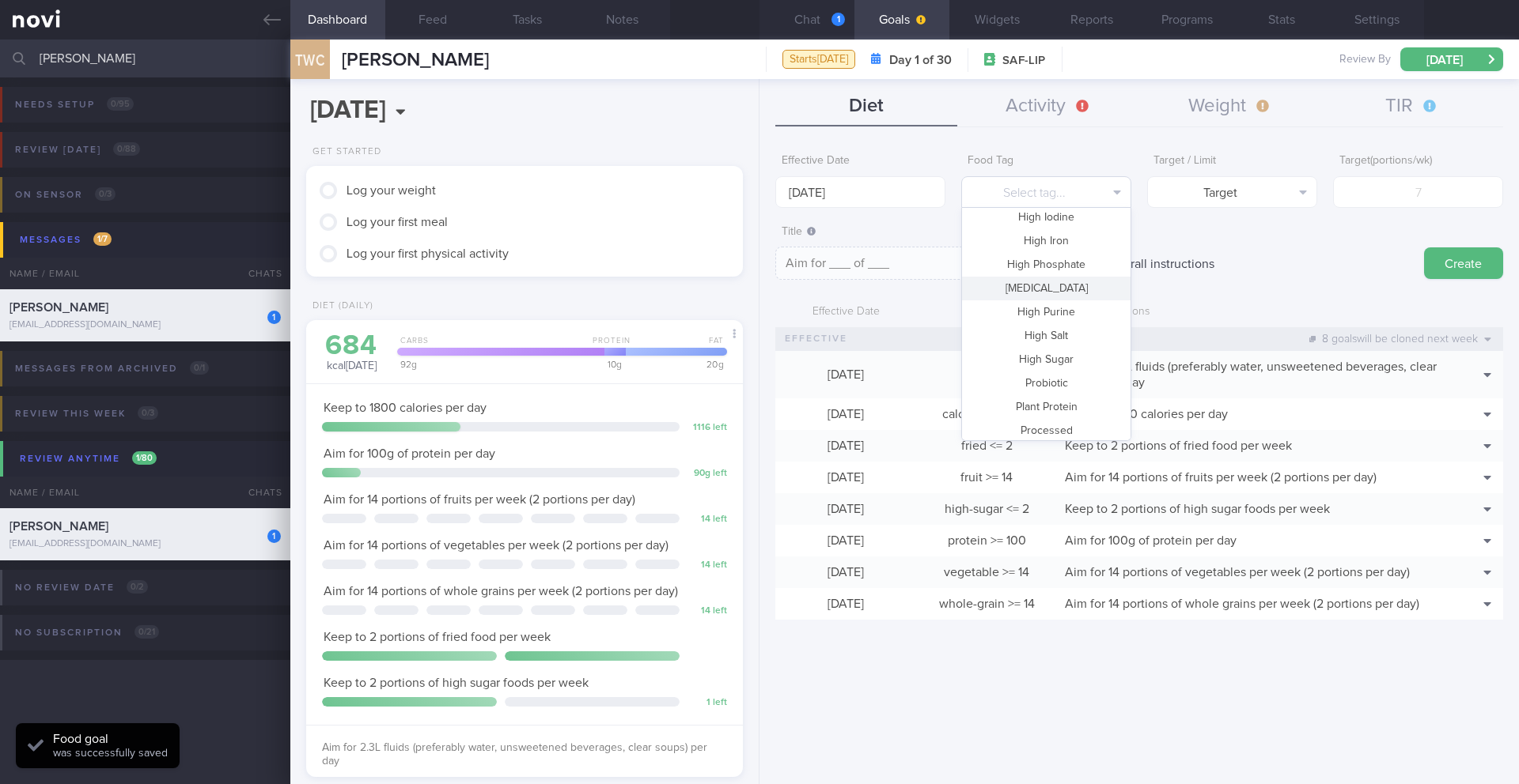
scroll to position [0, 0]
click at [1016, 313] on button "Fat" at bounding box center [1046, 317] width 169 height 24
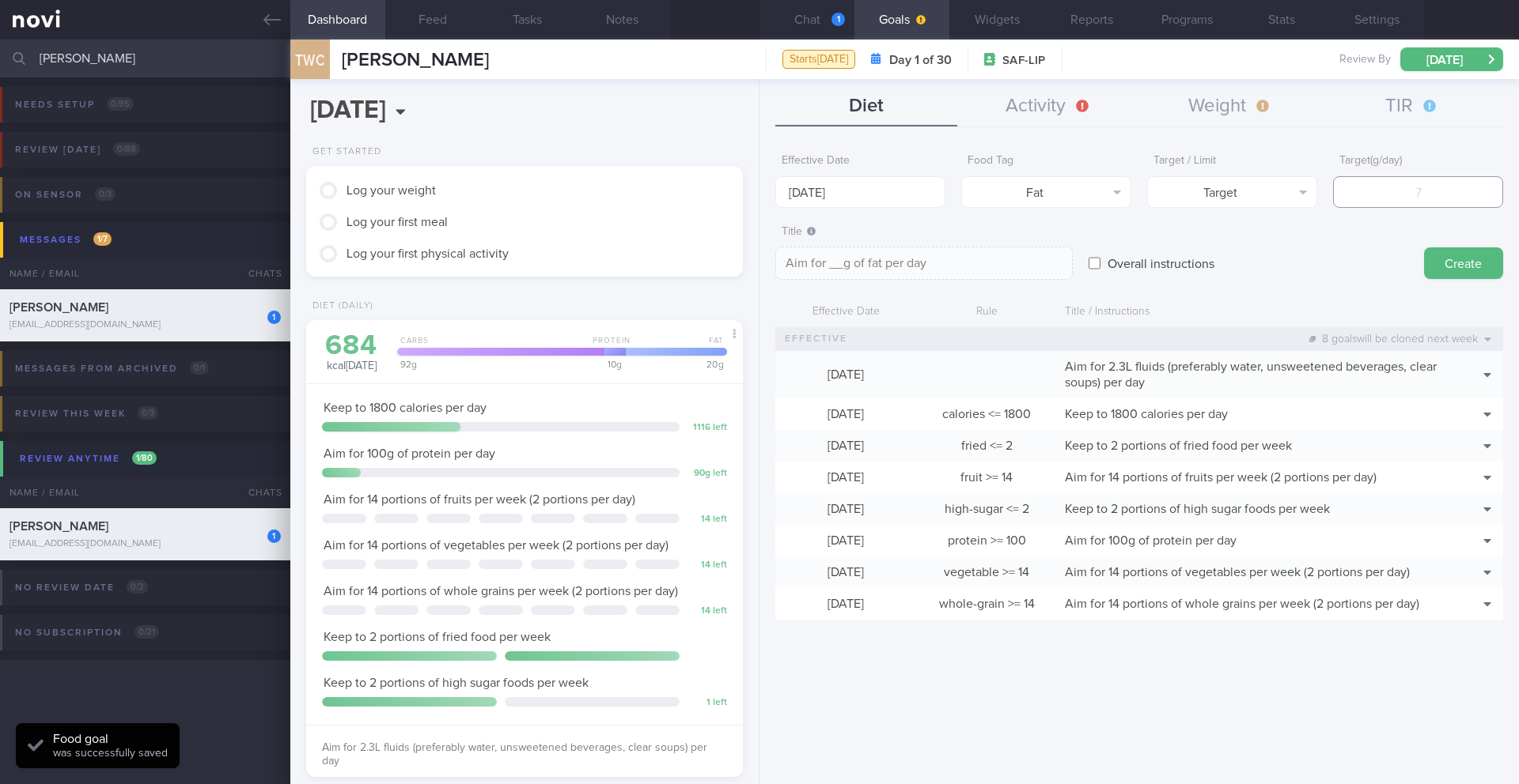
click at [1016, 187] on input "number" at bounding box center [1418, 192] width 170 height 31
click at [1016, 199] on button "Target" at bounding box center [1232, 192] width 170 height 31
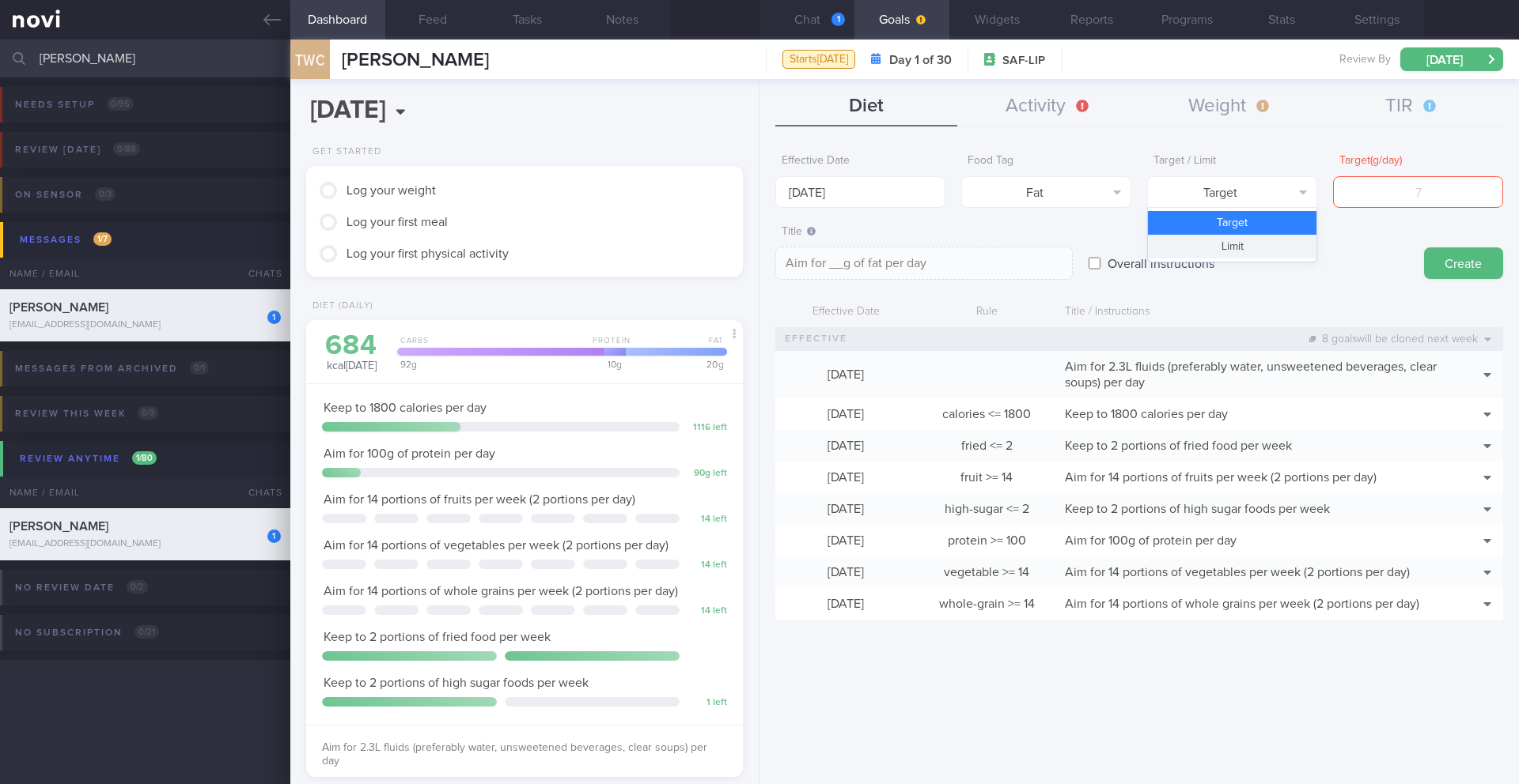
click at [1016, 241] on button "Limit" at bounding box center [1232, 246] width 169 height 24
click at [1016, 191] on input "number" at bounding box center [1418, 192] width 170 height 31
click at [1016, 196] on input "number" at bounding box center [1418, 192] width 170 height 31
click at [1011, 268] on textarea "Keep to 60g of fat per day" at bounding box center [923, 263] width 297 height 33
click at [1016, 266] on button "Create" at bounding box center [1463, 263] width 79 height 31
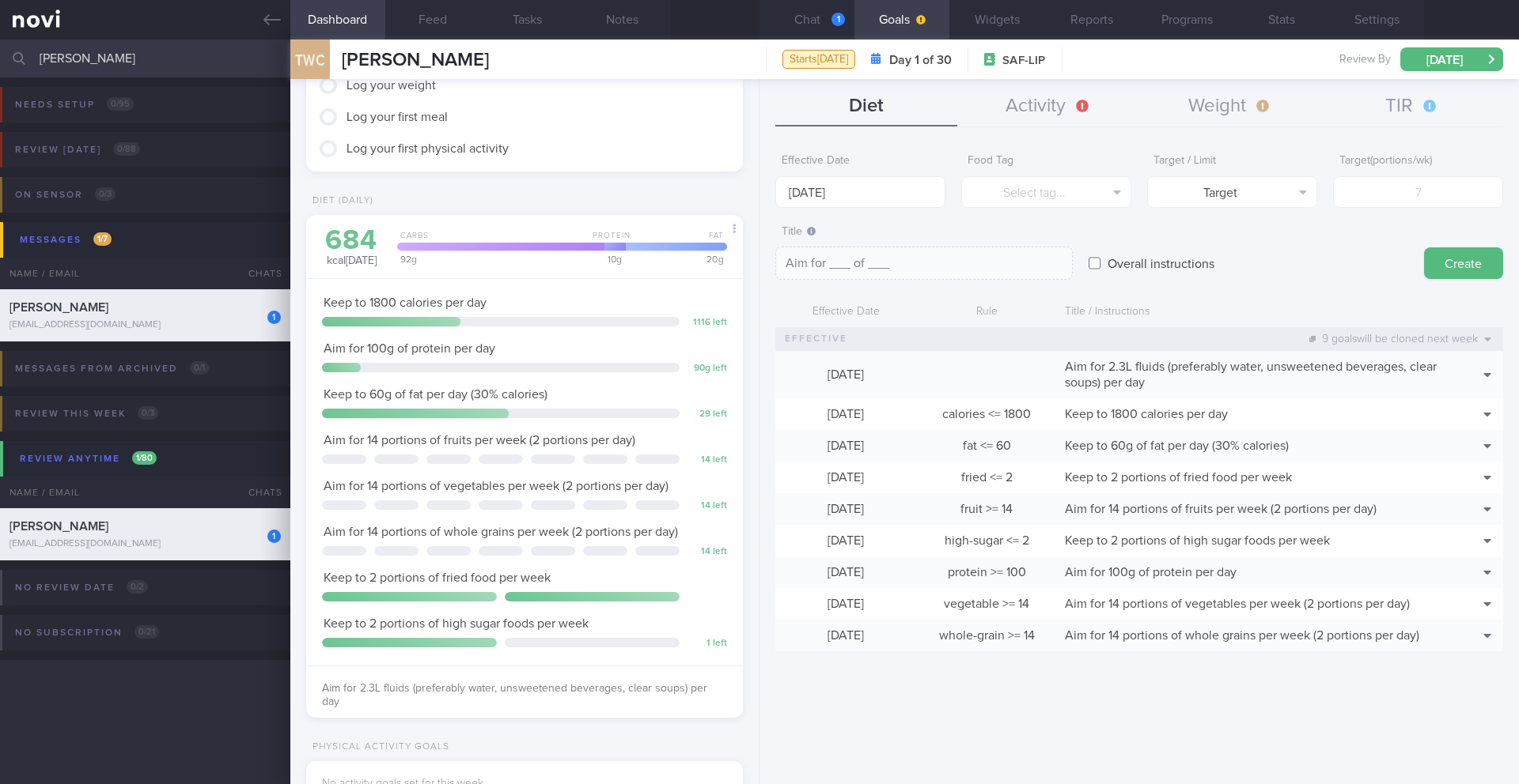
scroll to position [107, 0]
click at [1016, 110] on button "TIR" at bounding box center [1412, 107] width 182 height 39
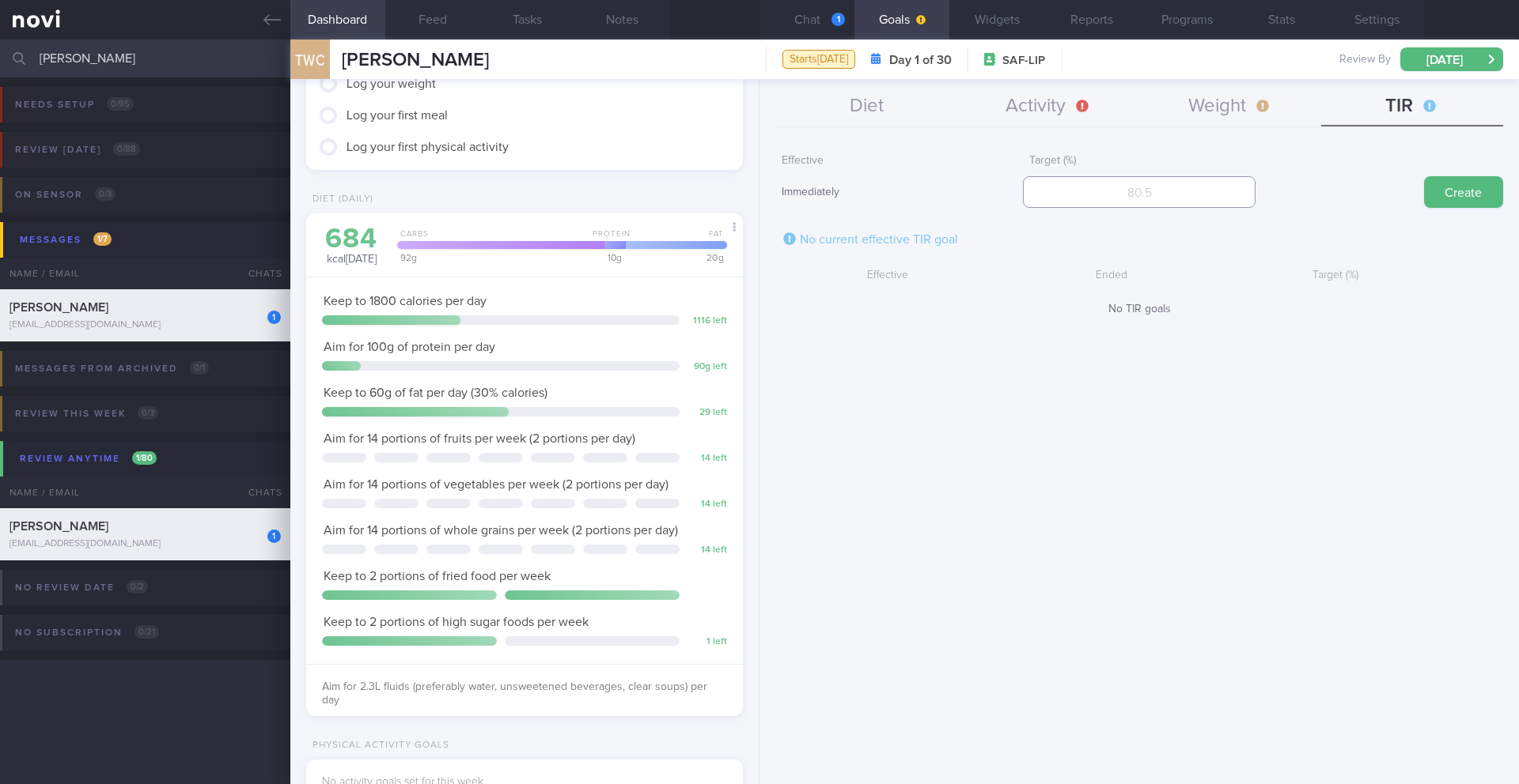
click at [1016, 201] on input "number" at bounding box center [1139, 192] width 232 height 31
drag, startPoint x: 1445, startPoint y: 195, endPoint x: 1391, endPoint y: 181, distance: 55.8
click at [1016, 195] on button "Create" at bounding box center [1463, 192] width 79 height 31
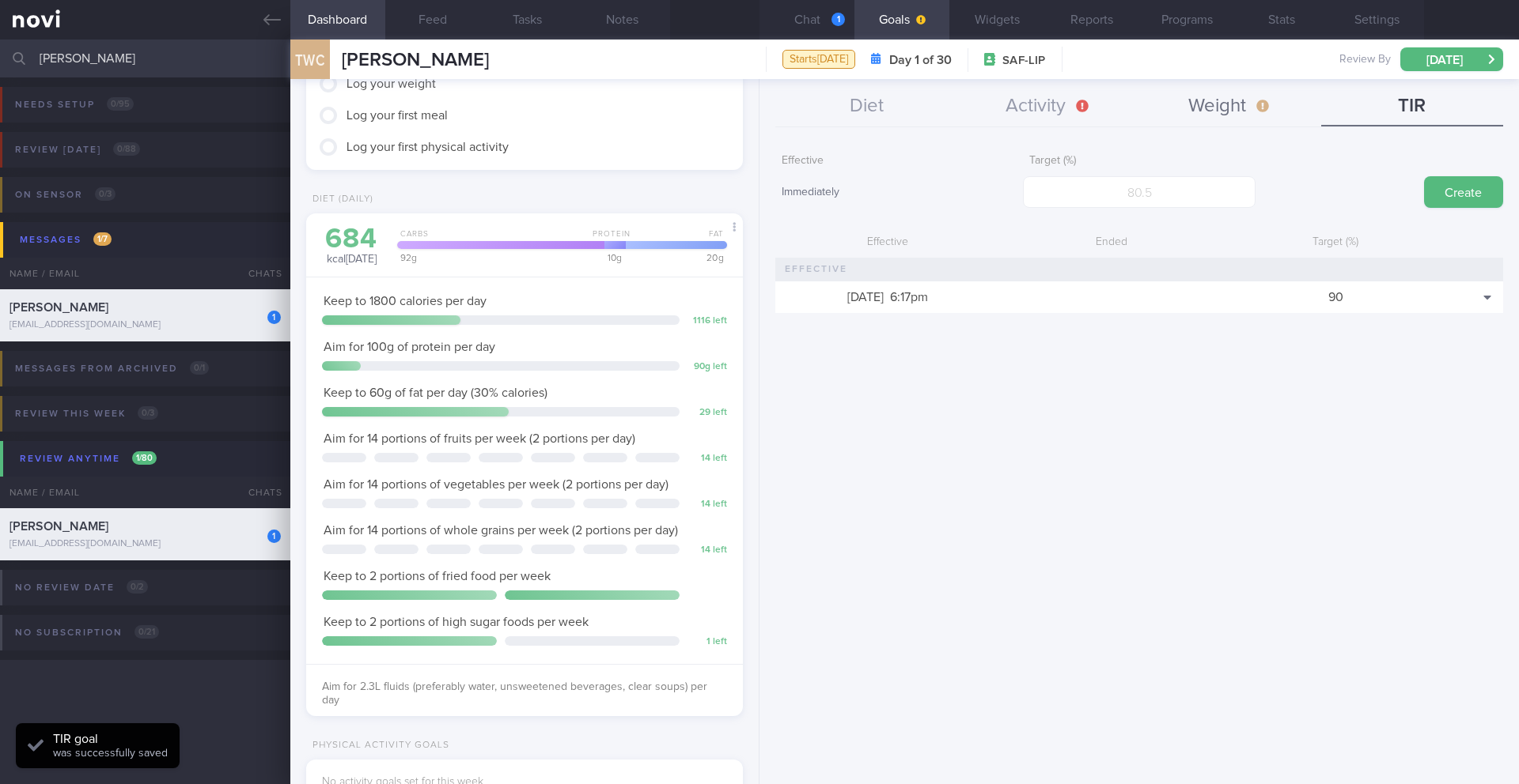
click at [1016, 103] on button "Weight" at bounding box center [1230, 107] width 182 height 39
click at [1016, 197] on input "number" at bounding box center [1139, 192] width 232 height 31
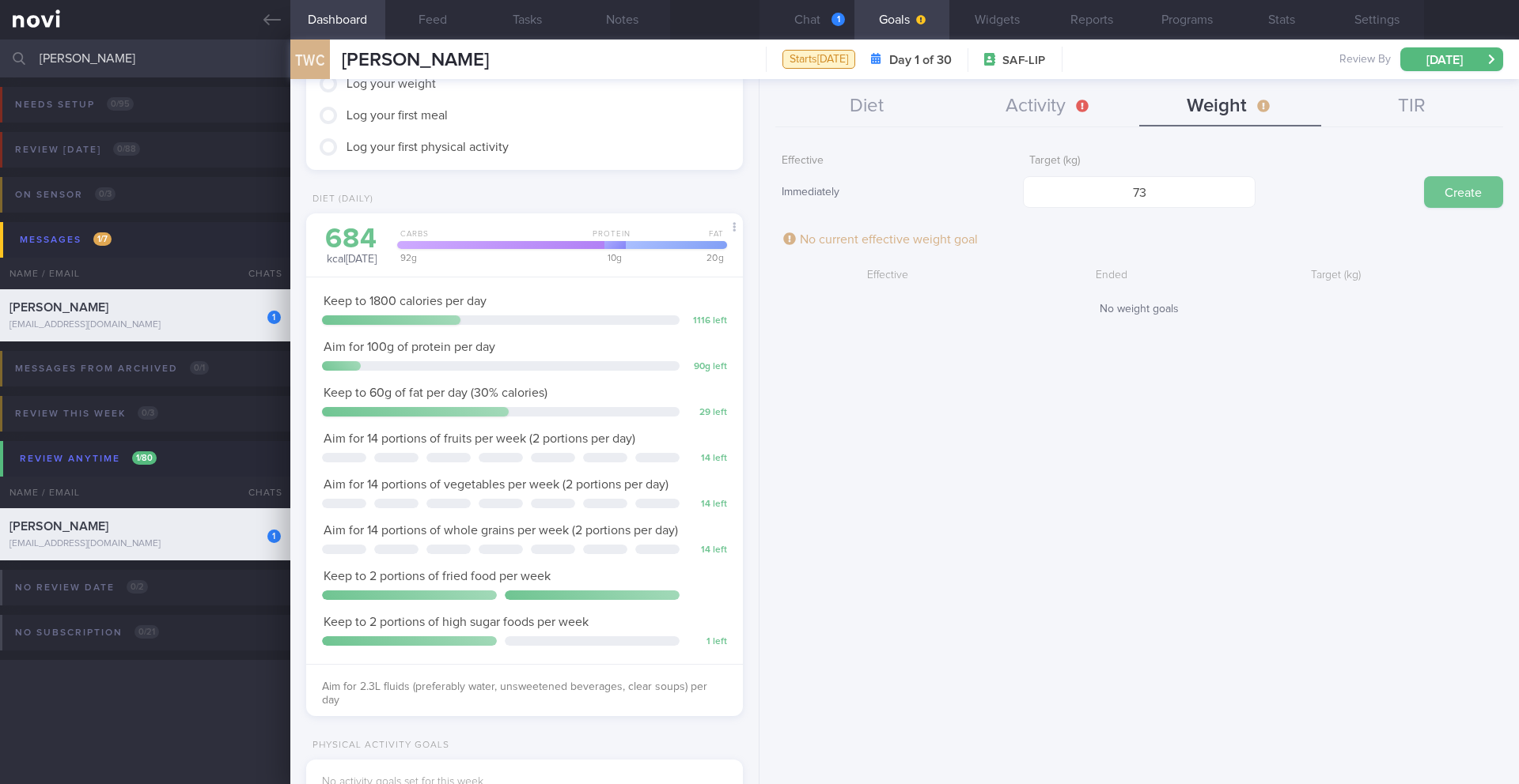
click at [1016, 201] on button "Create" at bounding box center [1463, 192] width 79 height 31
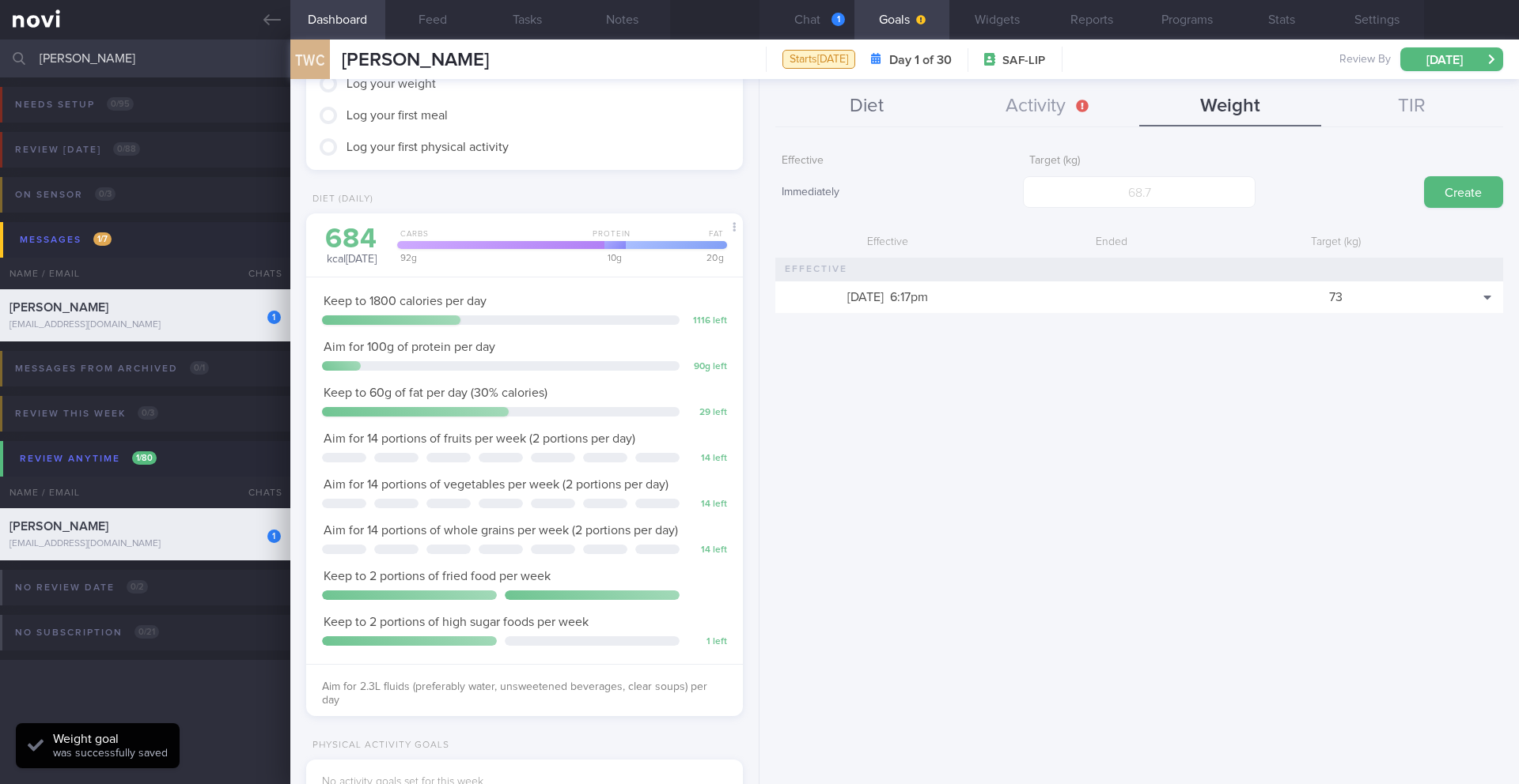
click at [934, 105] on button "Diet" at bounding box center [866, 107] width 182 height 39
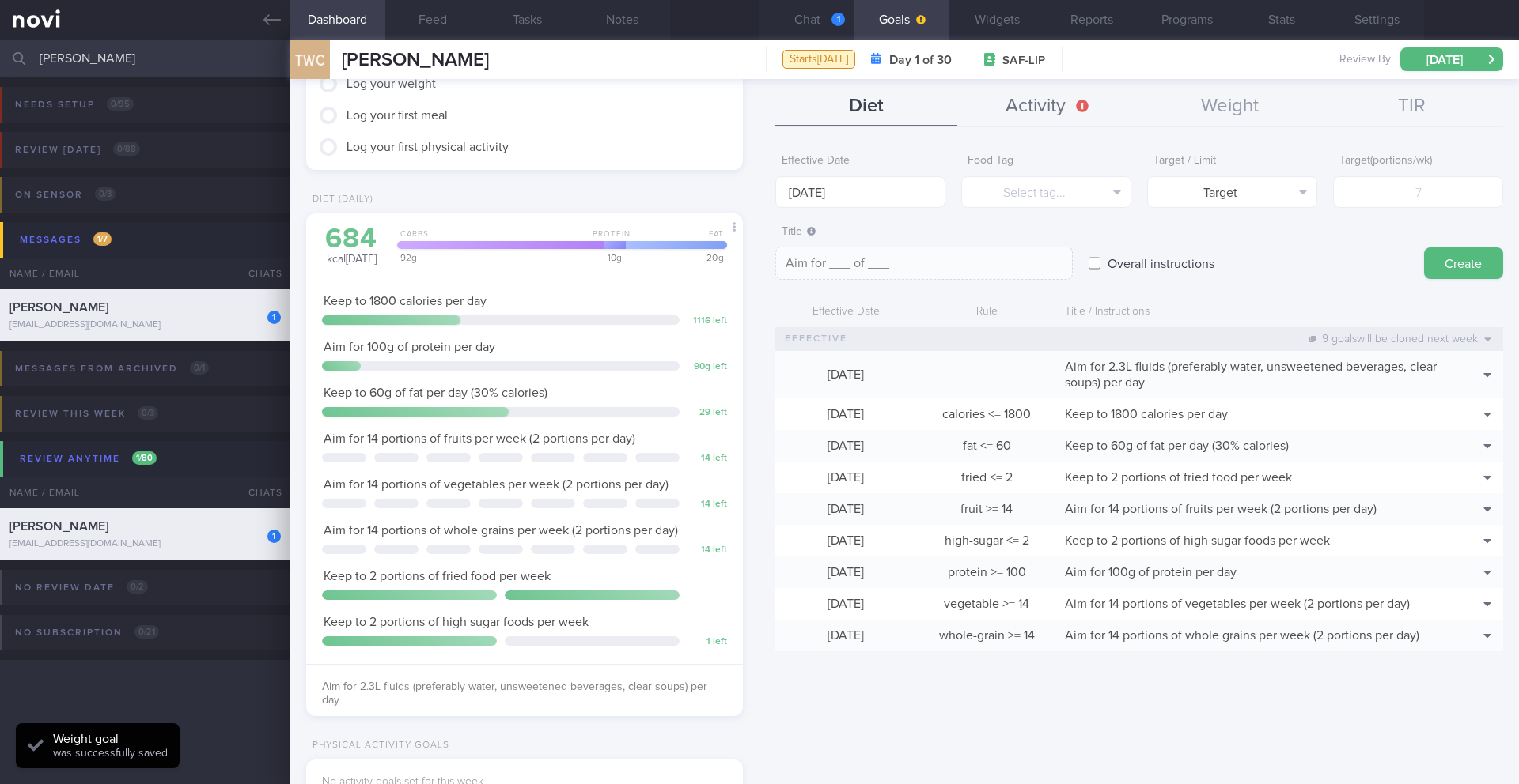
click at [1016, 117] on button "Activity" at bounding box center [1049, 107] width 182 height 39
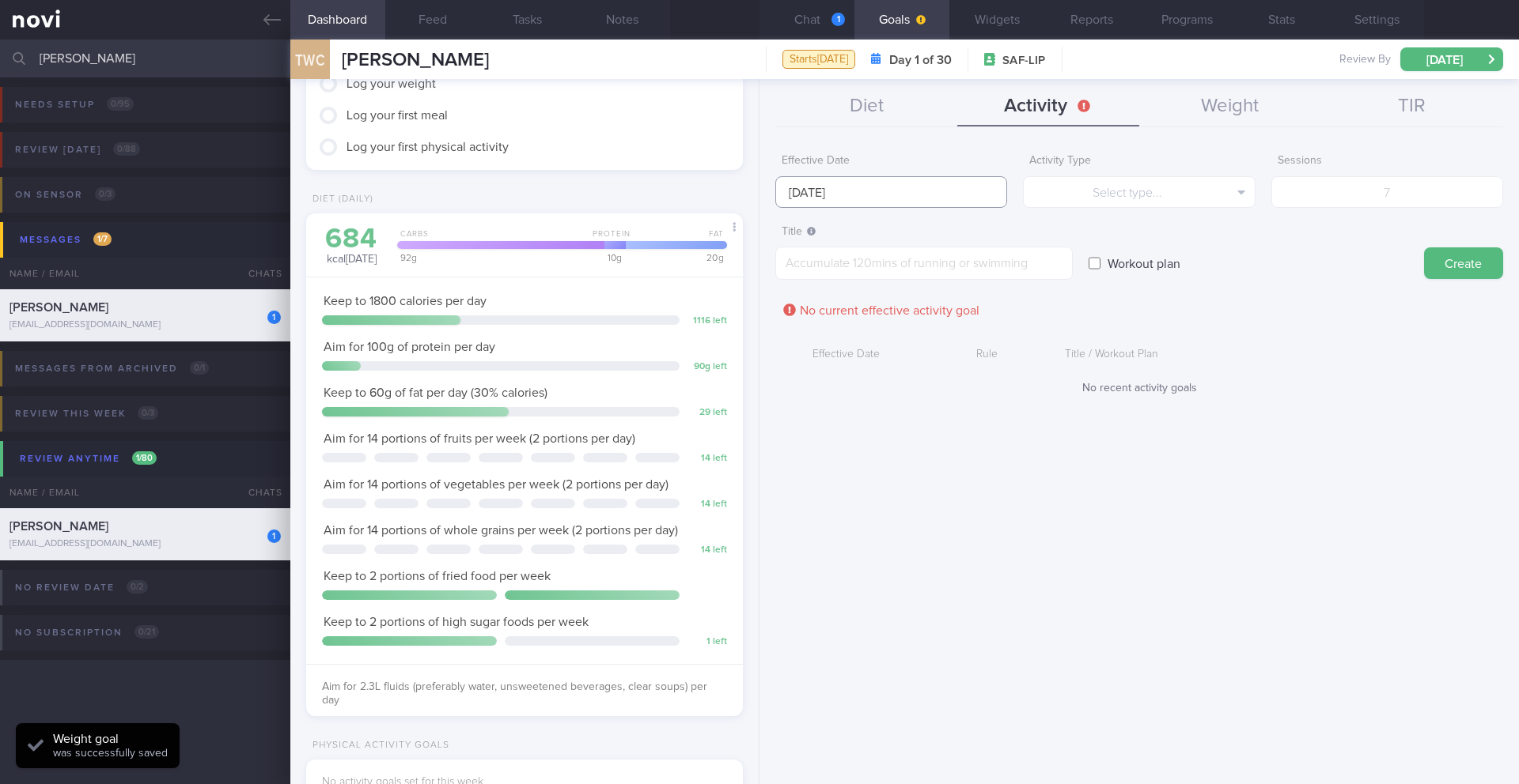
click at [791, 204] on body "You are offline! Some functionality will be unavailable Patients New Users Coac…" at bounding box center [759, 392] width 1519 height 784
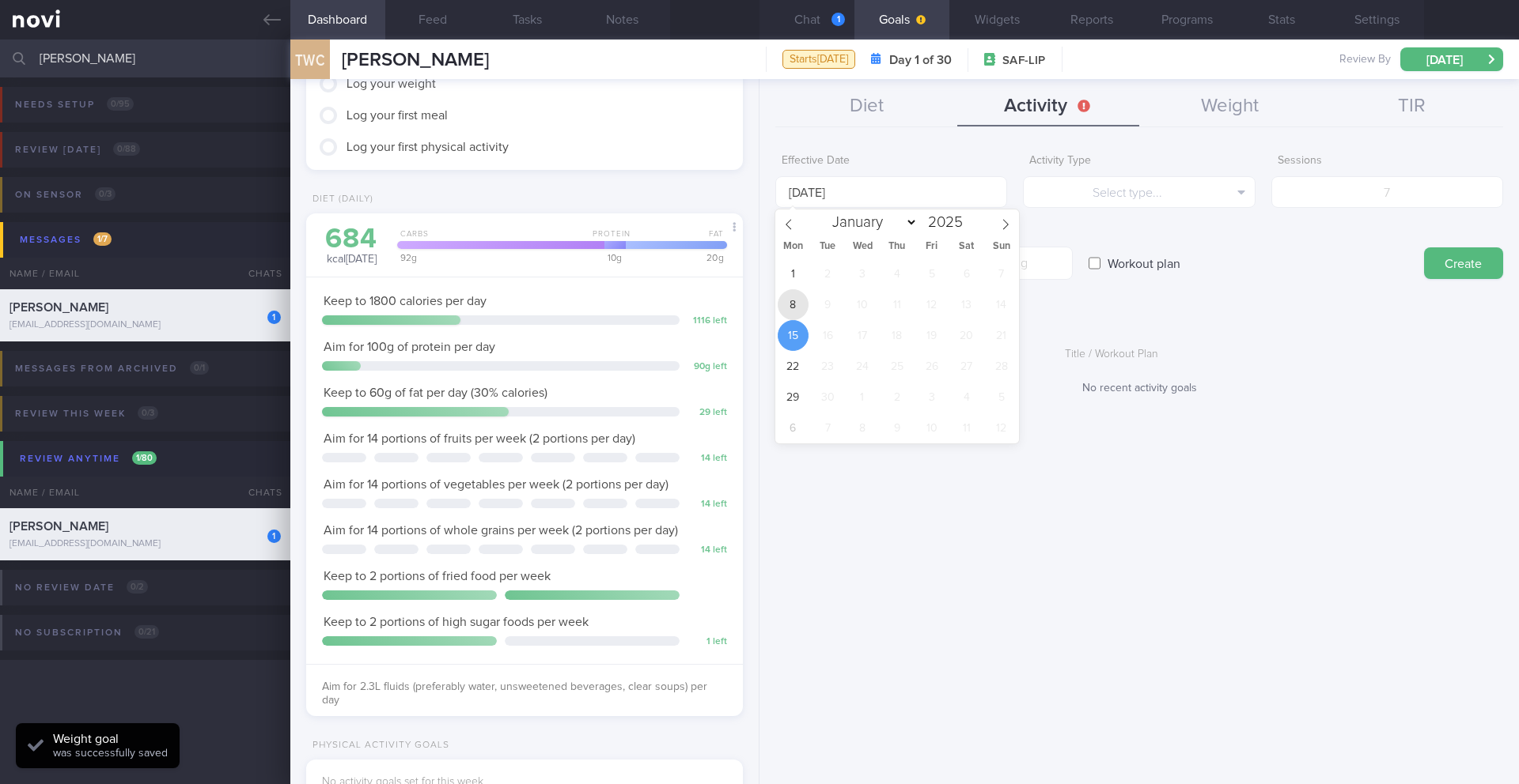
click at [794, 300] on span "8" at bounding box center [792, 304] width 31 height 31
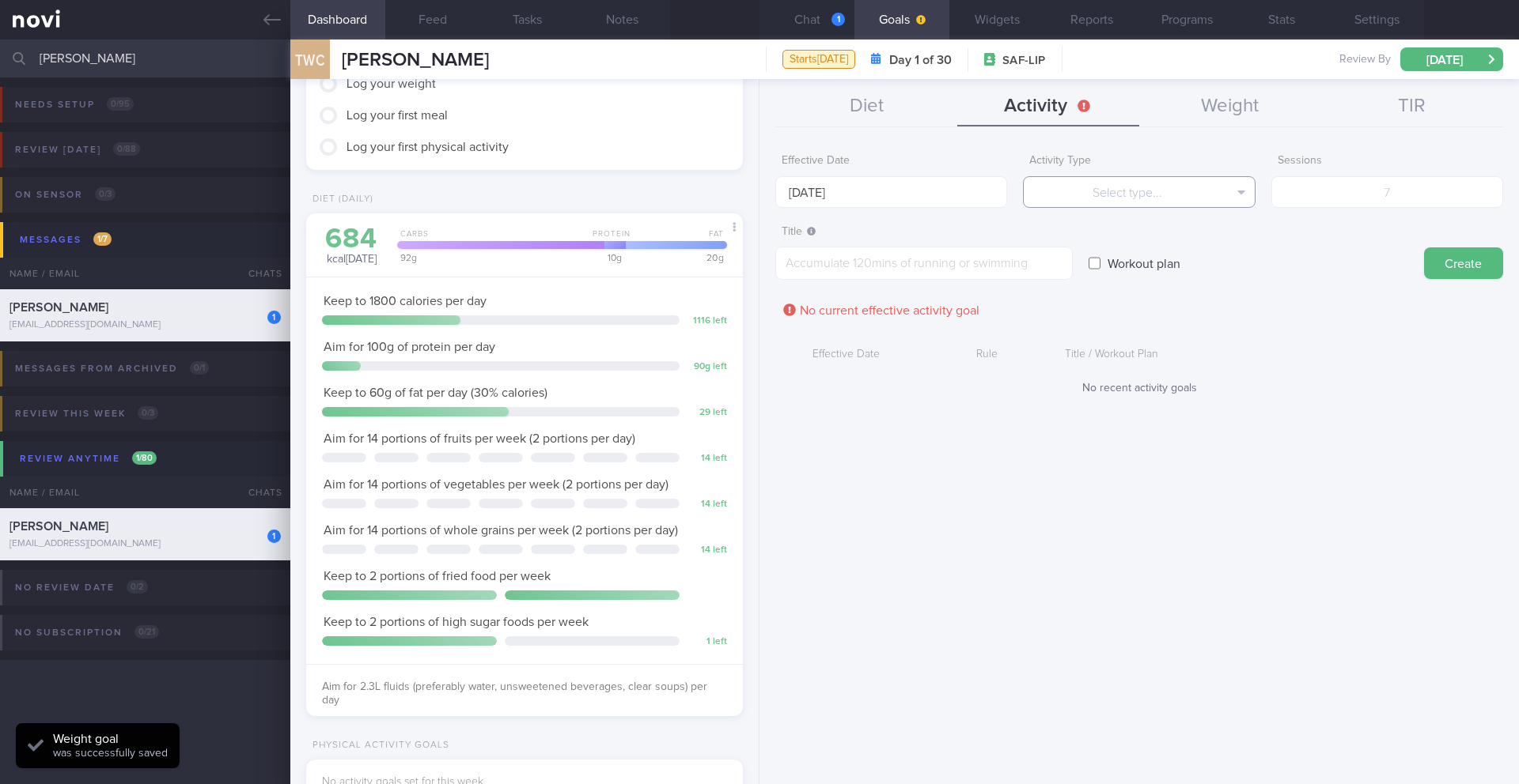
click at [1016, 178] on button "Select type..." at bounding box center [1139, 192] width 232 height 31
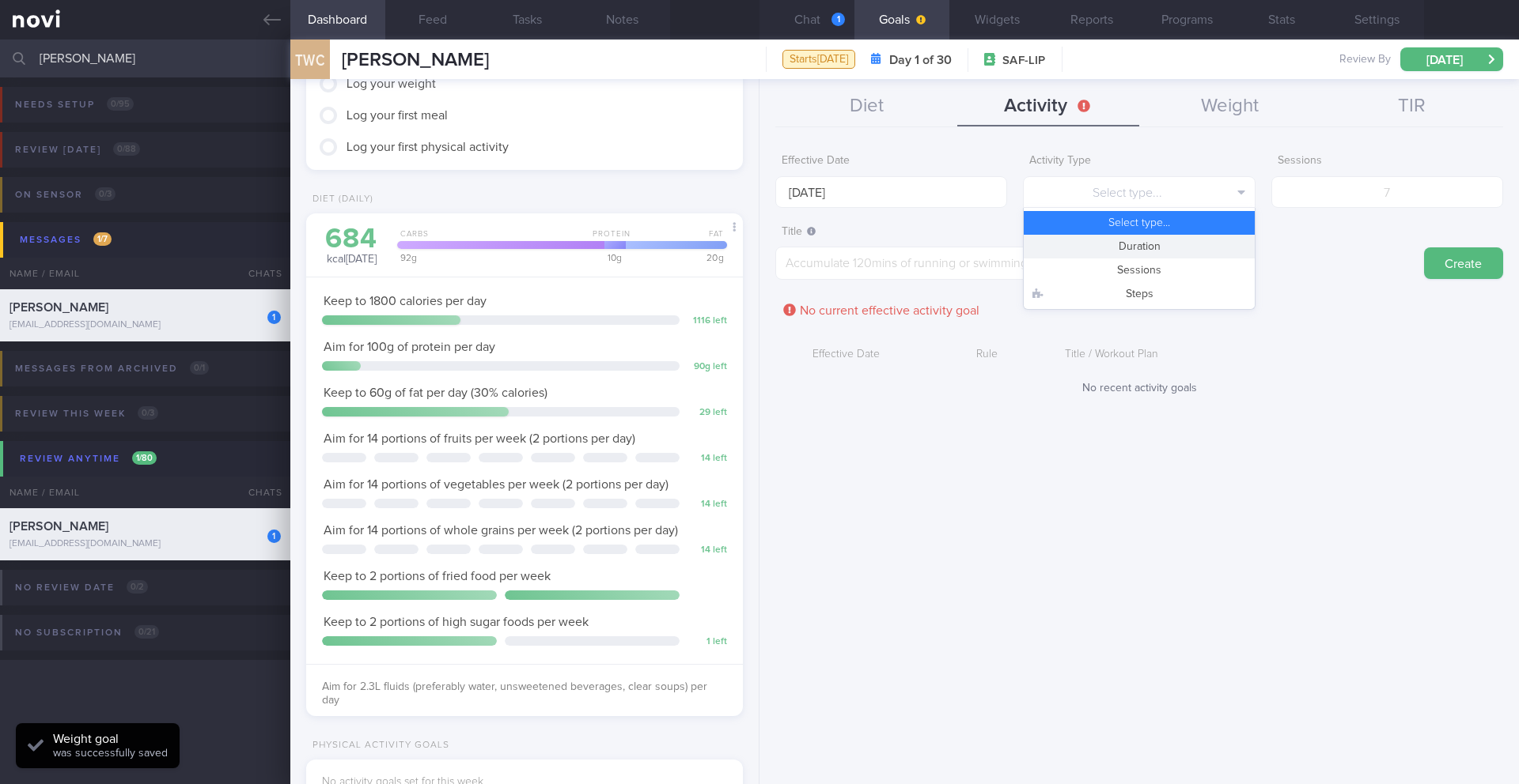
click at [1016, 246] on button "Duration" at bounding box center [1139, 246] width 230 height 24
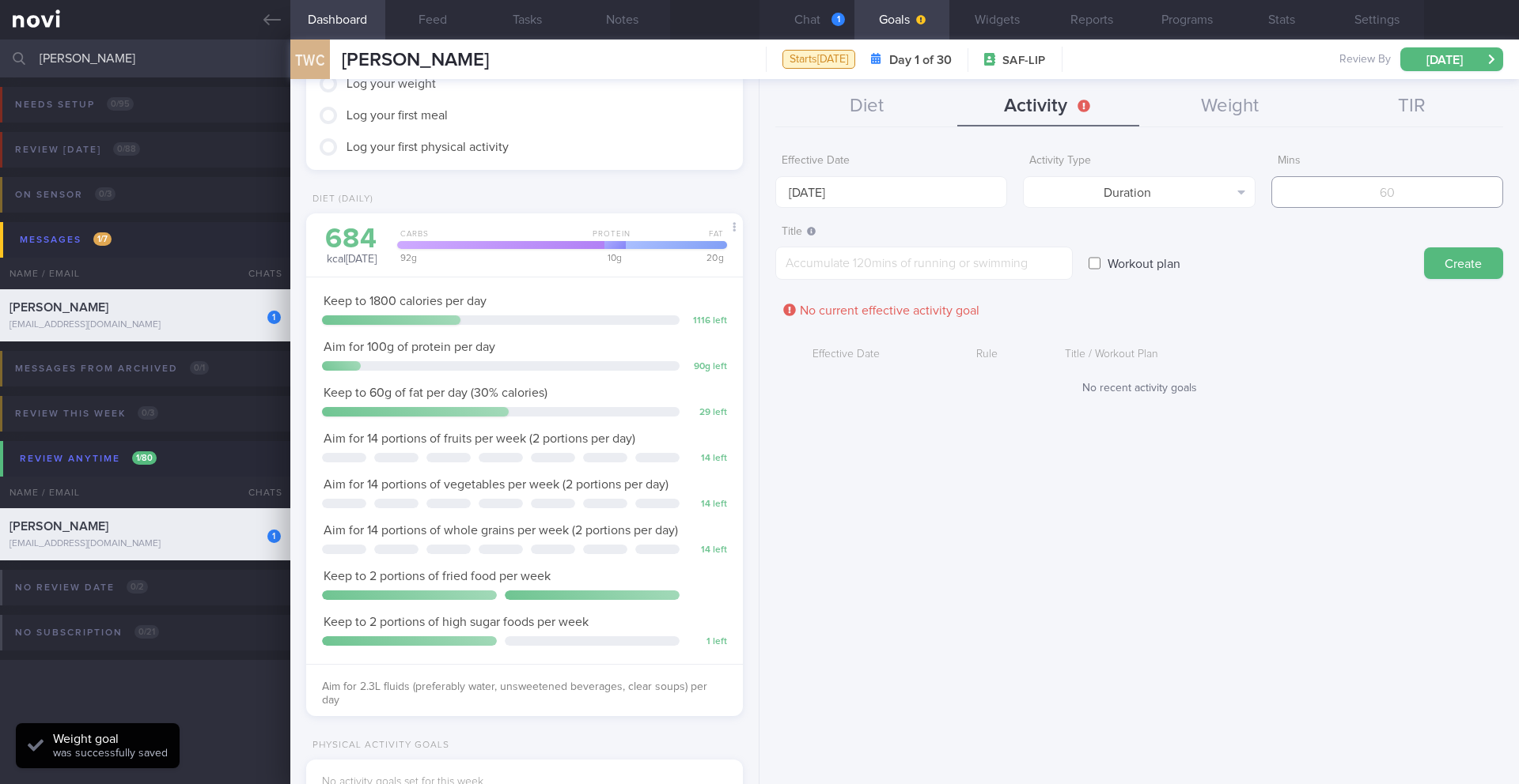
click at [1016, 198] on input "number" at bounding box center [1387, 192] width 232 height 31
click at [951, 269] on textarea at bounding box center [923, 263] width 297 height 33
paste textarea "Target at least 240 minutes of moderate-intensity workouts per week"
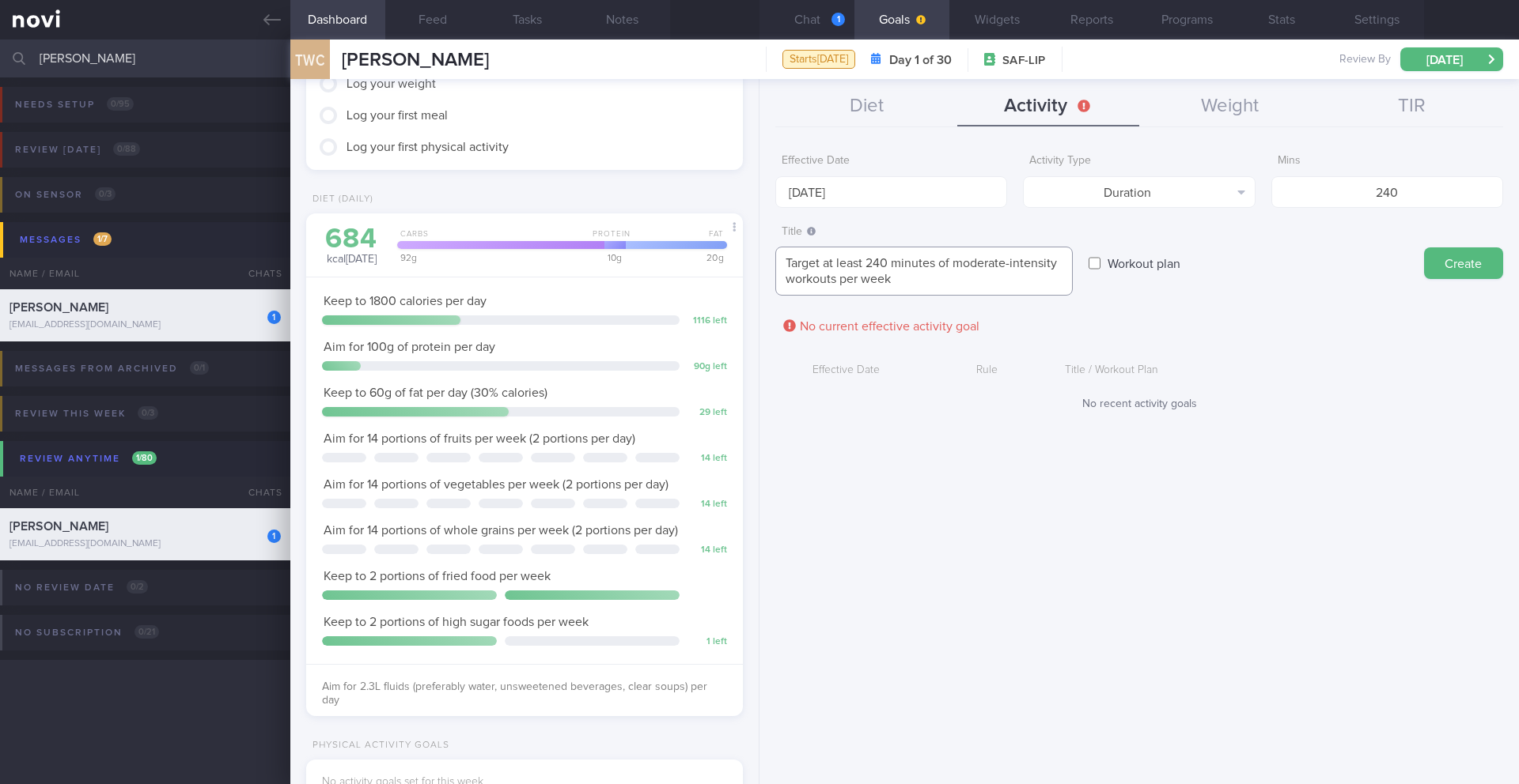
scroll to position [0, 0]
click at [1016, 261] on button "Create" at bounding box center [1463, 263] width 79 height 31
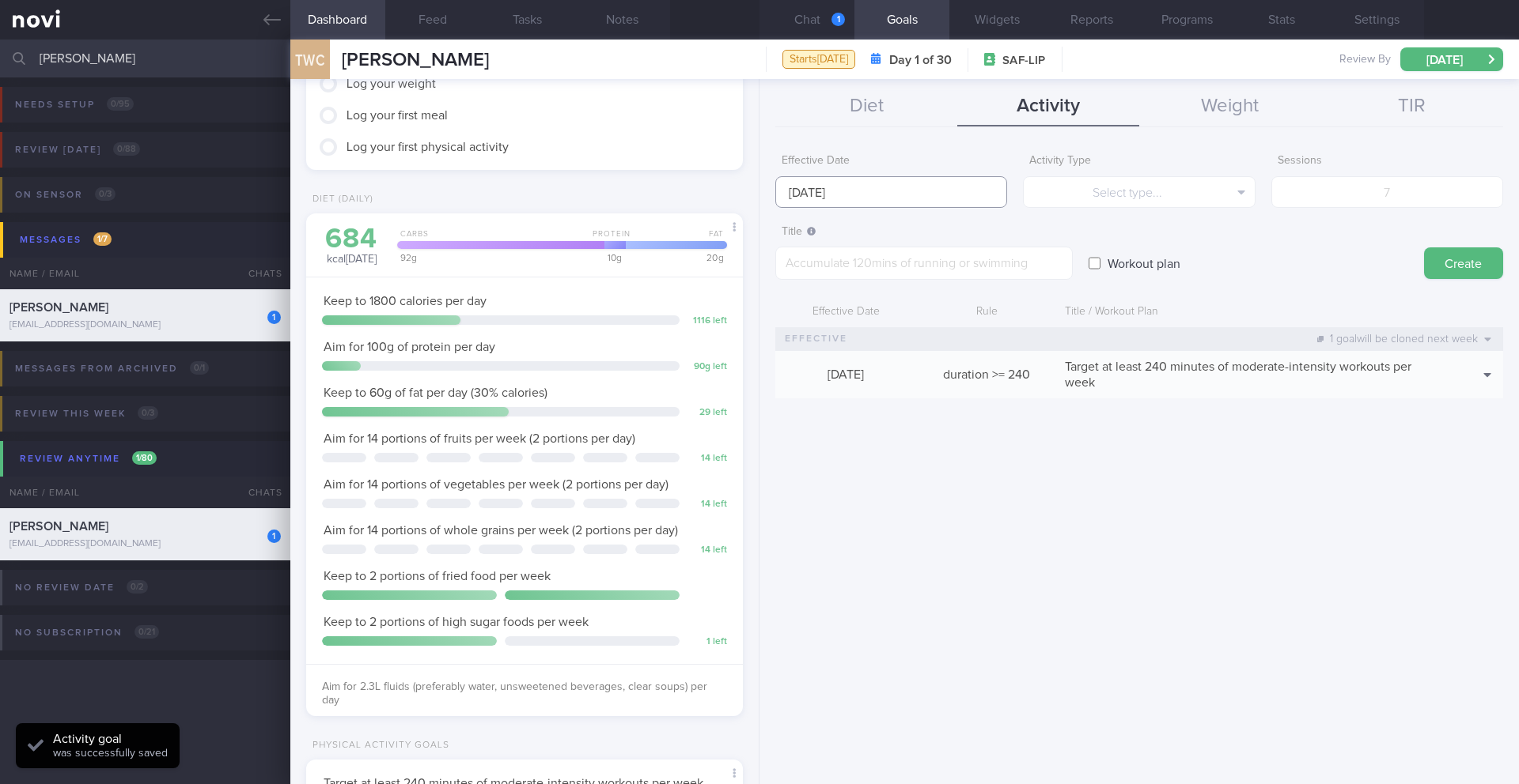
click at [841, 198] on input "[DATE]" at bounding box center [890, 192] width 232 height 31
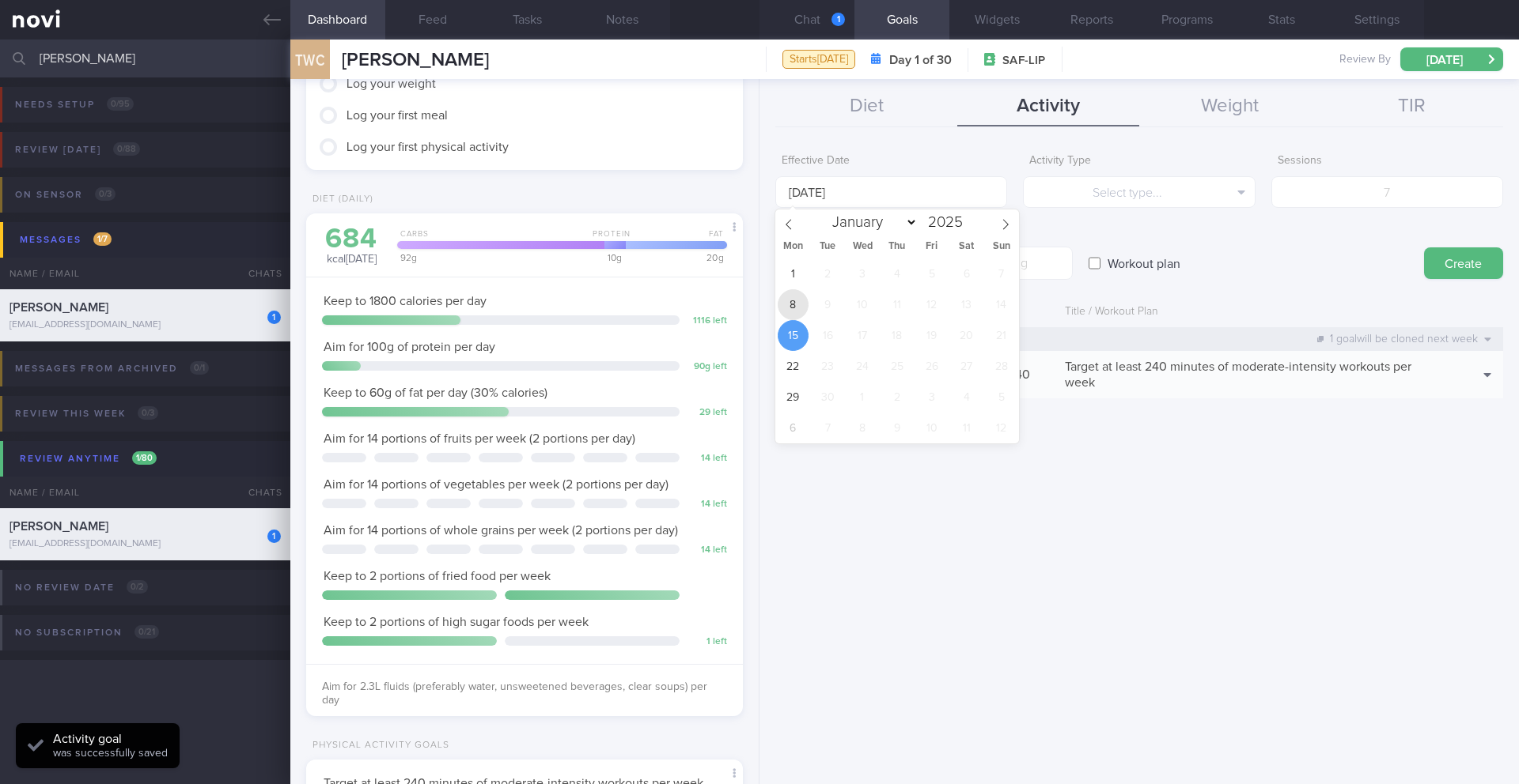
click at [787, 302] on span "8" at bounding box center [792, 304] width 31 height 31
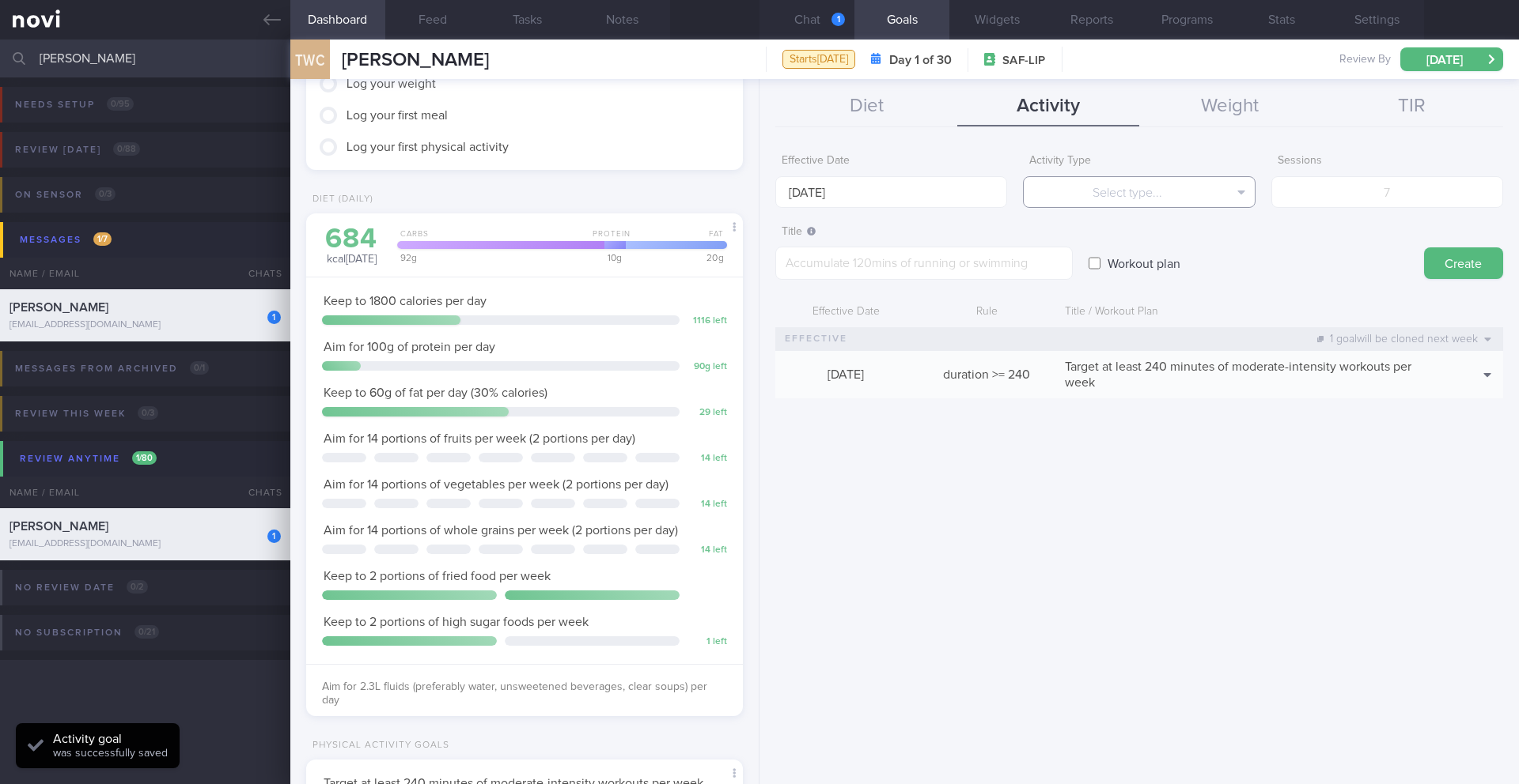
click at [1016, 201] on button "Select type..." at bounding box center [1139, 192] width 232 height 31
click at [1016, 285] on div "Select type... Duration Sessions Steps" at bounding box center [1139, 259] width 232 height 102
click at [1016, 284] on button "Steps" at bounding box center [1139, 294] width 230 height 24
click at [923, 270] on textarea at bounding box center [923, 263] width 297 height 33
paste textarea "Aim for a minimum of 10,000 steps per day"
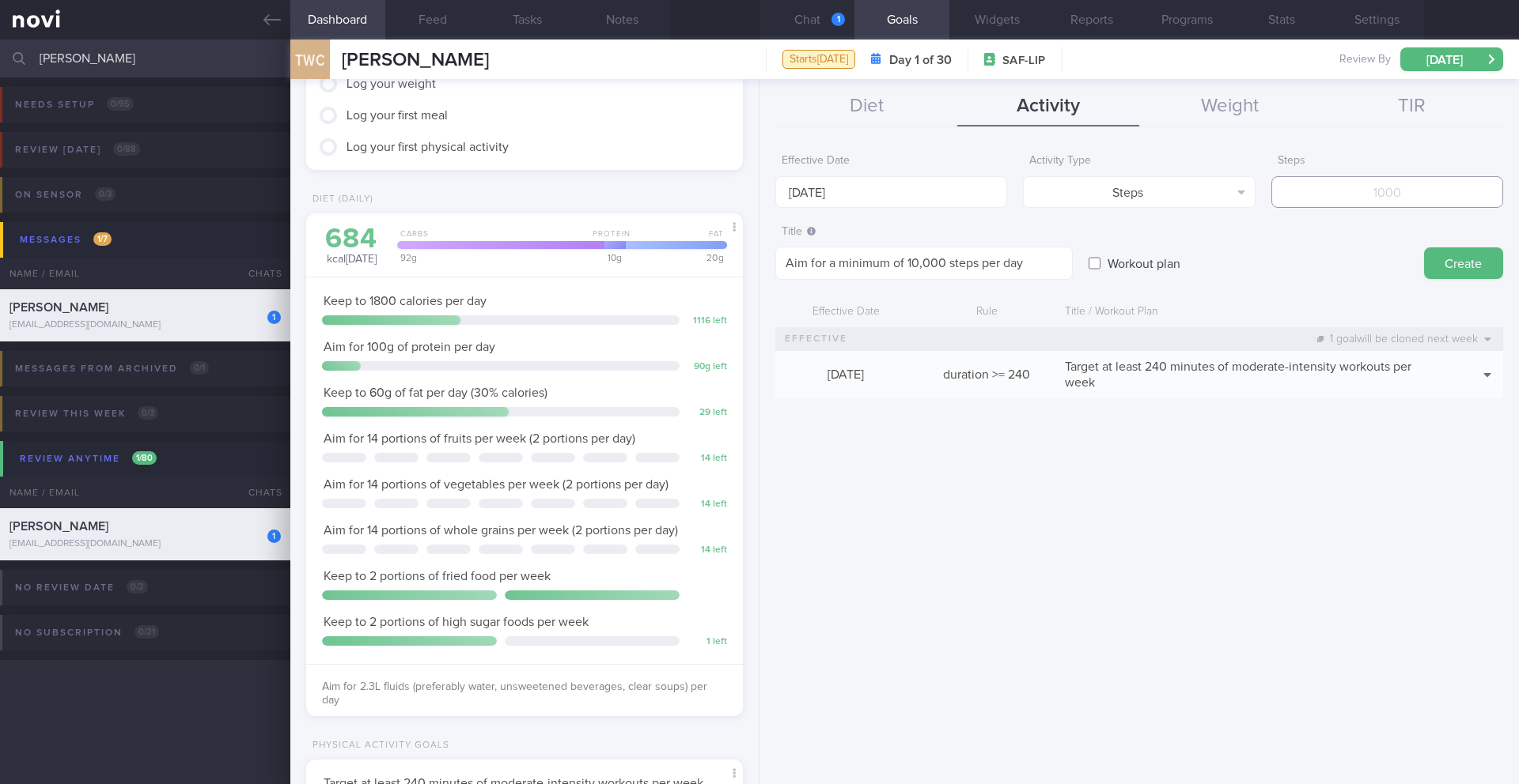
click at [1016, 198] on input "number" at bounding box center [1387, 192] width 232 height 31
click at [1016, 253] on button "Create" at bounding box center [1463, 263] width 79 height 31
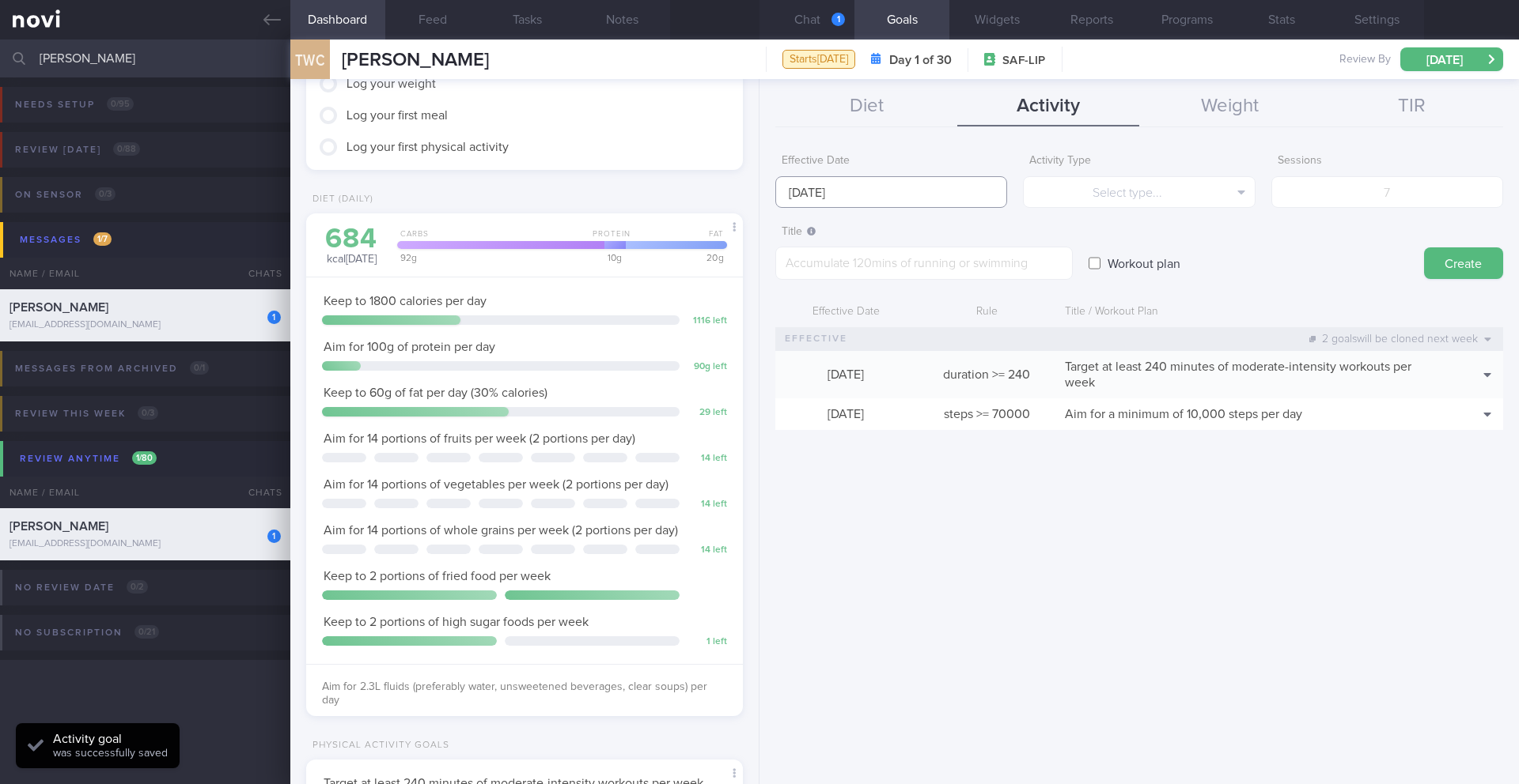
click at [873, 200] on input "[DATE]" at bounding box center [890, 192] width 232 height 31
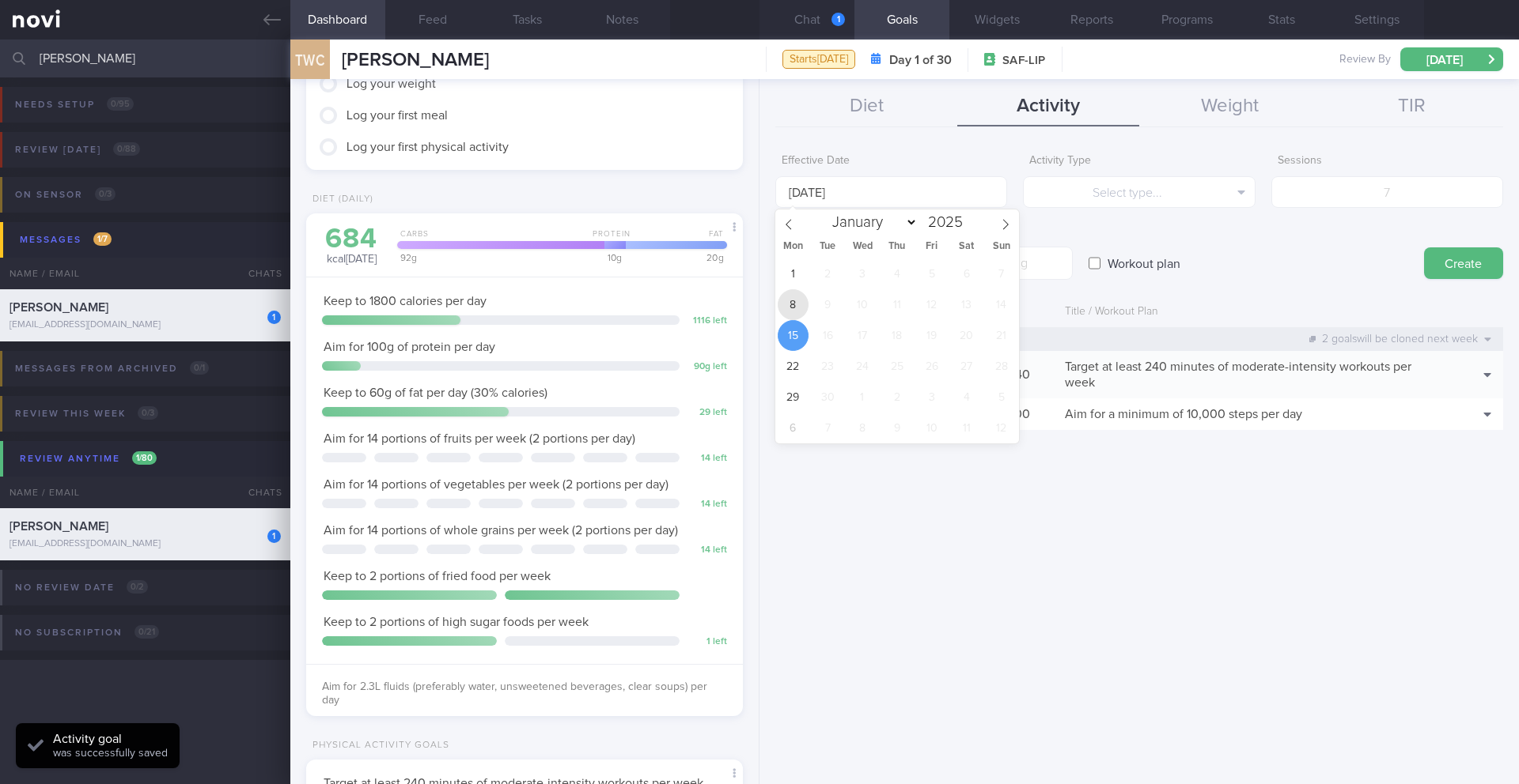
click at [797, 300] on span "8" at bounding box center [792, 304] width 31 height 31
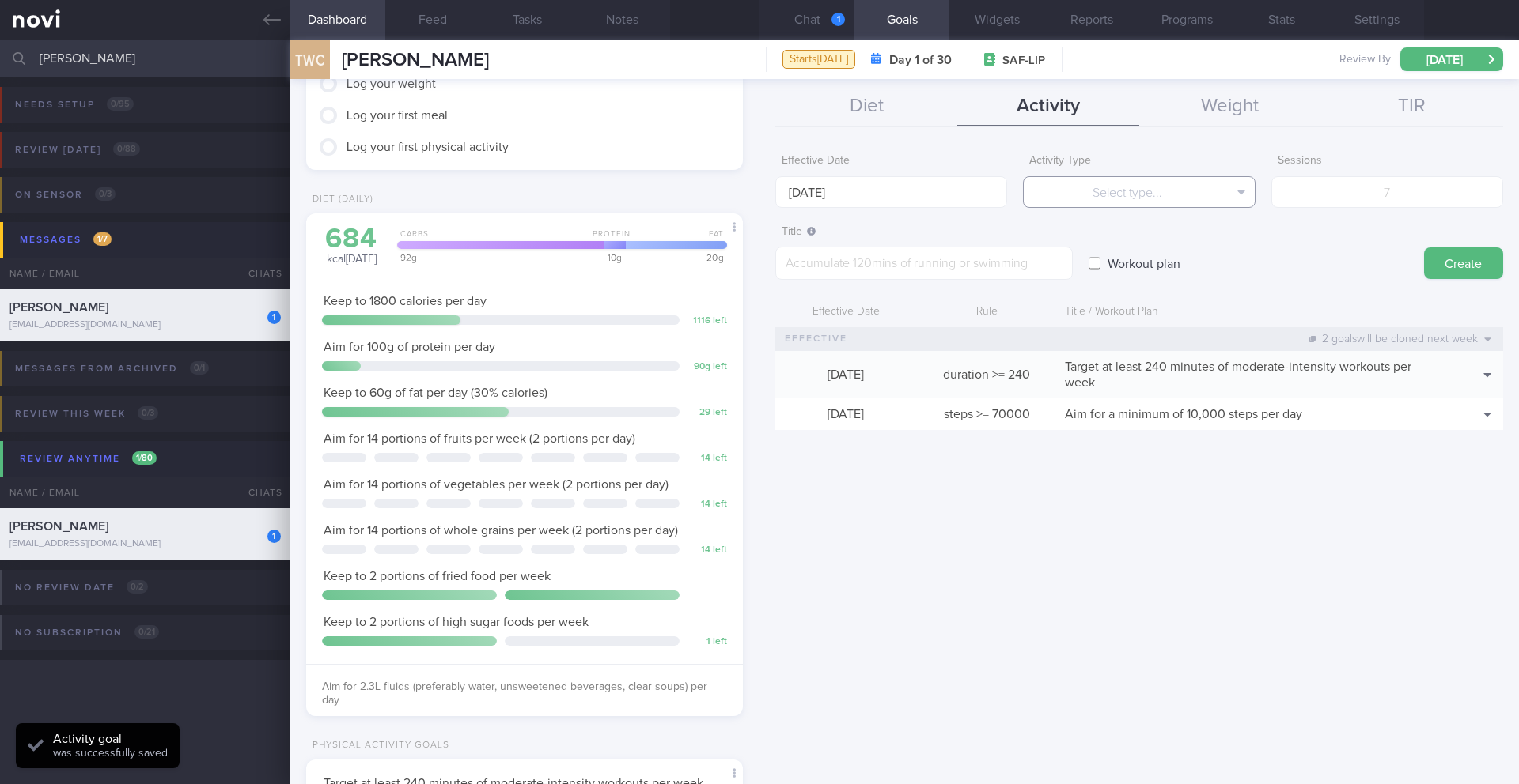
click at [1016, 200] on button "Select type..." at bounding box center [1139, 192] width 232 height 31
click at [1016, 273] on button "Sessions" at bounding box center [1139, 270] width 230 height 24
click at [1016, 193] on input "number" at bounding box center [1387, 192] width 232 height 31
click at [906, 267] on textarea at bounding box center [923, 263] width 297 height 33
paste textarea "Workout at least 5x per week (on top of steps) [PERSON_NAME] Boot Camp (1/2 wt …"
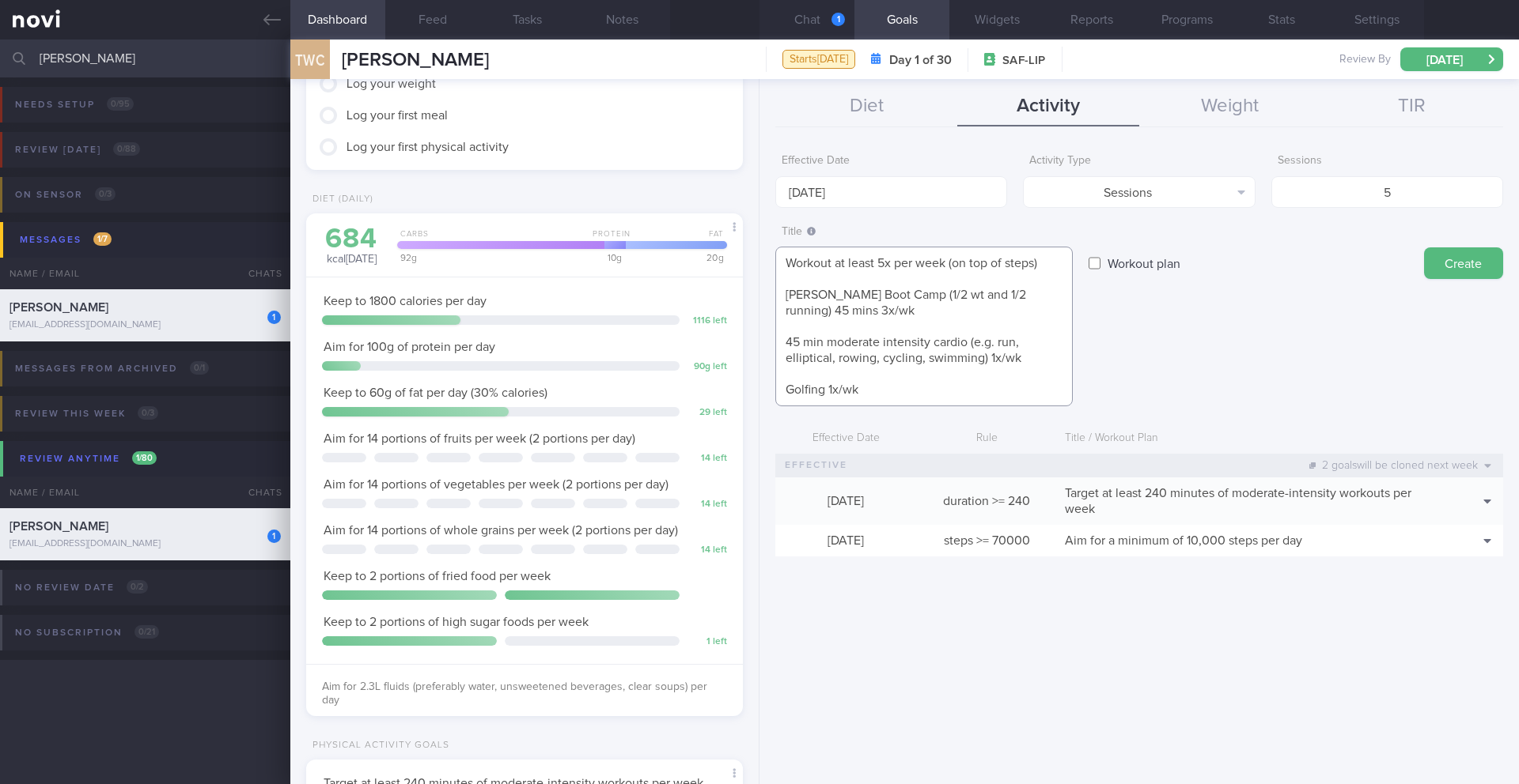
click at [805, 282] on textarea "Workout at least 5x per week (on top of steps) [PERSON_NAME] Boot Camp (1/2 wt …" at bounding box center [923, 326] width 297 height 160
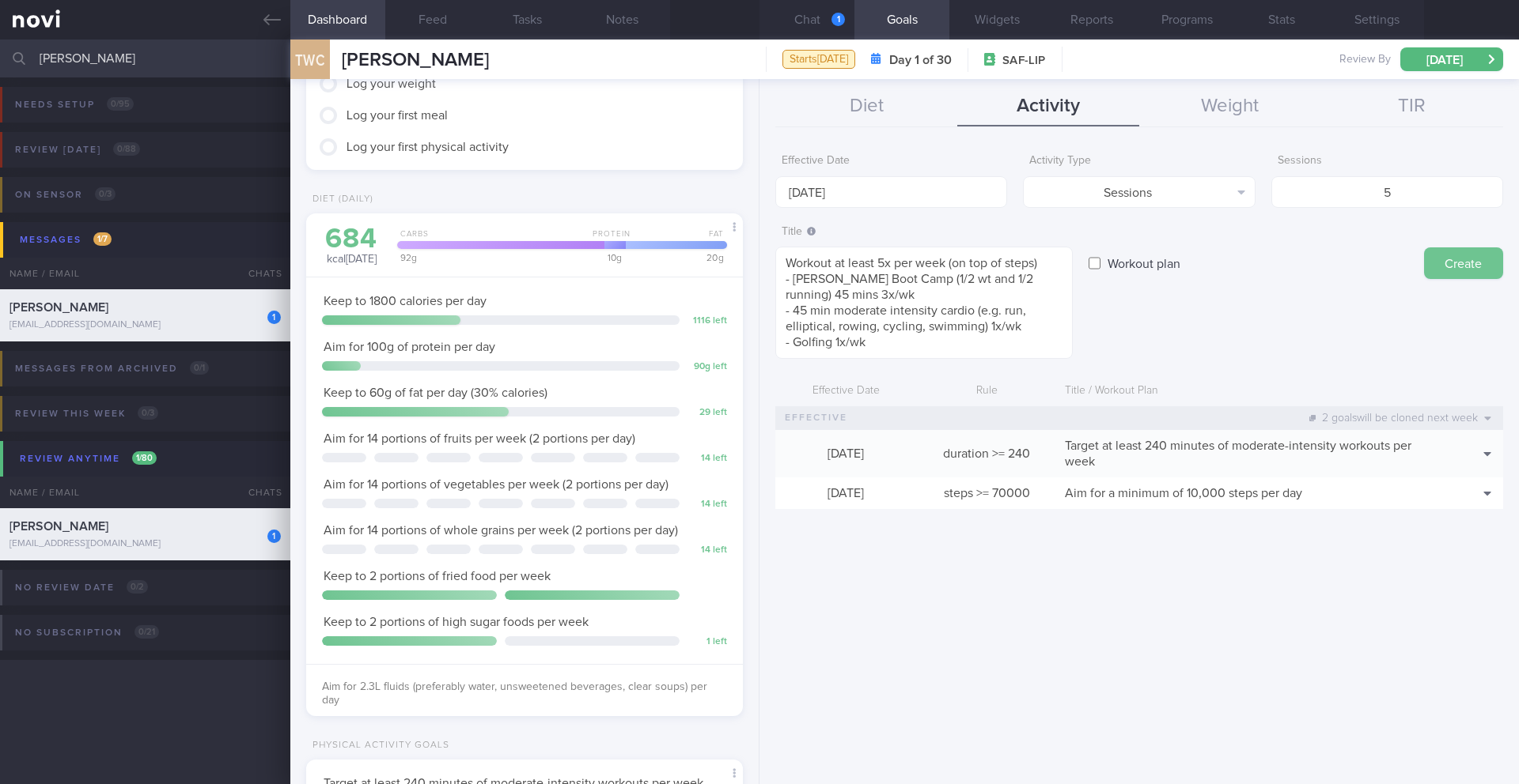
click at [1016, 271] on button "Create" at bounding box center [1463, 263] width 79 height 31
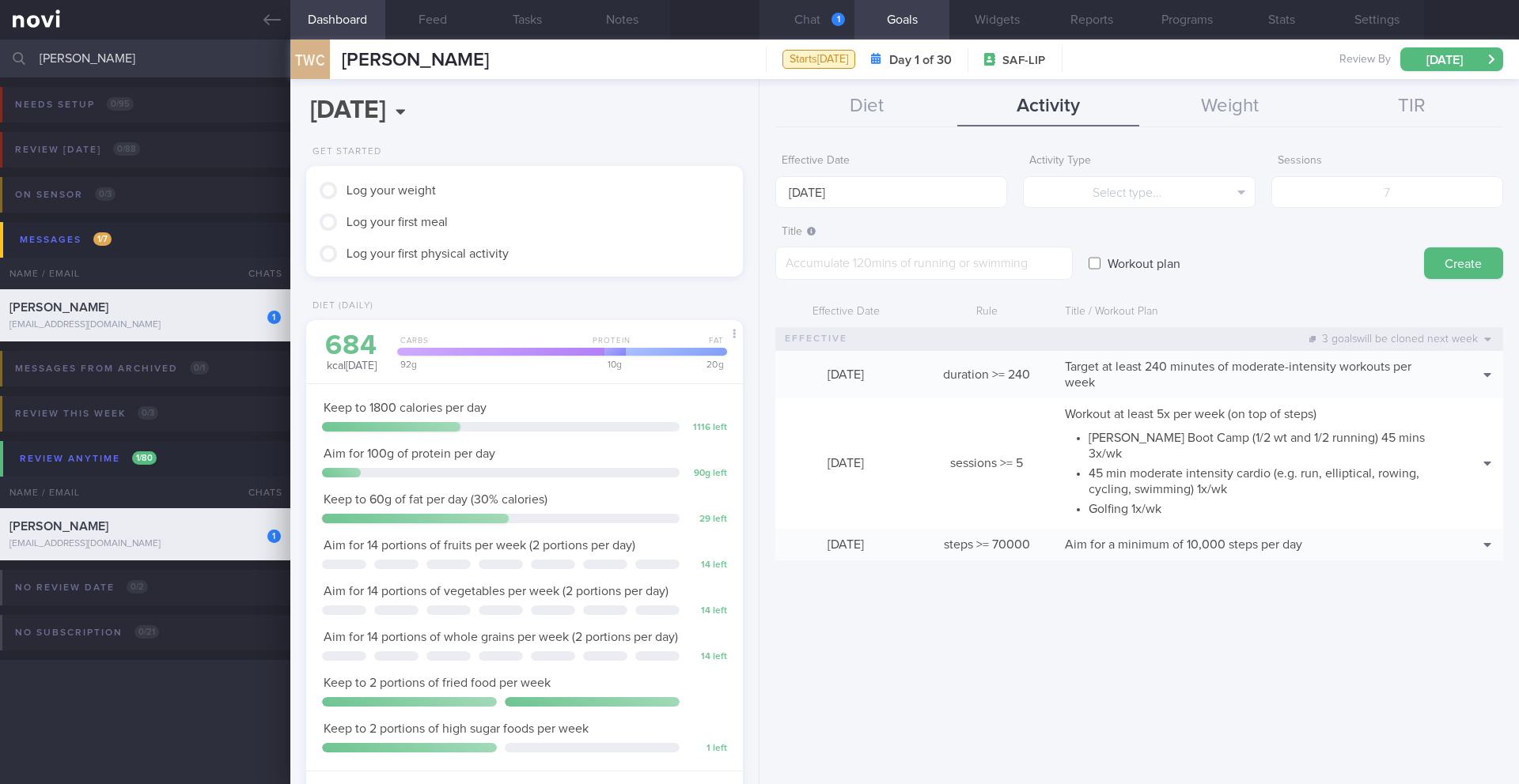
click at [814, 20] on button "Chat 1" at bounding box center [806, 19] width 95 height 39
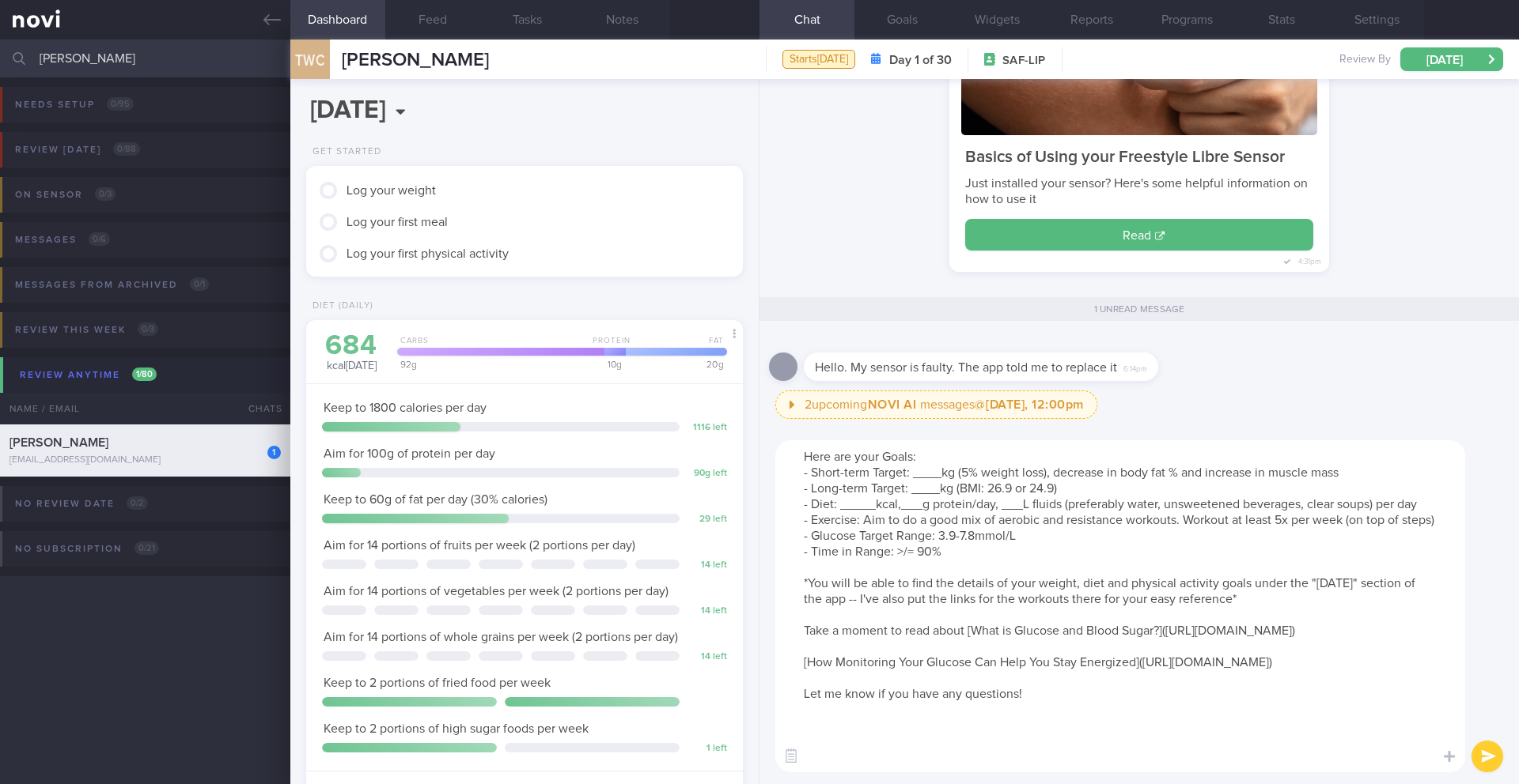
drag, startPoint x: 1067, startPoint y: 746, endPoint x: 767, endPoint y: 445, distance: 425.0
click at [766, 445] on div "Here are your Goals: - Short-term Target: ____kg (5% weight loss), decrease in …" at bounding box center [1139, 606] width 759 height 356
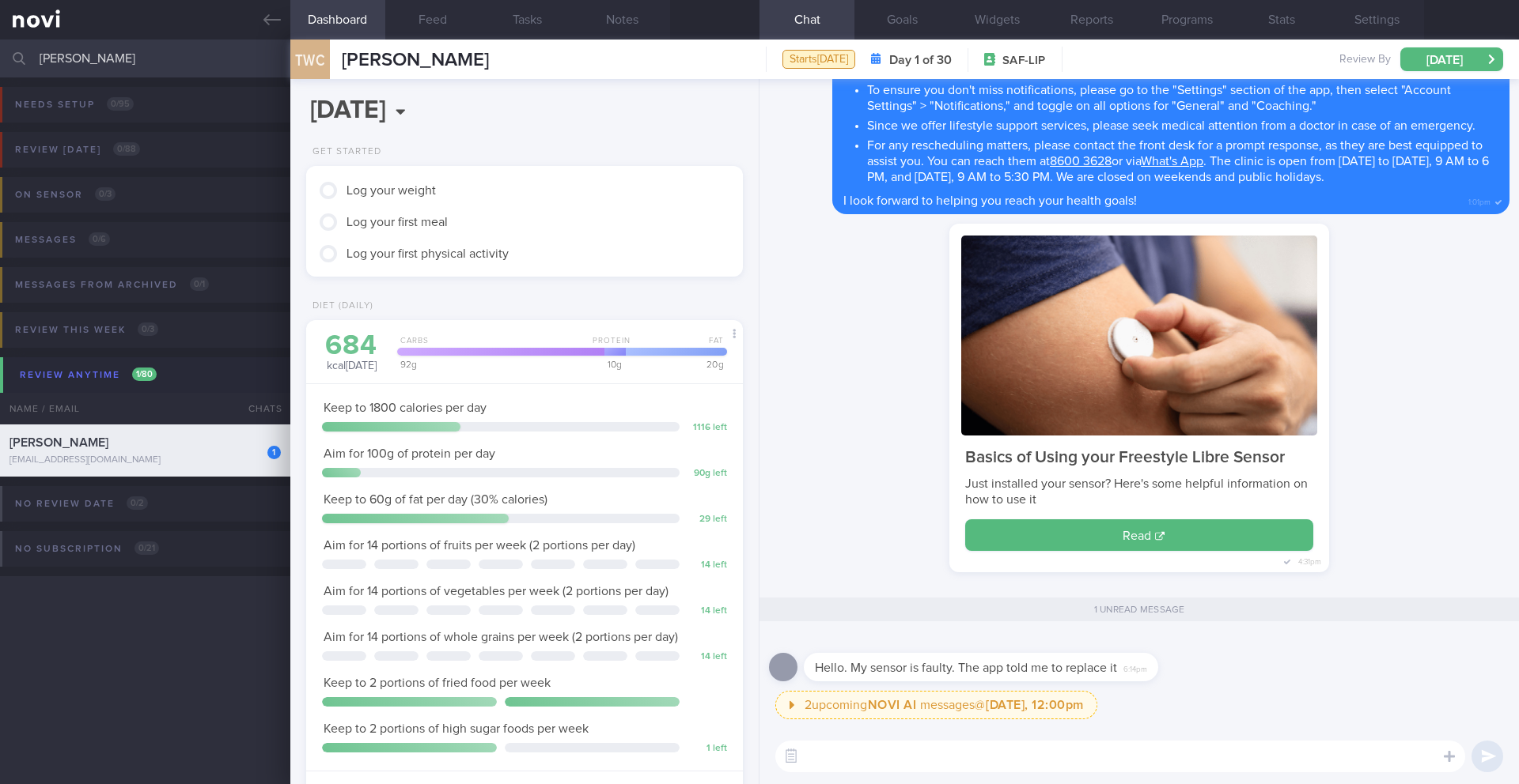
click at [1016, 694] on textarea at bounding box center [1119, 757] width 690 height 31
click at [808, 694] on textarea "Could you take a photo of the error message?" at bounding box center [1119, 757] width 690 height 31
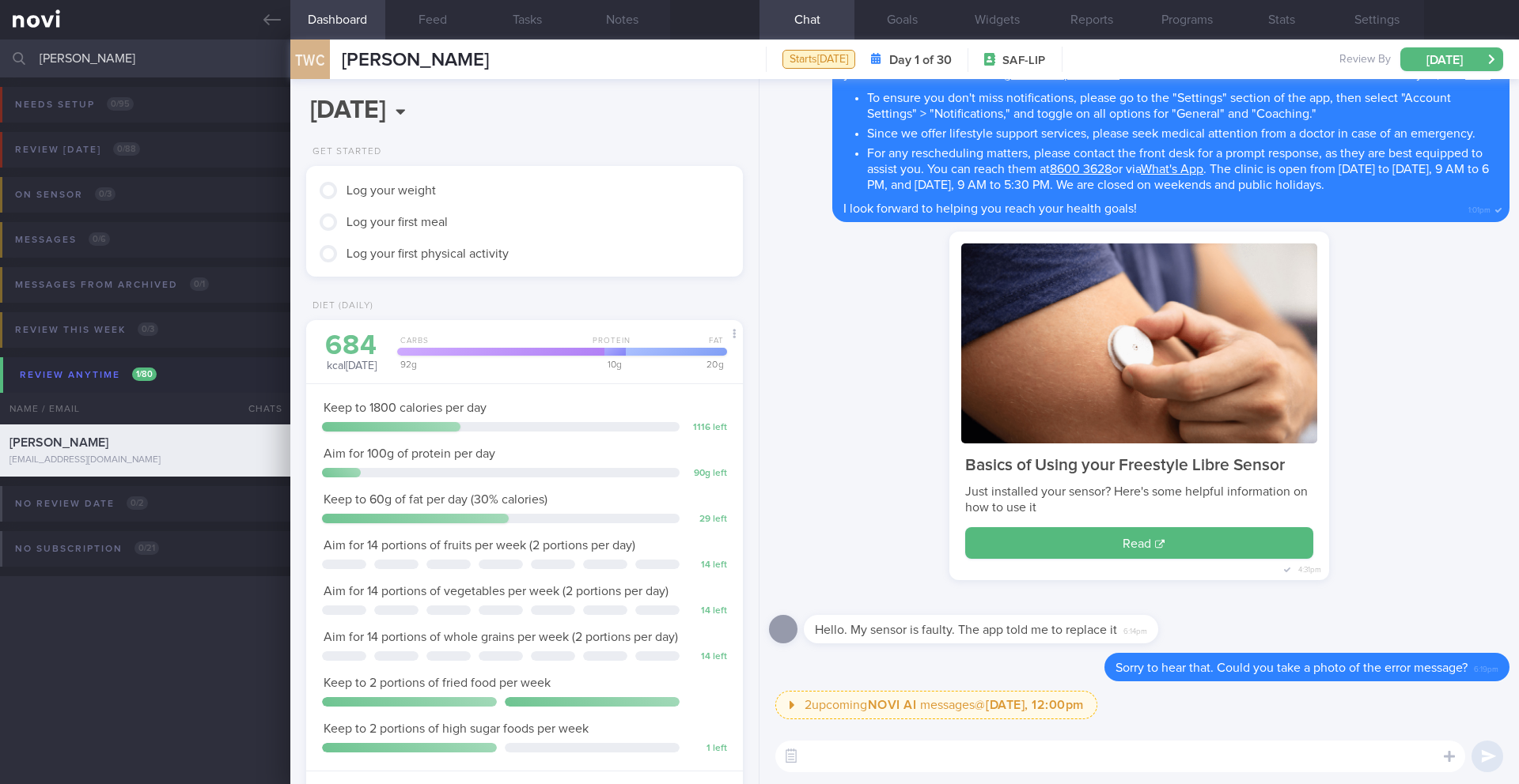
click at [897, 694] on textarea at bounding box center [1119, 757] width 690 height 31
paste textarea "Here are your Goals: - Short-term Target: ____kg (5% weight loss), decrease in …"
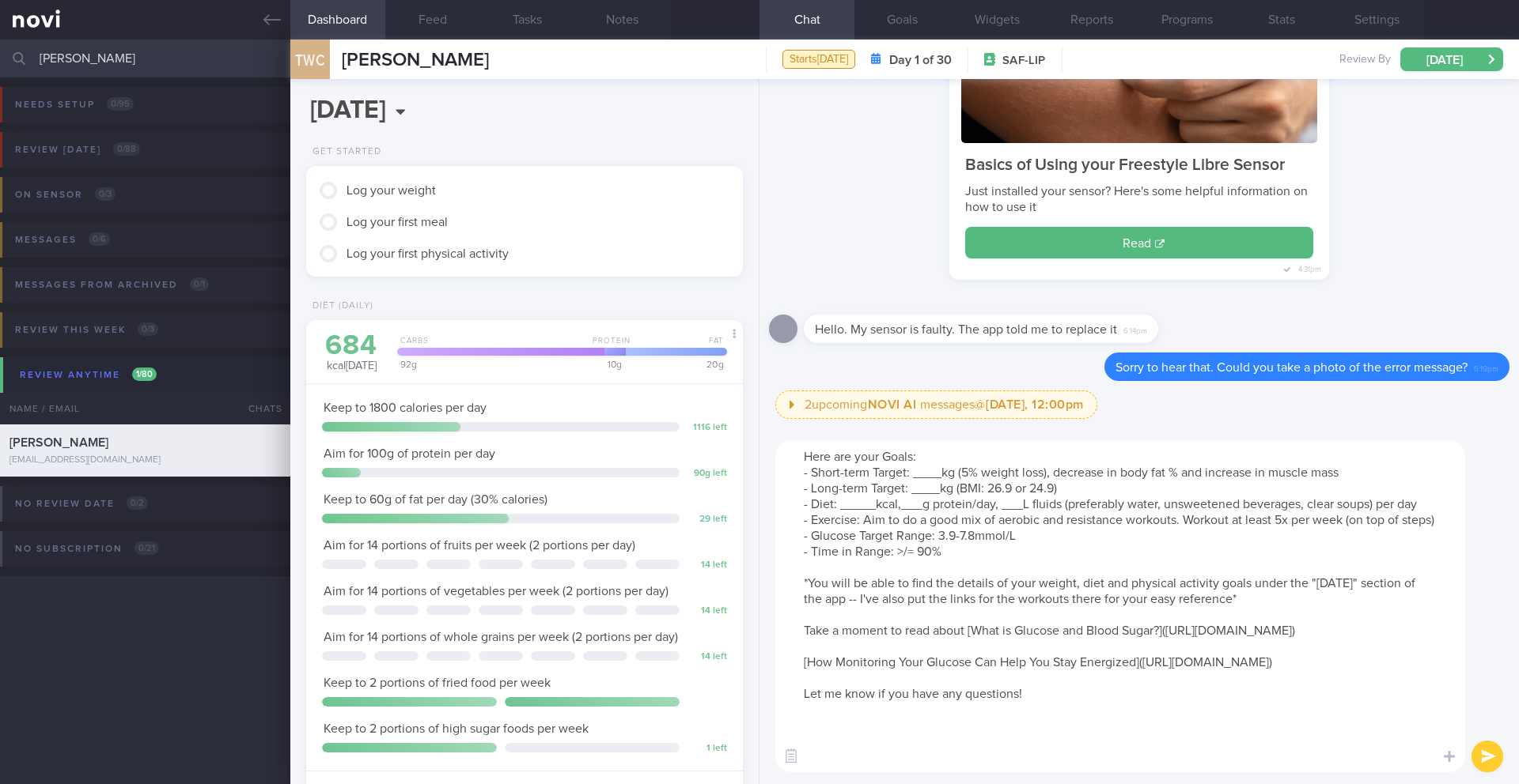
drag, startPoint x: 941, startPoint y: 458, endPoint x: 915, endPoint y: 475, distance: 31.1
click at [915, 475] on textarea "Here are your Goals: - Short-term Target: ____kg (5% weight loss), decrease in …" at bounding box center [1119, 607] width 690 height 332
drag, startPoint x: 1047, startPoint y: 473, endPoint x: 965, endPoint y: 476, distance: 82.1
click at [965, 476] on textarea "Here are your Goals: - Short-term Target: ____kg (5% weight loss), decrease in …" at bounding box center [1119, 607] width 690 height 332
drag, startPoint x: 960, startPoint y: 473, endPoint x: 916, endPoint y: 475, distance: 44.0
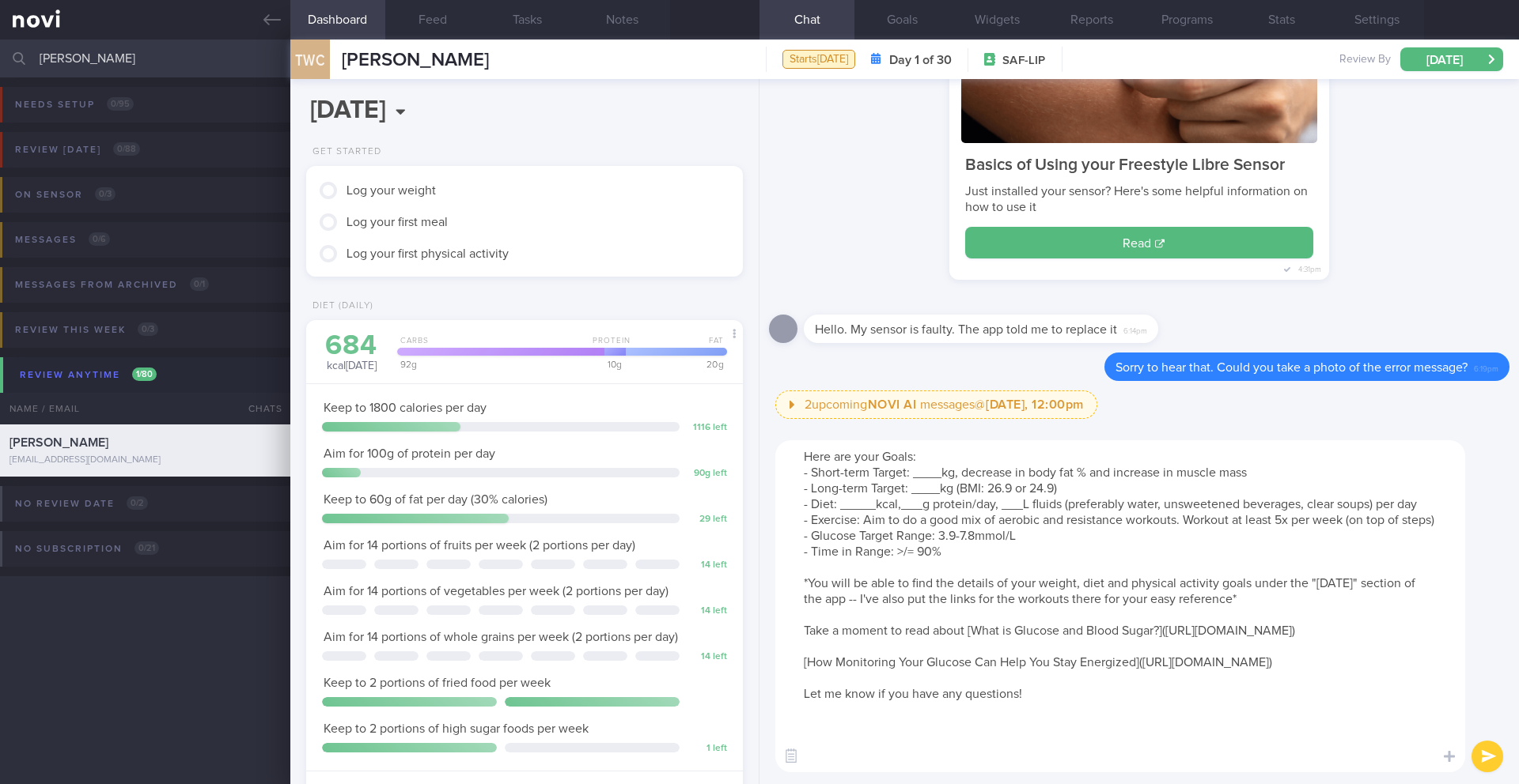
click at [916, 475] on textarea "Here are your Goals: - Short-term Target: ____kg, decrease in body fat % and in…" at bounding box center [1119, 607] width 690 height 332
paste textarea "73kg (BMI 26.2)"
drag, startPoint x: 913, startPoint y: 490, endPoint x: 1092, endPoint y: 489, distance: 179.0
click at [1016, 489] on textarea "Here are your Goals: - Short-term Target: 73kg (BMI 26.2), decrease in body fat…" at bounding box center [1119, 607] width 690 height 332
paste textarea "69kg (BMI 24.7"
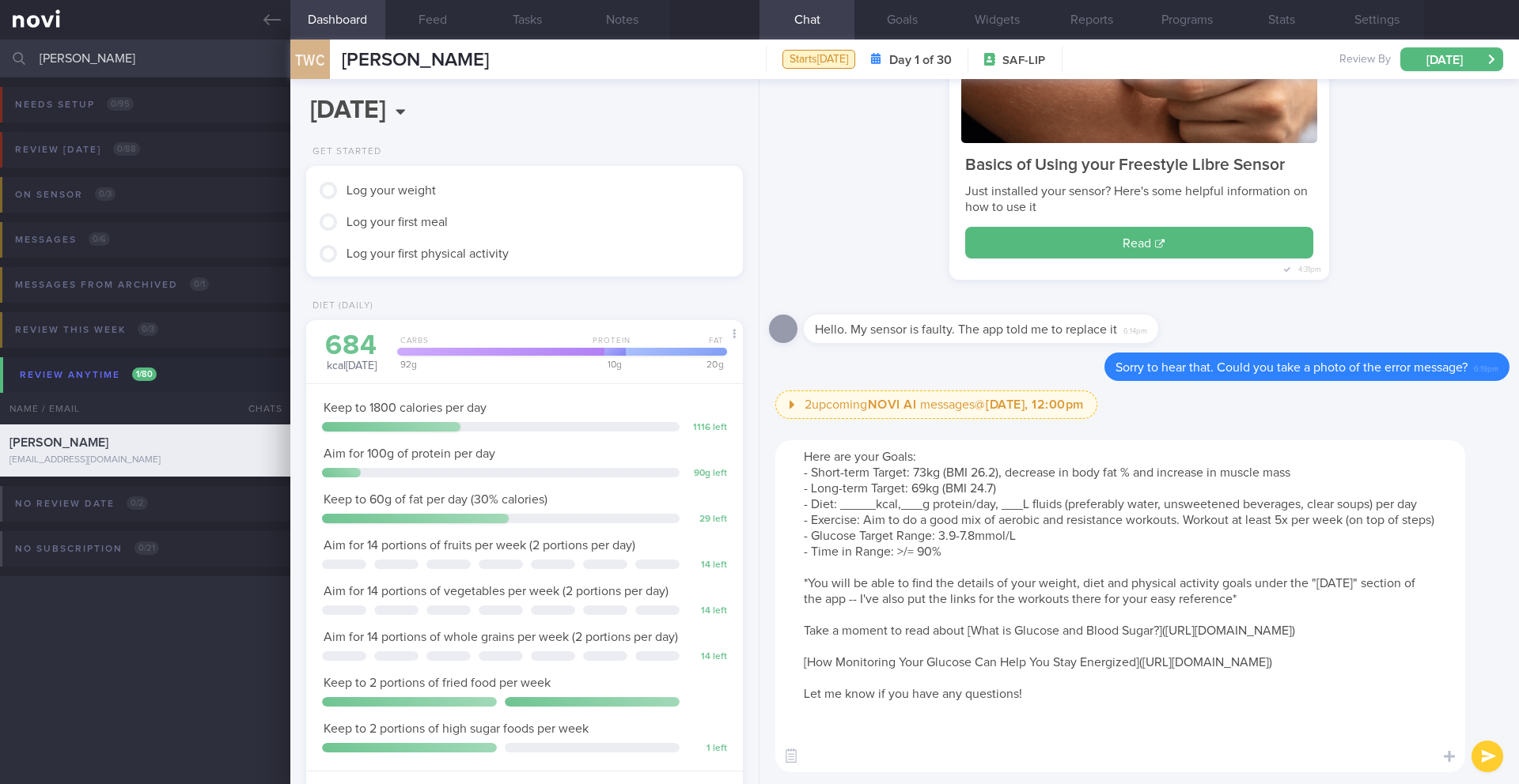
click at [874, 506] on textarea "Here are your Goals: - Short-term Target: 73kg (BMI 26.2), decrease in body fat…" at bounding box center [1119, 607] width 690 height 332
click at [892, 511] on textarea "Here are your Goals: - Short-term Target: 73kg (BMI 26.2), decrease in body fat…" at bounding box center [1119, 607] width 690 height 332
click at [910, 506] on textarea "Here are your Goals: - Short-term Target: 73kg (BMI 26.2), decrease in body fat…" at bounding box center [1119, 607] width 690 height 332
click at [916, 504] on textarea "Here are your Goals: - Short-term Target: 73kg (BMI 26.2), decrease in body fat…" at bounding box center [1119, 607] width 690 height 332
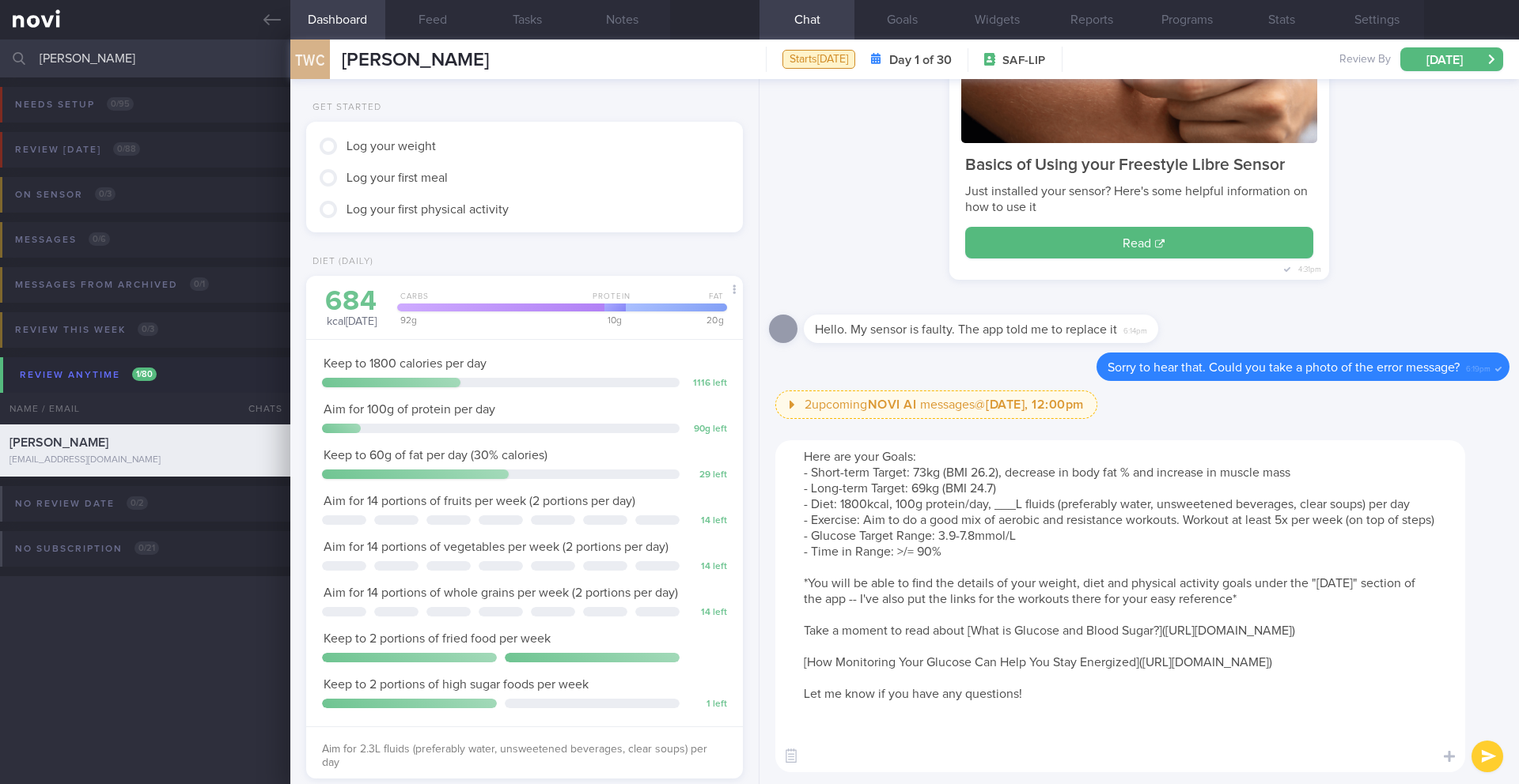
scroll to position [45, 0]
click at [1015, 504] on textarea "Here are your Goals: - Short-term Target: 73kg (BMI 26.2), decrease in body fat…" at bounding box center [1119, 607] width 690 height 332
drag, startPoint x: 869, startPoint y: 617, endPoint x: 1215, endPoint y: 611, distance: 346.1
click at [1016, 611] on textarea "Here are your Goals: - Short-term Target: 73kg (BMI 26.2), decrease in body fat…" at bounding box center [1119, 607] width 690 height 332
drag, startPoint x: 1231, startPoint y: 616, endPoint x: 904, endPoint y: 626, distance: 327.2
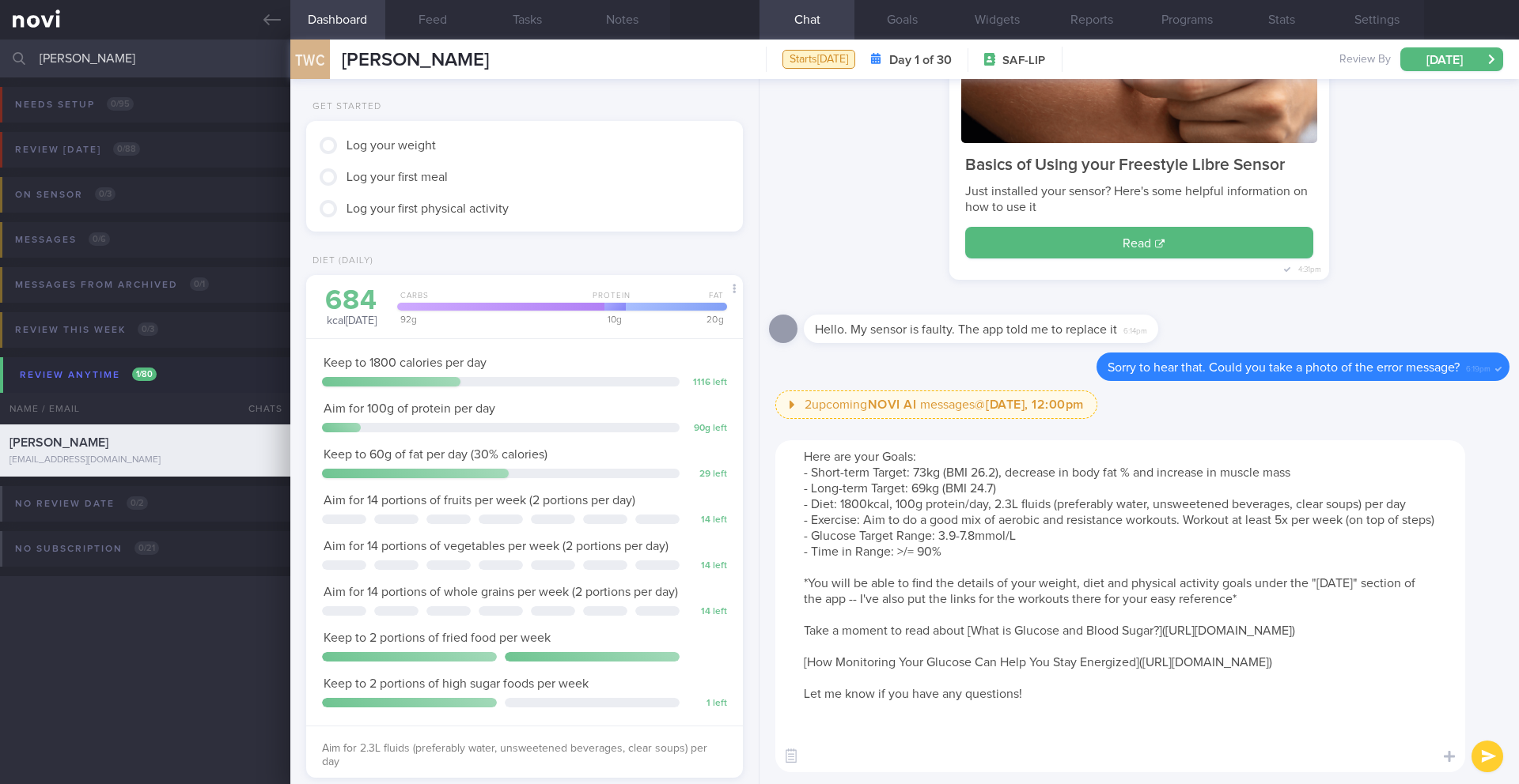
click at [904, 626] on textarea "Here are your Goals: - Short-term Target: 73kg (BMI 26.2), decrease in body fat…" at bounding box center [1119, 607] width 690 height 332
click at [911, 621] on textarea "Here are your Goals: - Short-term Target: 73kg (BMI 26.2), decrease in body fat…" at bounding box center [1119, 607] width 690 height 332
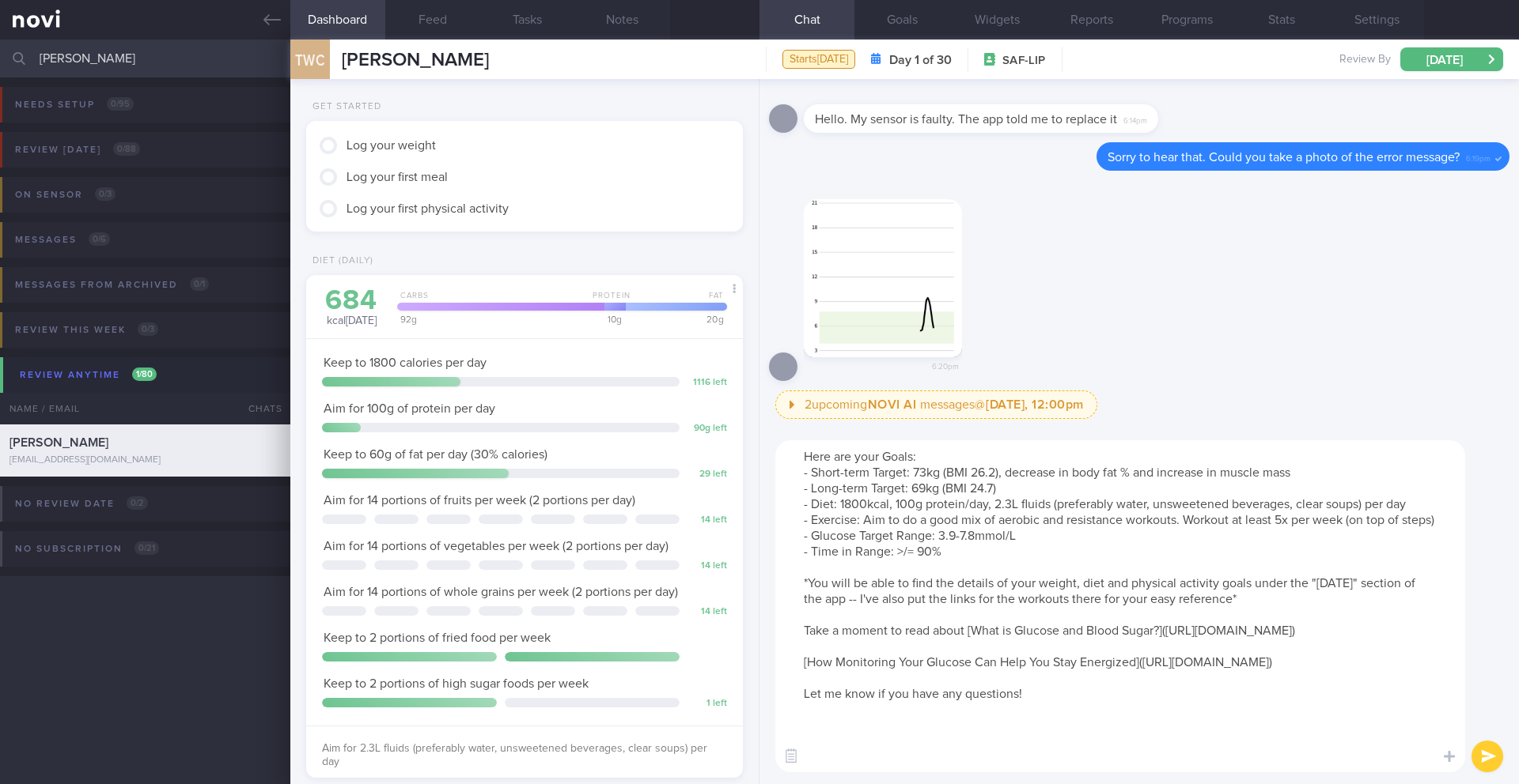
drag, startPoint x: 1231, startPoint y: 614, endPoint x: 858, endPoint y: 618, distance: 373.0
click at [858, 618] on textarea "Here are your Goals: - Short-term Target: 73kg (BMI 26.2), decrease in body fat…" at bounding box center [1119, 607] width 690 height 332
click at [1016, 694] on button "submit" at bounding box center [1487, 757] width 31 height 31
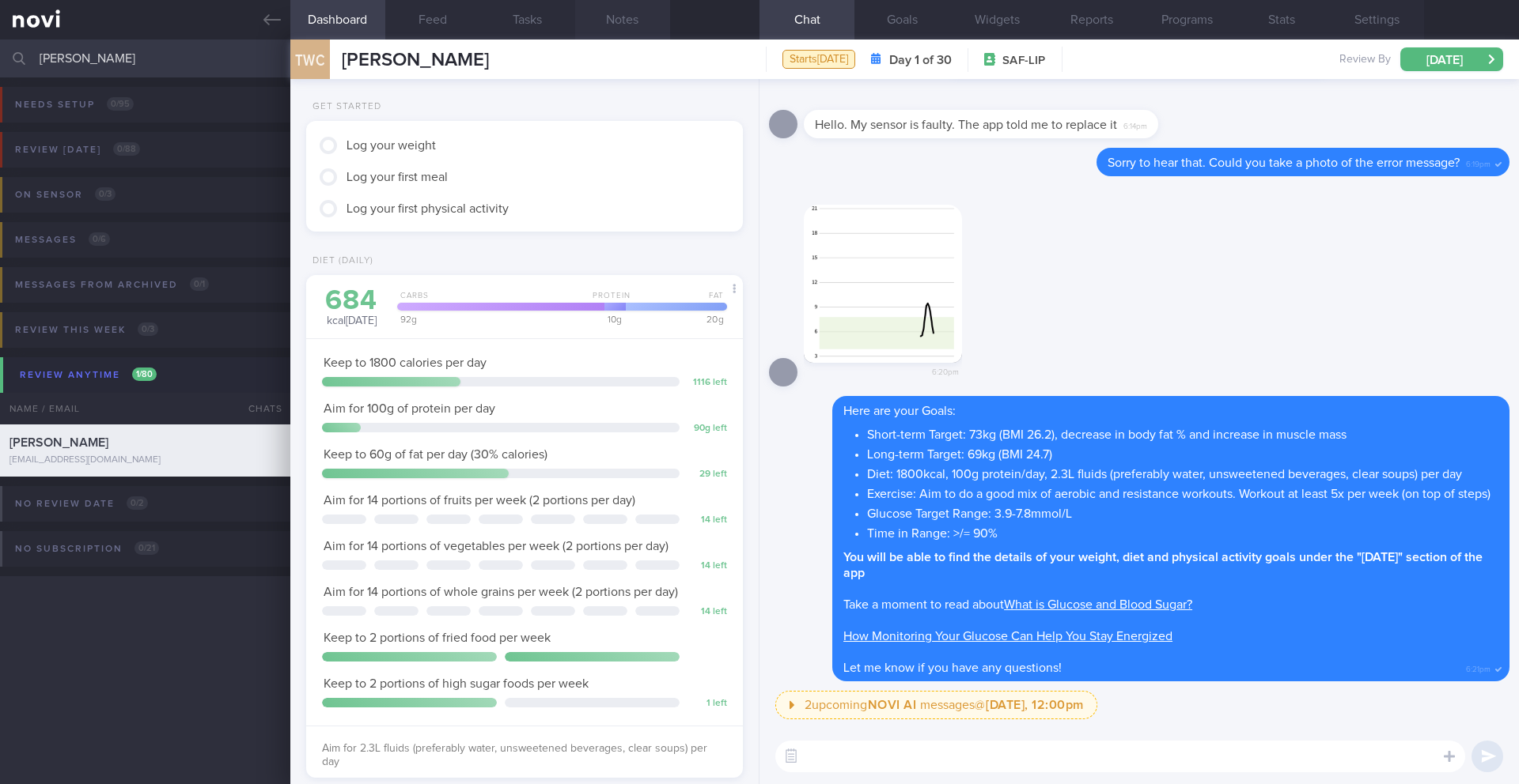
click at [626, 18] on button "Notes" at bounding box center [623, 19] width 95 height 39
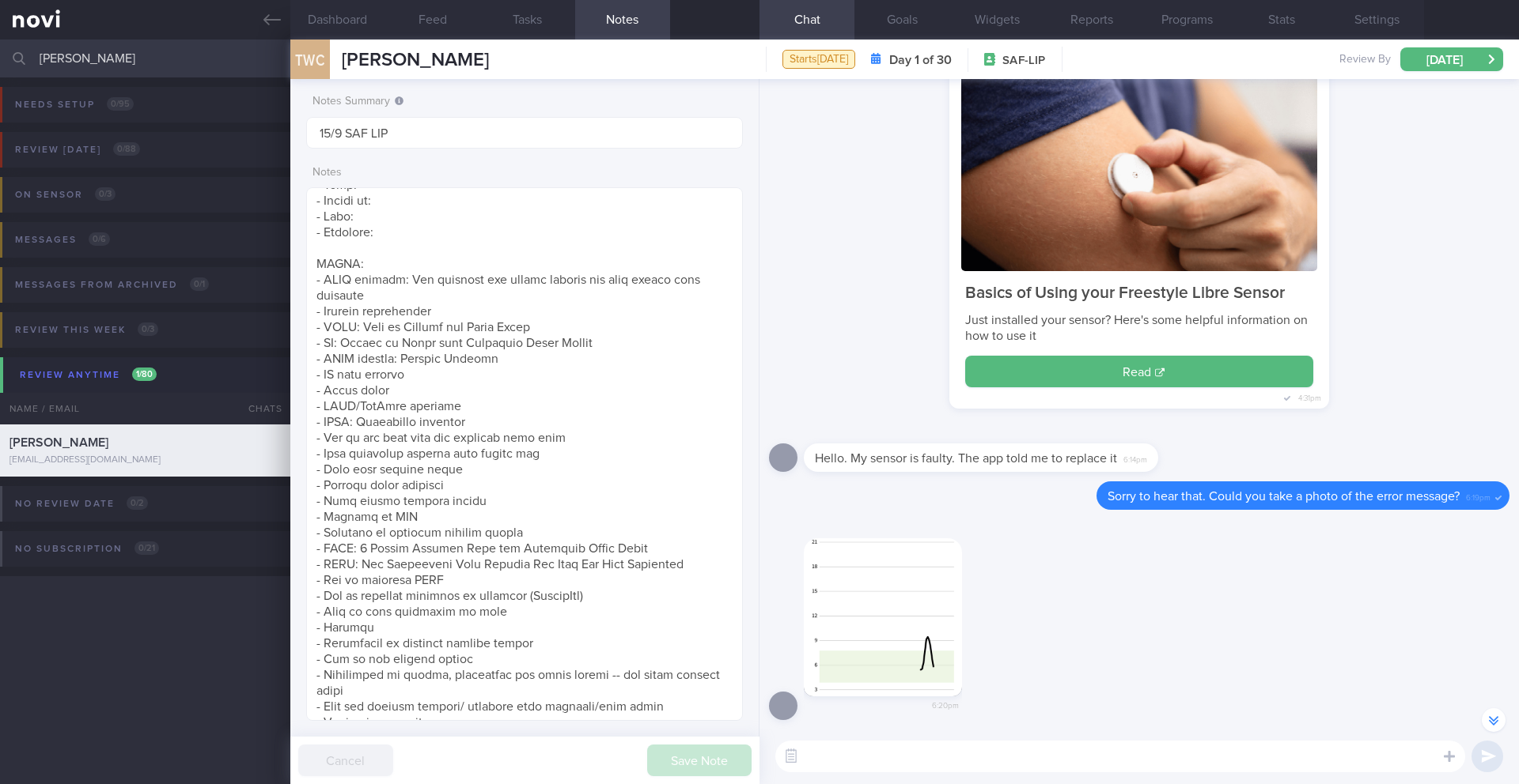
scroll to position [-431, 0]
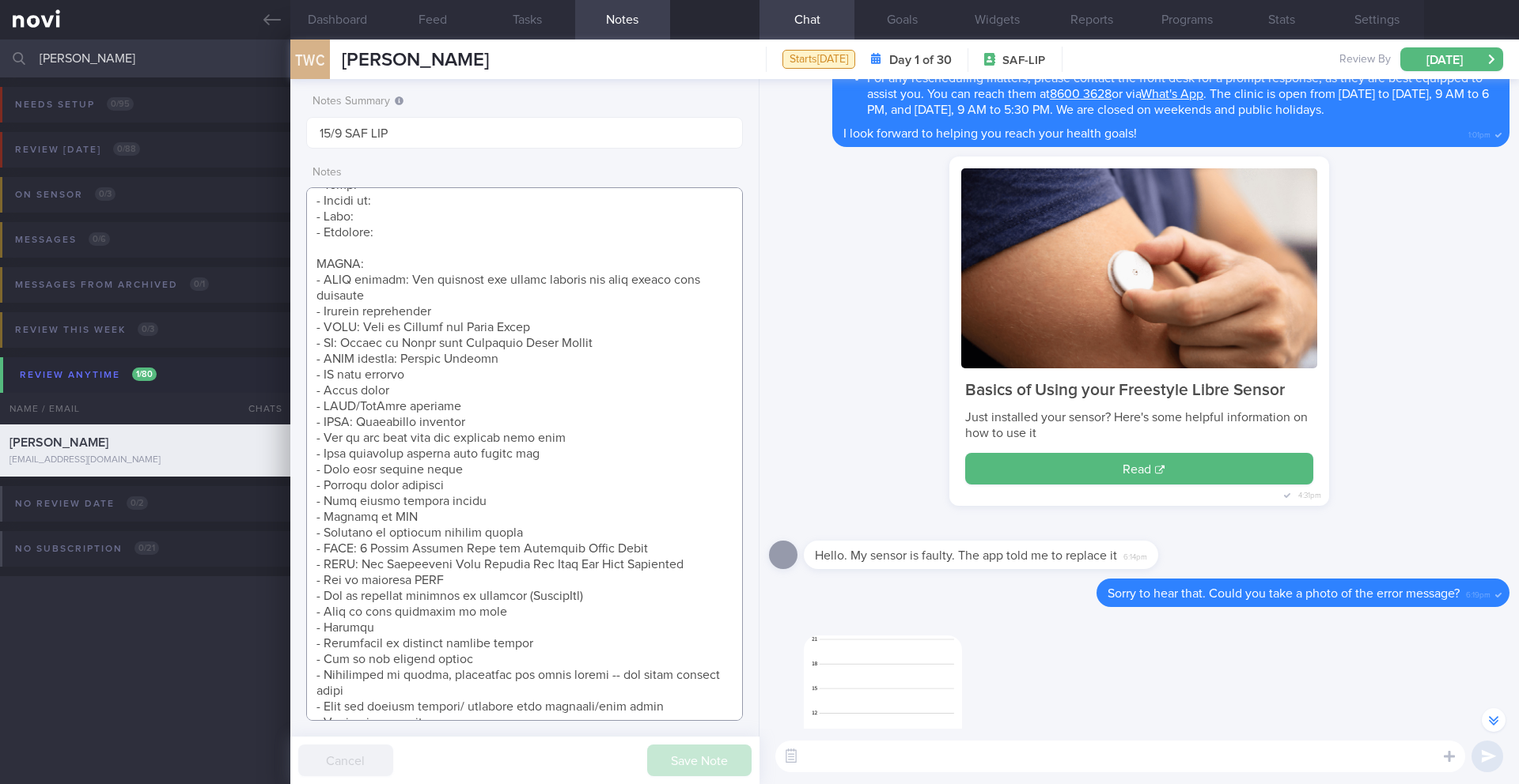
click at [537, 357] on textarea at bounding box center [524, 454] width 436 height 534
click at [620, 344] on textarea at bounding box center [524, 454] width 436 height 534
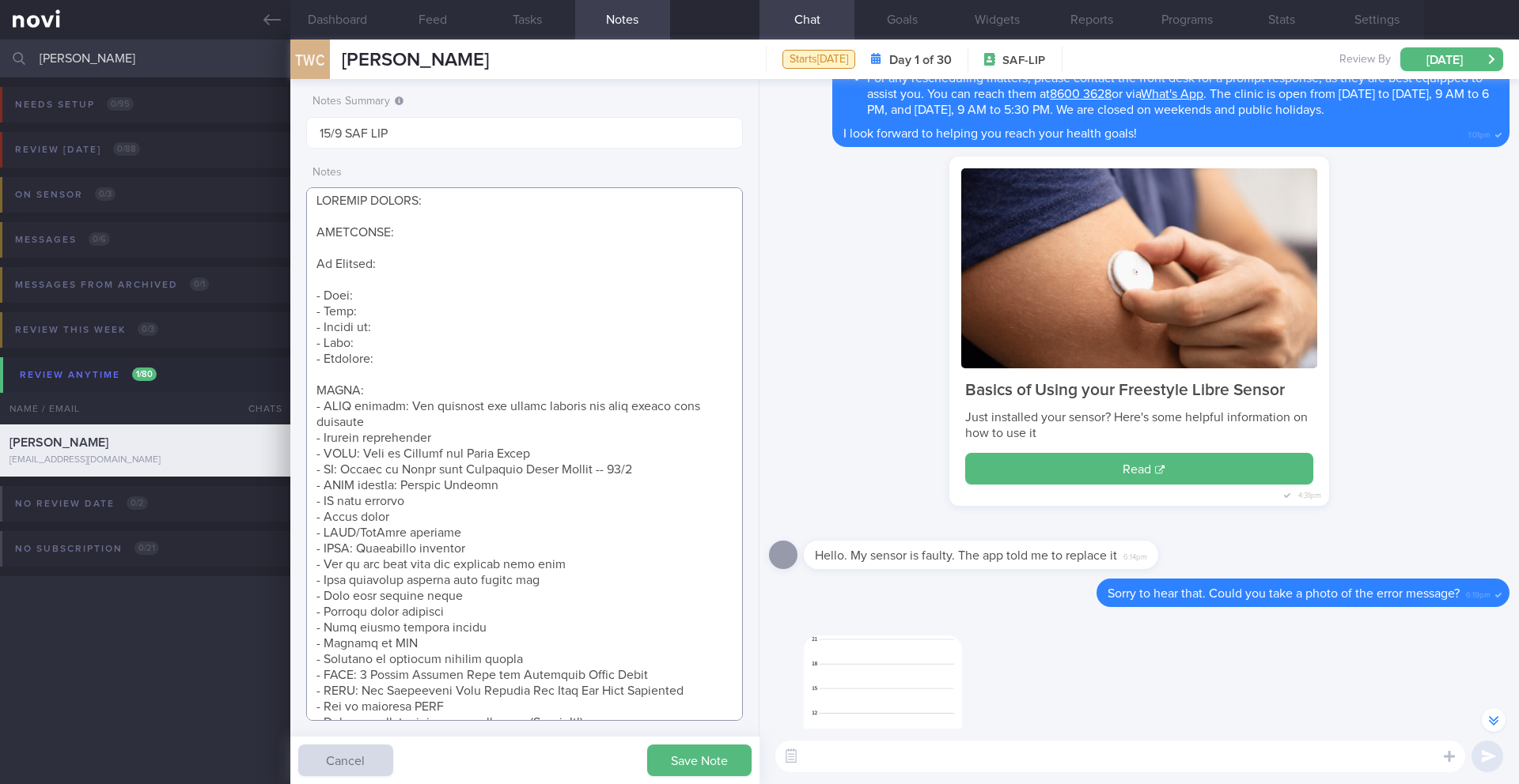
scroll to position [0, 0]
click at [921, 694] on div "​ ​" at bounding box center [1139, 756] width 759 height 55
click at [910, 670] on button "button" at bounding box center [882, 714] width 158 height 158
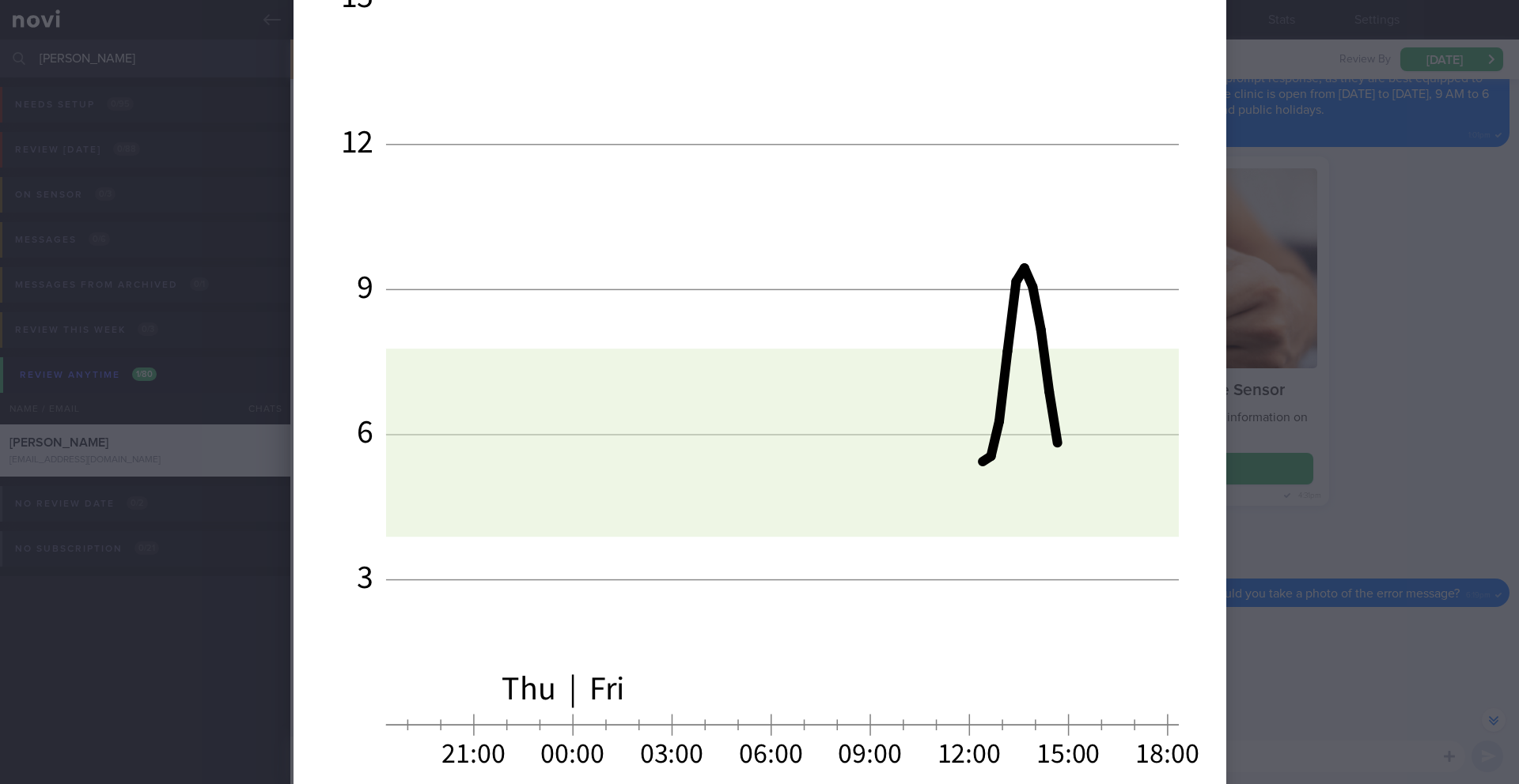
scroll to position [1253, 0]
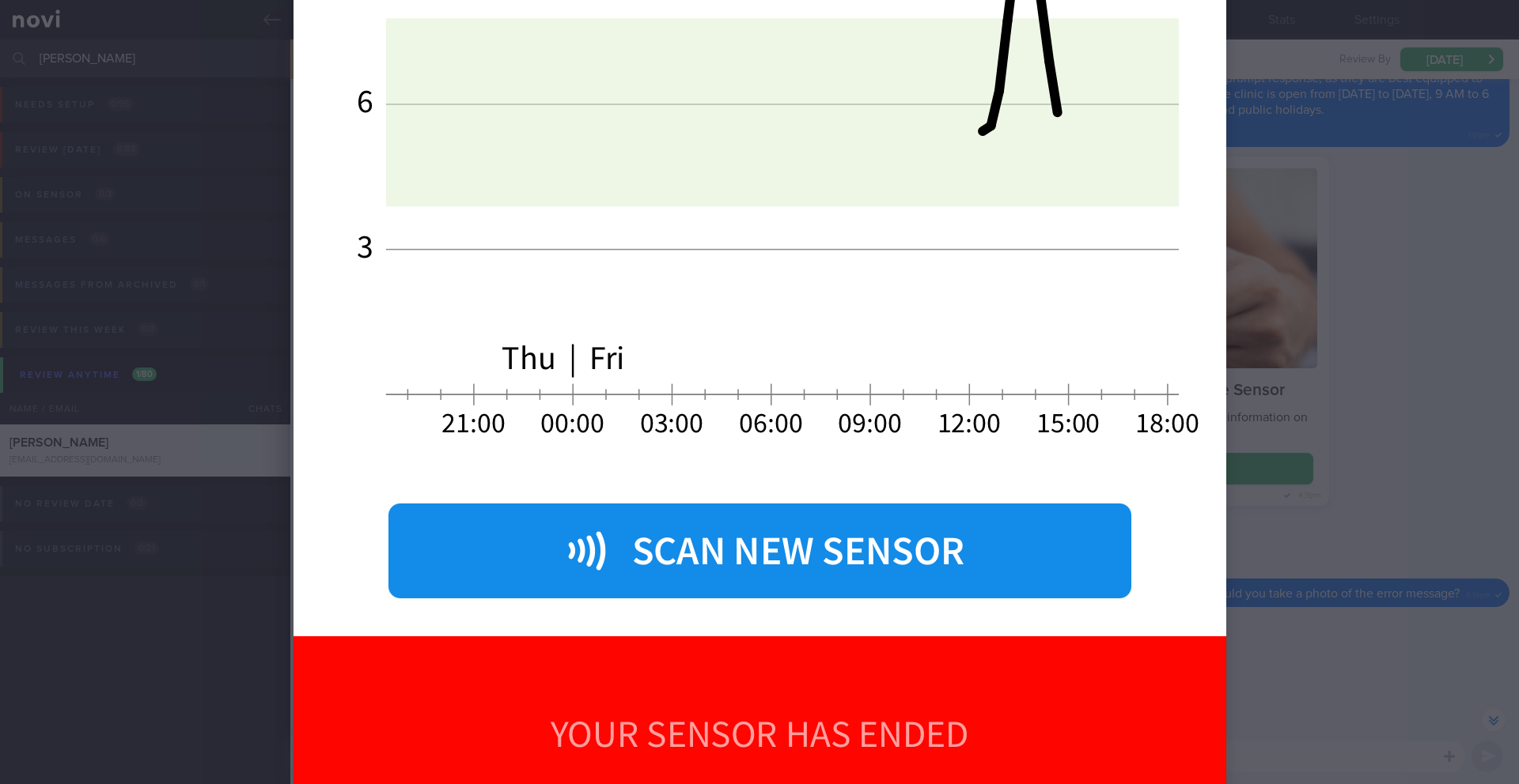
click at [1016, 461] on div at bounding box center [759, 392] width 1519 height 784
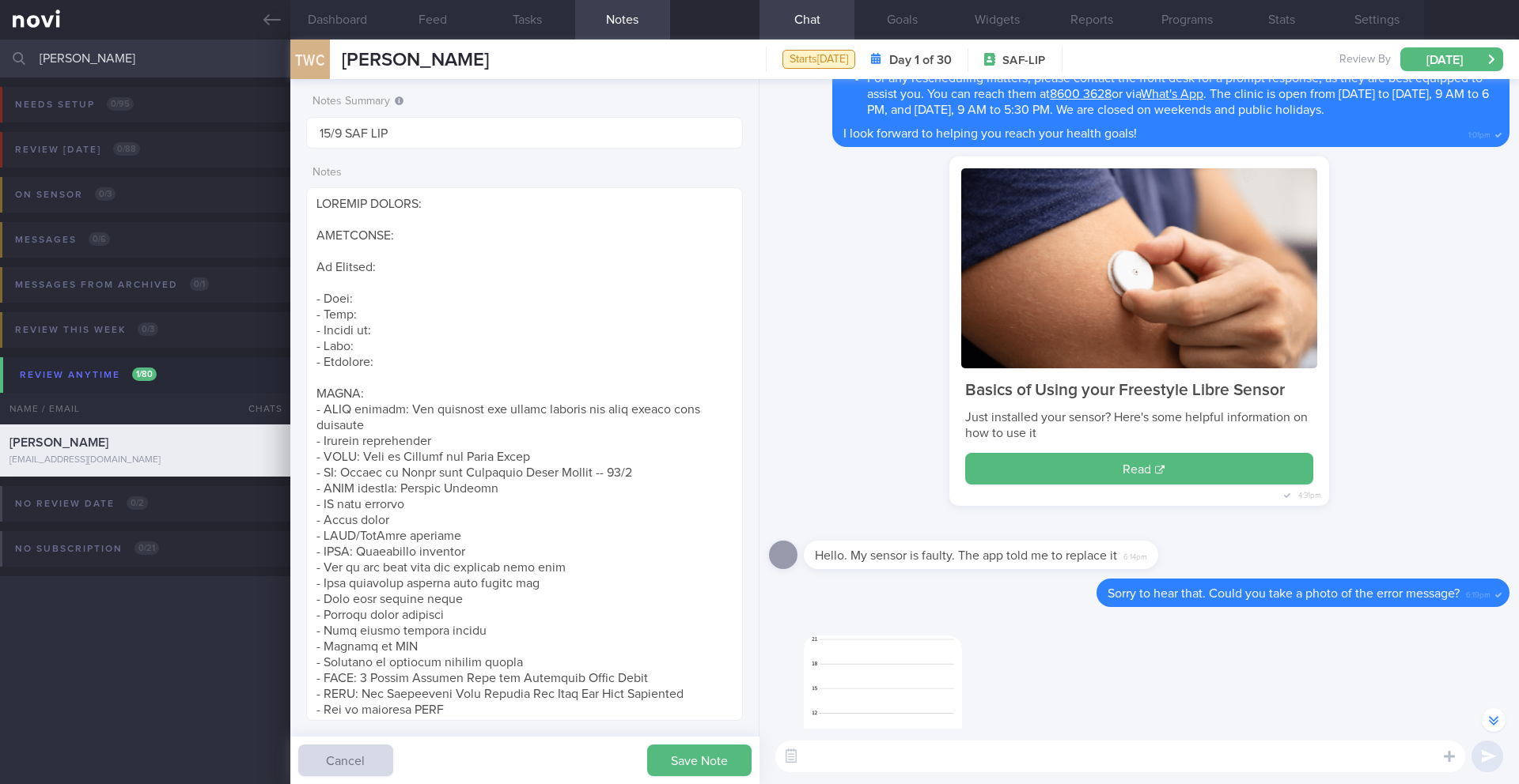
scroll to position [-80, 0]
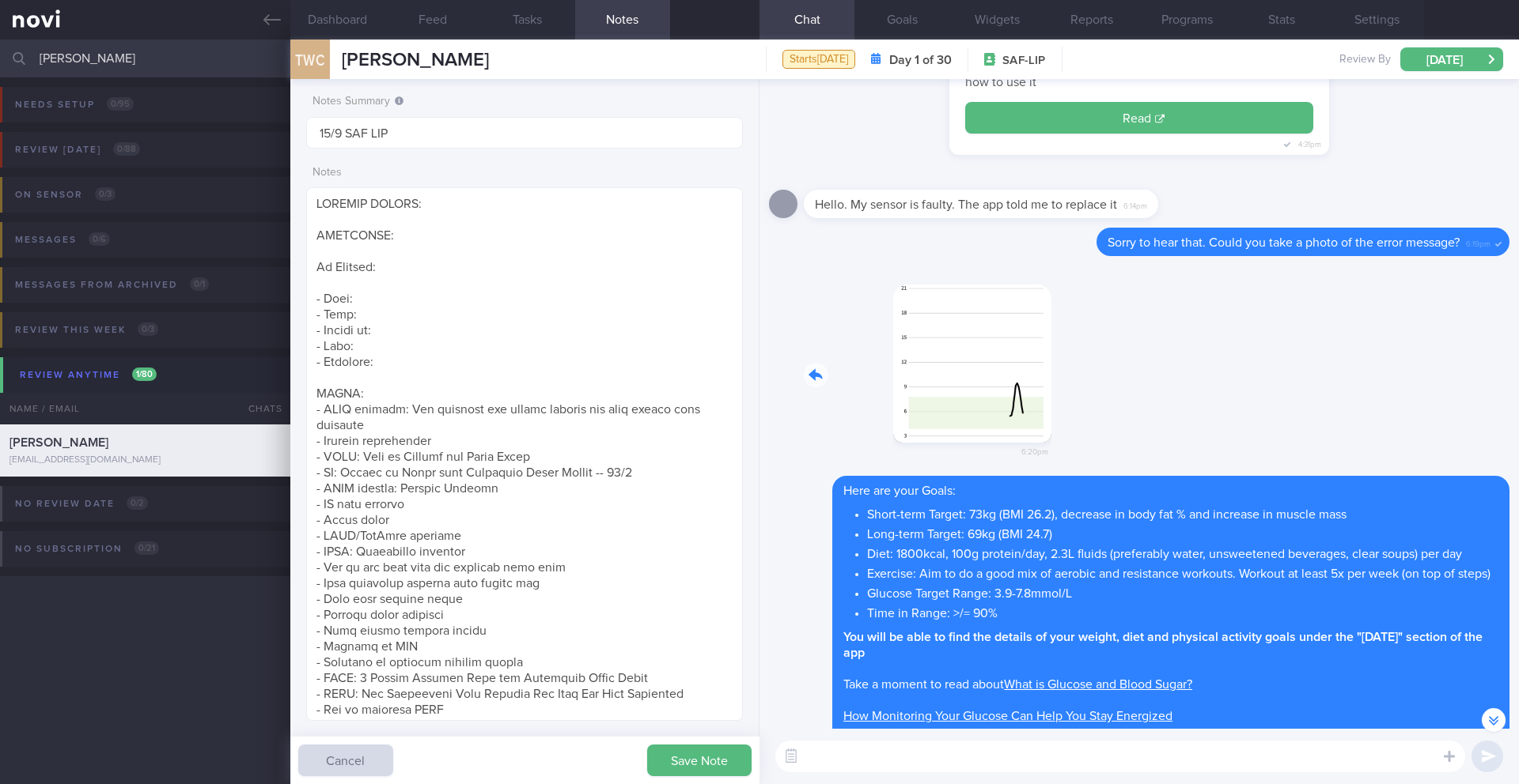
drag, startPoint x: 863, startPoint y: 393, endPoint x: 1129, endPoint y: 390, distance: 266.0
click at [1016, 390] on div "6:20pm" at bounding box center [1139, 371] width 741 height 212
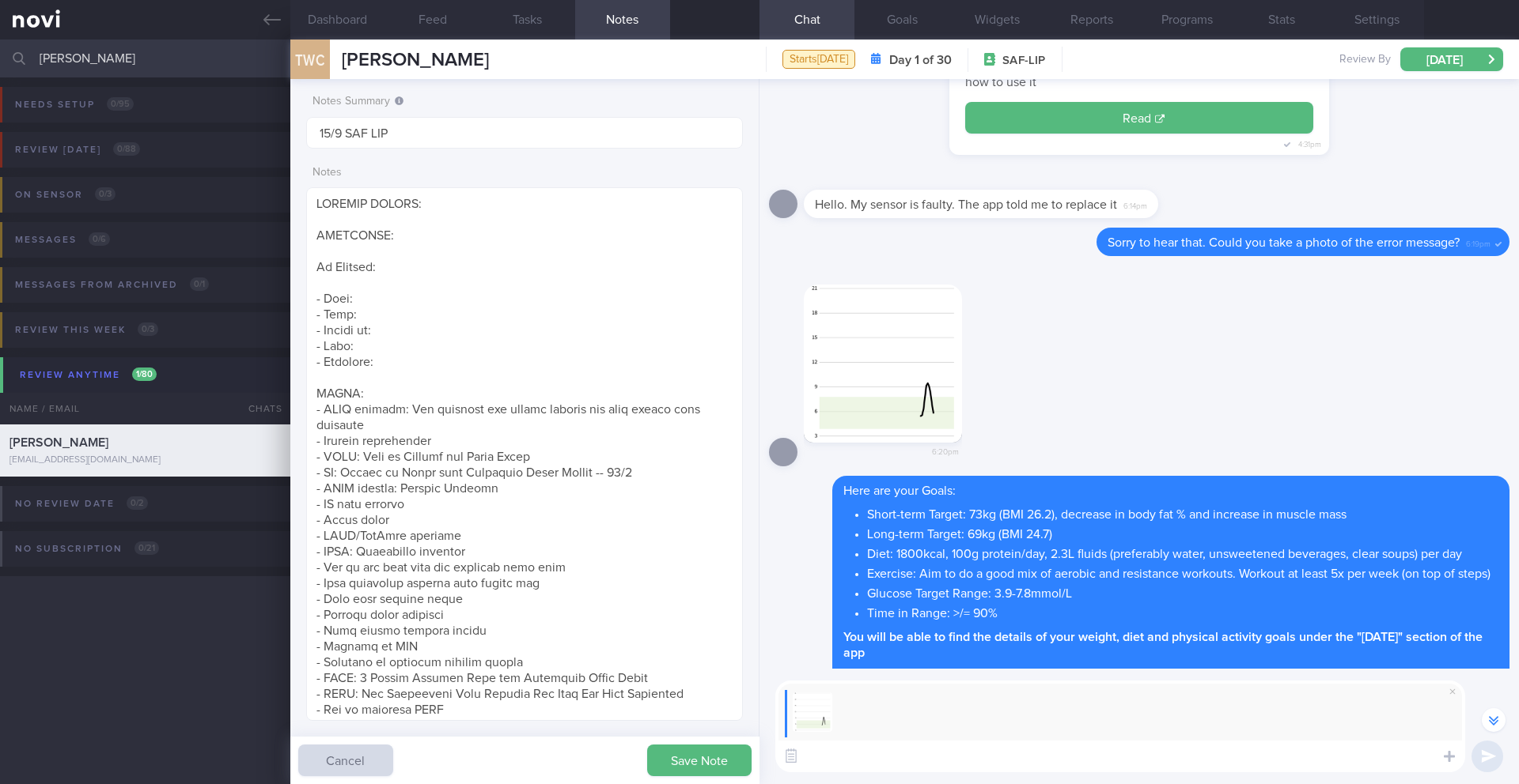
paste textarea "try scanning again after 10 minutes. If it still doesn't work after 30 to 40 mi…"
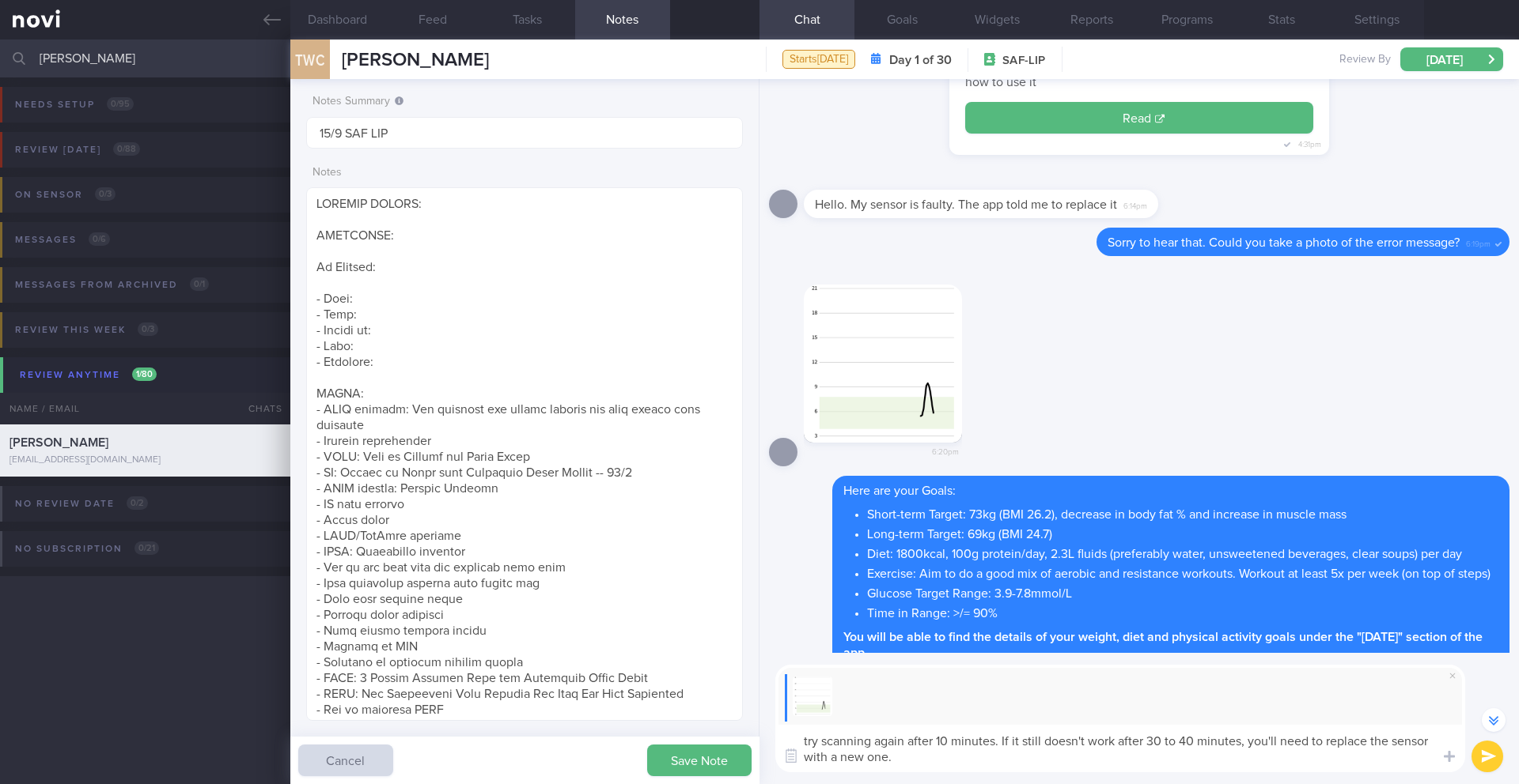
click at [806, 694] on textarea "try scanning again after 10 minutes. If it still doesn't work after 30 to 40 mi…" at bounding box center [1119, 748] width 690 height 47
click at [1016, 694] on button "submit" at bounding box center [1487, 757] width 31 height 31
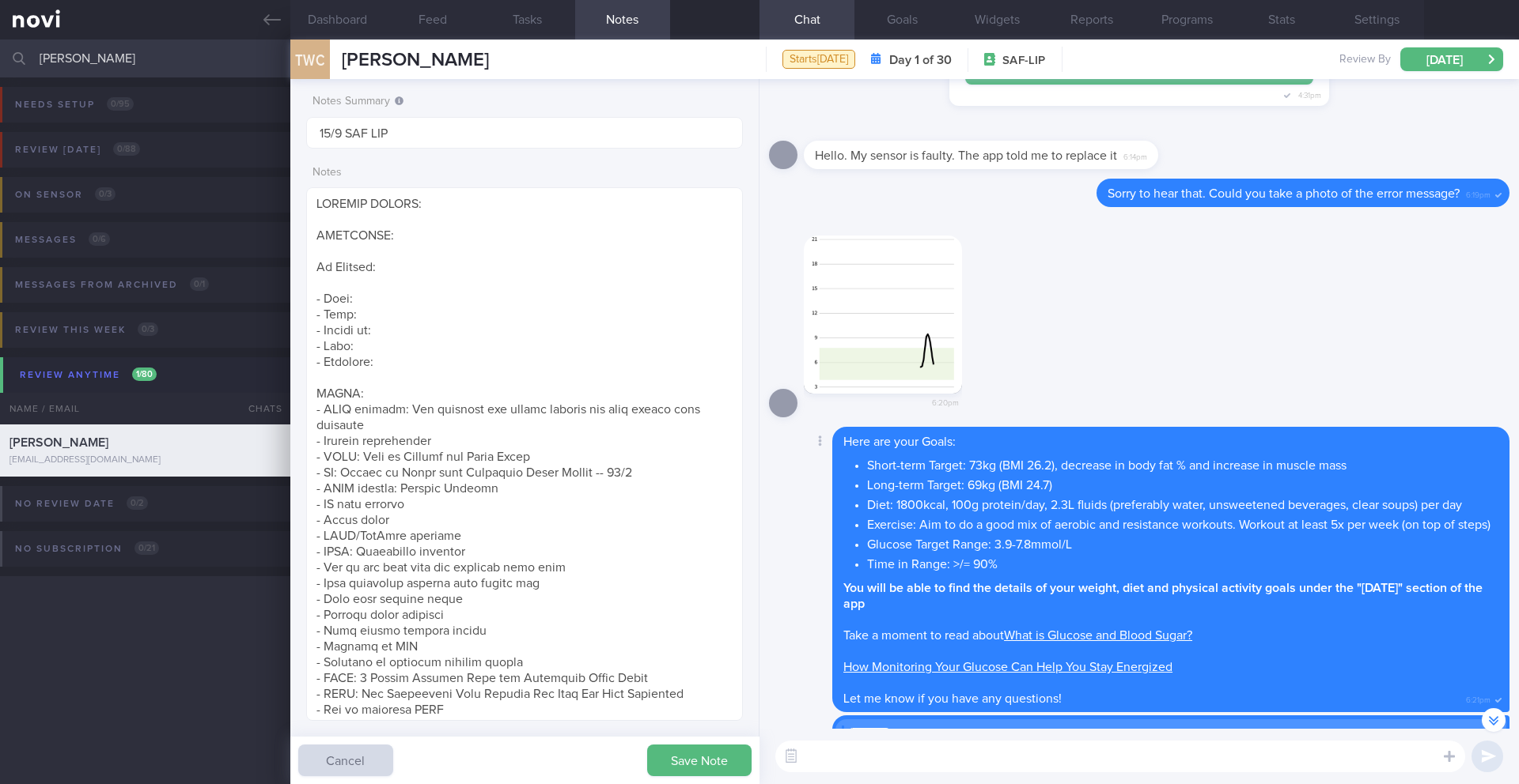
scroll to position [-148, 0]
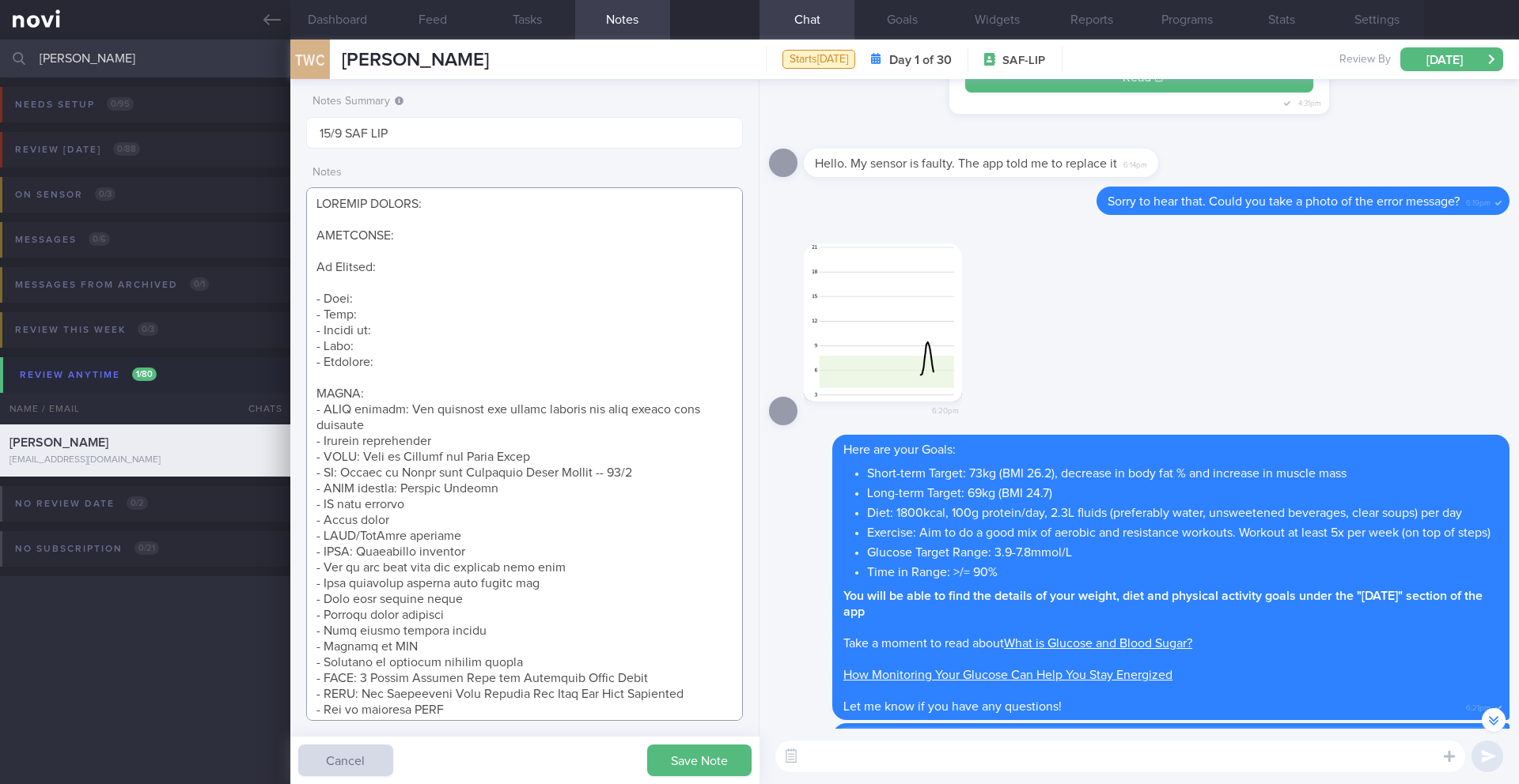
click at [554, 457] on textarea at bounding box center [524, 454] width 436 height 534
click at [694, 694] on textarea at bounding box center [524, 454] width 436 height 534
drag, startPoint x: 353, startPoint y: 713, endPoint x: 306, endPoint y: 697, distance: 49.6
click at [303, 694] on div "Notes Summary Summary will be shown in the main patients table 15/9 SAF LIP Not…" at bounding box center [525, 431] width 469 height 705
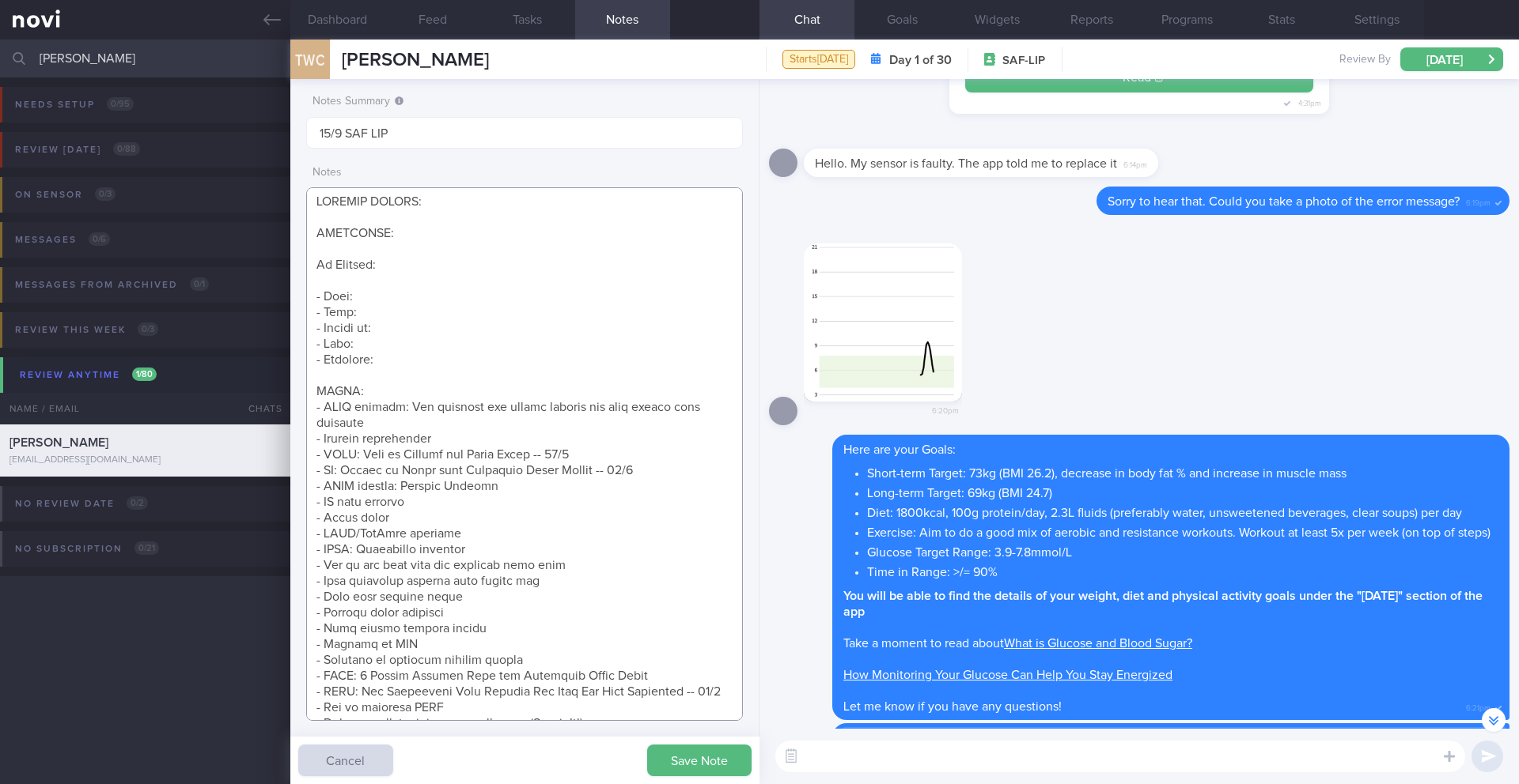
click at [306, 694] on textarea at bounding box center [524, 454] width 436 height 534
drag, startPoint x: 352, startPoint y: 704, endPoint x: 306, endPoint y: 691, distance: 47.8
click at [306, 691] on textarea at bounding box center [524, 454] width 436 height 534
click at [648, 461] on textarea at bounding box center [524, 454] width 436 height 534
click at [647, 467] on textarea at bounding box center [524, 454] width 436 height 534
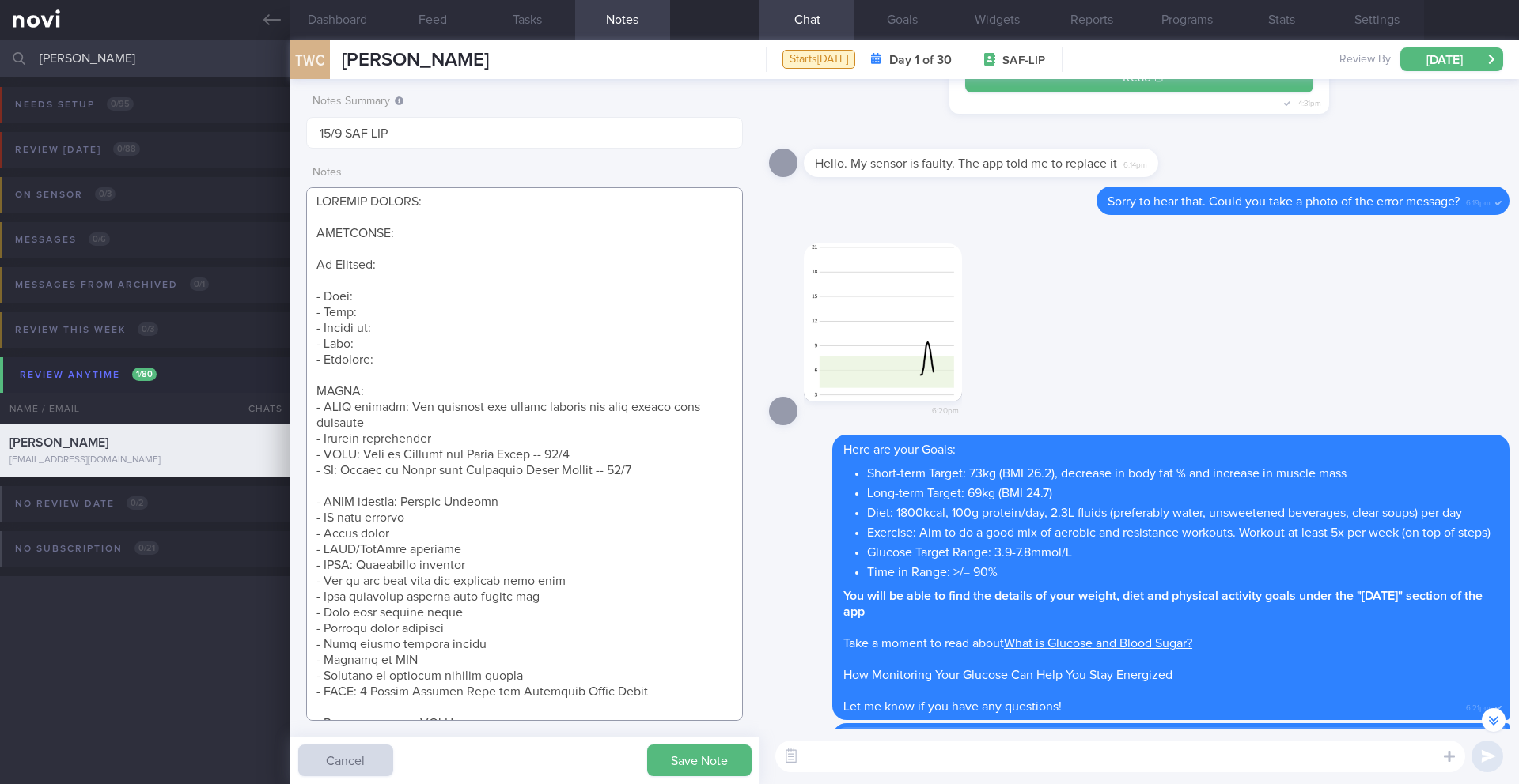
paste textarea "- NOVI: How Monitoring Your Glucose Can Help You Stay Energised -- 12/9"
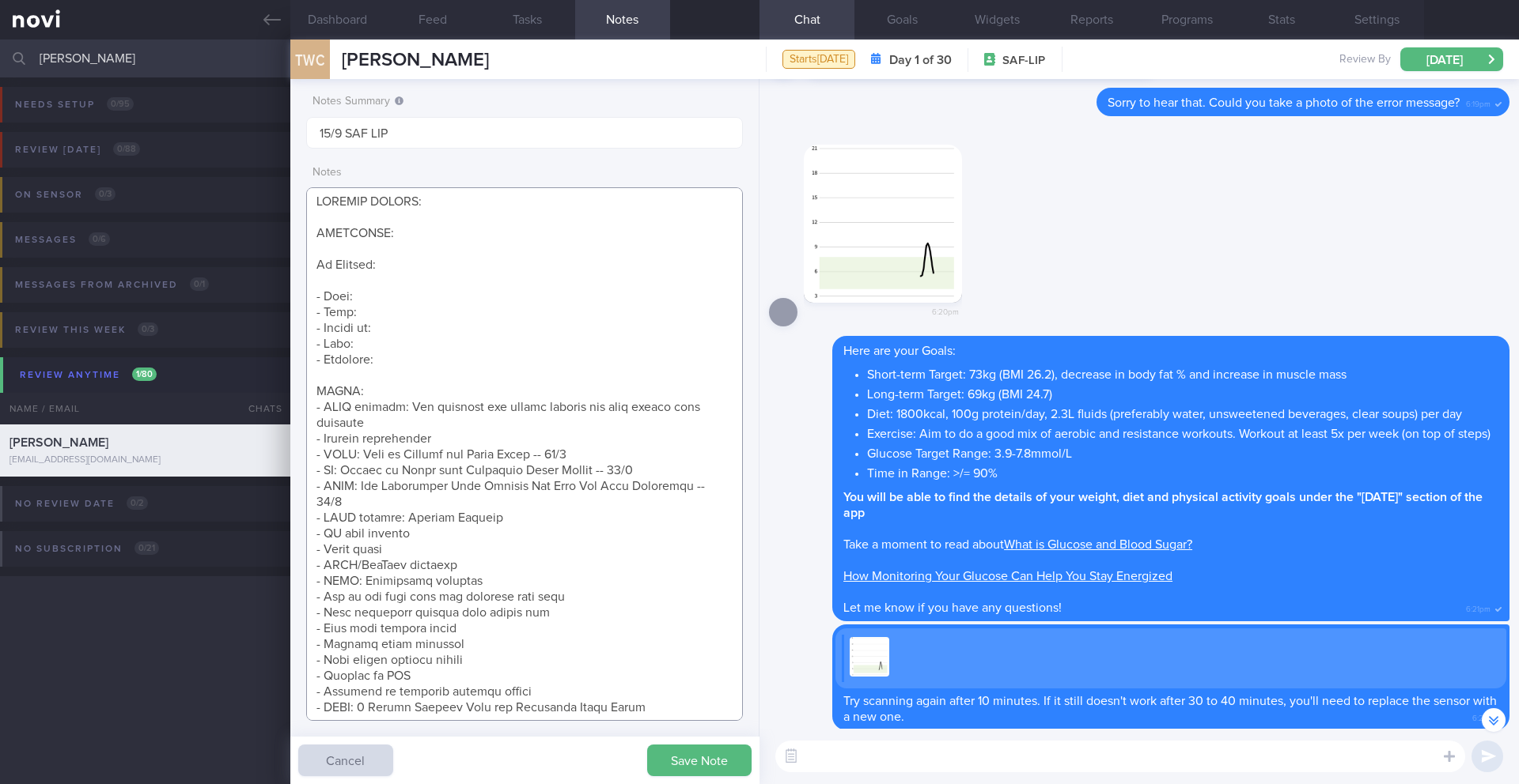
scroll to position [1, 0]
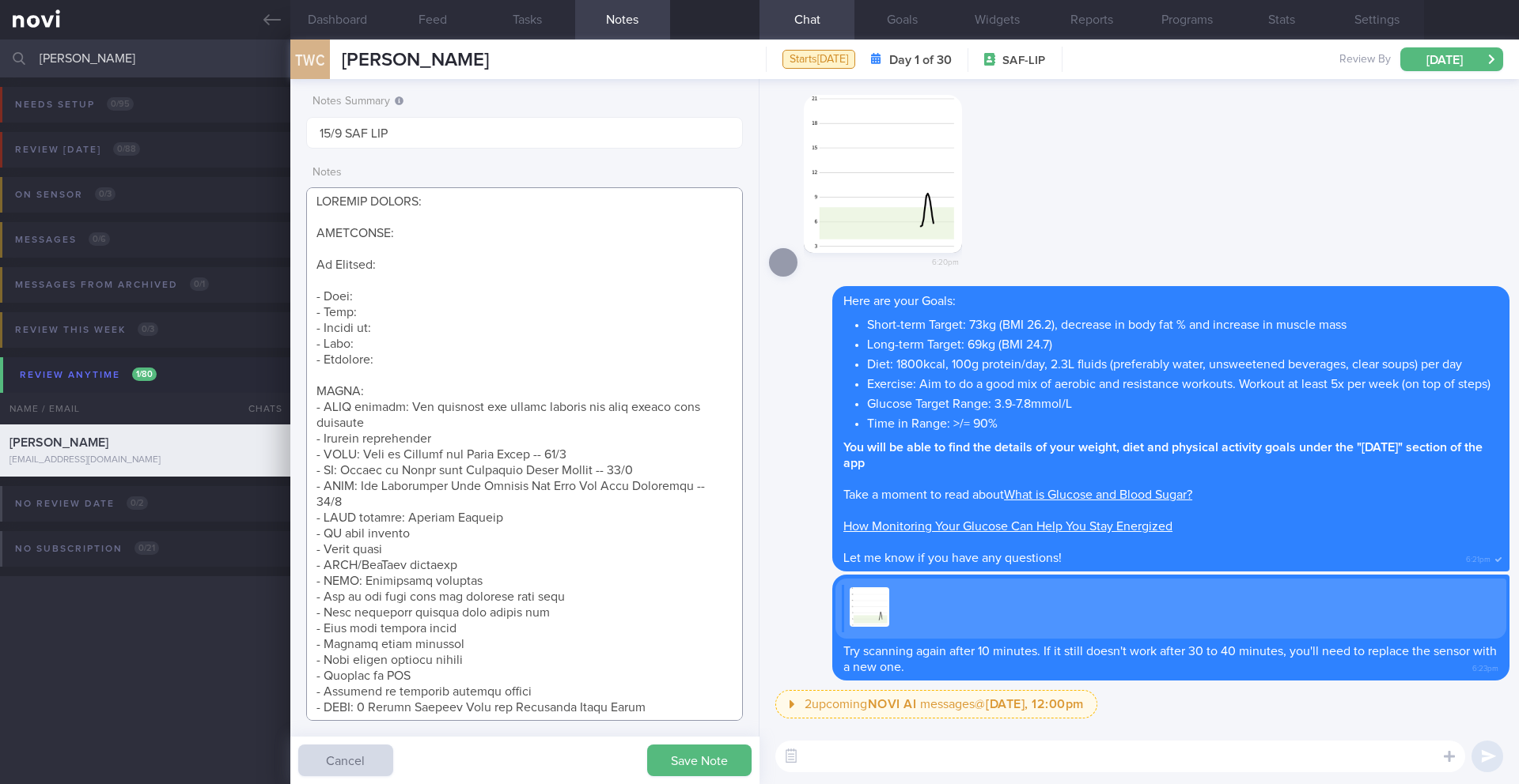
click at [519, 436] on textarea at bounding box center [524, 454] width 436 height 534
click at [698, 694] on button "Save Note" at bounding box center [699, 760] width 104 height 31
click at [850, 694] on textarea at bounding box center [1119, 757] width 690 height 31
paste textarea "Here are 3 healthy food delivery companies that some of my patients use [Yolo F…"
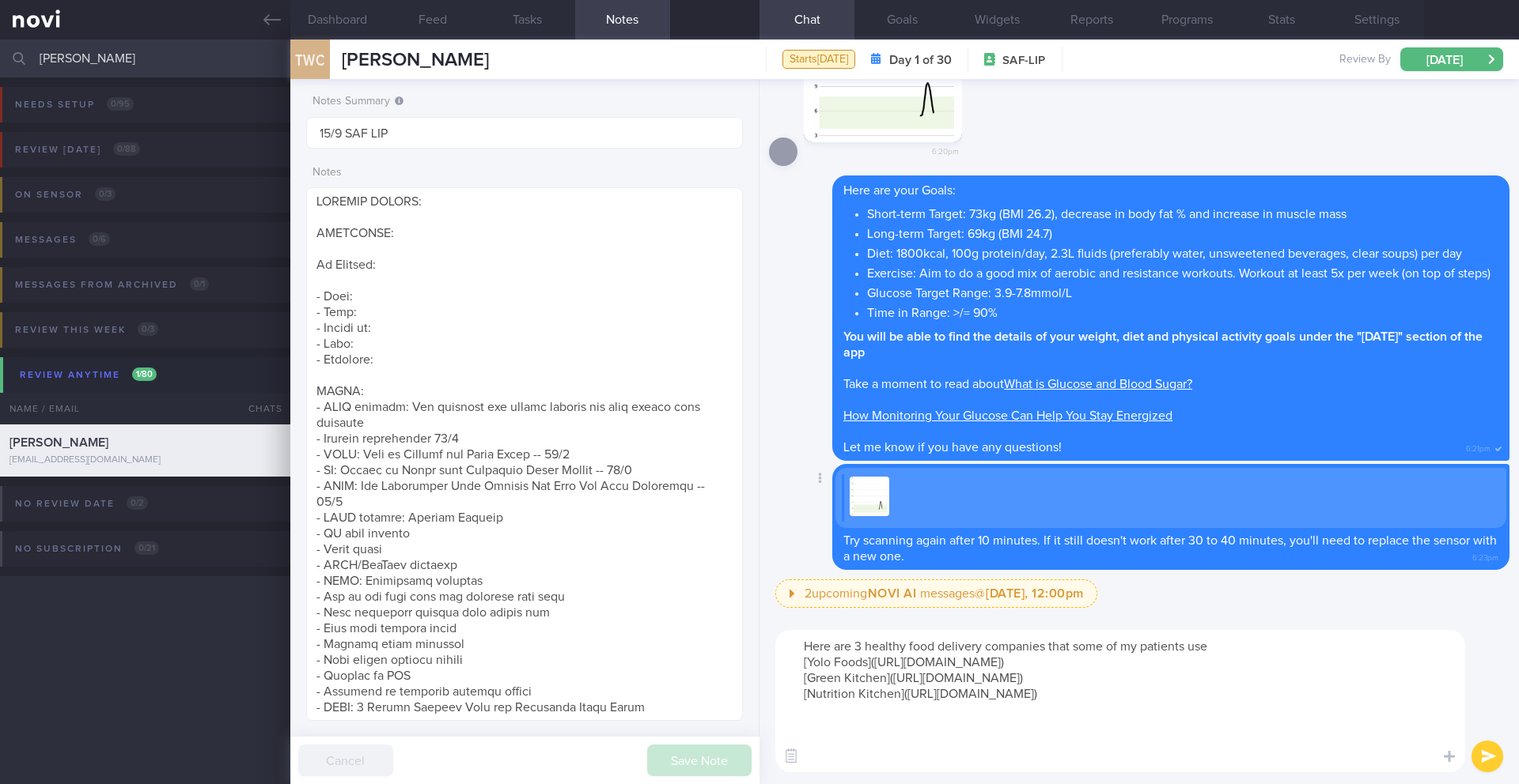
scroll to position [-110, 0]
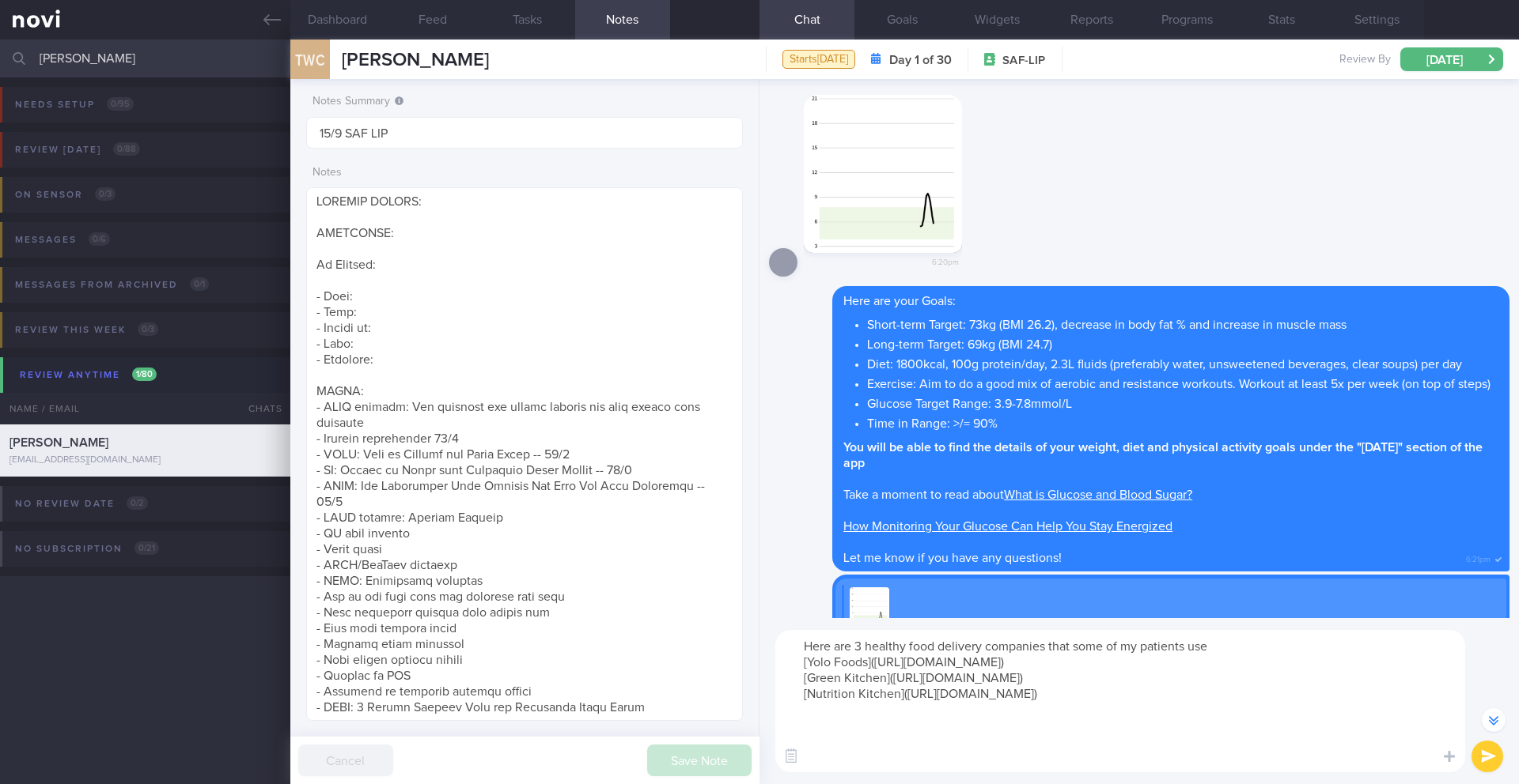
click at [1016, 694] on button "submit" at bounding box center [1487, 757] width 31 height 31
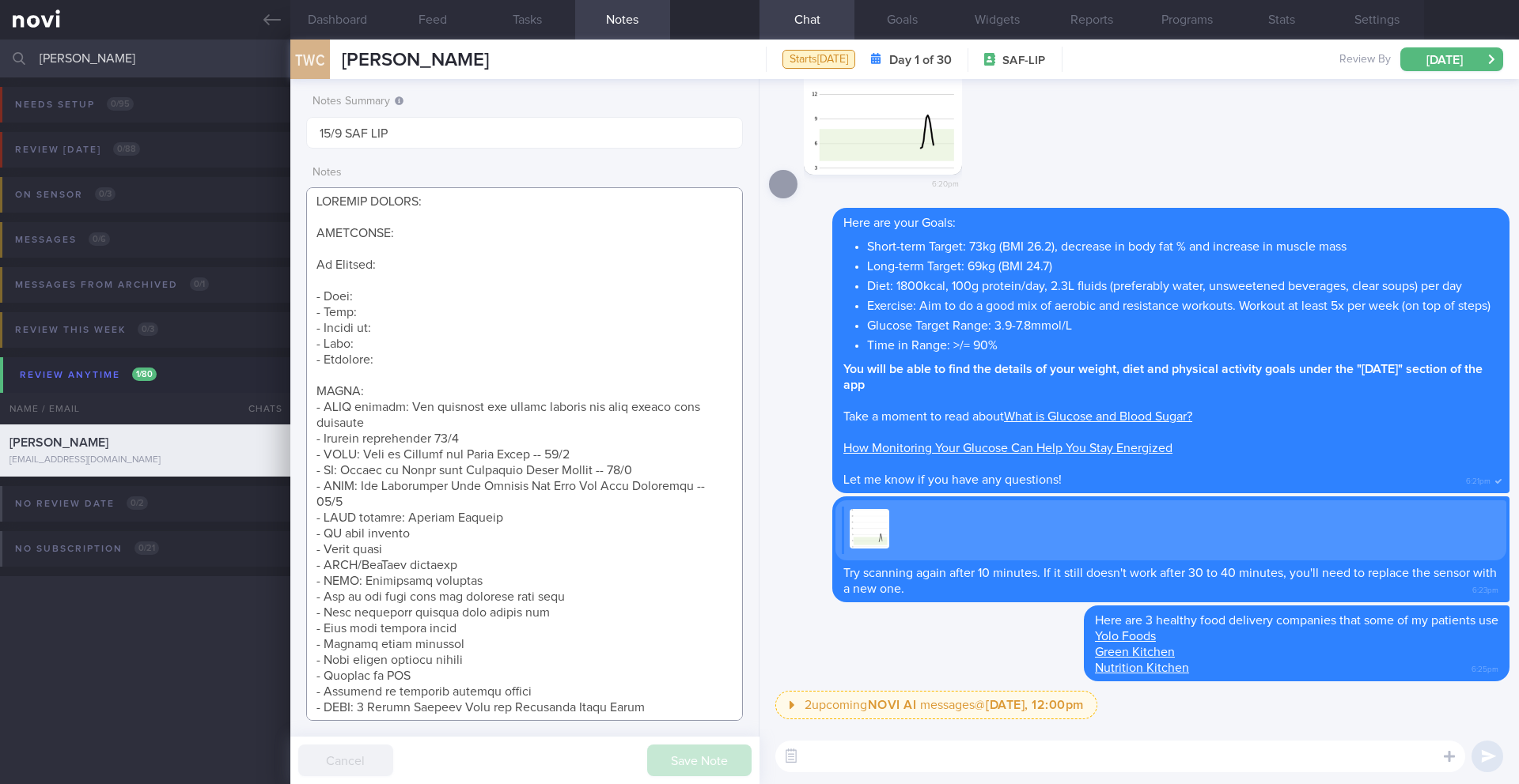
click at [463, 502] on textarea at bounding box center [524, 454] width 436 height 534
click at [477, 517] on textarea at bounding box center [524, 454] width 436 height 534
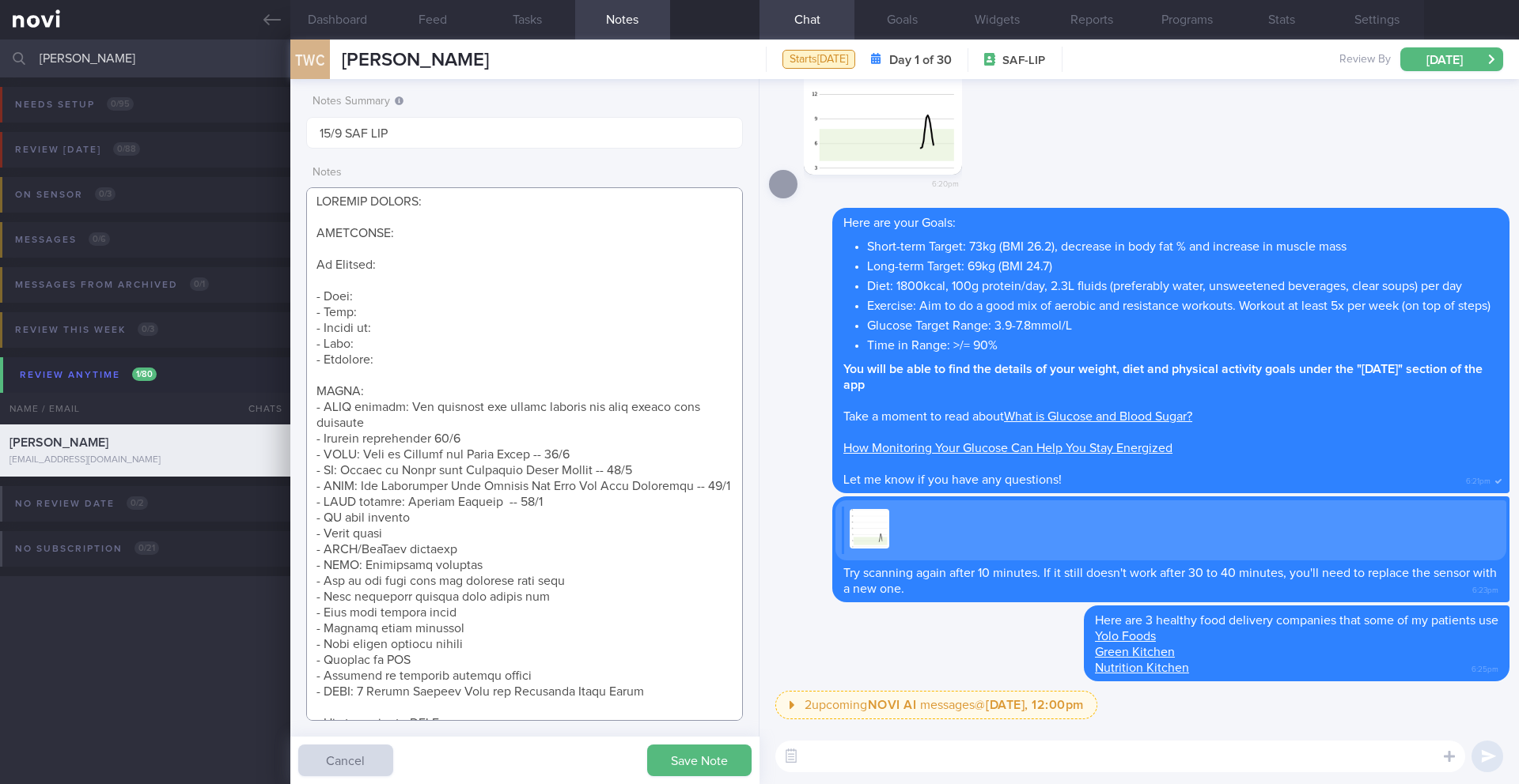
click at [459, 536] on textarea at bounding box center [524, 454] width 436 height 534
click at [456, 542] on textarea at bounding box center [524, 454] width 436 height 534
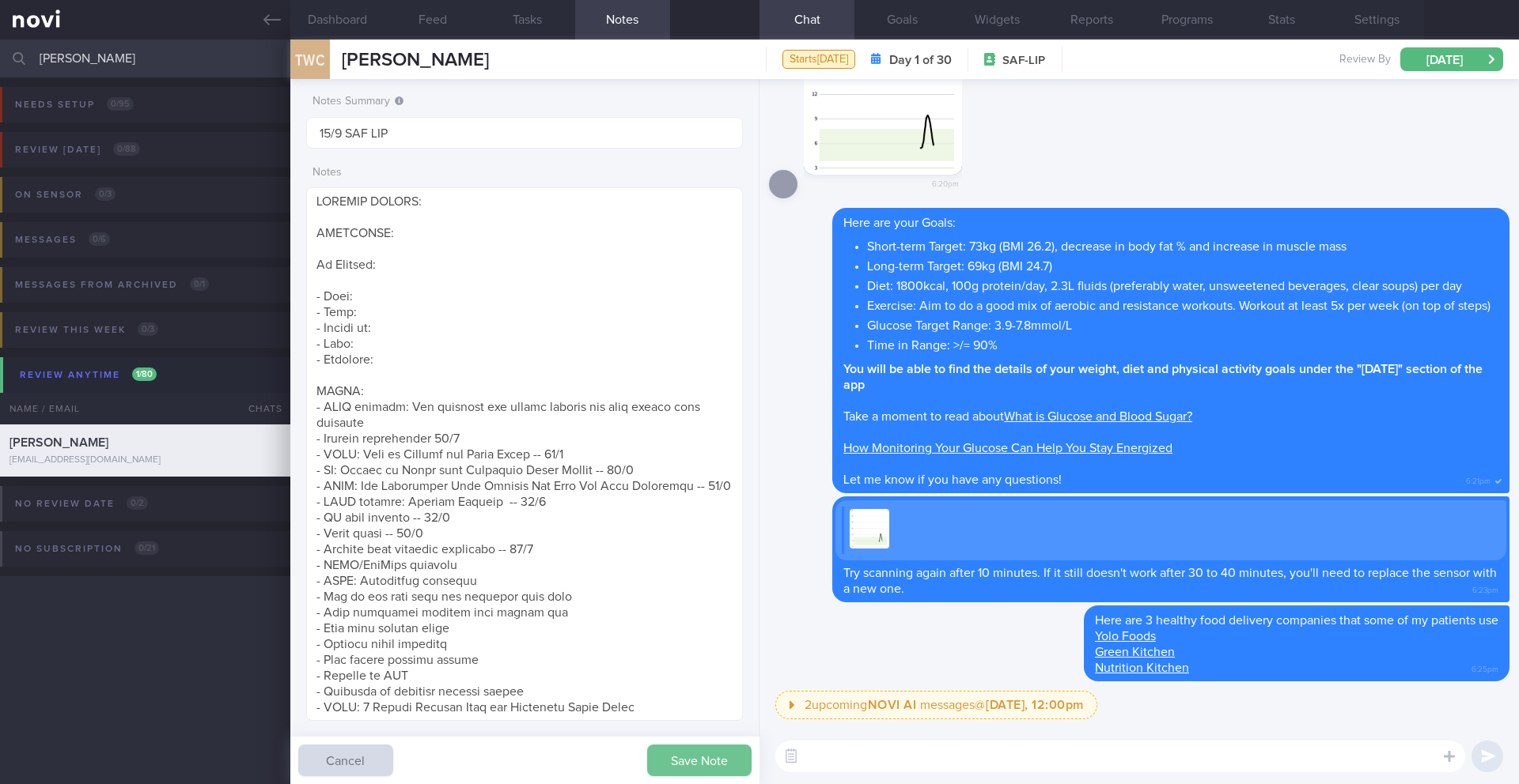
click at [717, 694] on button "Save Note" at bounding box center [699, 760] width 104 height 31
drag, startPoint x: 136, startPoint y: 63, endPoint x: 0, endPoint y: 61, distance: 136.0
click at [0, 61] on input "[PERSON_NAME]" at bounding box center [759, 58] width 1519 height 38
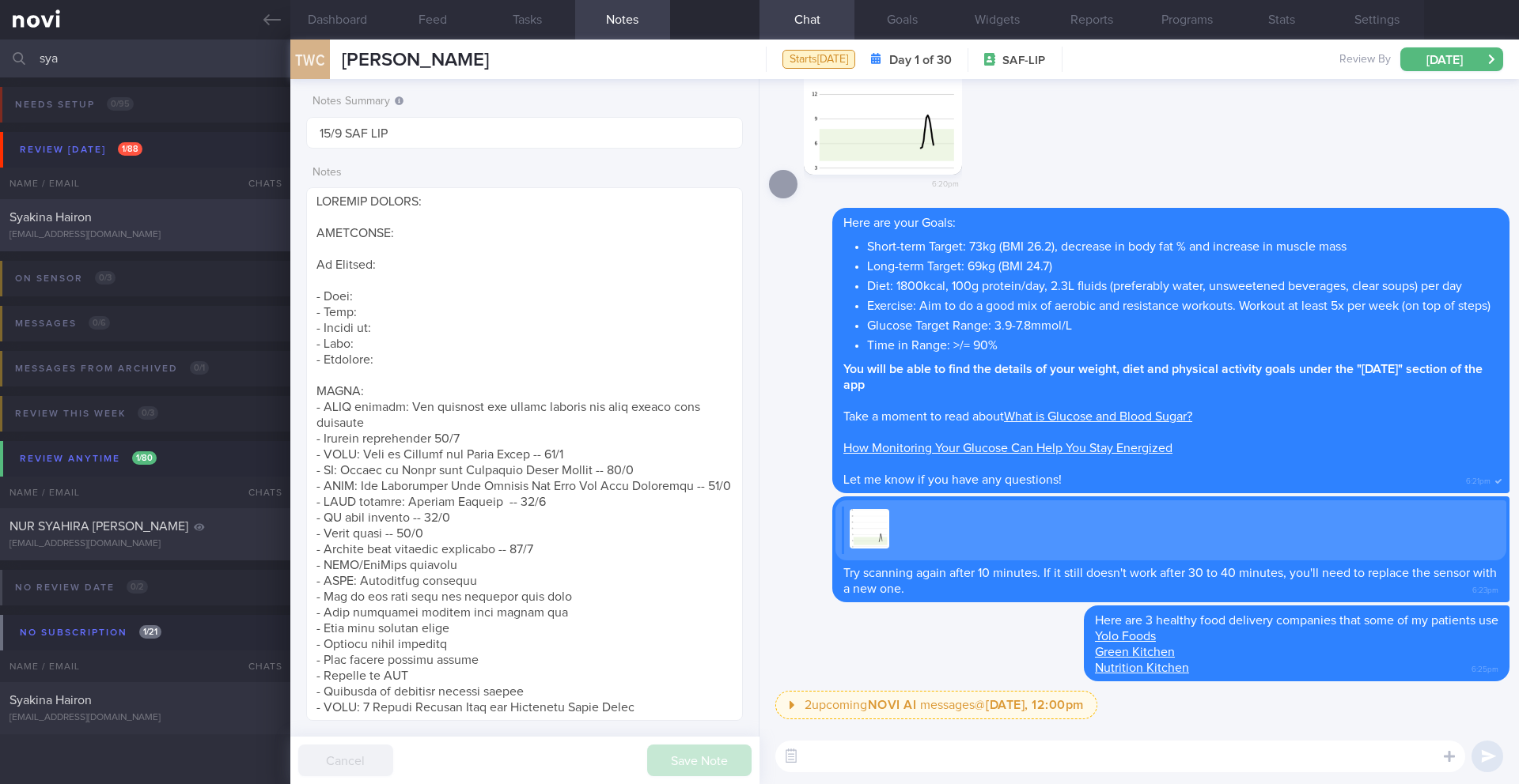
click at [158, 224] on div "Syakina Hairon" at bounding box center [143, 218] width 268 height 16
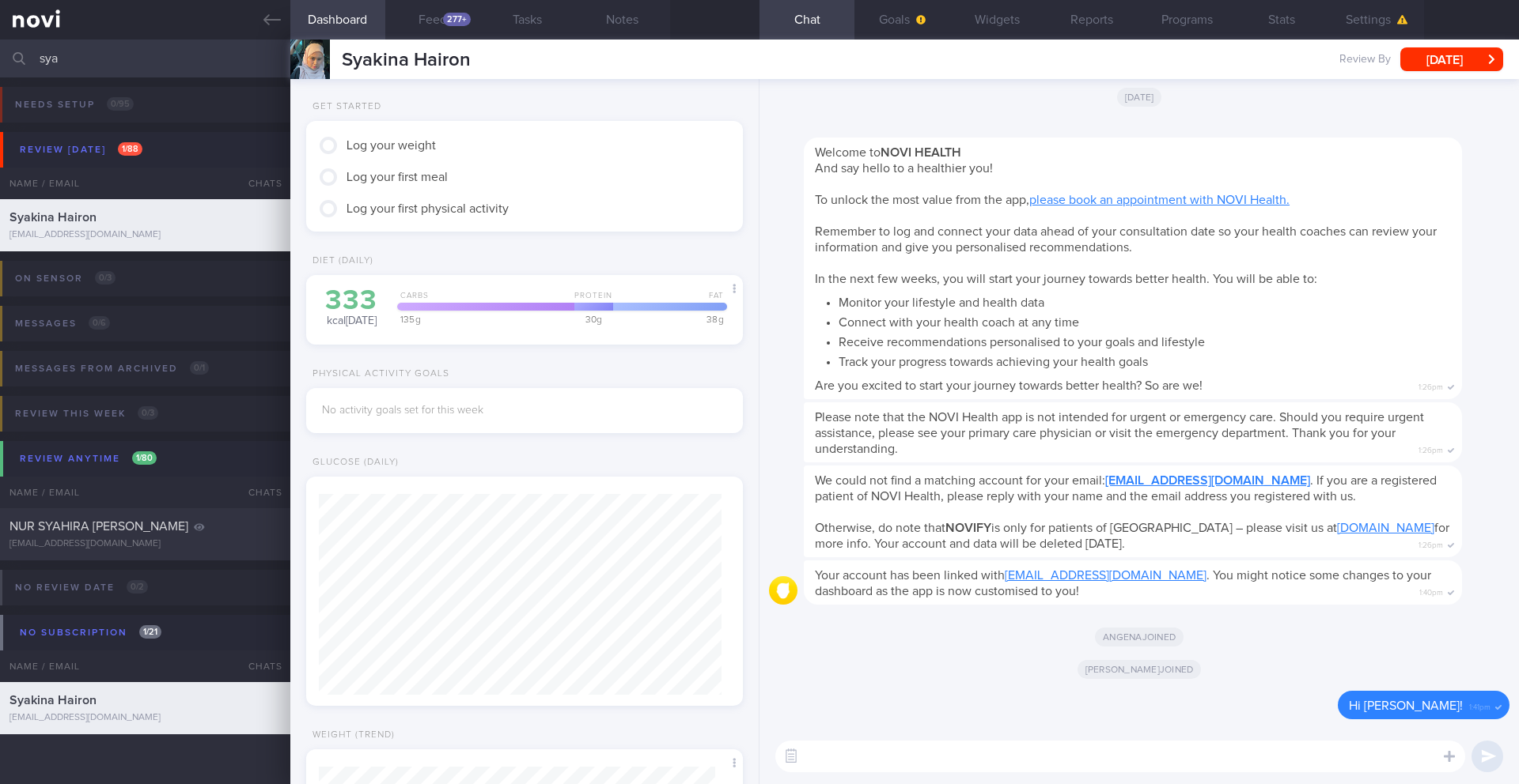
scroll to position [201, 403]
click at [815, 30] on button "Chat" at bounding box center [806, 19] width 95 height 39
click at [1016, 694] on textarea at bounding box center [1119, 757] width 690 height 31
click at [895, 21] on button "Goals" at bounding box center [902, 19] width 95 height 39
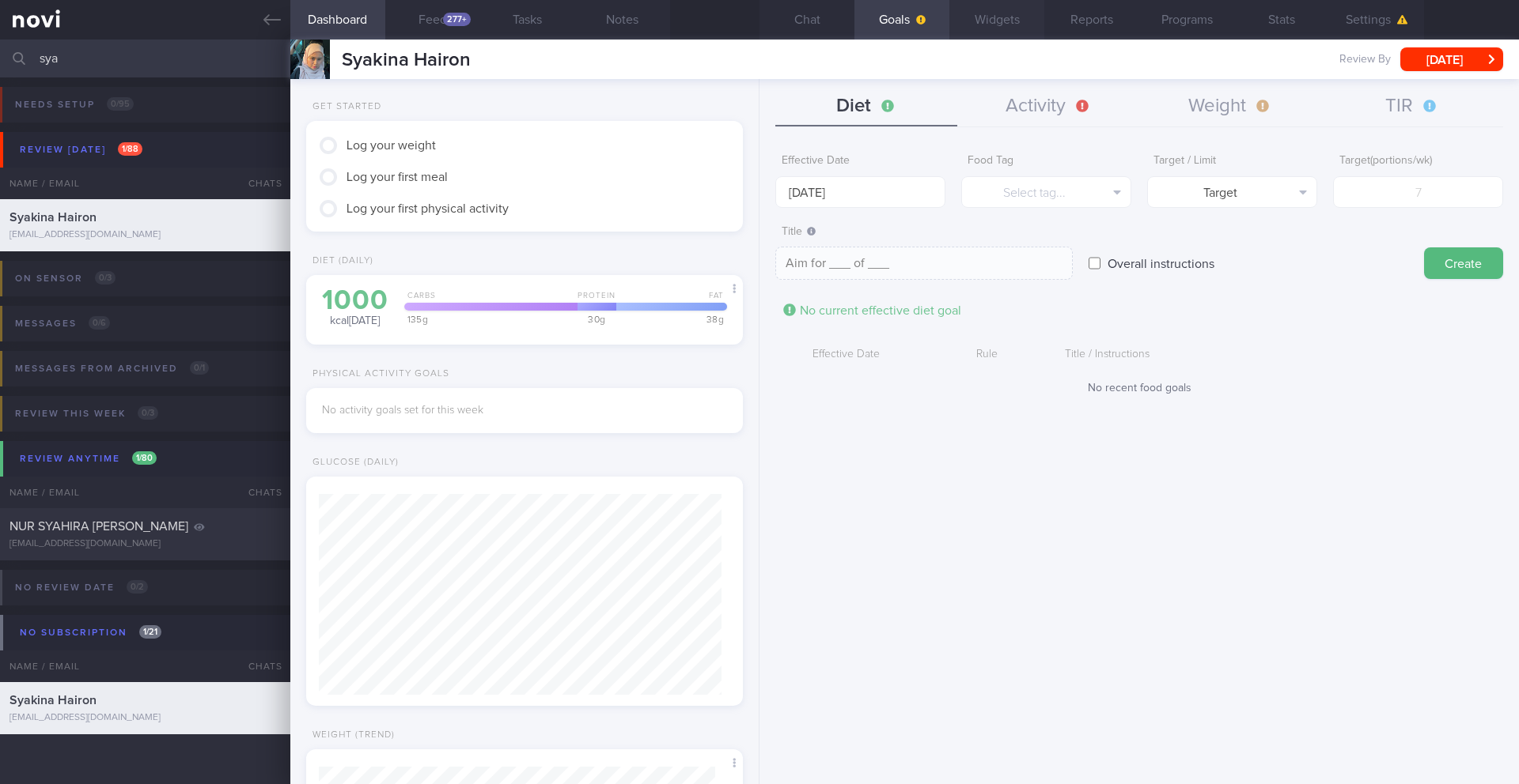
click at [995, 9] on button "Widgets" at bounding box center [996, 19] width 95 height 39
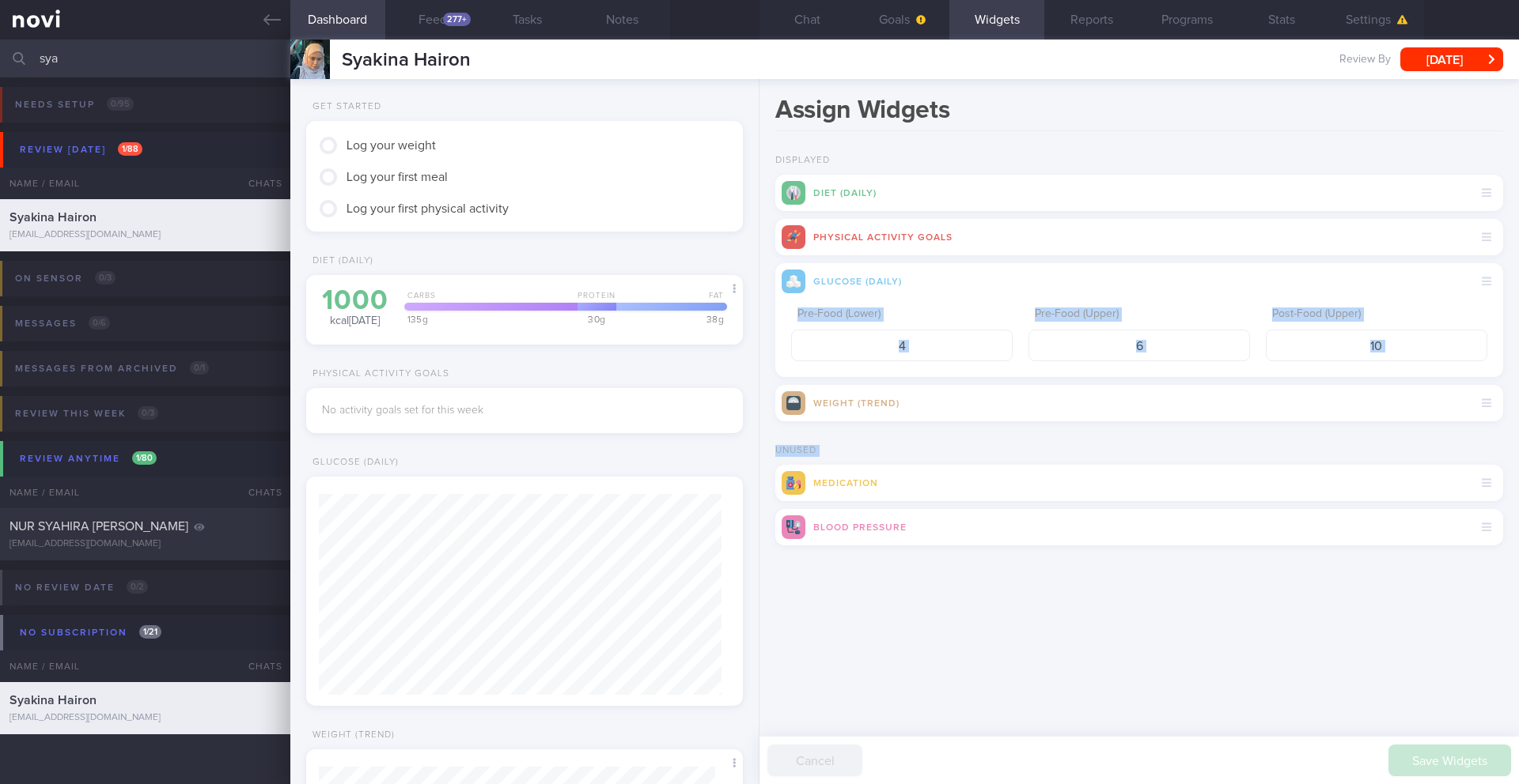
drag, startPoint x: 970, startPoint y: 304, endPoint x: 986, endPoint y: 519, distance: 215.6
click at [978, 615] on div "Assign Widgets Displayed Diet (Daily) Physical Activity Goals Glucose (Daily) P…" at bounding box center [1139, 431] width 759 height 705
drag, startPoint x: 964, startPoint y: 306, endPoint x: 976, endPoint y: 565, distance: 259.3
click at [976, 565] on form "Displayed Diet (Daily) Physical Activity Goals Glucose (Daily) Pre-Food (Lower)…" at bounding box center [1139, 362] width 728 height 414
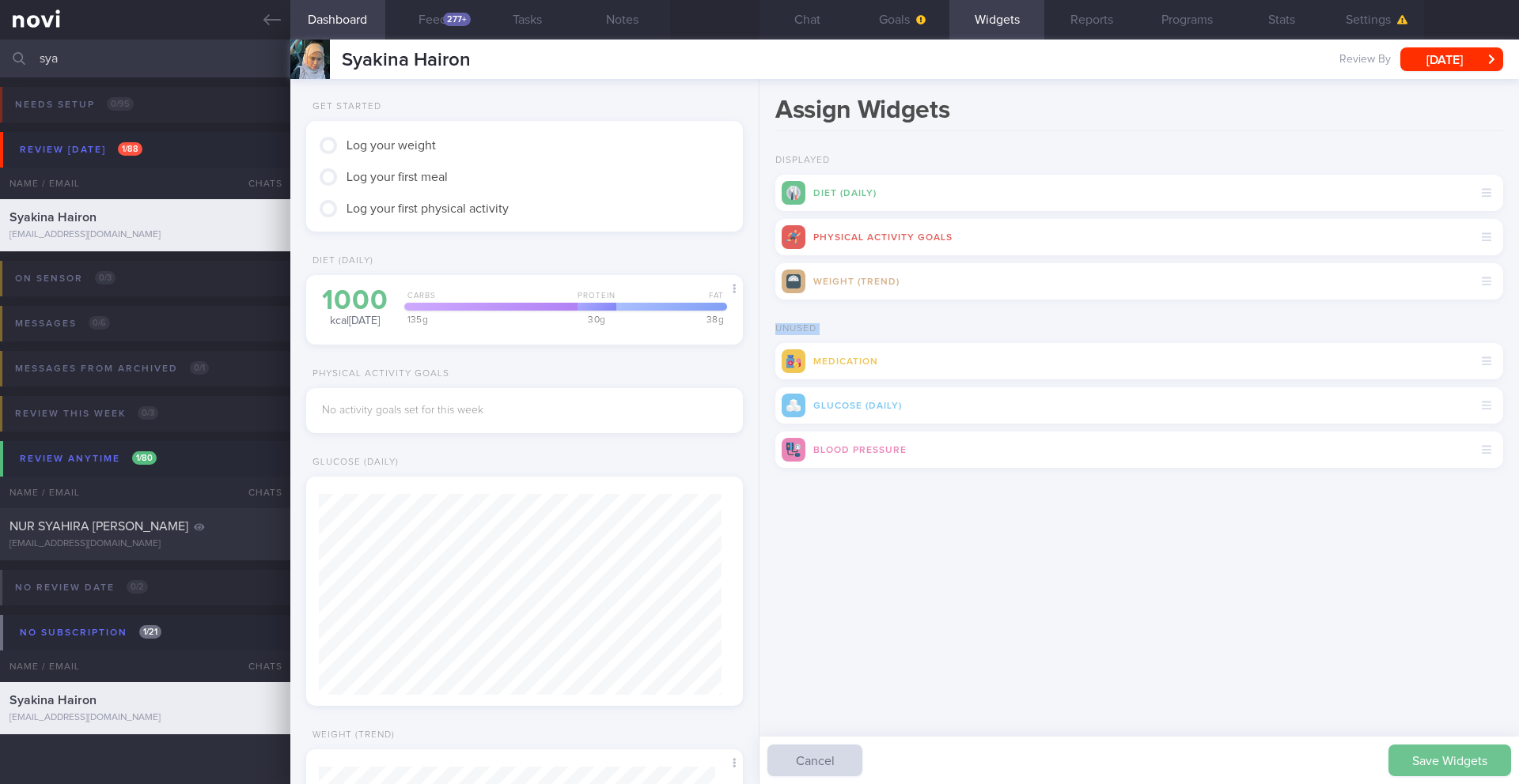
click at [1016, 694] on button "Save Widgets" at bounding box center [1450, 760] width 122 height 31
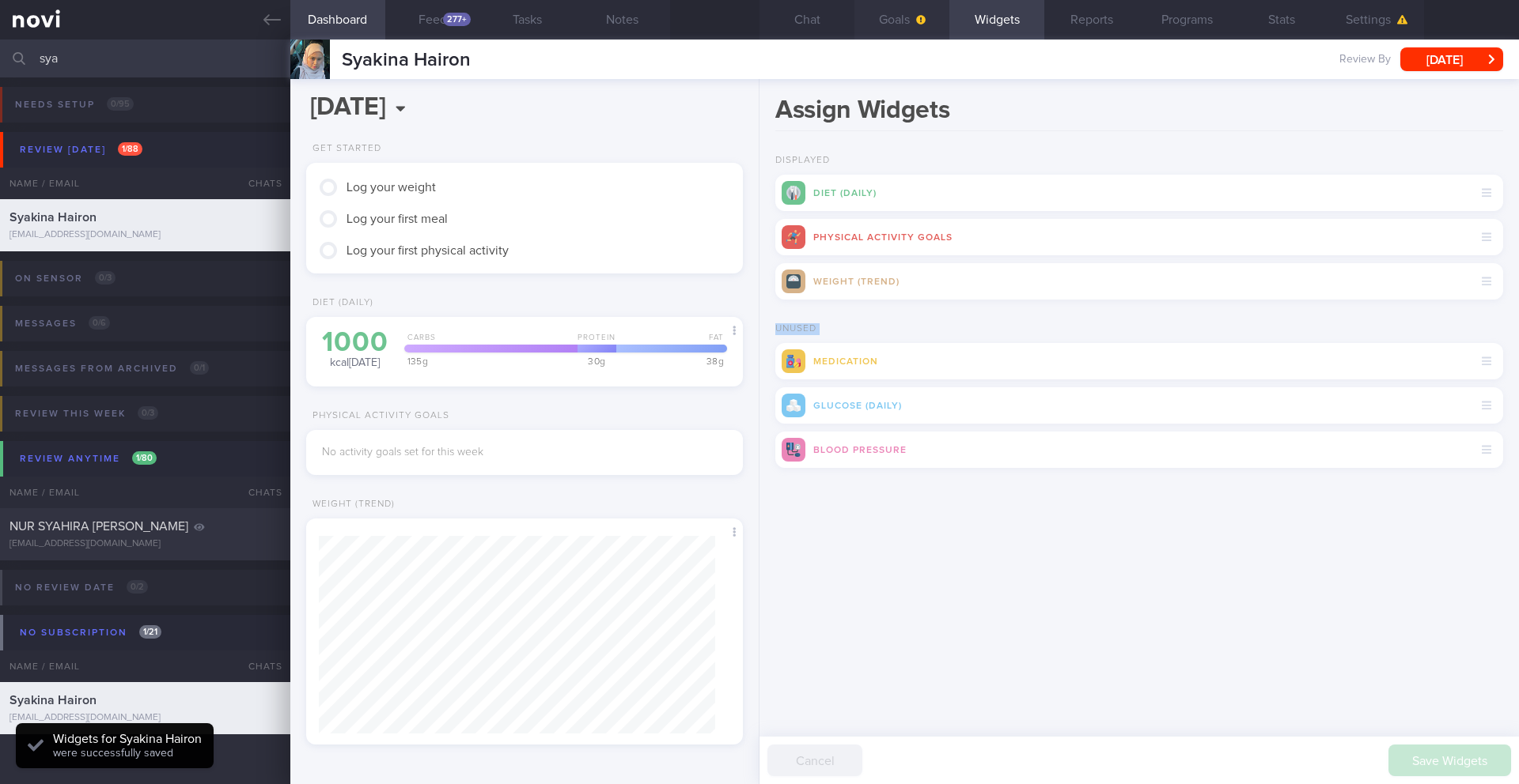
click at [910, 34] on button "Goals" at bounding box center [902, 19] width 95 height 39
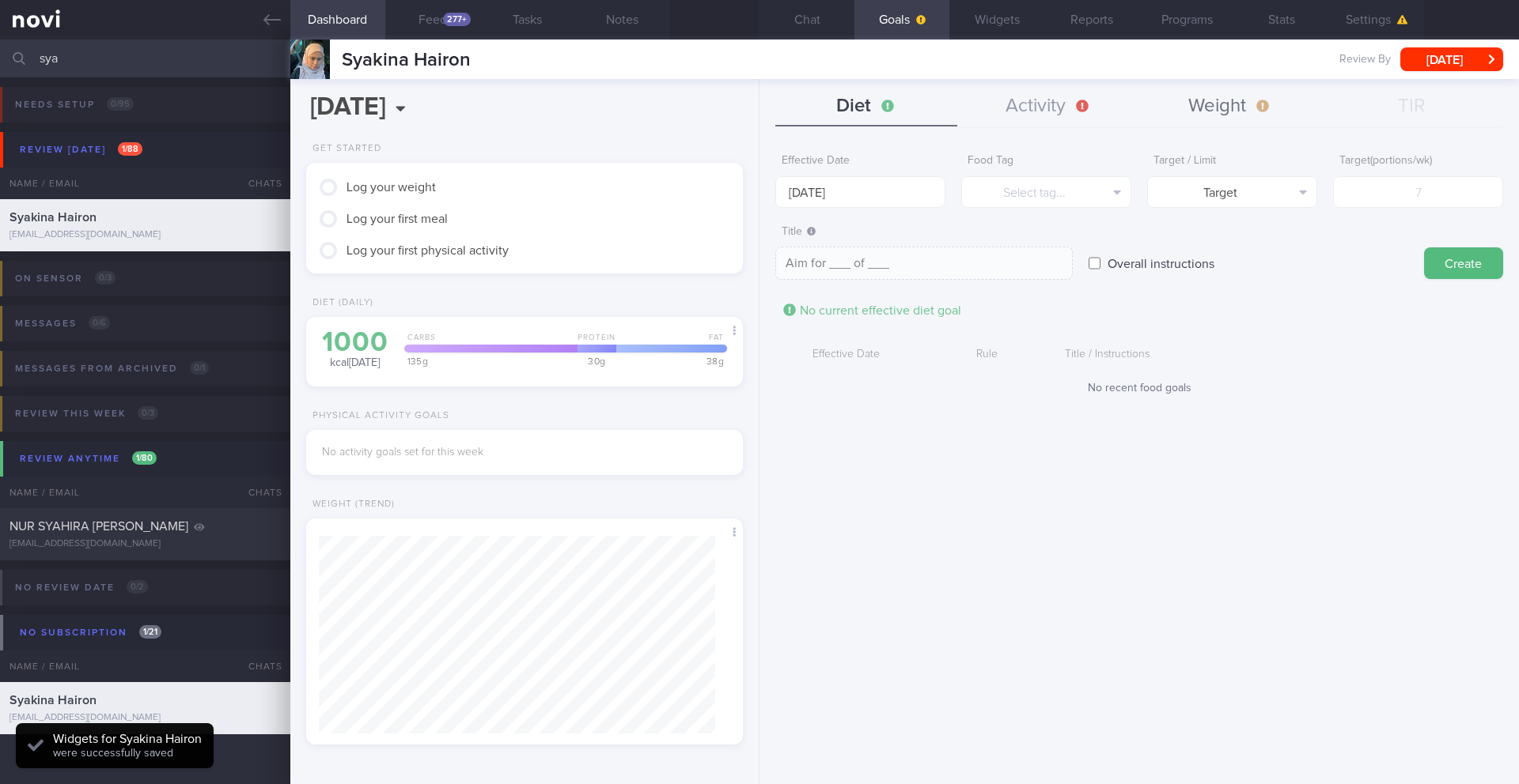
click at [1016, 108] on button "Weight" at bounding box center [1230, 107] width 182 height 39
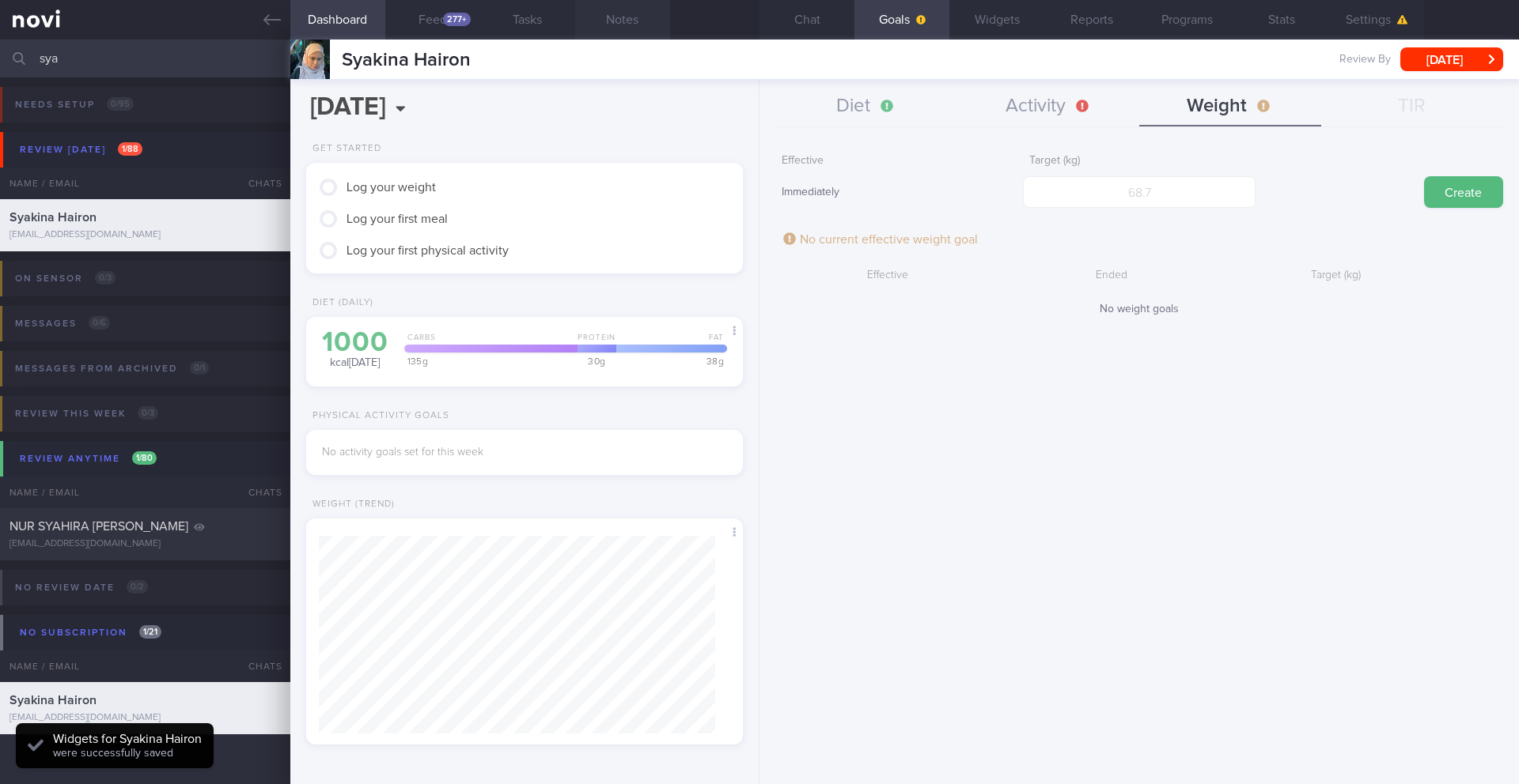
click at [610, 29] on button "Notes" at bounding box center [623, 19] width 95 height 39
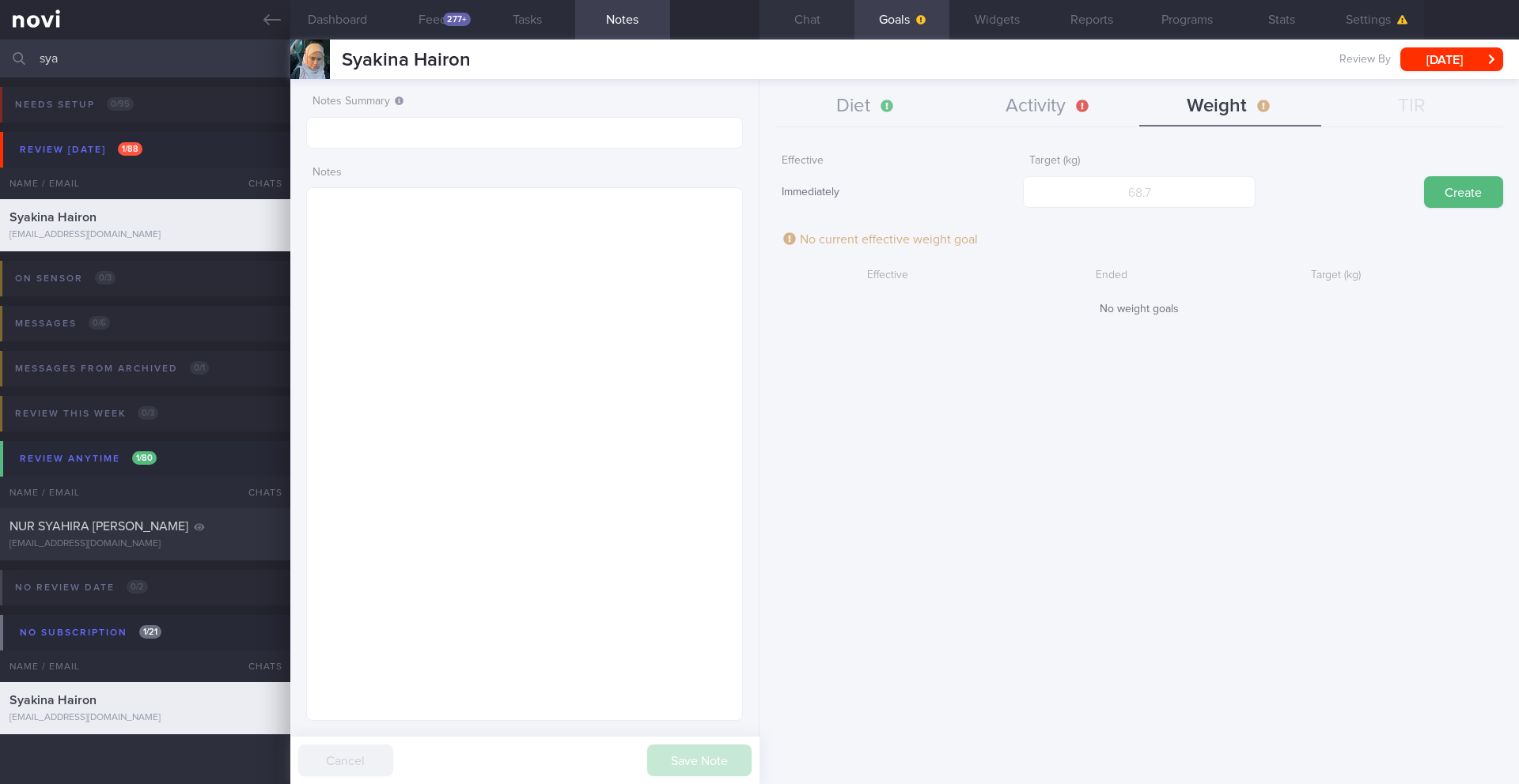
click at [802, 29] on button "Chat" at bounding box center [806, 19] width 95 height 39
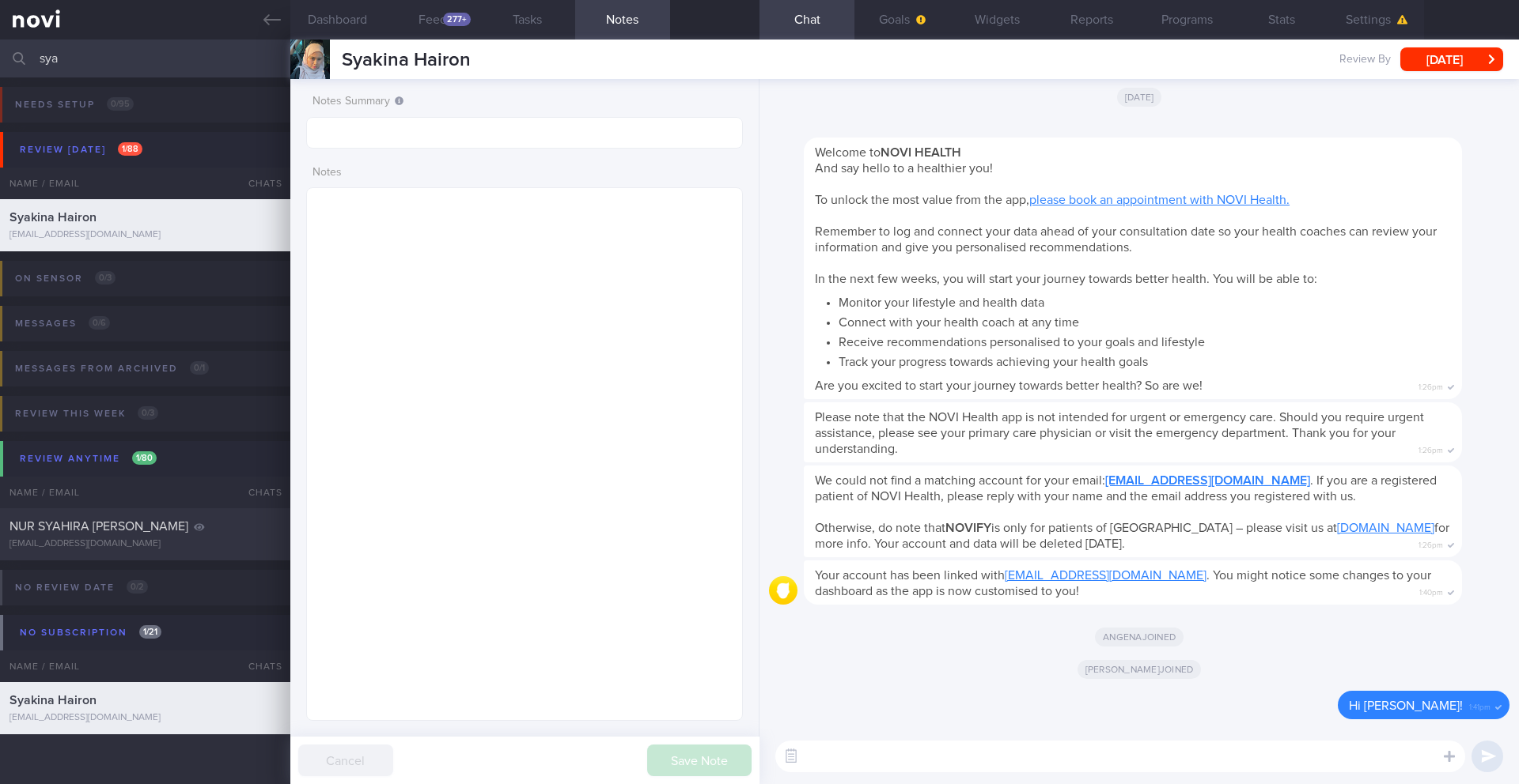
click at [884, 694] on textarea at bounding box center [1119, 757] width 690 height 31
paste textarea "Hi [patient’s name], this is your health coach, [PERSON_NAME]. It was nice spea…"
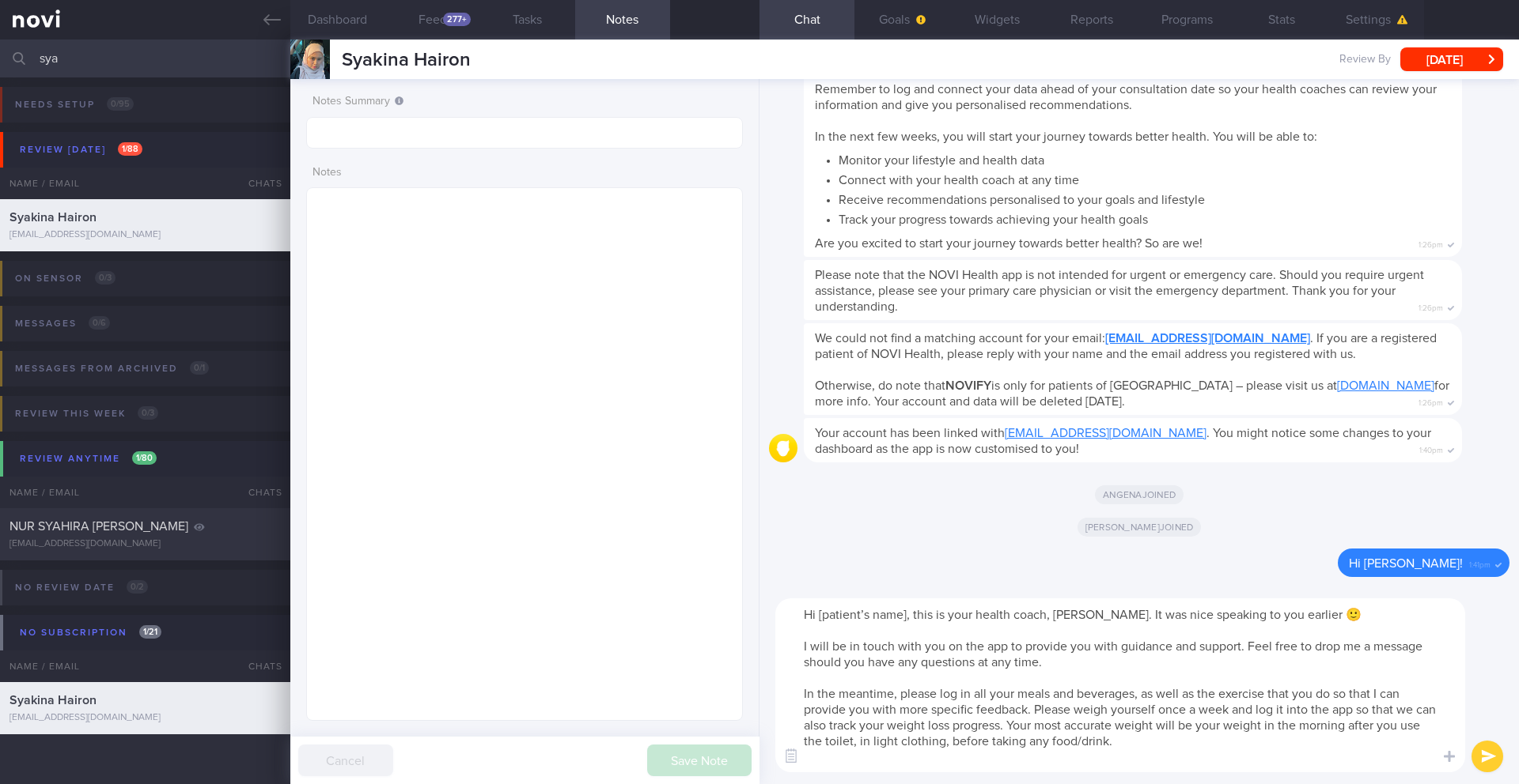
drag, startPoint x: 908, startPoint y: 617, endPoint x: 856, endPoint y: 615, distance: 52.0
click at [856, 615] on textarea "Hi [patient’s name], this is your health coach, [PERSON_NAME]. It was nice spea…" at bounding box center [1119, 685] width 690 height 174
drag, startPoint x: 1056, startPoint y: 617, endPoint x: 907, endPoint y: 616, distance: 149.0
click at [907, 616] on textarea "Hi [PERSON_NAME], this is your health coach, [PERSON_NAME]. It was nice speakin…" at bounding box center [1119, 685] width 690 height 174
drag, startPoint x: 1090, startPoint y: 619, endPoint x: 871, endPoint y: 614, distance: 219.1
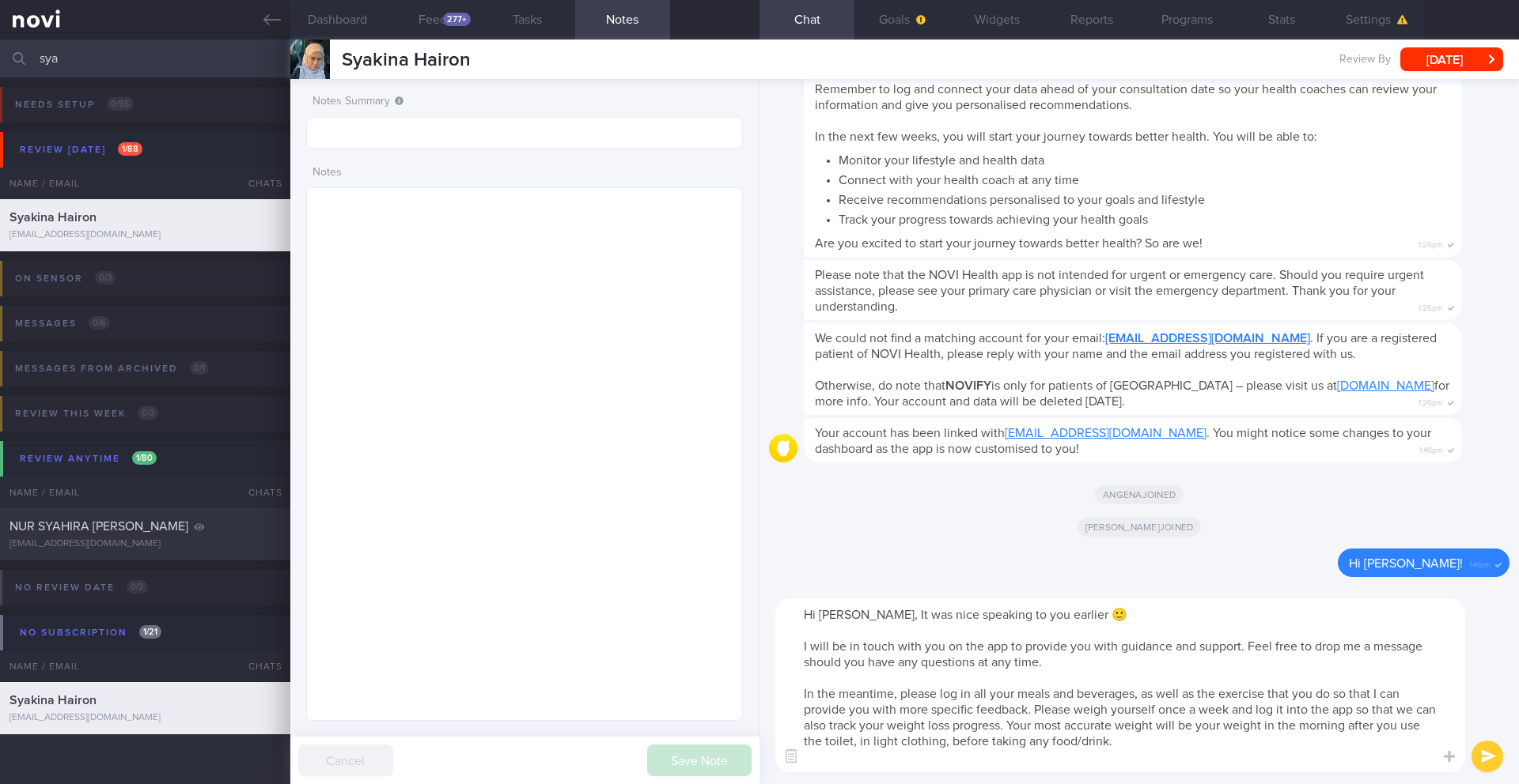
click at [871, 614] on textarea "Hi [PERSON_NAME], It was nice speaking to you earlier 🙂 I will be in touch with…" at bounding box center [1119, 685] width 690 height 174
click at [1016, 694] on textarea "Hi [PERSON_NAME], I will be in touch with you on the app to provide you with gu…" at bounding box center [1119, 685] width 690 height 174
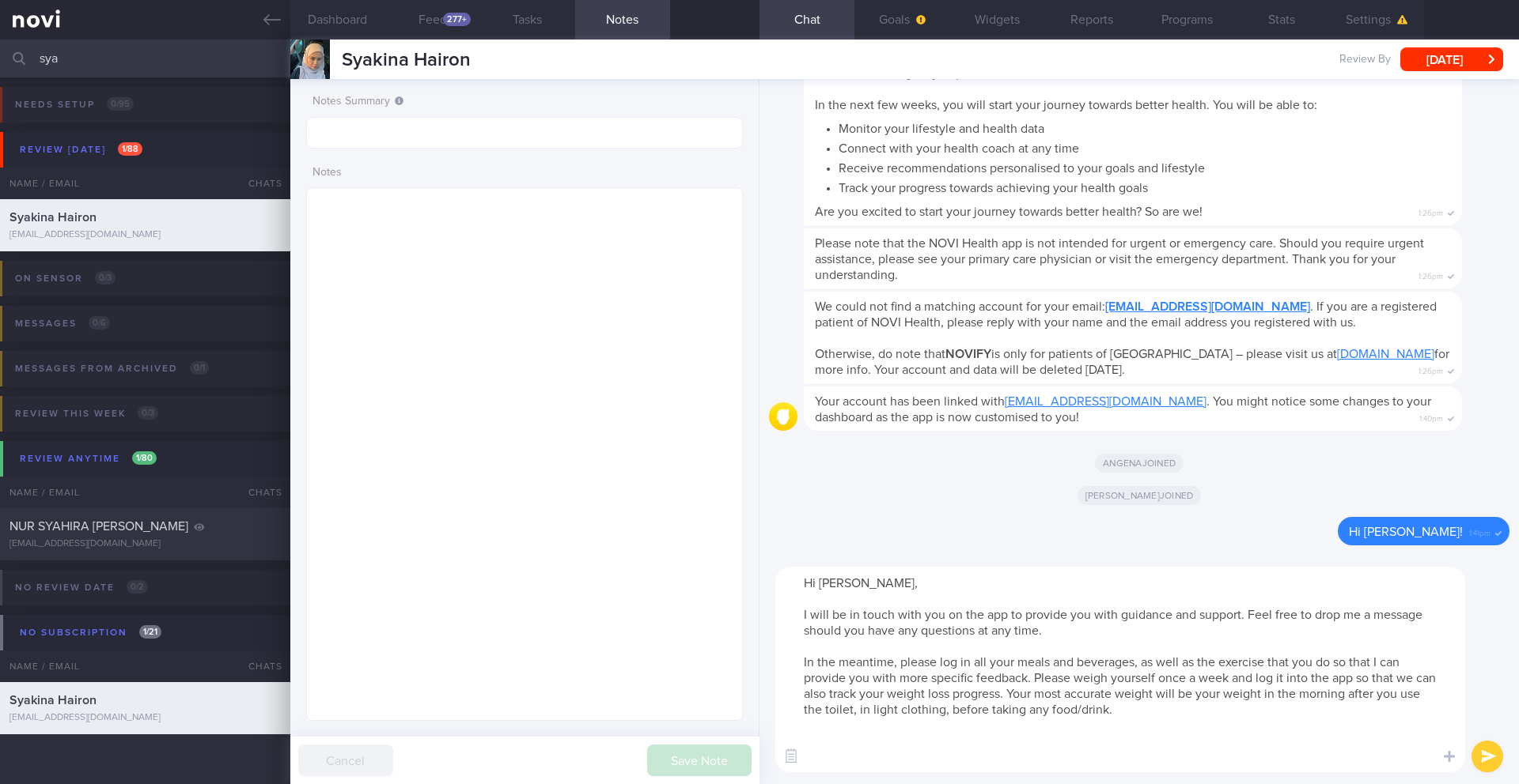
paste textarea "- To ensure you don't miss notifications, please go to the "Settings" section o…"
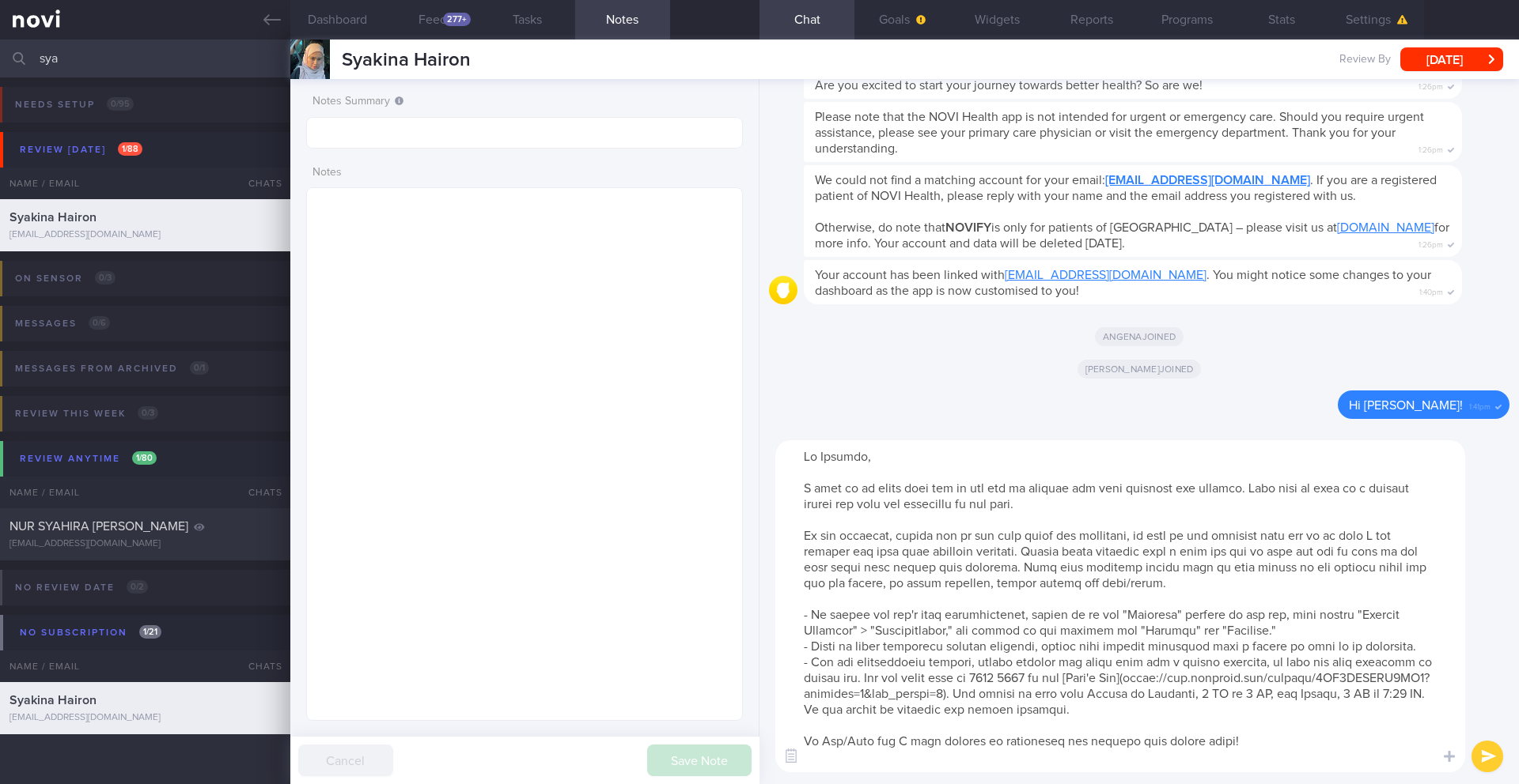
scroll to position [31, 0]
drag, startPoint x: 871, startPoint y: 725, endPoint x: 823, endPoint y: 727, distance: 48.0
click at [823, 694] on textarea at bounding box center [1119, 607] width 690 height 332
click at [1016, 694] on button "submit" at bounding box center [1487, 757] width 31 height 31
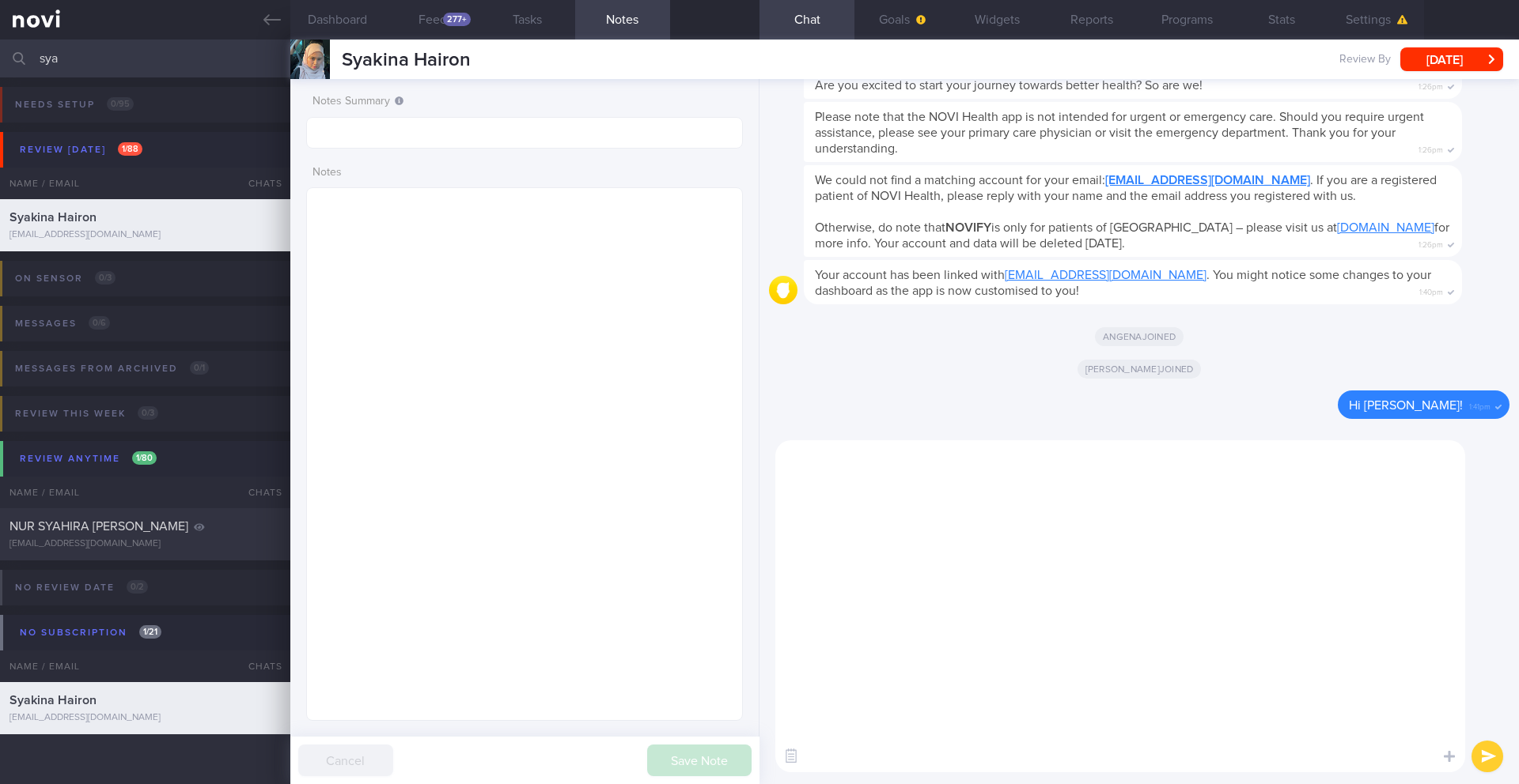
scroll to position [0, 0]
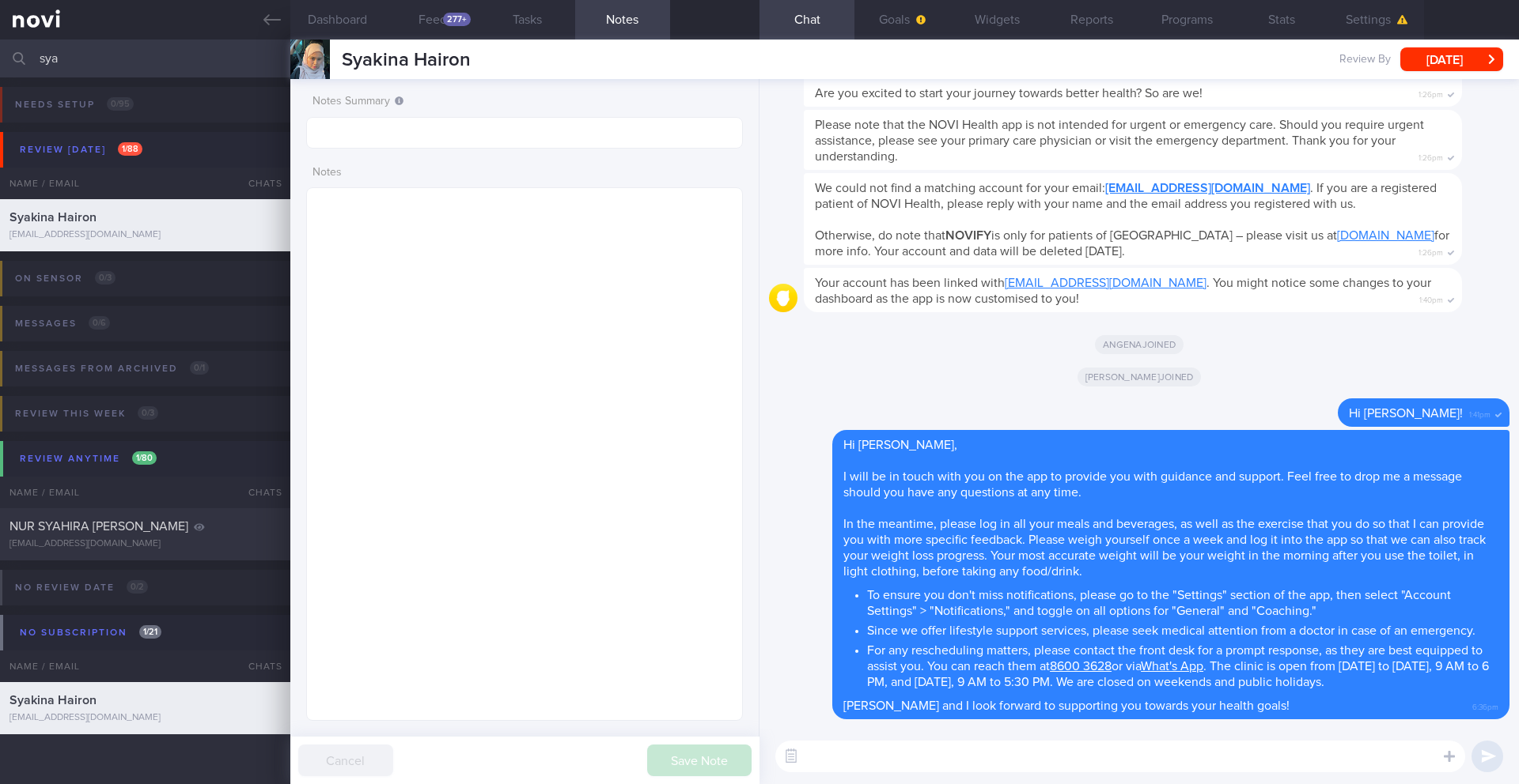
click at [872, 694] on textarea at bounding box center [1119, 757] width 690 height 31
paste textarea "We have set progressive weight loss goals over the course of the program to mak…"
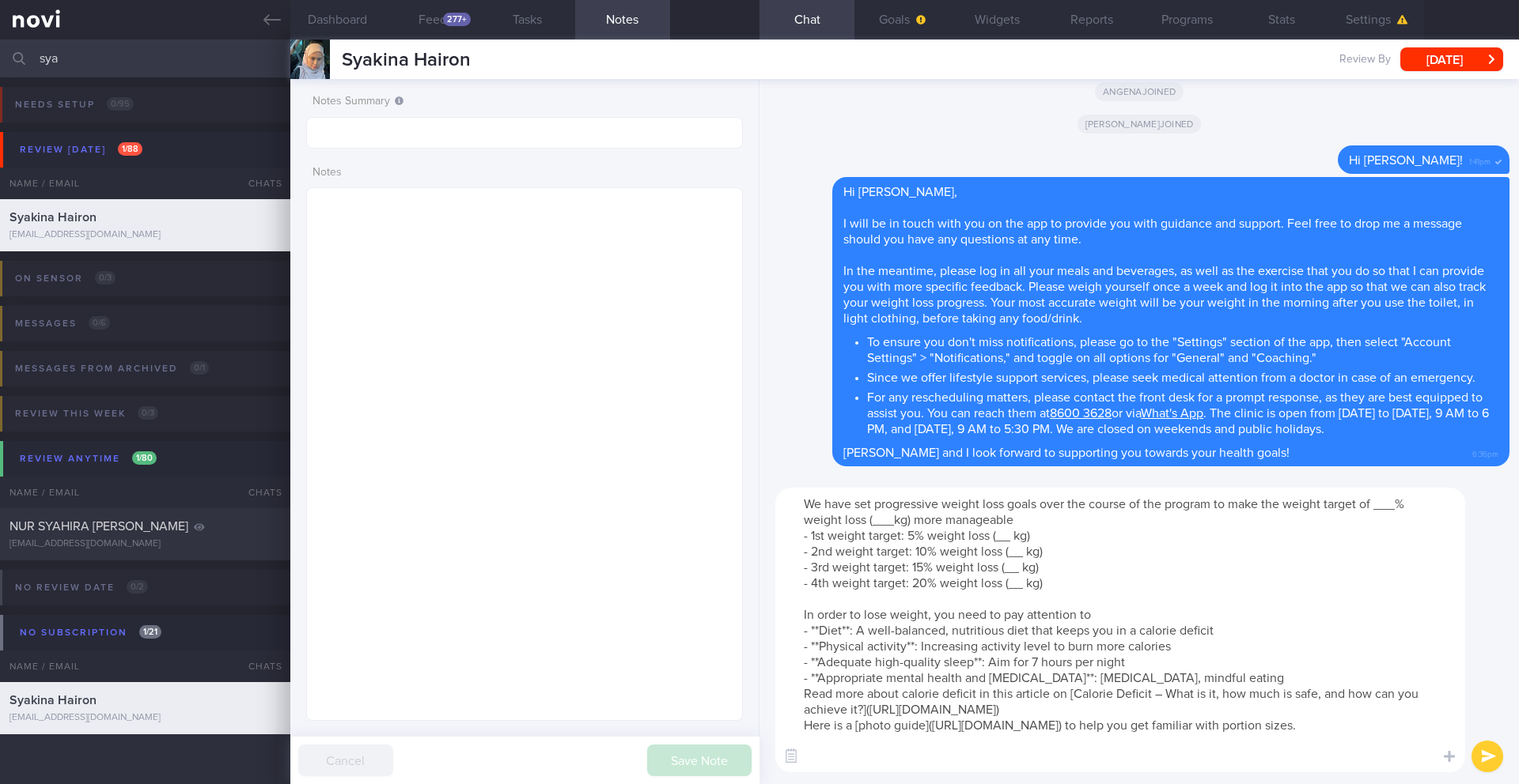
drag, startPoint x: 1400, startPoint y: 508, endPoint x: 1376, endPoint y: 507, distance: 24.0
click at [1016, 507] on textarea "We have set progressive weight loss goals over the course of the program to mak…" at bounding box center [1119, 630] width 690 height 285
click at [467, 258] on textarea at bounding box center [524, 454] width 436 height 534
paste textarea "Aim for 5% (4kg -> 75kg) > 10% (8kg -> 71kg) > 15% (12kg -> 67kg) > 20% (16kg -…"
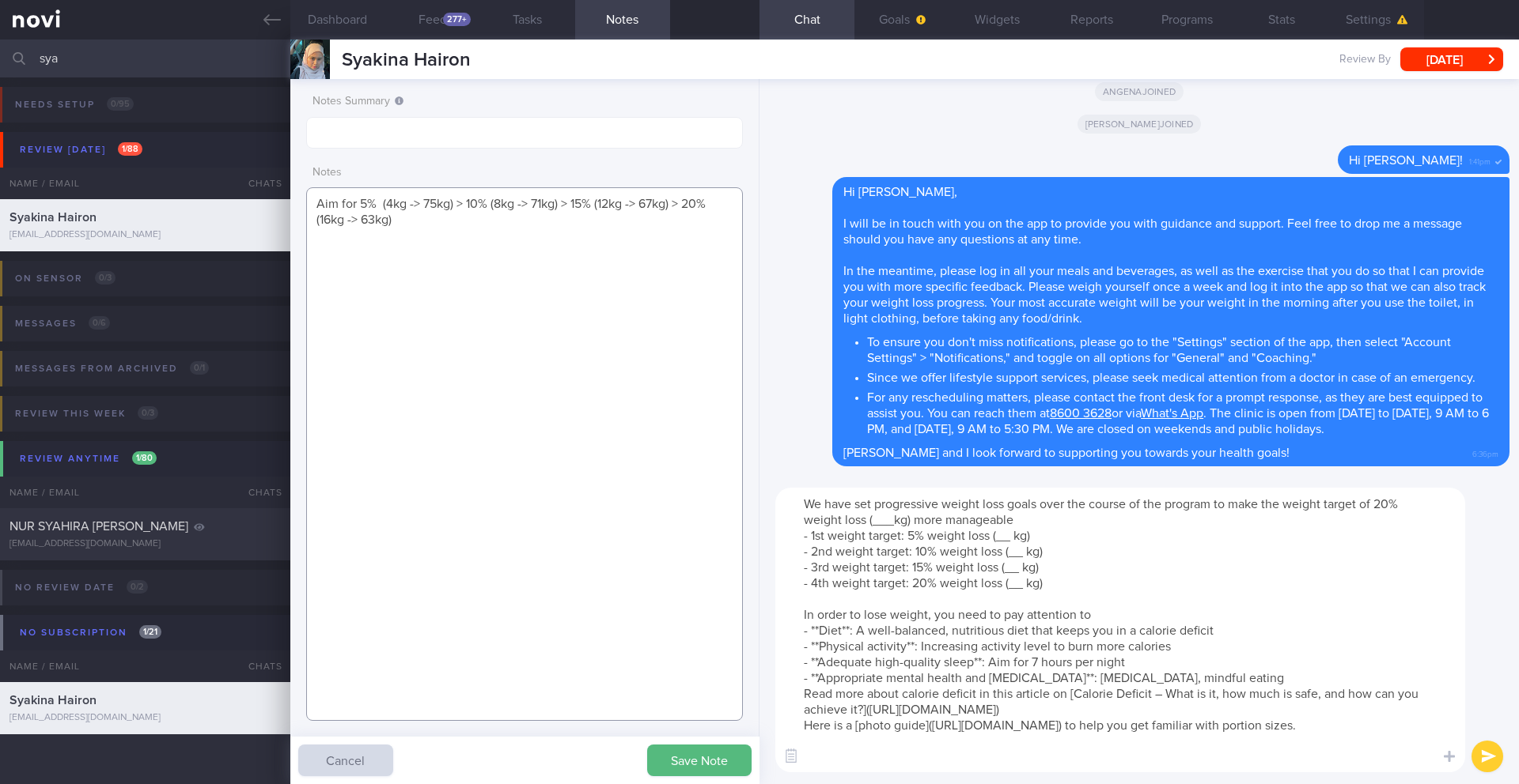
drag, startPoint x: 360, startPoint y: 205, endPoint x: 368, endPoint y: 203, distance: 8.2
click at [360, 205] on textarea "Aim for 5% (4kg -> 75kg) > 10% (8kg -> 71kg) > 15% (12kg -> 67kg) > 20% (16kg -…" at bounding box center [524, 454] width 436 height 534
click at [419, 223] on textarea "Aim for 5% (4kg -> 75kg) > 10% (8kg -> 71kg) > 15% (12kg -> 67kg) > 20% (16kg -…" at bounding box center [524, 454] width 436 height 534
click at [425, 237] on textarea "Aim for 5% (4kg -> 75kg) 10% (8kg -> 71kg) > 15% (12kg -> 67kg) > 20% (16kg -> …" at bounding box center [524, 454] width 436 height 534
drag, startPoint x: 431, startPoint y: 251, endPoint x: 431, endPoint y: 242, distance: 9.0
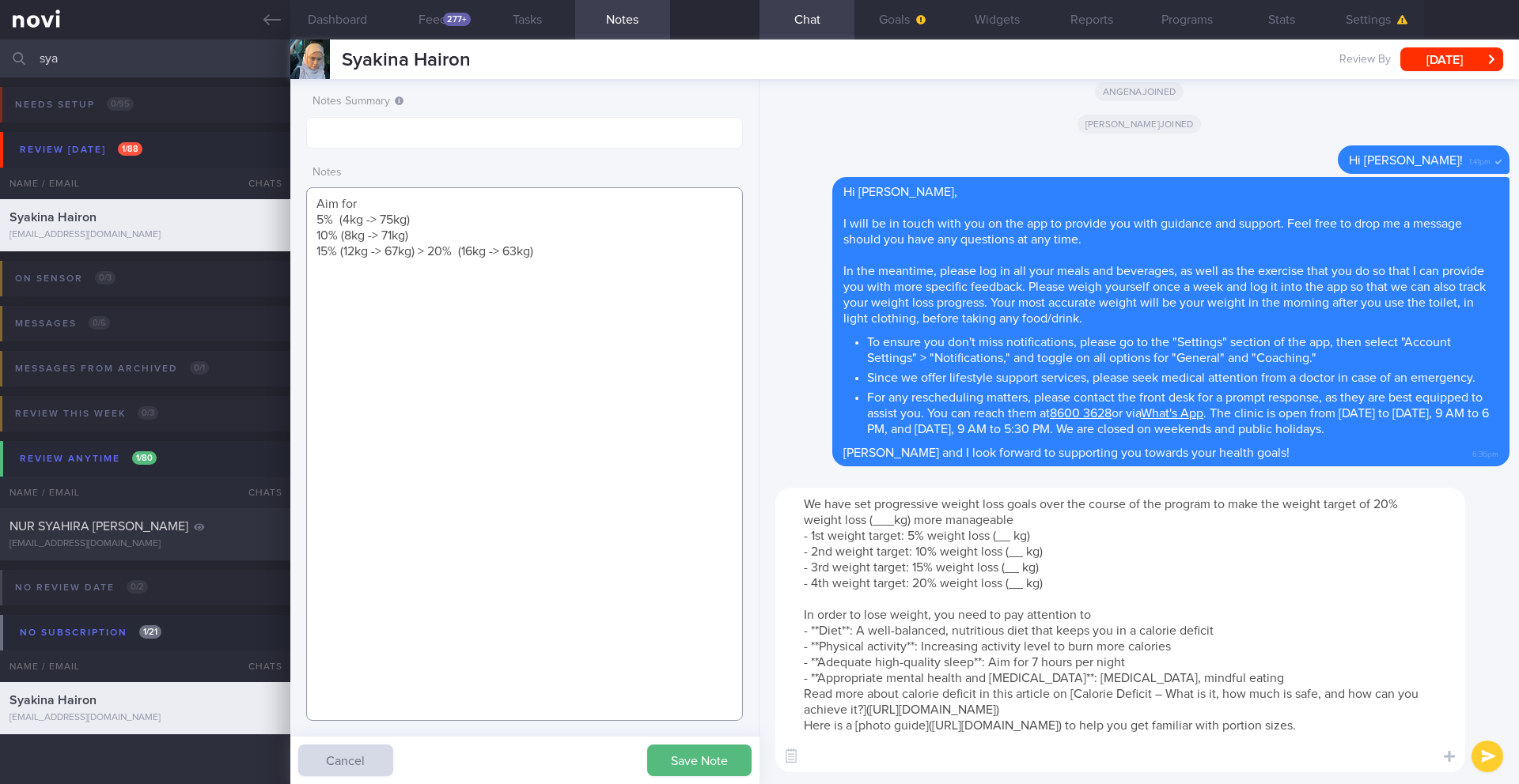
click at [431, 250] on textarea "Aim for 5% (4kg -> 75kg) 10% (8kg -> 71kg) 15% (12kg -> 67kg) > 20% (16kg -> 63…" at bounding box center [524, 454] width 436 height 534
drag, startPoint x: 891, startPoint y: 523, endPoint x: 874, endPoint y: 524, distance: 17.0
click at [874, 524] on textarea "We have set progressive weight loss goals over the course of the program to mak…" at bounding box center [1119, 630] width 690 height 285
click at [1015, 541] on textarea "We have set progressive weight loss goals over the course of the program to mak…" at bounding box center [1119, 630] width 690 height 285
click at [1016, 551] on textarea "We have set progressive weight loss goals over the course of the program to mak…" at bounding box center [1119, 630] width 690 height 285
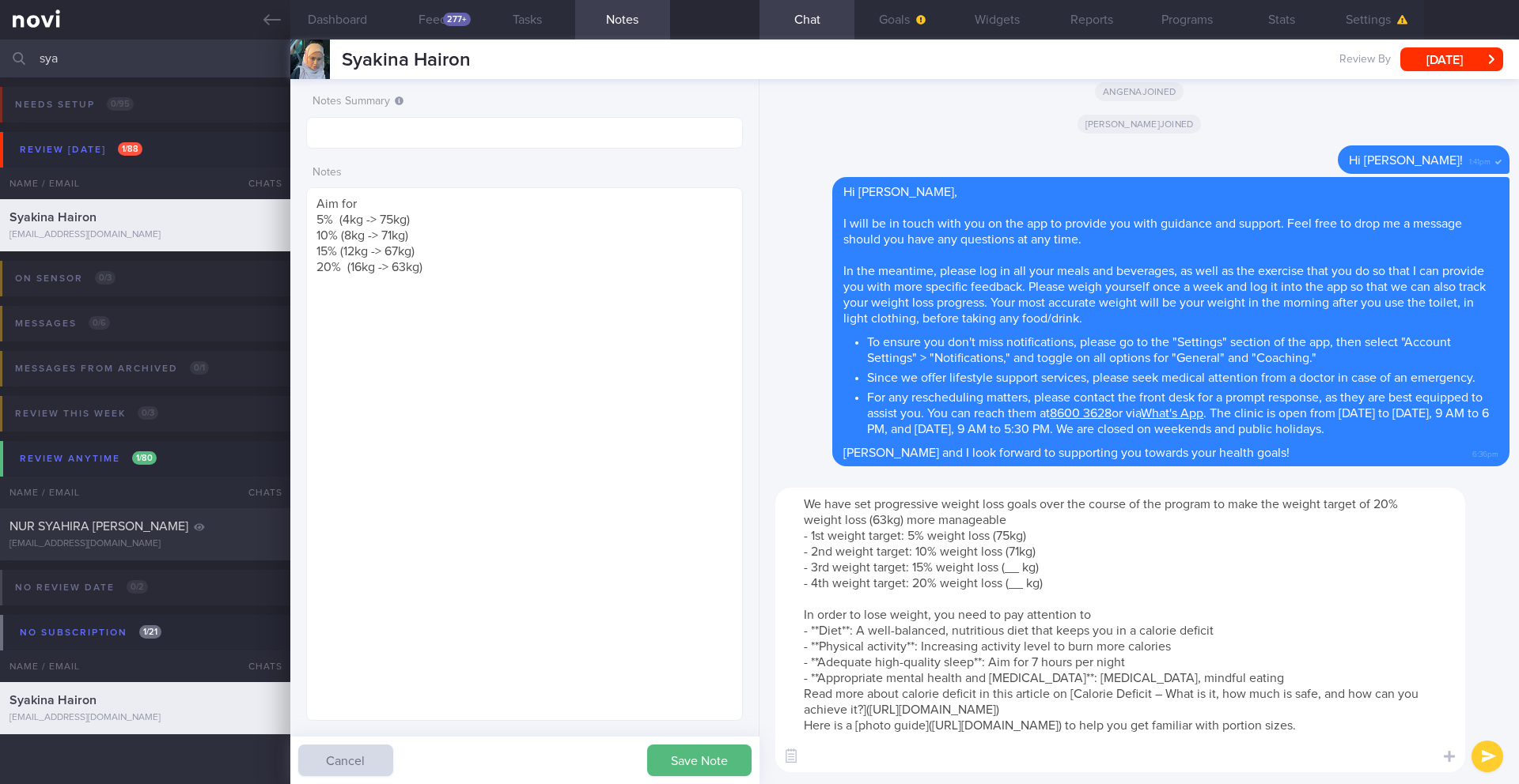
click at [1016, 563] on textarea "We have set progressive weight loss goals over the course of the program to mak…" at bounding box center [1119, 630] width 690 height 285
click at [1016, 589] on textarea "We have set progressive weight loss goals over the course of the program to mak…" at bounding box center [1119, 630] width 690 height 285
click at [960, 694] on textarea "We have set progressive weight loss goals over the course of the program to mak…" at bounding box center [1119, 630] width 690 height 285
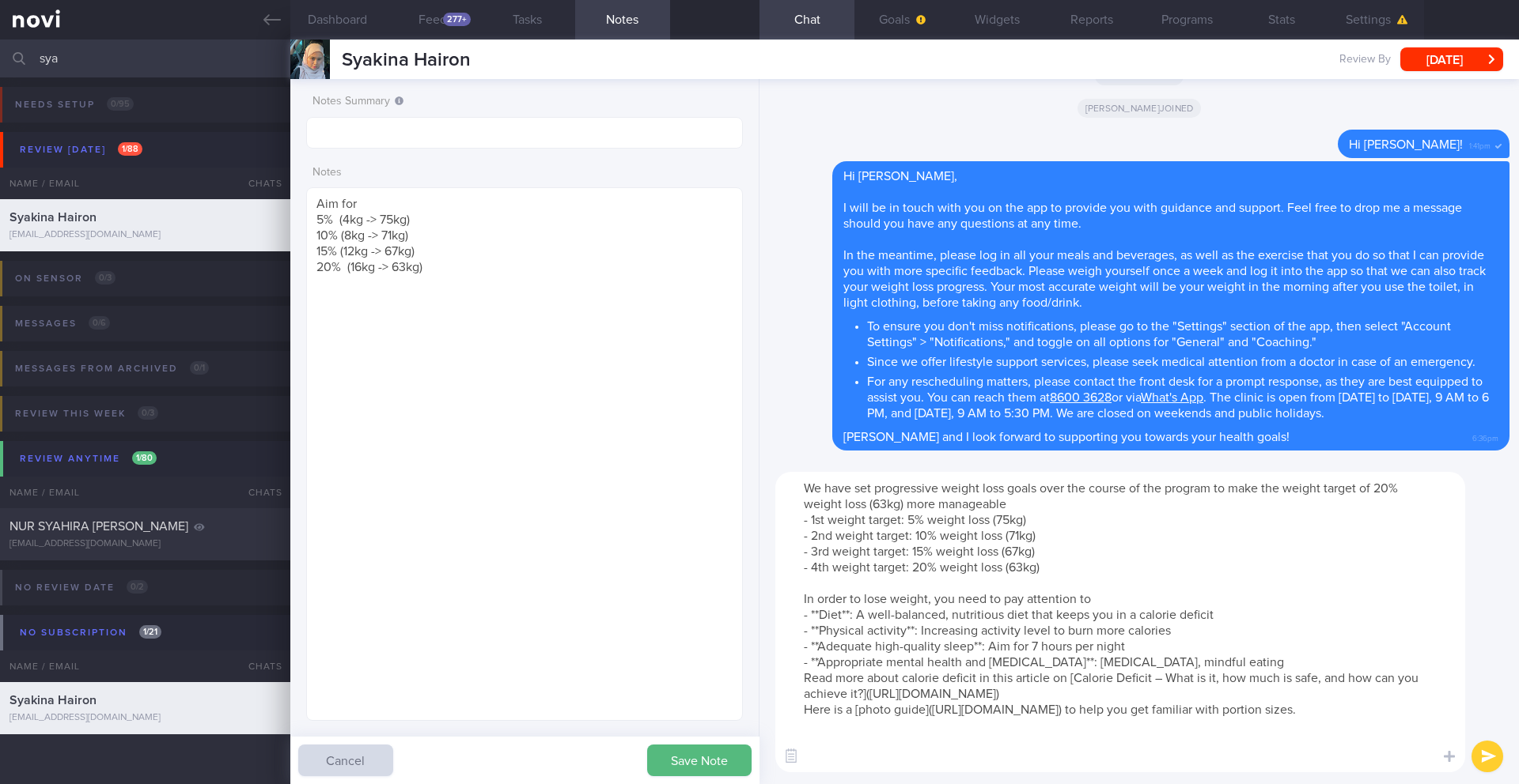
paste textarea "To learn more about AI food logging, please click on the following [link]([URL]…"
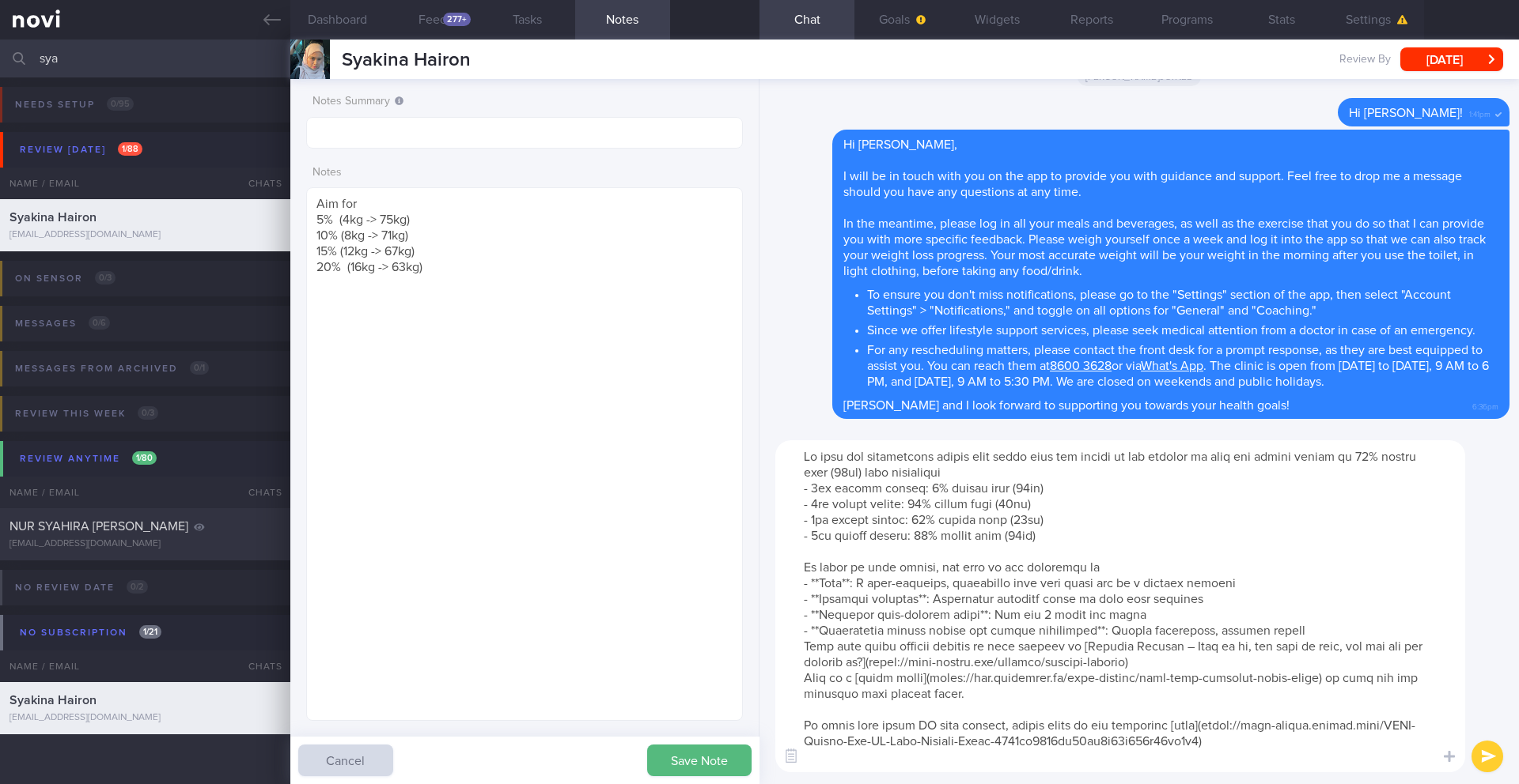
click at [1016, 694] on textarea at bounding box center [1119, 607] width 690 height 332
paste textarea "For exercise, focus on incorporating a good mix of aerobic (cardio) and strengt…"
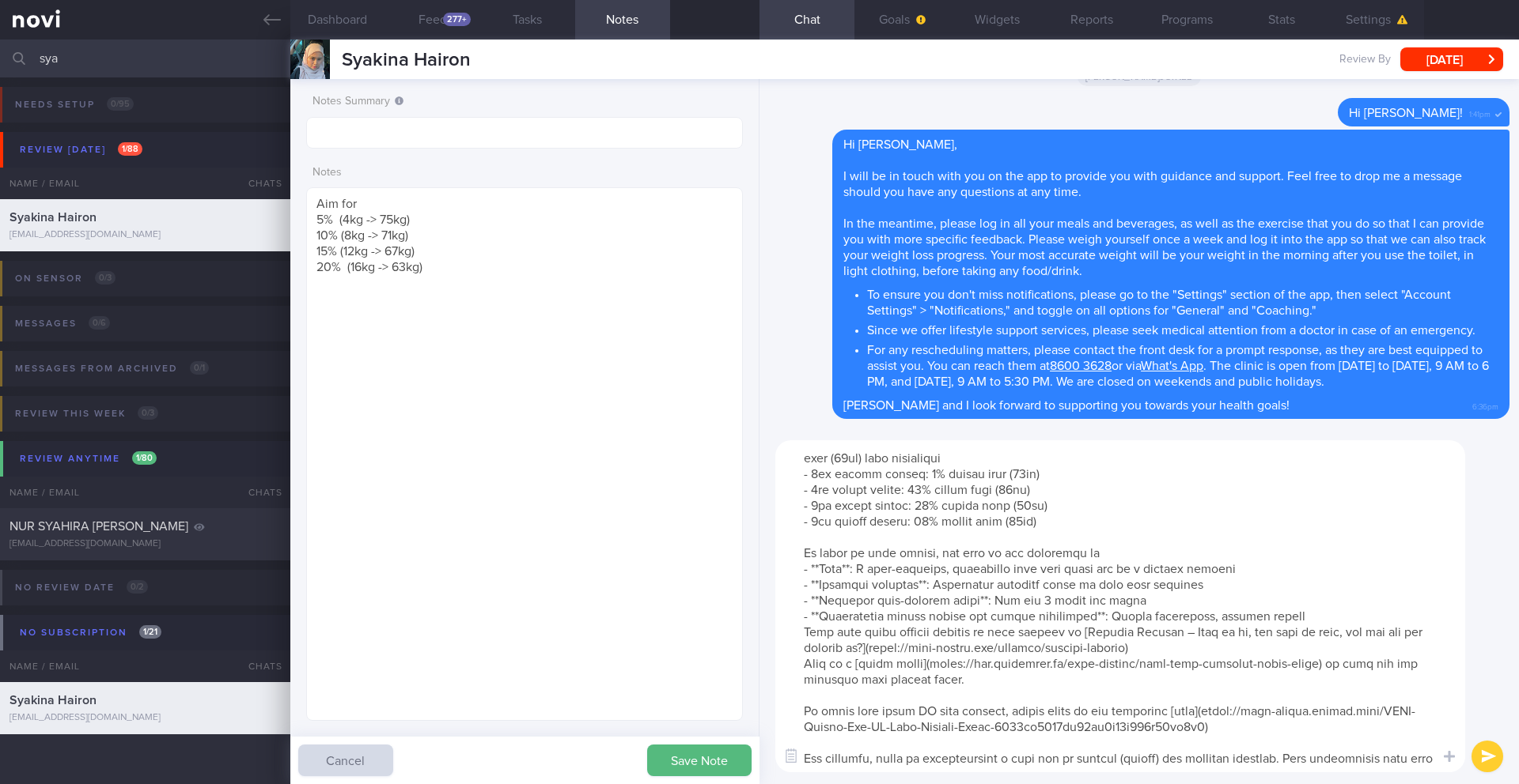
scroll to position [156, 0]
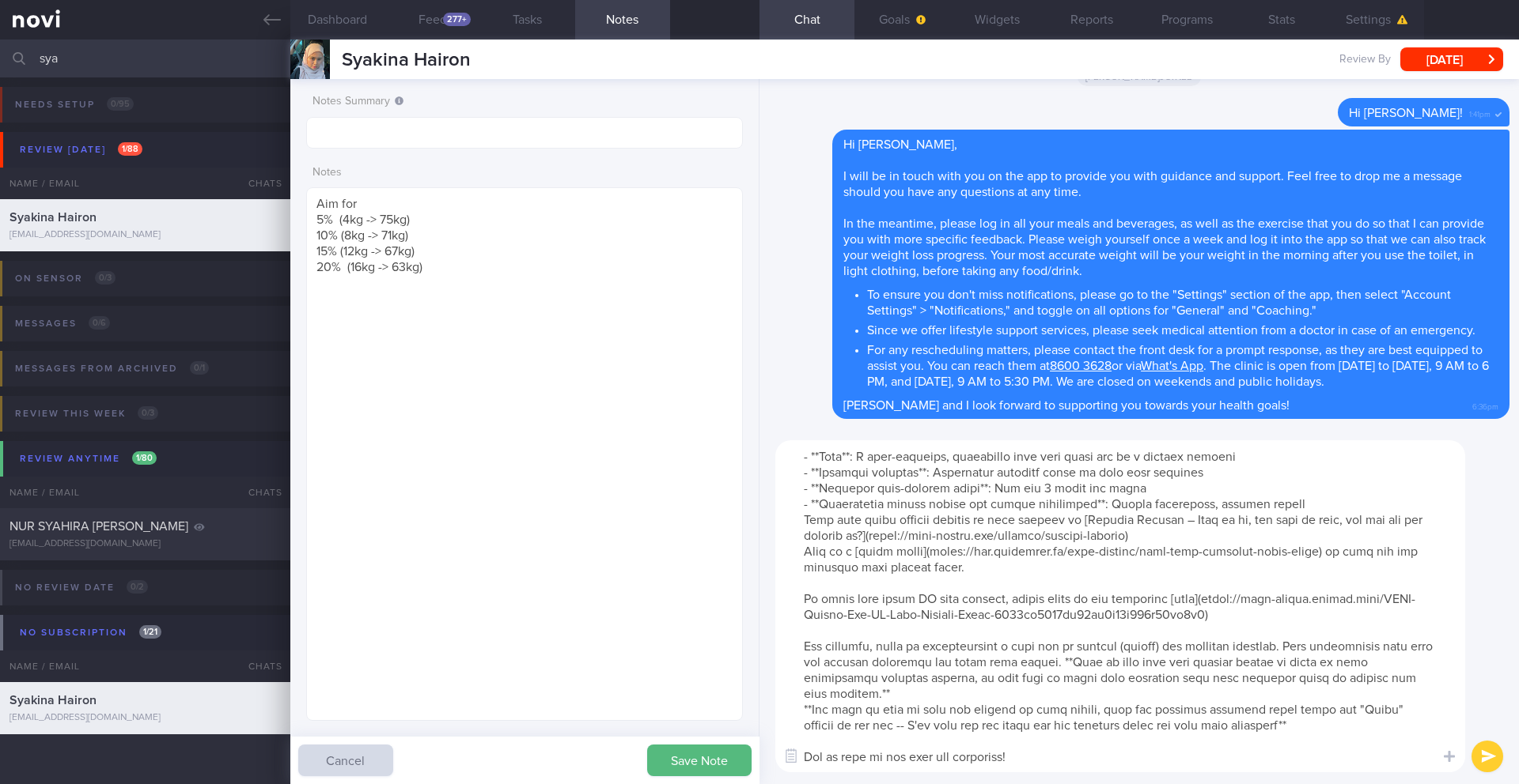
click at [912, 663] on textarea at bounding box center [1119, 607] width 690 height 332
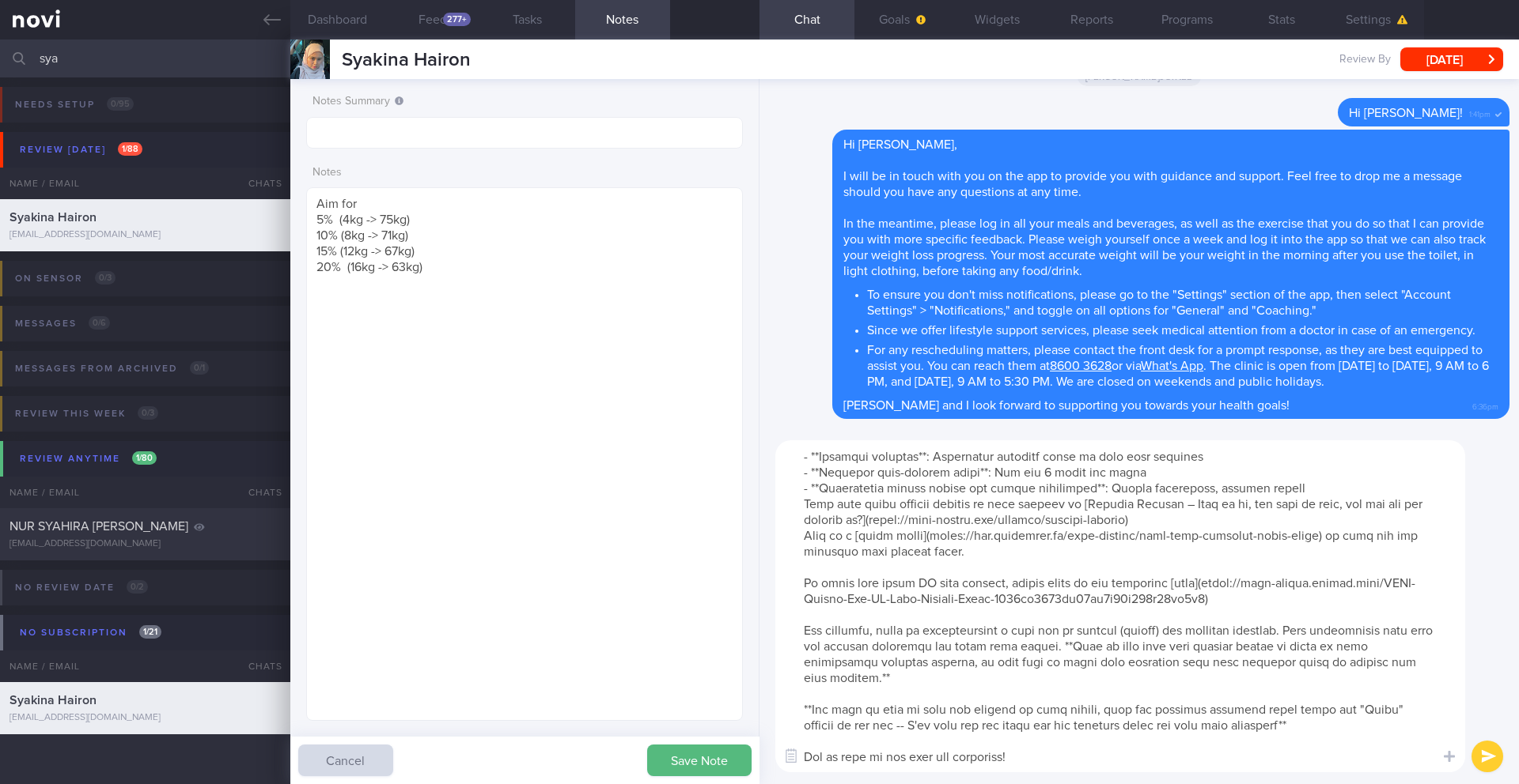
click at [802, 490] on textarea at bounding box center [1119, 607] width 690 height 332
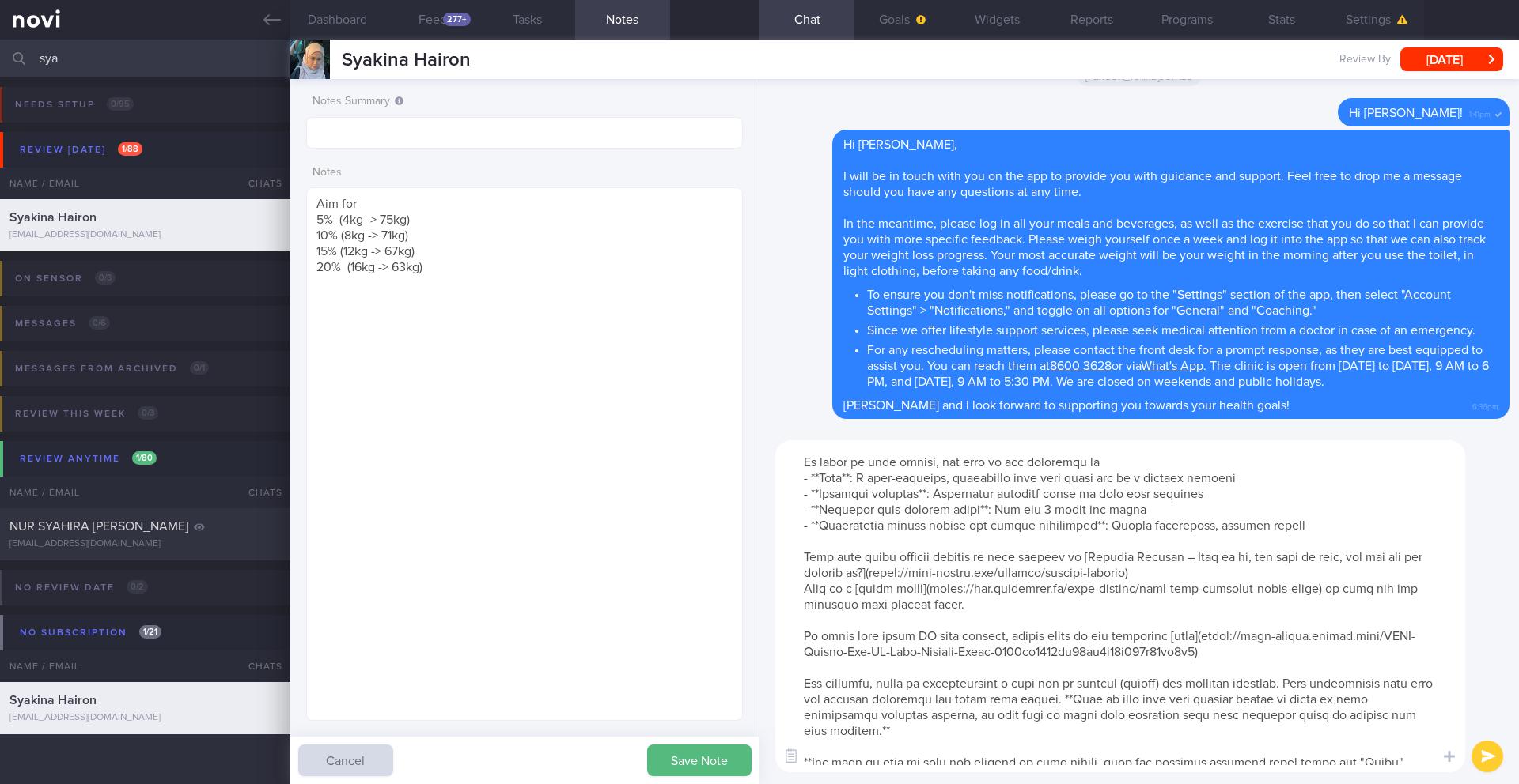
scroll to position [205, 0]
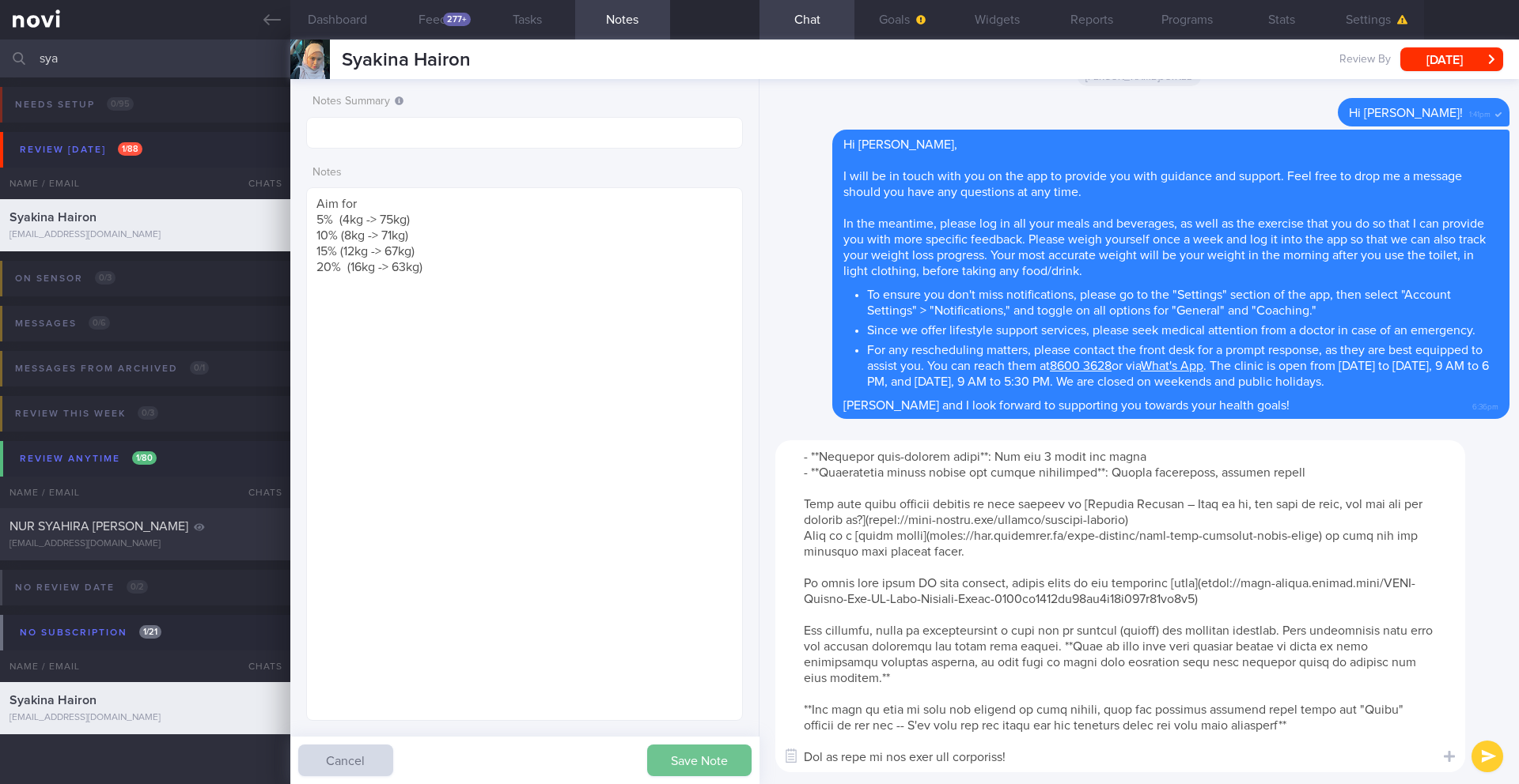
click at [689, 694] on button "Save Note" at bounding box center [699, 760] width 104 height 31
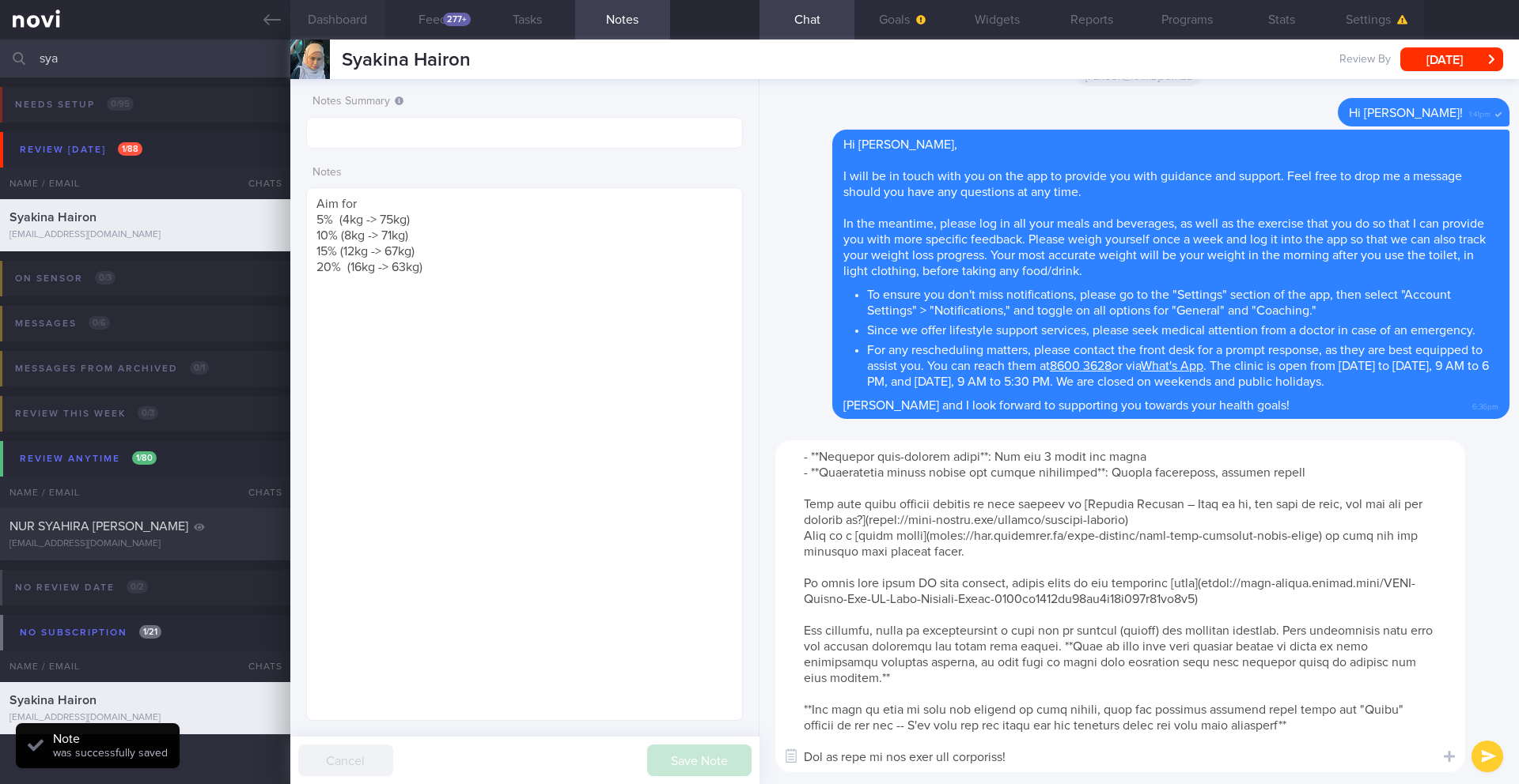
click at [354, 18] on button "Dashboard" at bounding box center [338, 19] width 95 height 39
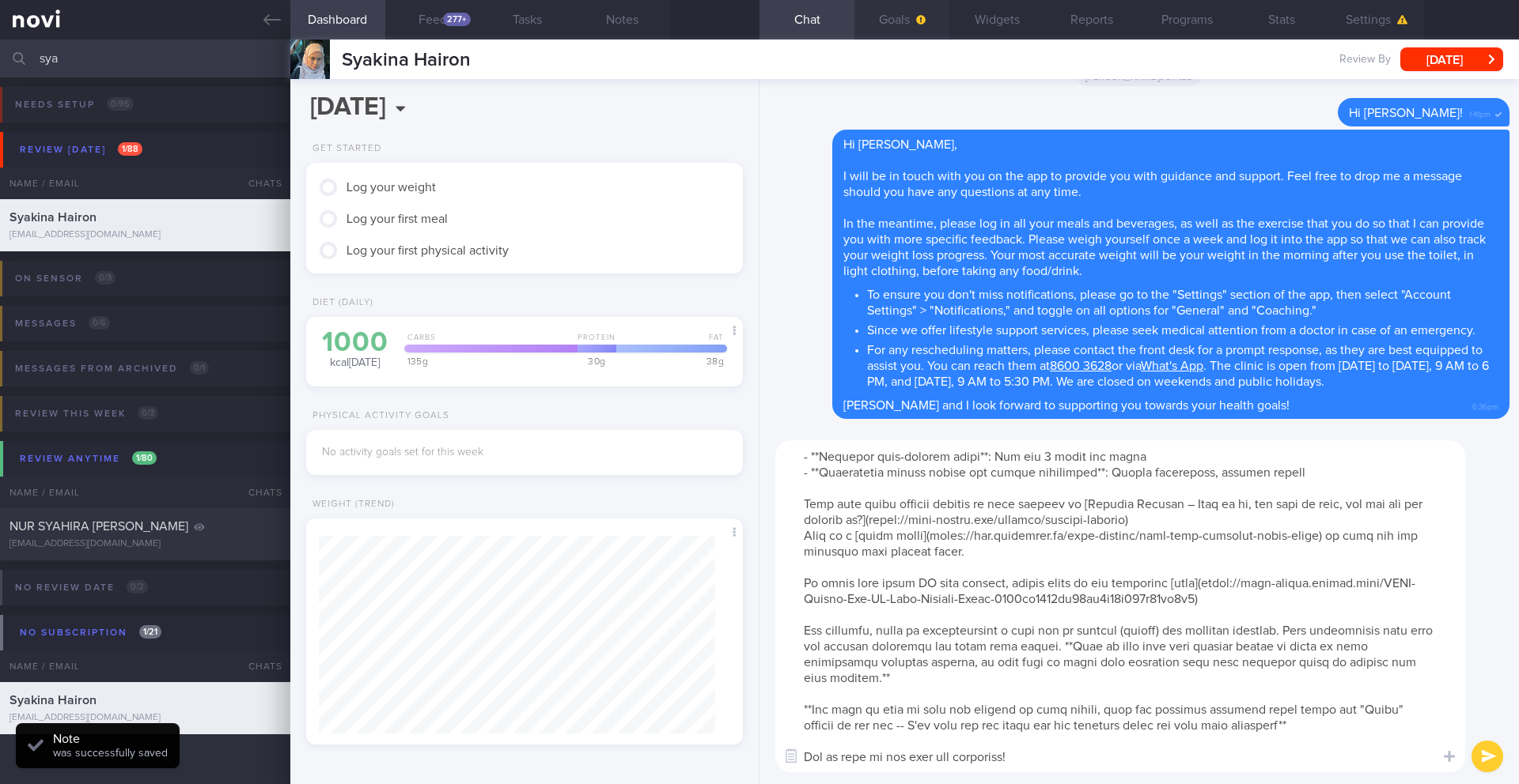
click at [882, 17] on button "Goals" at bounding box center [902, 19] width 95 height 39
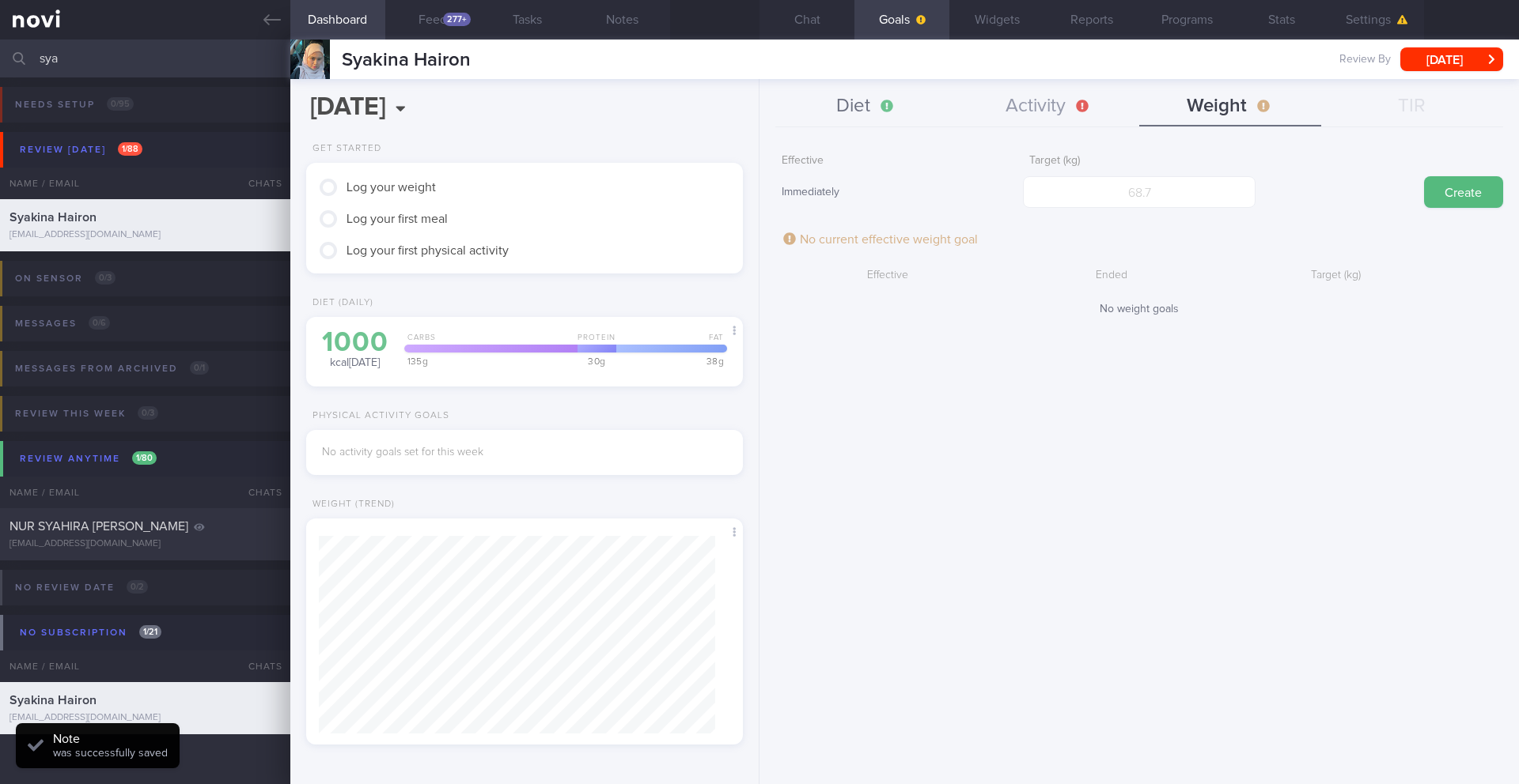
click at [882, 103] on button "Diet" at bounding box center [866, 107] width 182 height 39
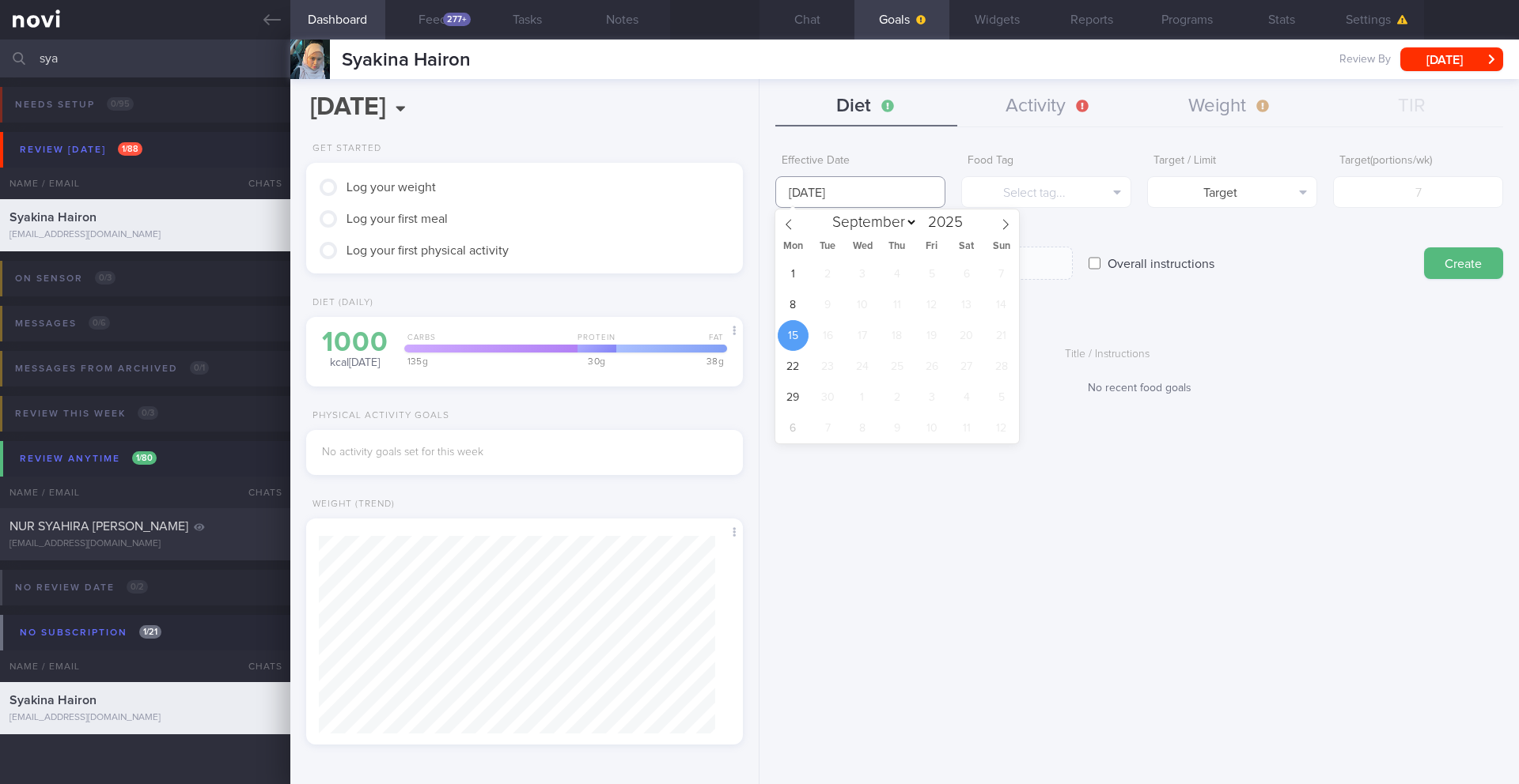
click at [840, 192] on input "[DATE]" at bounding box center [860, 192] width 170 height 31
click at [805, 302] on span "8" at bounding box center [792, 304] width 31 height 31
click at [1014, 184] on button "Select tag..." at bounding box center [1046, 192] width 170 height 31
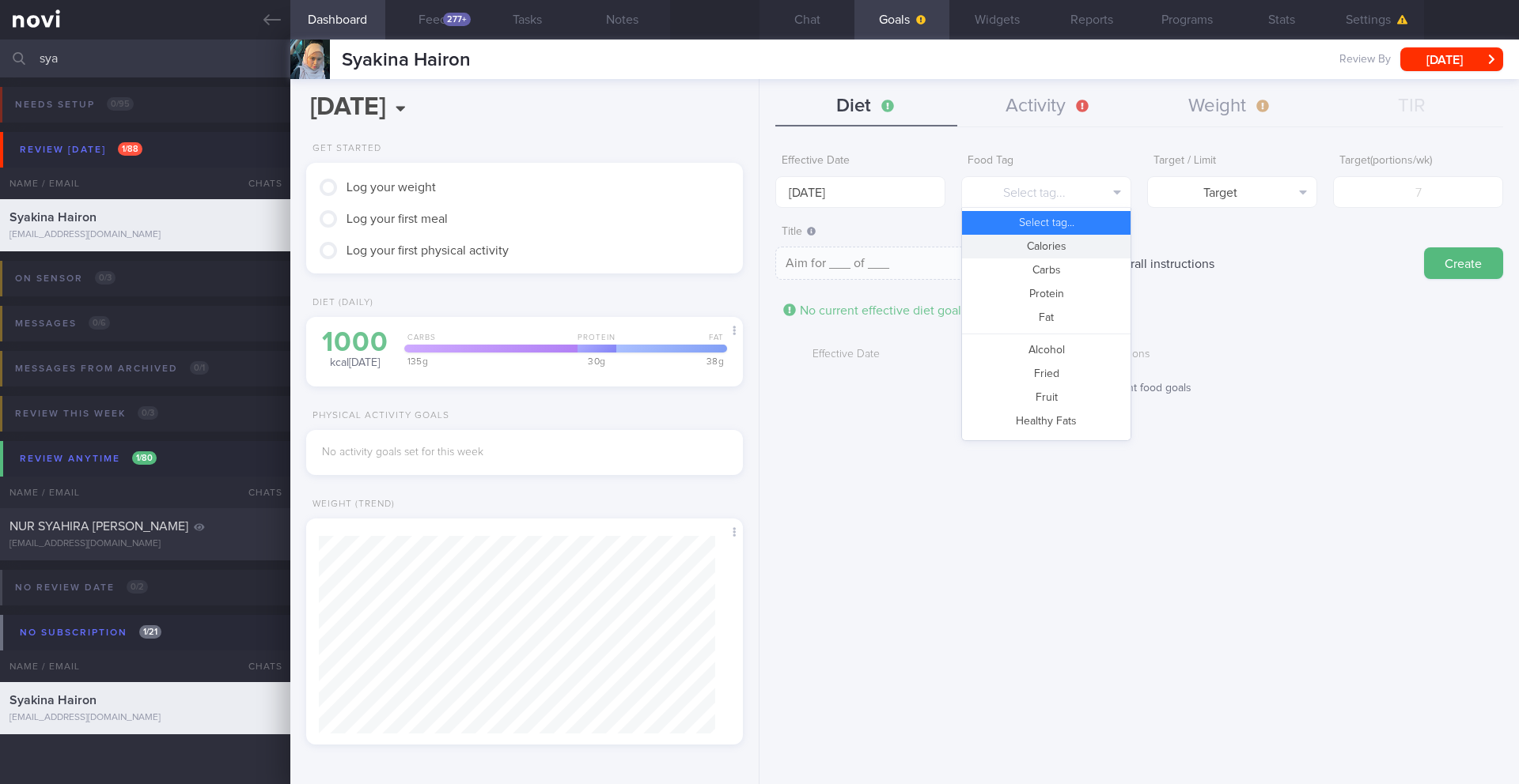
click at [1016, 252] on button "Calories" at bounding box center [1046, 246] width 169 height 24
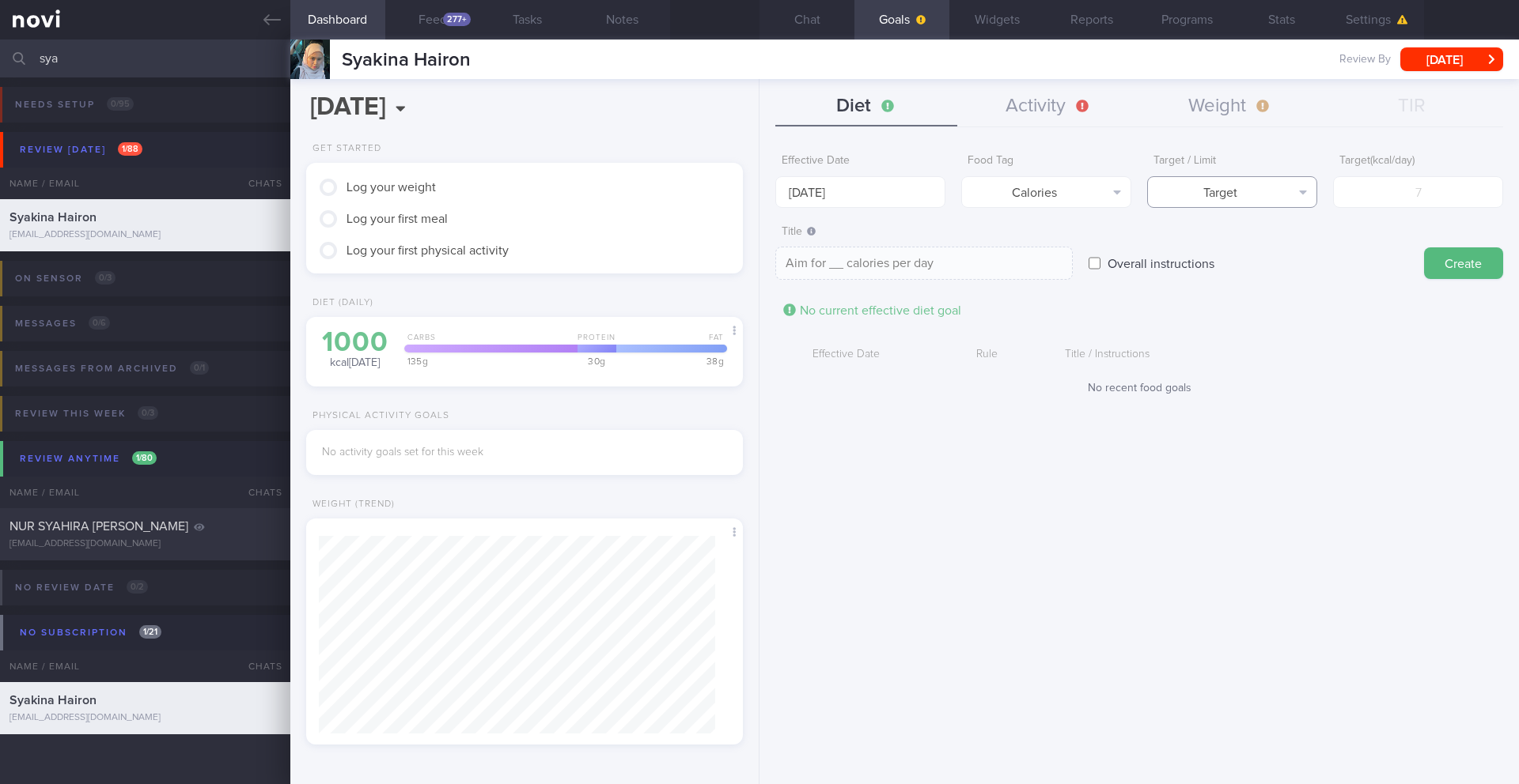
click at [1016, 204] on button "Target" at bounding box center [1232, 192] width 170 height 31
click at [1016, 239] on button "Limit" at bounding box center [1232, 246] width 169 height 24
click at [1016, 205] on input "number" at bounding box center [1418, 192] width 170 height 31
click at [1016, 265] on button "Create" at bounding box center [1463, 263] width 79 height 31
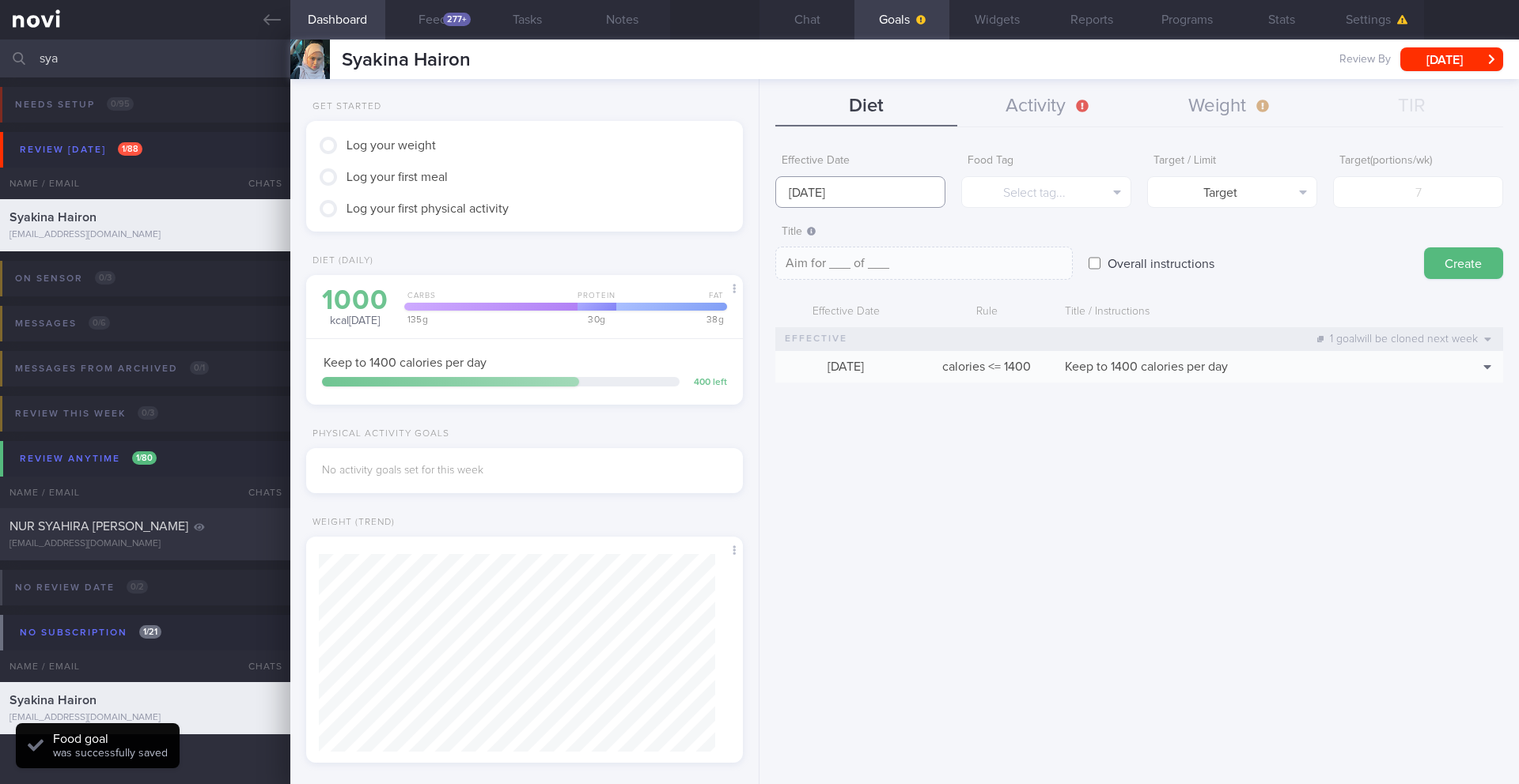
click at [819, 203] on body "You are offline! Some functionality will be unavailable Patients New Users Coac…" at bounding box center [759, 392] width 1519 height 784
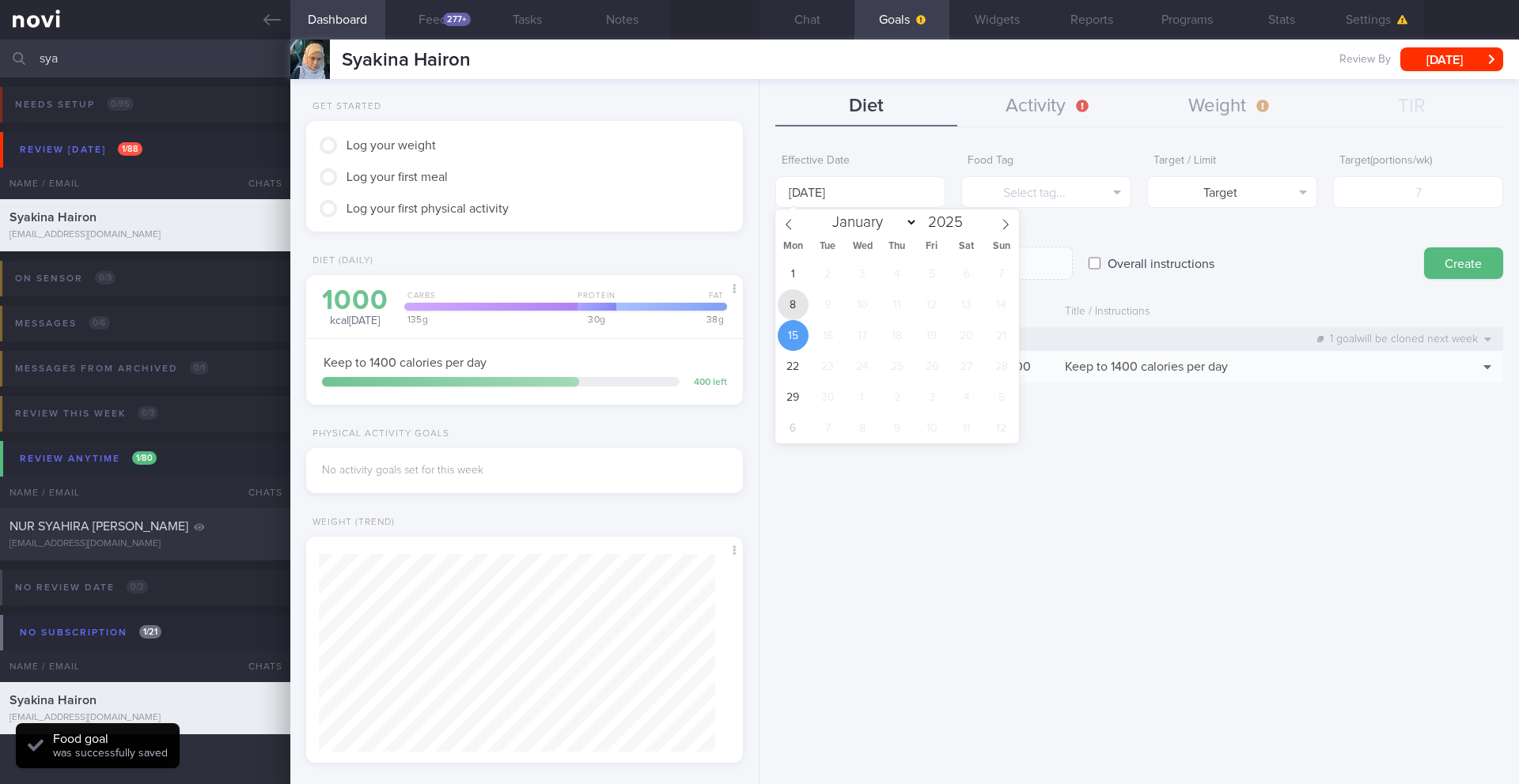
click at [799, 307] on span "8" at bounding box center [792, 304] width 31 height 31
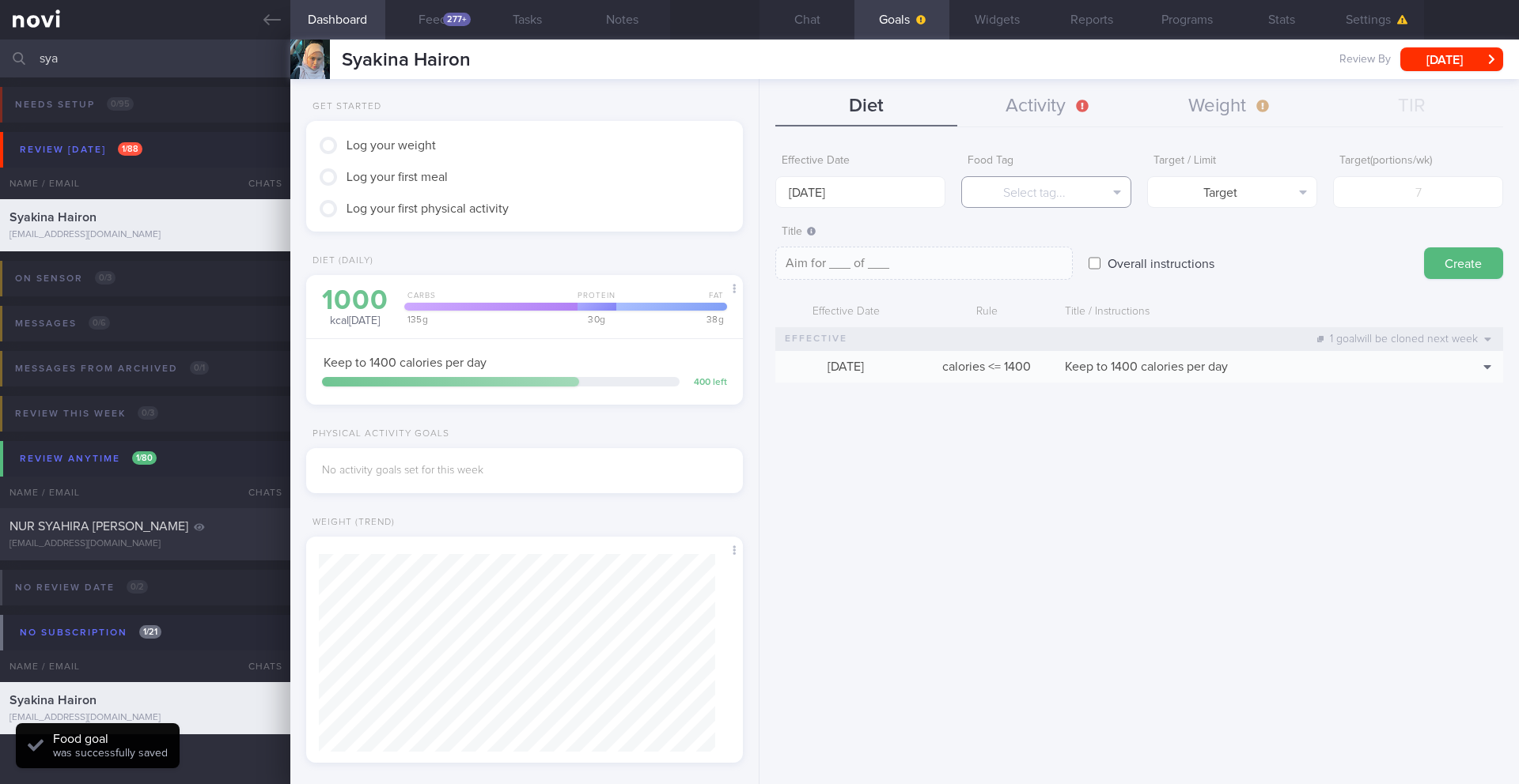
click at [1002, 205] on button "Select tag..." at bounding box center [1046, 192] width 170 height 31
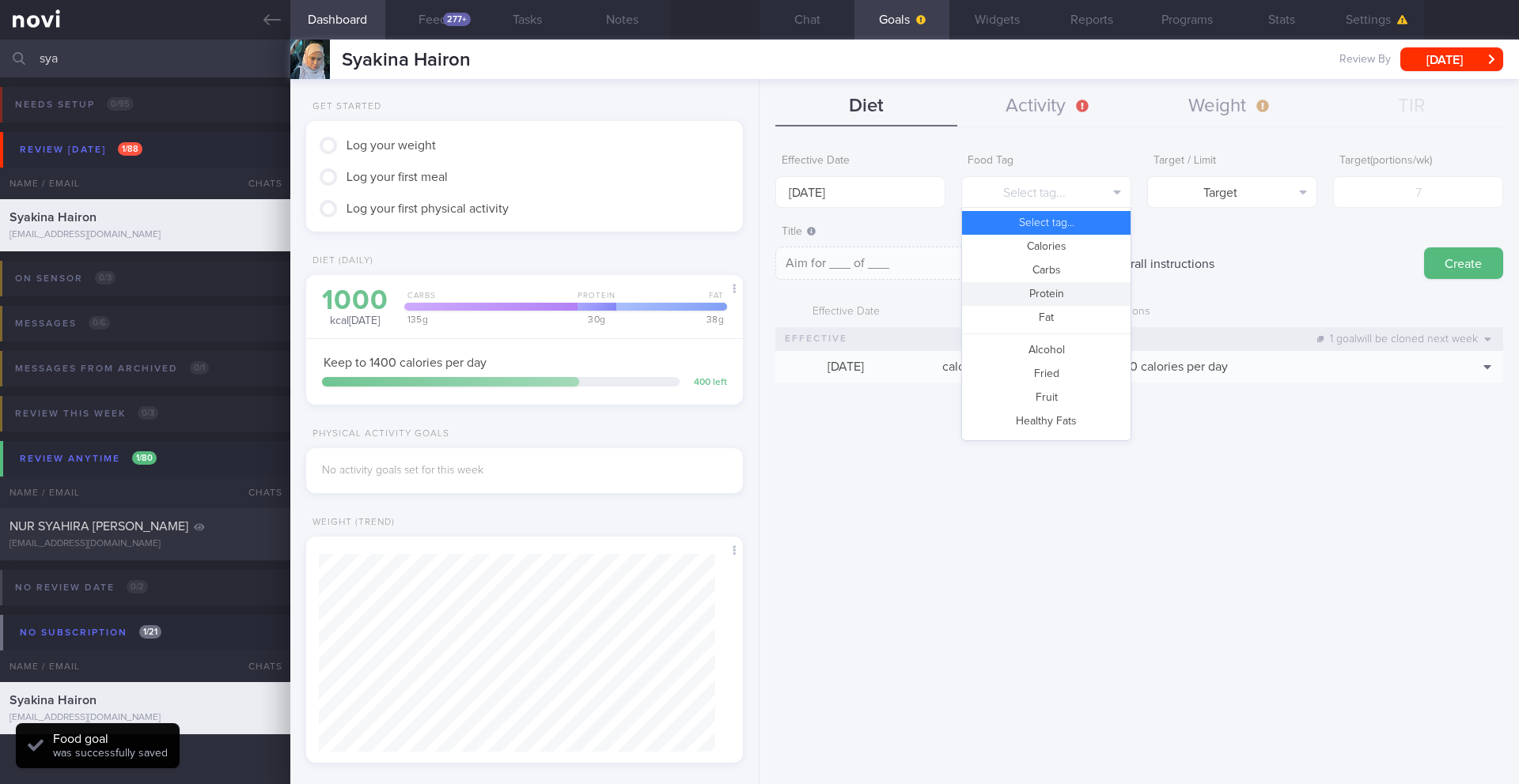
click at [1016, 294] on button "Protein" at bounding box center [1046, 294] width 169 height 24
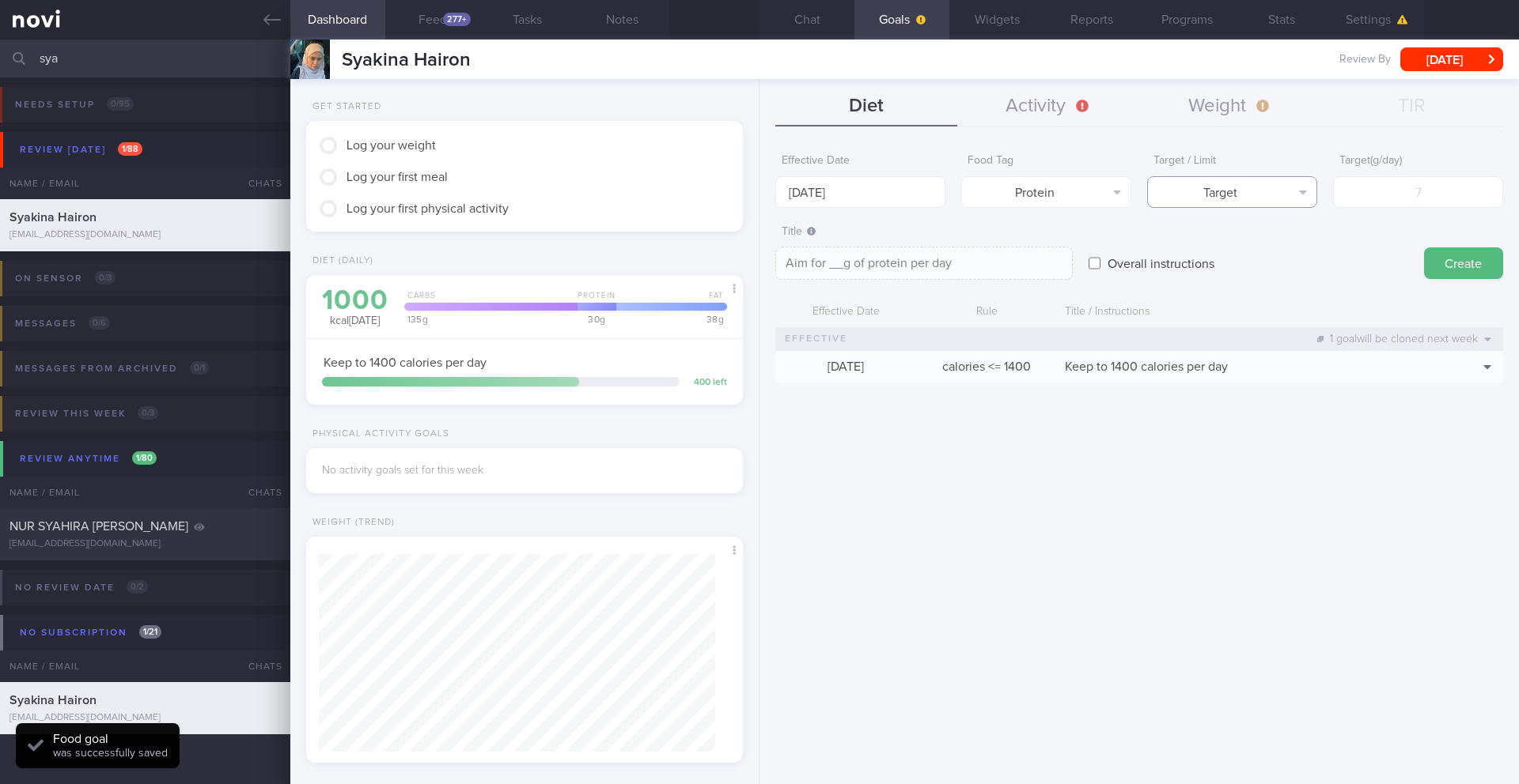
click at [1016, 188] on button "Target" at bounding box center [1232, 192] width 170 height 31
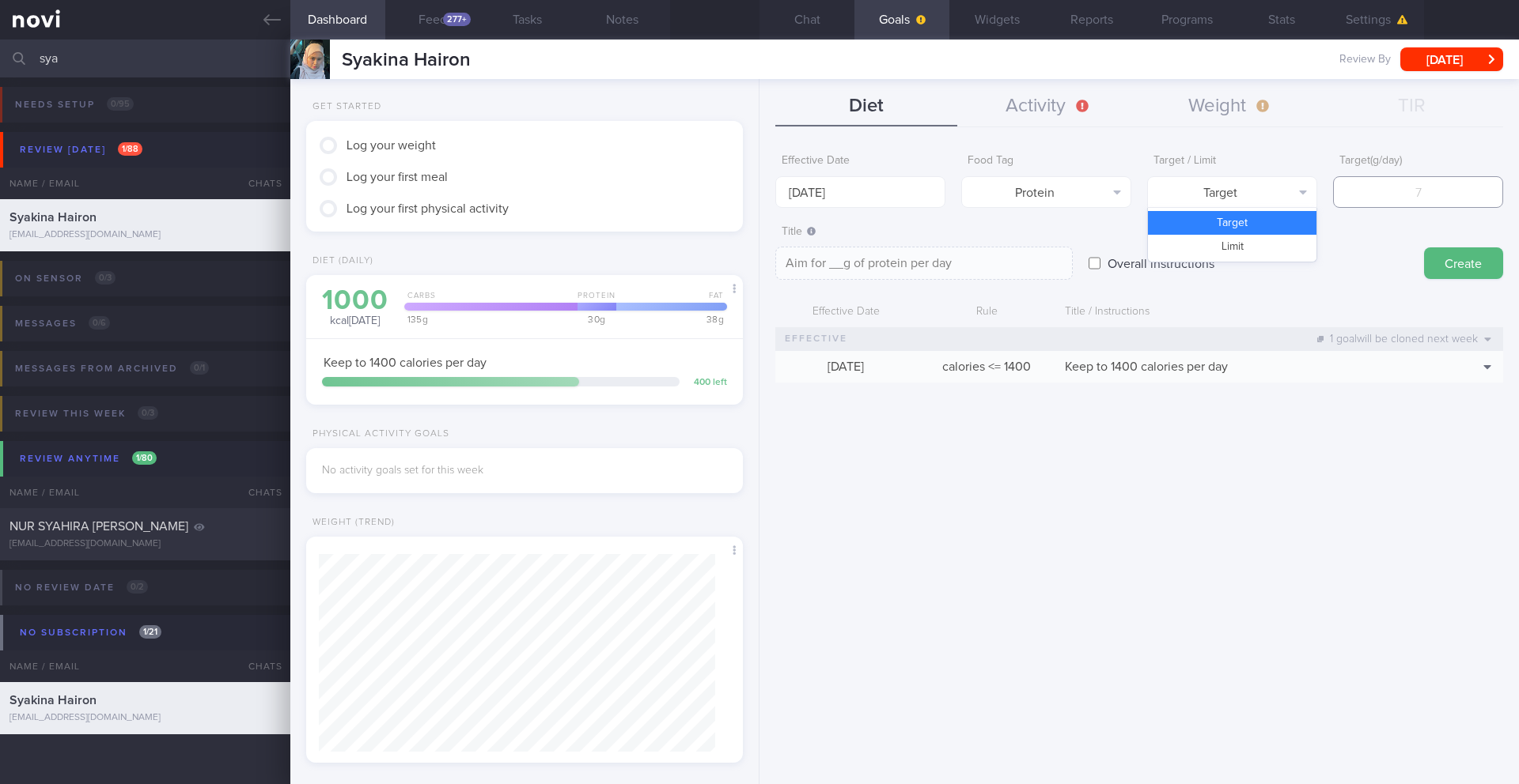
click at [1016, 186] on input "number" at bounding box center [1418, 192] width 170 height 31
click at [1016, 273] on button "Create" at bounding box center [1463, 263] width 79 height 31
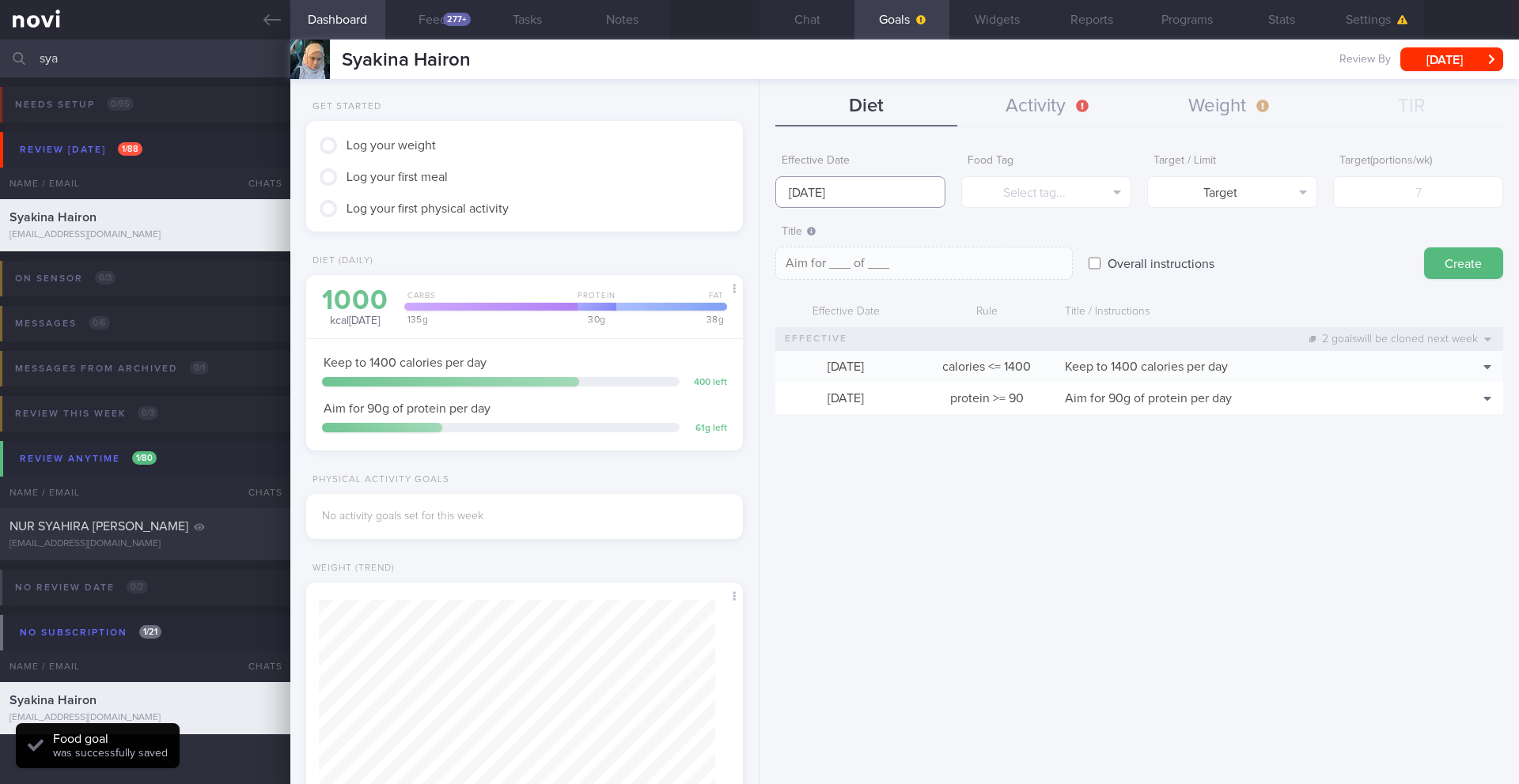
click at [776, 202] on body "You are offline! Some functionality will be unavailable Patients New Users Coac…" at bounding box center [759, 392] width 1519 height 784
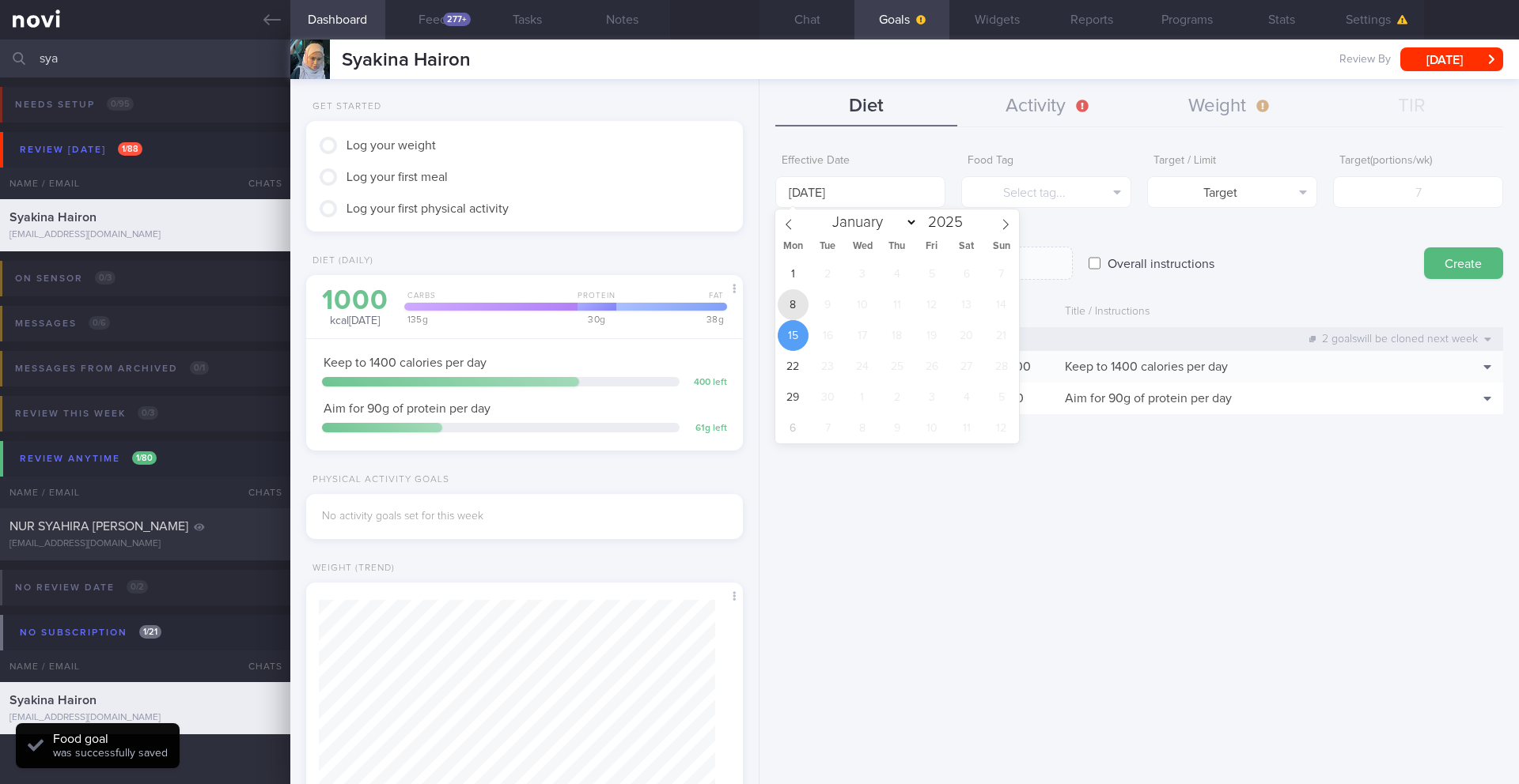
click at [799, 295] on span "8" at bounding box center [792, 304] width 31 height 31
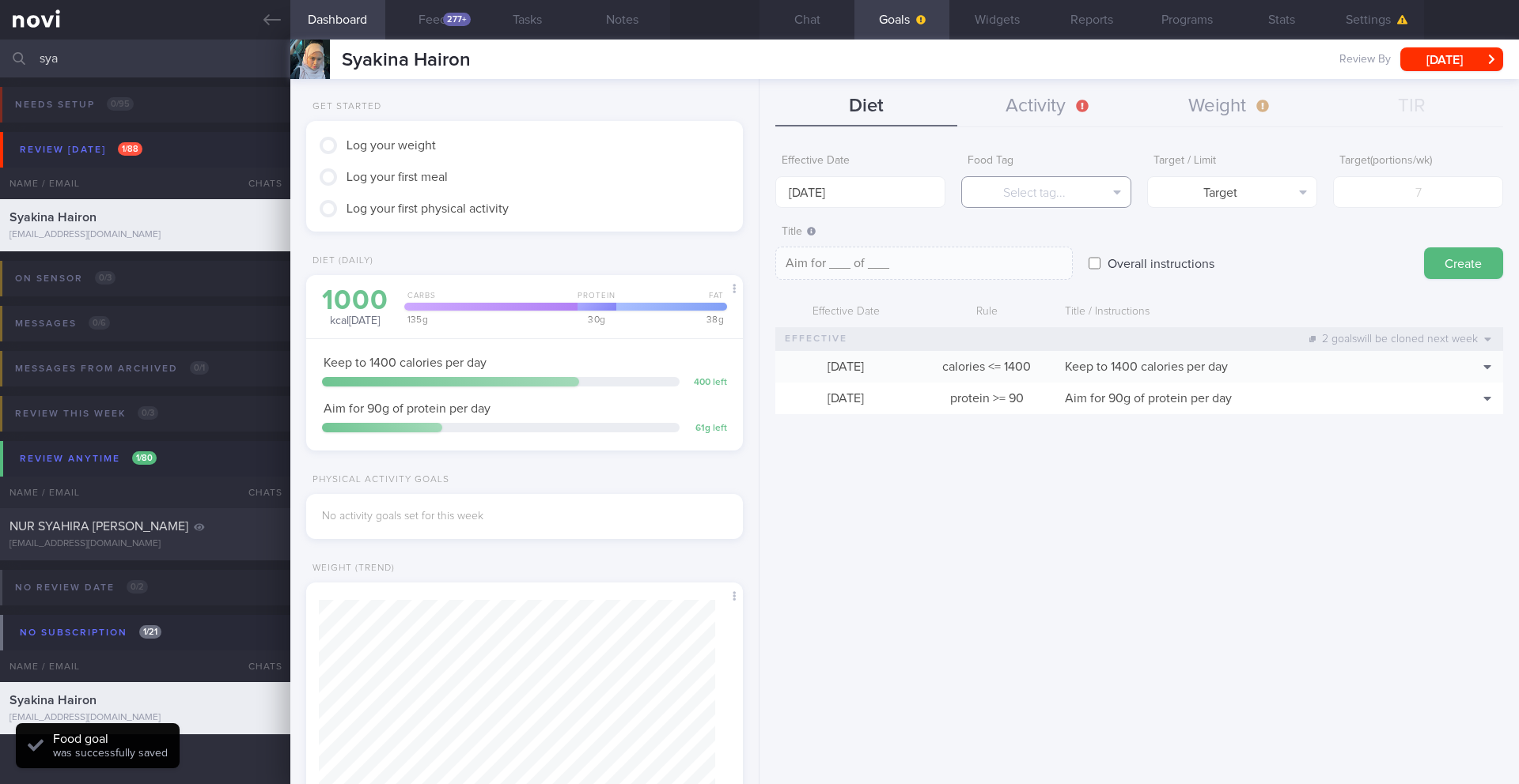
click at [1016, 196] on button "Select tag..." at bounding box center [1046, 192] width 170 height 31
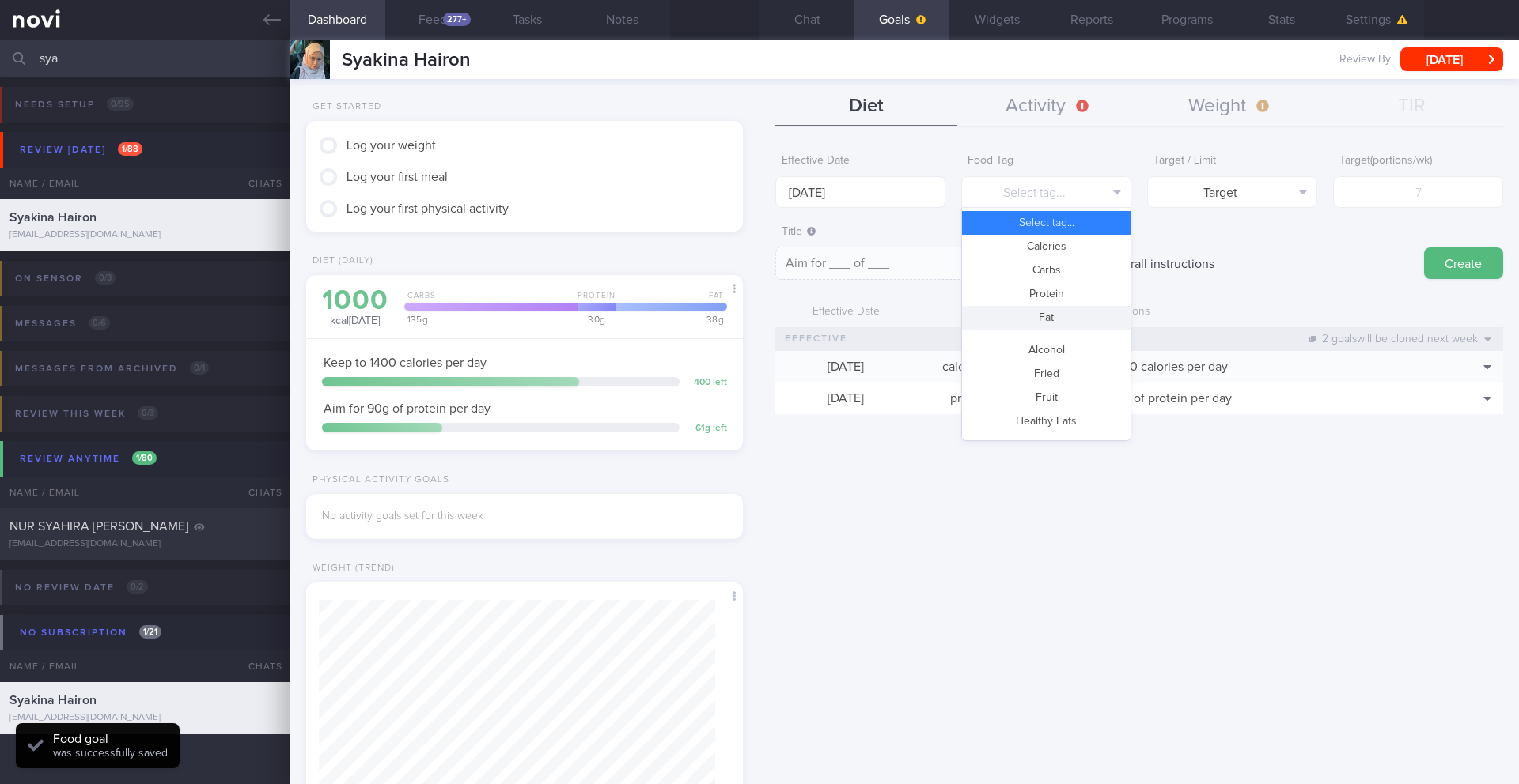
click at [1016, 310] on button "Fat" at bounding box center [1046, 317] width 169 height 24
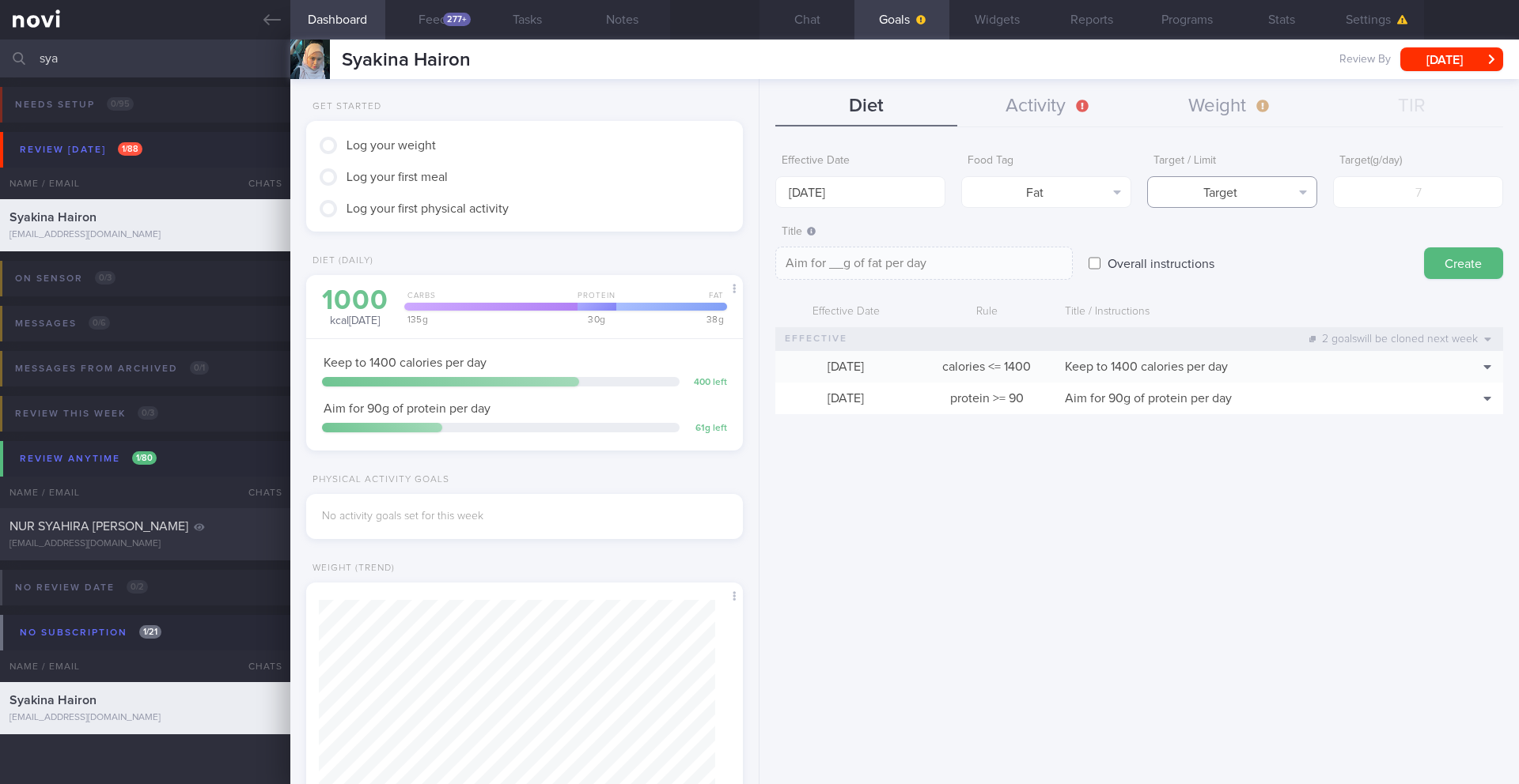
click at [1016, 198] on button "Target" at bounding box center [1232, 192] width 170 height 31
click at [1016, 245] on button "Limit" at bounding box center [1232, 246] width 169 height 24
click at [1016, 194] on input "number" at bounding box center [1418, 192] width 170 height 31
click at [1016, 190] on input "number" at bounding box center [1418, 192] width 170 height 31
click at [984, 274] on textarea "Keep to 47g of fat per day" at bounding box center [923, 263] width 297 height 33
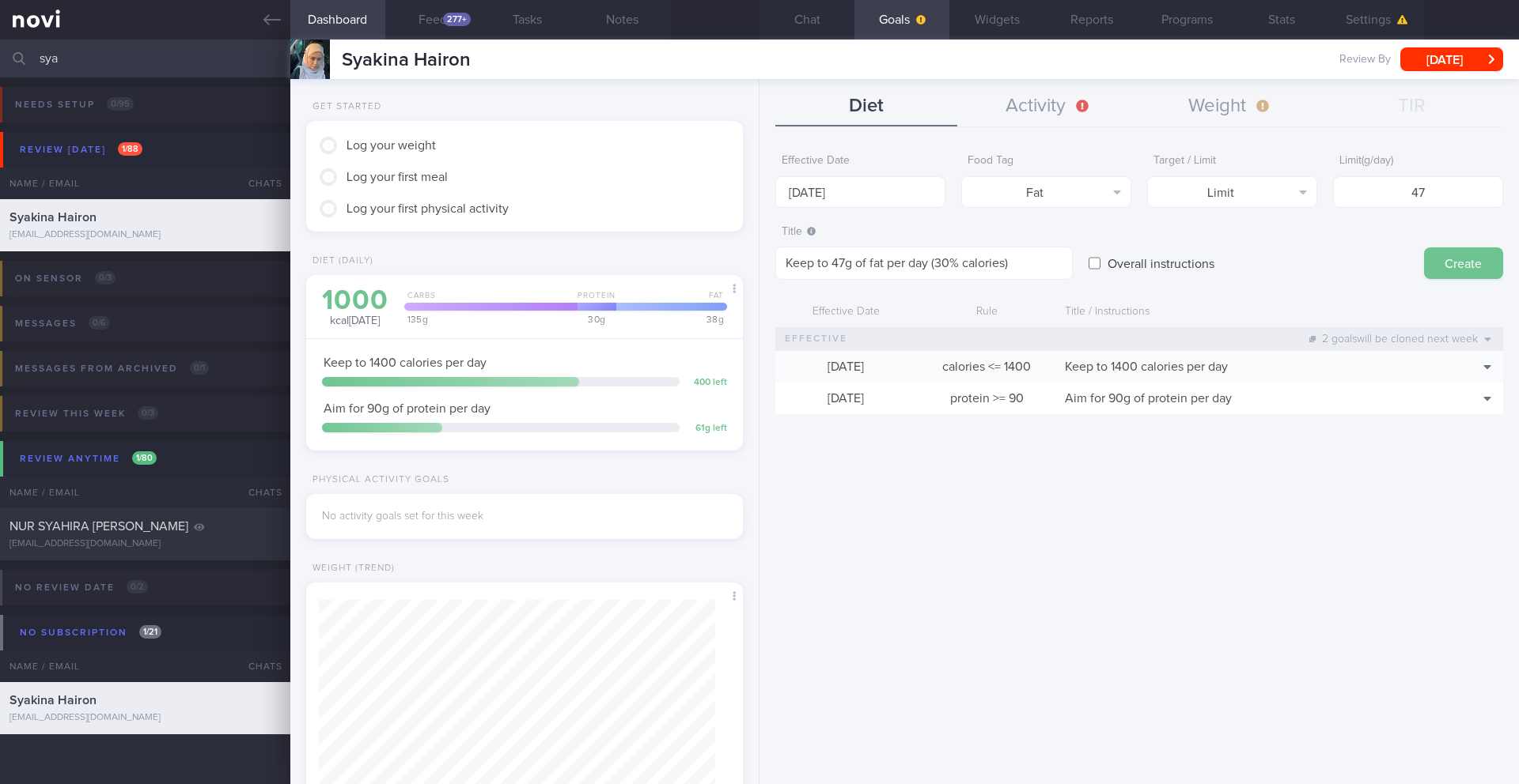
click at [1016, 265] on button "Create" at bounding box center [1463, 263] width 79 height 31
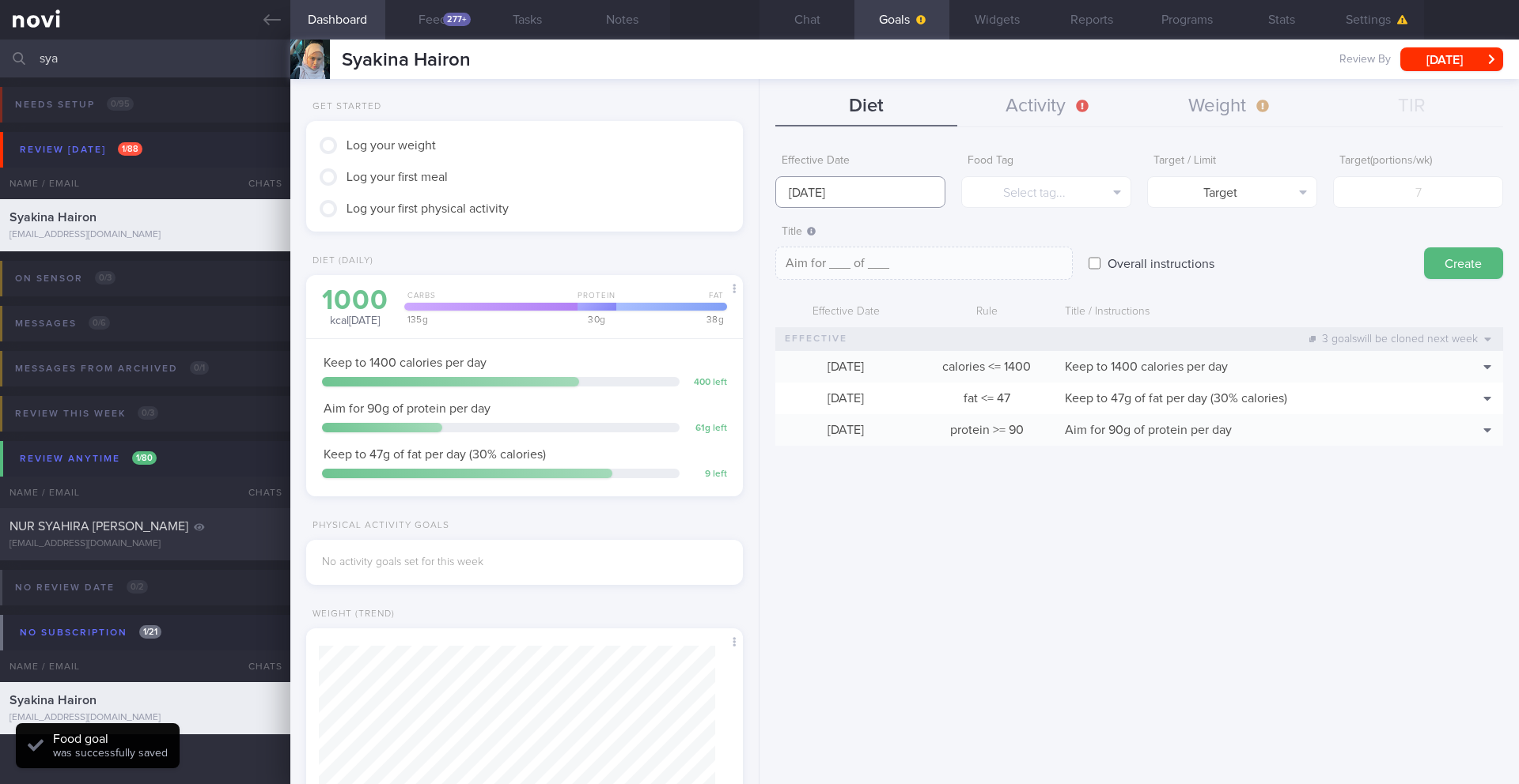
click at [847, 197] on input "[DATE]" at bounding box center [860, 192] width 170 height 31
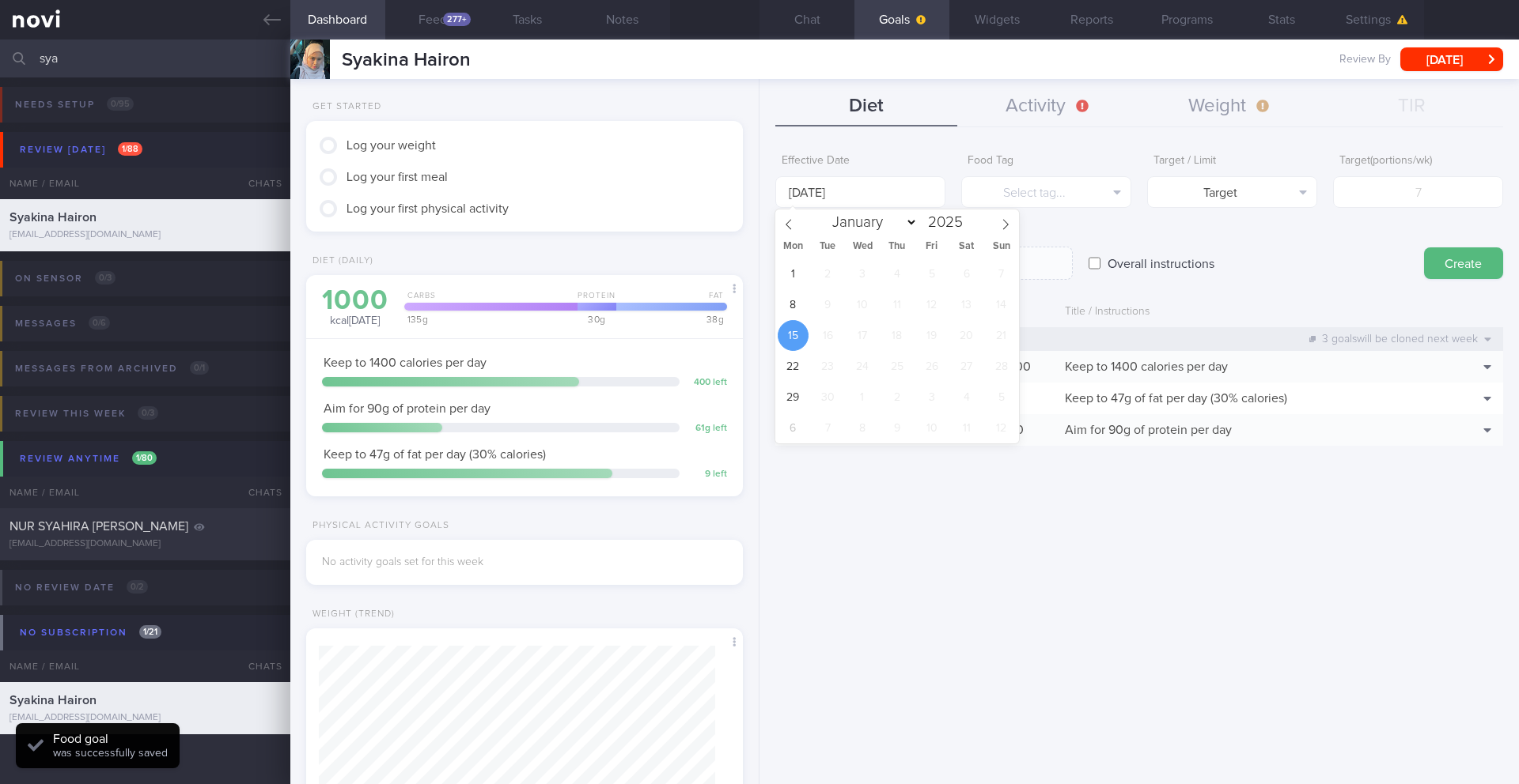
click at [804, 315] on div "1 2 3 4 5 6 7 8 9 10 11 12 13 14 15 16 17 18 19 20 21 22 23 24 25 26 27 28 29 3…" at bounding box center [896, 351] width 244 height 185
click at [794, 309] on span "8" at bounding box center [792, 304] width 31 height 31
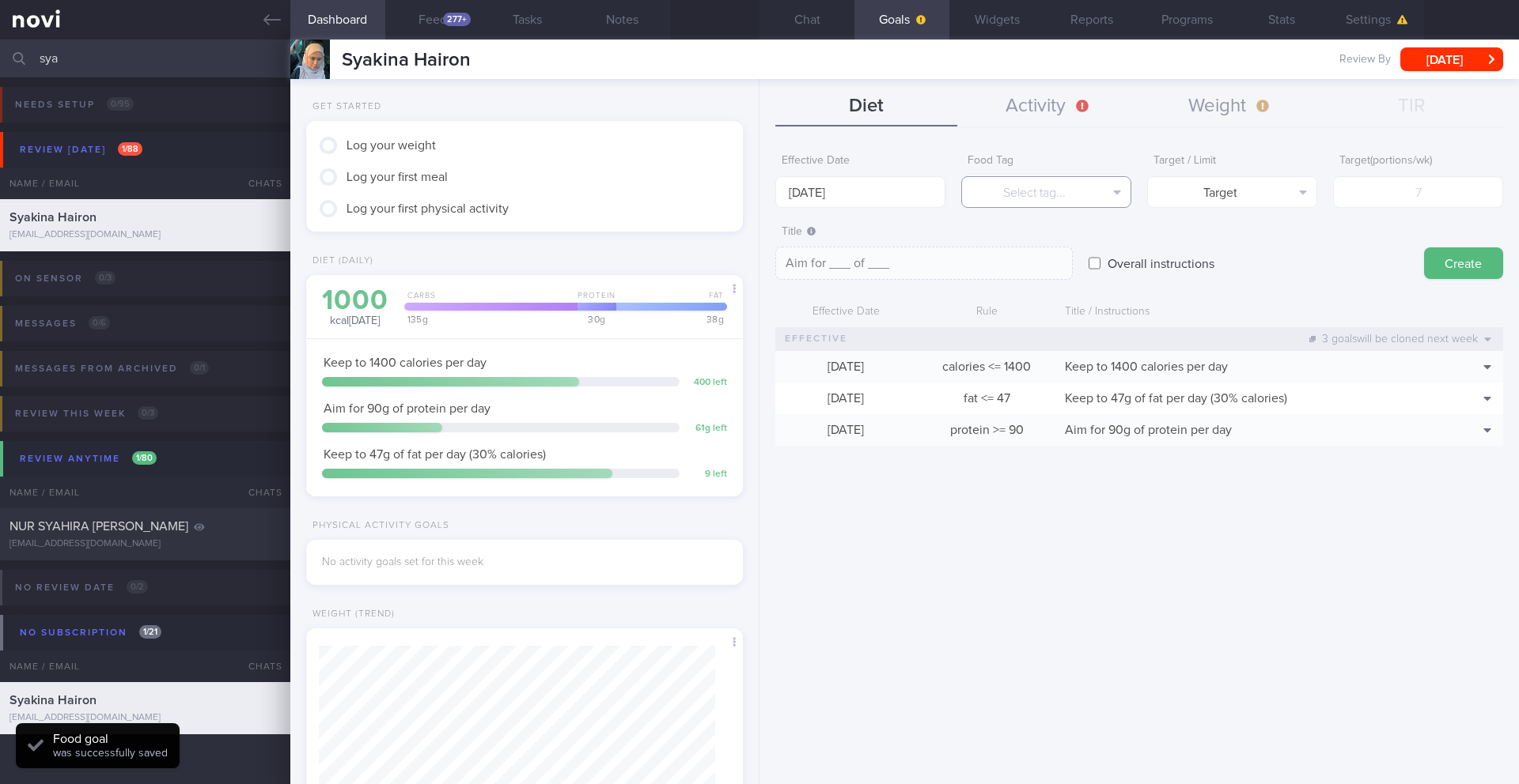
click at [1016, 195] on button "Select tag..." at bounding box center [1046, 192] width 170 height 31
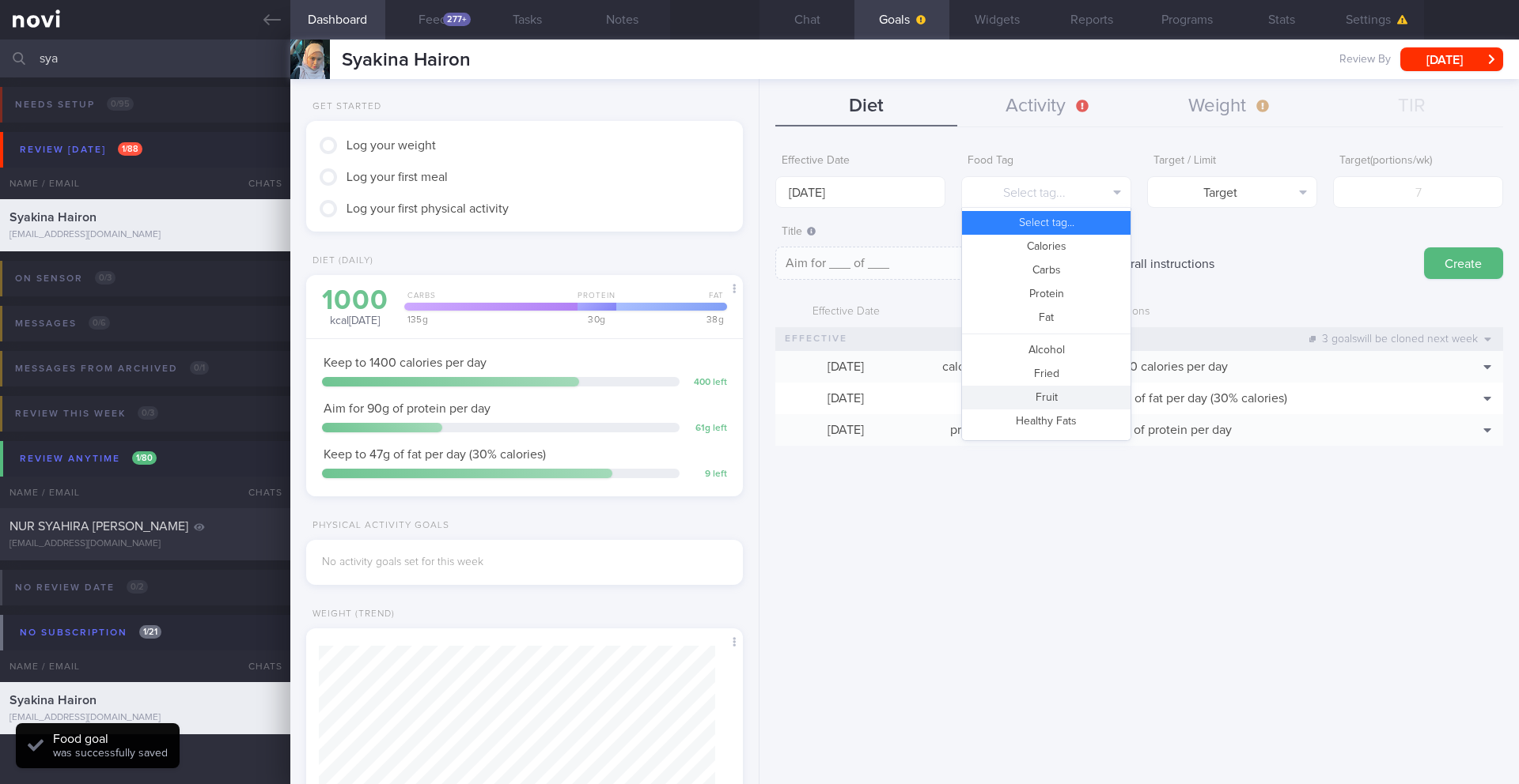
click at [1016, 395] on button "Fruit" at bounding box center [1046, 397] width 169 height 24
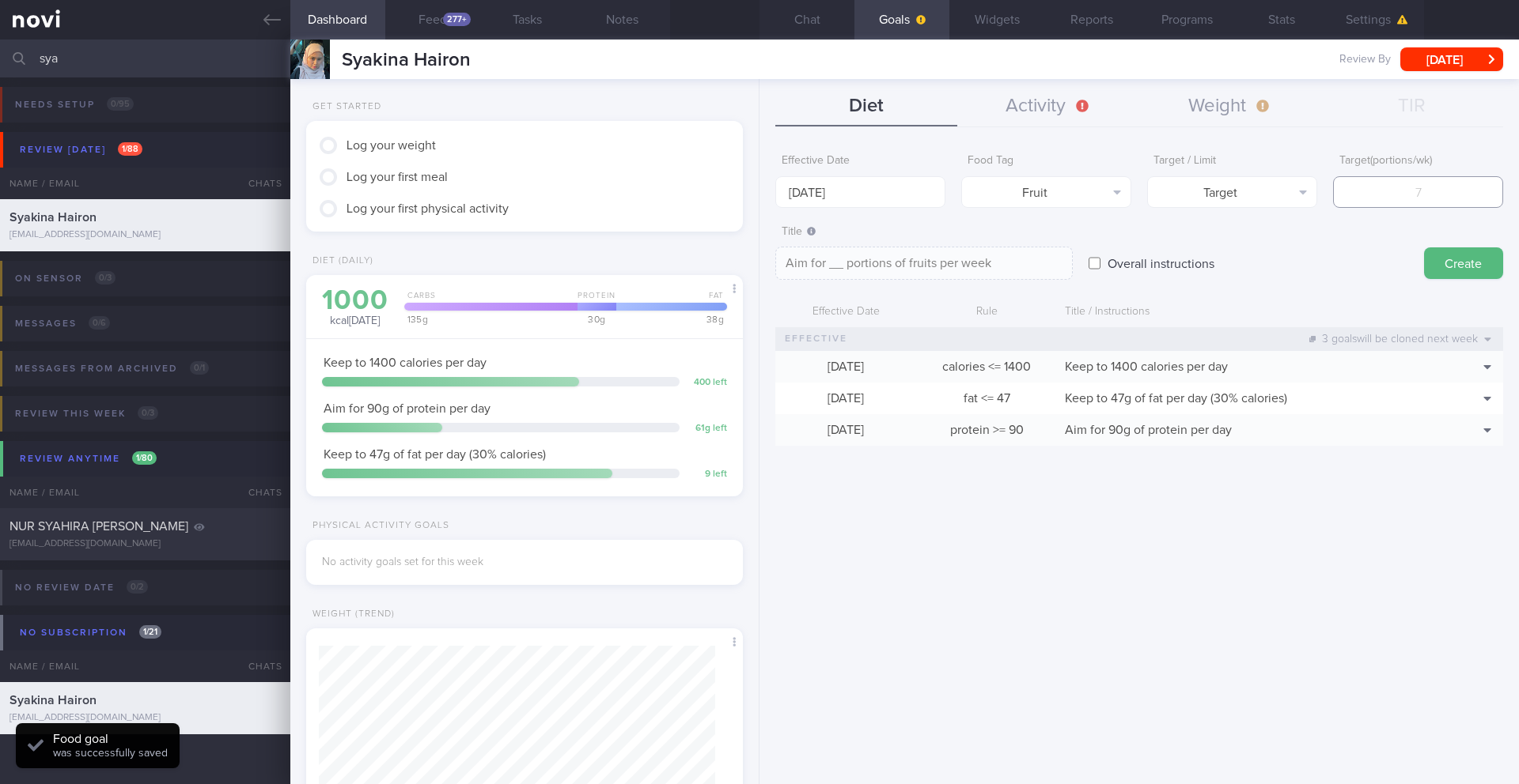
click at [1016, 192] on input "number" at bounding box center [1418, 192] width 170 height 31
drag, startPoint x: 1415, startPoint y: 191, endPoint x: 1461, endPoint y: 190, distance: 46.0
click at [1016, 190] on input "7" at bounding box center [1418, 192] width 170 height 31
click at [1016, 268] on textarea "Aim for 14 portions of fruits per week" at bounding box center [923, 263] width 297 height 33
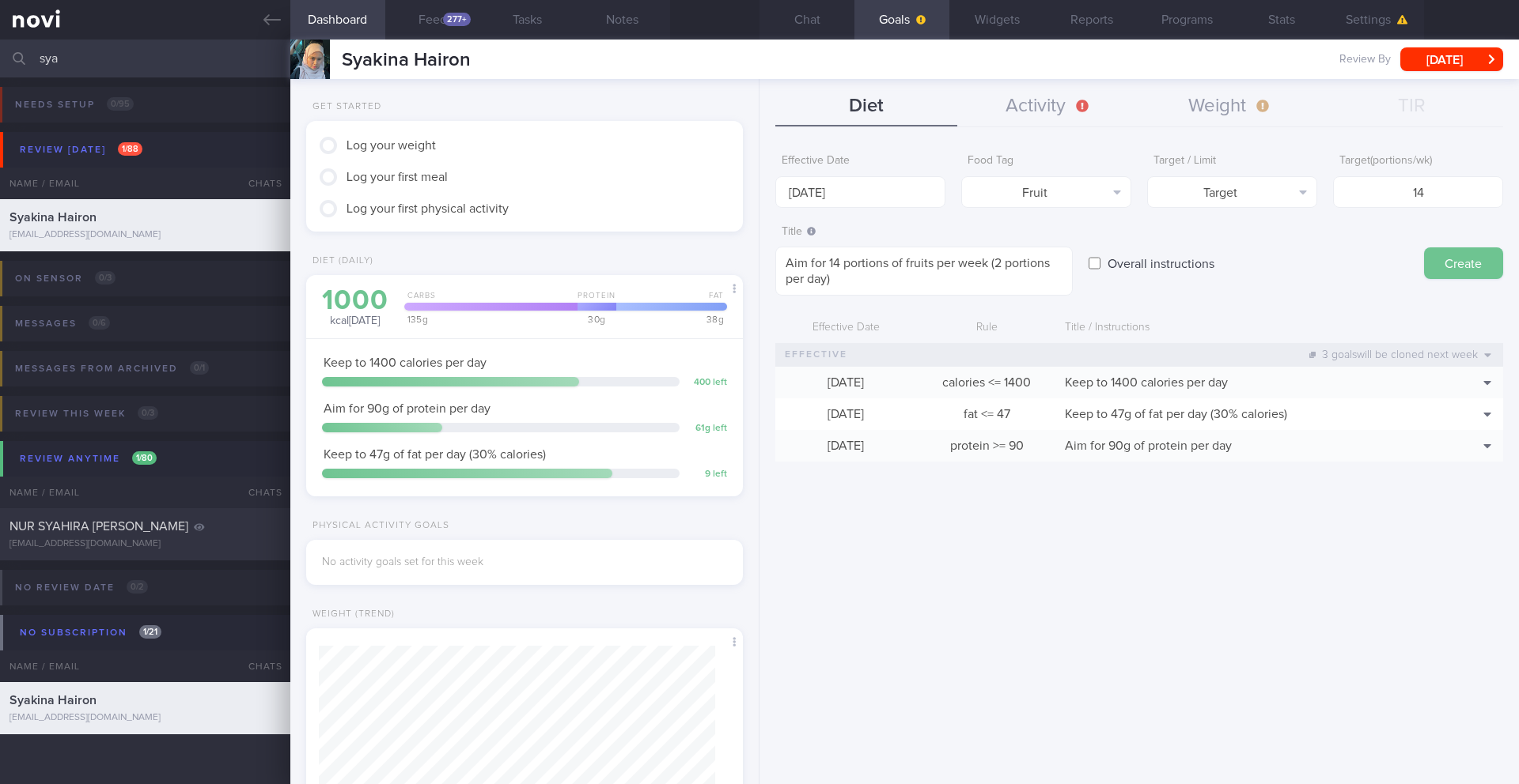
click at [1016, 270] on button "Create" at bounding box center [1463, 263] width 79 height 31
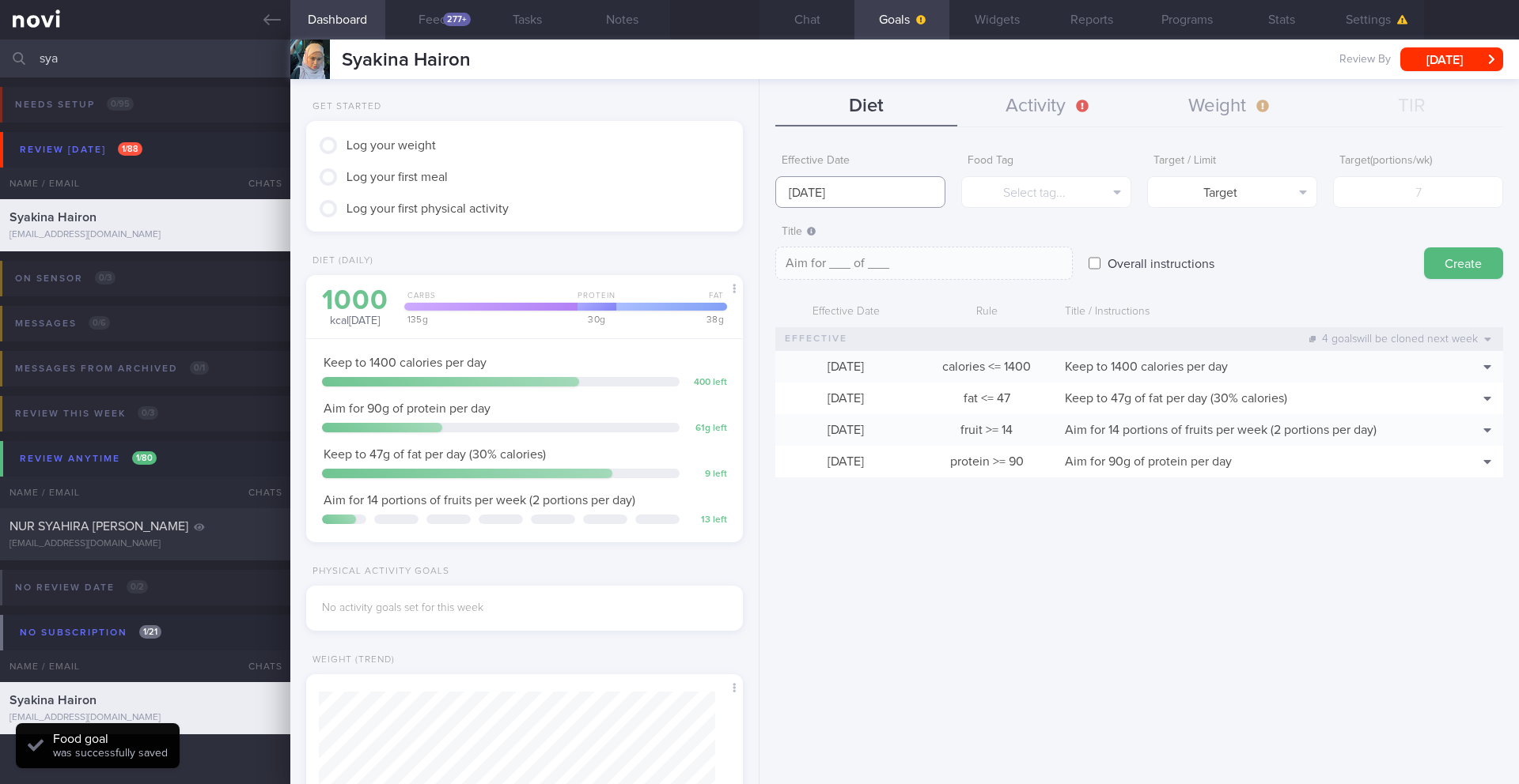
click at [849, 199] on input "[DATE]" at bounding box center [860, 192] width 170 height 31
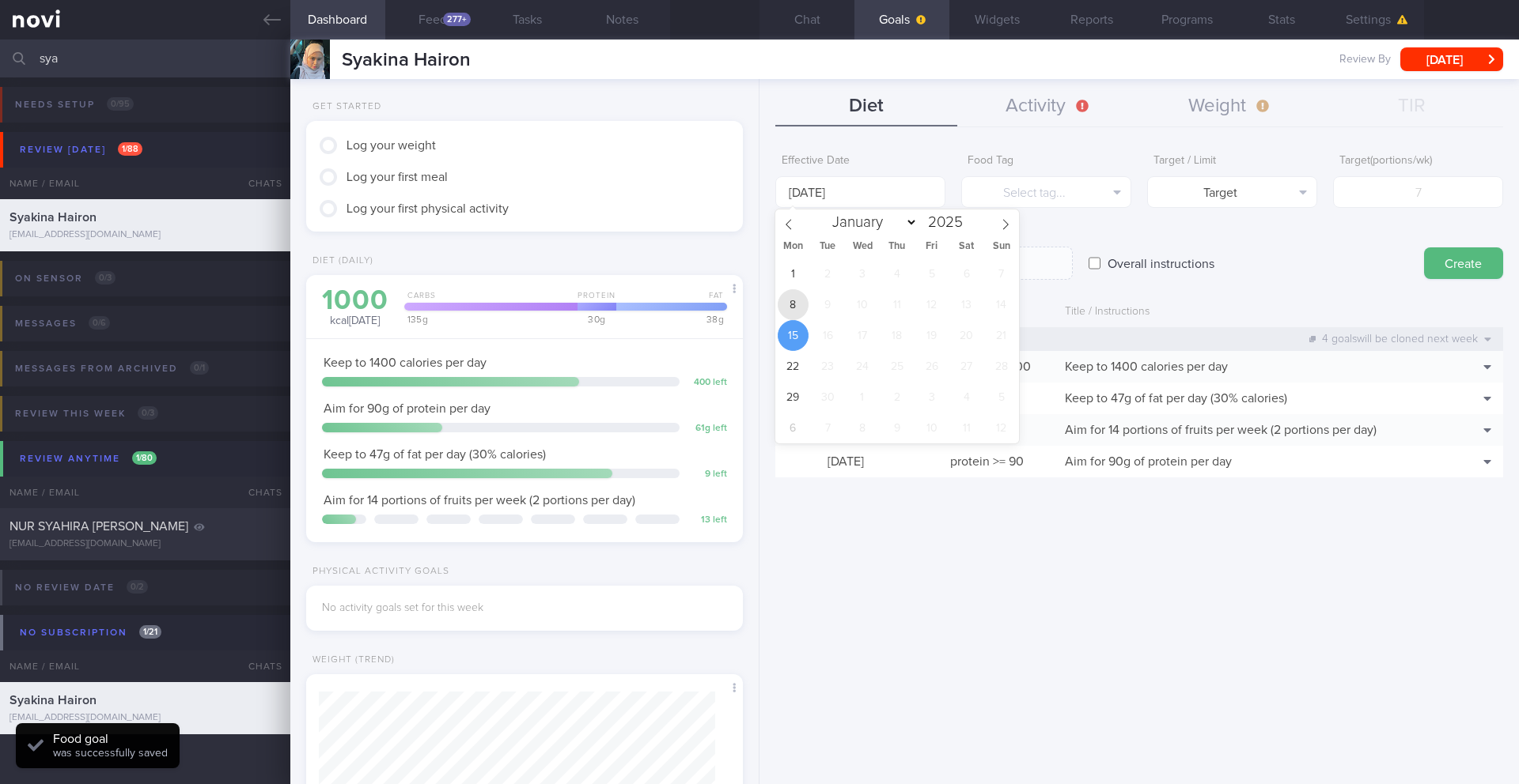
click at [791, 302] on span "8" at bounding box center [792, 304] width 31 height 31
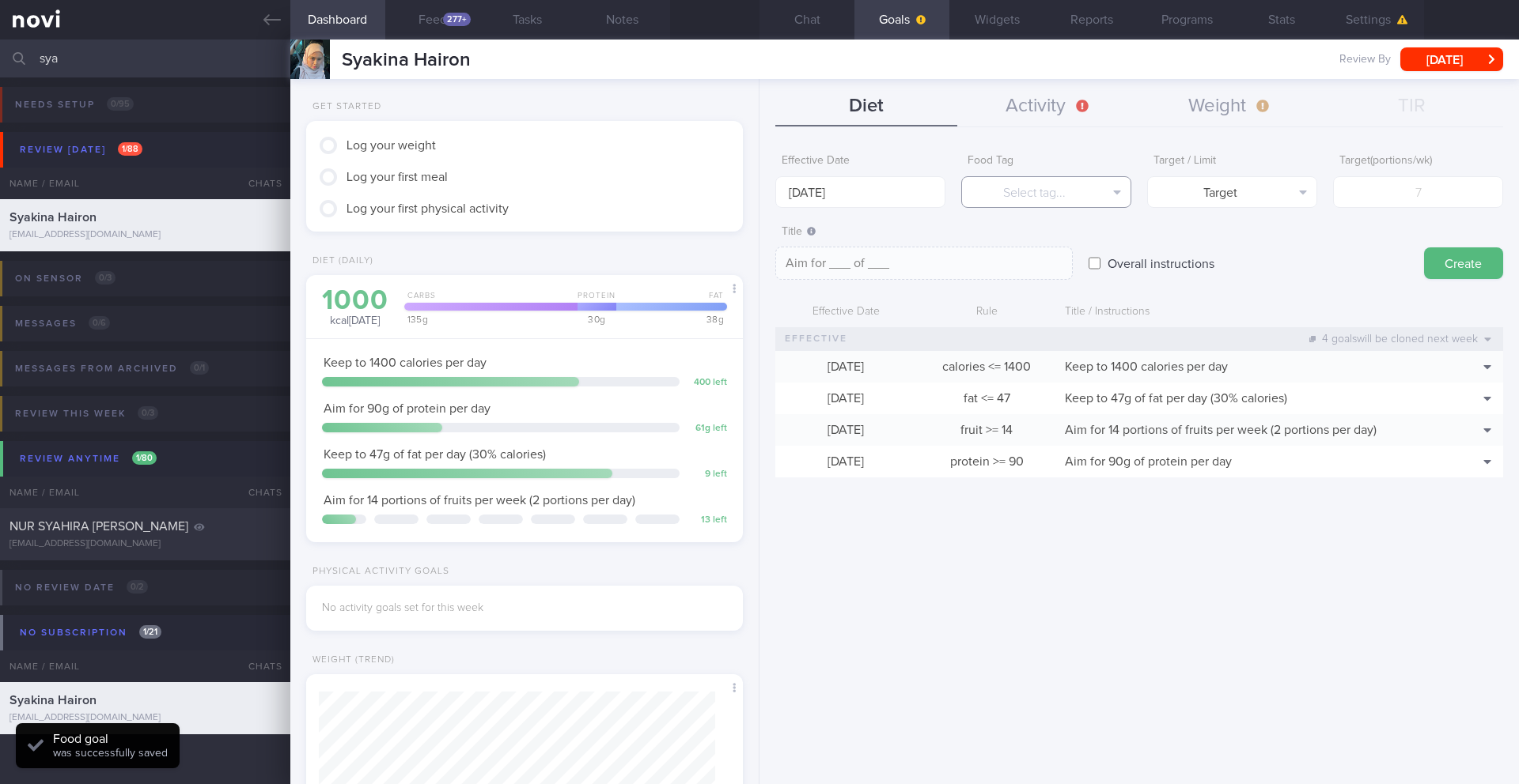
click at [1016, 194] on button "Select tag..." at bounding box center [1046, 192] width 170 height 31
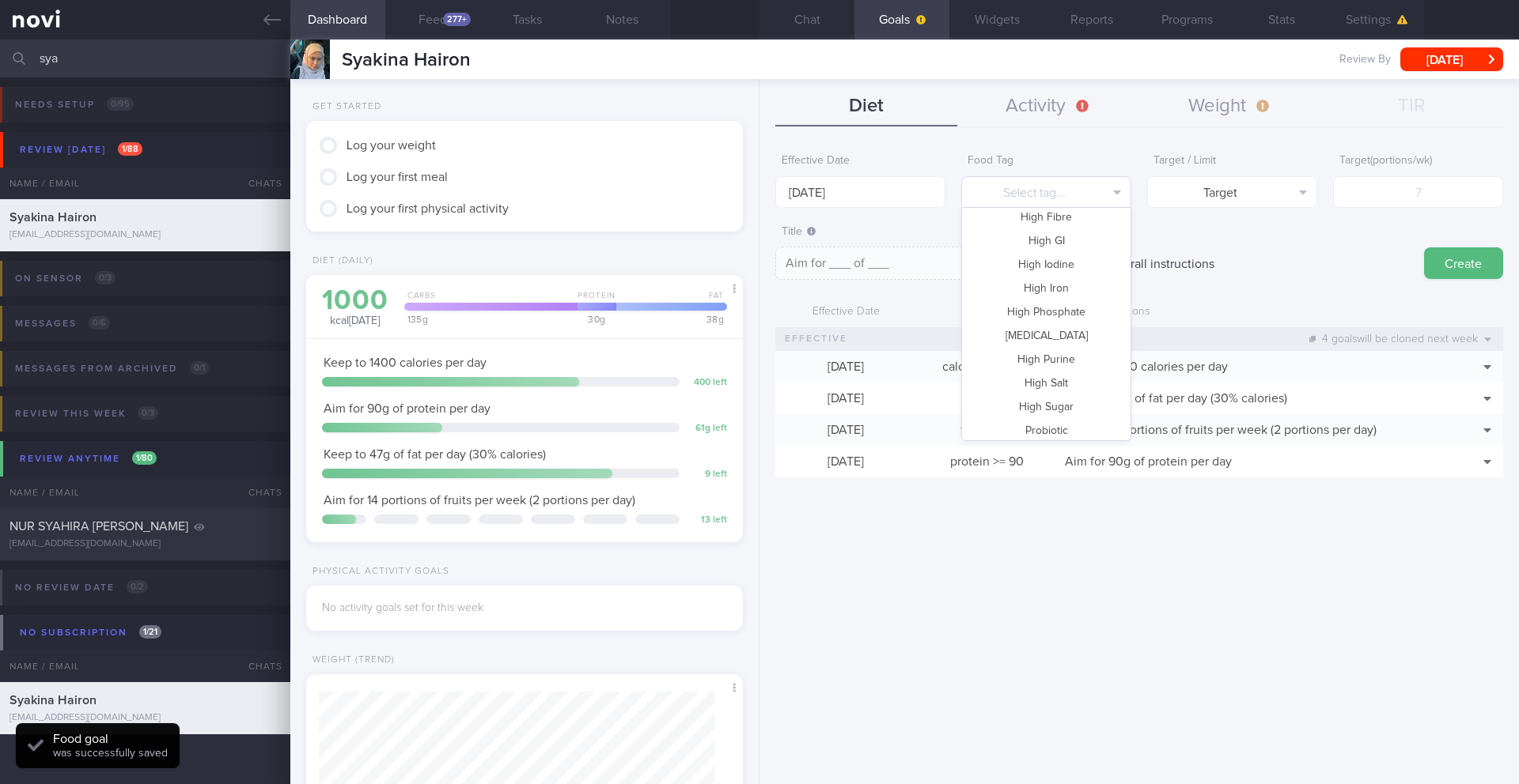
scroll to position [470, 0]
click at [1016, 425] on button "Whole Grain" at bounding box center [1046, 425] width 169 height 24
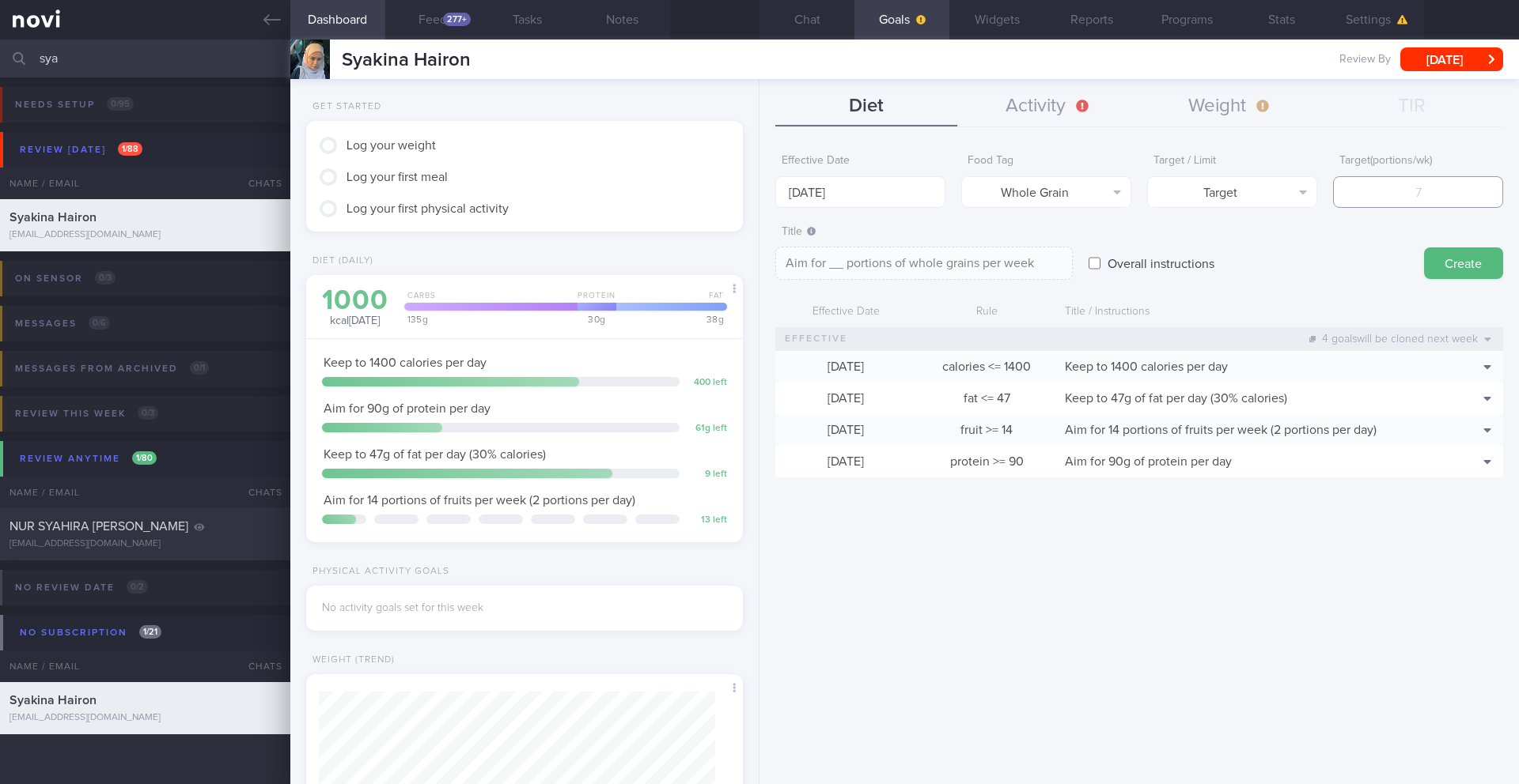
click at [1016, 187] on input "number" at bounding box center [1418, 192] width 170 height 31
click at [1016, 261] on textarea "Aim for 7 portions of whole grains per week" at bounding box center [923, 263] width 297 height 33
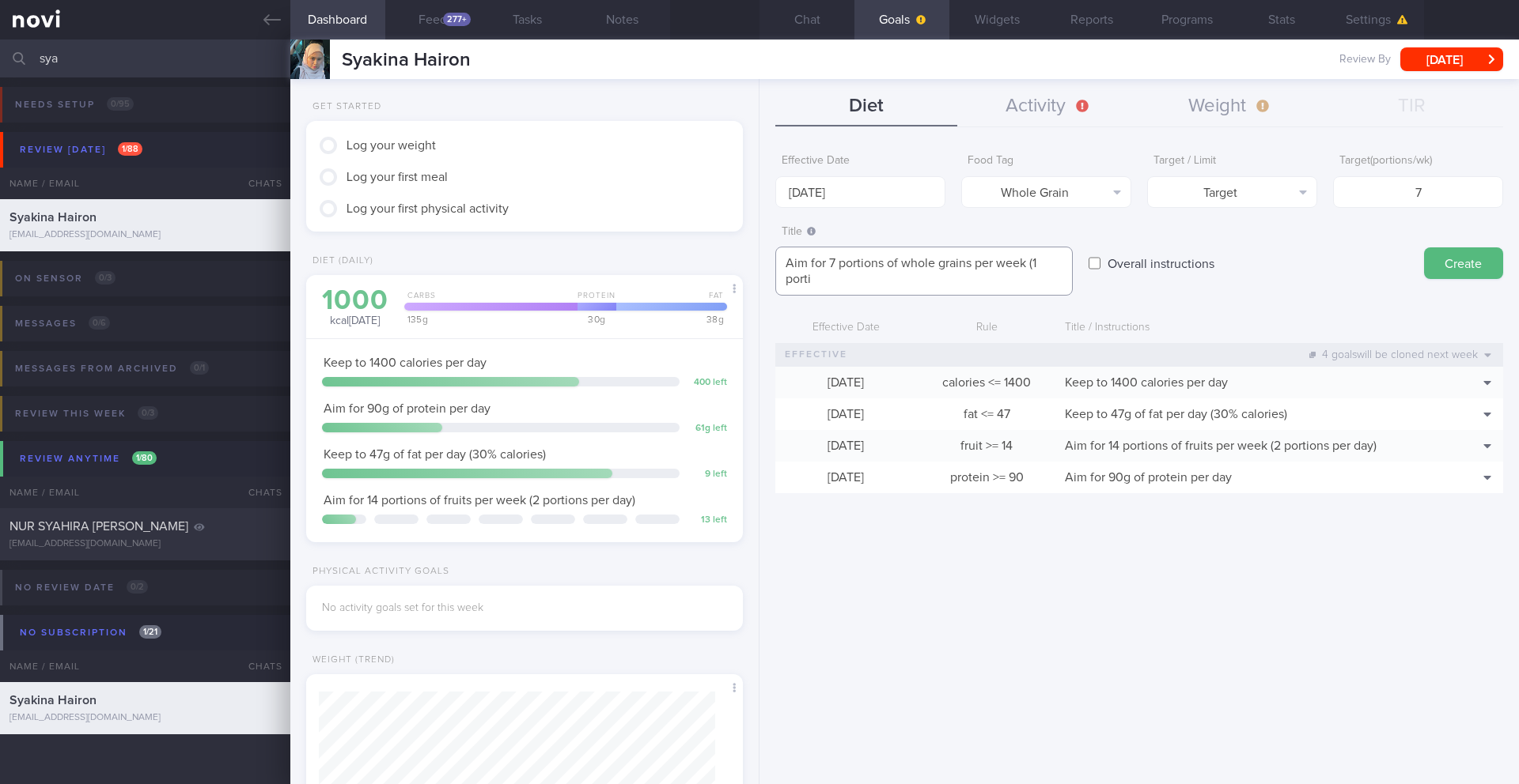
scroll to position [0, 0]
click at [1016, 266] on button "Create" at bounding box center [1463, 263] width 79 height 31
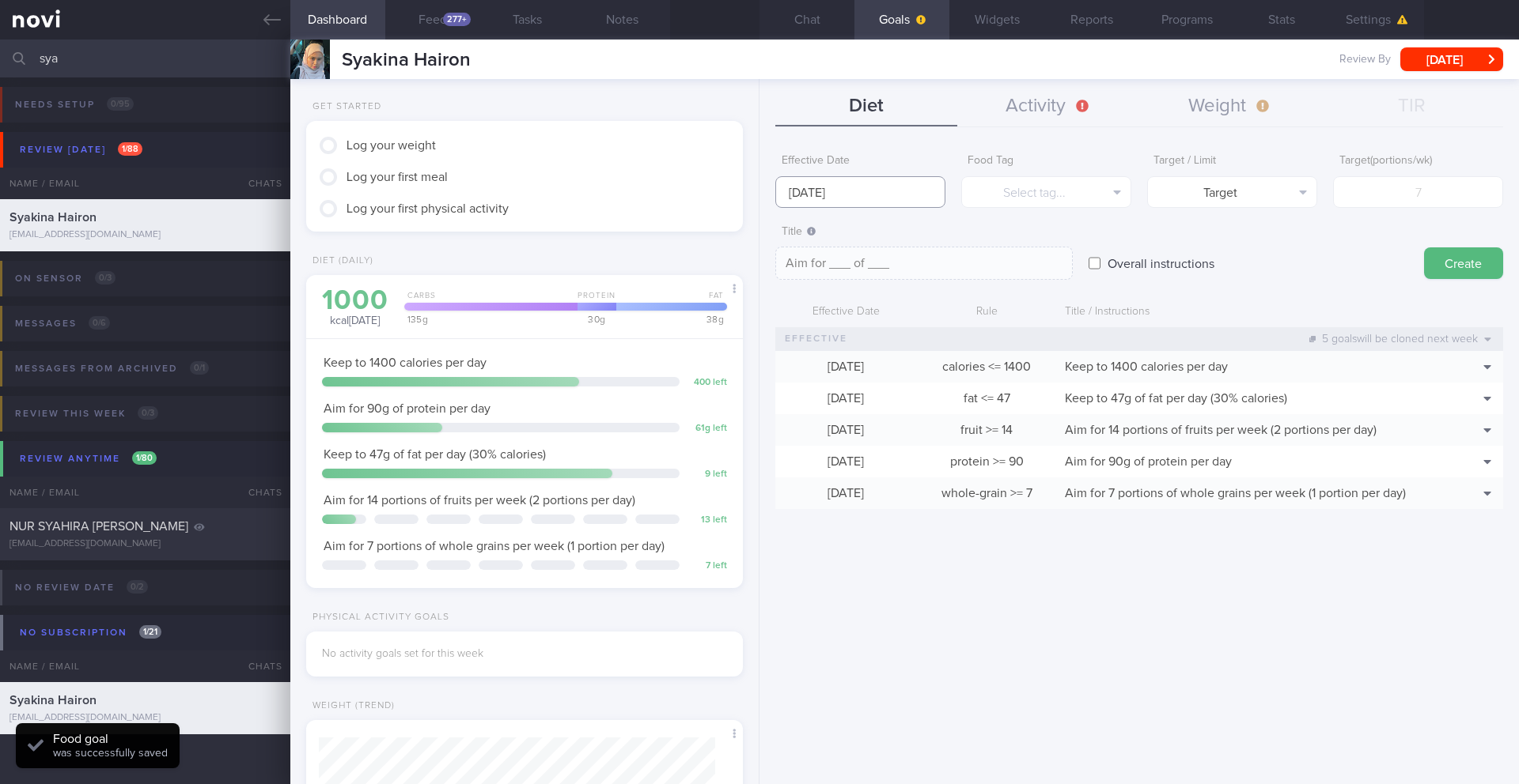
click at [883, 198] on body "You are offline! Some functionality will be unavailable Patients New Users Coac…" at bounding box center [759, 392] width 1519 height 784
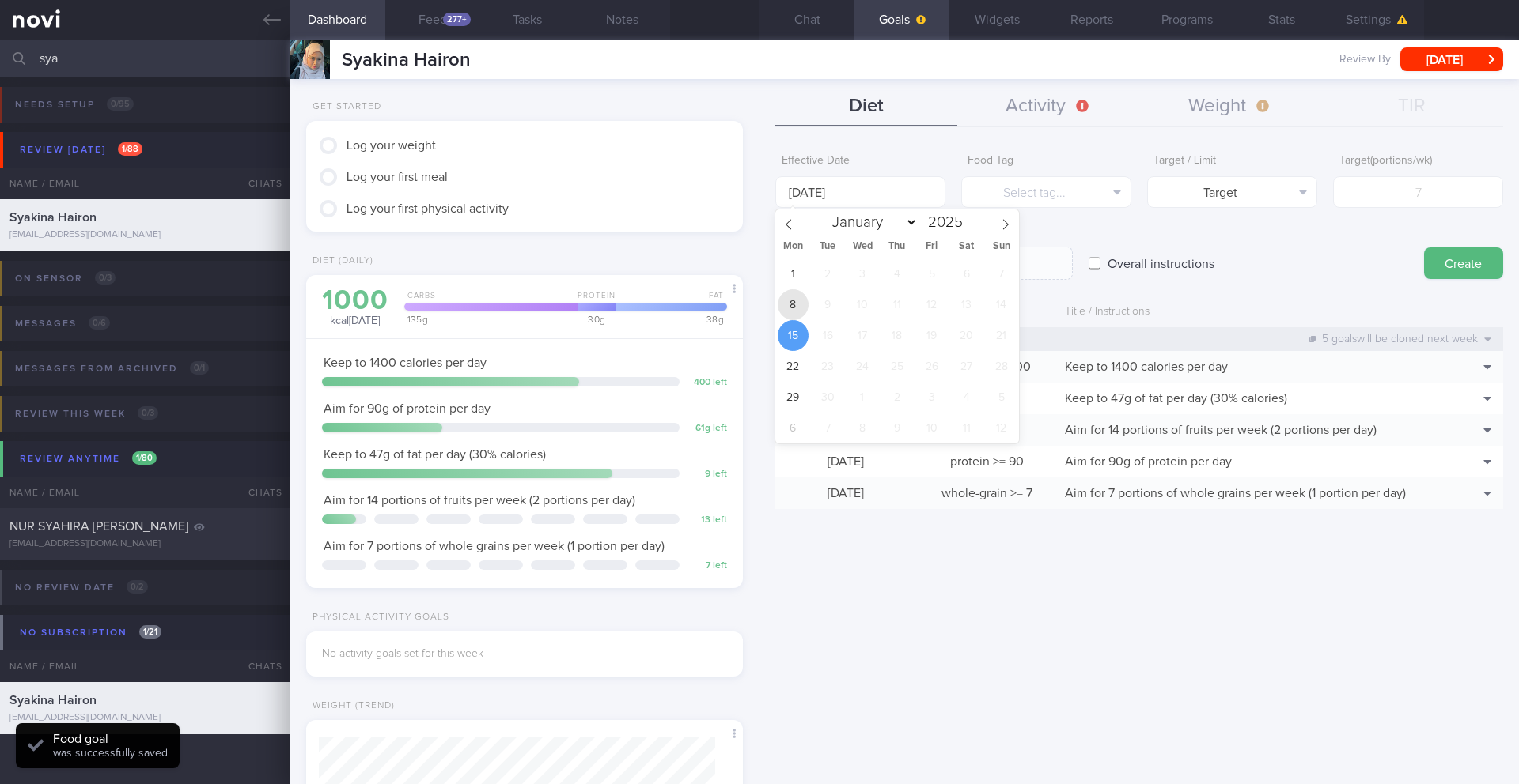
click at [787, 298] on span "8" at bounding box center [792, 304] width 31 height 31
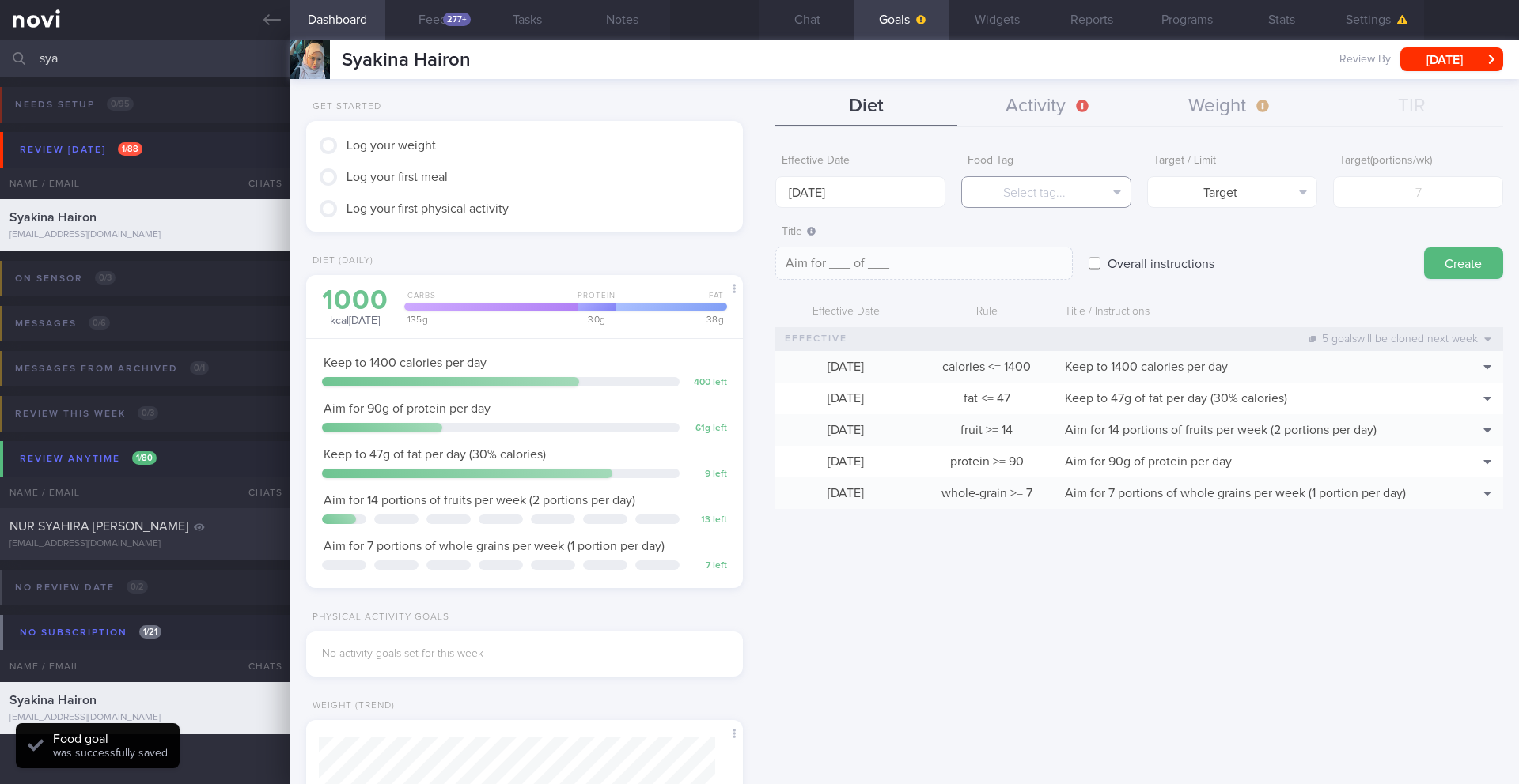
click at [1016, 189] on button "Select tag..." at bounding box center [1046, 192] width 170 height 31
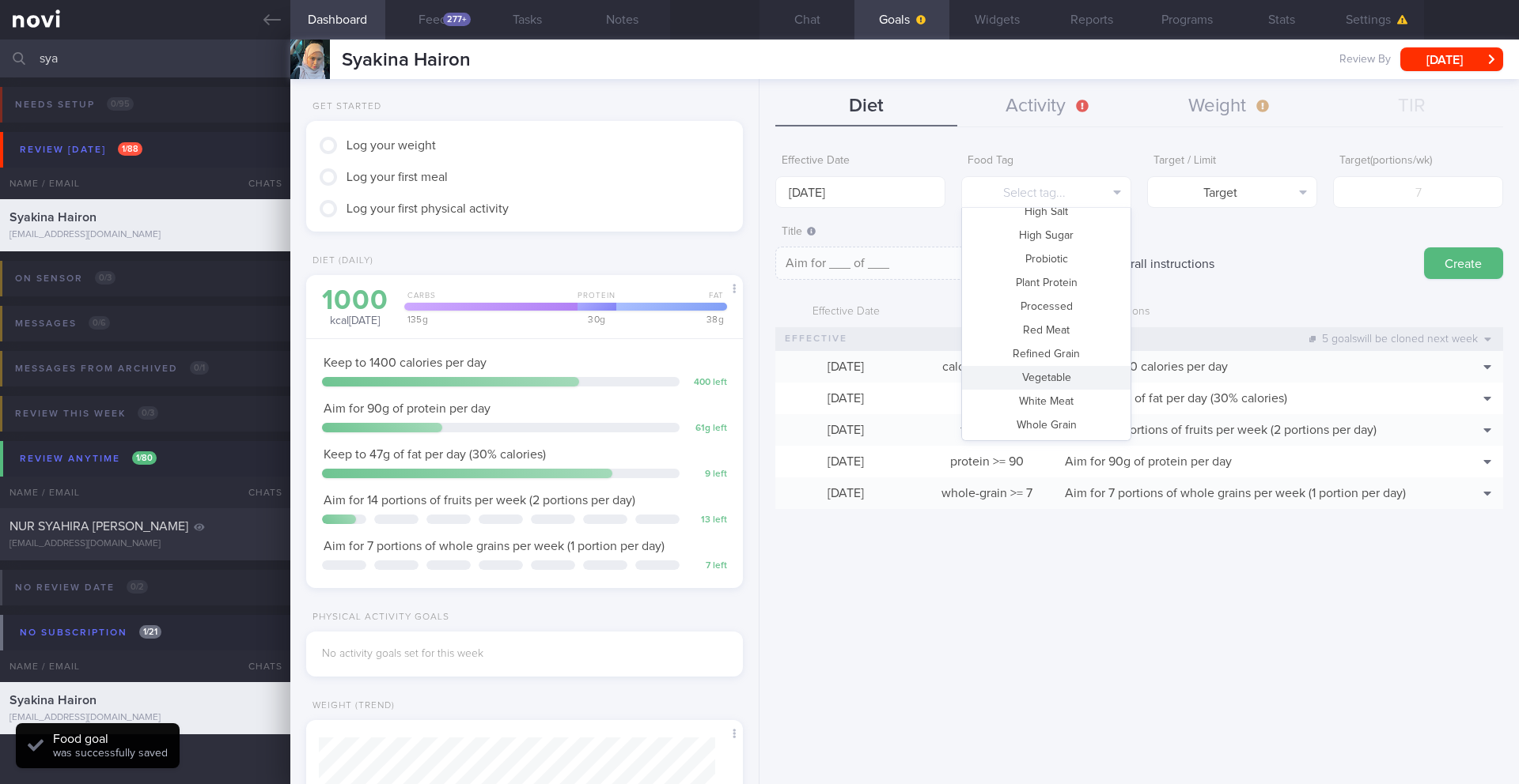
click at [1016, 371] on button "Vegetable" at bounding box center [1046, 378] width 169 height 24
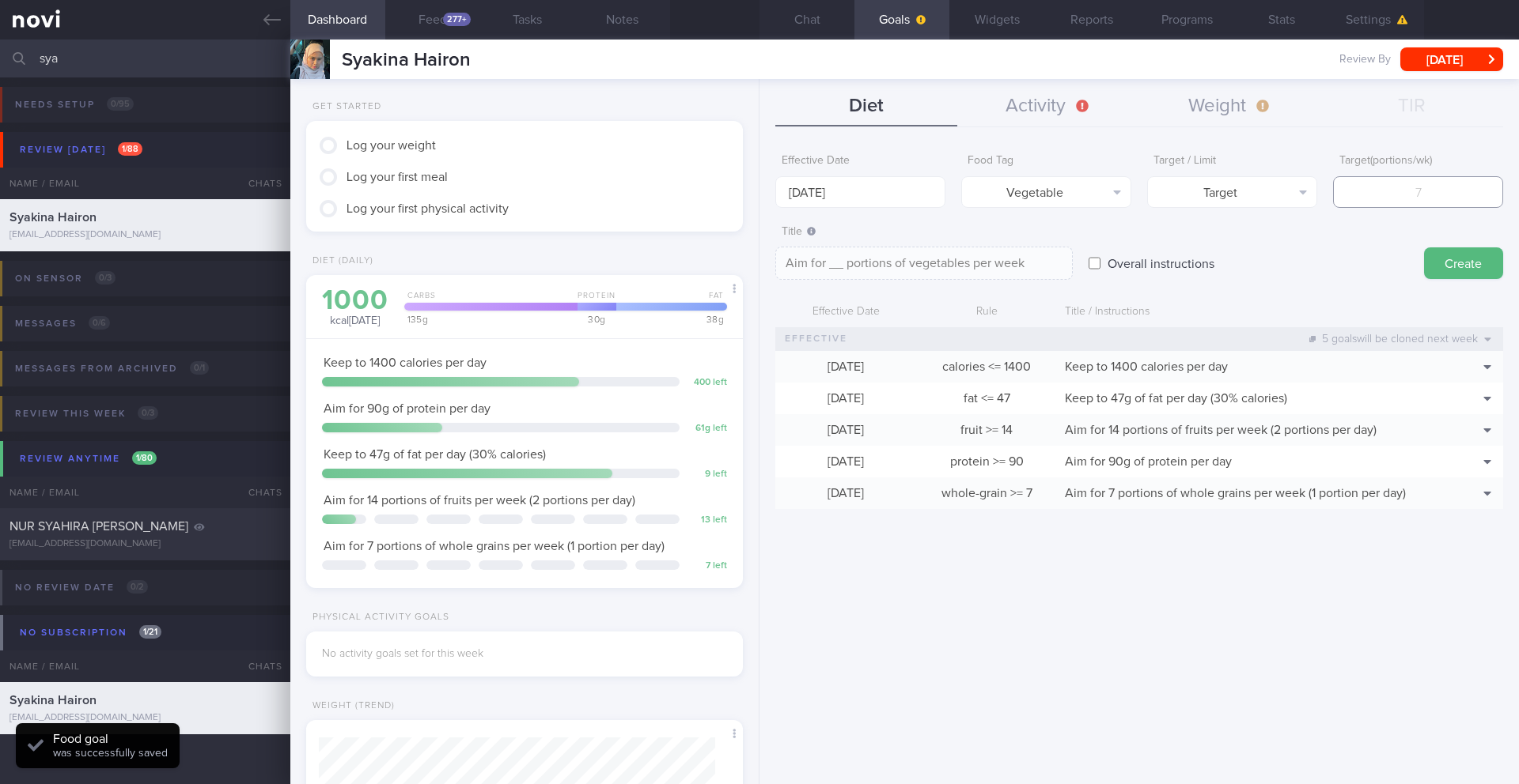
click at [1016, 191] on input "number" at bounding box center [1418, 192] width 170 height 31
click at [1016, 265] on textarea "Aim for 14 portions of vegetables per week" at bounding box center [923, 263] width 297 height 33
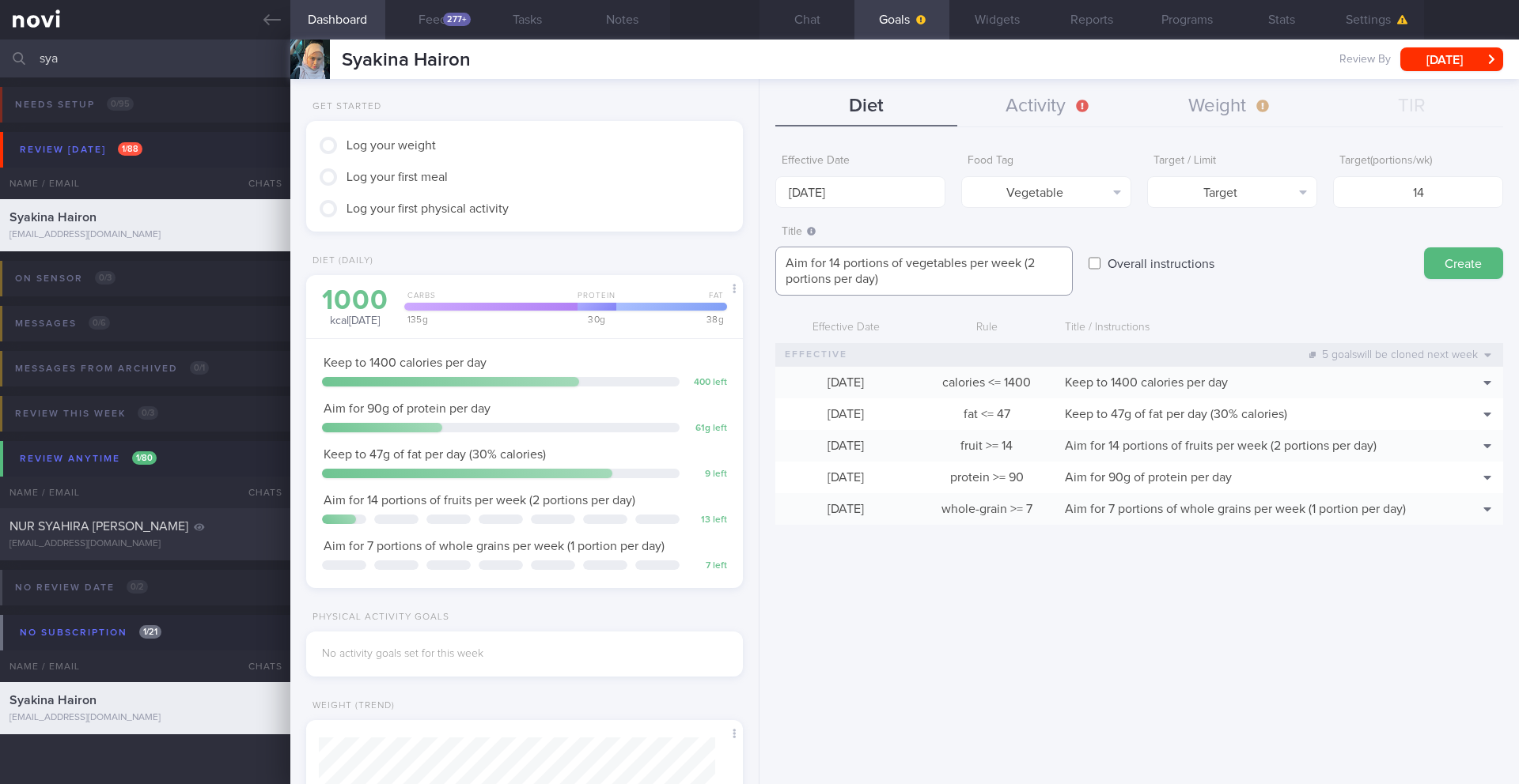
click at [909, 267] on textarea "Aim for 14 portions of vegetables per week (2 portions per day)" at bounding box center [923, 271] width 297 height 49
click at [1016, 249] on button "Create" at bounding box center [1463, 263] width 79 height 31
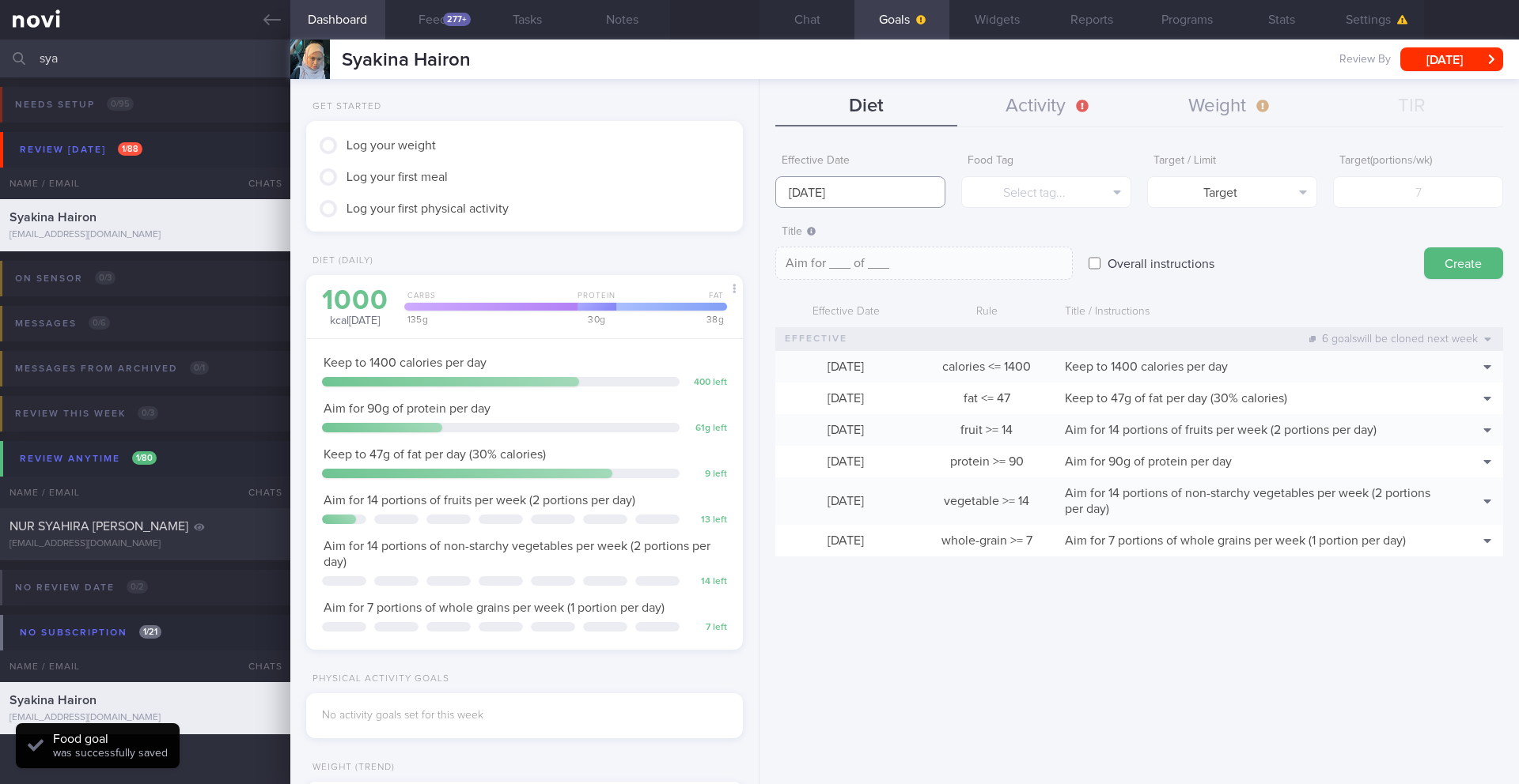
click at [798, 187] on input "[DATE]" at bounding box center [860, 192] width 170 height 31
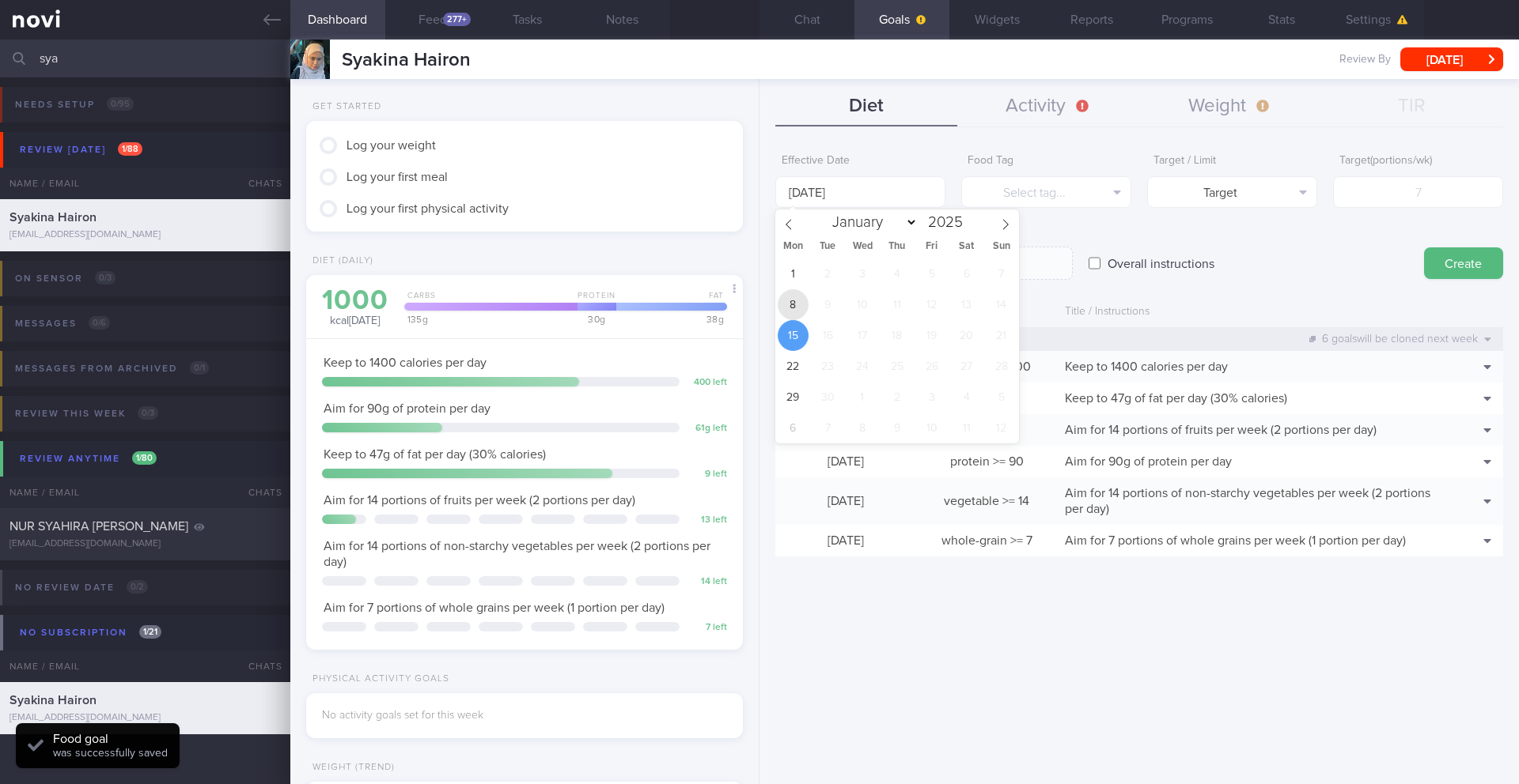
click at [798, 304] on span "8" at bounding box center [792, 304] width 31 height 31
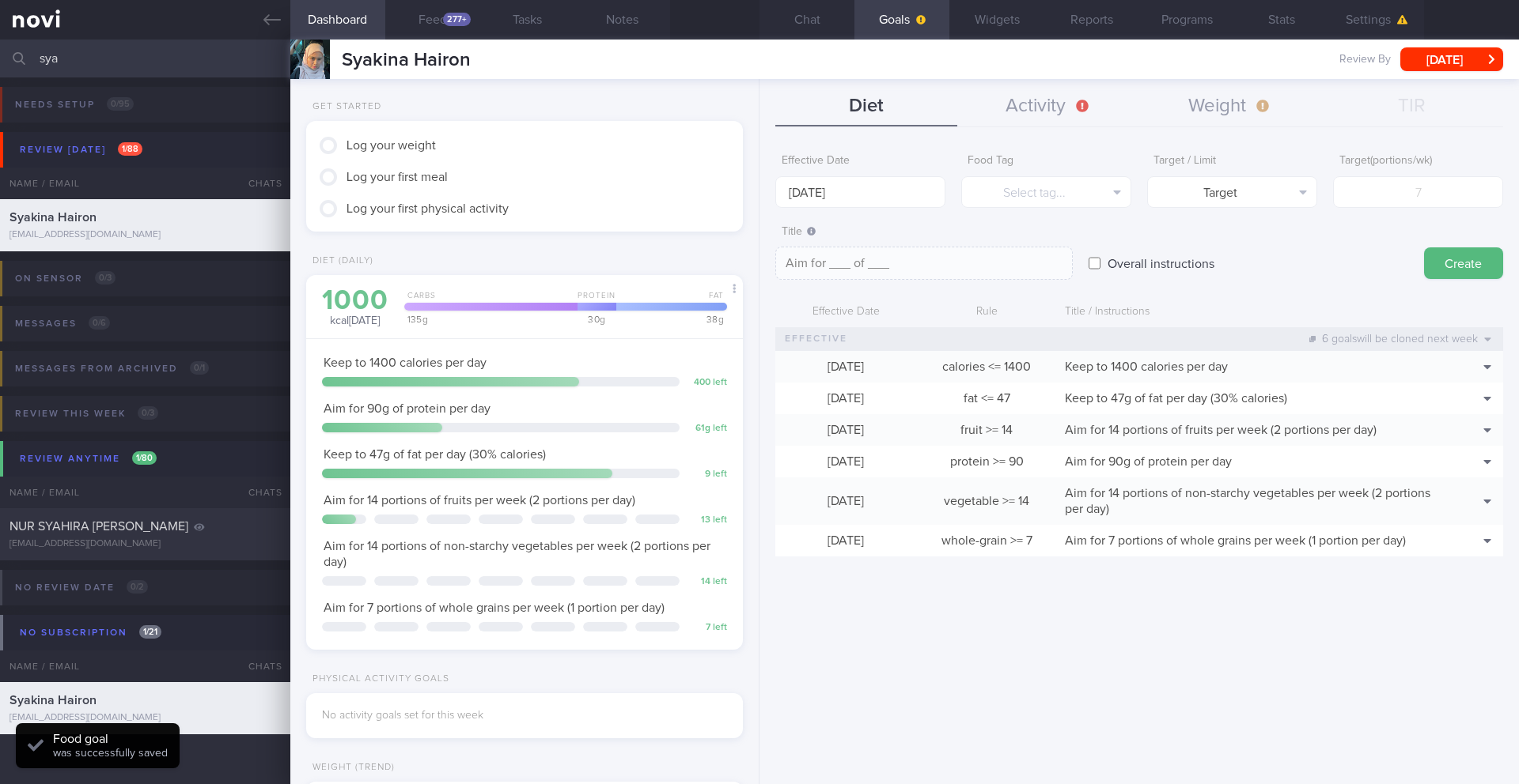
click at [1016, 259] on label "Overall instructions" at bounding box center [1160, 263] width 122 height 31
click at [1016, 259] on input "Overall instructions" at bounding box center [1095, 263] width 12 height 31
click at [912, 268] on textarea at bounding box center [923, 263] width 297 height 33
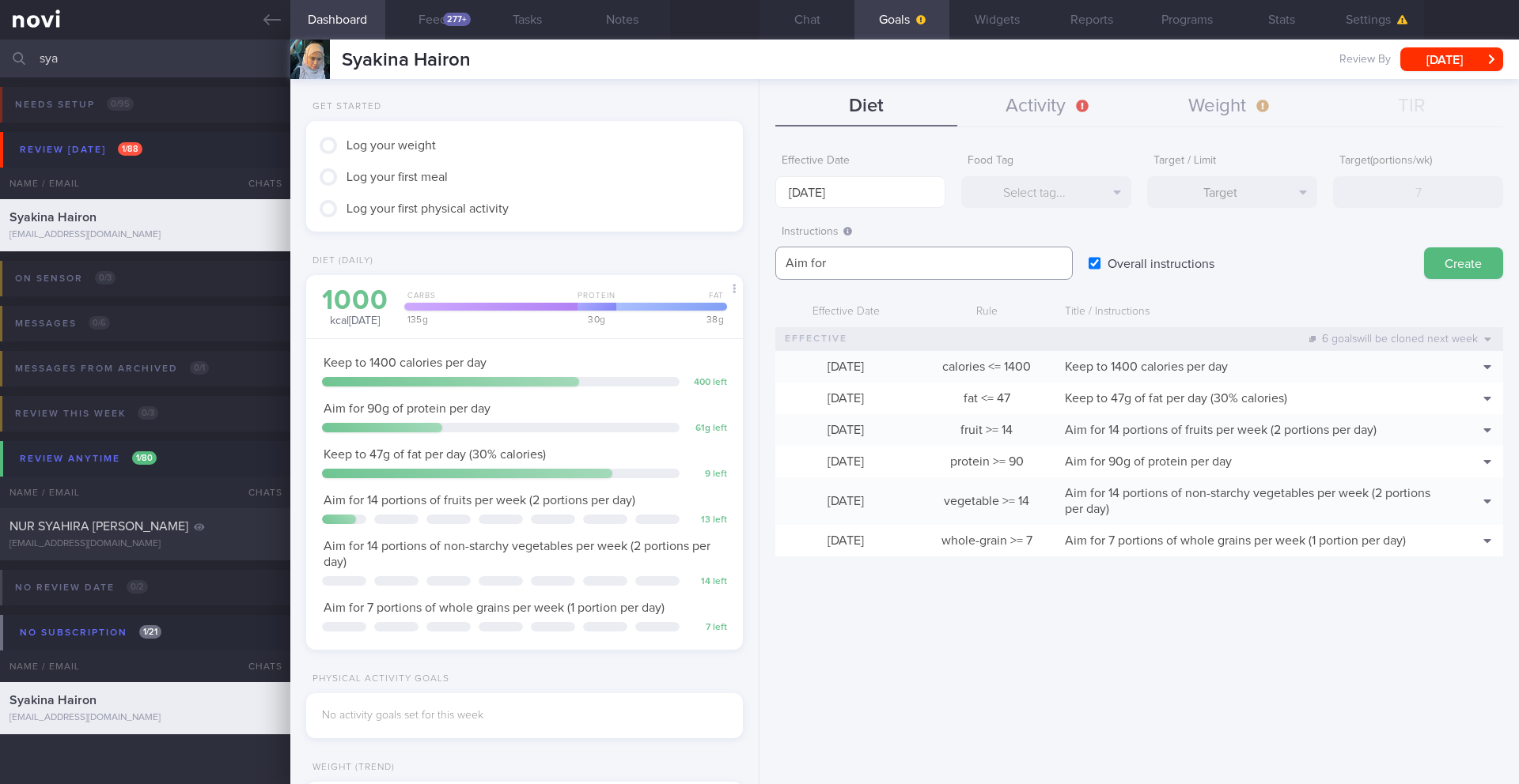
paste textarea "2.4L fluids (preferably water) per day"
drag, startPoint x: 932, startPoint y: 265, endPoint x: 911, endPoint y: 264, distance: 21.0
click at [931, 265] on textarea "Aim for2.4L fluids (preferably water) per day" at bounding box center [923, 263] width 297 height 33
click at [825, 262] on textarea "Aim for2.4L fluids (preferably water) per day" at bounding box center [923, 263] width 297 height 33
click at [980, 263] on textarea "Aim for 2.4L fluids (preferably water) per day" at bounding box center [923, 263] width 297 height 33
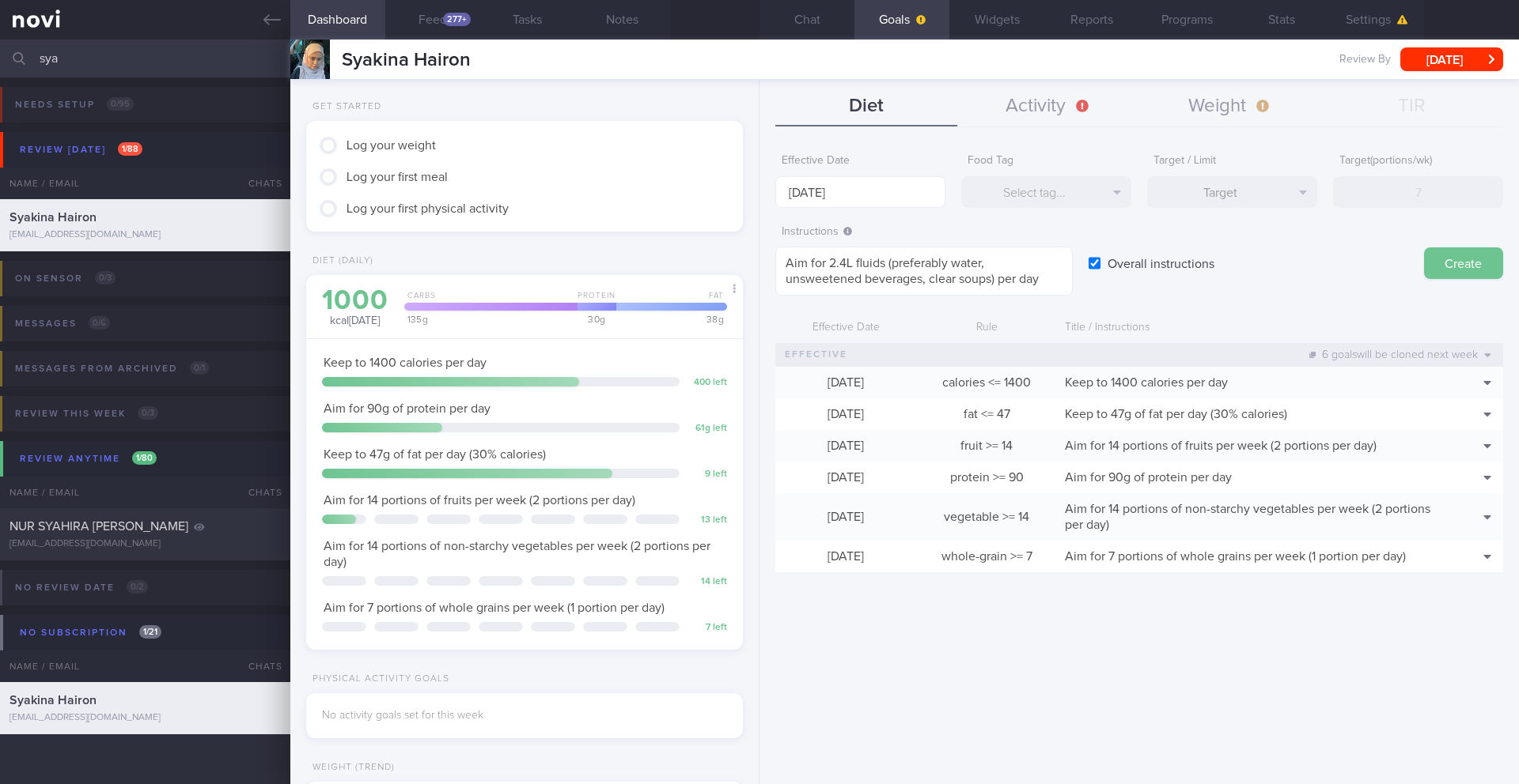
click at [1016, 270] on button "Create" at bounding box center [1463, 263] width 79 height 31
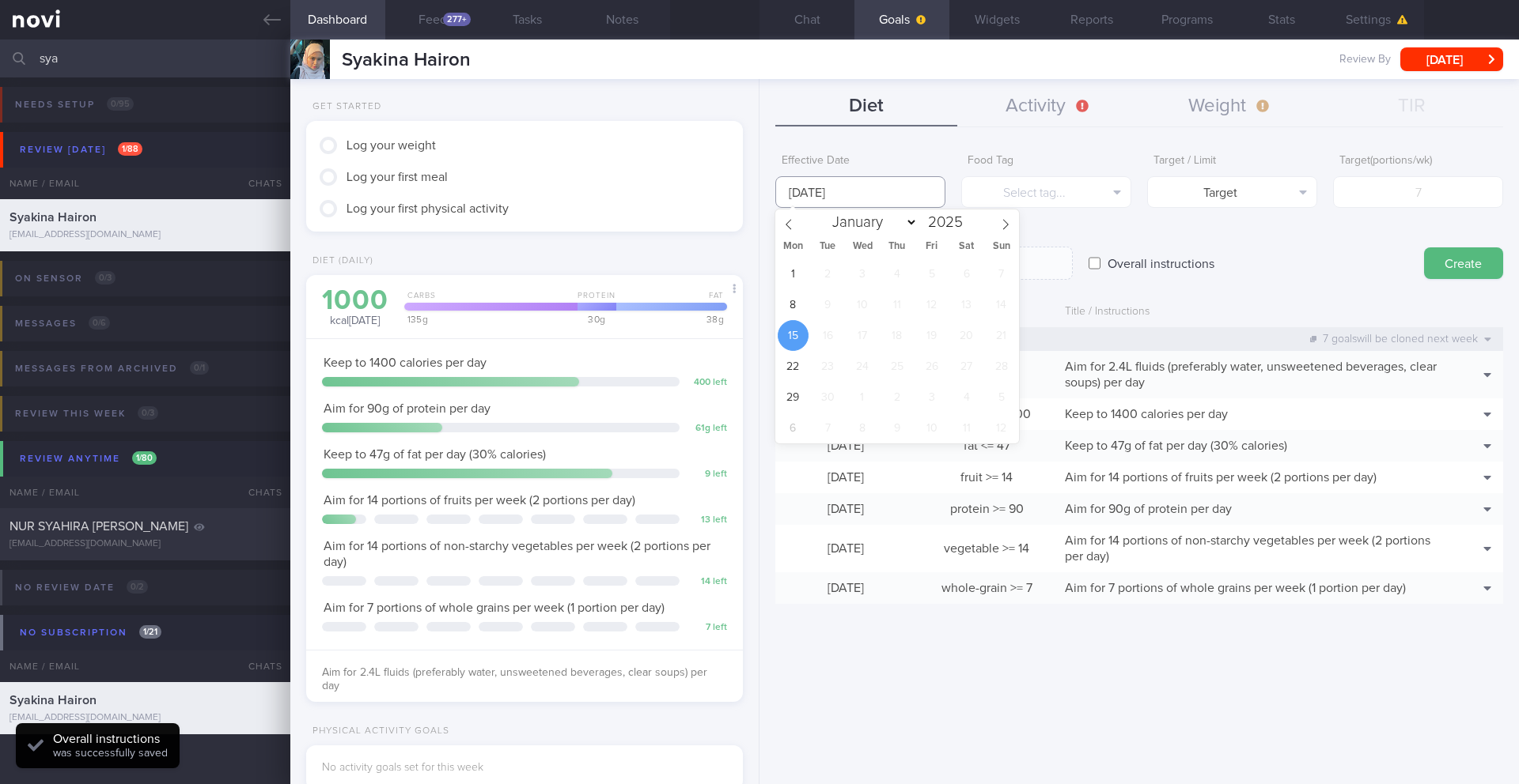
click at [852, 202] on input "[DATE]" at bounding box center [860, 192] width 170 height 31
click at [802, 301] on span "8" at bounding box center [792, 304] width 31 height 31
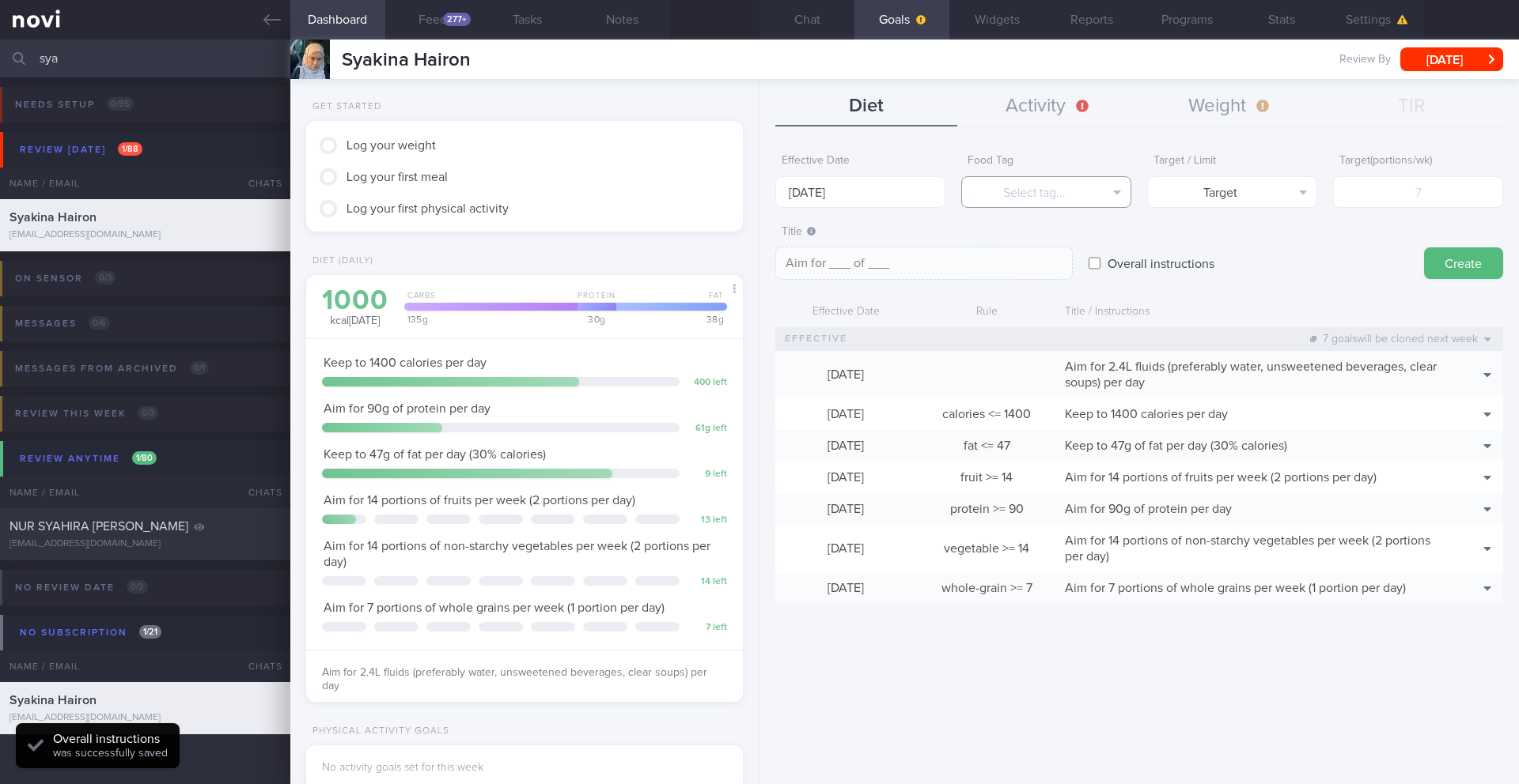
click at [1016, 178] on button "Select tag..." at bounding box center [1046, 192] width 170 height 31
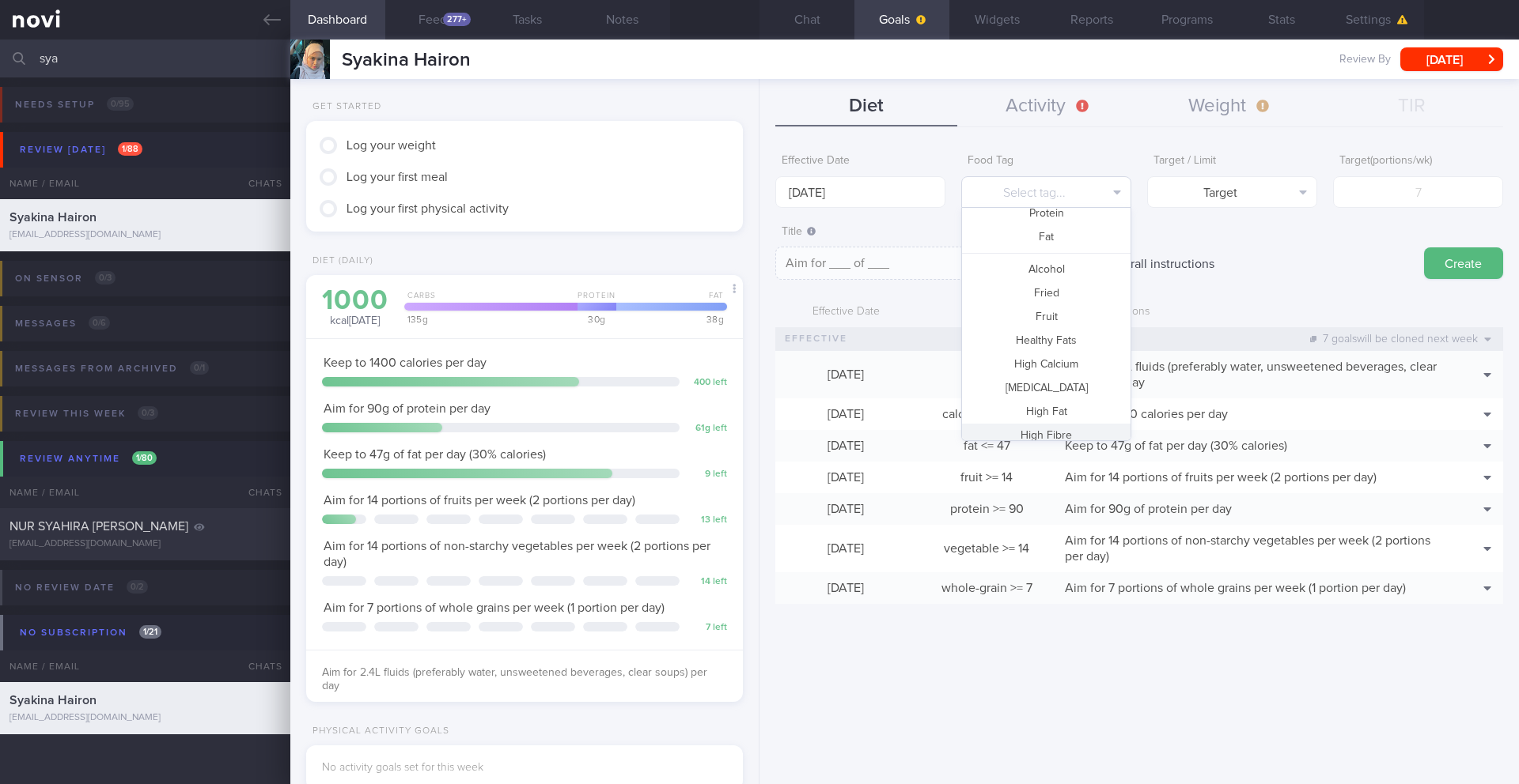
scroll to position [69, 0]
click at [1016, 298] on button "Fried" at bounding box center [1046, 305] width 169 height 24
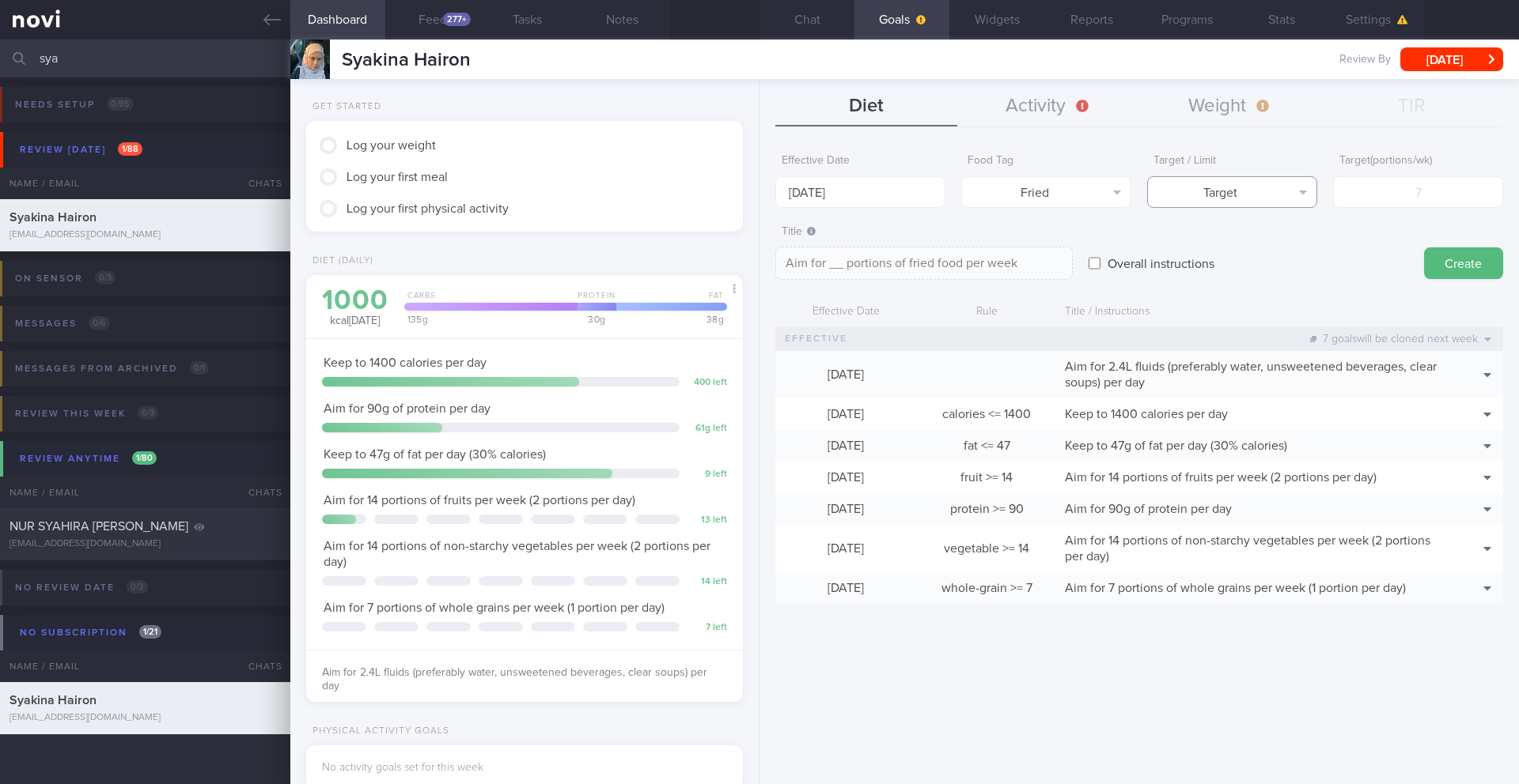
click at [1016, 191] on button "Target" at bounding box center [1232, 192] width 170 height 31
click at [1016, 248] on button "Limit" at bounding box center [1232, 246] width 169 height 24
click at [1016, 187] on input "number" at bounding box center [1418, 192] width 170 height 31
click at [1016, 267] on button "Create" at bounding box center [1463, 263] width 79 height 31
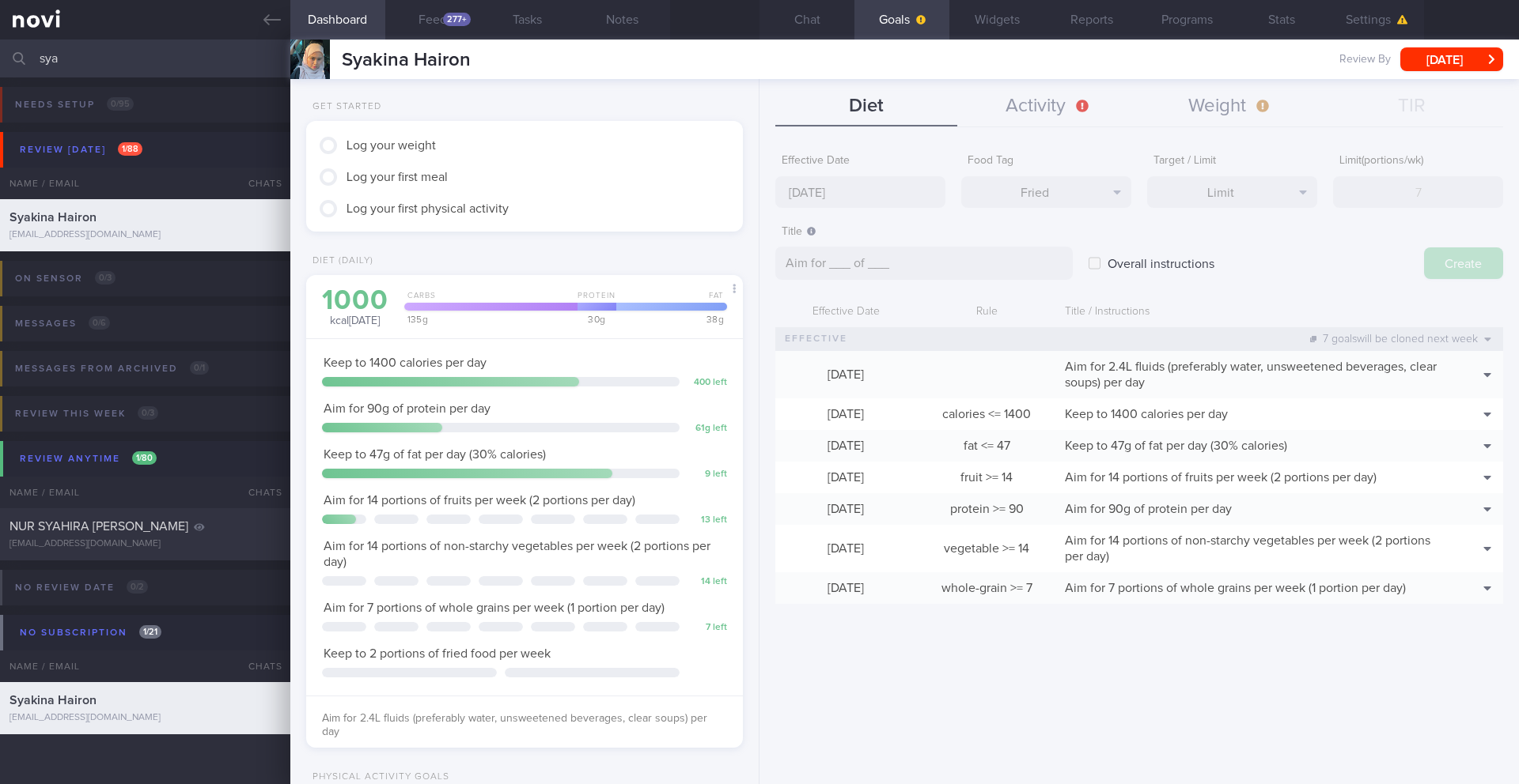
click at [879, 191] on input "[DATE]" at bounding box center [860, 192] width 170 height 31
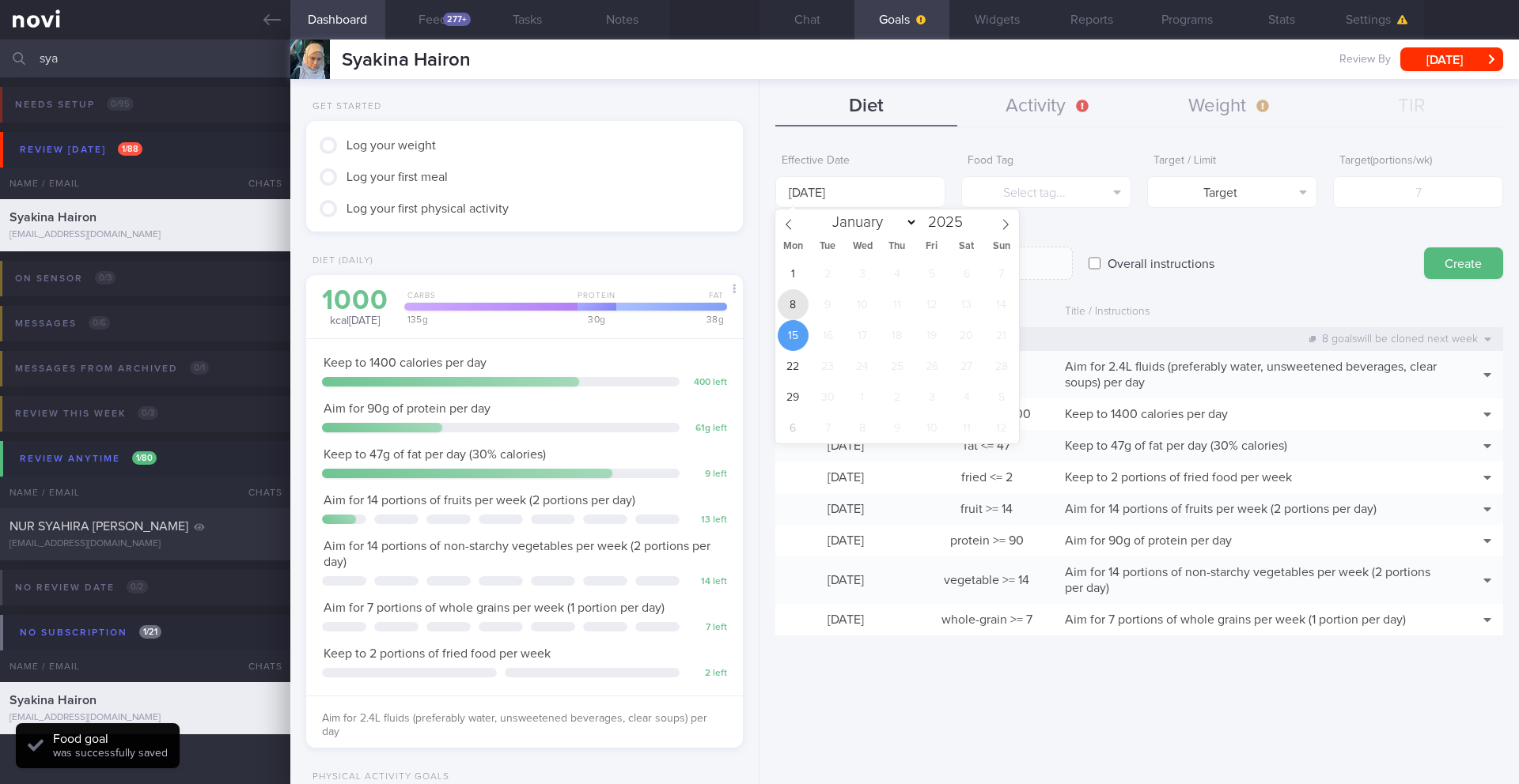
click at [798, 303] on span "8" at bounding box center [792, 304] width 31 height 31
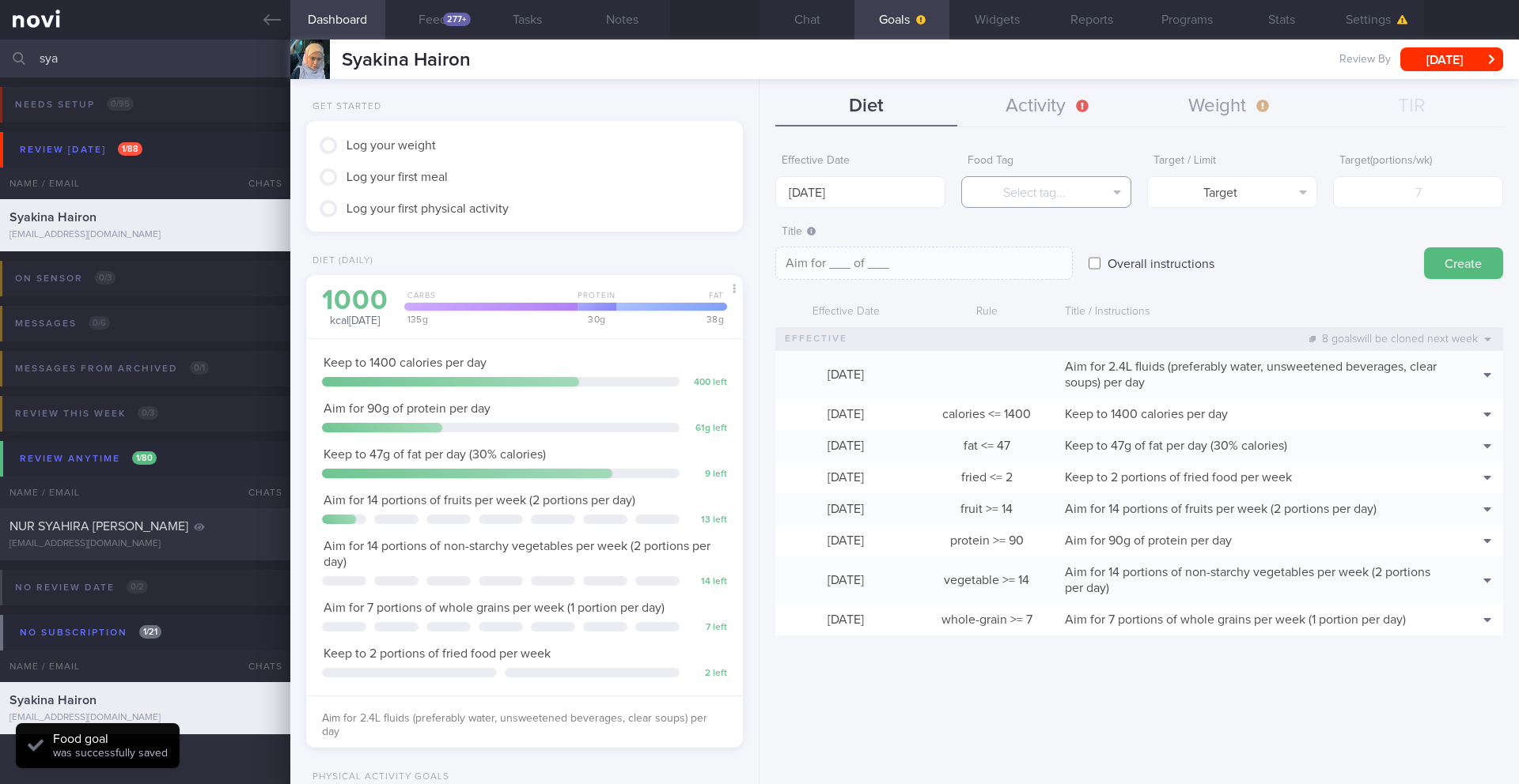
click at [1016, 190] on button "Select tag..." at bounding box center [1046, 192] width 170 height 31
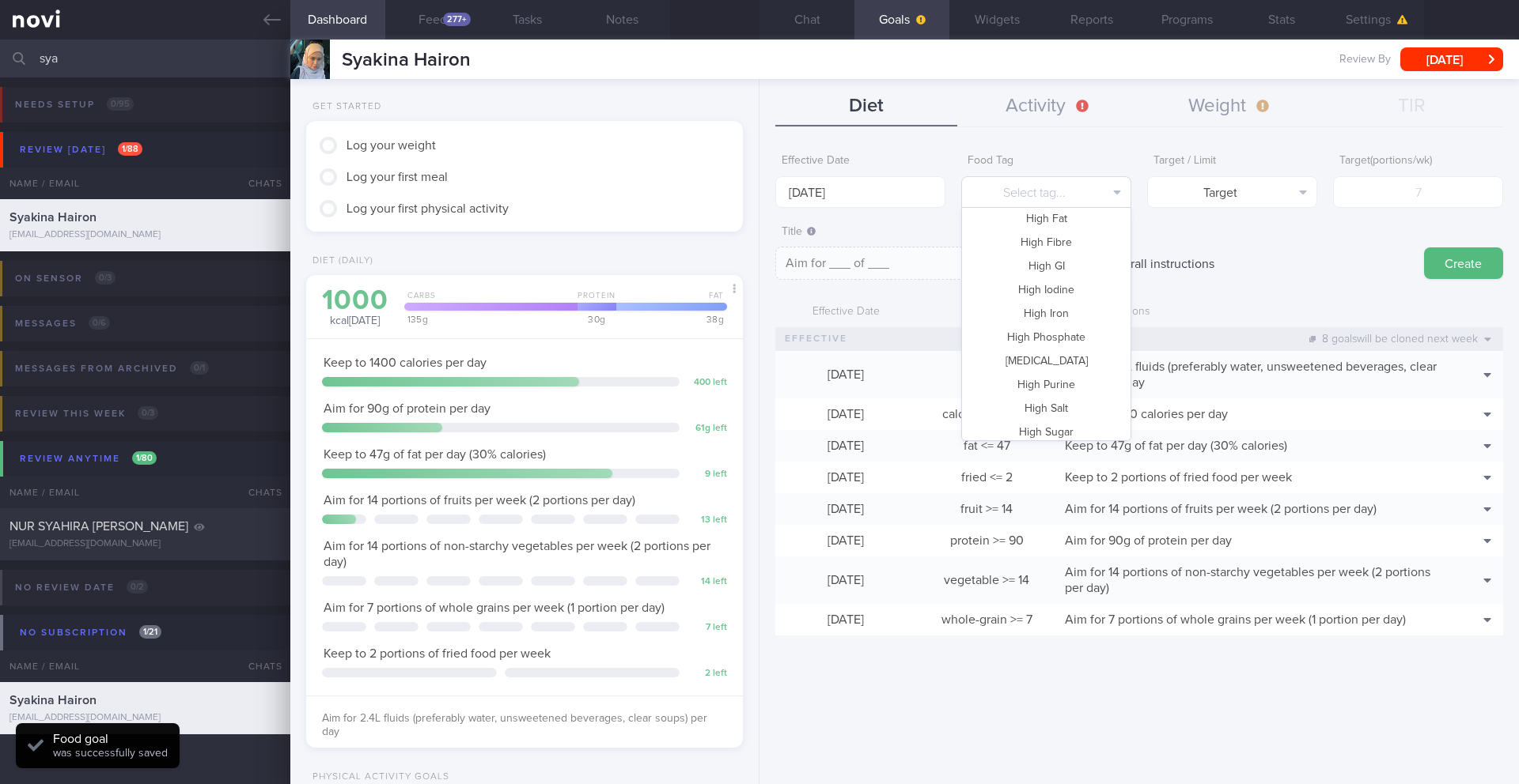
scroll to position [316, 0]
click at [1016, 381] on button "High Sugar" at bounding box center [1046, 390] width 169 height 24
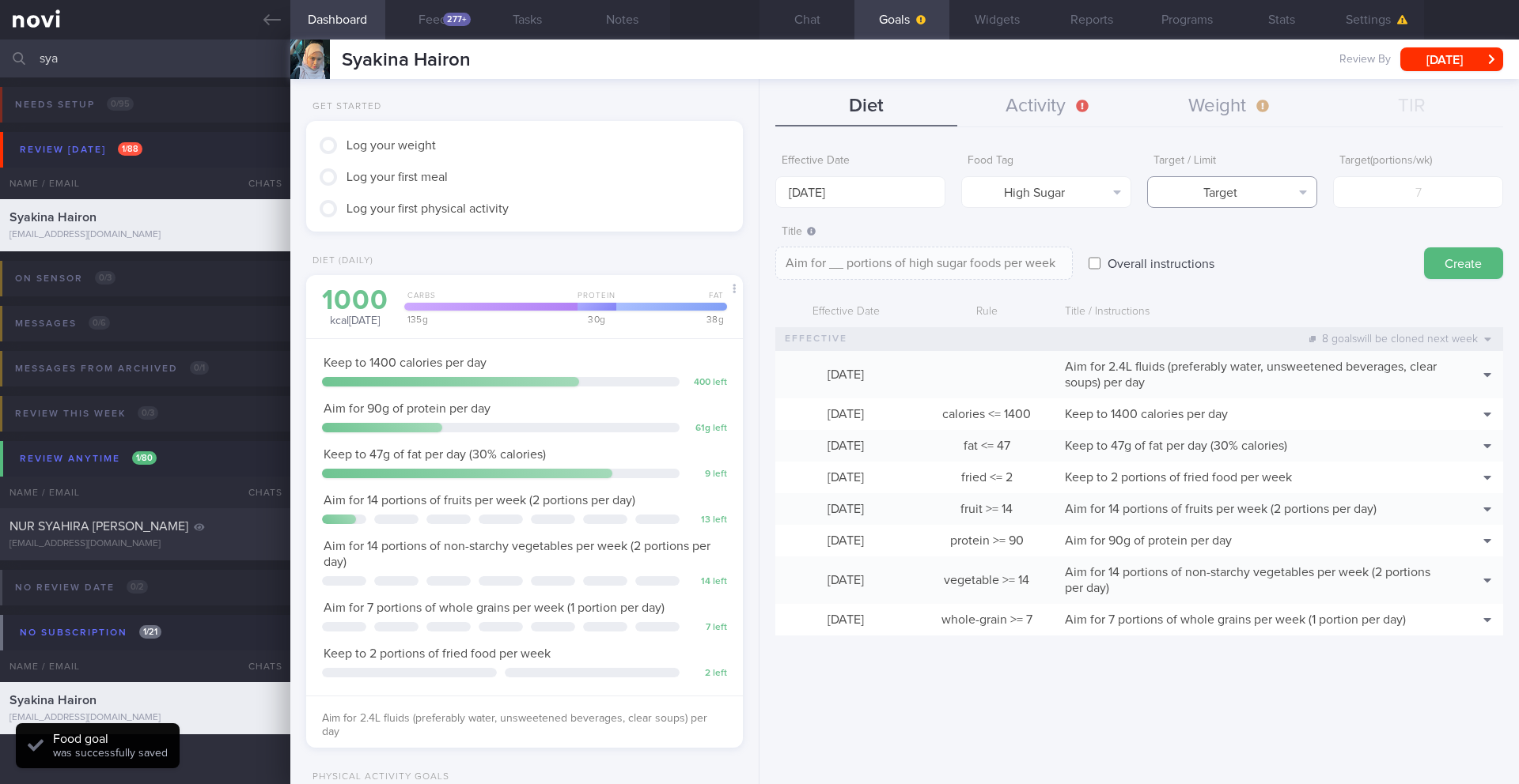
click at [1016, 205] on button "Target" at bounding box center [1232, 192] width 170 height 31
click at [1016, 261] on div "Target Limit" at bounding box center [1232, 235] width 170 height 54
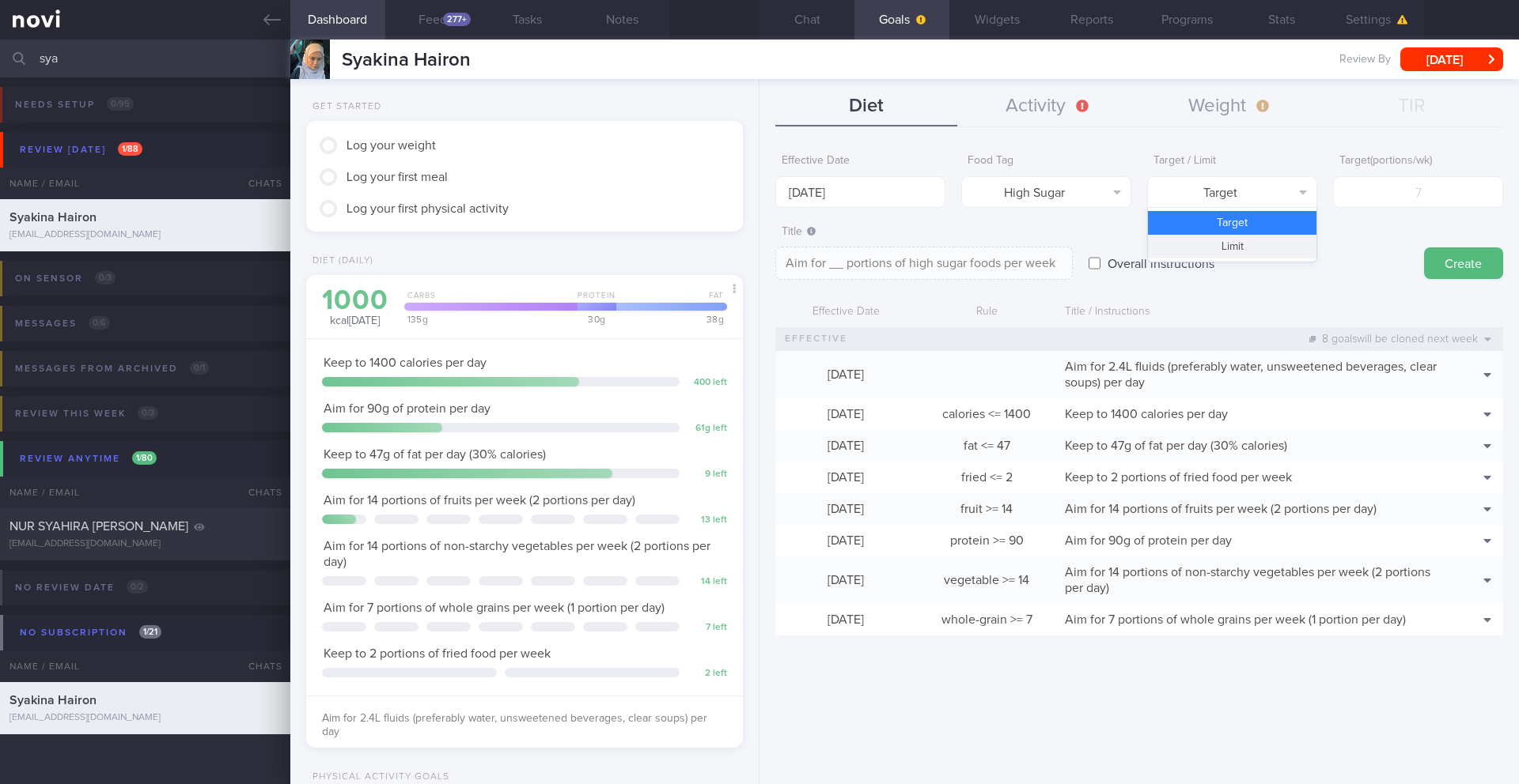
click at [1016, 249] on button "Limit" at bounding box center [1232, 246] width 169 height 24
click at [1016, 188] on input "number" at bounding box center [1418, 192] width 170 height 31
click at [1016, 265] on button "Create" at bounding box center [1463, 263] width 79 height 31
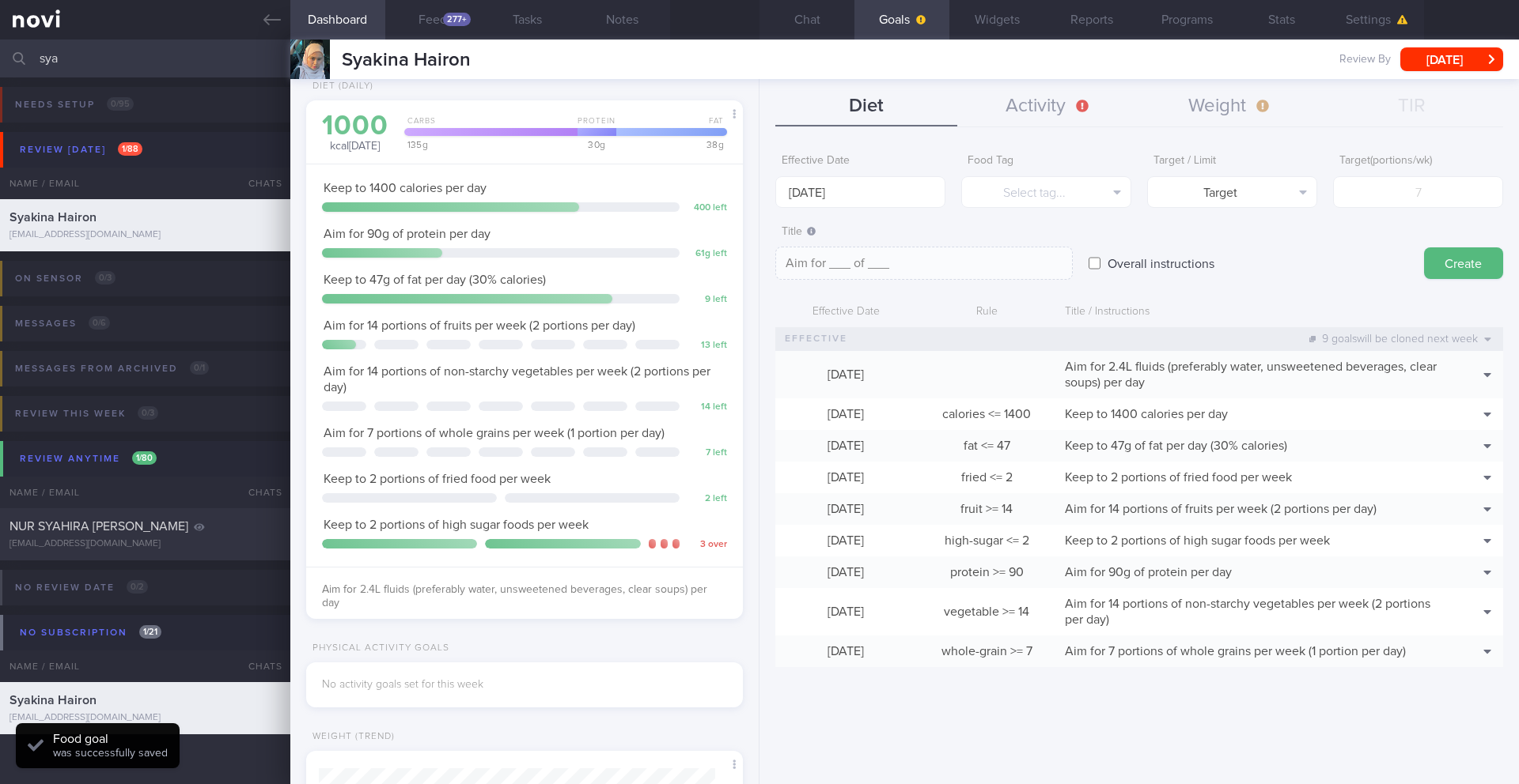
scroll to position [274, 0]
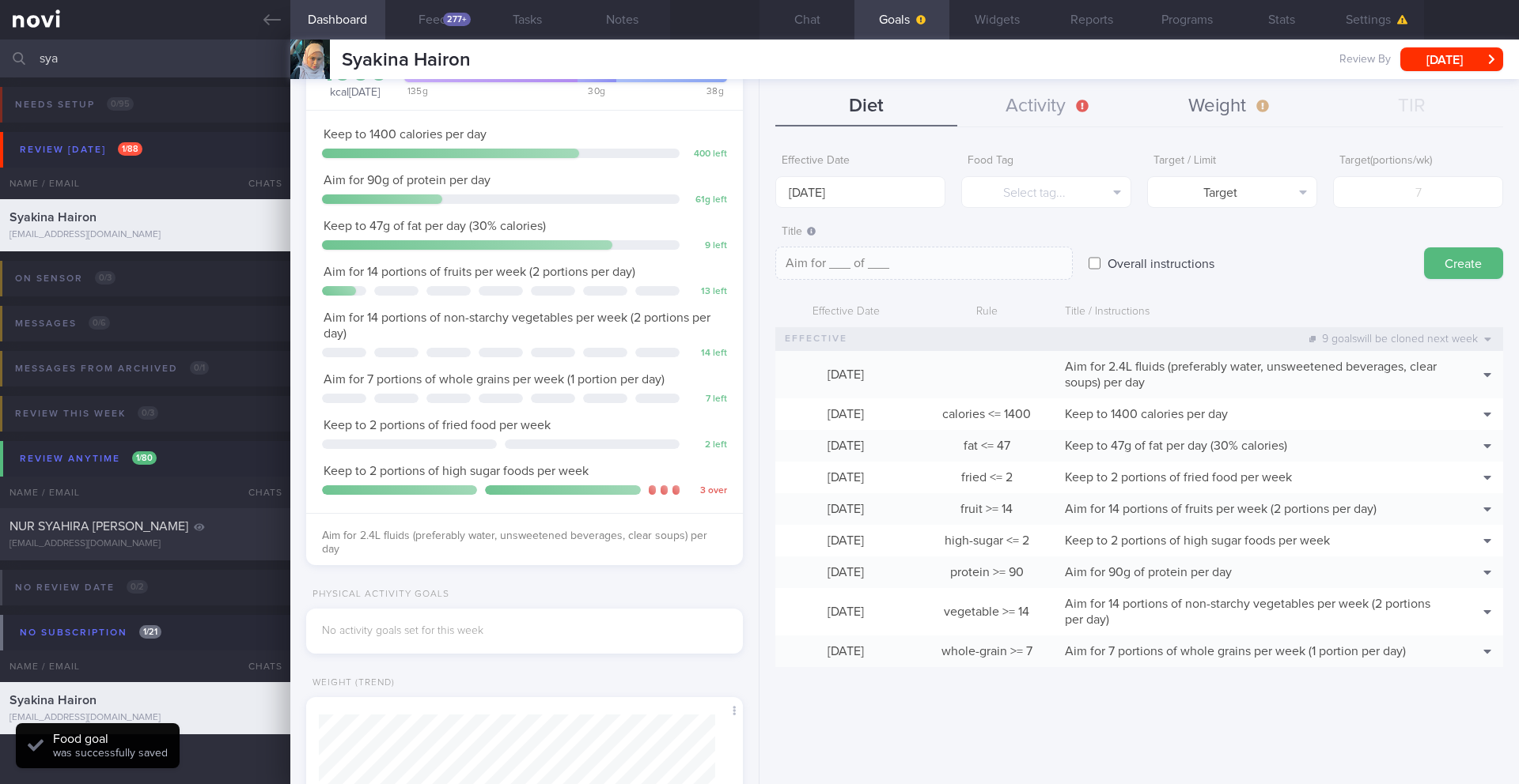
click at [1016, 96] on button "Weight" at bounding box center [1230, 107] width 182 height 39
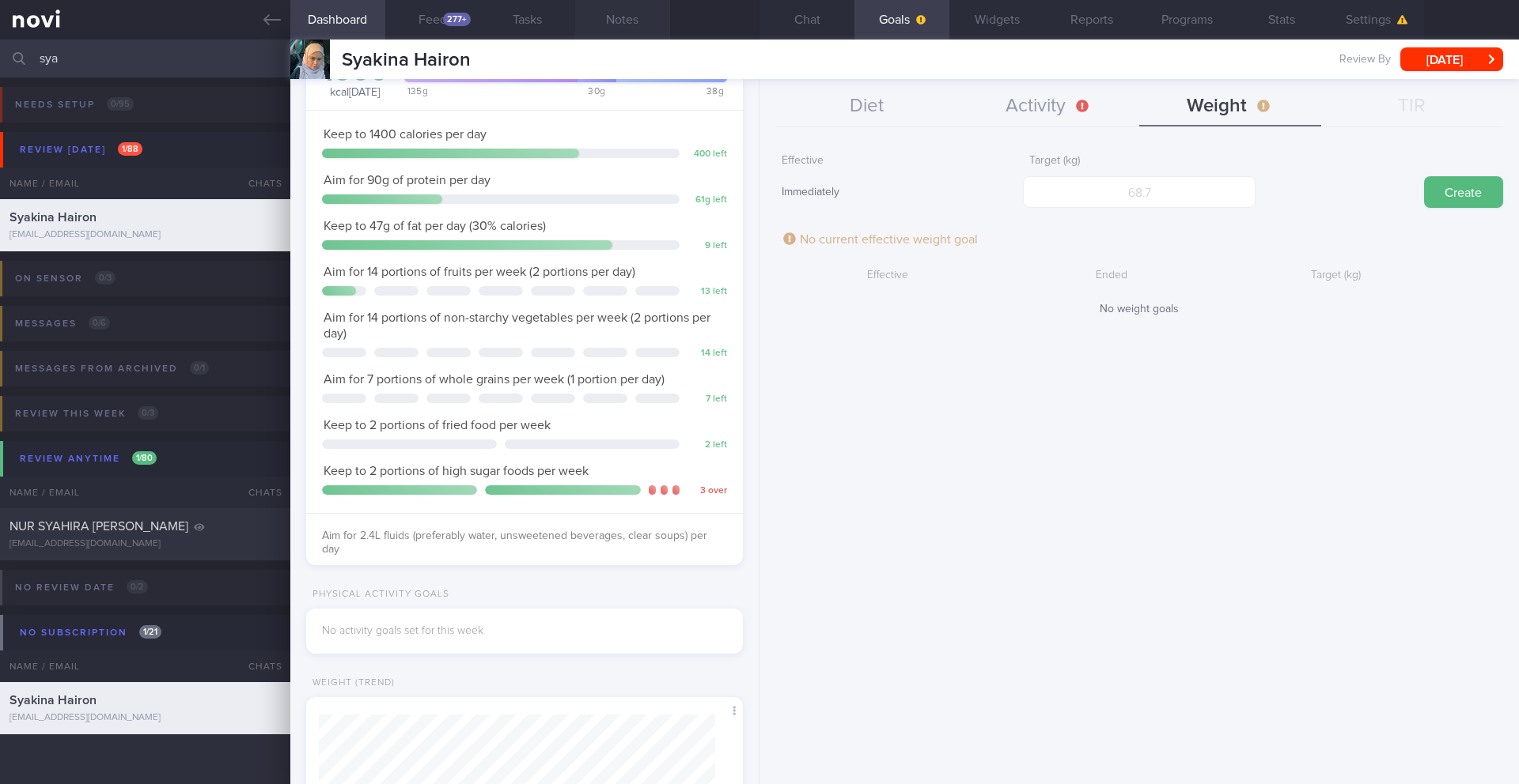
click at [620, 22] on button "Notes" at bounding box center [623, 19] width 95 height 39
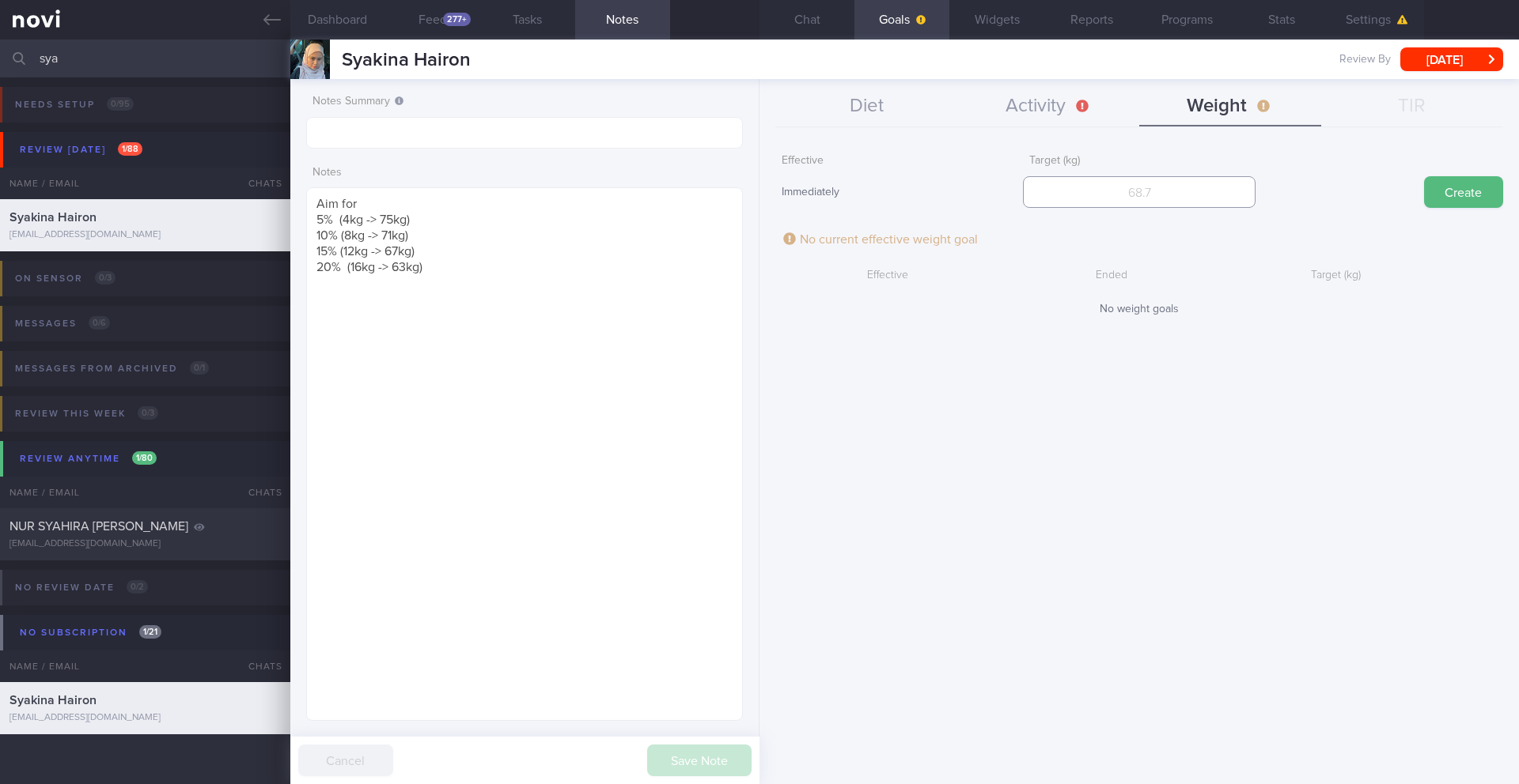
click at [1016, 177] on input "number" at bounding box center [1139, 192] width 232 height 31
click at [1016, 197] on button "Create" at bounding box center [1463, 192] width 79 height 31
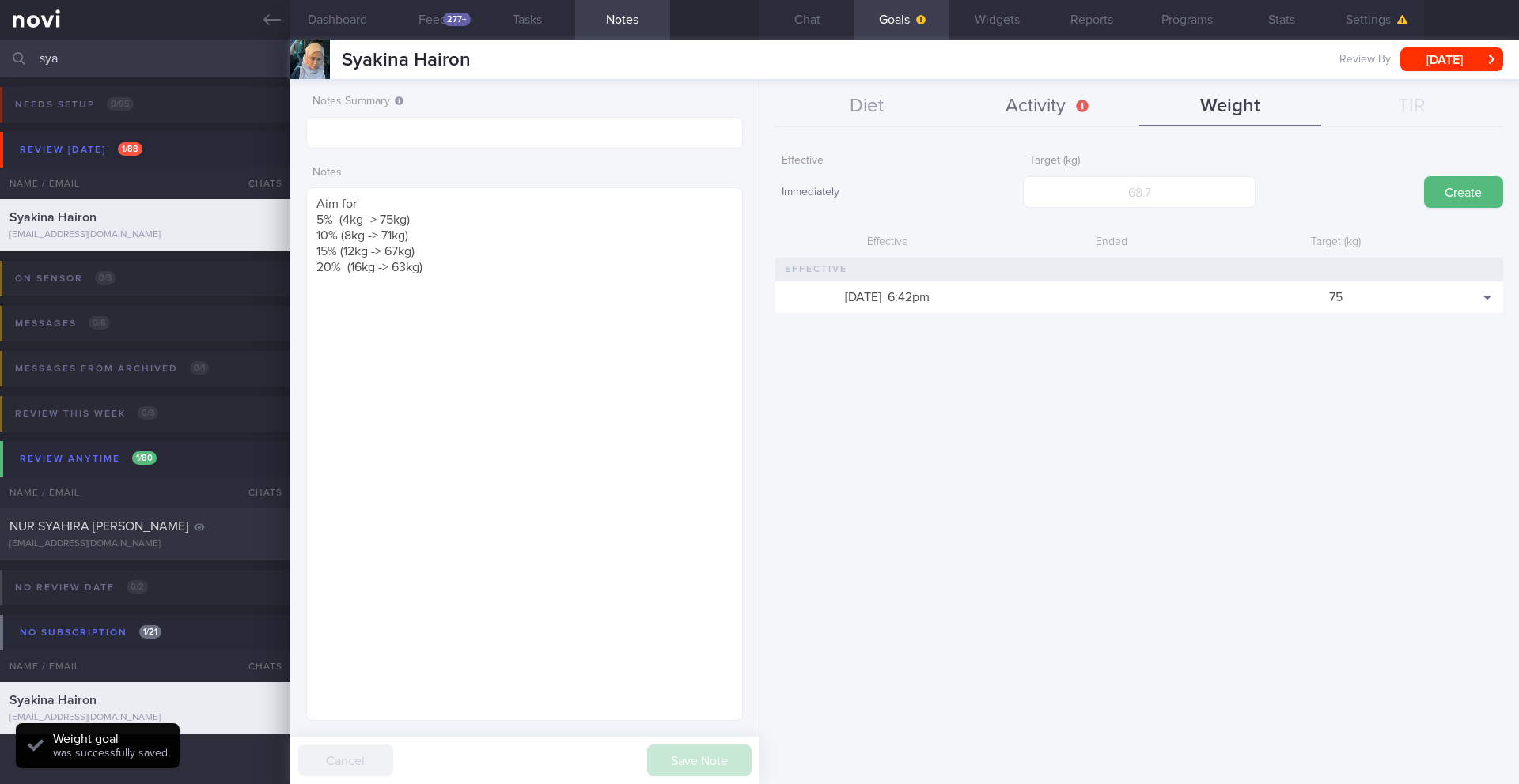
click at [1016, 112] on button "Activity" at bounding box center [1049, 107] width 182 height 39
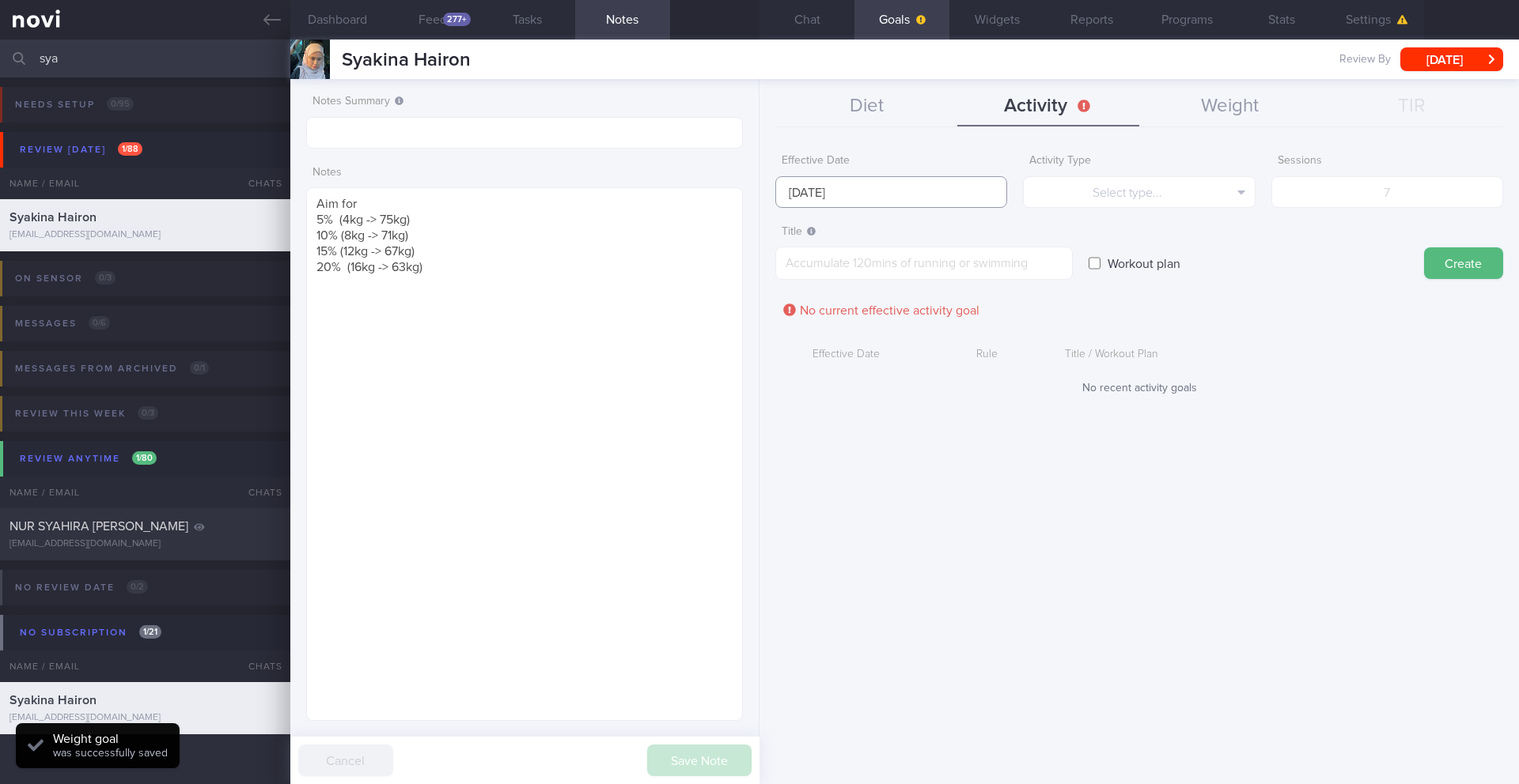
click at [812, 204] on body "You are offline! Some functionality will be unavailable Patients New Users Coac…" at bounding box center [759, 392] width 1519 height 784
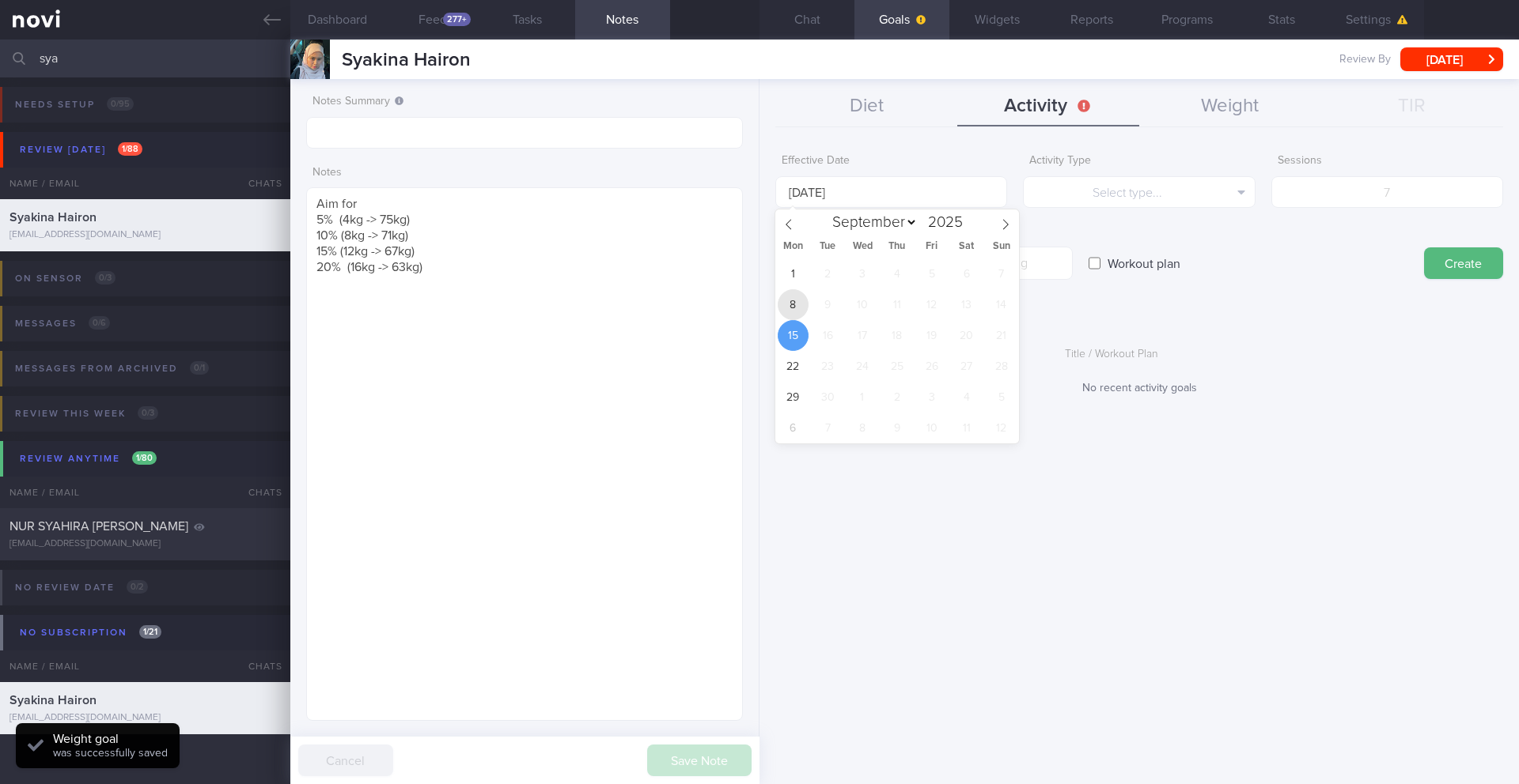
click at [793, 302] on span "8" at bounding box center [792, 304] width 31 height 31
click at [1016, 198] on button "Select type..." at bounding box center [1139, 192] width 232 height 31
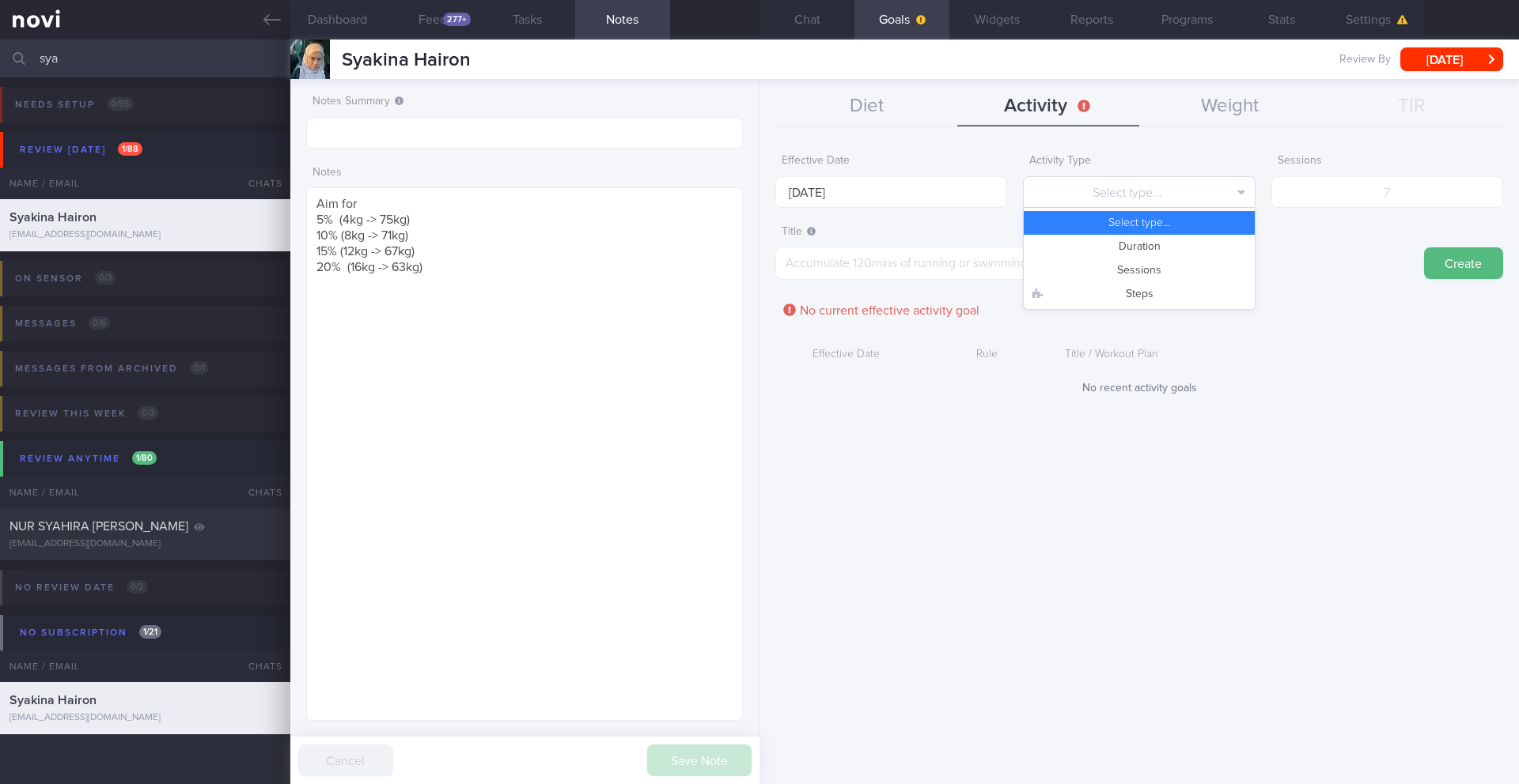
click at [1016, 195] on button "Select type..." at bounding box center [1139, 192] width 232 height 31
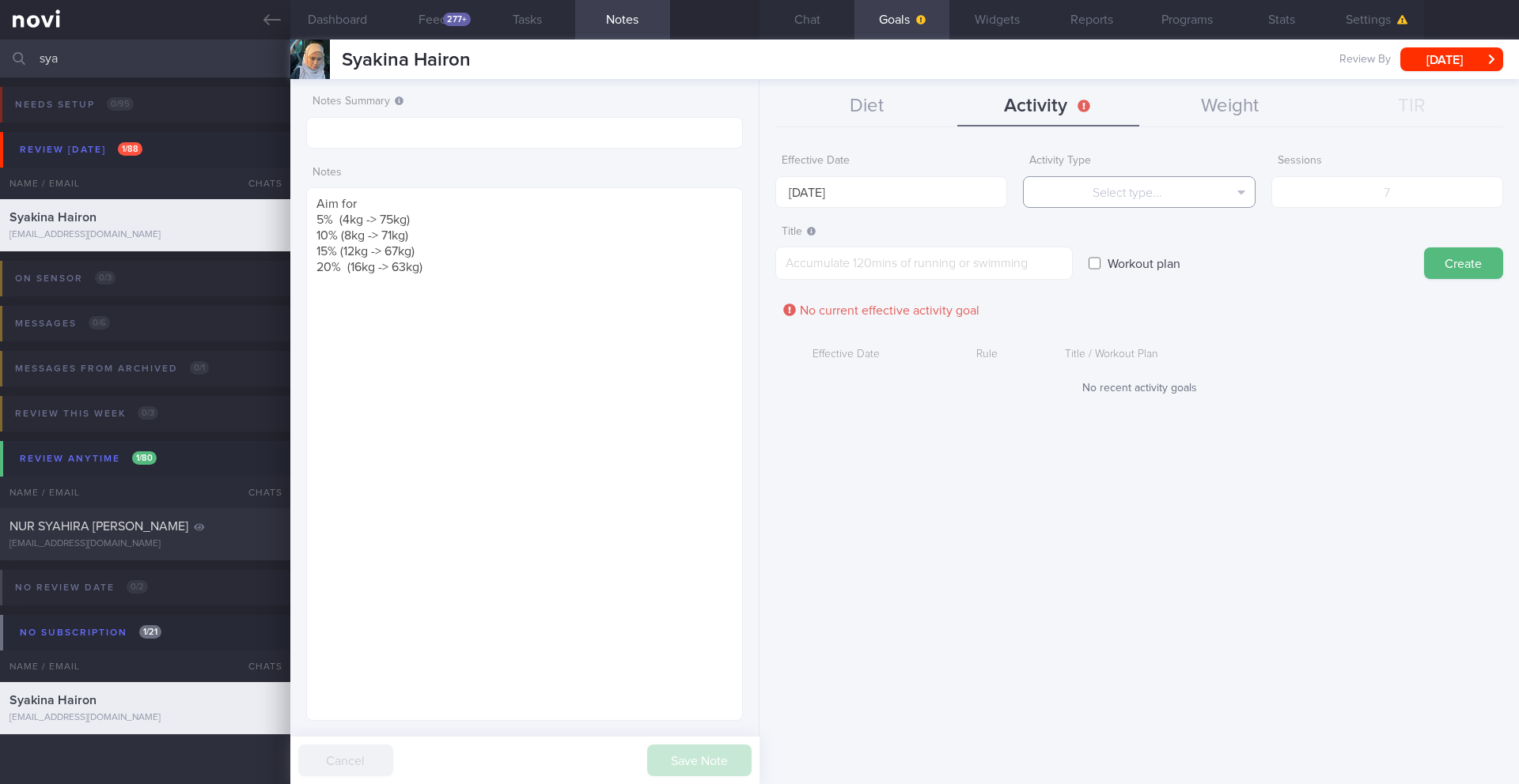
click at [1016, 197] on button "Select type..." at bounding box center [1139, 192] width 232 height 31
click at [1016, 292] on button "Steps" at bounding box center [1139, 294] width 230 height 24
click at [1016, 212] on form "Effective Date [DATE] Activity Type Steps Select type... Duration Sessions Step…" at bounding box center [1139, 278] width 728 height 265
click at [1016, 202] on input "number" at bounding box center [1387, 192] width 232 height 31
click at [991, 253] on textarea at bounding box center [923, 263] width 297 height 33
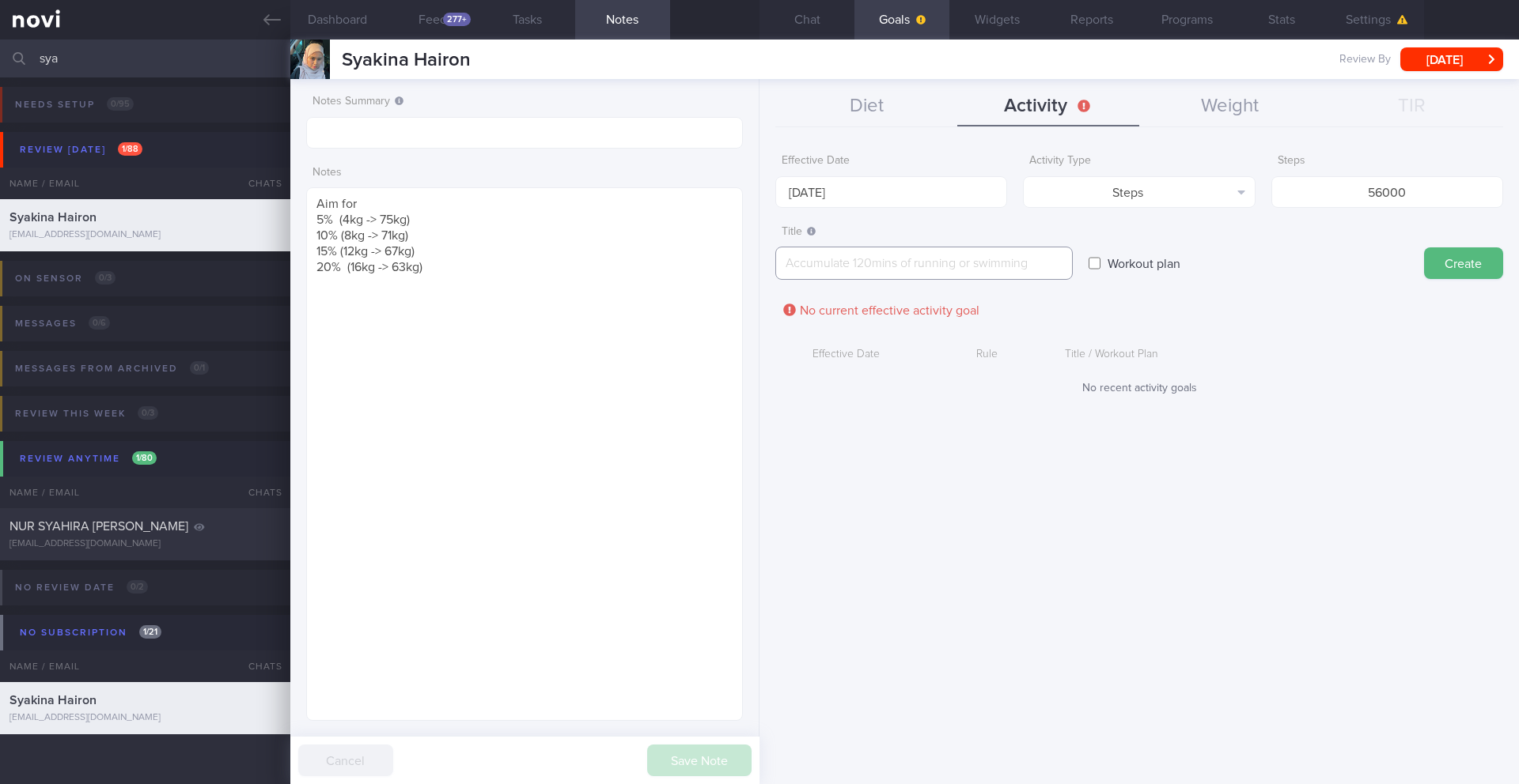
paste textarea "Aim for a minimum of 8,000 steps per day"
click at [908, 266] on textarea "Aim for a minimum of 8,000 steps per day" at bounding box center [923, 263] width 297 height 33
click at [924, 279] on textarea "Aim for a minimum of 56,000 steps per week (8,000 steps per day" at bounding box center [923, 271] width 297 height 49
click at [1016, 261] on button "Create" at bounding box center [1463, 263] width 79 height 31
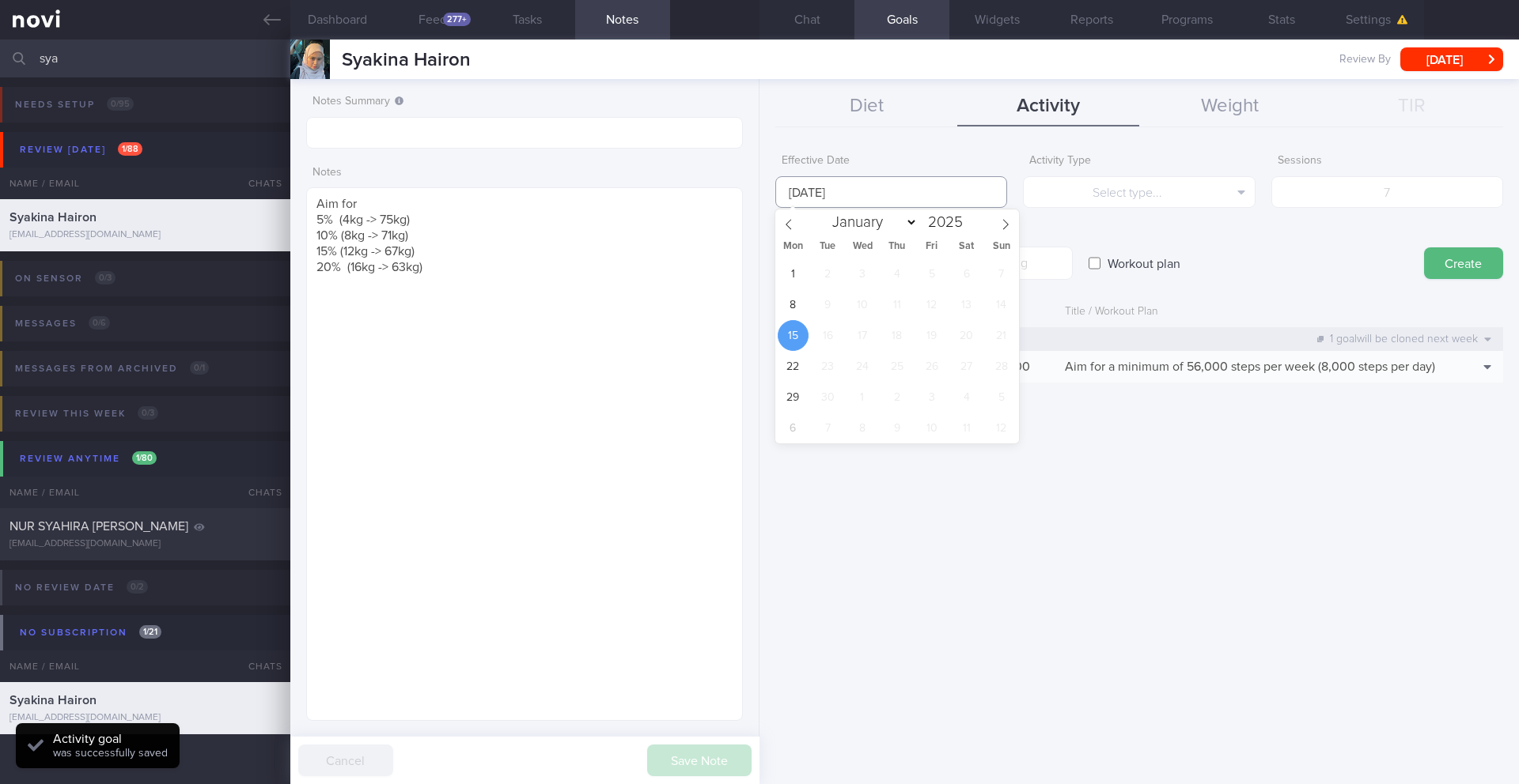
click at [846, 188] on input "[DATE]" at bounding box center [890, 192] width 232 height 31
click at [793, 310] on span "8" at bounding box center [792, 304] width 31 height 31
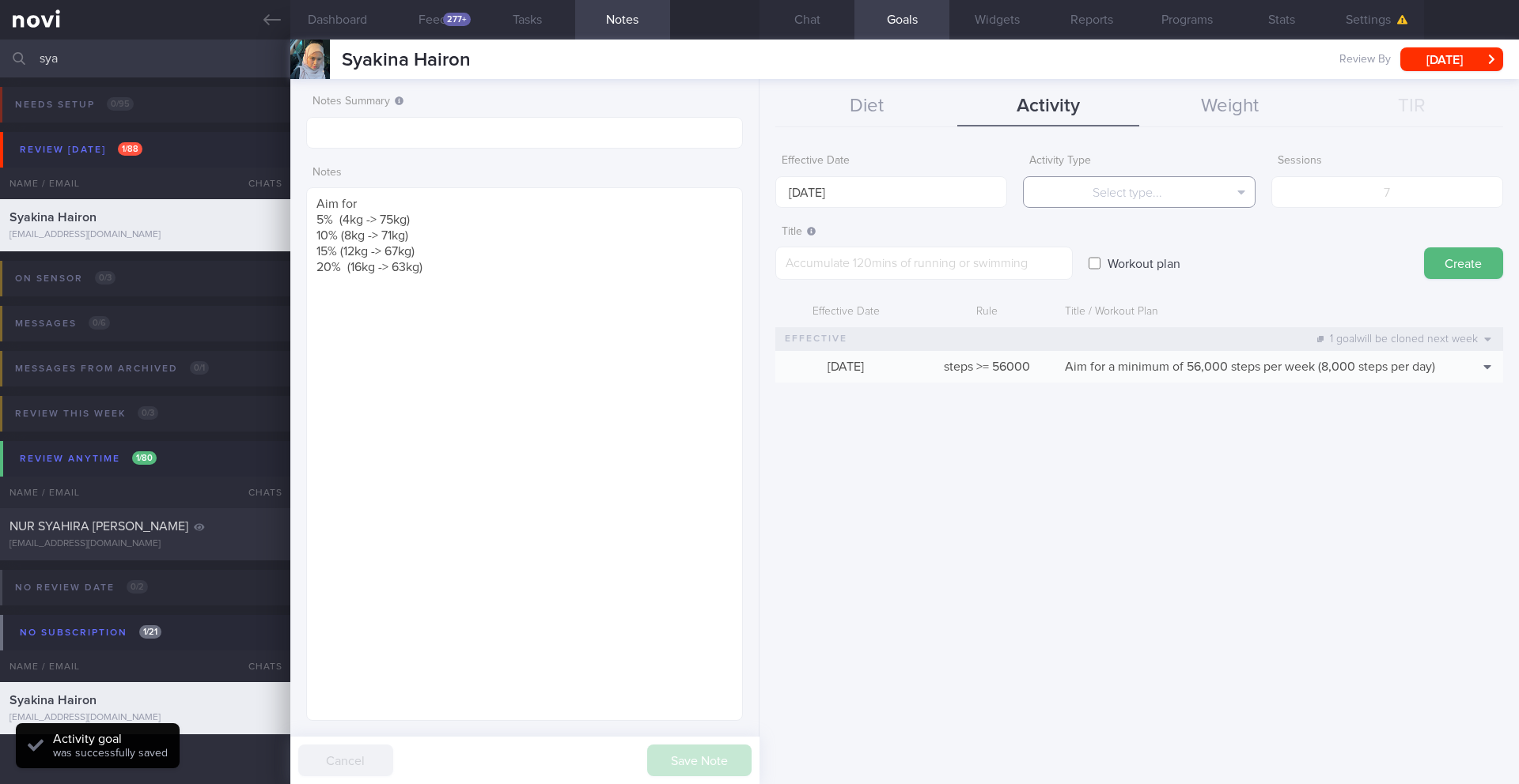
click at [1016, 195] on button "Select type..." at bounding box center [1139, 192] width 232 height 31
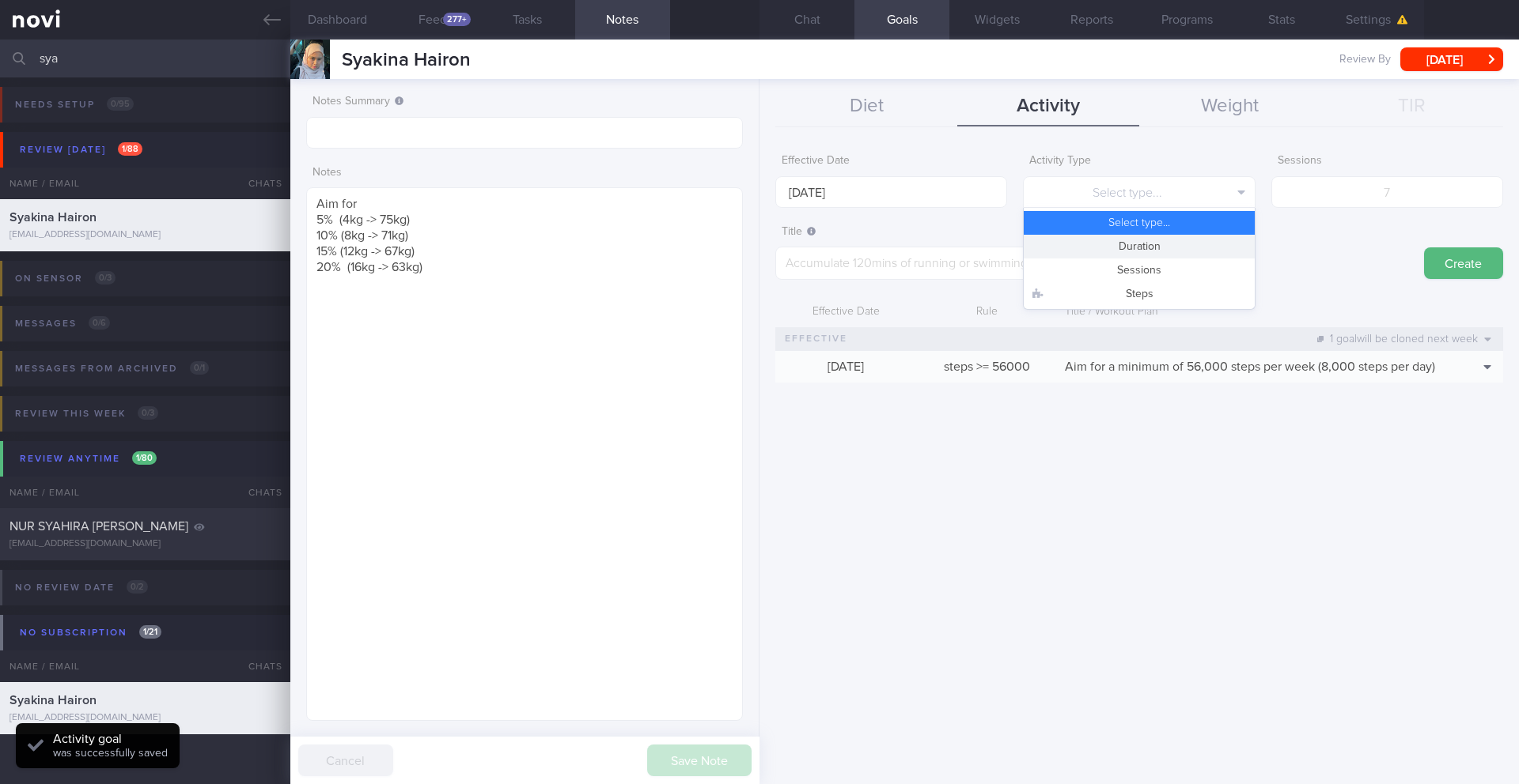
click at [1016, 243] on button "Duration" at bounding box center [1139, 246] width 230 height 24
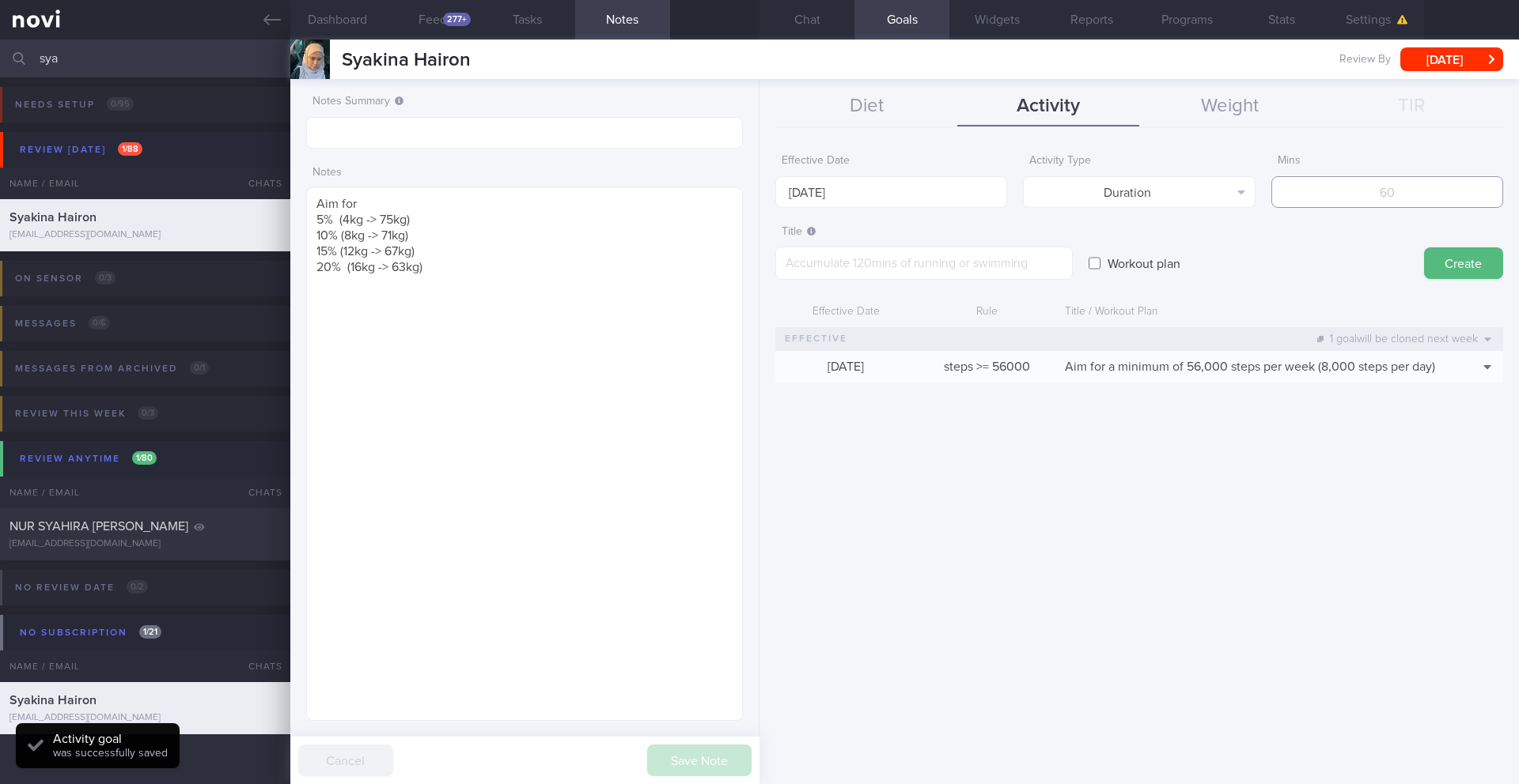
click at [1016, 203] on input "number" at bounding box center [1387, 192] width 232 height 31
paste textarea "Aim for 200 minutes moderate intensity exercise per week"
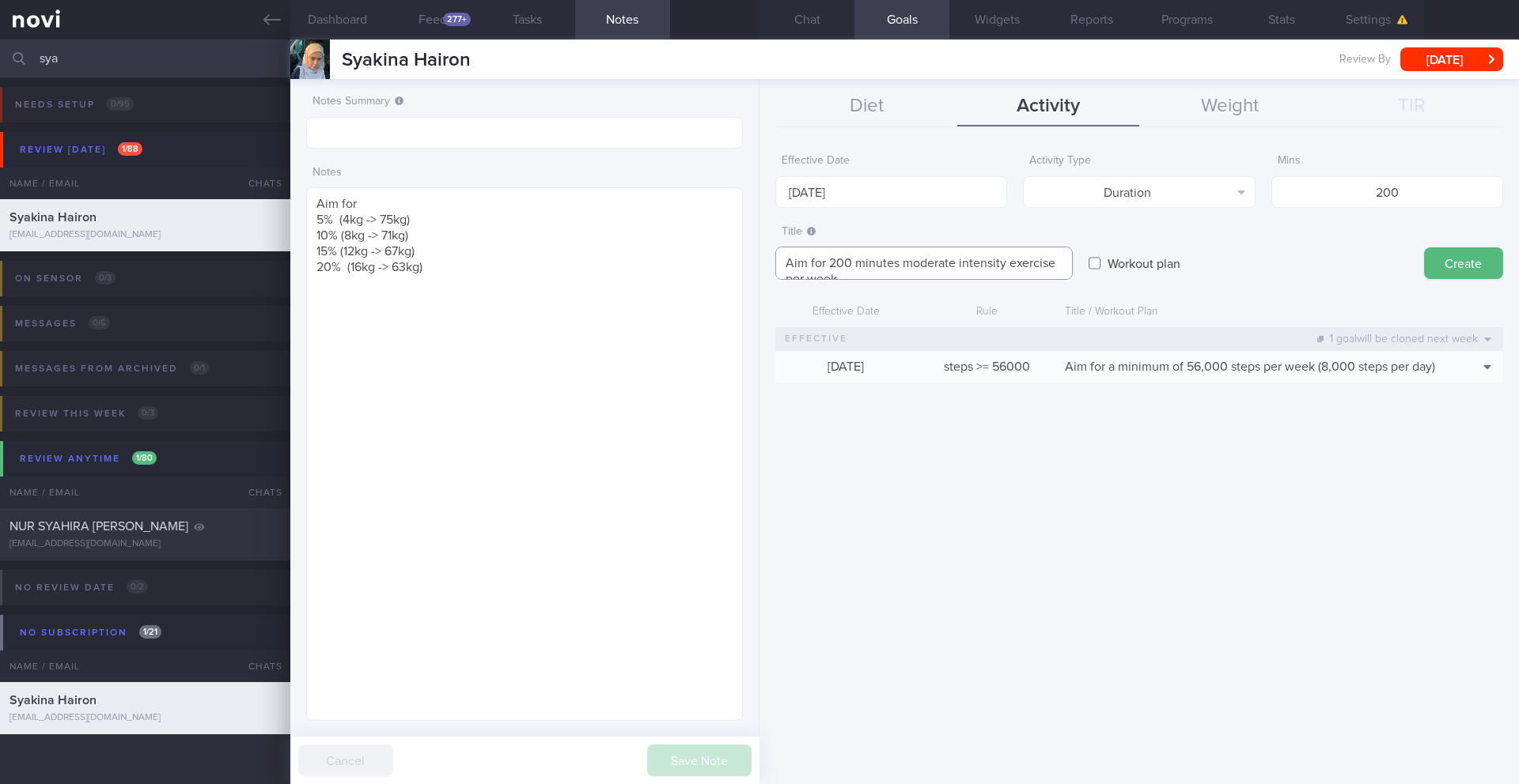
scroll to position [0, 0]
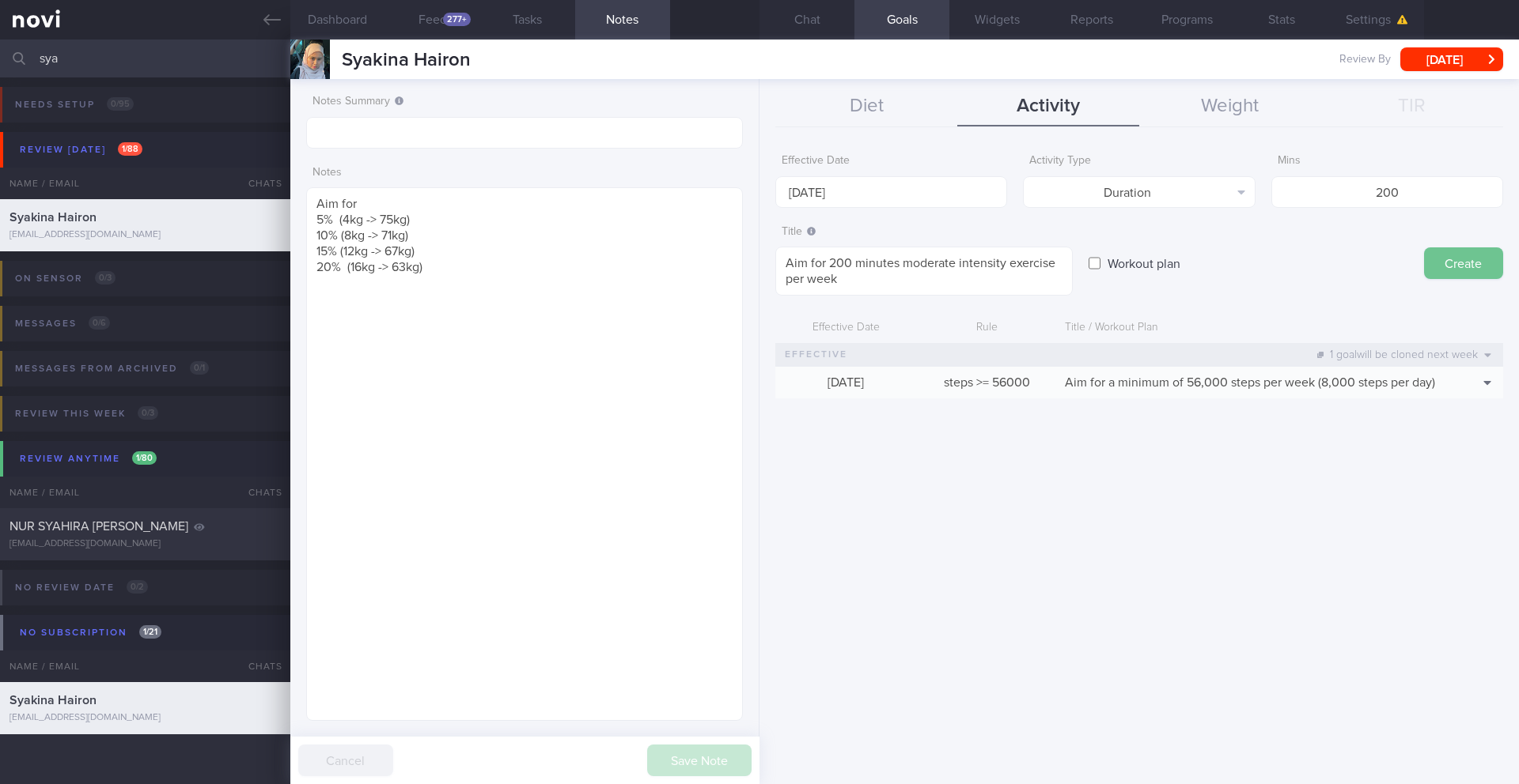
click at [1016, 267] on button "Create" at bounding box center [1463, 263] width 79 height 31
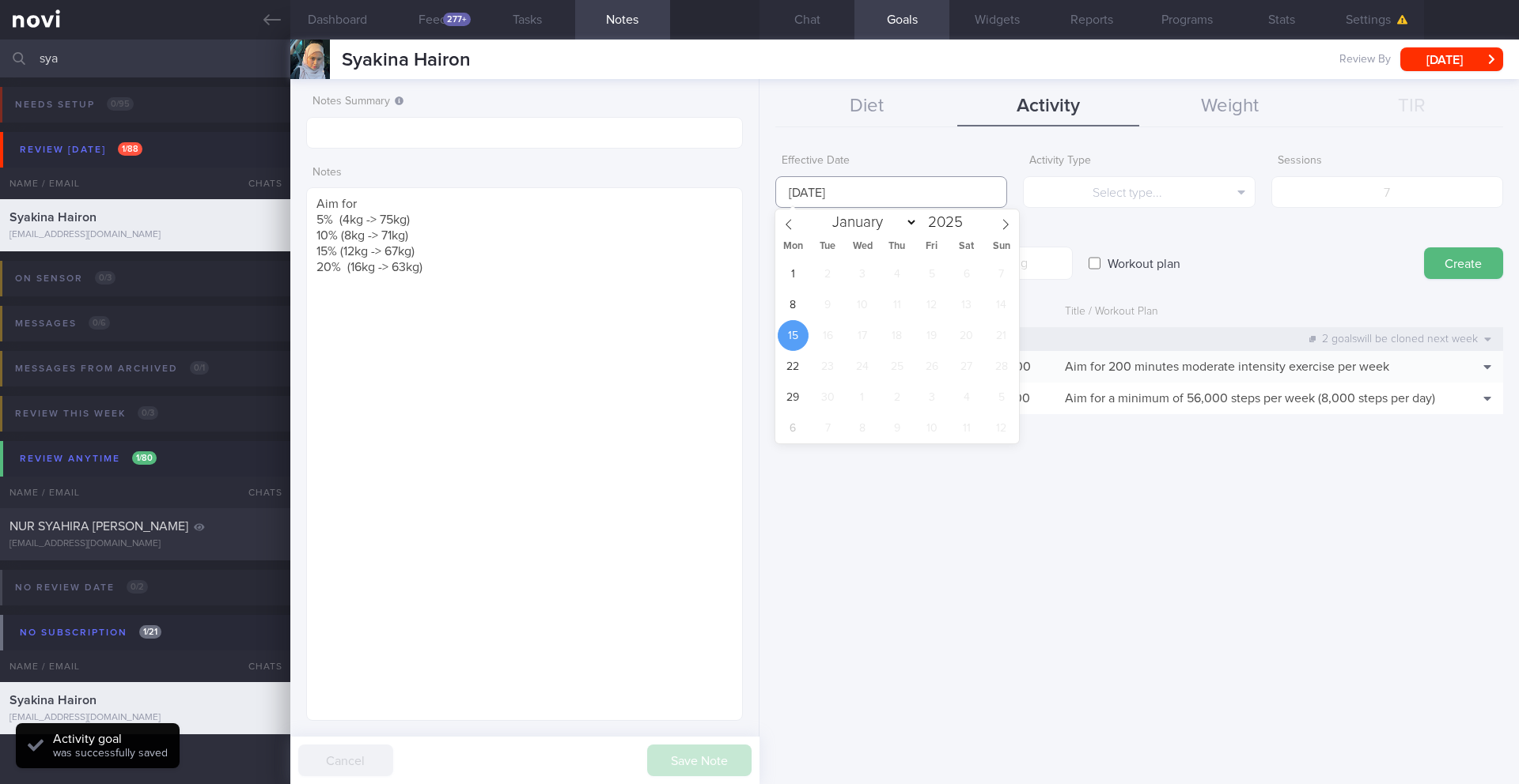
click at [813, 193] on input "[DATE]" at bounding box center [890, 192] width 232 height 31
drag, startPoint x: 792, startPoint y: 324, endPoint x: 794, endPoint y: 306, distance: 18.1
click at [792, 323] on span "15" at bounding box center [792, 335] width 31 height 31
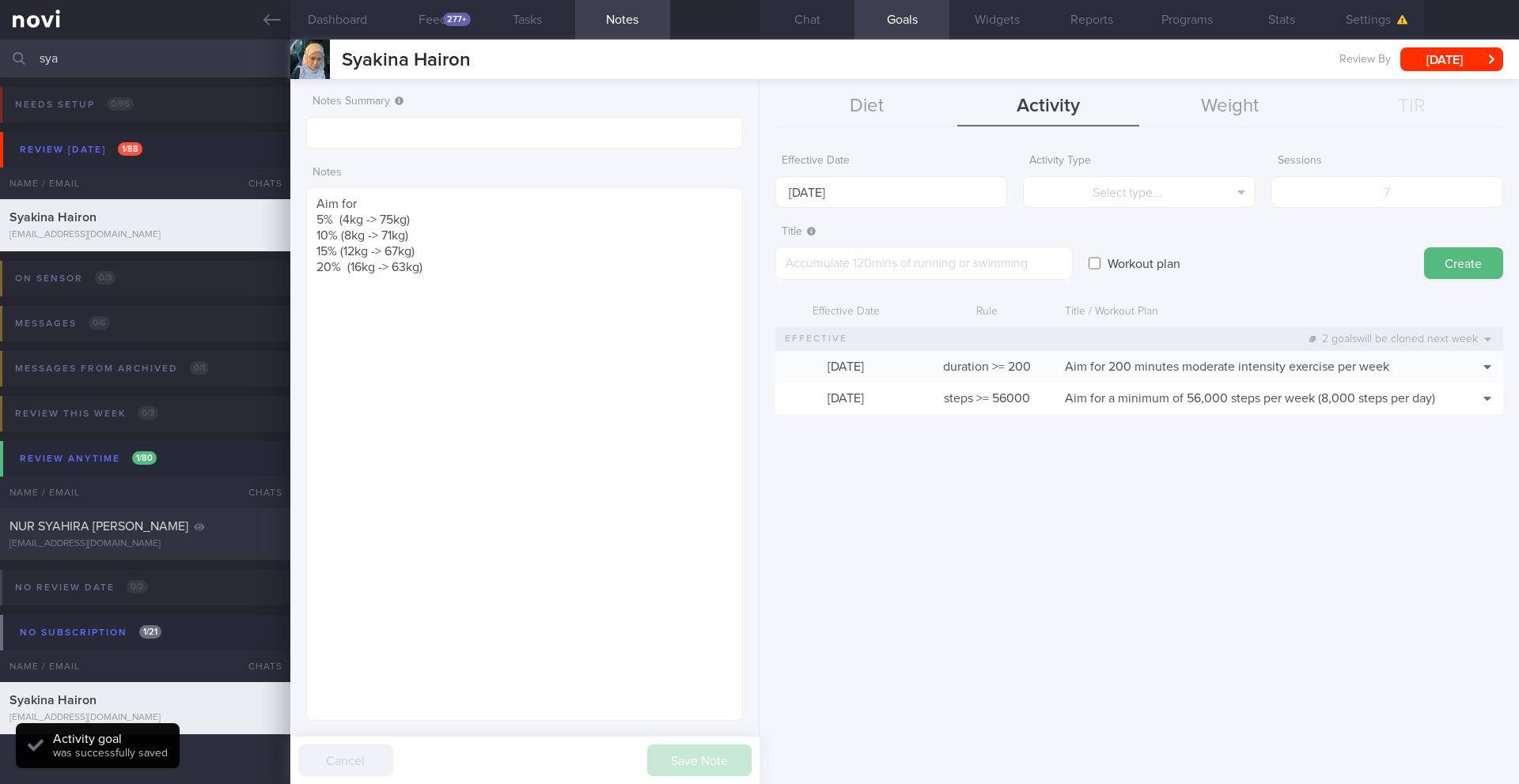
click at [794, 306] on div "Effective Date" at bounding box center [845, 312] width 141 height 30
click at [822, 191] on input "[DATE]" at bounding box center [890, 192] width 232 height 31
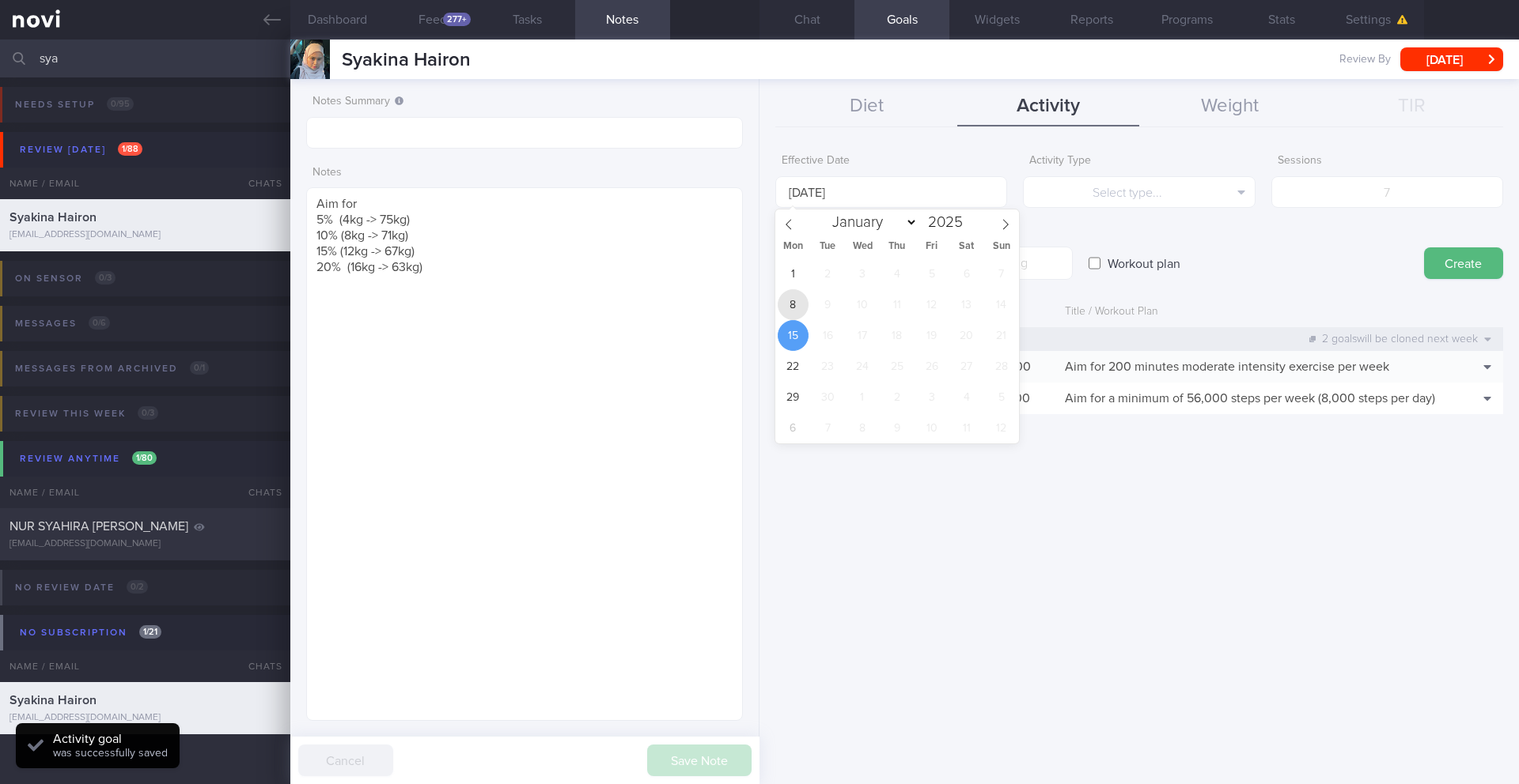
click at [789, 301] on span "8" at bounding box center [792, 304] width 31 height 31
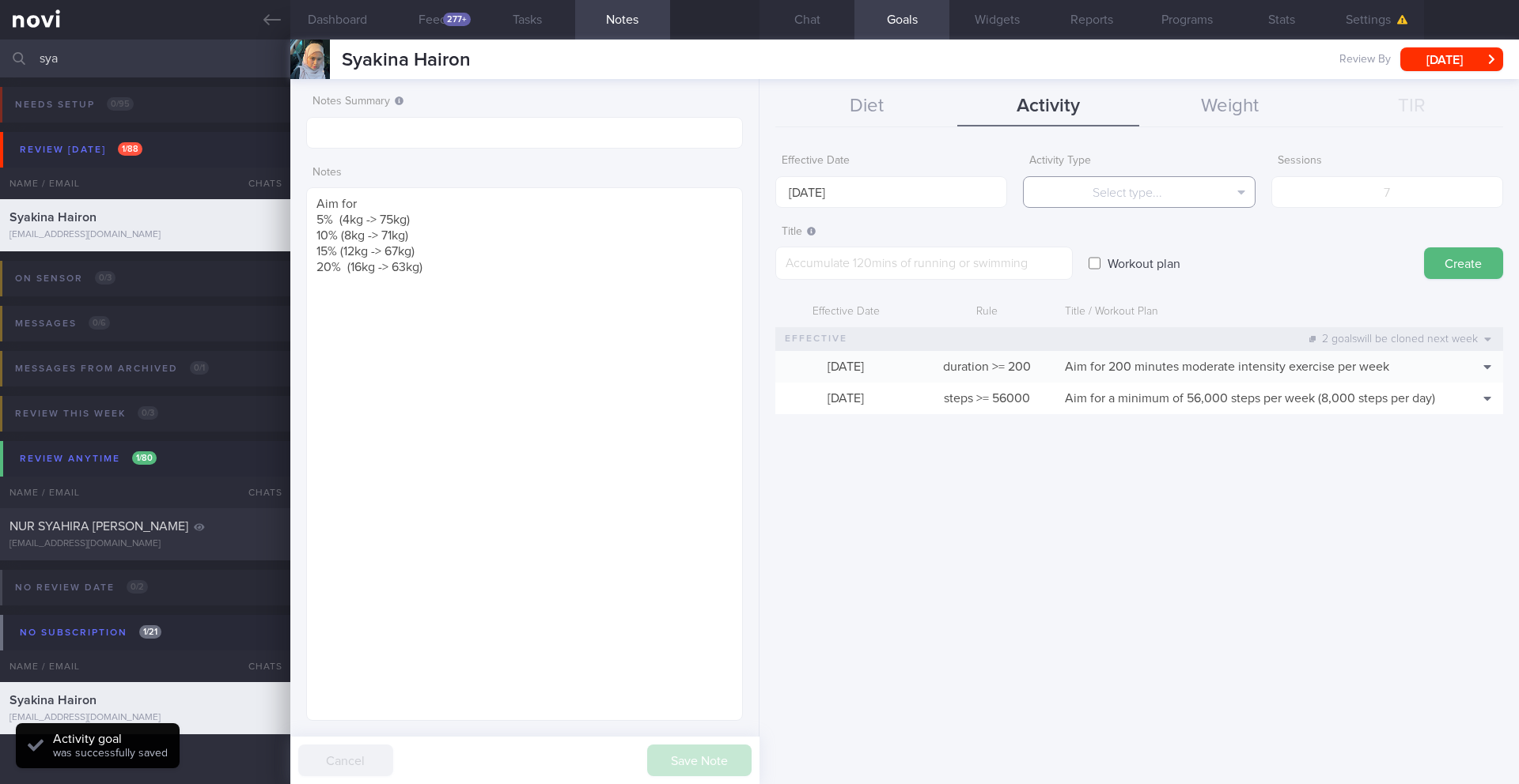
click at [1016, 191] on button "Select type..." at bounding box center [1139, 192] width 232 height 31
click at [1016, 278] on button "Sessions" at bounding box center [1139, 270] width 230 height 24
paste textarea "Workout at least 5x per week (on top of steps) 2 workouts to focus on full-body…"
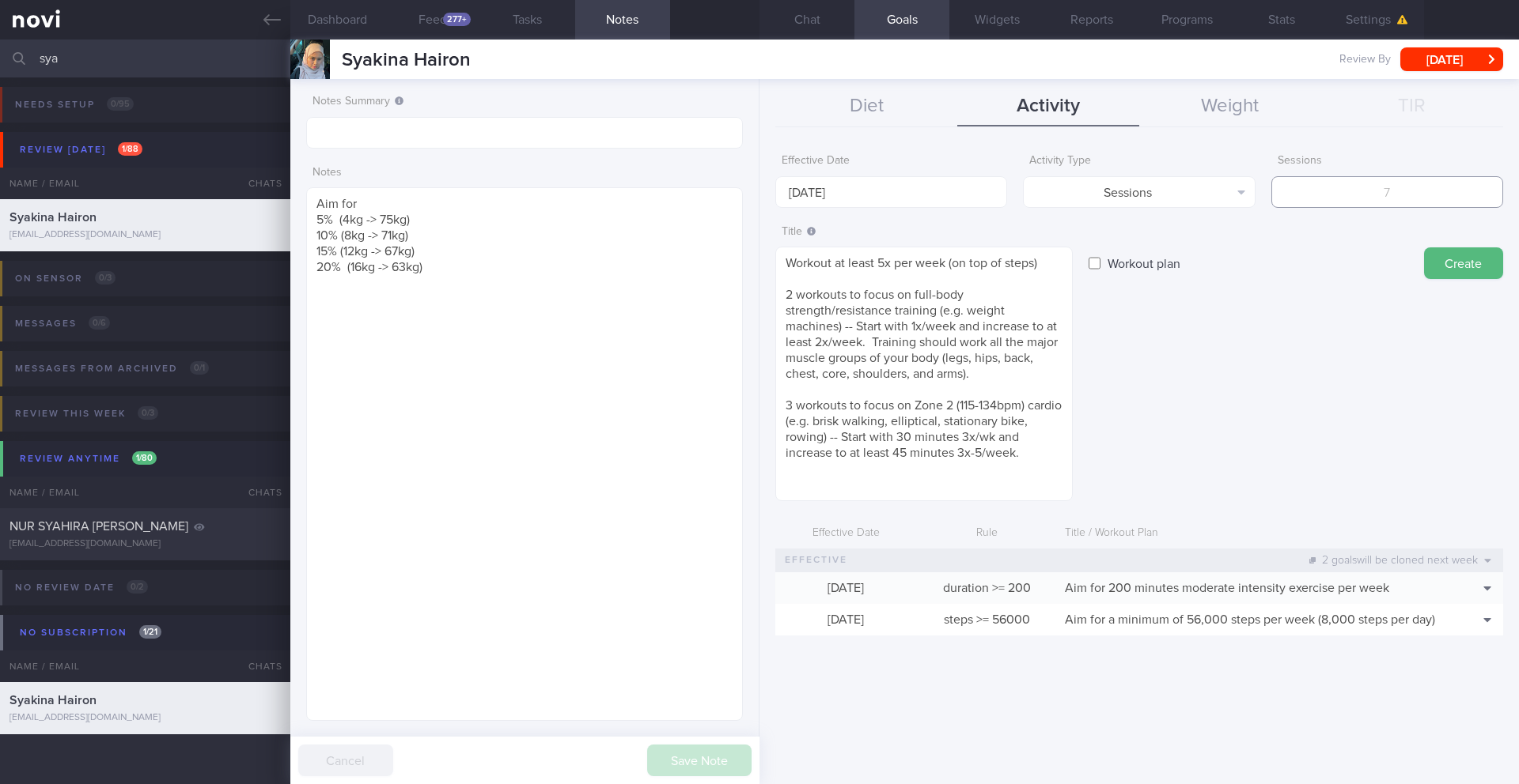
click at [1016, 200] on input "number" at bounding box center [1387, 192] width 232 height 31
click at [785, 288] on textarea "Workout at least 5x per week (on top of steps) 2 workouts to focus on full-body…" at bounding box center [923, 373] width 297 height 254
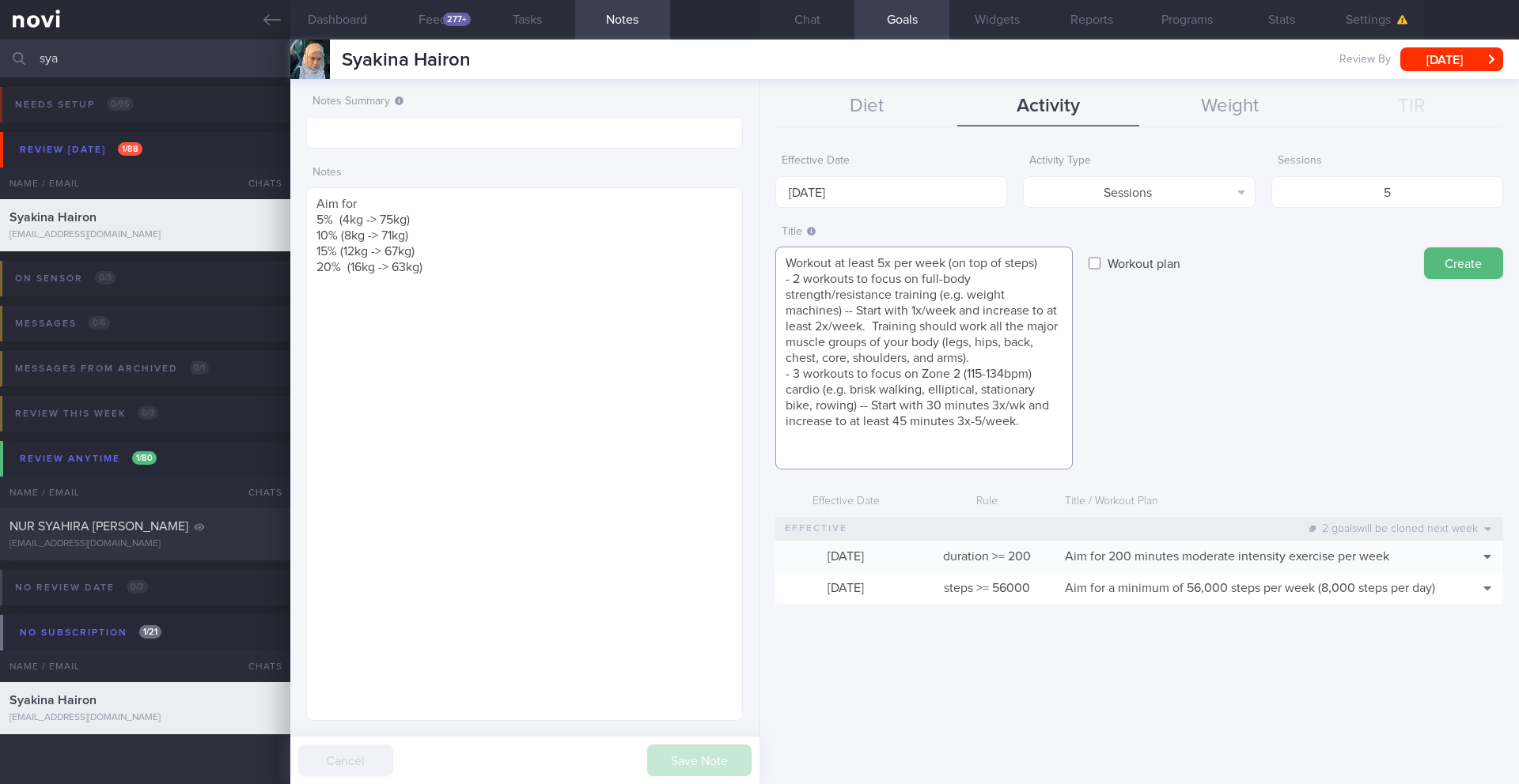
drag, startPoint x: 989, startPoint y: 358, endPoint x: 849, endPoint y: 315, distance: 146.5
click at [849, 315] on textarea "Workout at least 5x per week (on top of steps) - 2 workouts to focus on full-bo…" at bounding box center [923, 357] width 297 height 223
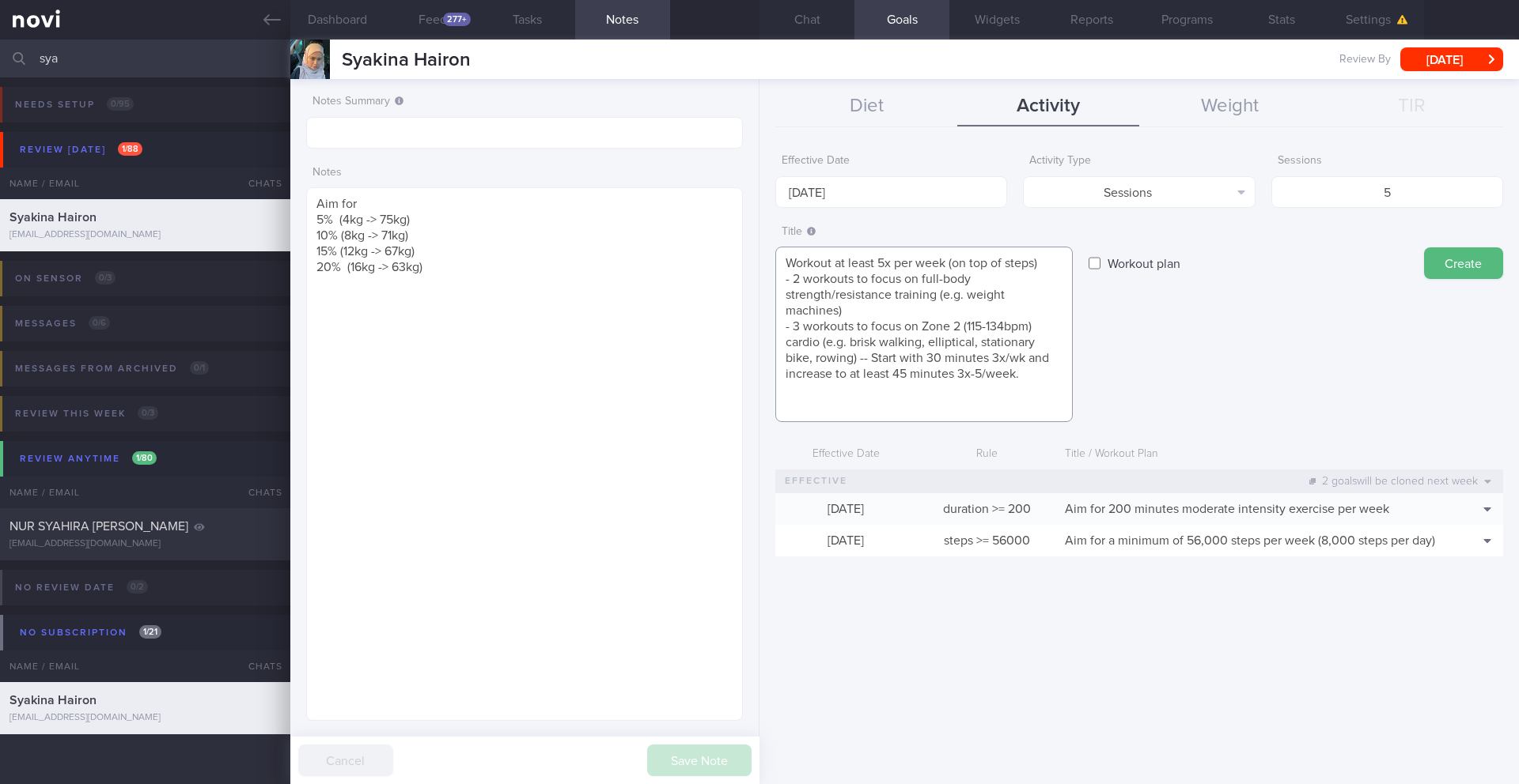
click at [982, 376] on textarea "Workout at least 5x per week (on top of steps) - 2 workouts to focus on full-bo…" at bounding box center [923, 334] width 297 height 176
drag, startPoint x: 958, startPoint y: 372, endPoint x: 1042, endPoint y: 375, distance: 84.1
click at [1016, 375] on textarea "Workout at least 5x per week (on top of steps) - 2 workouts to focus on full-bo…" at bounding box center [923, 334] width 297 height 176
click at [1000, 379] on textarea "Workout at least 5x per week (on top of steps) - 2 workouts to focus on full-bo…" at bounding box center [923, 334] width 297 height 176
click at [985, 375] on textarea "Workout at least 5x per week (on top of steps) - 2 workouts to focus on full-bo…" at bounding box center [923, 334] width 297 height 176
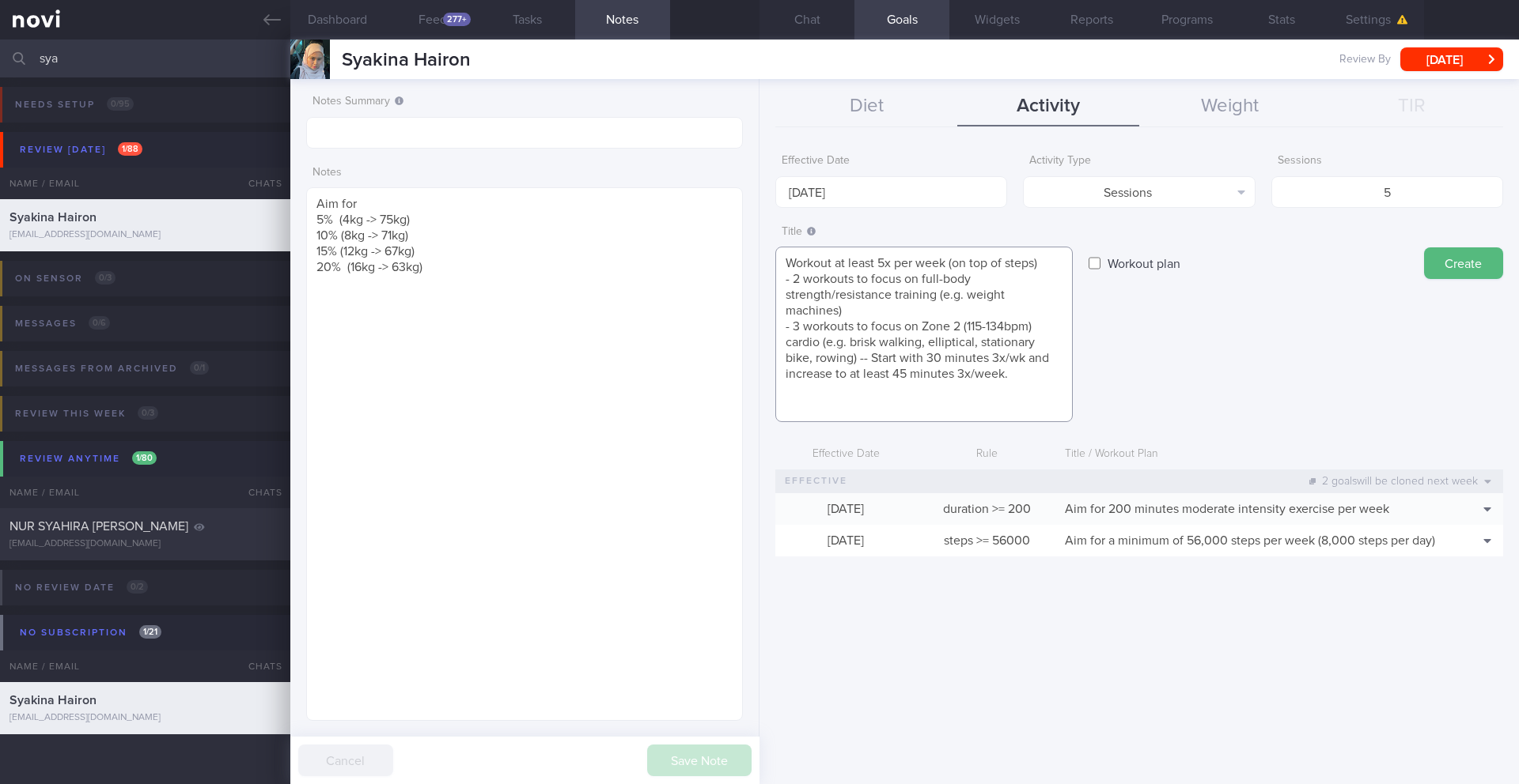
click at [877, 309] on textarea "Workout at least 5x per week (on top of steps) - 2 workouts to focus on full-bo…" at bounding box center [923, 334] width 297 height 176
drag, startPoint x: 919, startPoint y: 310, endPoint x: 856, endPoint y: 311, distance: 63.0
click at [856, 311] on textarea "Workout at least 5x per week (on top of steps) - 2 workouts to focus on full-bo…" at bounding box center [923, 334] width 297 height 176
paste textarea "1x/week and increase to at least 2x/week"
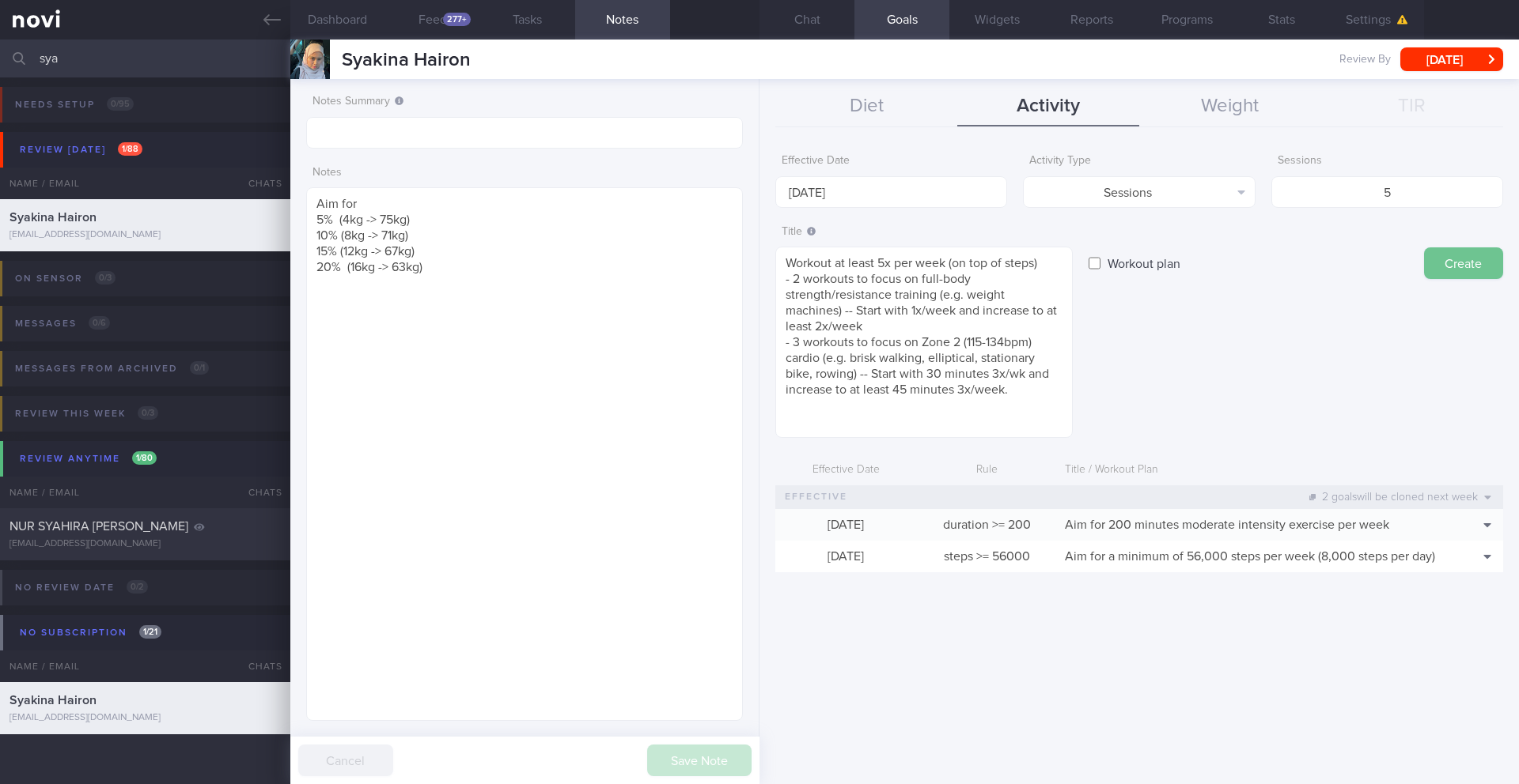
click at [1016, 265] on button "Create" at bounding box center [1463, 263] width 79 height 31
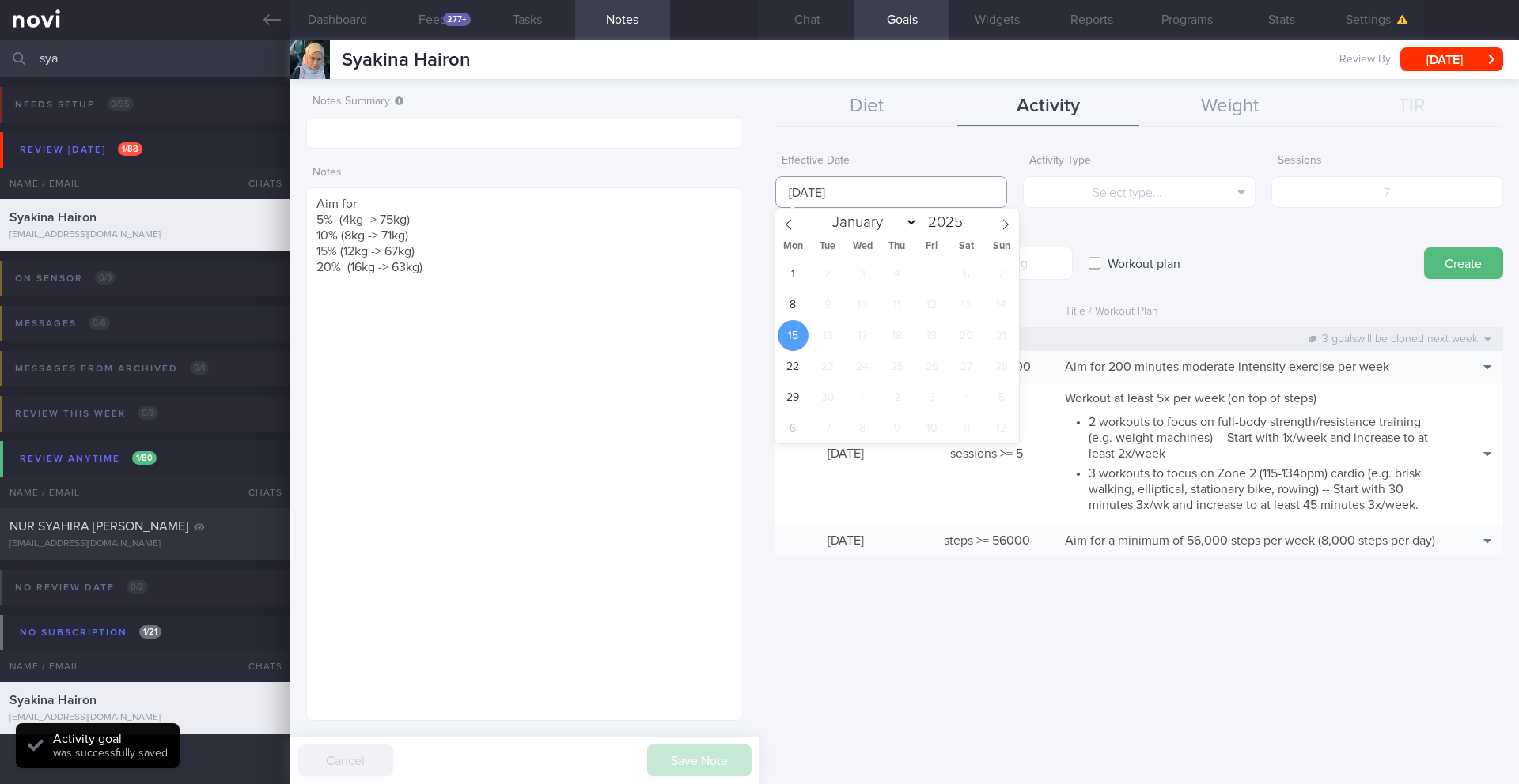
click at [861, 197] on input "[DATE]" at bounding box center [890, 192] width 232 height 31
click at [800, 301] on span "8" at bounding box center [792, 304] width 31 height 31
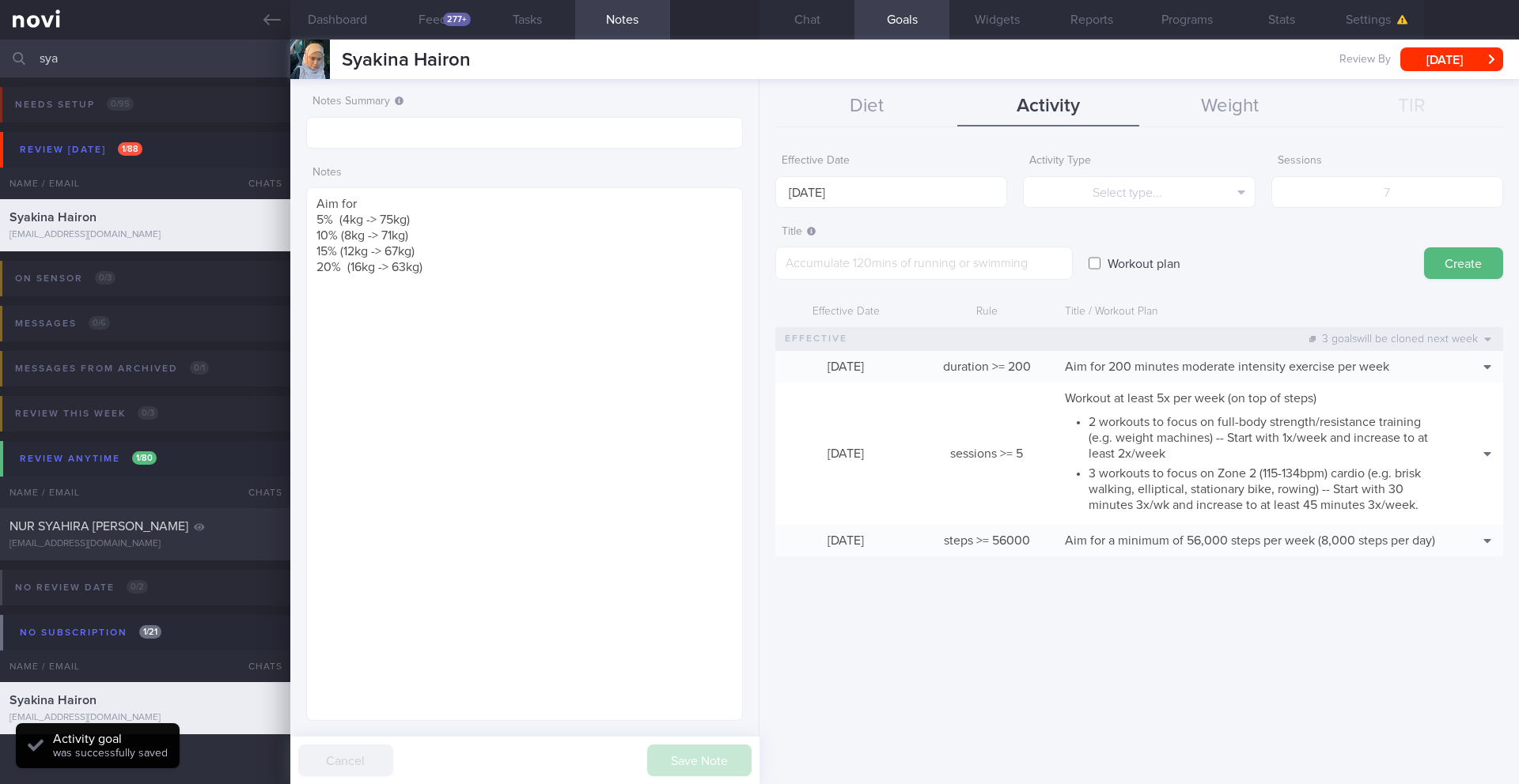
click at [1016, 263] on label "Workout plan" at bounding box center [1143, 263] width 88 height 31
click at [1016, 263] on input "Workout plan" at bounding box center [1095, 263] width 12 height 31
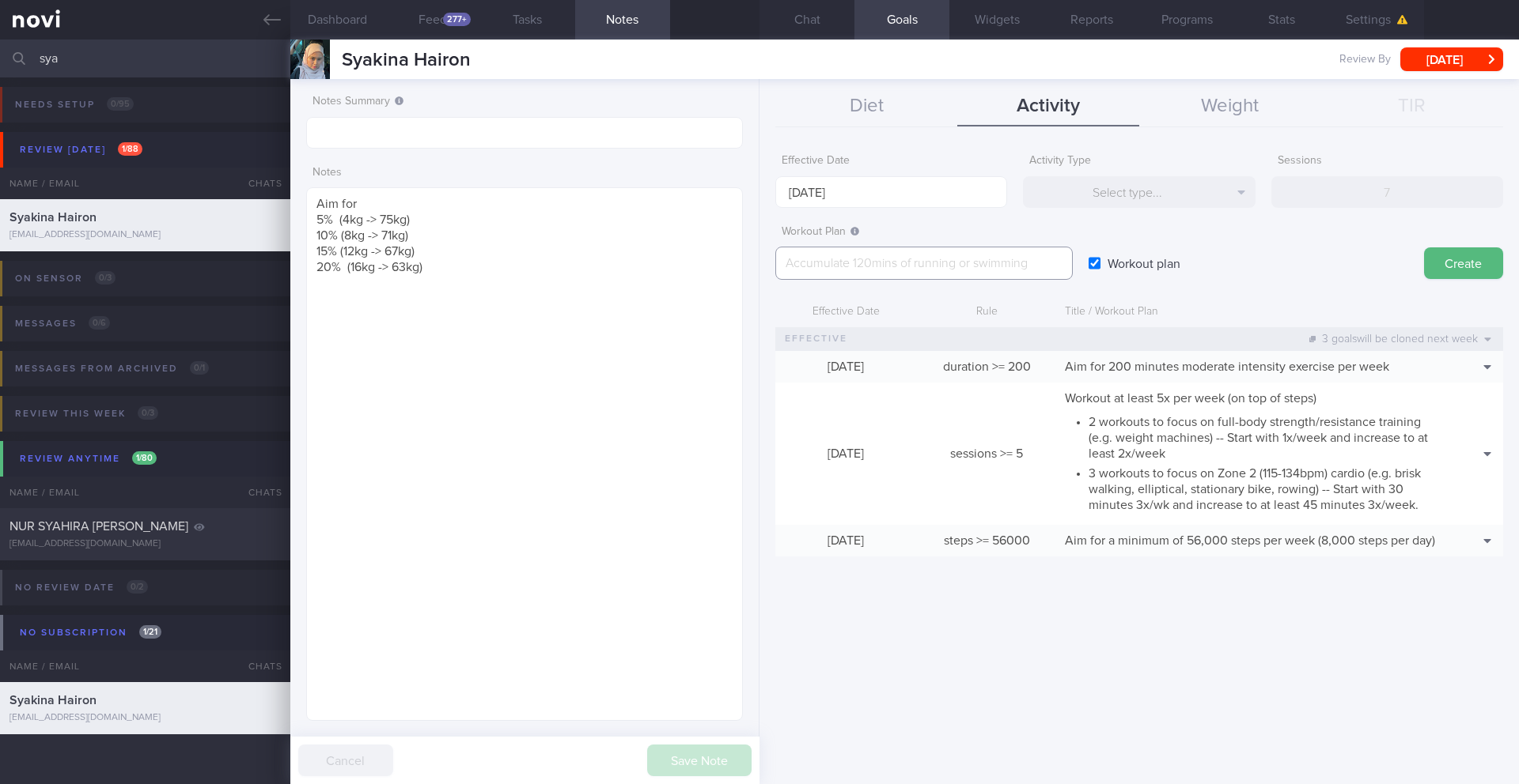
click at [841, 263] on textarea at bounding box center [923, 263] width 297 height 33
paste textarea ""Full body gym workout 1: - Exercise 1: [Dumbbell Bench Squats]([URL][DOMAIN_NA…"
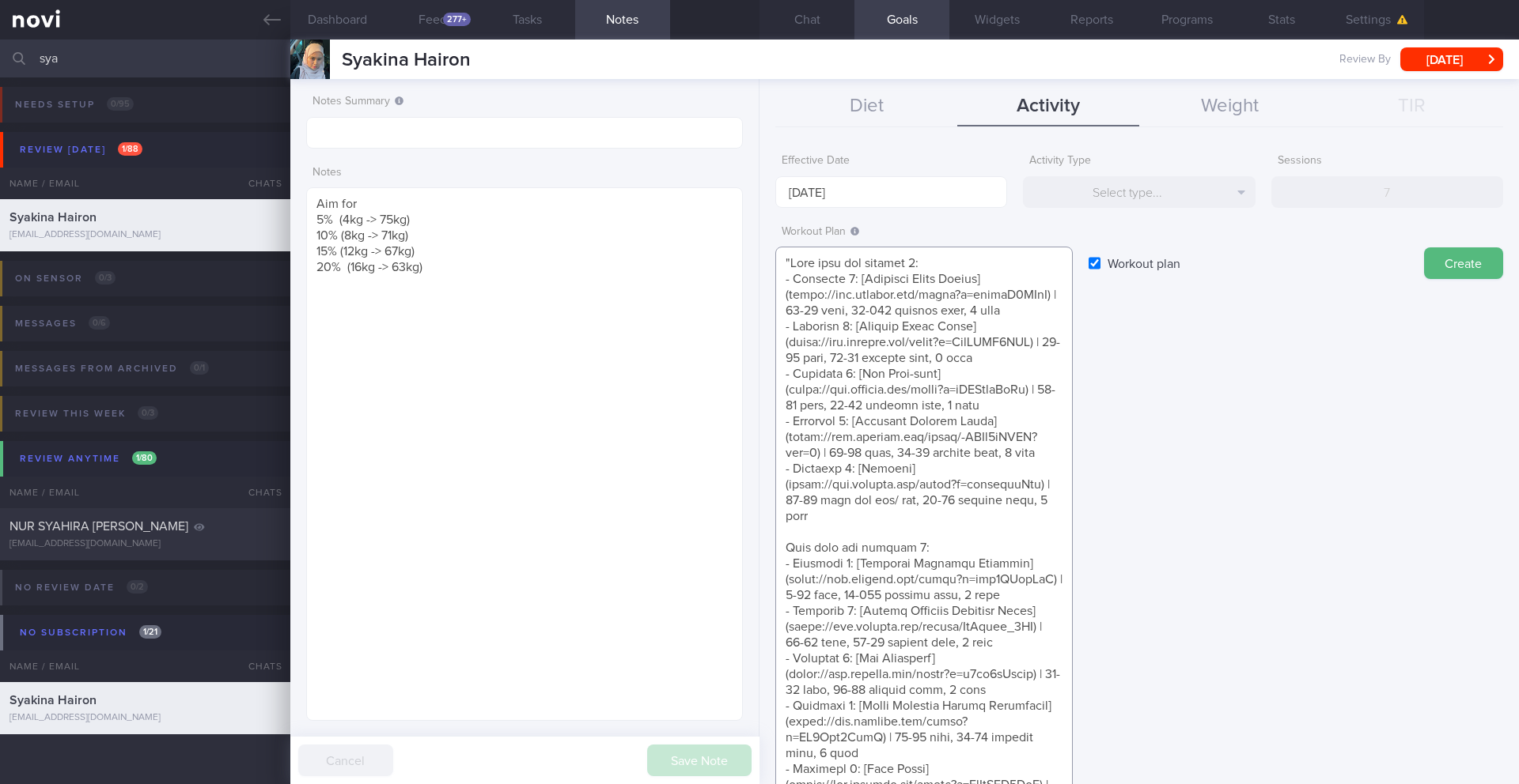
click at [789, 262] on textarea at bounding box center [923, 697] width 297 height 903
click at [933, 279] on textarea at bounding box center [923, 697] width 297 height 903
click at [791, 262] on textarea at bounding box center [923, 697] width 297 height 903
click at [958, 277] on textarea at bounding box center [923, 697] width 297 height 903
click at [957, 262] on textarea at bounding box center [923, 697] width 297 height 903
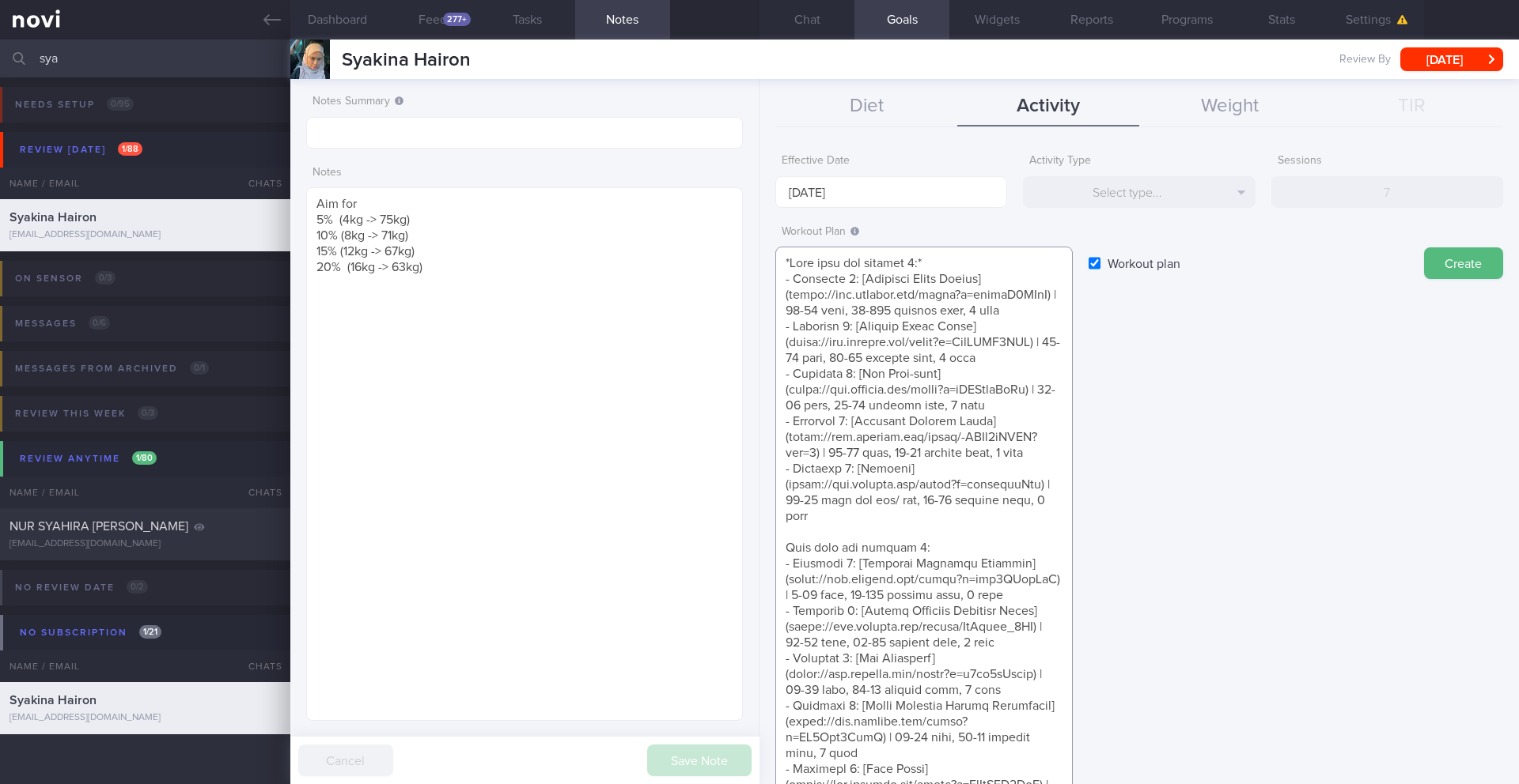
click at [787, 611] on textarea at bounding box center [923, 697] width 297 height 903
click at [977, 612] on textarea at bounding box center [923, 697] width 297 height 903
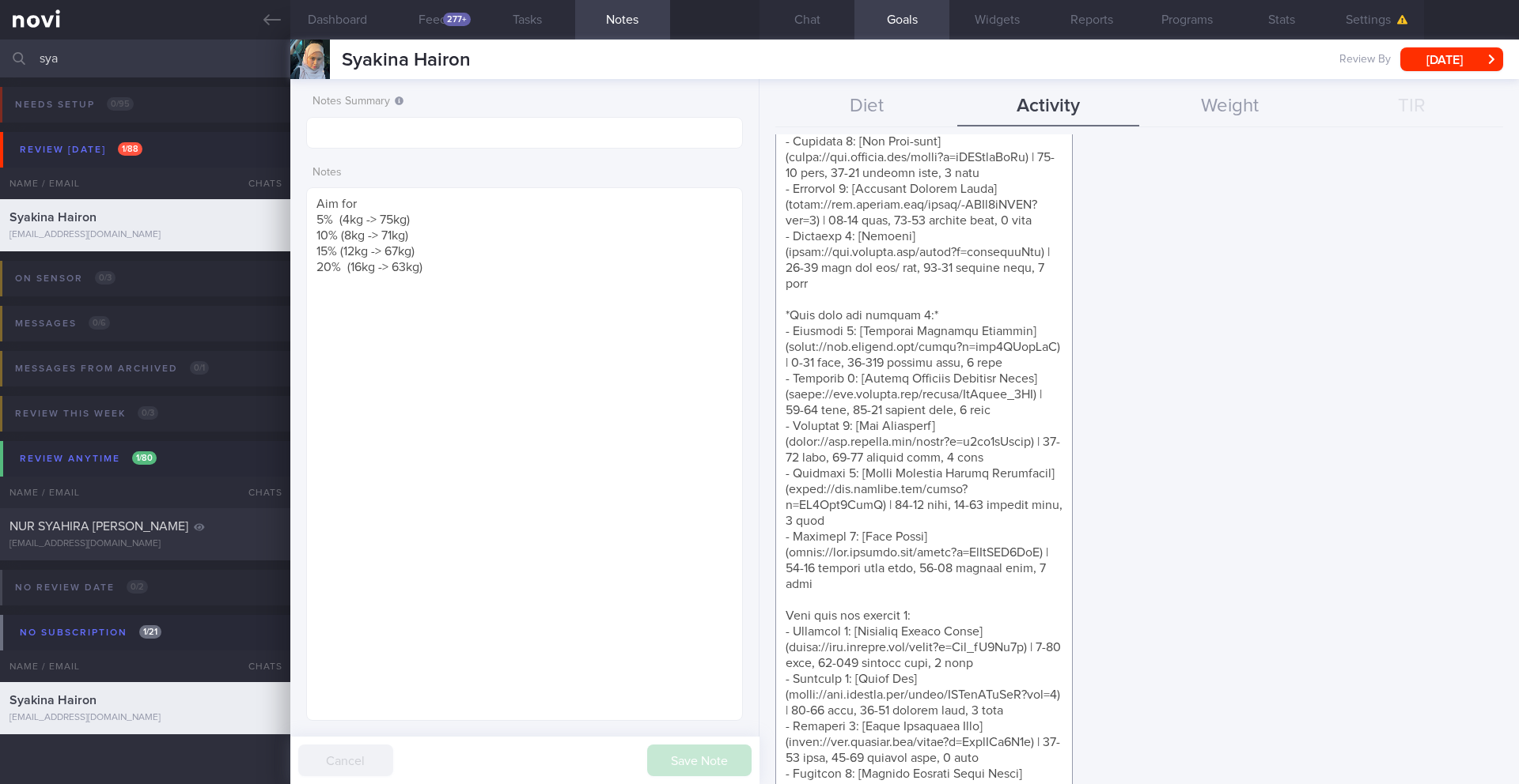
scroll to position [279, 0]
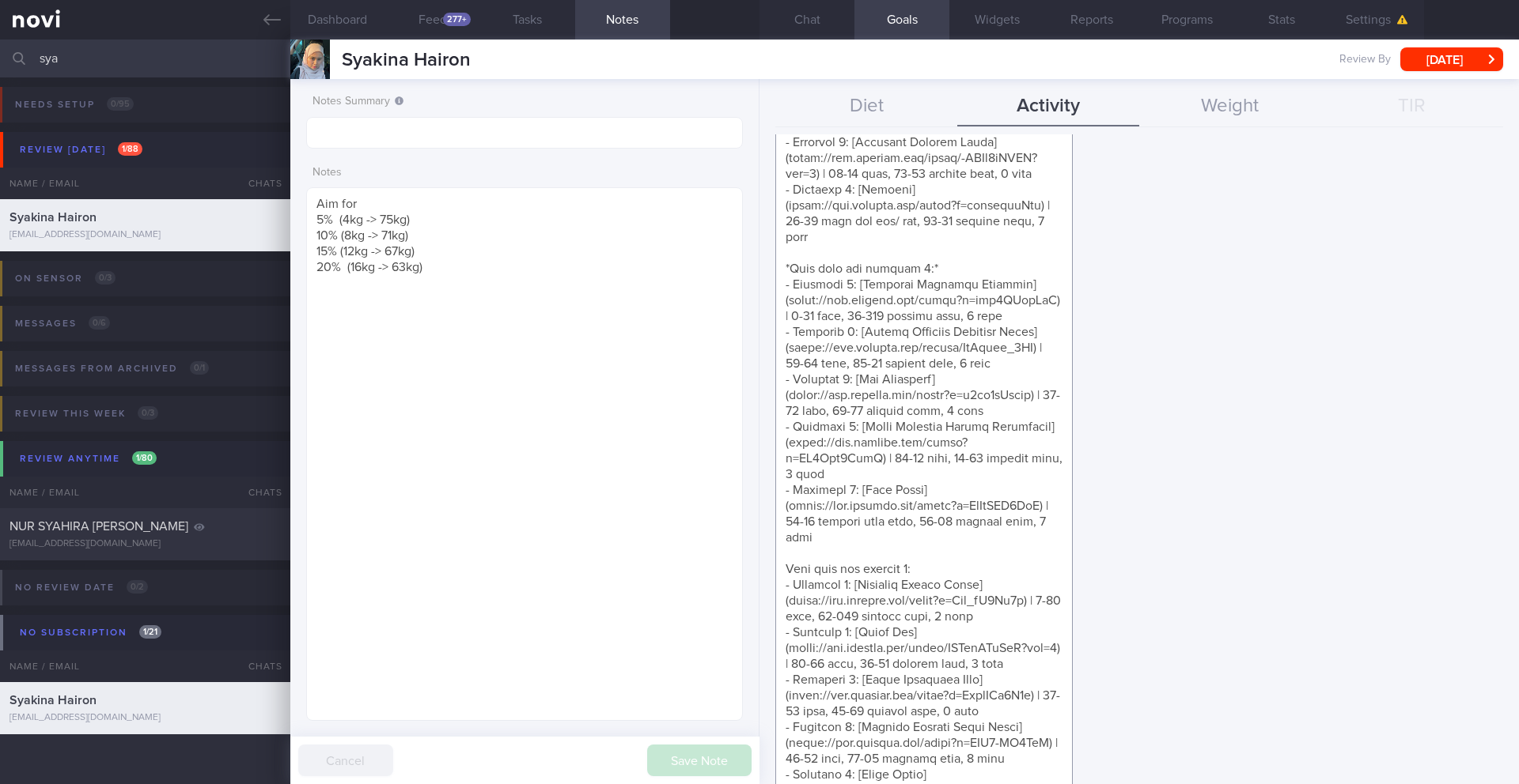
click at [941, 552] on textarea at bounding box center [923, 419] width 297 height 903
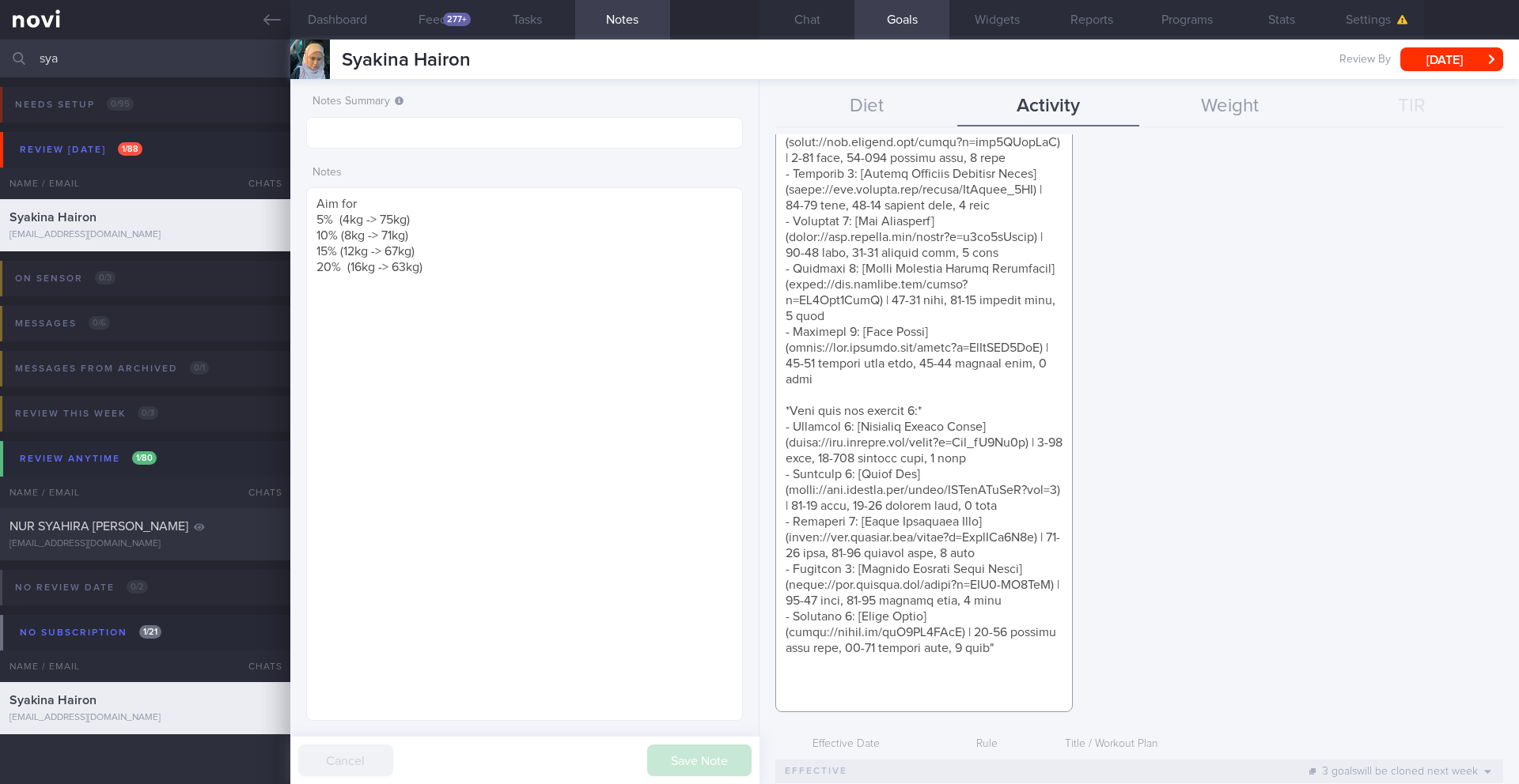
scroll to position [535, 0]
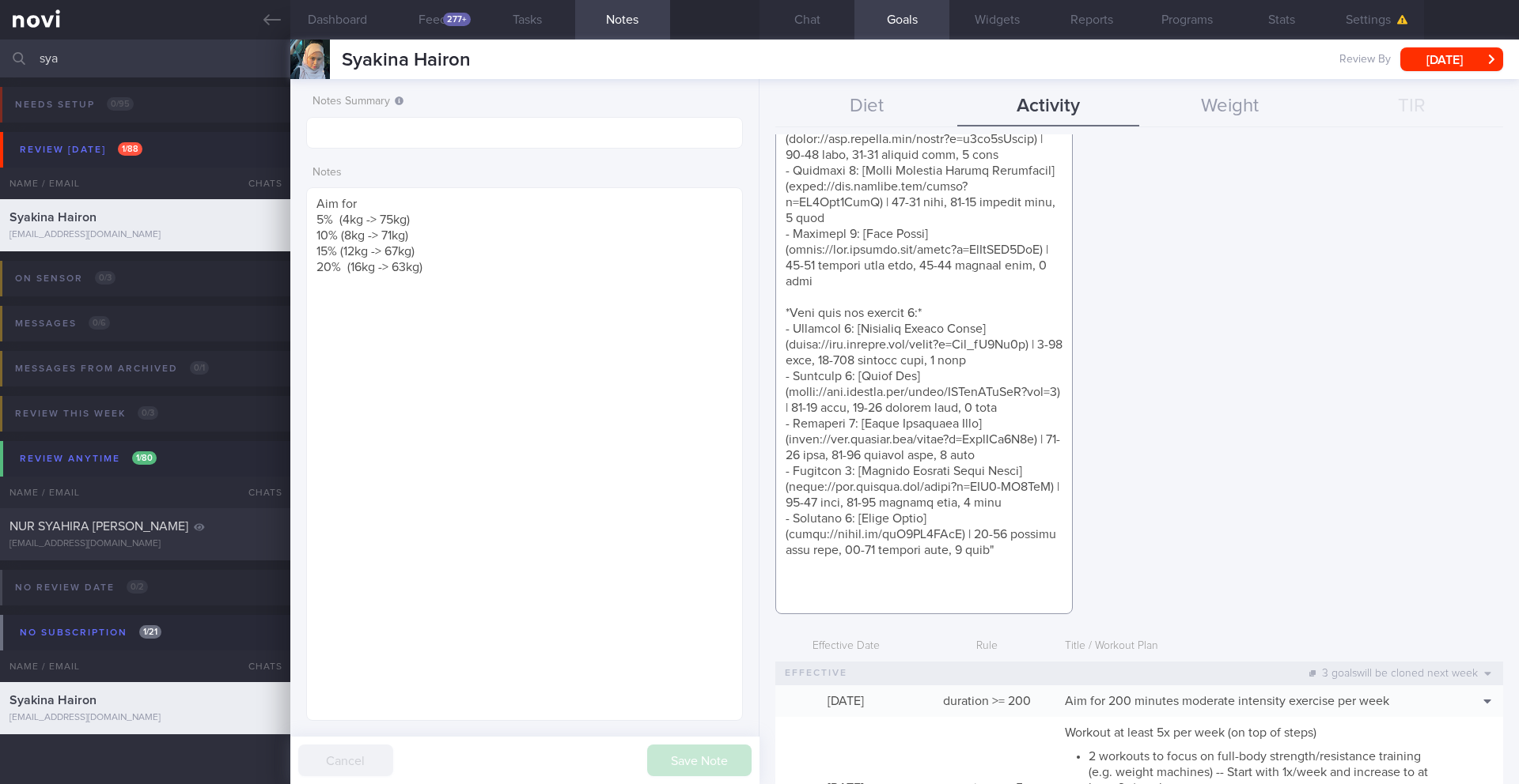
click at [1008, 609] on textarea at bounding box center [923, 163] width 297 height 903
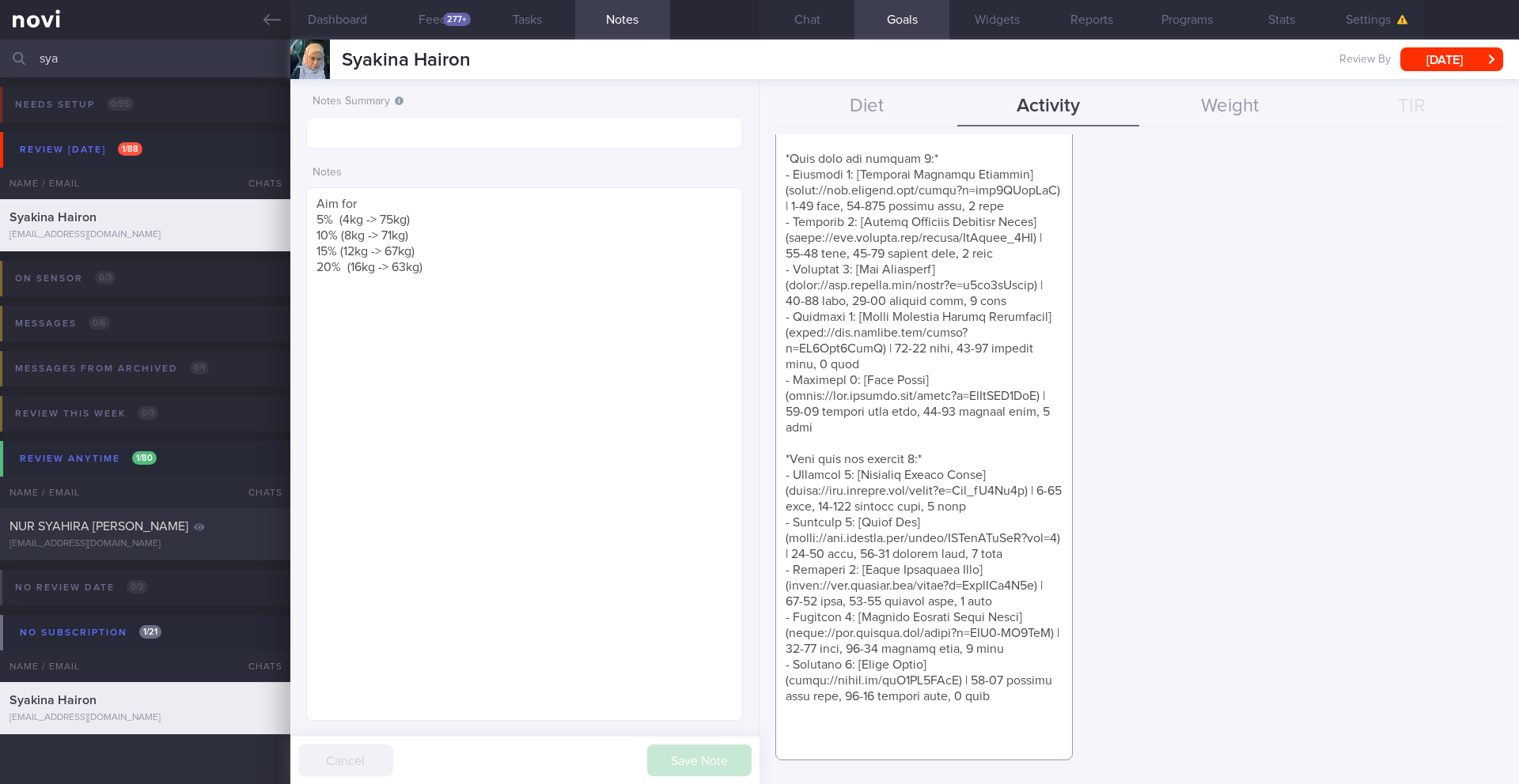
scroll to position [0, 0]
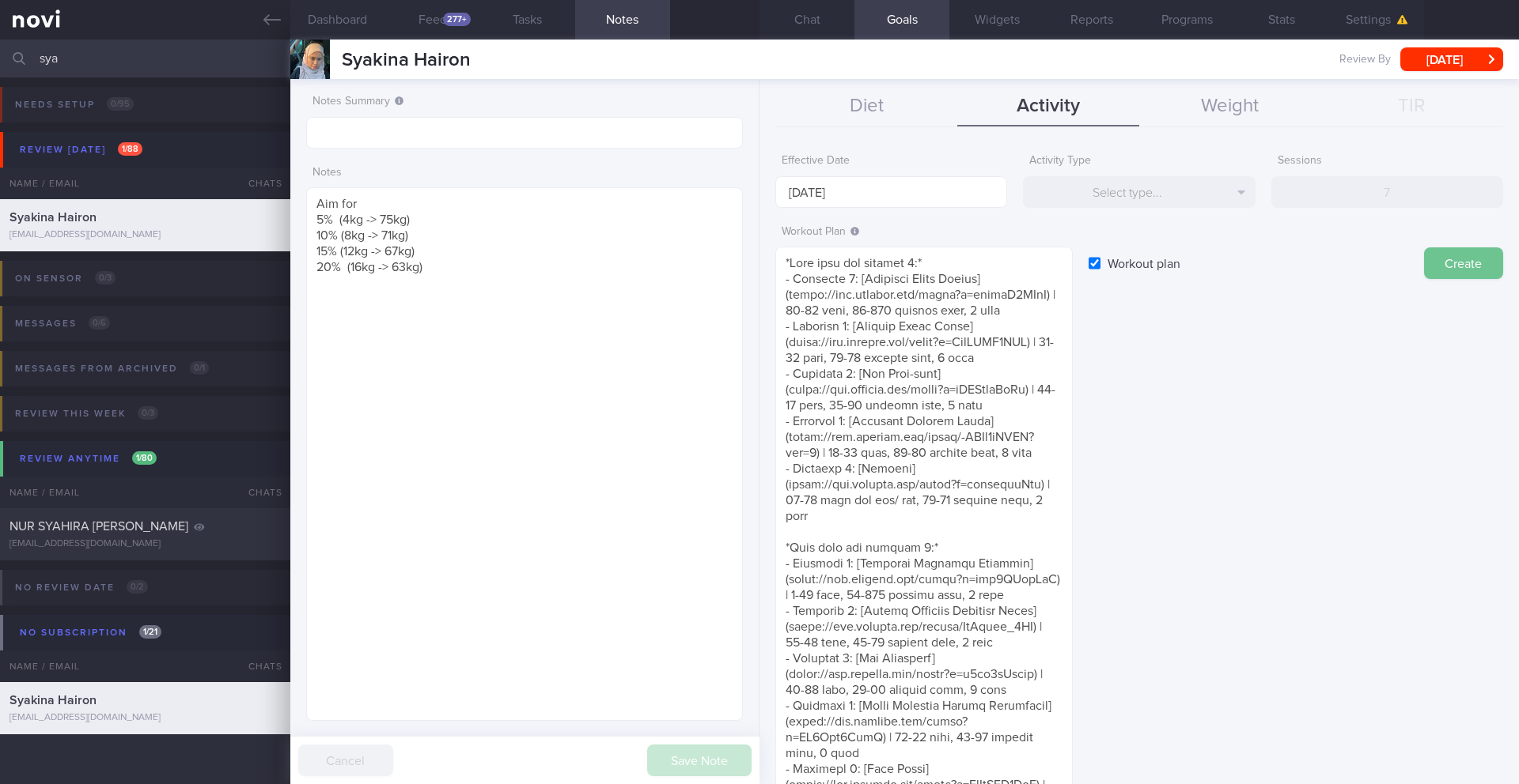
click at [1016, 273] on button "Create" at bounding box center [1463, 263] width 79 height 31
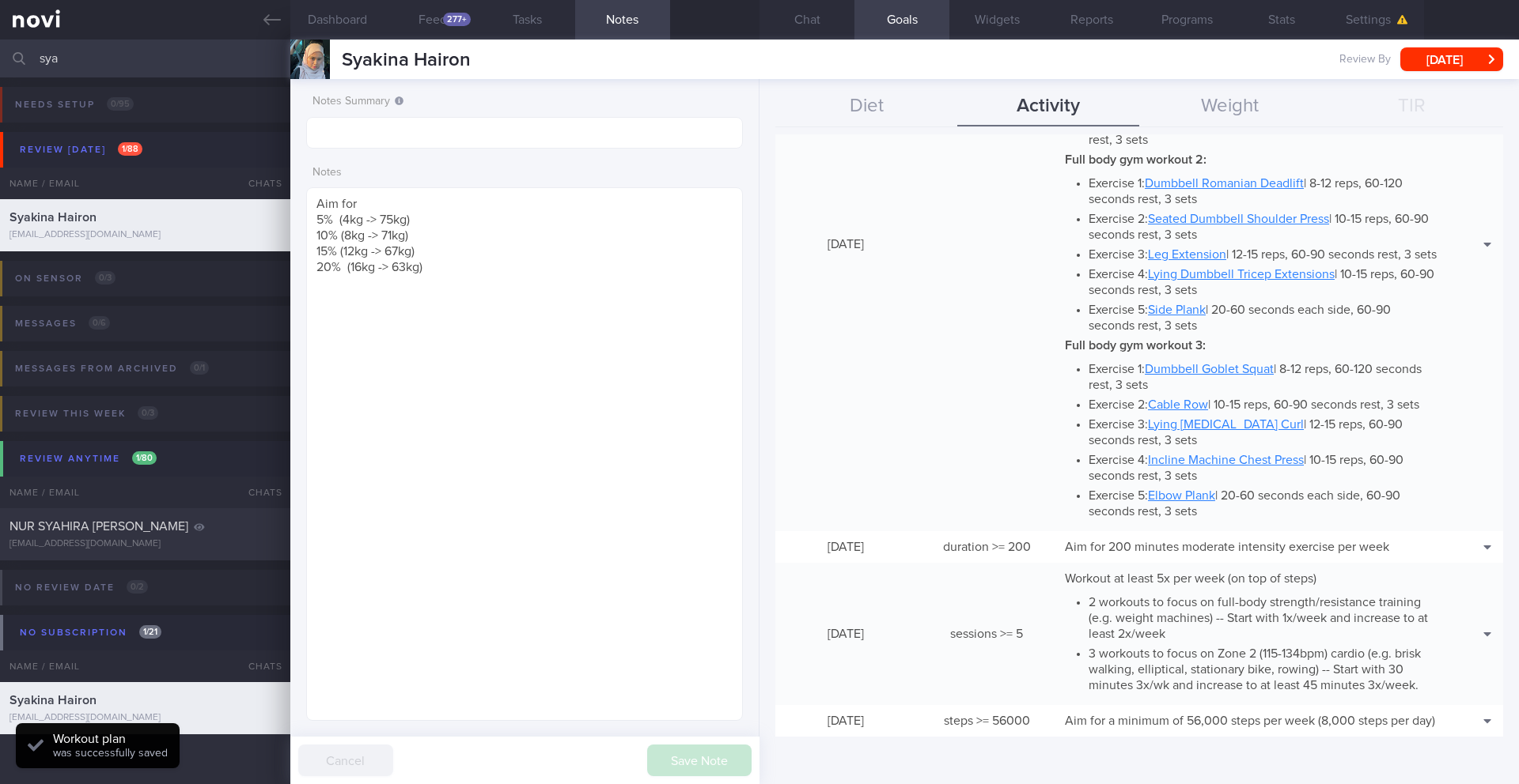
scroll to position [433, 0]
click at [805, 22] on button "Chat" at bounding box center [806, 19] width 95 height 39
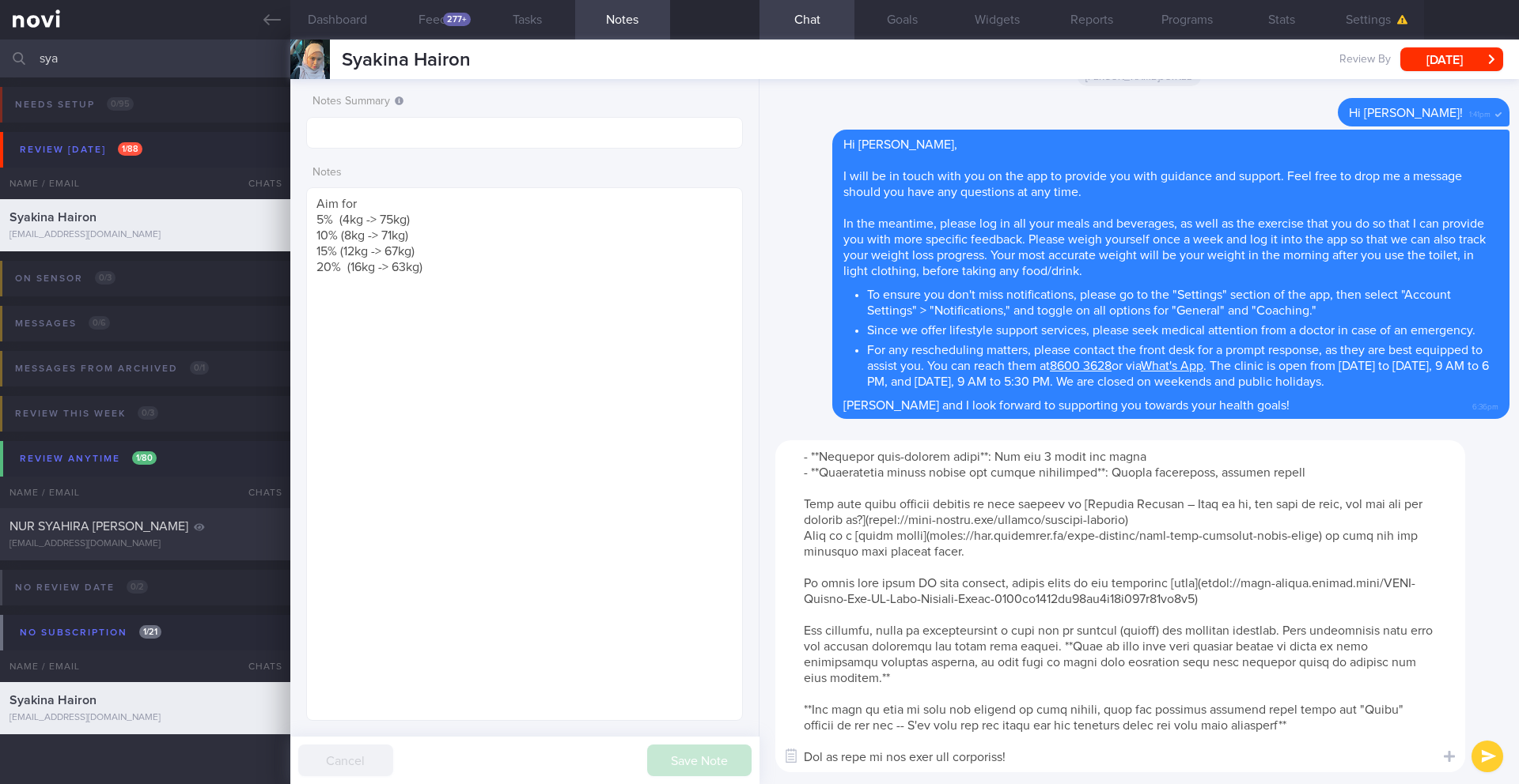
click at [1016, 694] on button "submit" at bounding box center [1487, 757] width 31 height 31
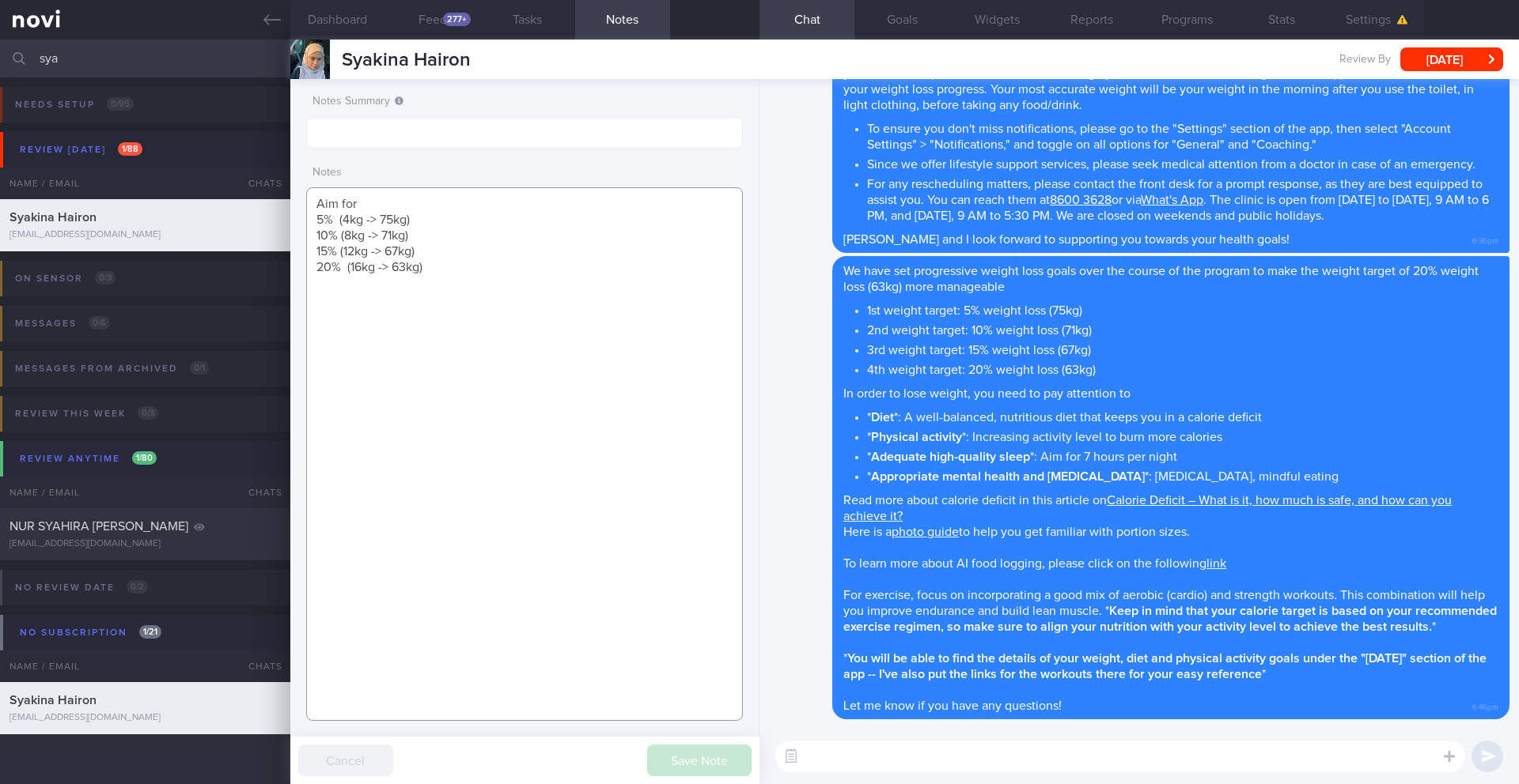
click at [608, 352] on textarea "Aim for 5% (4kg -> 75kg) 10% (8kg -> 71kg) 15% (12kg -> 67kg) 20% (16kg -> 63kg)" at bounding box center [524, 454] width 436 height 534
paste textarea "SUPPORT NEEDED: CHALLENGE: - DIET - EXERCISE - MEDS - WEIGHT - HbA1c/GMI Wt tre…"
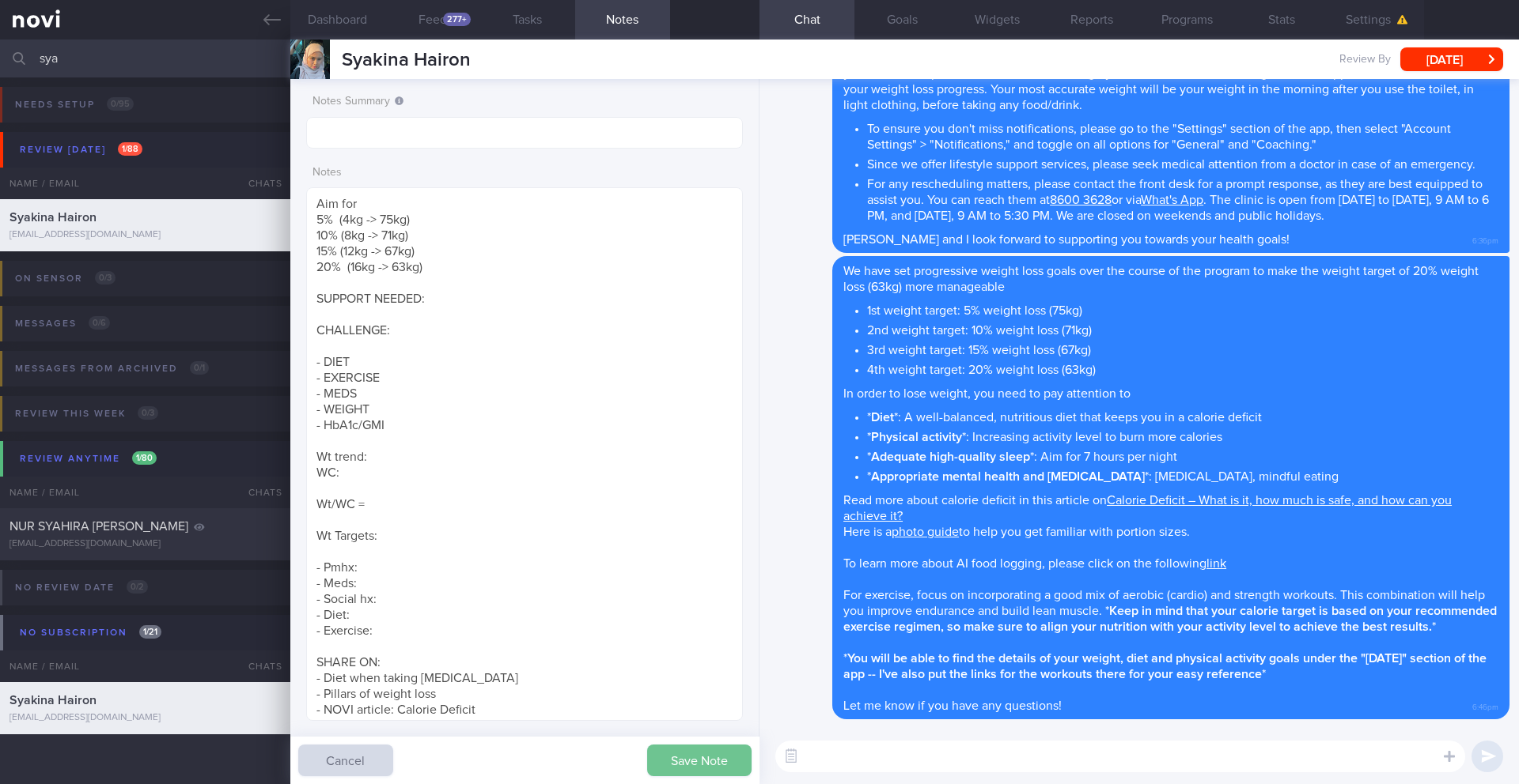
click at [717, 694] on button "Save Note" at bounding box center [699, 760] width 104 height 31
click at [240, 419] on div "Review this week 0 / 3 Name / Email Chats Review By Last Reviewed Active Progra…" at bounding box center [759, 425] width 1519 height 77
